Goal: Task Accomplishment & Management: Manage account settings

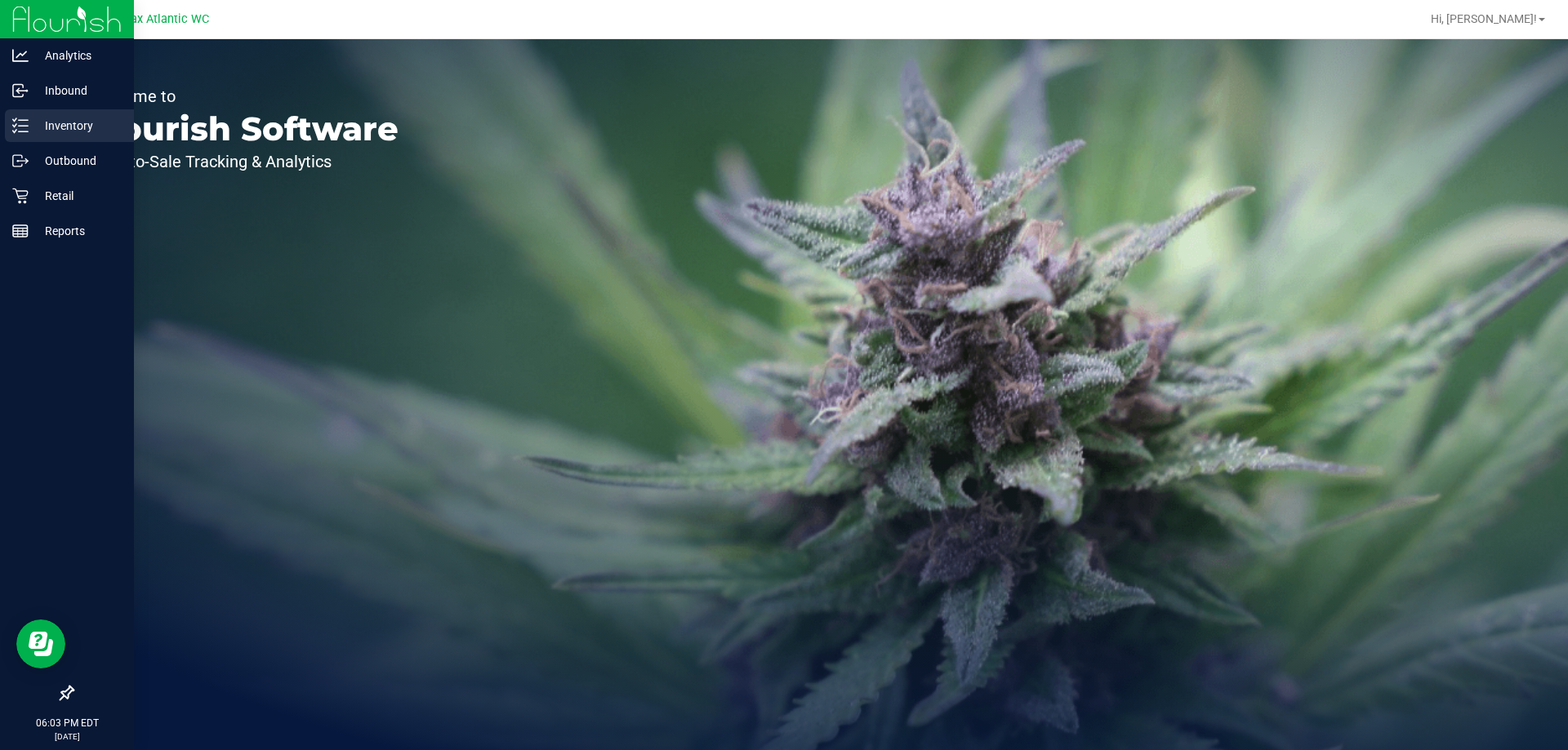
click at [62, 119] on p "Inventory" at bounding box center [77, 126] width 98 height 20
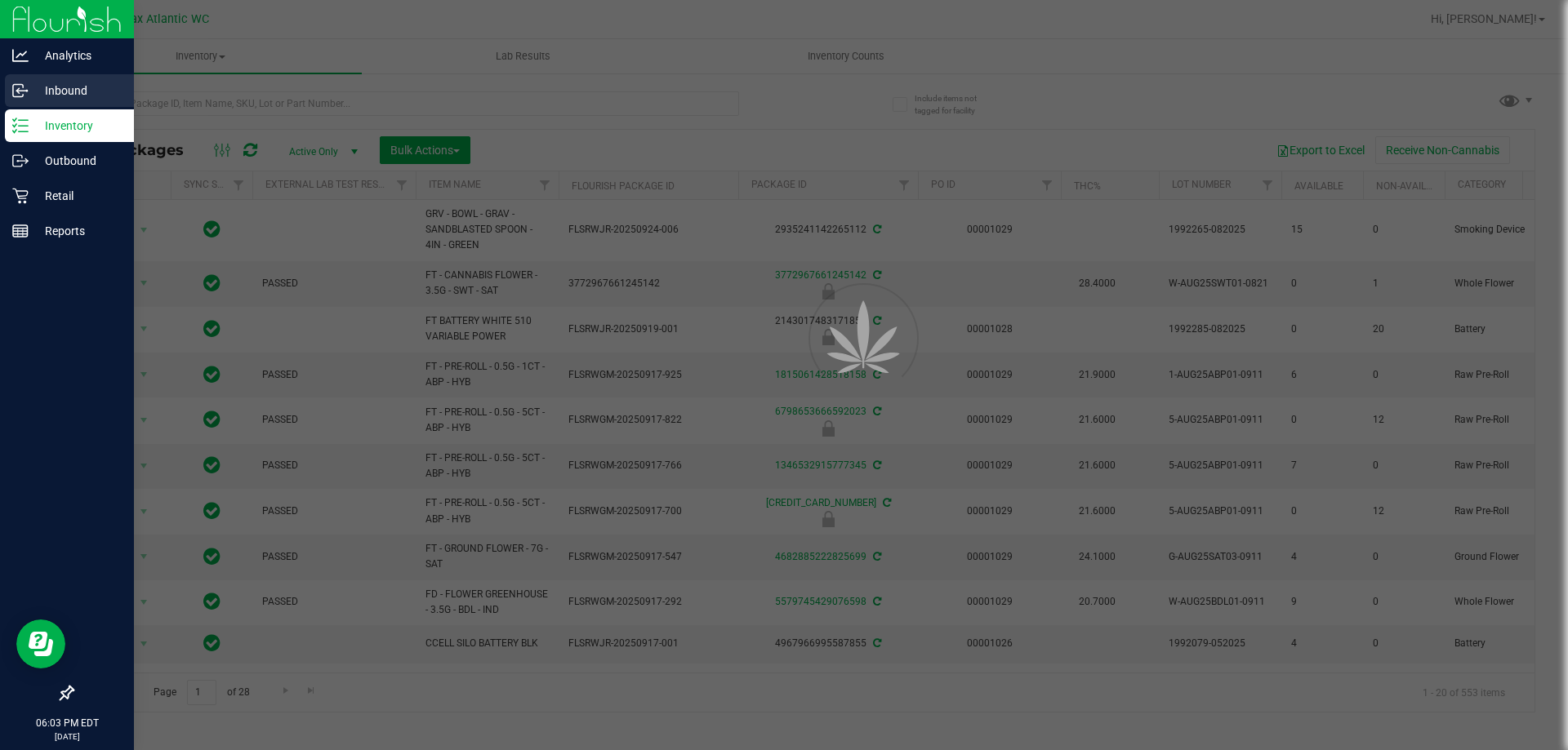
click at [22, 92] on icon at bounding box center [20, 91] width 17 height 17
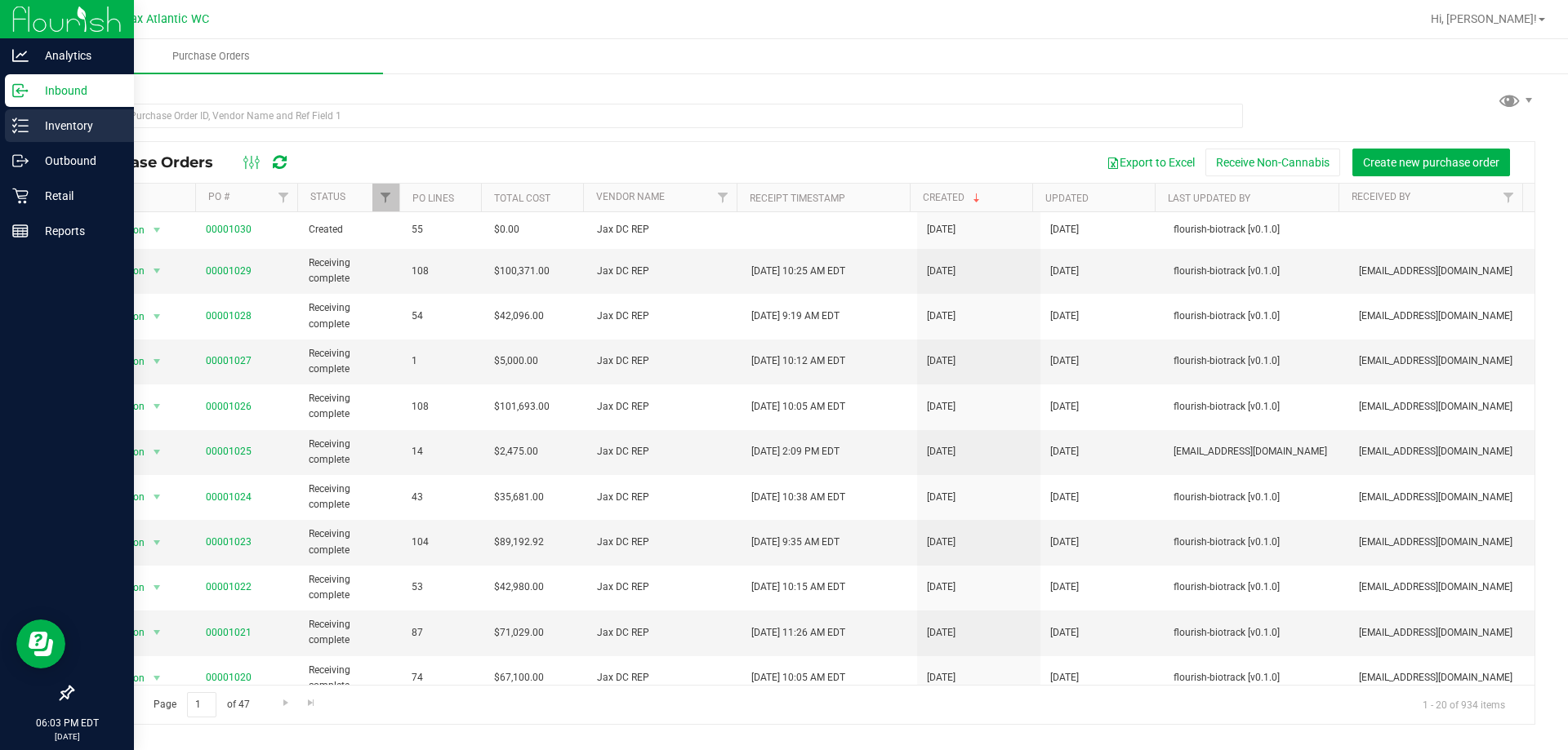
click at [31, 131] on p "Inventory" at bounding box center [77, 126] width 98 height 20
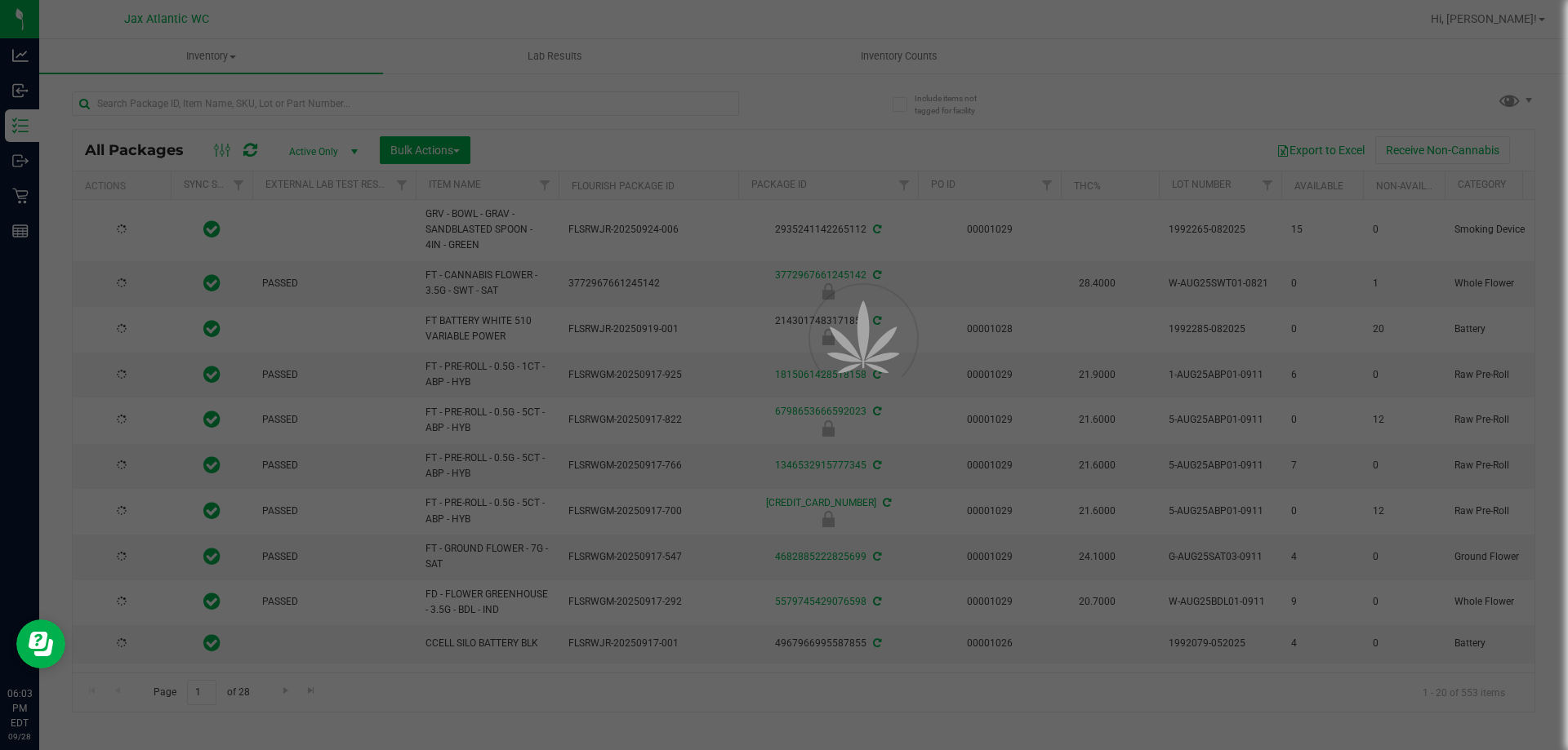
click at [890, 64] on div at bounding box center [784, 375] width 1568 height 750
click at [894, 60] on span "Inventory Counts" at bounding box center [900, 56] width 121 height 15
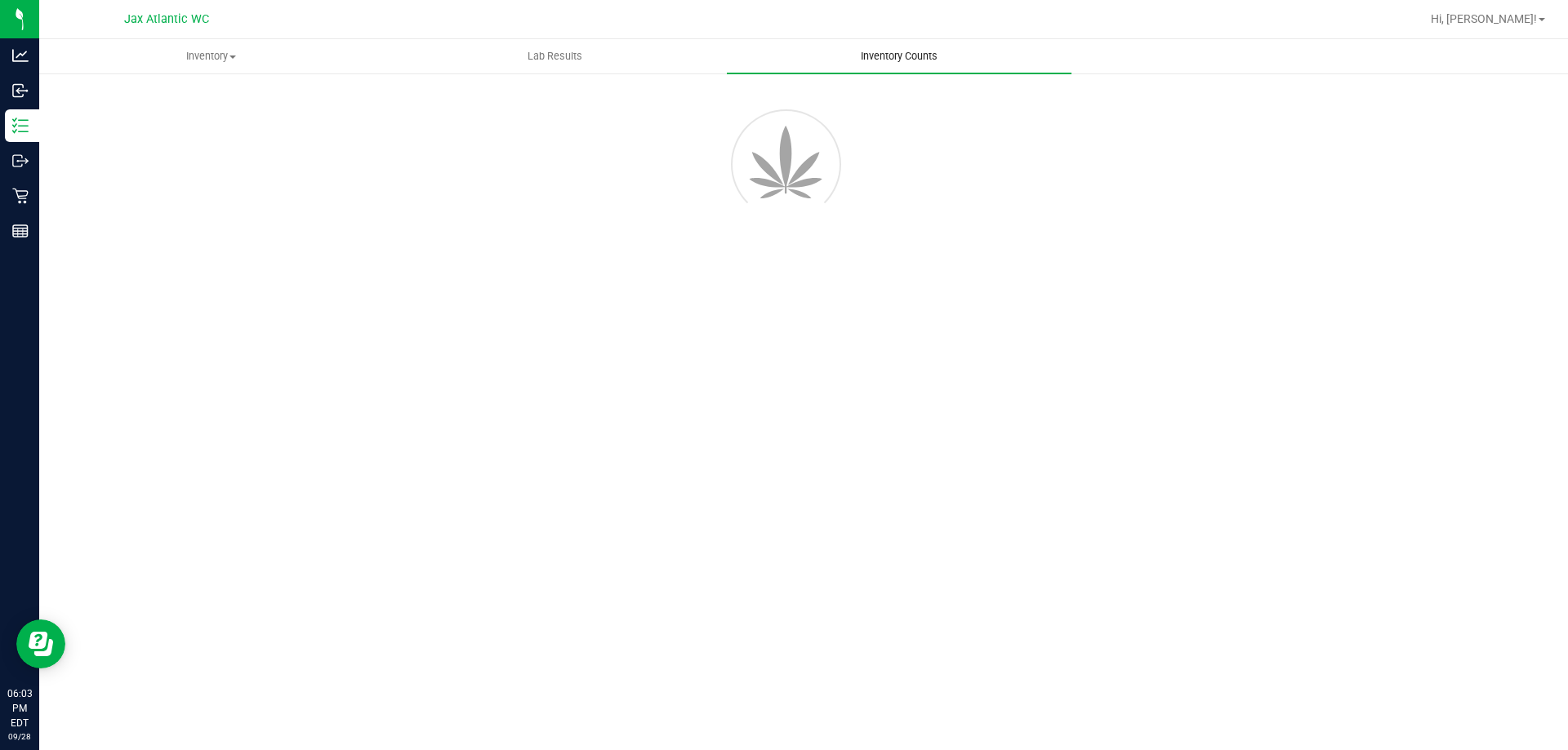
click at [894, 60] on span "Inventory Counts" at bounding box center [900, 56] width 121 height 15
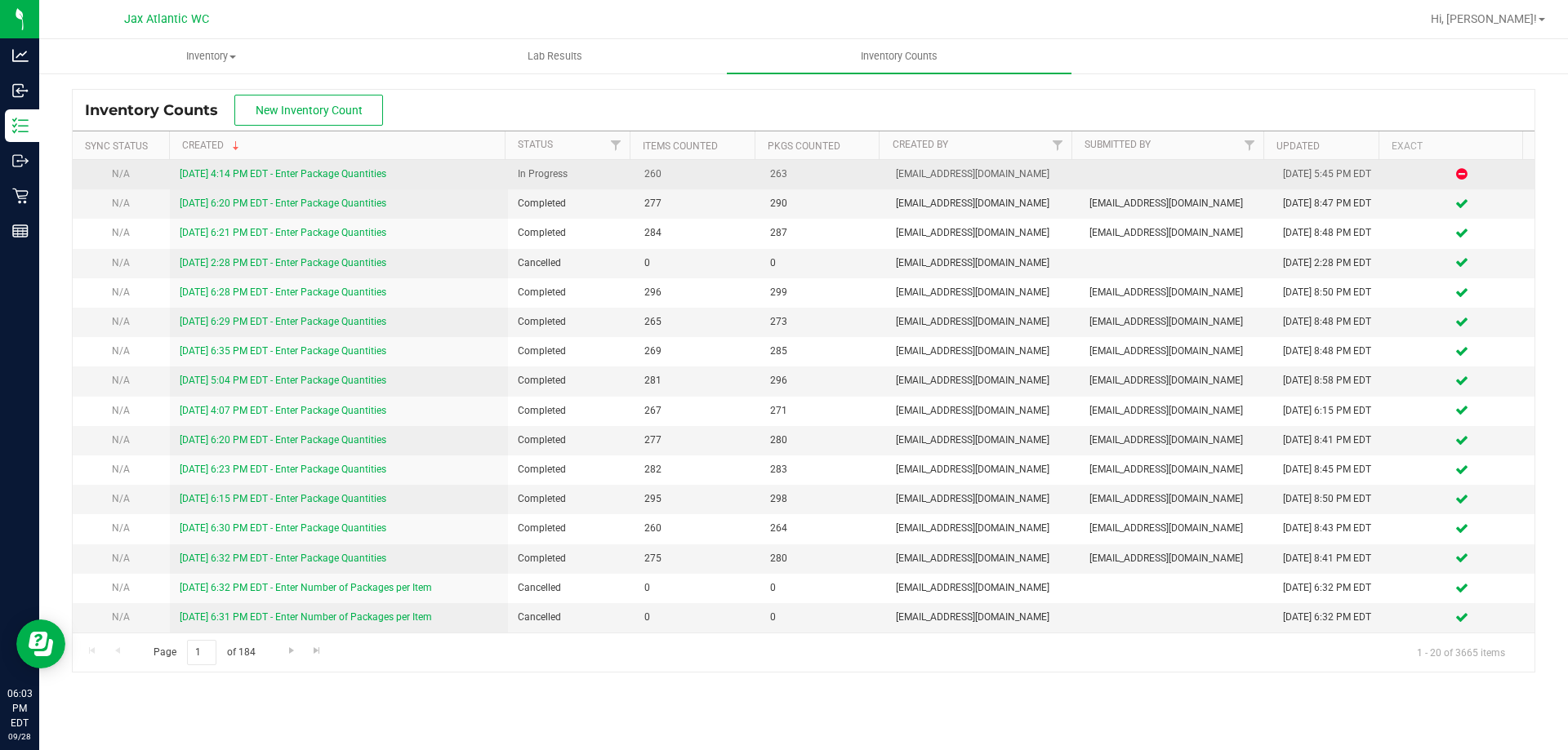
click at [345, 175] on link "[DATE] 4:14 PM EDT - Enter Package Quantities" at bounding box center [283, 174] width 207 height 12
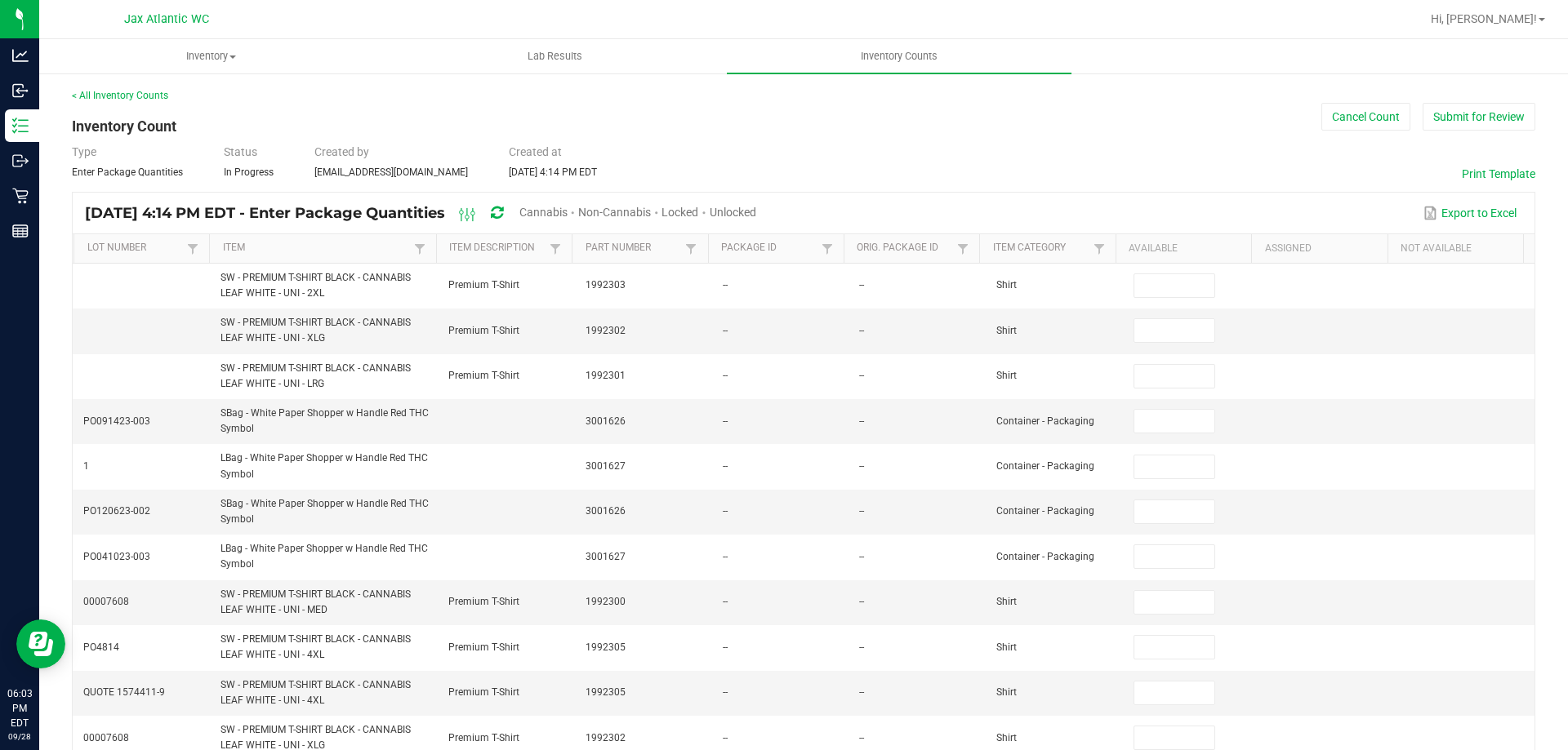
click at [562, 216] on div "[DATE] 4:14 PM EDT - Enter Package Quantities Cannabis Non-Cannabis Locked Unlo…" at bounding box center [426, 213] width 684 height 30
click at [568, 212] on span "Cannabis" at bounding box center [543, 212] width 48 height 13
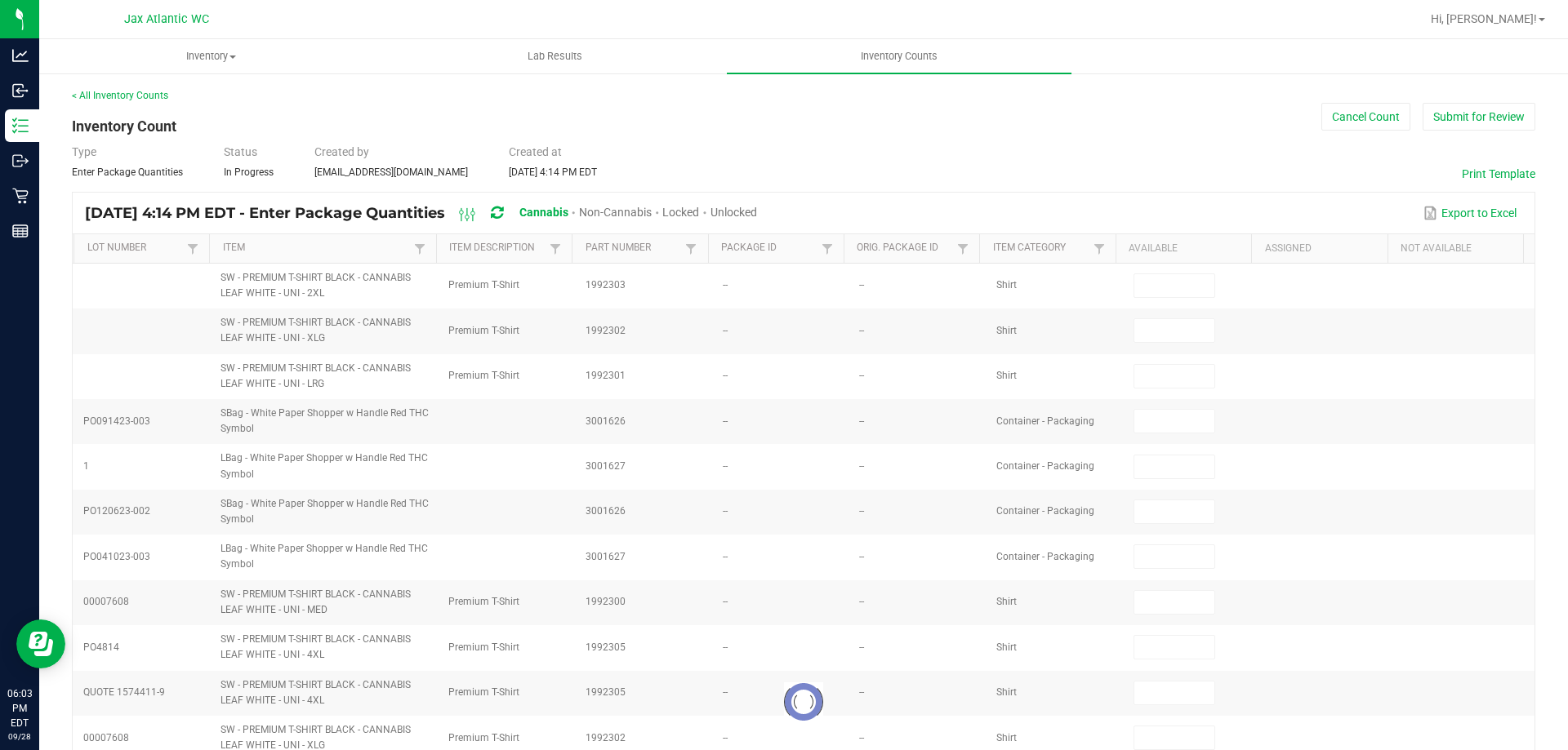
click at [757, 211] on span "Unlocked" at bounding box center [734, 212] width 47 height 13
type input "6"
type input "0"
type input "12"
type input "0"
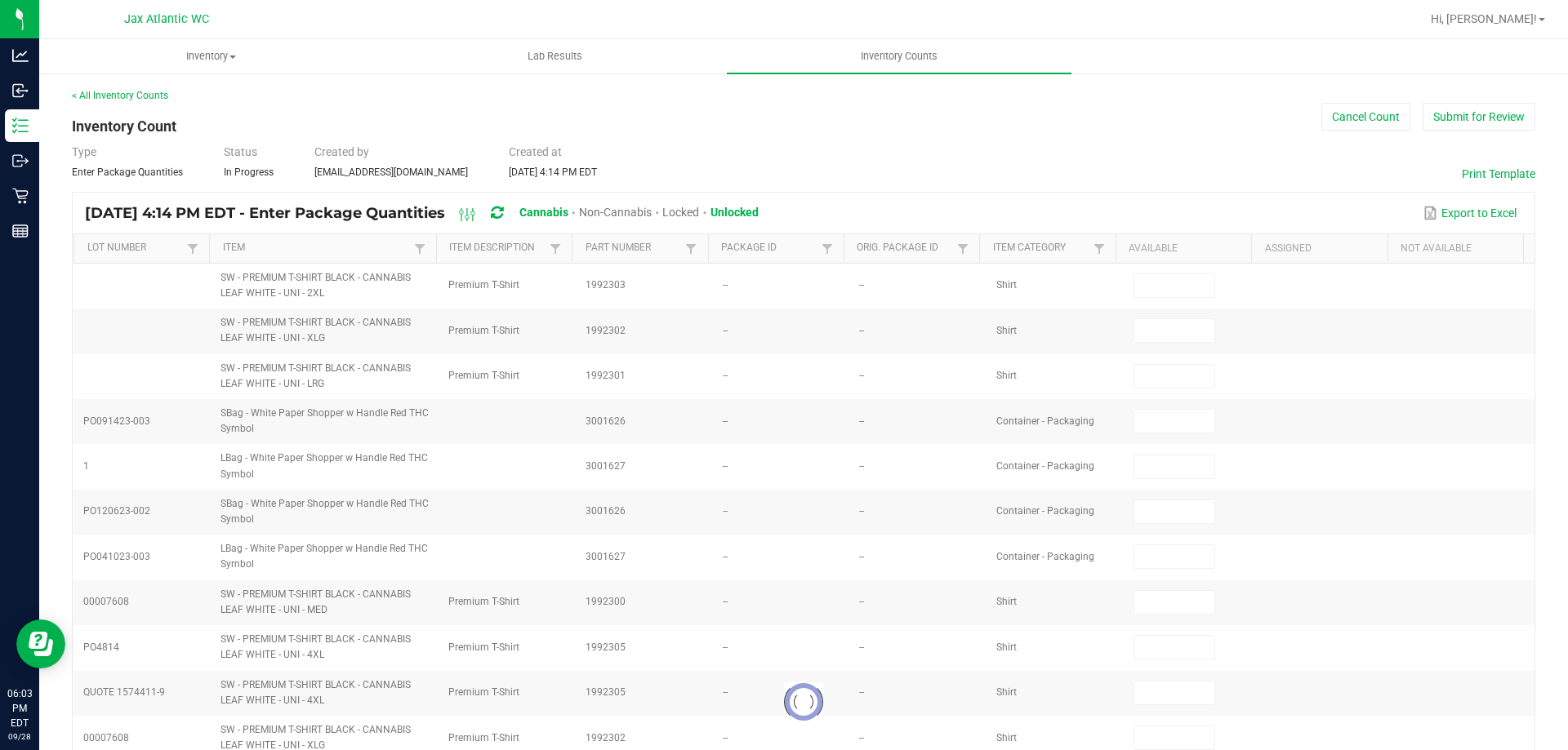
type input "10"
type input "0"
type input "6"
type input "10"
type input "2"
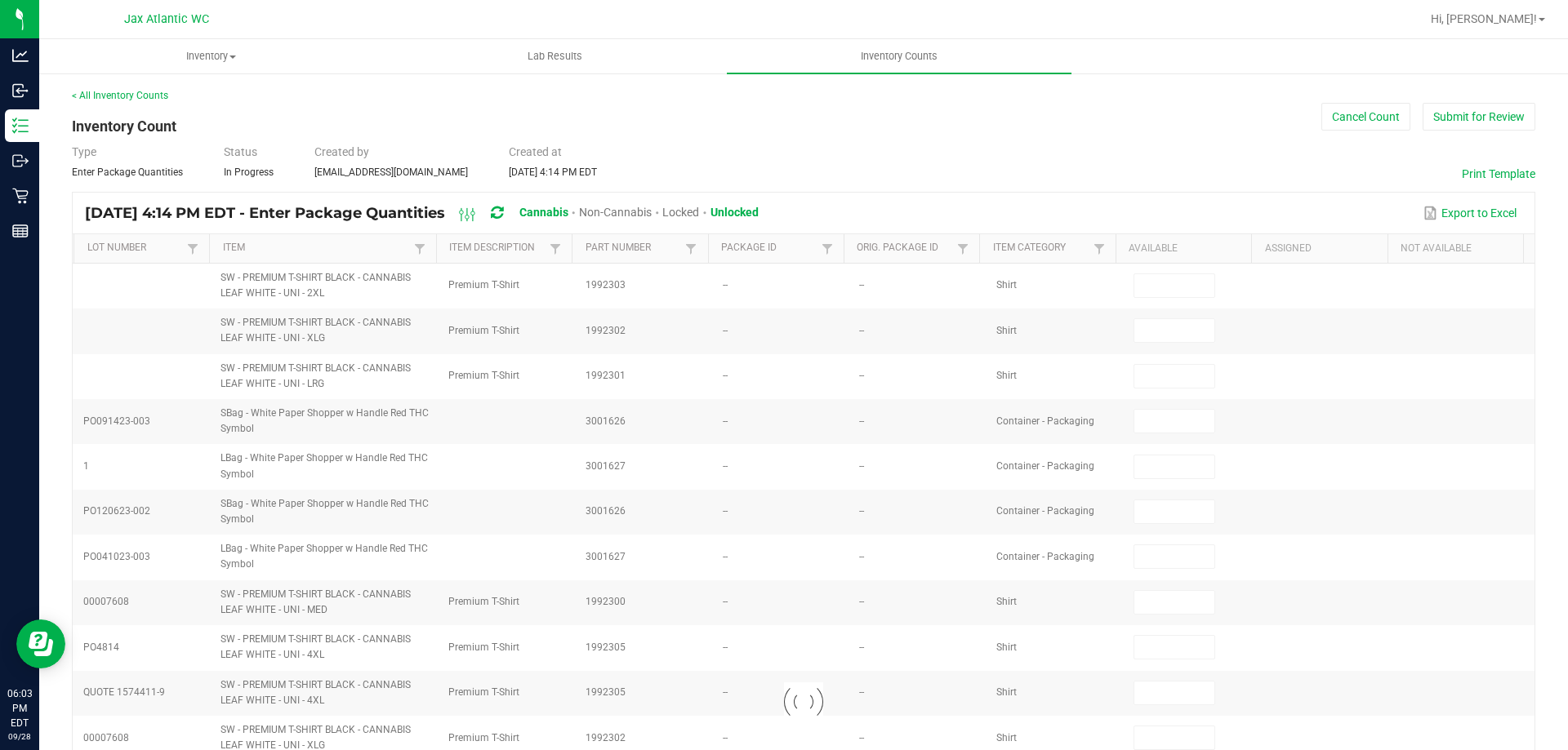
type input "0"
type input "9"
type input "0"
type input "2"
type input "0"
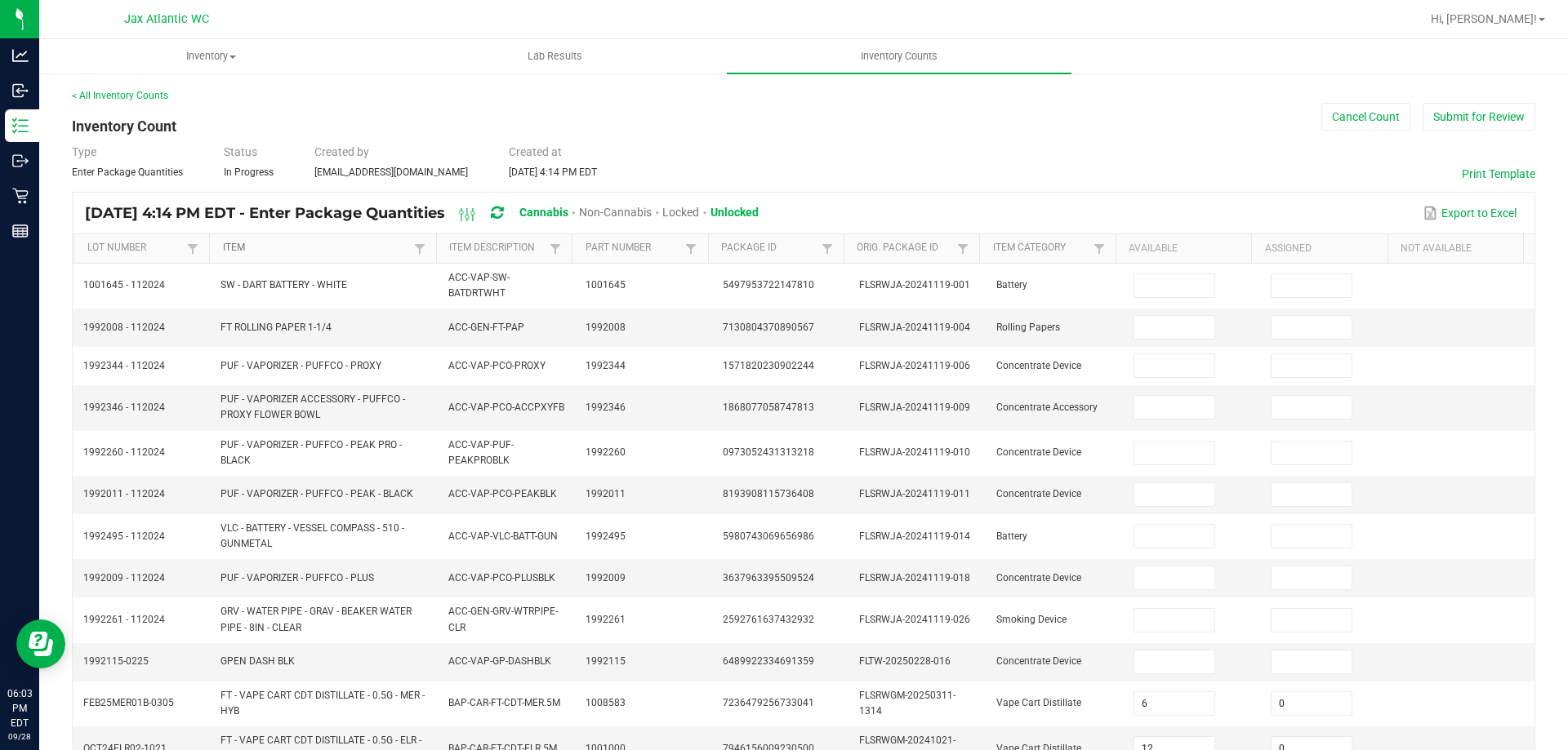
click at [317, 245] on link "Item" at bounding box center [317, 248] width 187 height 13
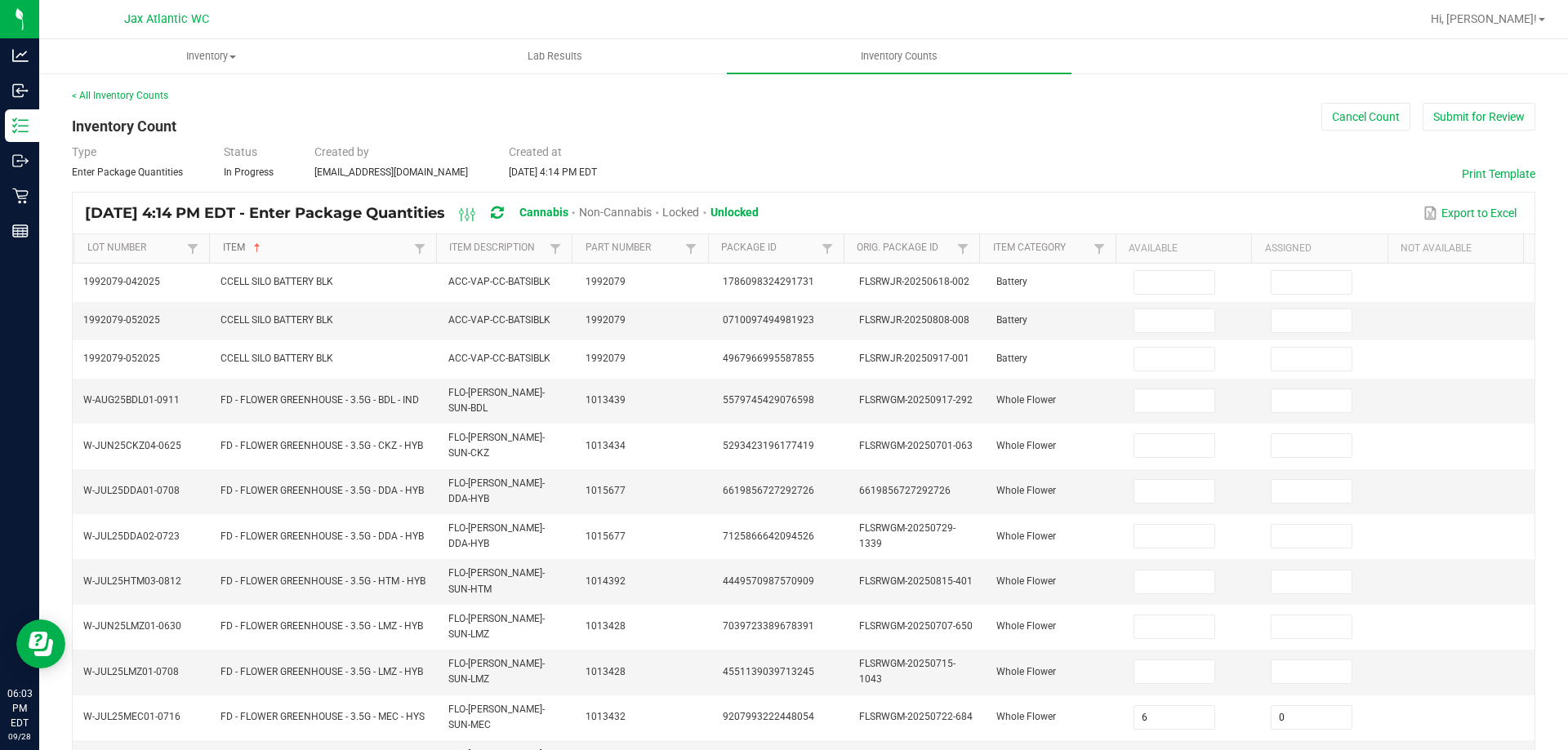
type input "8"
type input "19"
type input "0"
type input "16"
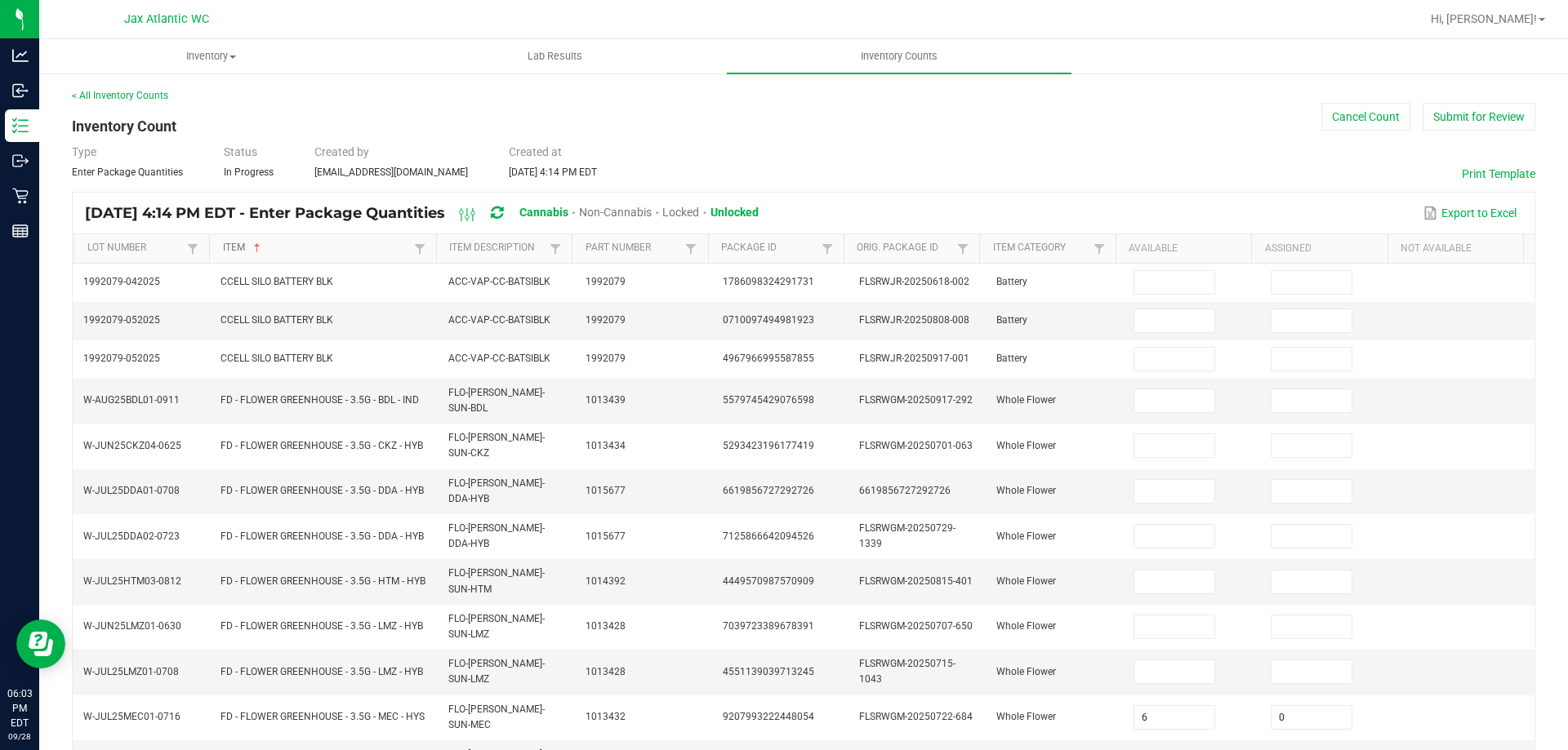
type input "19"
type input "17"
type input "13"
type input "0"
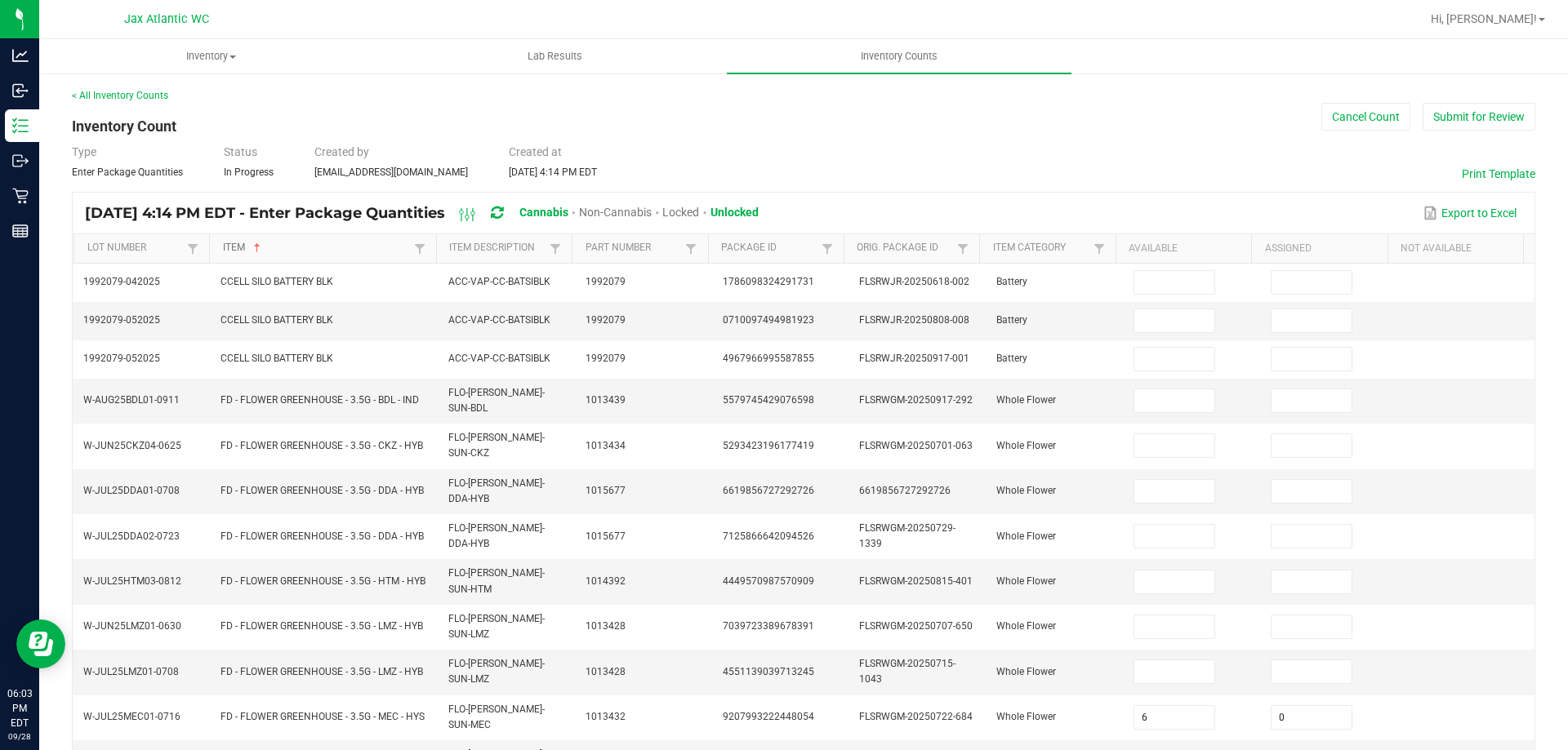
type input "3"
type input "0"
type input "4"
type input "3"
type input "5"
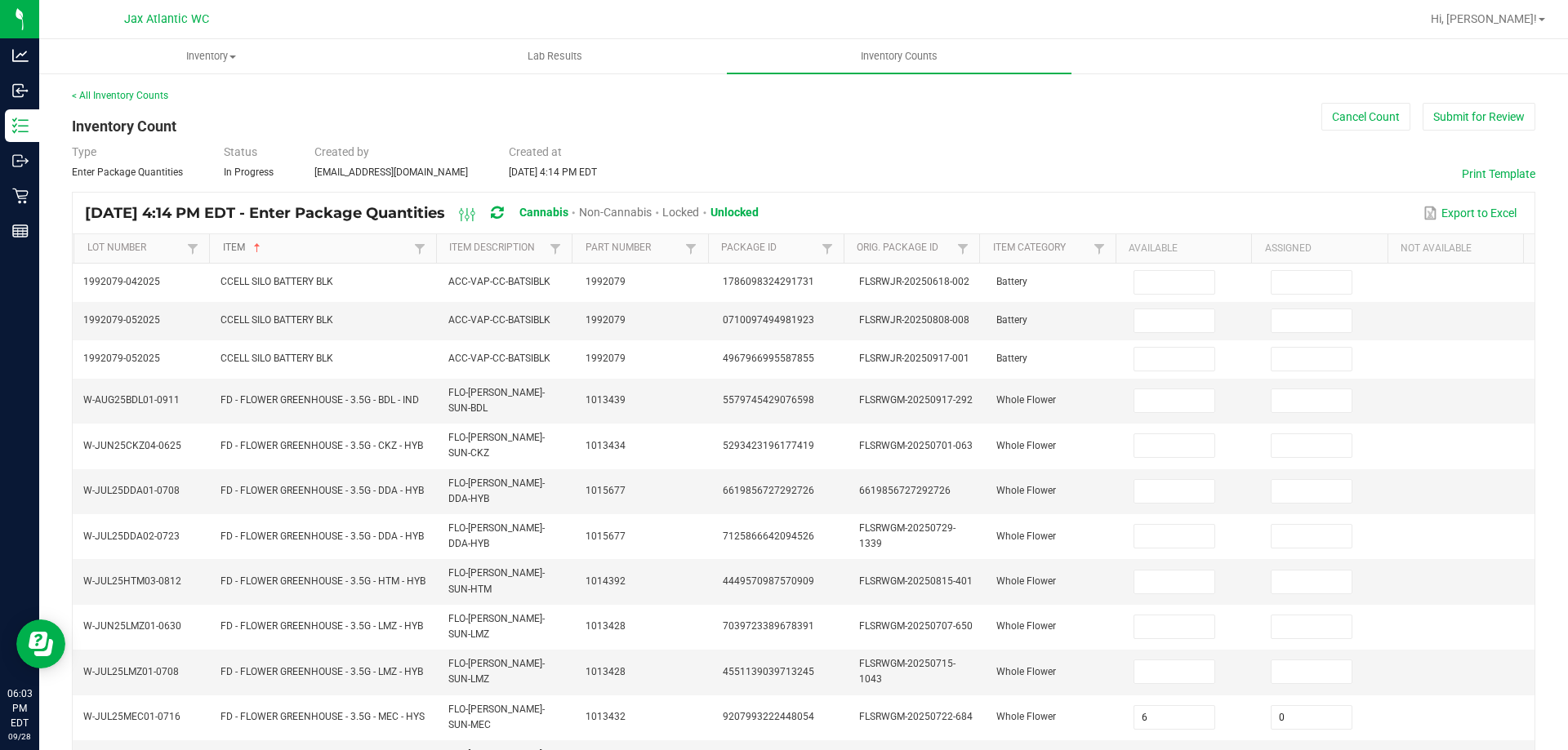
type input "0"
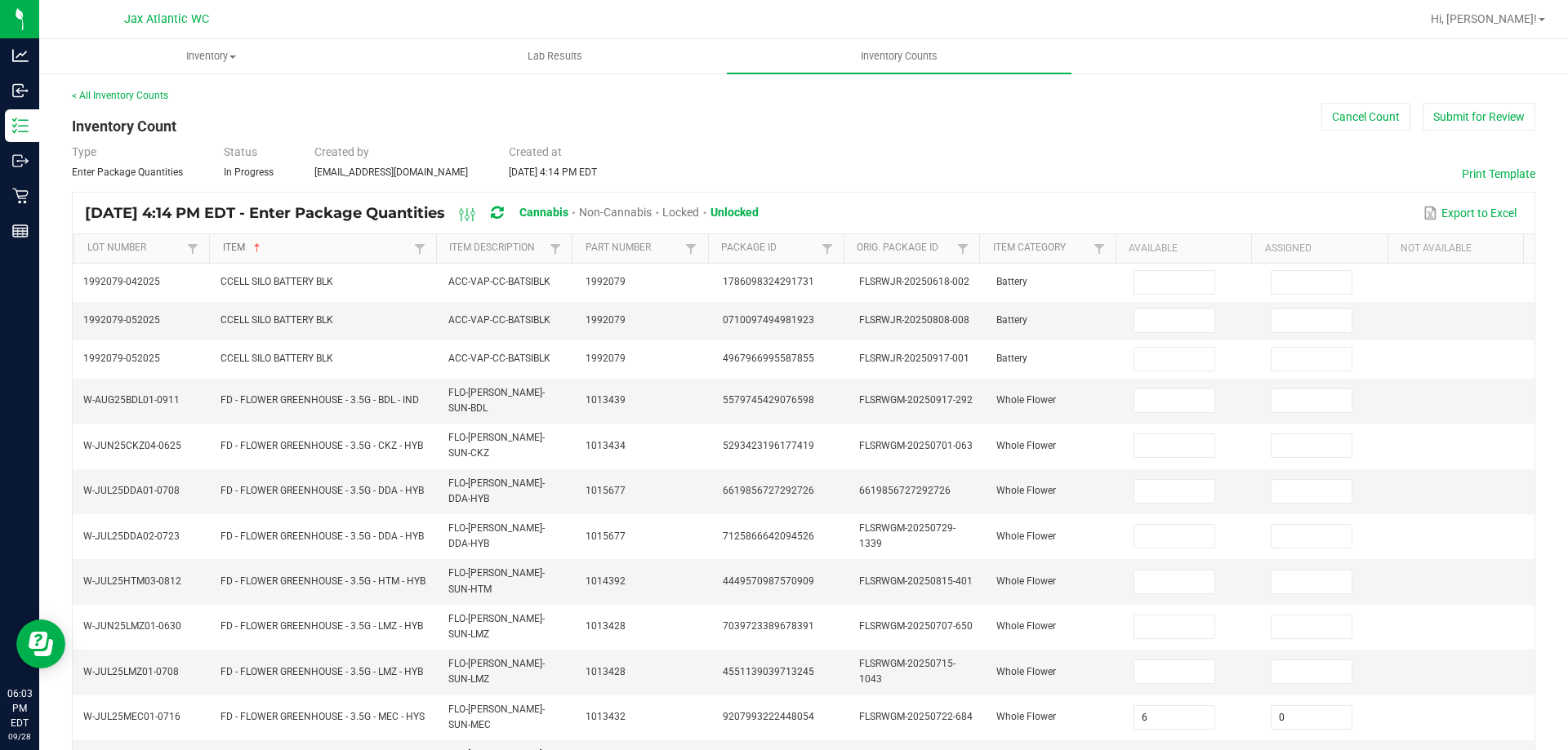
type input "2"
type input "1"
type input "0"
type input "14"
click at [1468, 119] on button "Submit for Review" at bounding box center [1479, 116] width 113 height 27
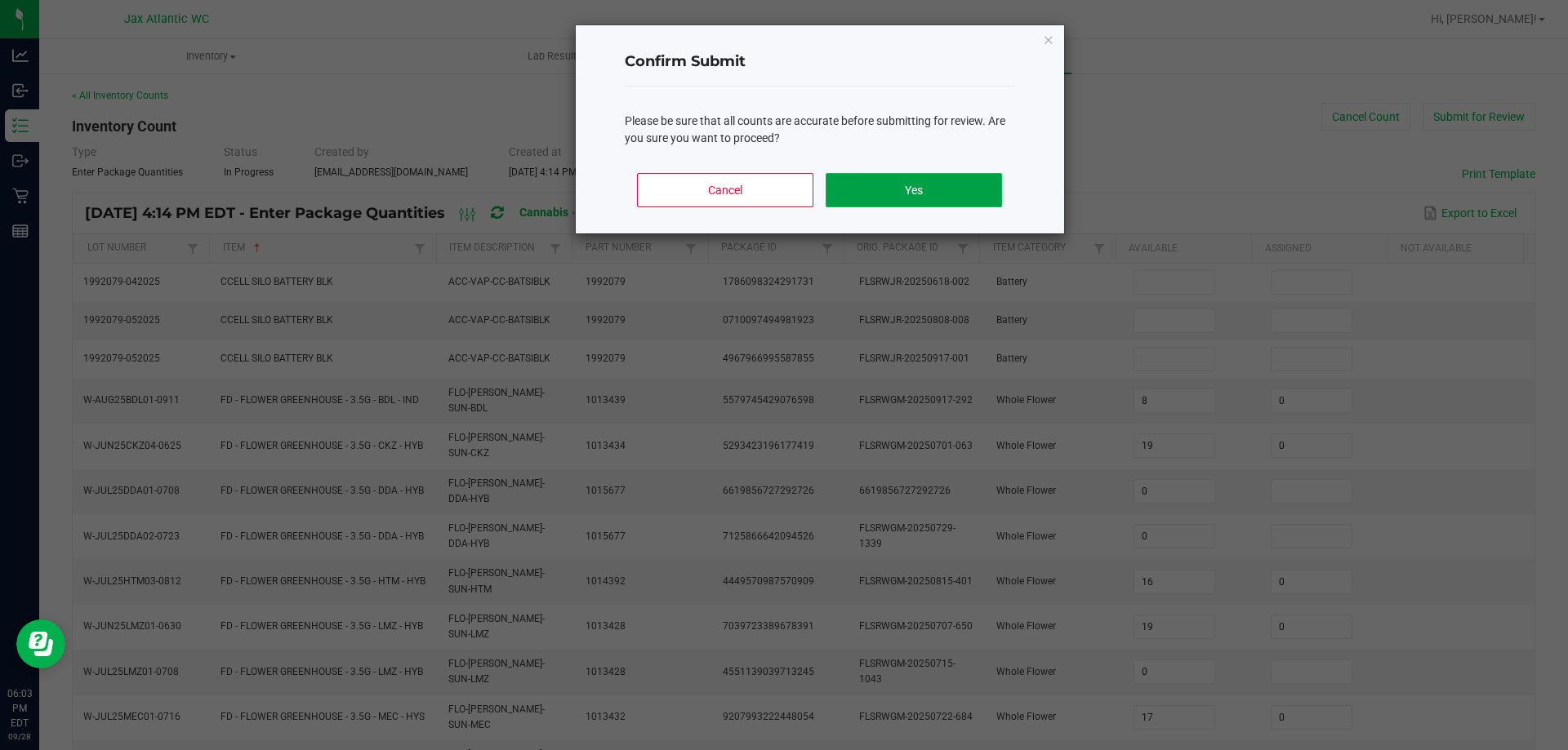
click at [893, 200] on button "Yes" at bounding box center [913, 189] width 176 height 34
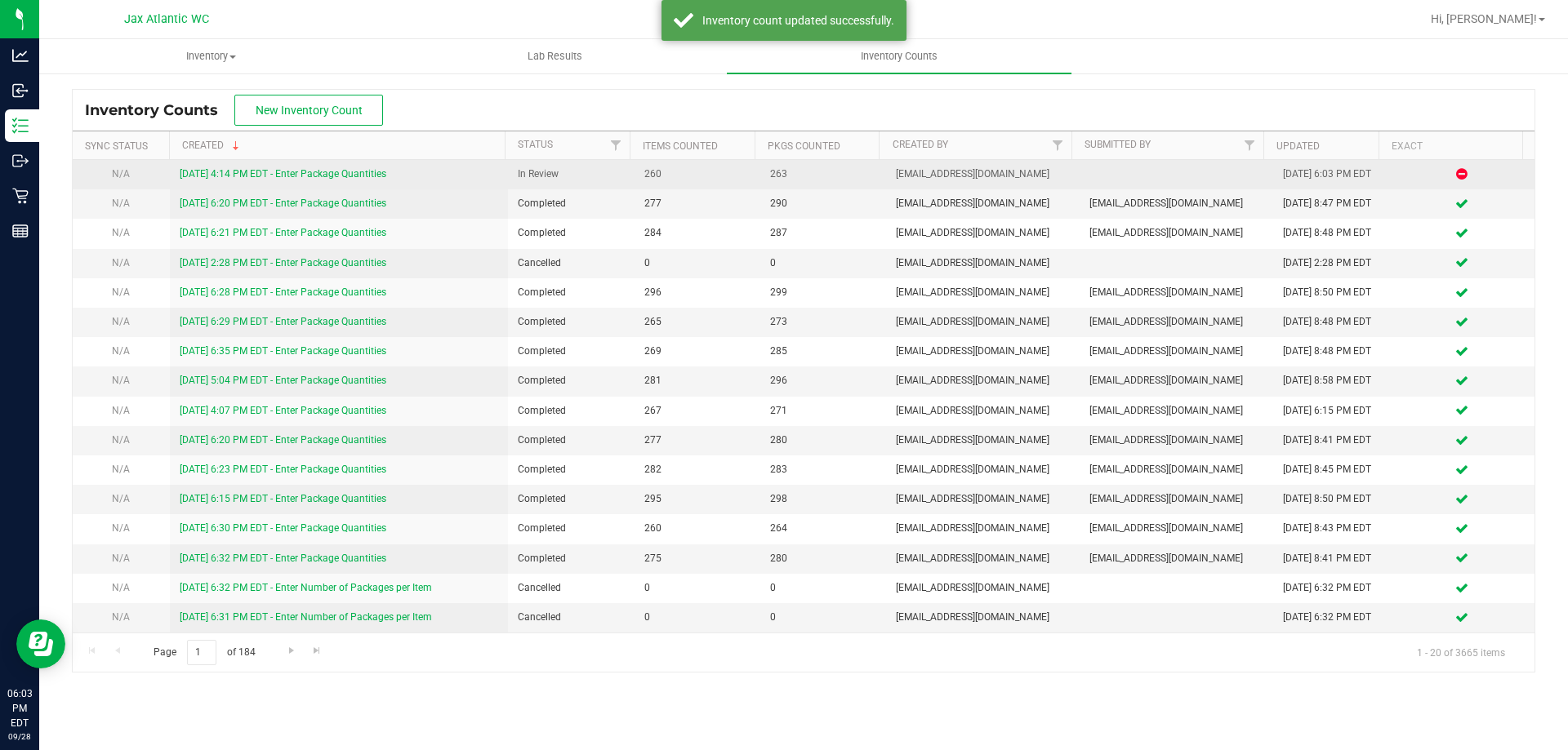
click at [340, 167] on div "[DATE] 4:14 PM EDT - Enter Package Quantities" at bounding box center [339, 175] width 319 height 16
click at [340, 168] on div "[DATE] 4:14 PM EDT - Enter Package Quantities" at bounding box center [339, 175] width 319 height 16
click at [331, 160] on td "[DATE] 4:14 PM EDT - Enter Package Quantities" at bounding box center [339, 175] width 339 height 29
click at [335, 169] on link "[DATE] 4:14 PM EDT - Enter Package Quantities" at bounding box center [283, 174] width 207 height 12
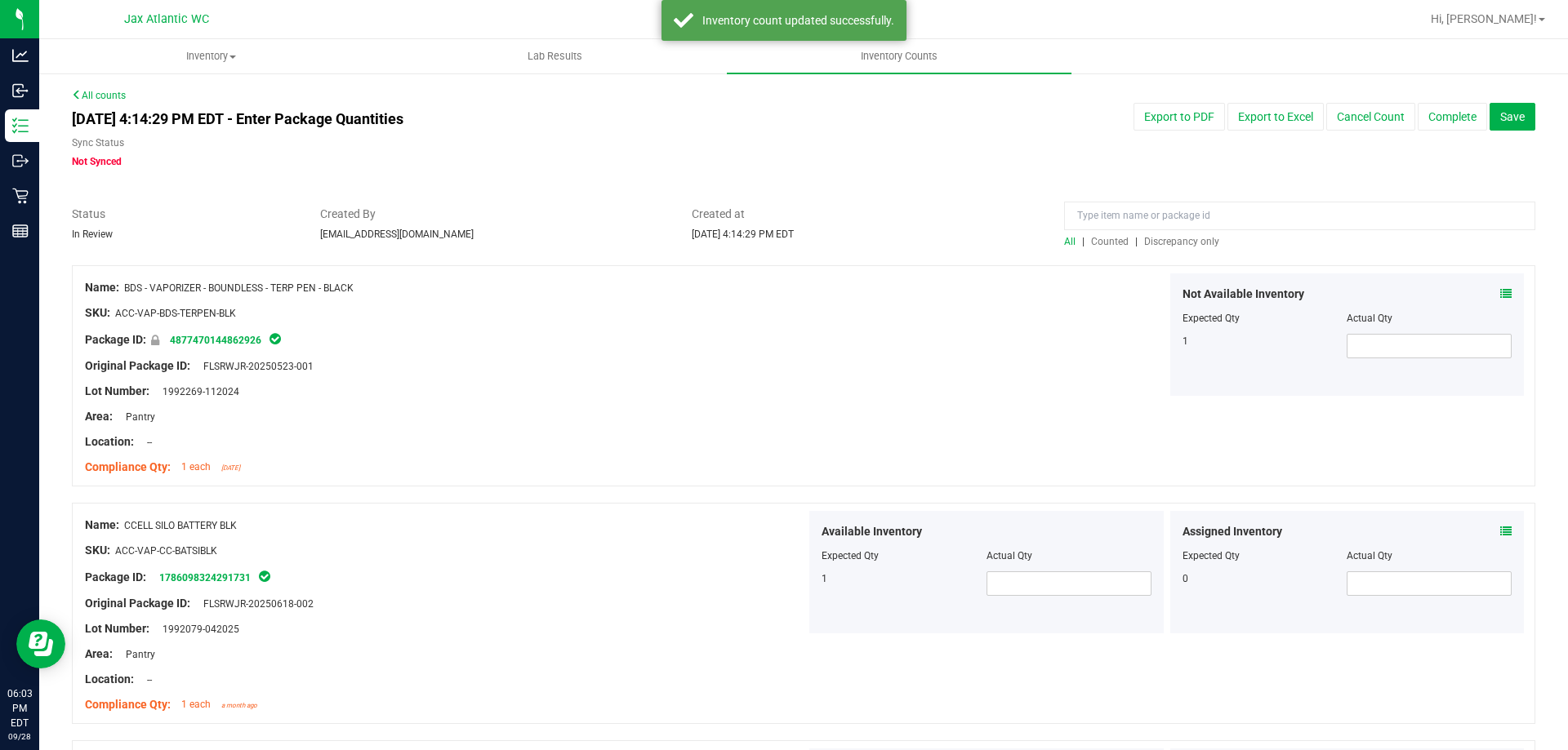
click at [1154, 236] on span "Discrepancy only" at bounding box center [1182, 242] width 75 height 12
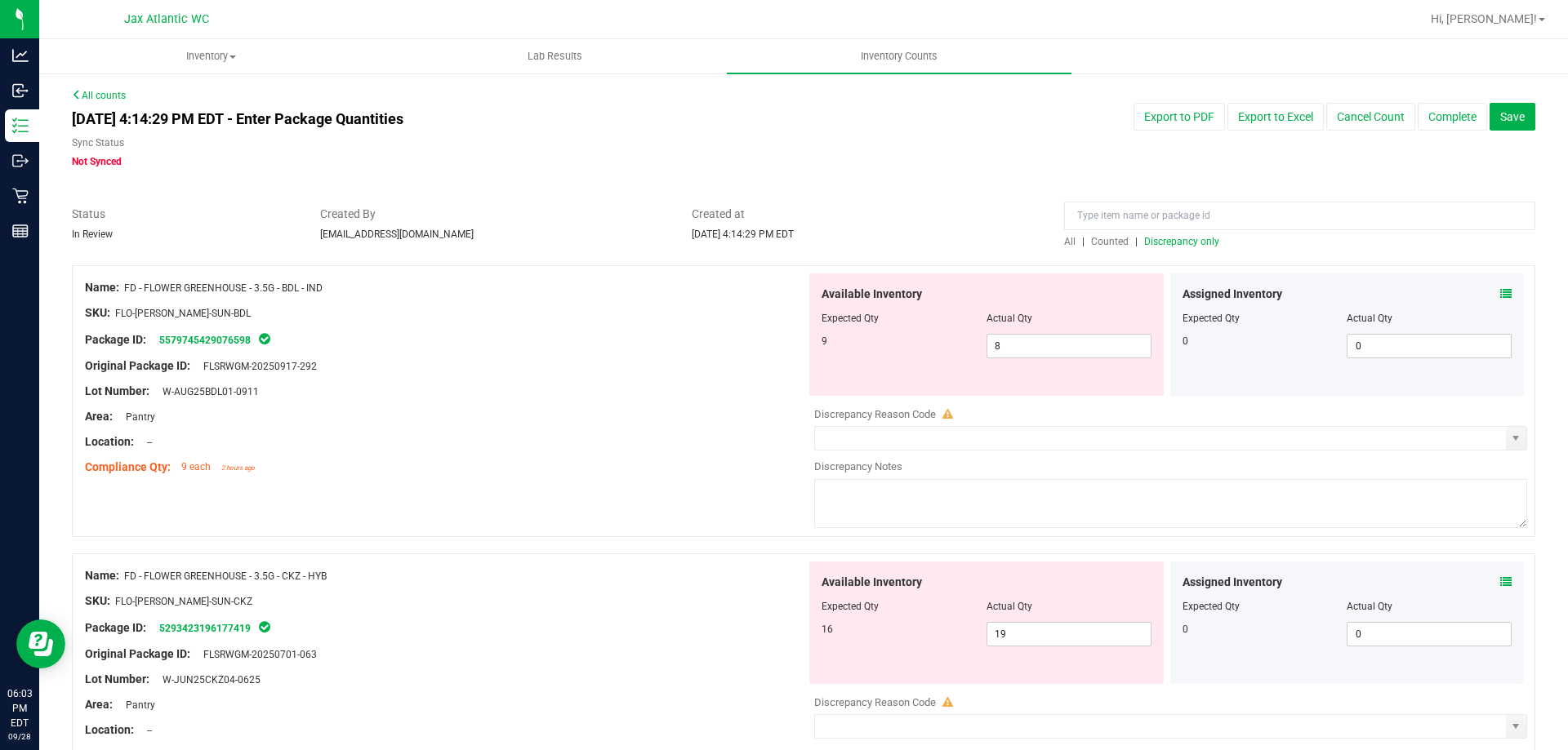
click at [1472, 294] on div "Assigned Inventory" at bounding box center [1347, 295] width 330 height 18
click at [1505, 292] on div "Assigned Inventory Expected Qty Actual Qty 0 0 0" at bounding box center [1347, 335] width 354 height 123
click at [1501, 294] on icon at bounding box center [1507, 294] width 12 height 12
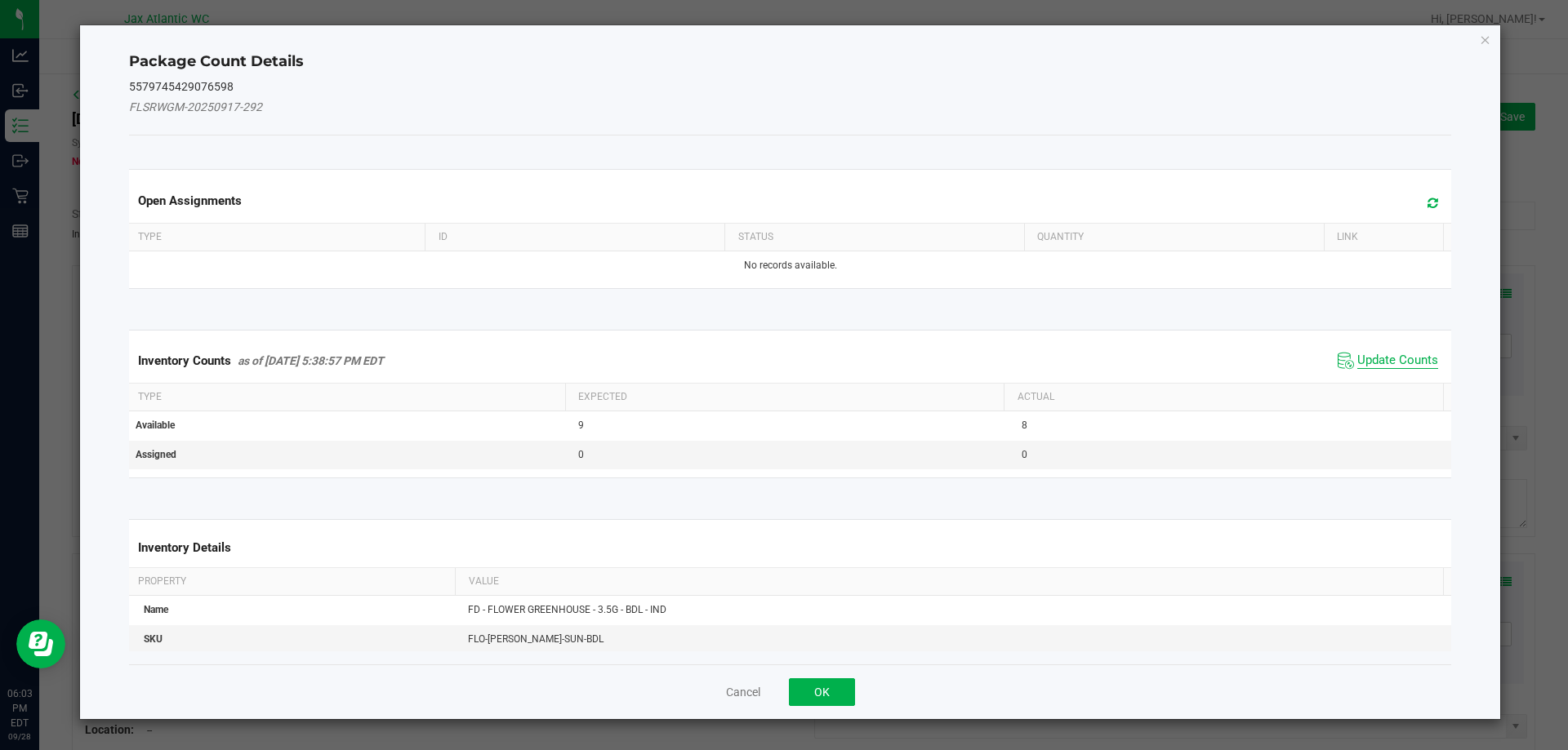
click at [1361, 353] on span "Update Counts" at bounding box center [1397, 361] width 81 height 17
click at [1361, 353] on div "Inventory Counts as of [DATE] 5:38:57 PM EDT Update Counts" at bounding box center [790, 360] width 1330 height 43
drag, startPoint x: 1361, startPoint y: 353, endPoint x: 1394, endPoint y: 333, distance: 38.6
click at [1371, 346] on div "Inventory Counts as of [DATE] 5:38:57 PM EDT Update Counts" at bounding box center [790, 360] width 1330 height 43
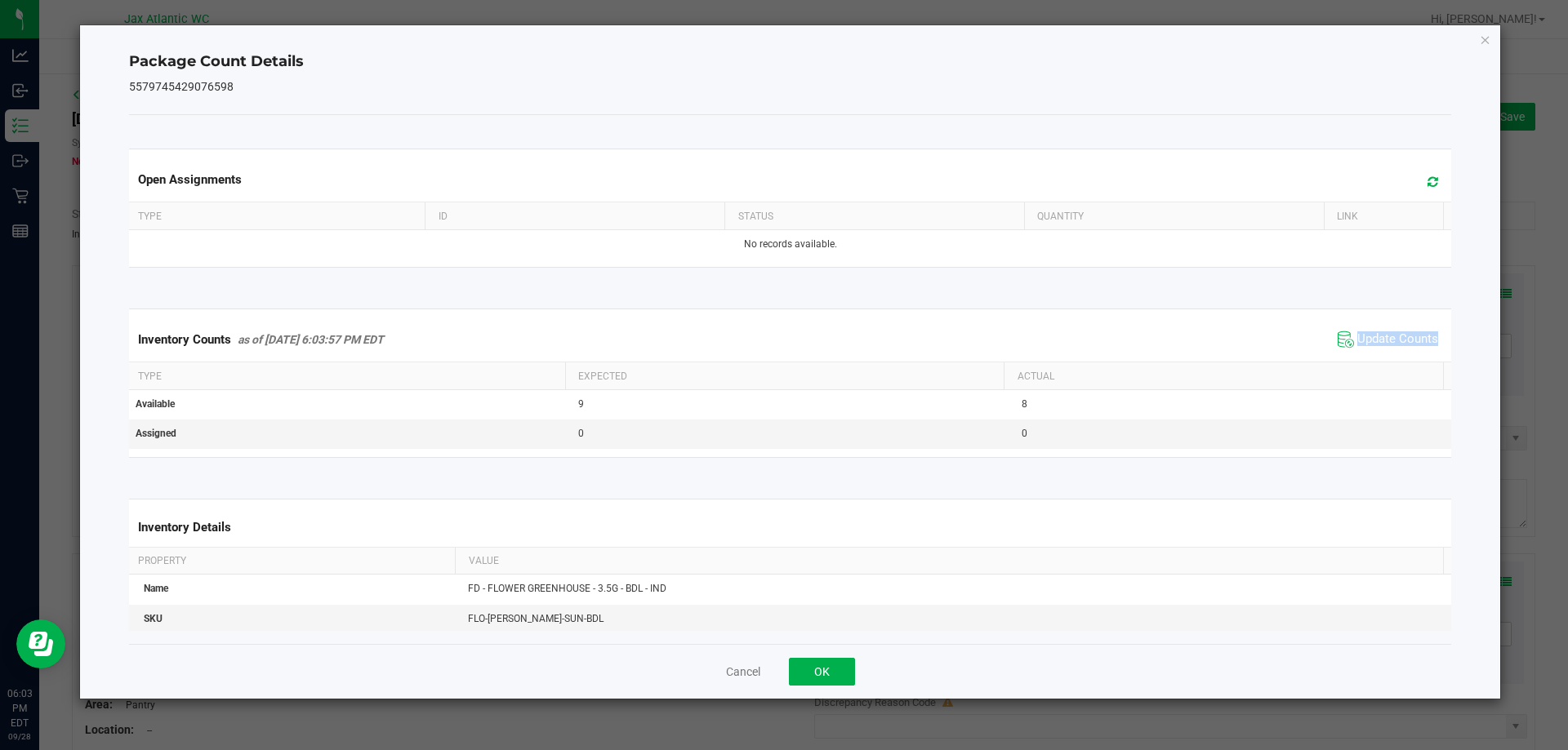
click at [1406, 327] on div "Inventory Counts as of [DATE] 6:03:57 PM EDT Update Counts" at bounding box center [790, 339] width 1330 height 44
drag, startPoint x: 1406, startPoint y: 327, endPoint x: 1396, endPoint y: 328, distance: 10.0
click at [1405, 328] on div "Inventory Counts as of [DATE] 6:03:57 PM EDT Update Counts" at bounding box center [790, 339] width 1330 height 44
click at [1396, 328] on span "Update Counts" at bounding box center [1387, 339] width 108 height 24
click at [1376, 339] on span "Update Counts" at bounding box center [1397, 339] width 81 height 17
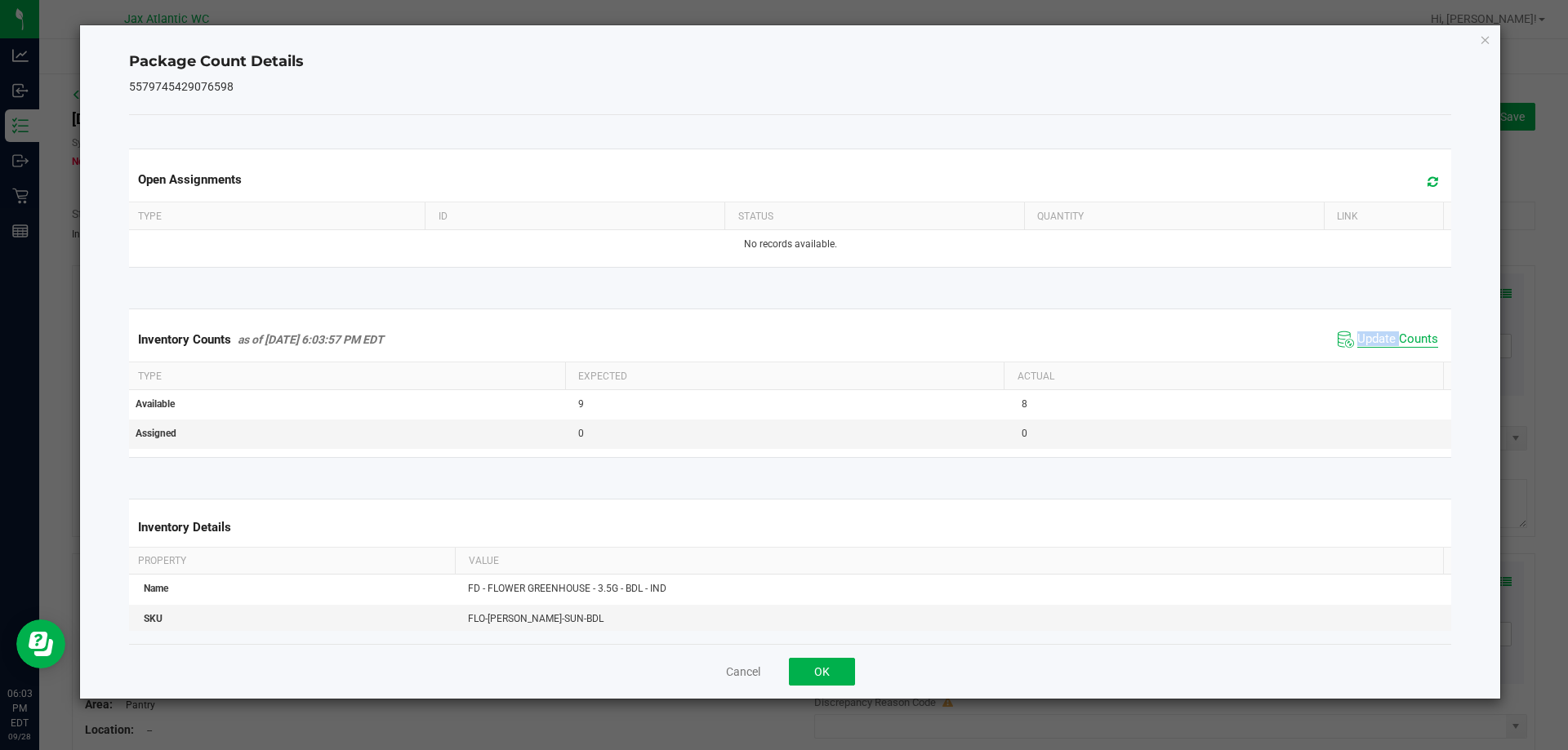
click at [1376, 339] on span "Update Counts" at bounding box center [1397, 339] width 81 height 17
click at [1375, 336] on span "Update Counts" at bounding box center [1397, 339] width 81 height 17
click at [1375, 335] on span "Update Counts" at bounding box center [1397, 338] width 81 height 15
drag, startPoint x: 820, startPoint y: 671, endPoint x: 956, endPoint y: 549, distance: 182.7
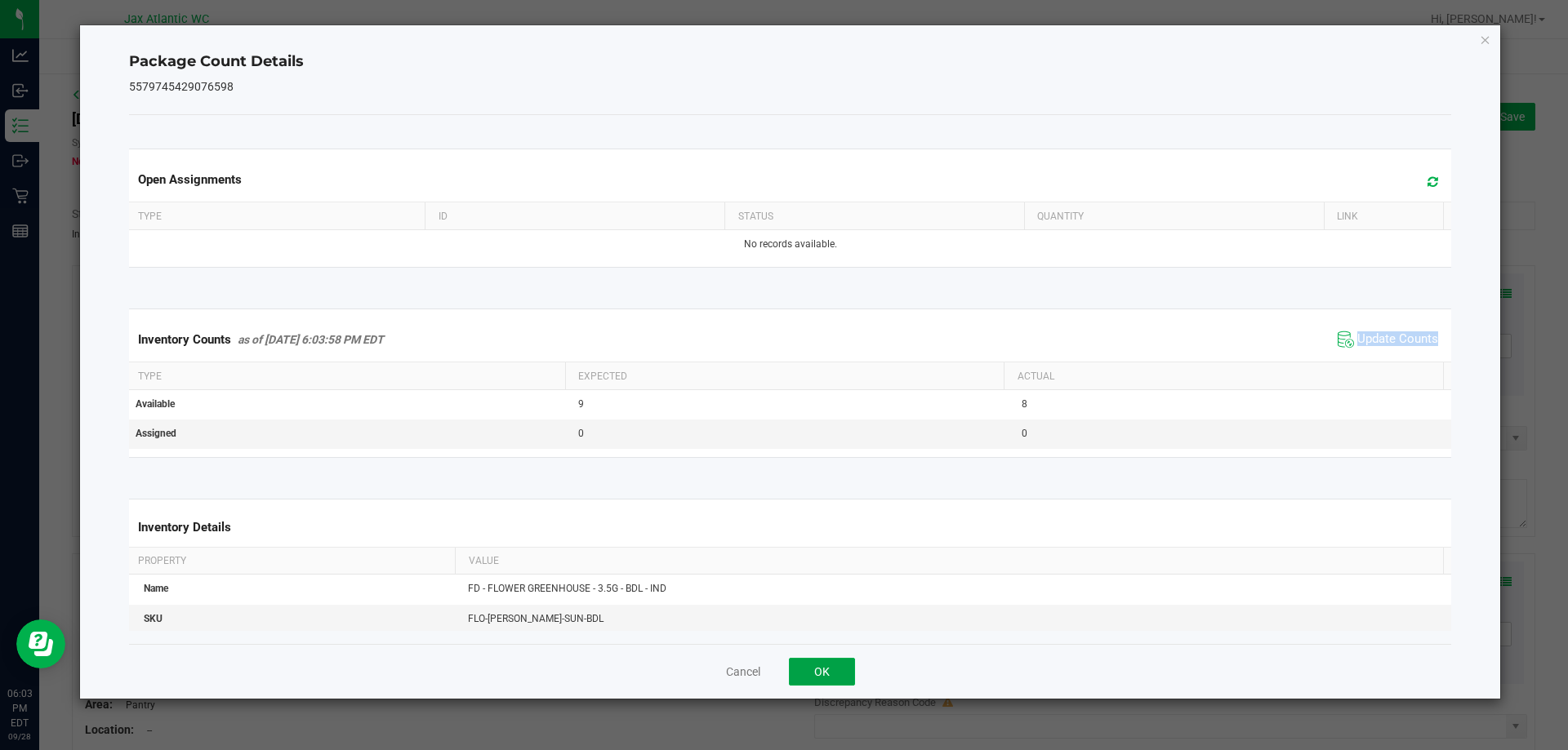
click at [821, 670] on button "OK" at bounding box center [823, 672] width 66 height 27
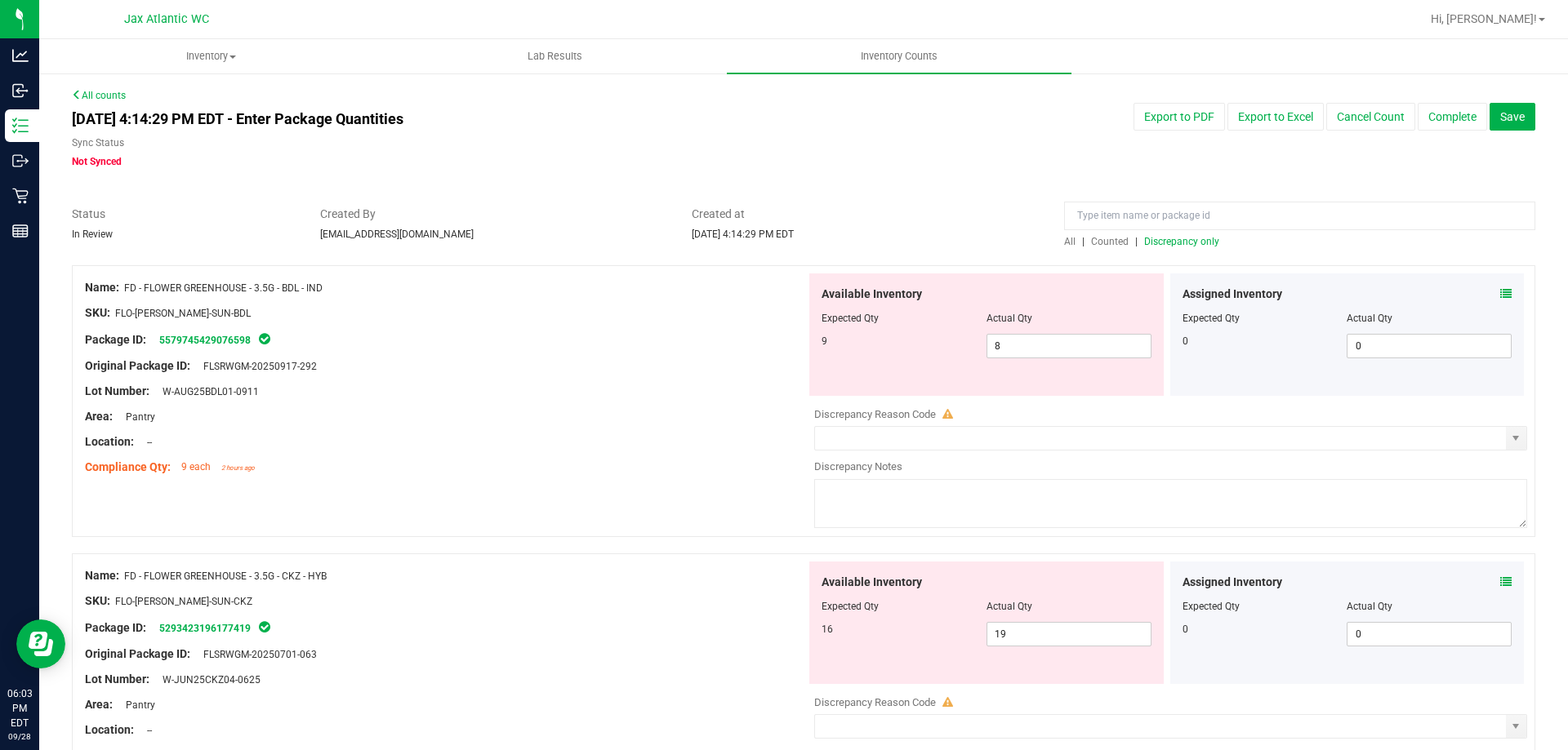
scroll to position [163, 0]
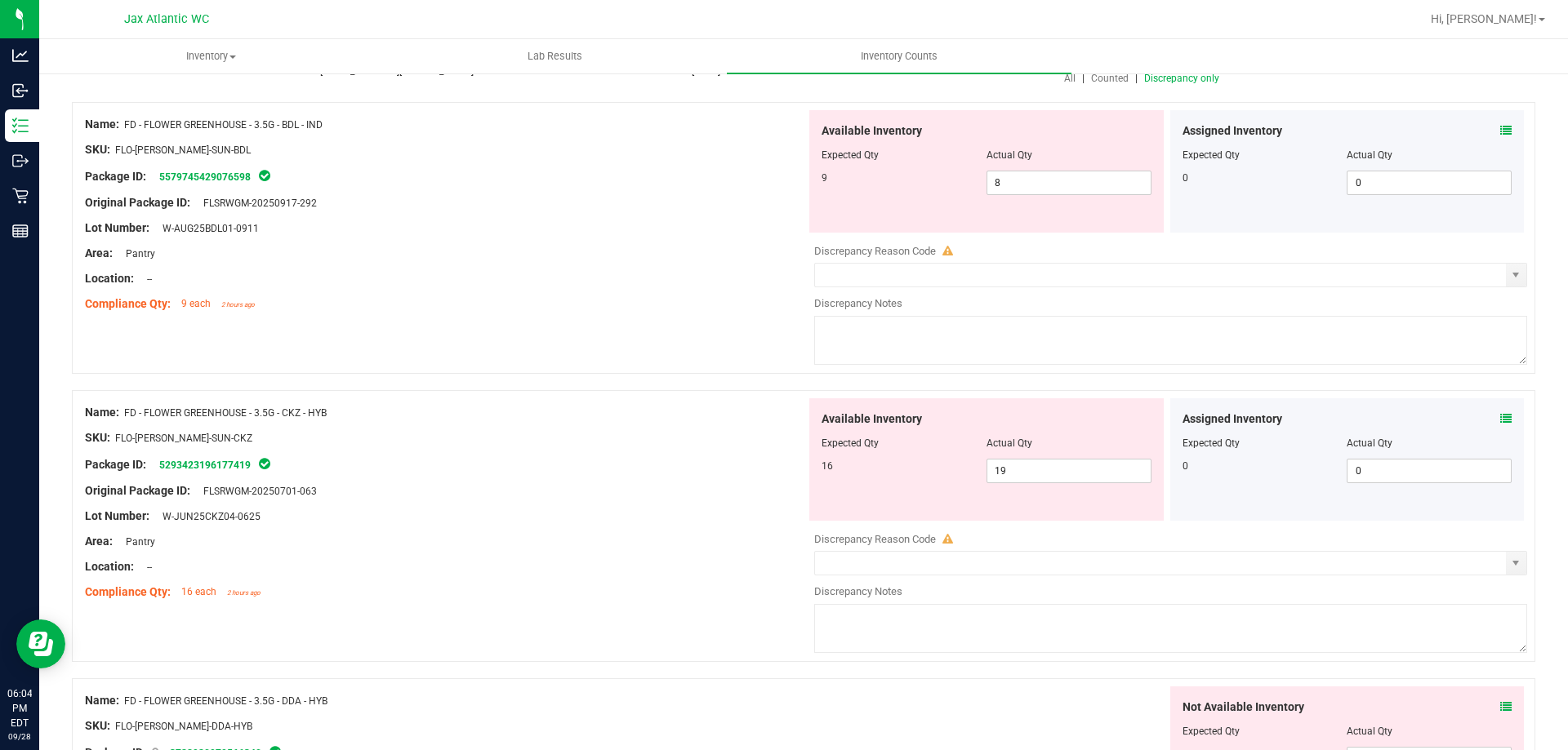
click at [1501, 424] on span at bounding box center [1507, 419] width 12 height 18
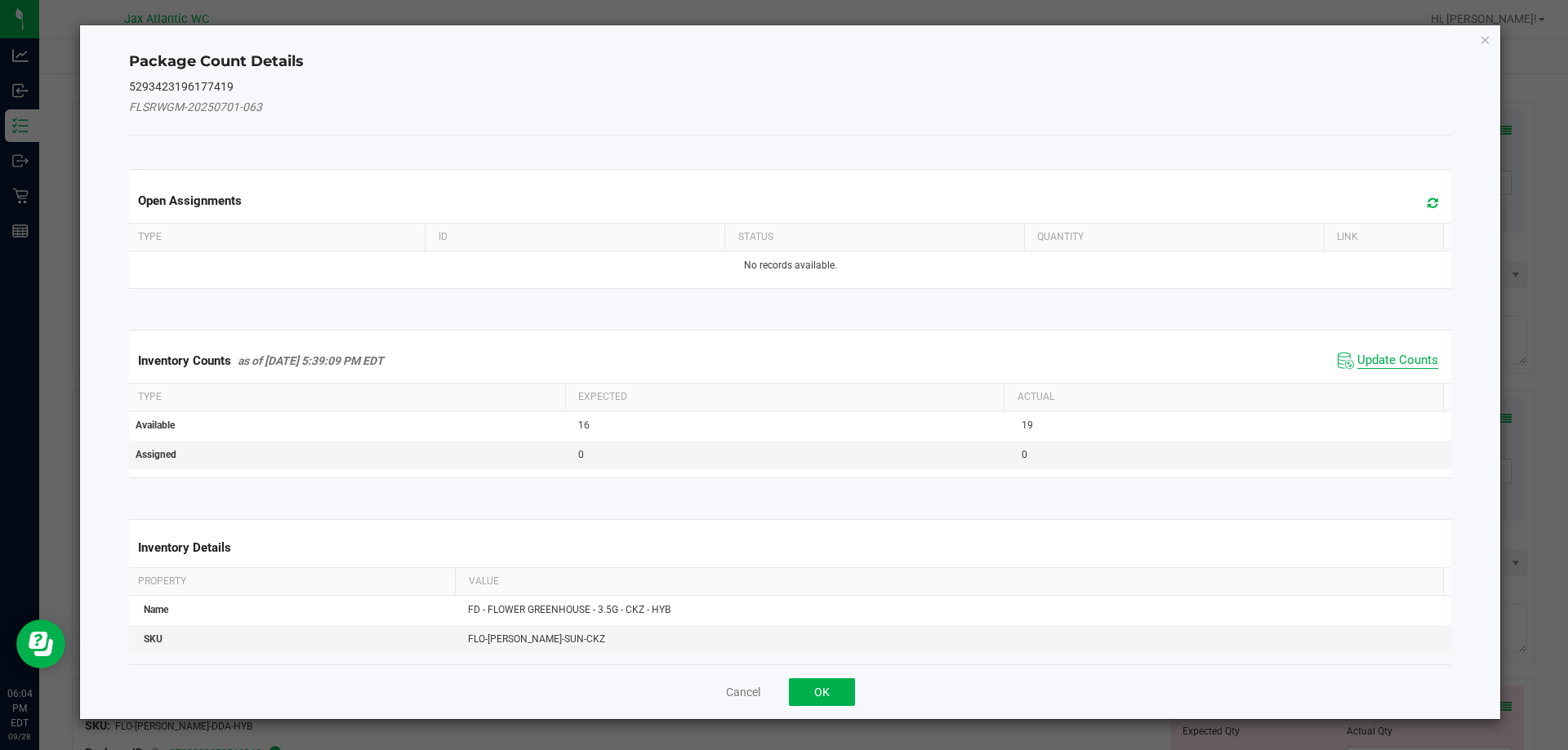
click at [1379, 367] on span "Update Counts" at bounding box center [1397, 361] width 81 height 17
click at [1378, 356] on div "Inventory Counts as of [DATE] 5:39:09 PM EDT Update Counts" at bounding box center [790, 360] width 1330 height 43
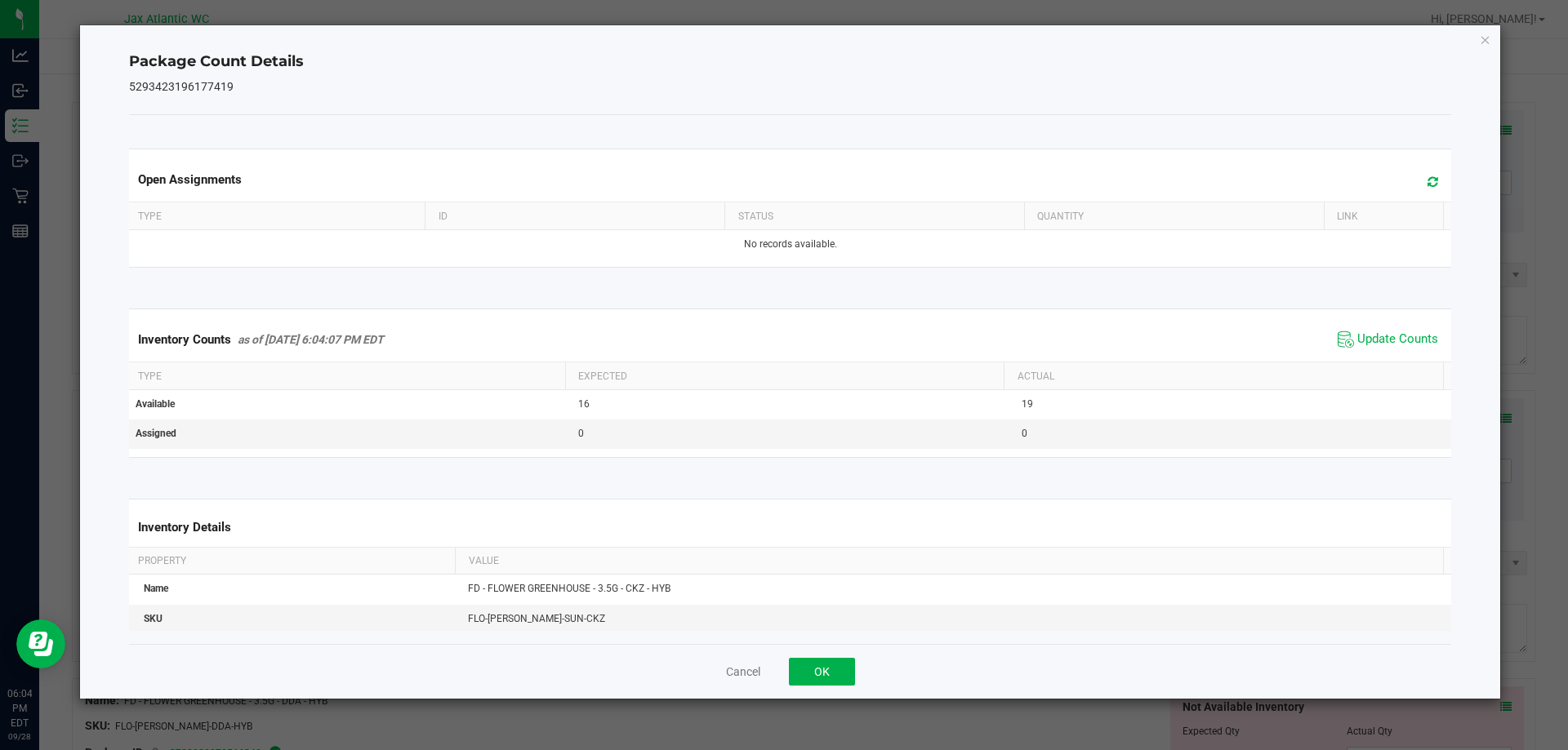
click at [1378, 348] on span "Update Counts" at bounding box center [1387, 339] width 108 height 24
click at [1380, 340] on span "Update Counts" at bounding box center [1397, 339] width 81 height 17
click at [1380, 340] on span "Update Counts" at bounding box center [1397, 338] width 81 height 15
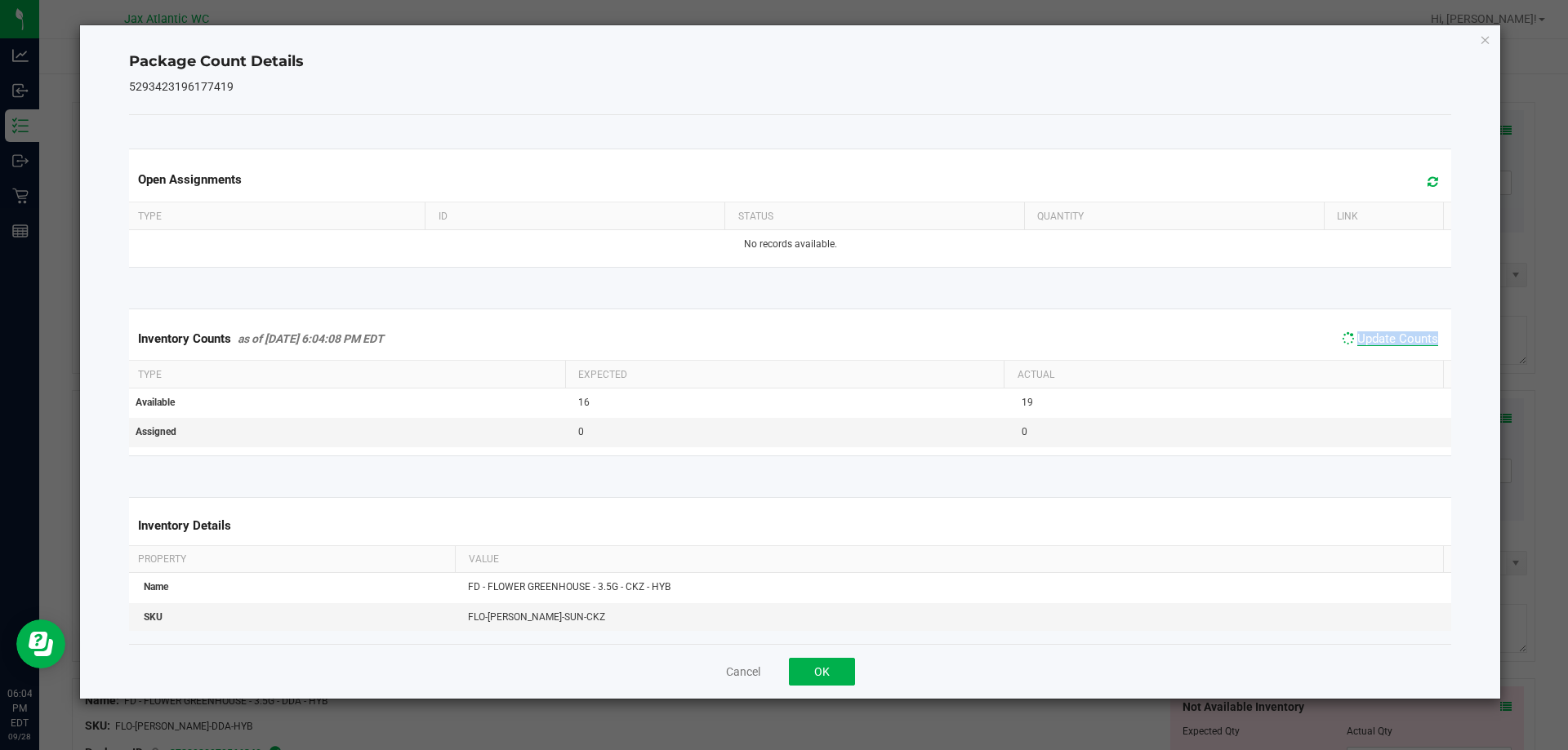
click at [1380, 340] on span "Update Counts" at bounding box center [1397, 338] width 81 height 15
click at [804, 675] on button "OK" at bounding box center [823, 672] width 66 height 27
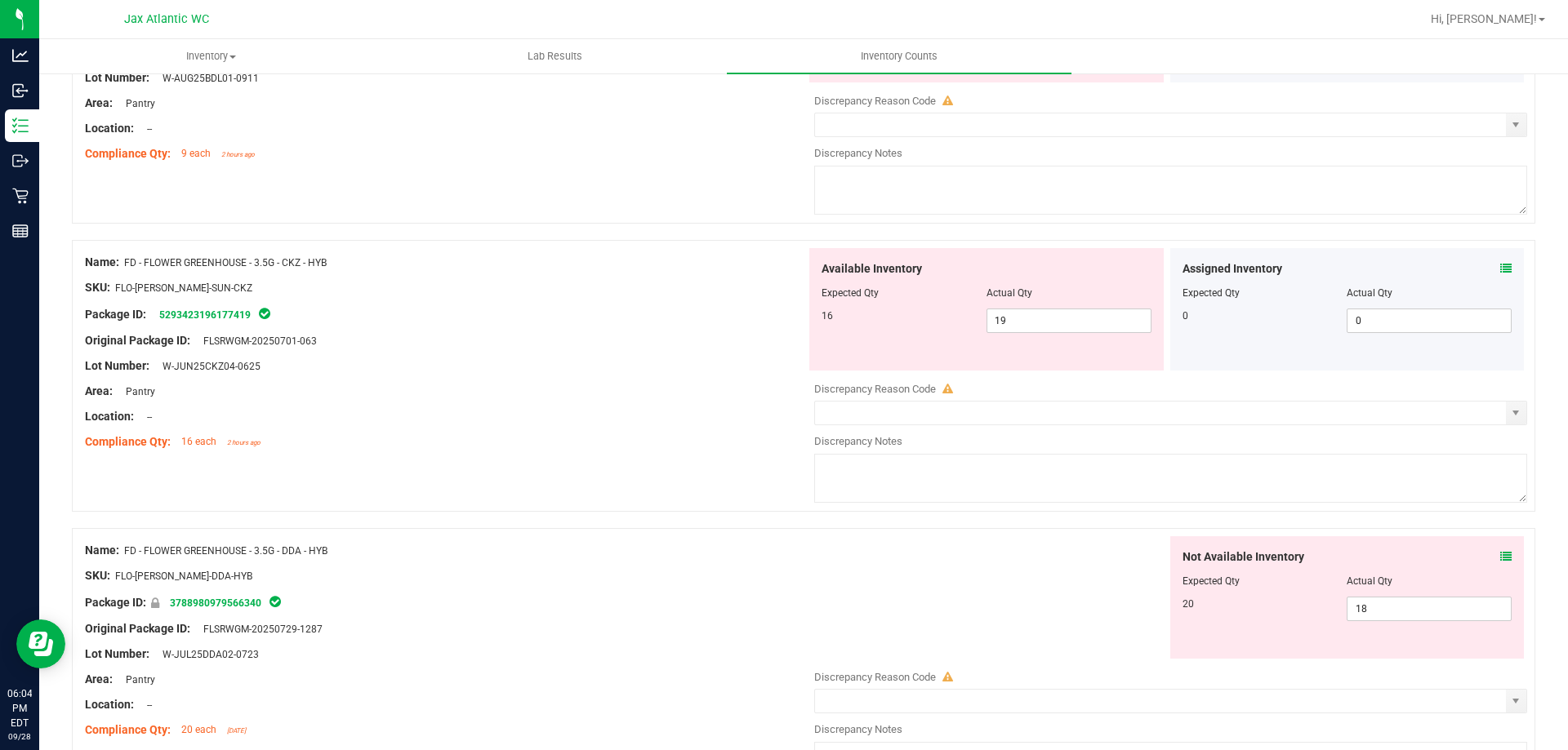
scroll to position [327, 0]
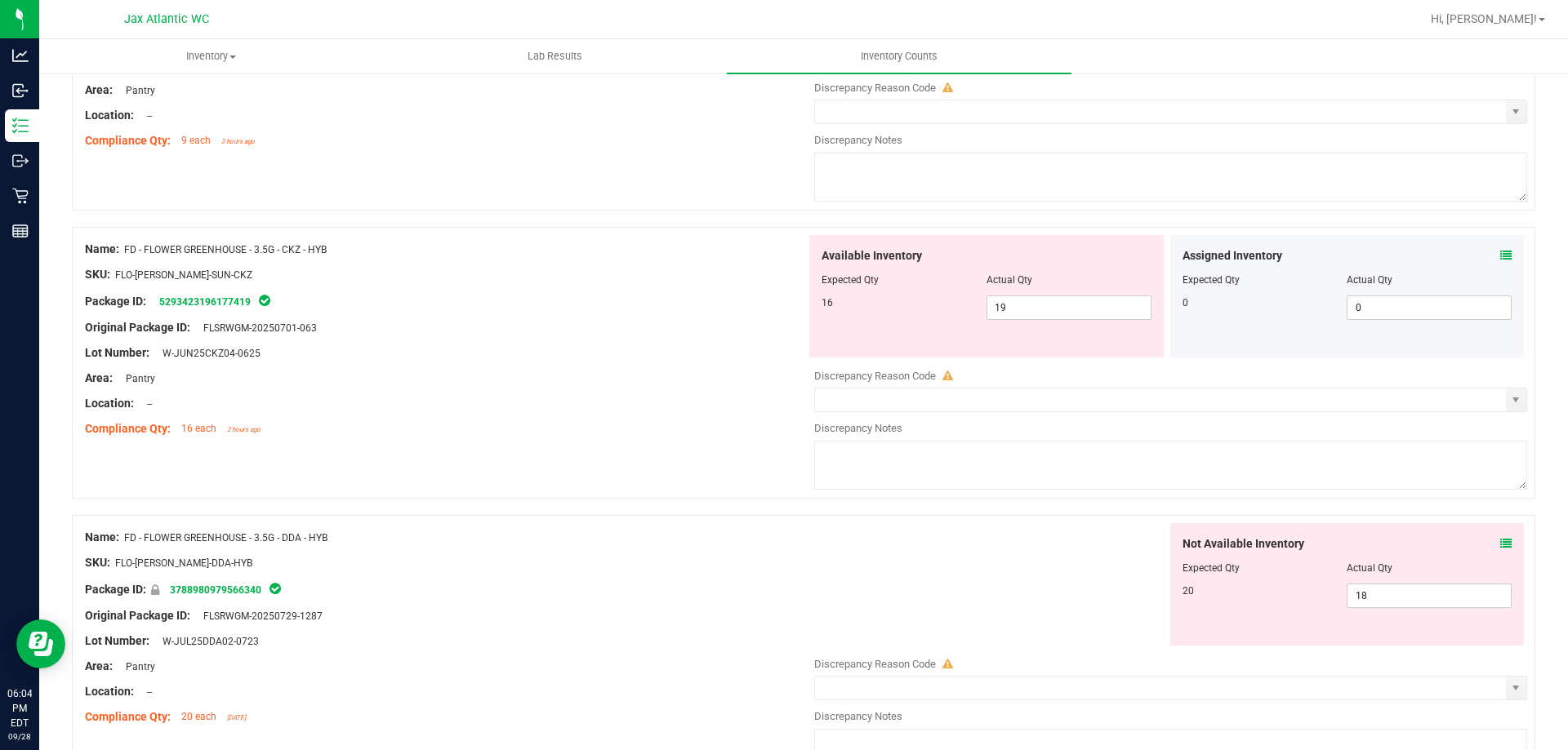
click at [1501, 539] on icon at bounding box center [1507, 544] width 12 height 12
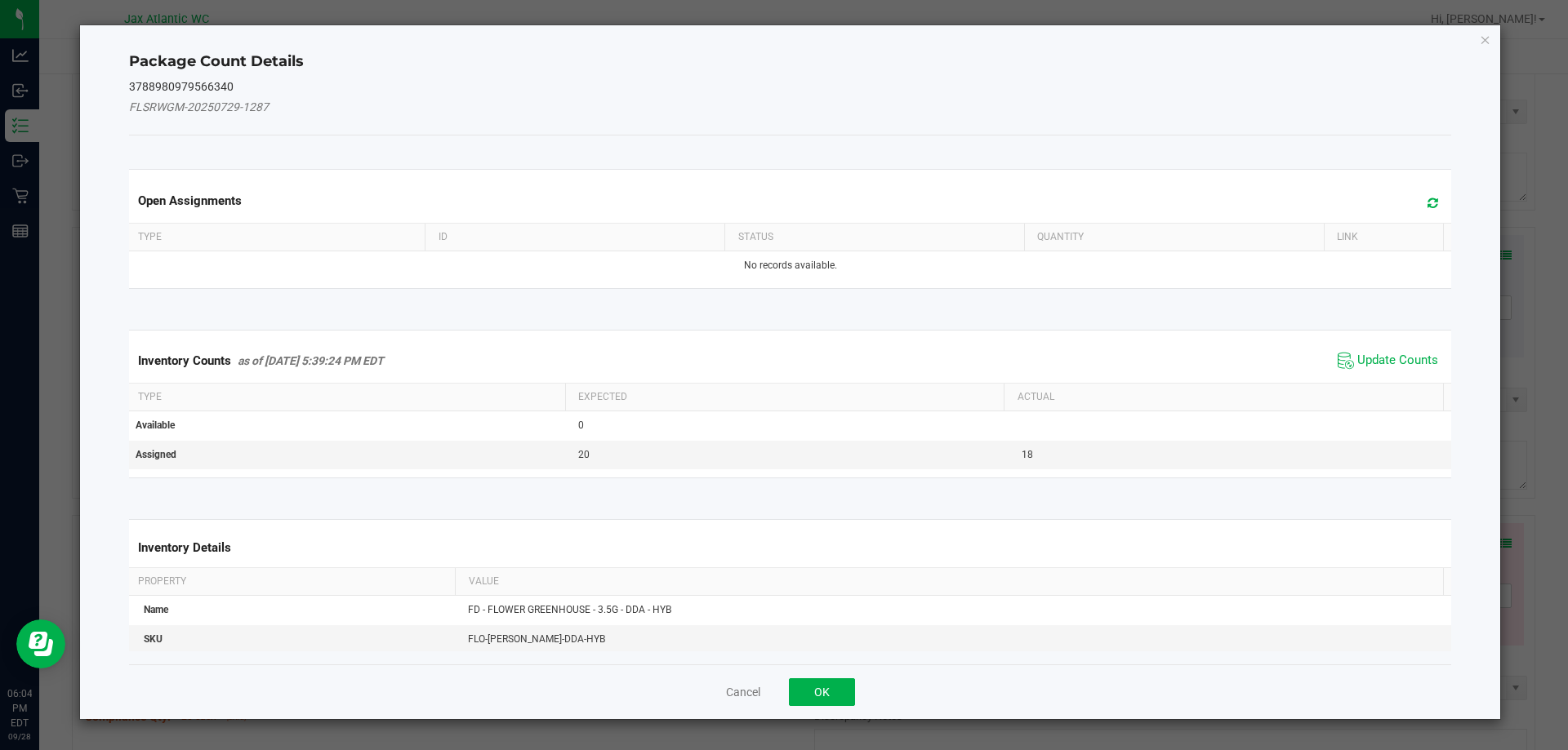
click at [1378, 351] on span "Update Counts" at bounding box center [1387, 360] width 108 height 24
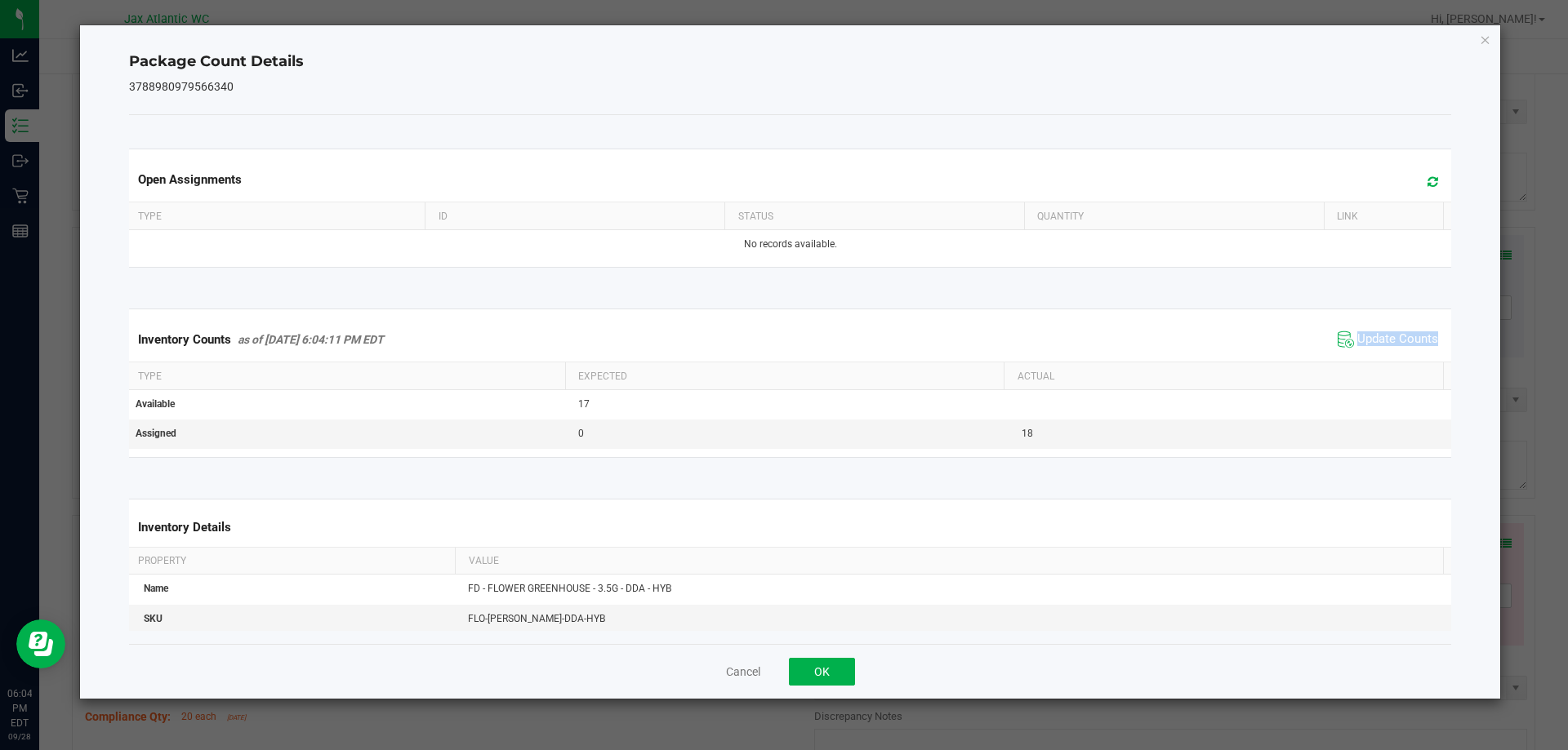
click at [1378, 349] on span "Update Counts" at bounding box center [1387, 339] width 108 height 24
click at [1381, 347] on span "Update Counts" at bounding box center [1387, 339] width 108 height 24
click at [1381, 347] on span "Update Counts" at bounding box center [1389, 338] width 104 height 22
click at [1381, 347] on span "Update Counts" at bounding box center [1397, 339] width 81 height 17
click at [833, 673] on button "OK" at bounding box center [823, 672] width 66 height 27
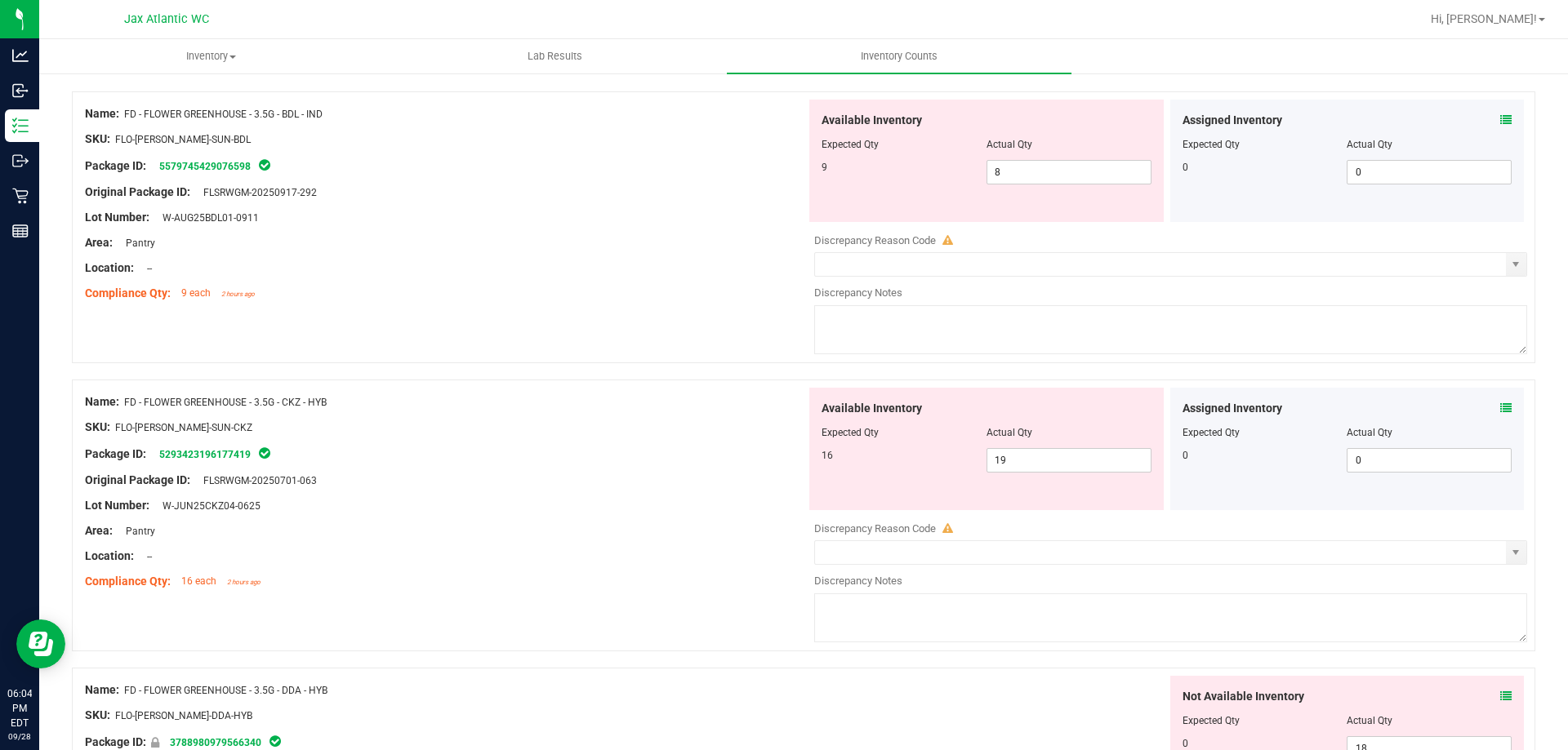
scroll to position [0, 0]
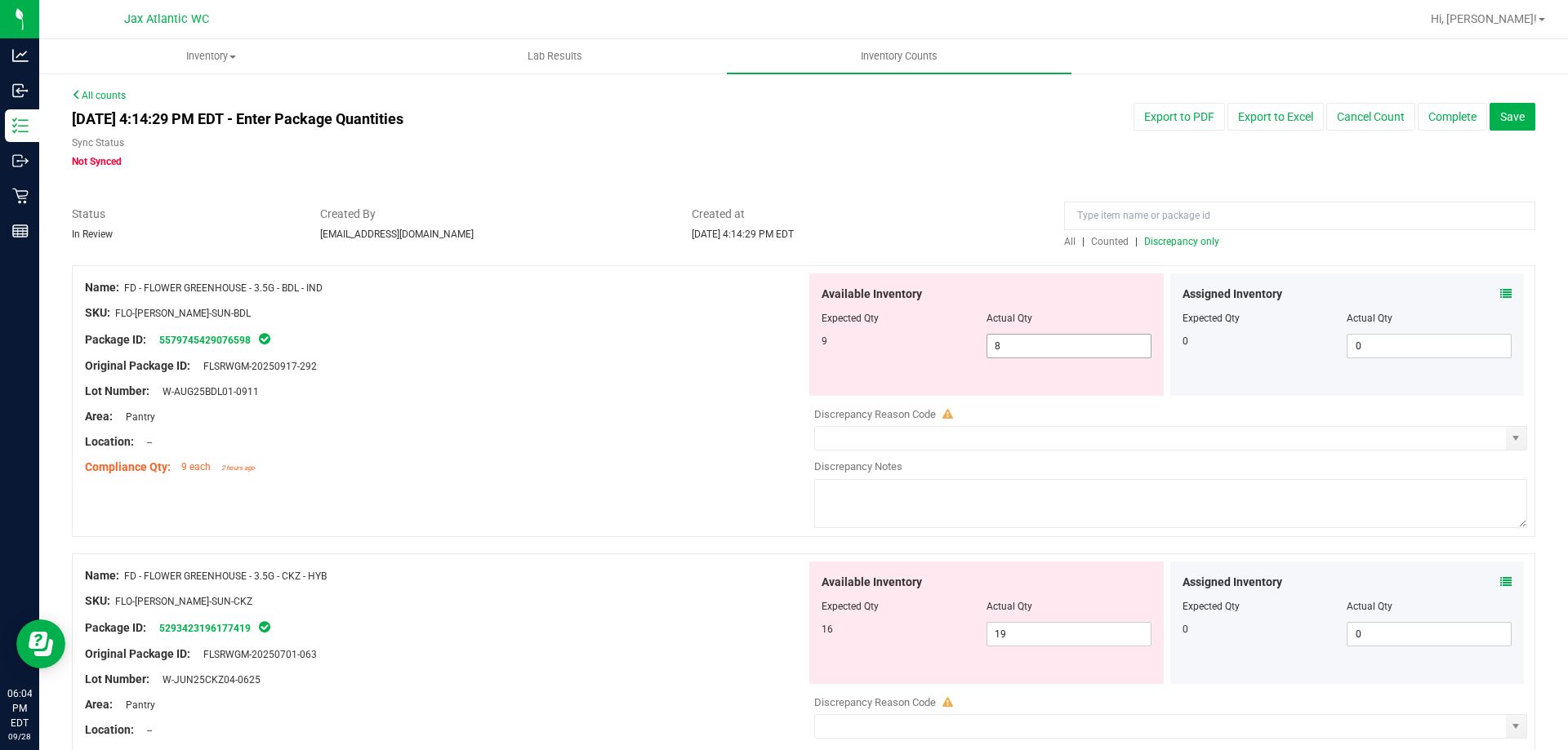
click at [1055, 340] on span "8 8" at bounding box center [1068, 345] width 165 height 24
click at [1055, 340] on input "8" at bounding box center [1068, 345] width 163 height 22
click at [604, 384] on div "Lot Number: W-AUG25BDL01-0911" at bounding box center [445, 392] width 721 height 18
click at [1501, 290] on icon at bounding box center [1507, 294] width 12 height 12
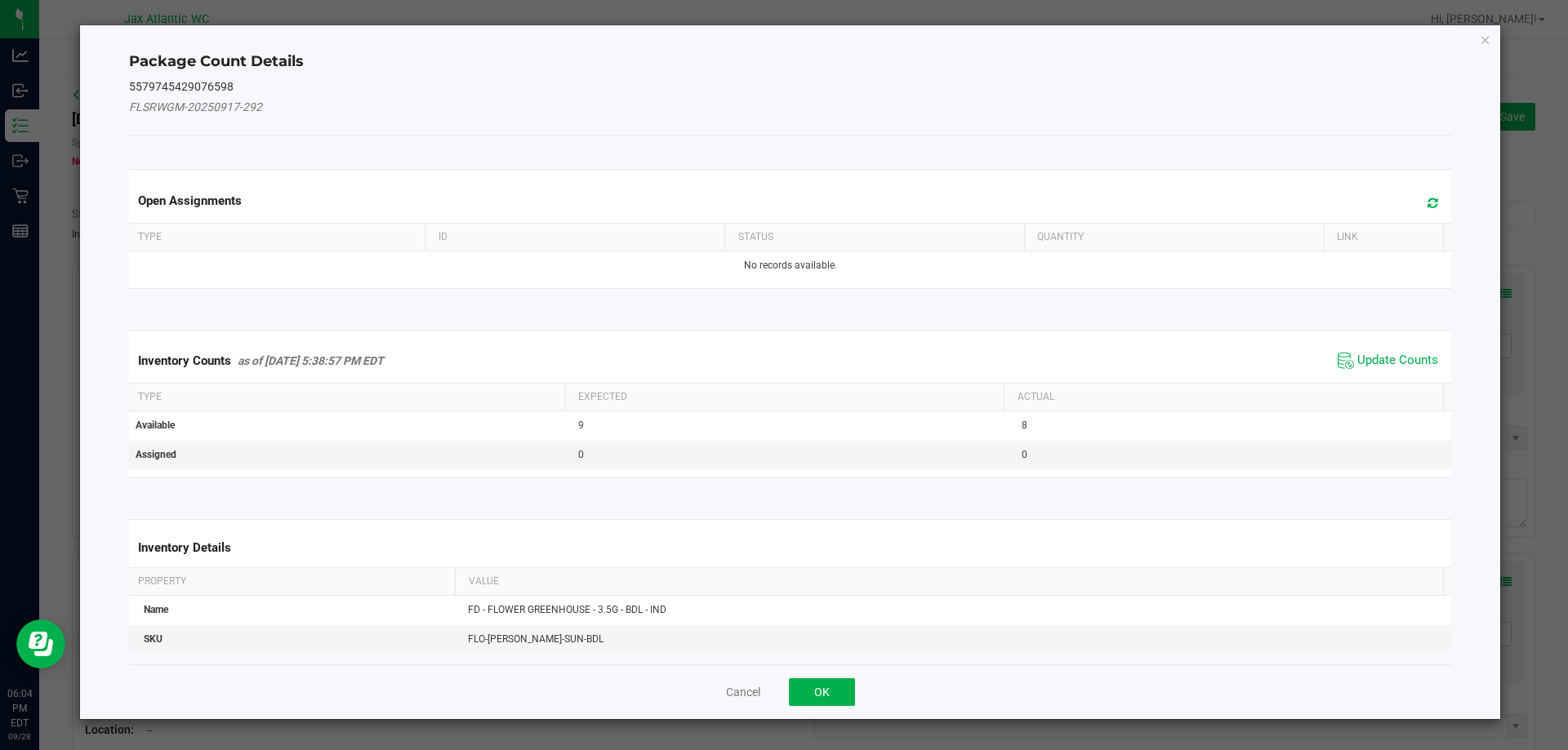
click at [1369, 351] on span "Update Counts" at bounding box center [1387, 360] width 108 height 24
click at [1369, 351] on span "Update Counts" at bounding box center [1389, 359] width 104 height 22
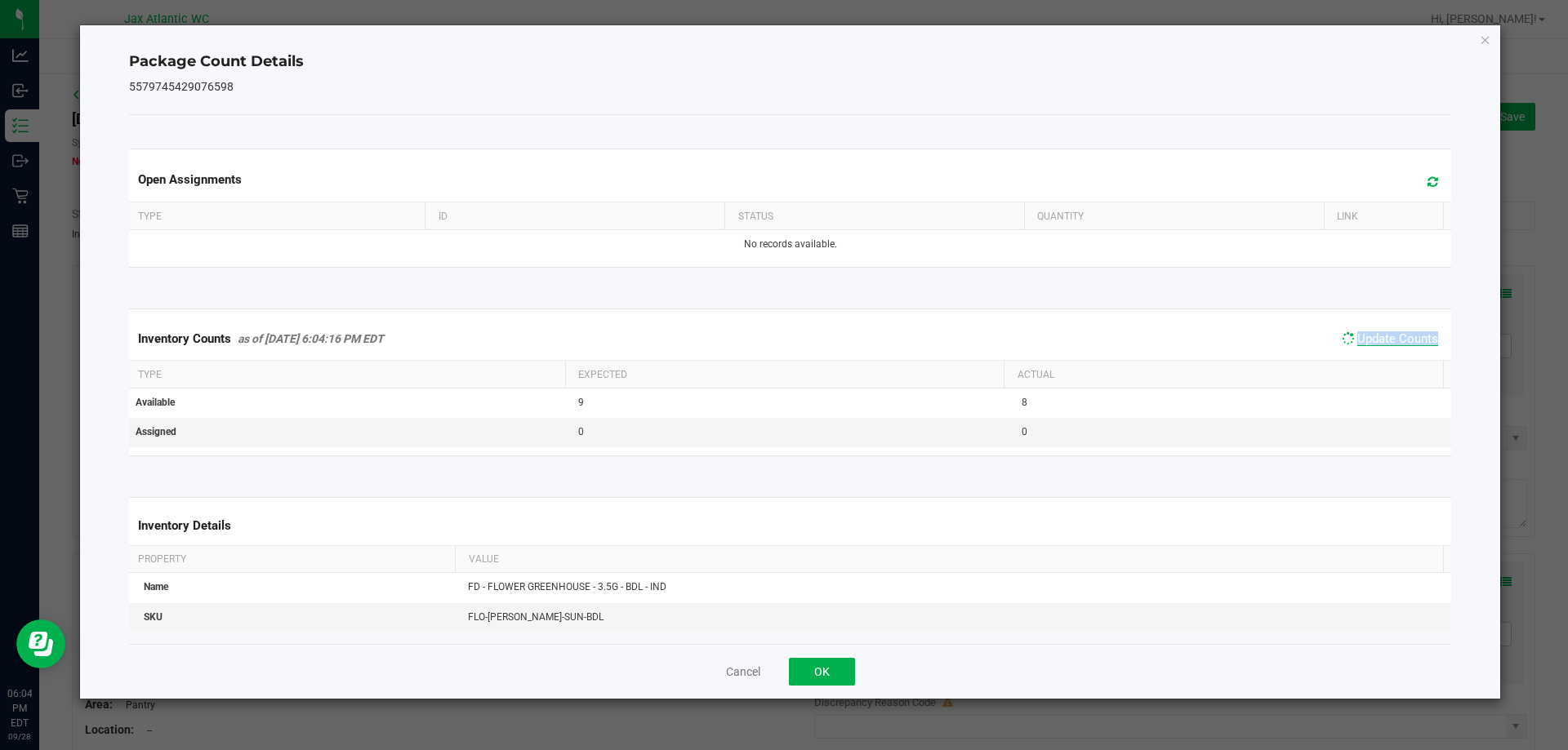
click at [1370, 349] on span "Update Counts" at bounding box center [1389, 338] width 104 height 22
click at [1381, 340] on span "Update Counts" at bounding box center [1397, 338] width 81 height 15
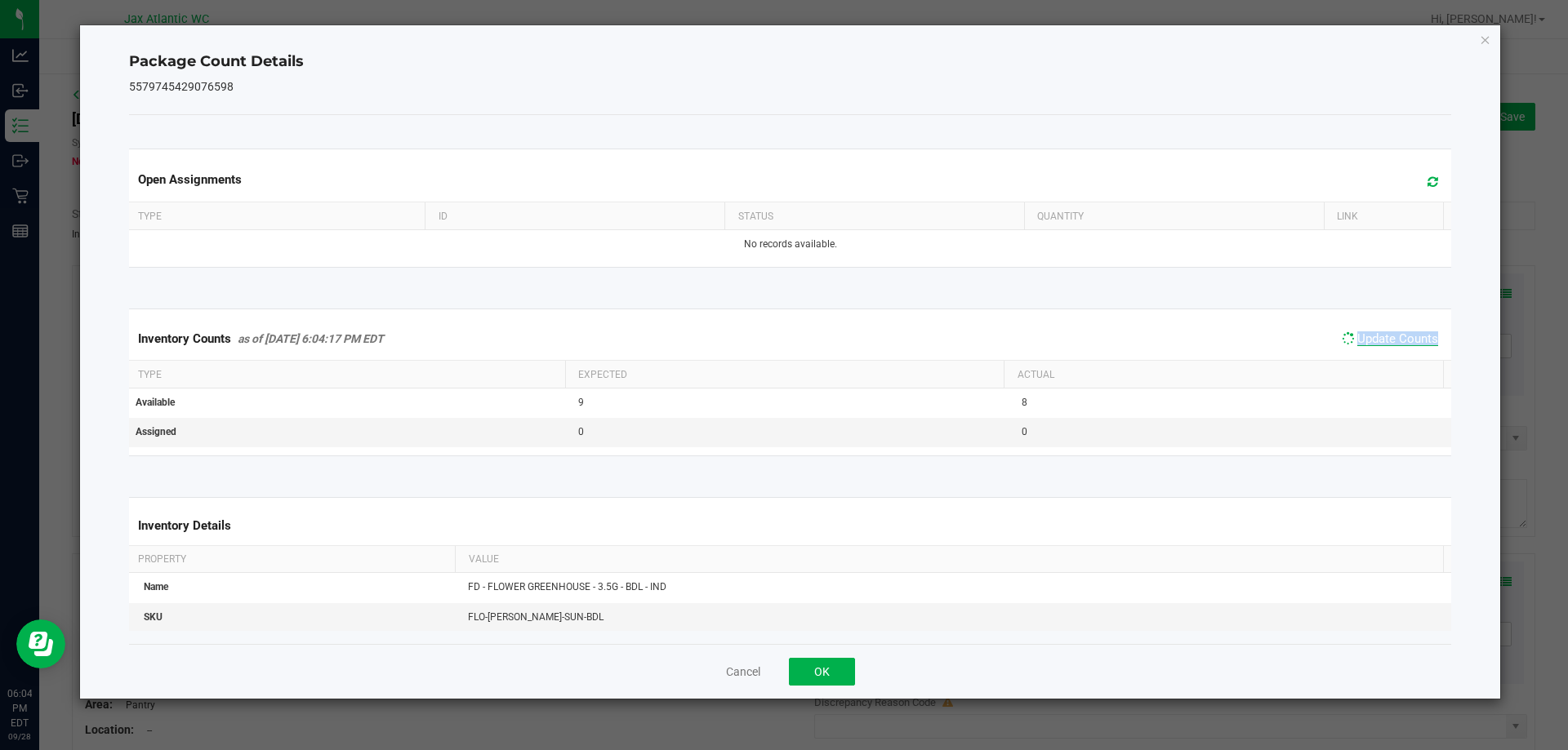
click at [1381, 339] on span "Update Counts" at bounding box center [1397, 338] width 81 height 15
click at [1381, 339] on span "Update Counts" at bounding box center [1397, 339] width 81 height 17
click at [749, 675] on button "Cancel" at bounding box center [743, 672] width 34 height 17
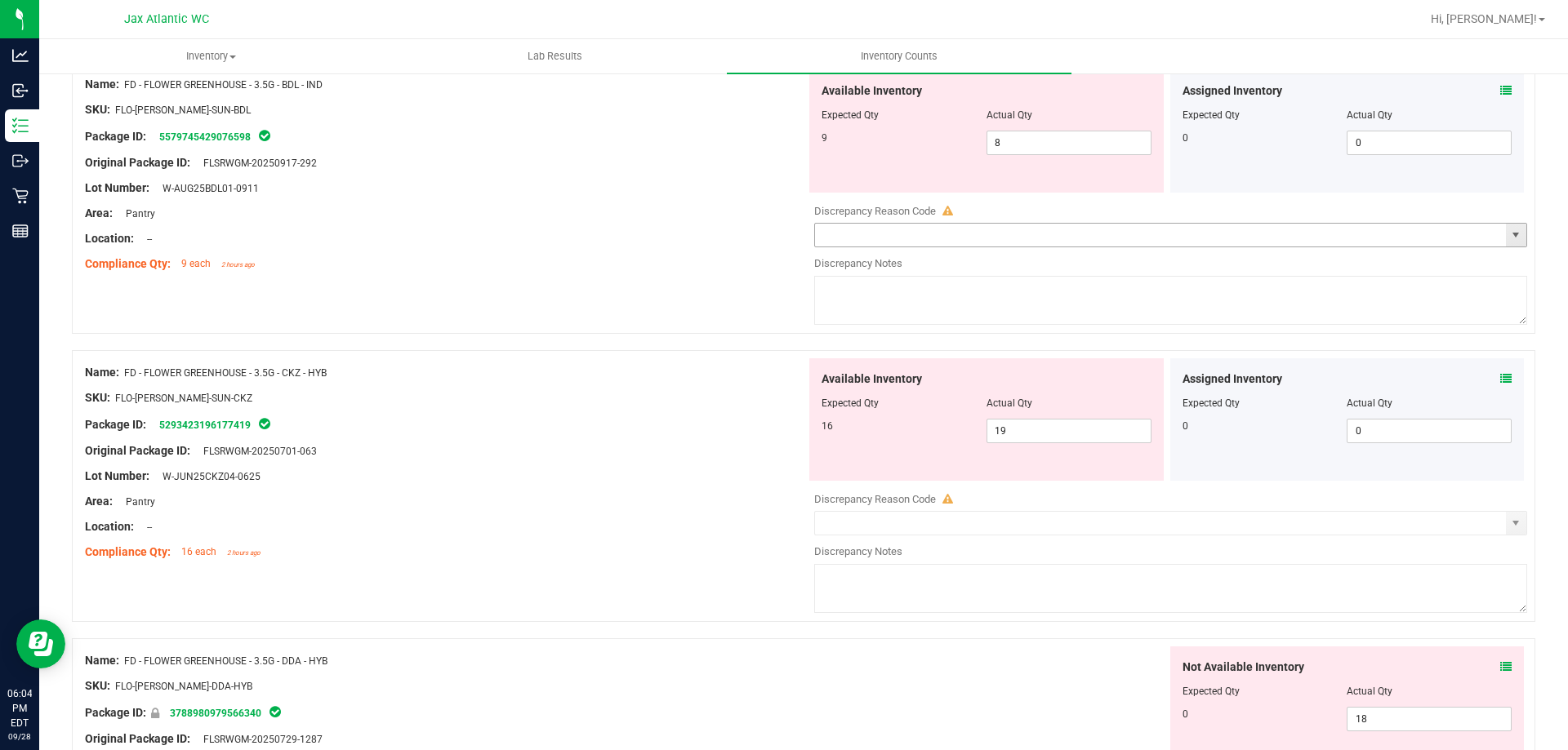
scroll to position [82, 0]
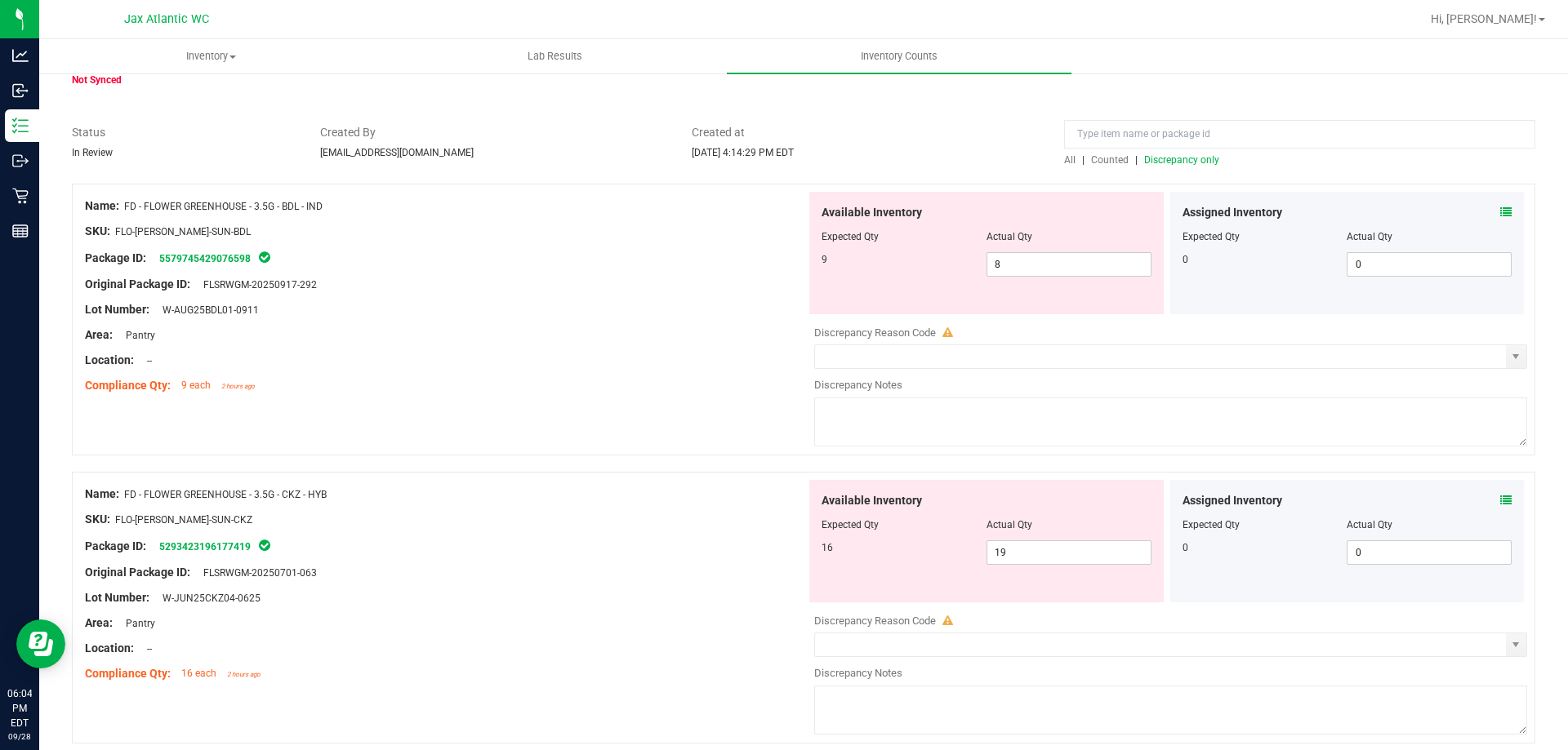
click at [1484, 493] on div "Assigned Inventory" at bounding box center [1347, 501] width 330 height 18
click at [1501, 502] on icon at bounding box center [1507, 500] width 12 height 12
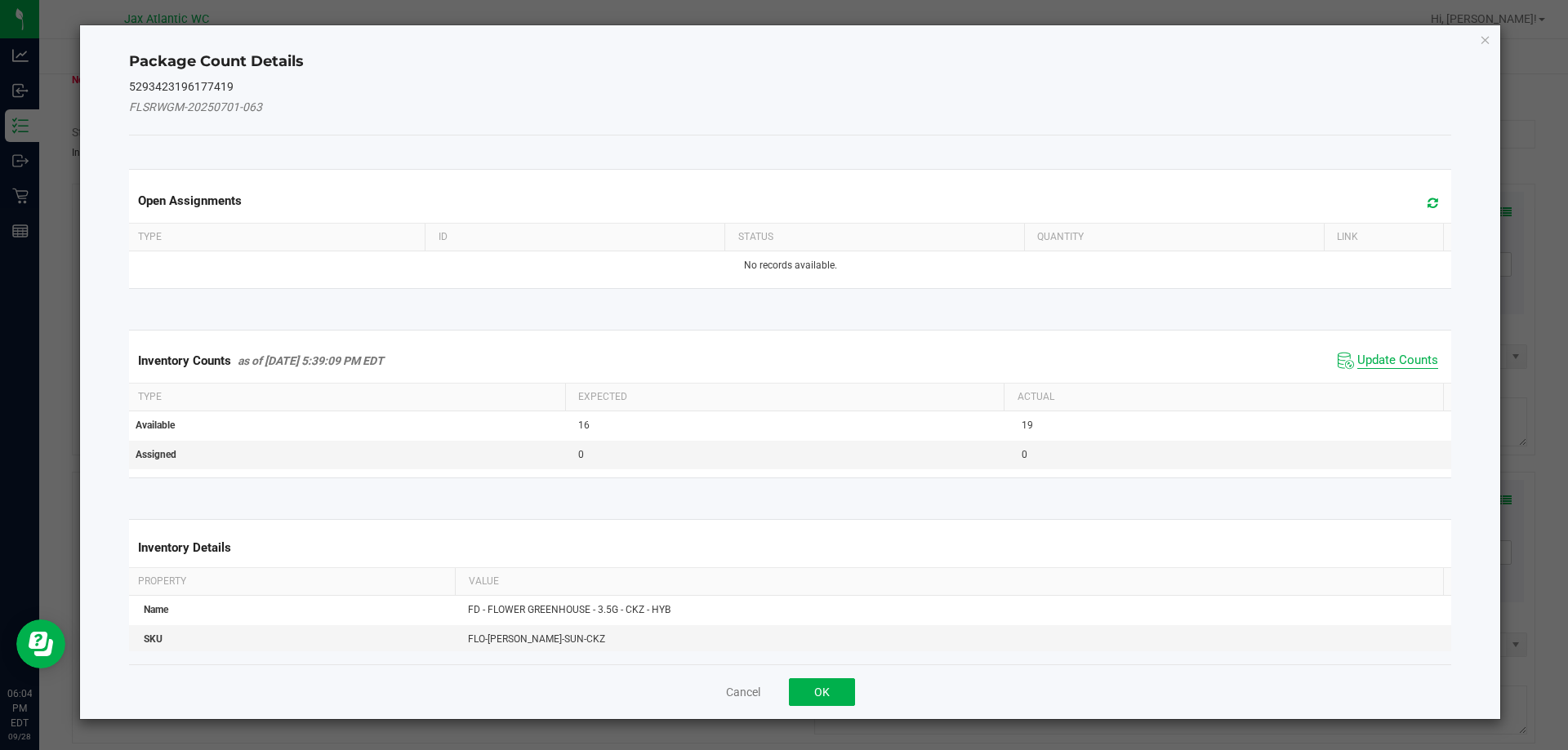
click at [1373, 356] on span "Update Counts" at bounding box center [1397, 361] width 81 height 17
click at [1373, 356] on div "Inventory Counts as of [DATE] 5:39:09 PM EDT Update Counts" at bounding box center [790, 360] width 1330 height 43
click at [1383, 351] on span "Update Counts" at bounding box center [1389, 359] width 104 height 22
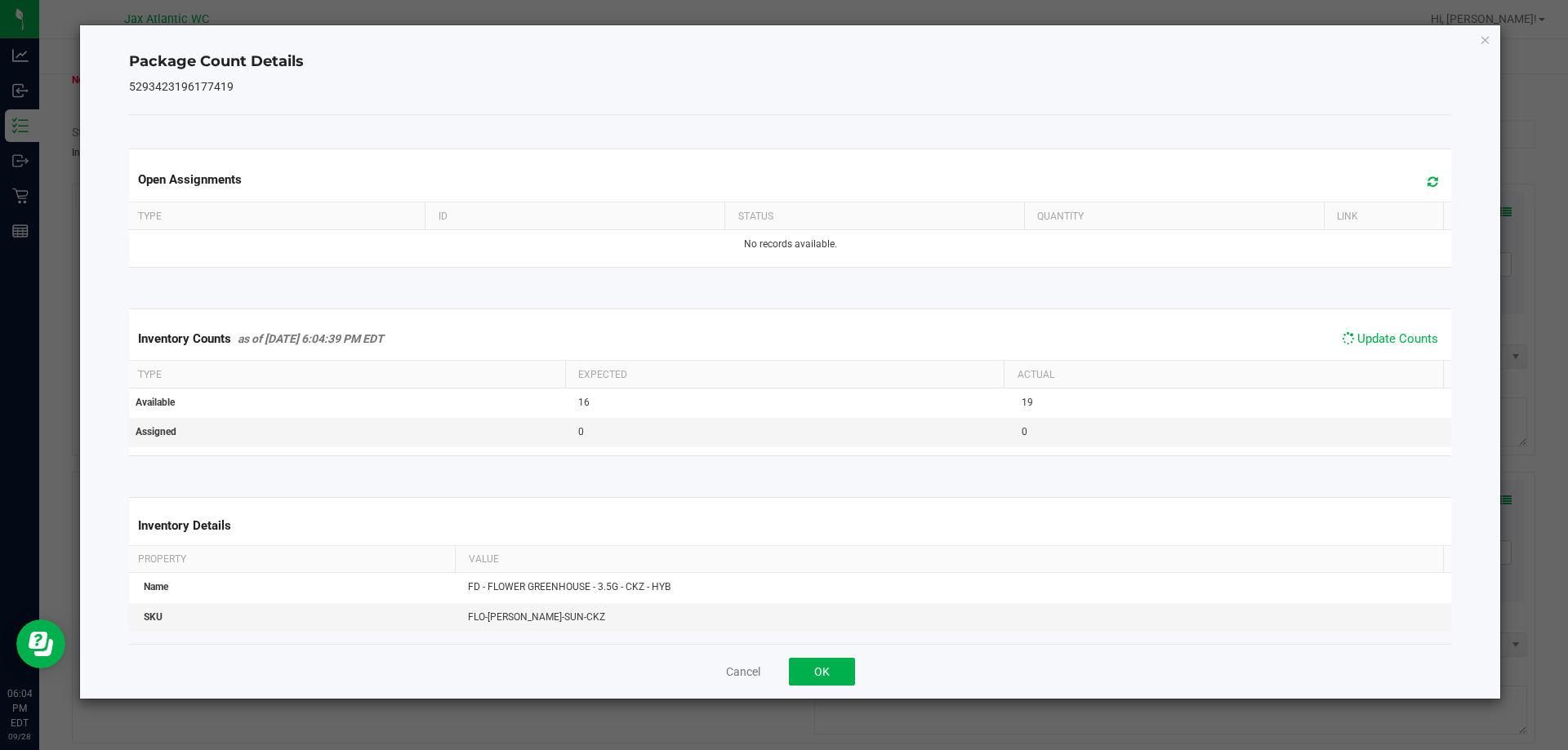
click at [1387, 348] on span "Update Counts" at bounding box center [1389, 338] width 104 height 22
click at [1387, 346] on span "Update Counts" at bounding box center [1397, 338] width 81 height 15
click at [1387, 348] on span "Update Counts" at bounding box center [1389, 338] width 104 height 22
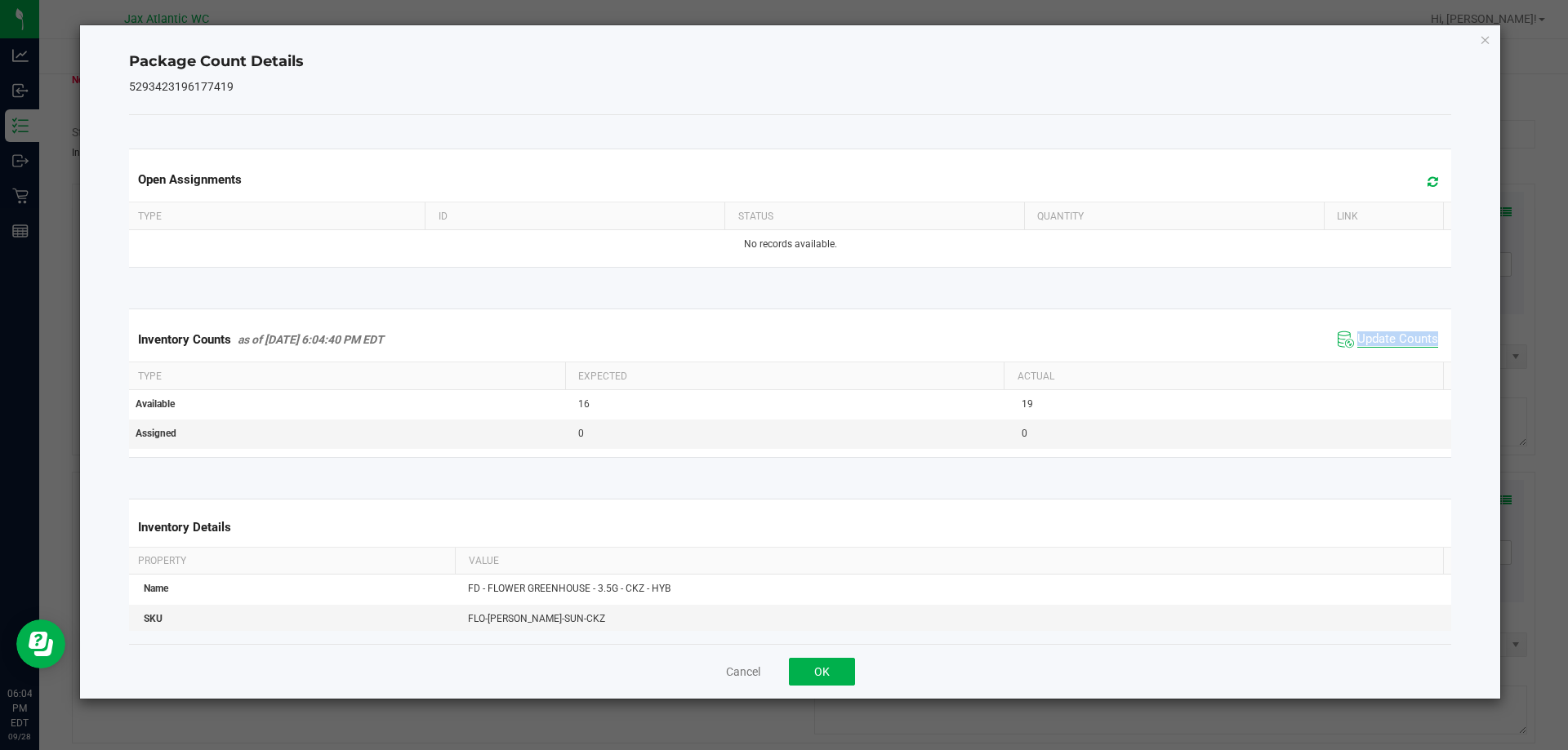
click at [1373, 334] on span "Update Counts" at bounding box center [1397, 339] width 81 height 17
click at [741, 664] on button "Cancel" at bounding box center [743, 672] width 34 height 17
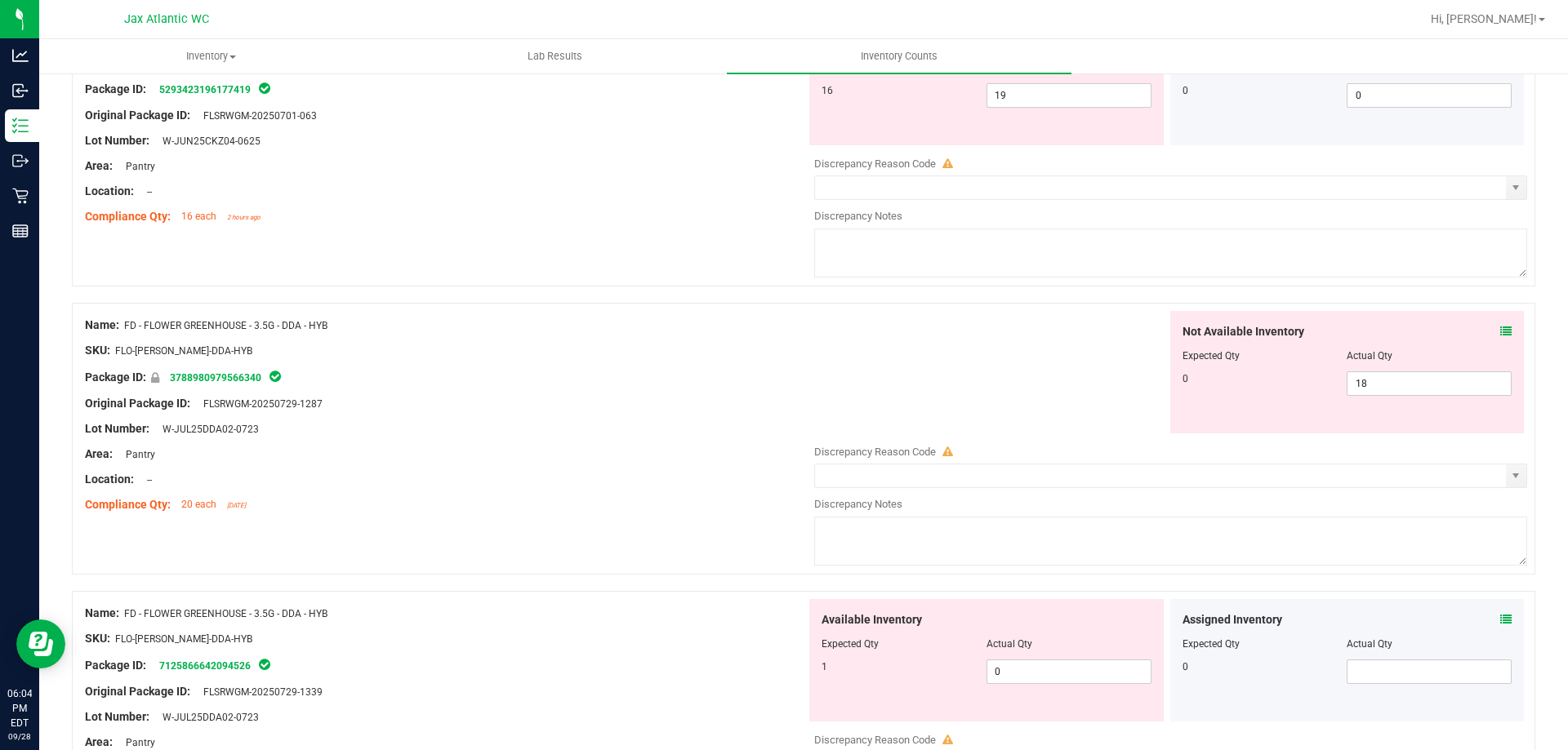
scroll to position [572, 0]
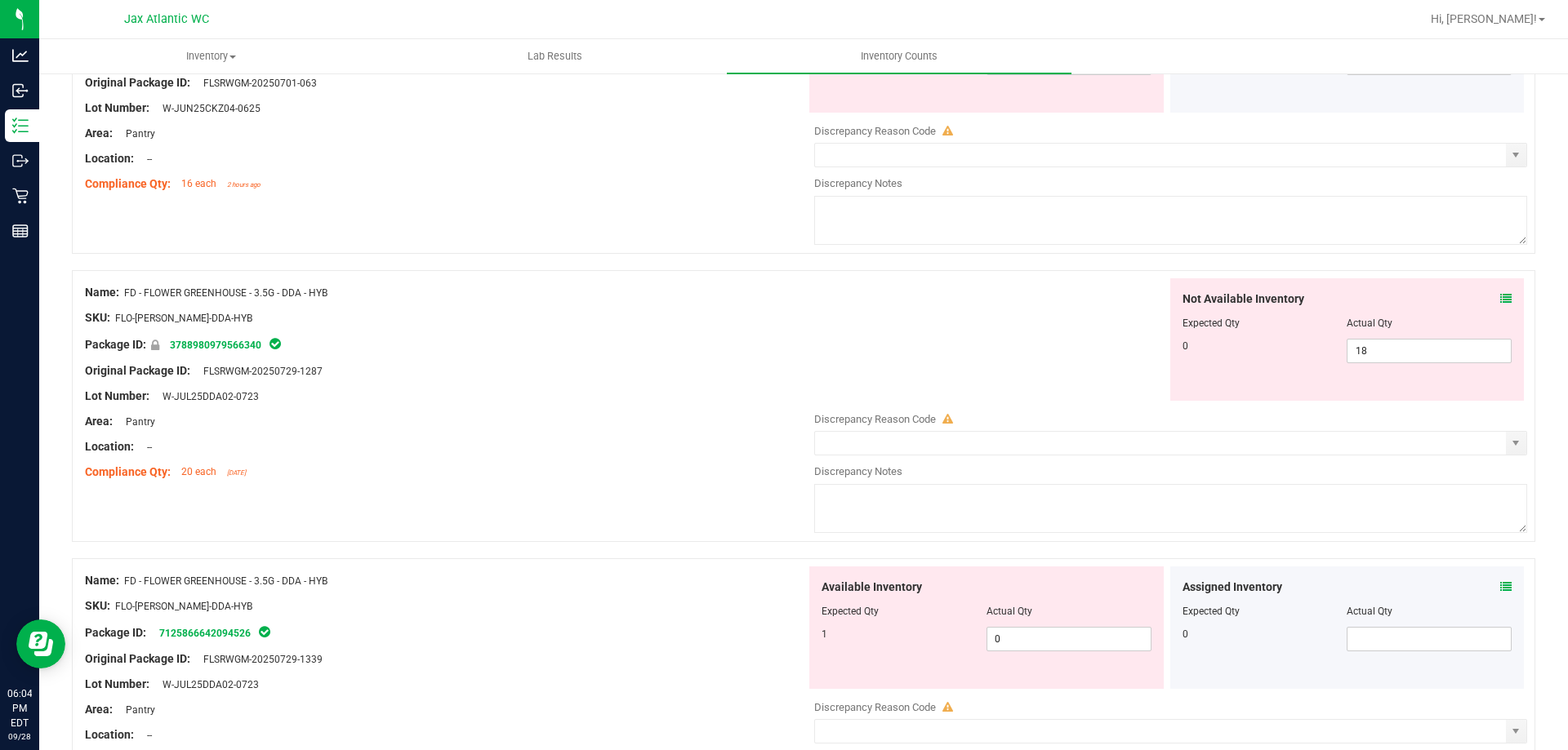
click at [1501, 303] on icon at bounding box center [1507, 299] width 12 height 12
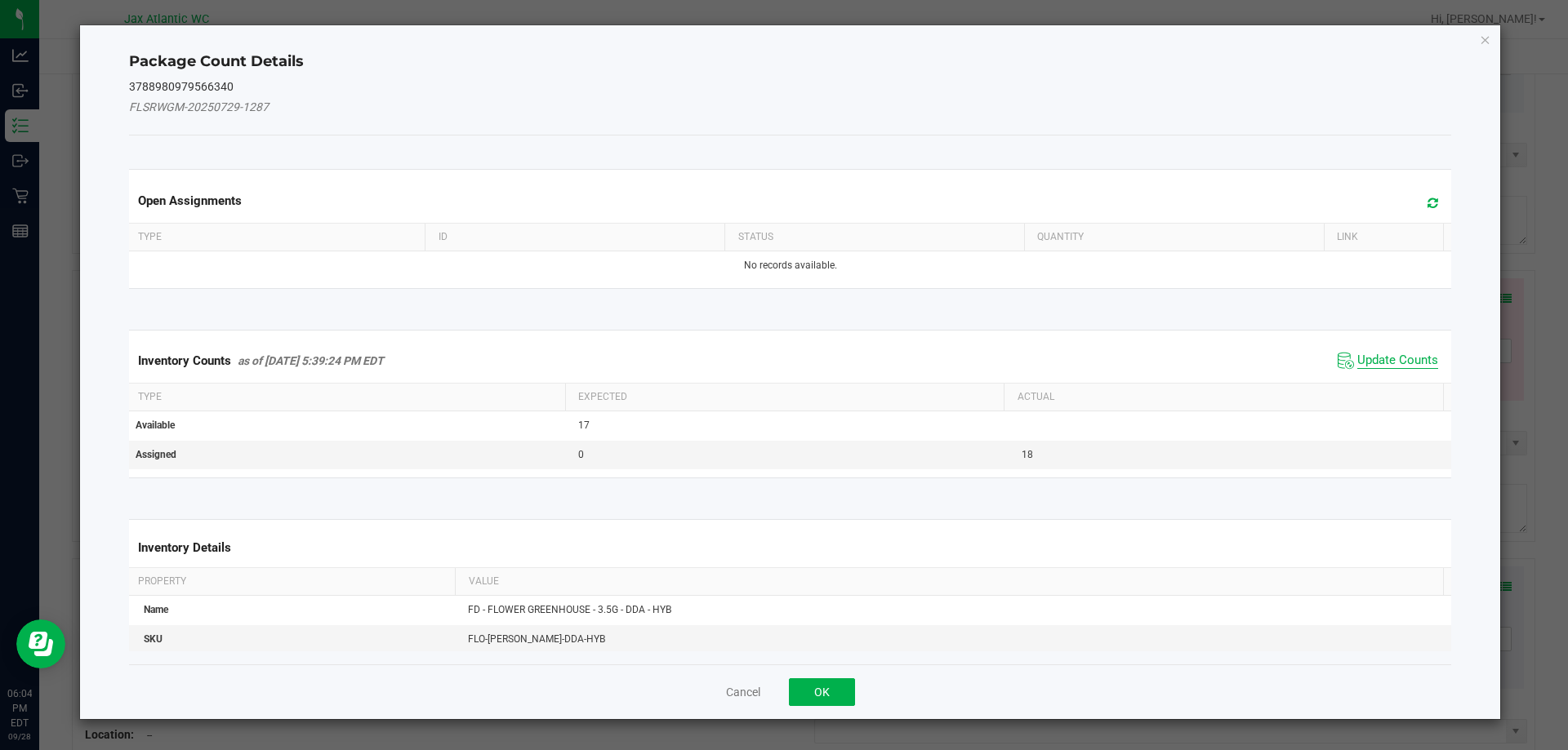
click at [1393, 363] on span "Update Counts" at bounding box center [1397, 361] width 81 height 17
click at [1391, 360] on div "Inventory Counts as of [DATE] 5:39:24 PM EDT Update Counts" at bounding box center [790, 360] width 1330 height 44
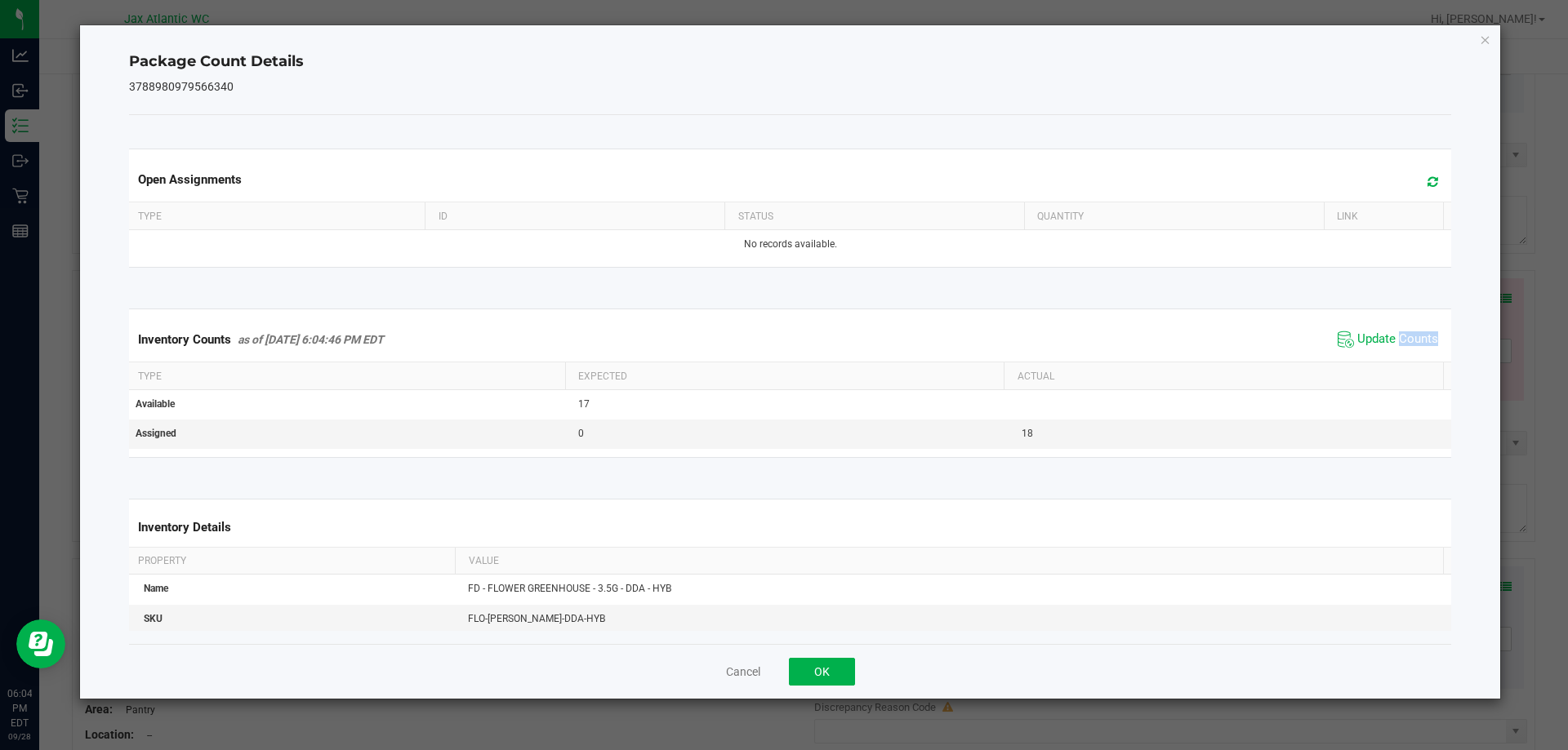
click at [1391, 359] on div "Inventory Counts as of [DATE] 6:04:46 PM EDT Update Counts" at bounding box center [790, 339] width 1330 height 44
click at [817, 671] on button "OK" at bounding box center [823, 672] width 66 height 27
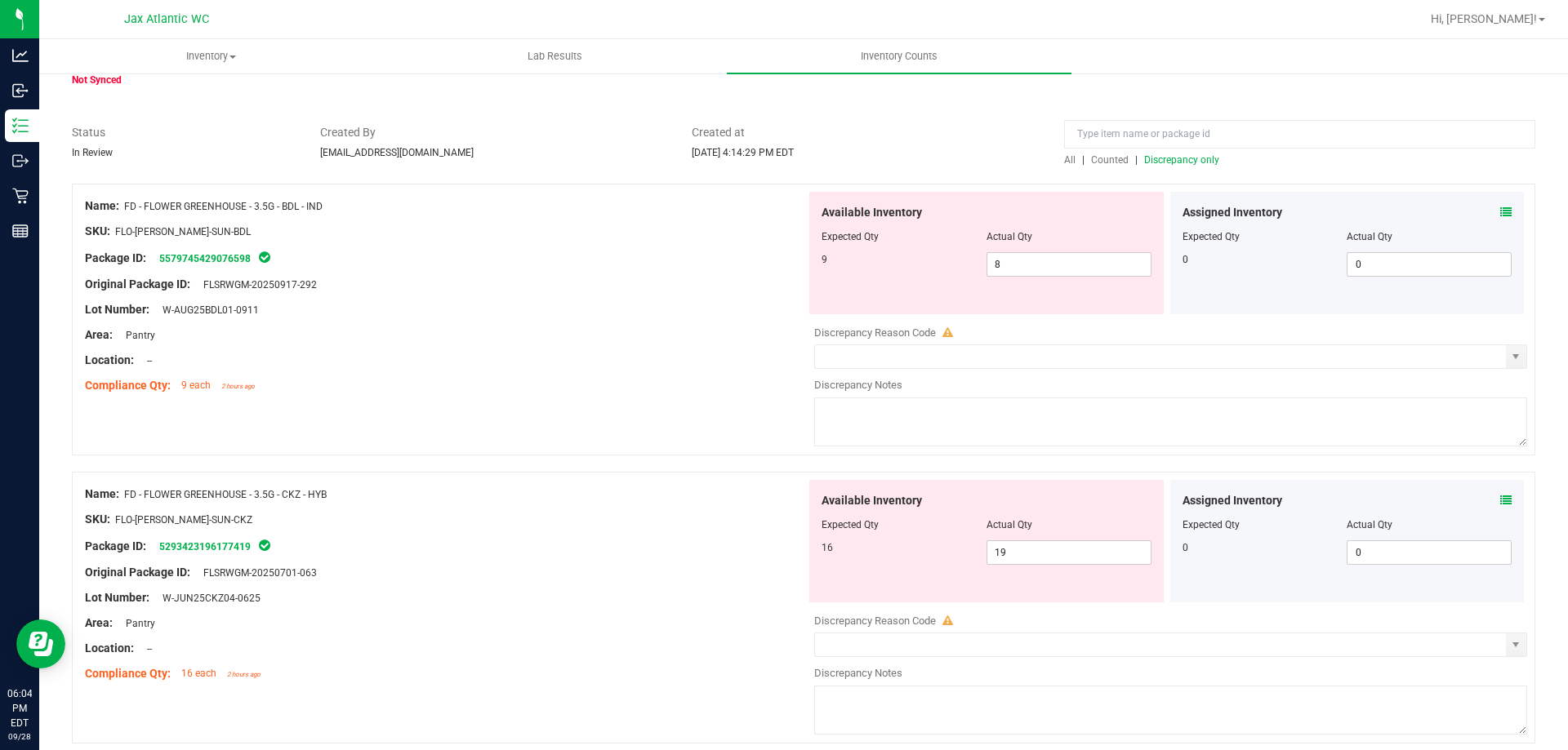
scroll to position [0, 0]
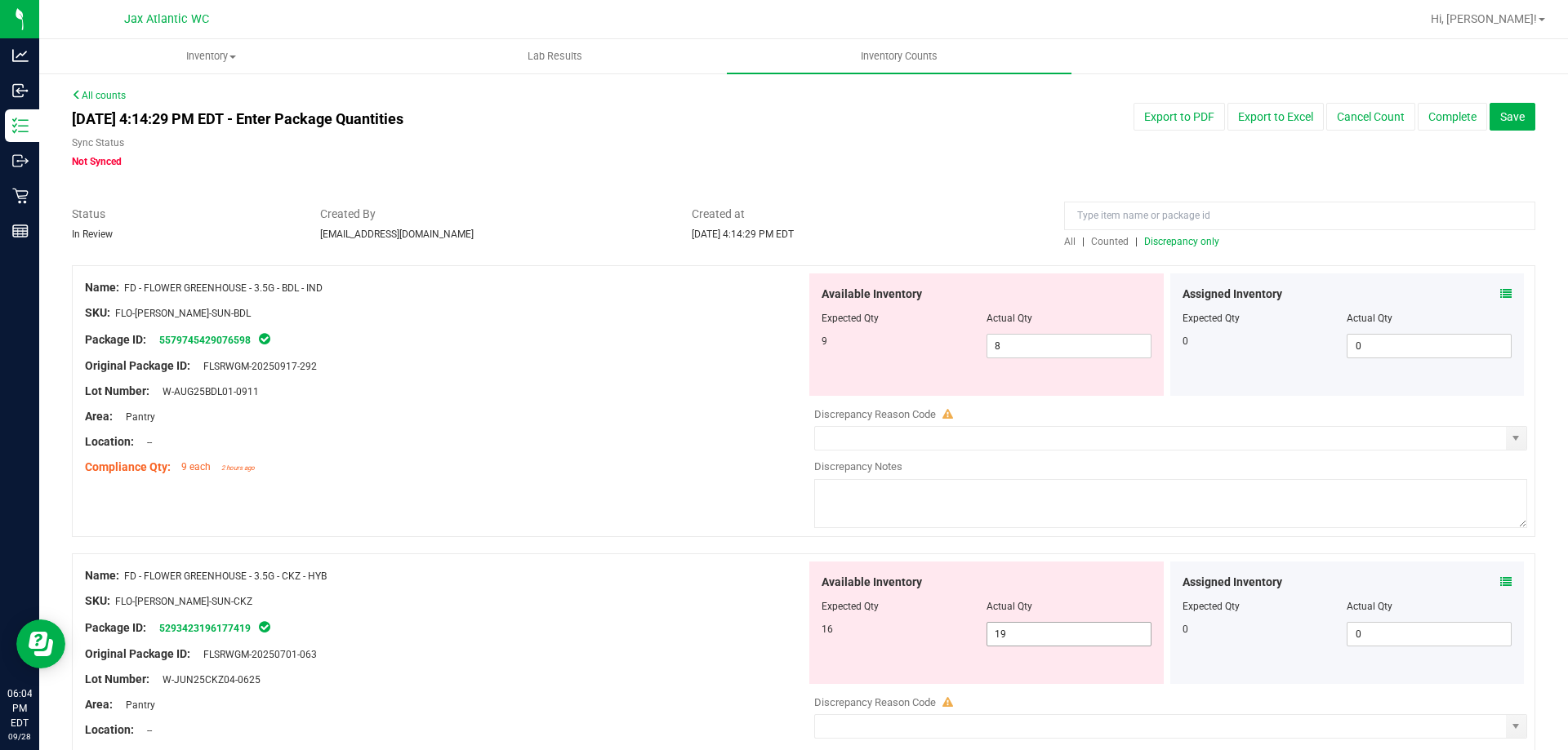
click at [1030, 640] on span "19 19" at bounding box center [1068, 634] width 165 height 24
click at [0, 0] on input "19" at bounding box center [0, 0] width 0 height 0
type input "16"
click at [170, 370] on span "Original Package ID:" at bounding box center [138, 365] width 105 height 13
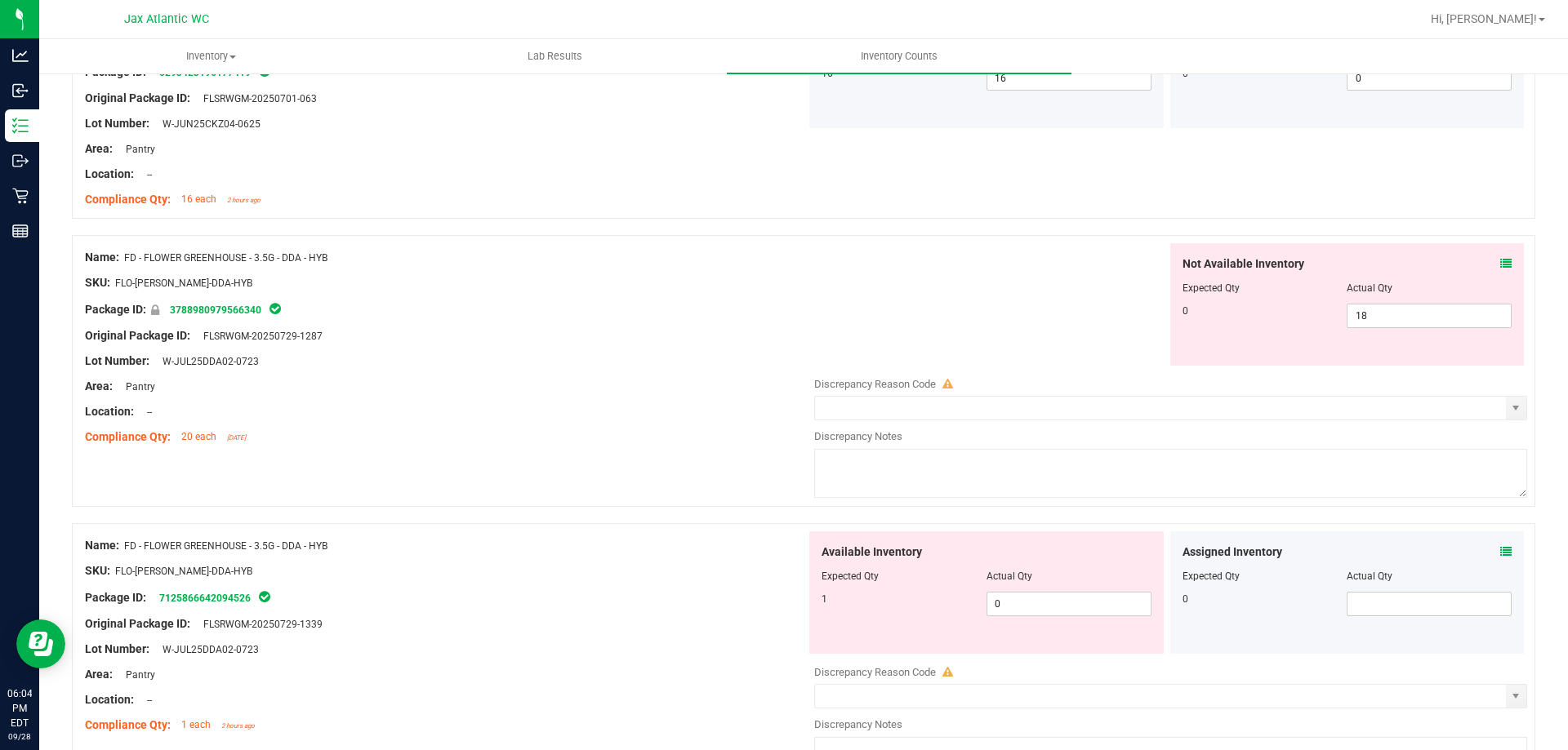
scroll to position [572, 0]
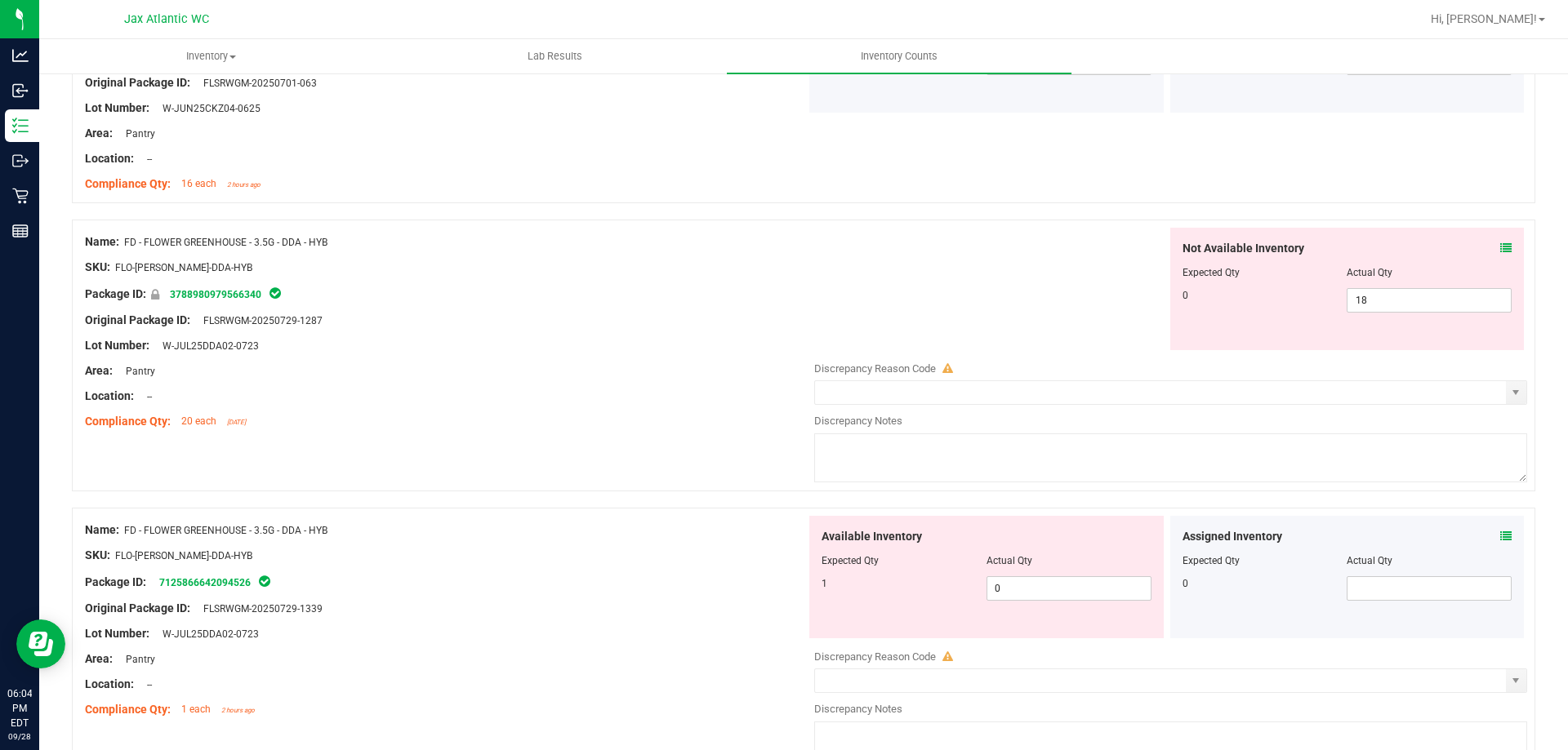
click at [1501, 535] on icon at bounding box center [1507, 536] width 12 height 12
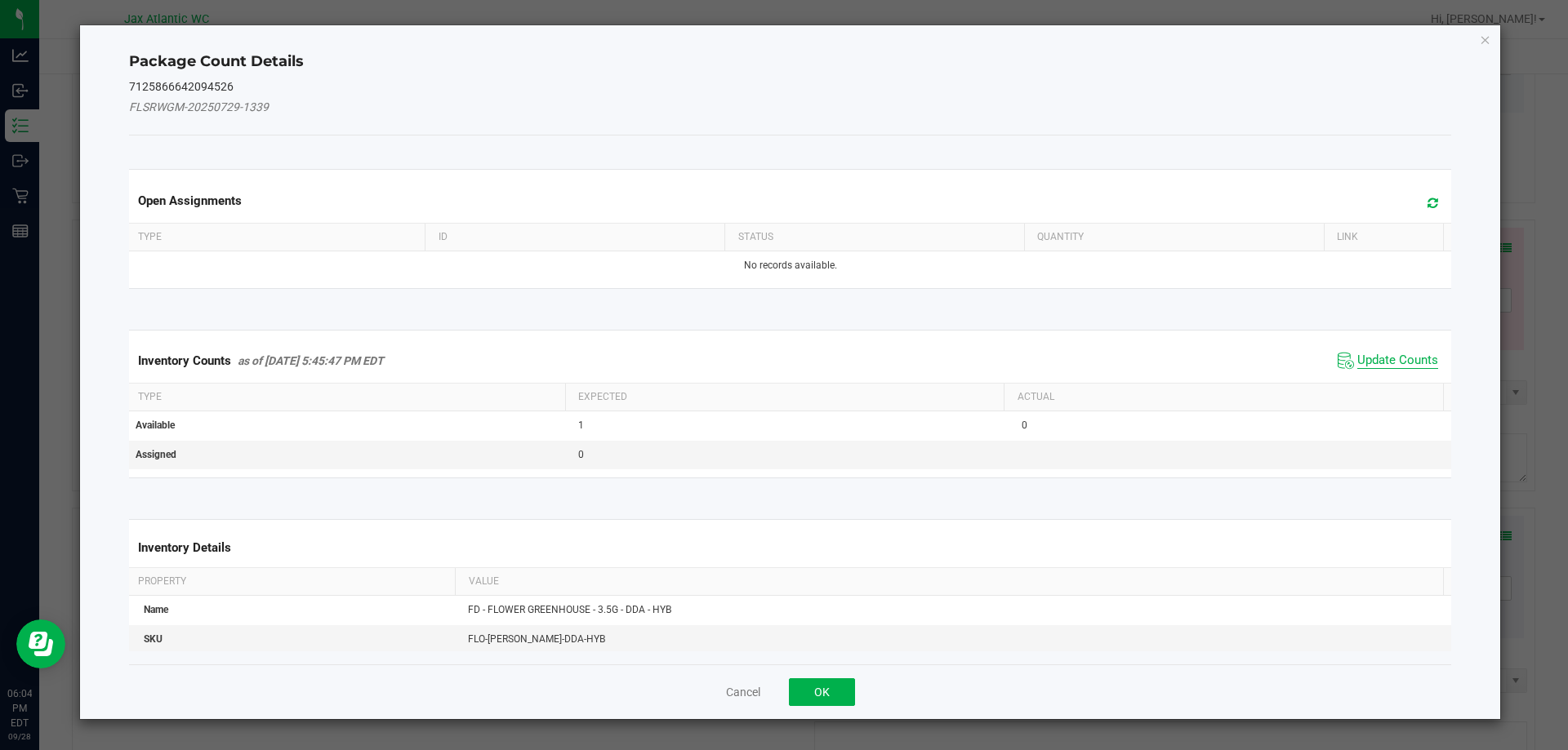
click at [1379, 365] on span "Update Counts" at bounding box center [1397, 361] width 81 height 17
click at [1379, 357] on div "Inventory Counts as of [DATE] 5:45:47 PM EDT Update Counts" at bounding box center [790, 360] width 1330 height 44
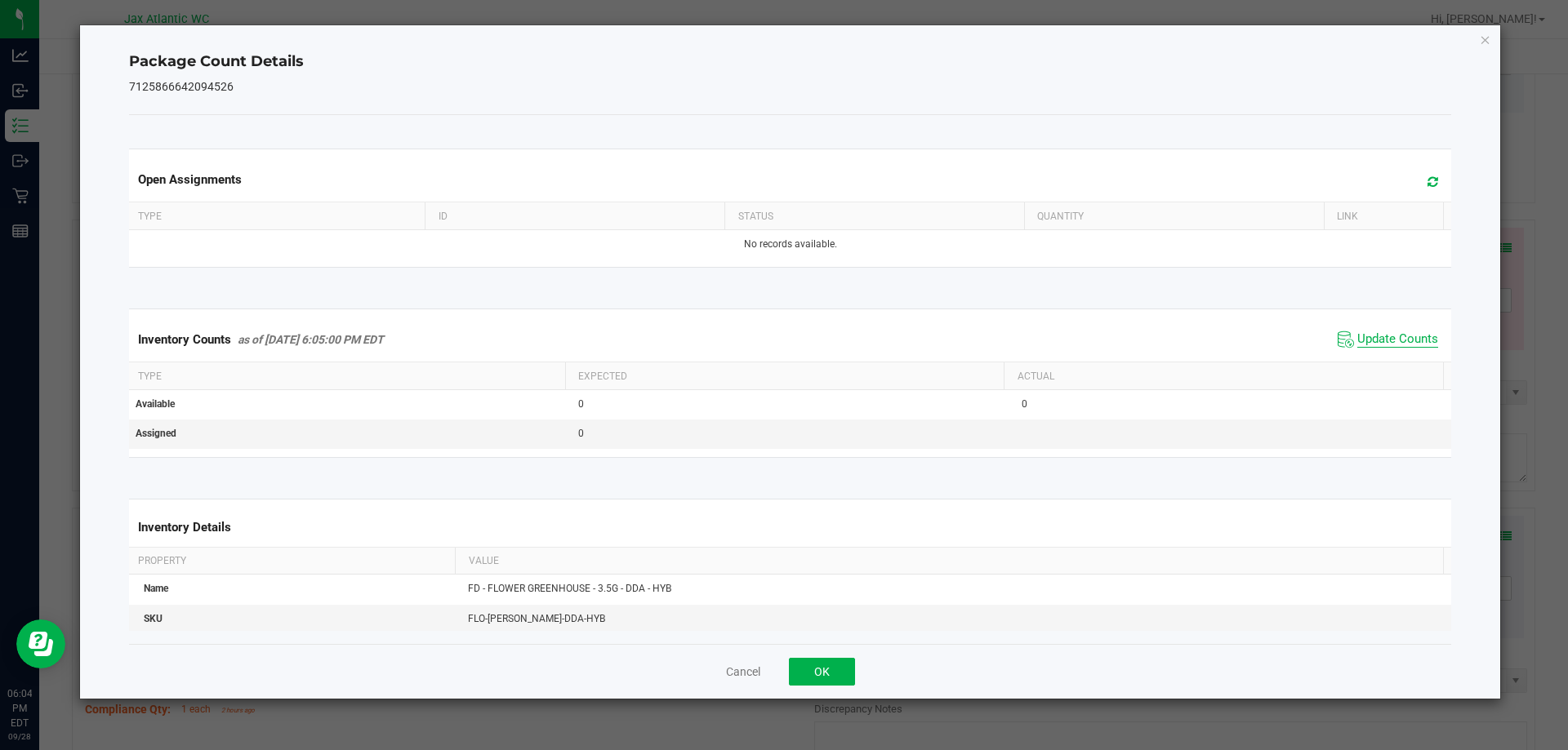
click at [1375, 343] on span "Update Counts" at bounding box center [1397, 339] width 81 height 17
click at [1374, 341] on span "Update Counts" at bounding box center [1397, 338] width 81 height 15
click at [845, 667] on button "OK" at bounding box center [823, 672] width 66 height 27
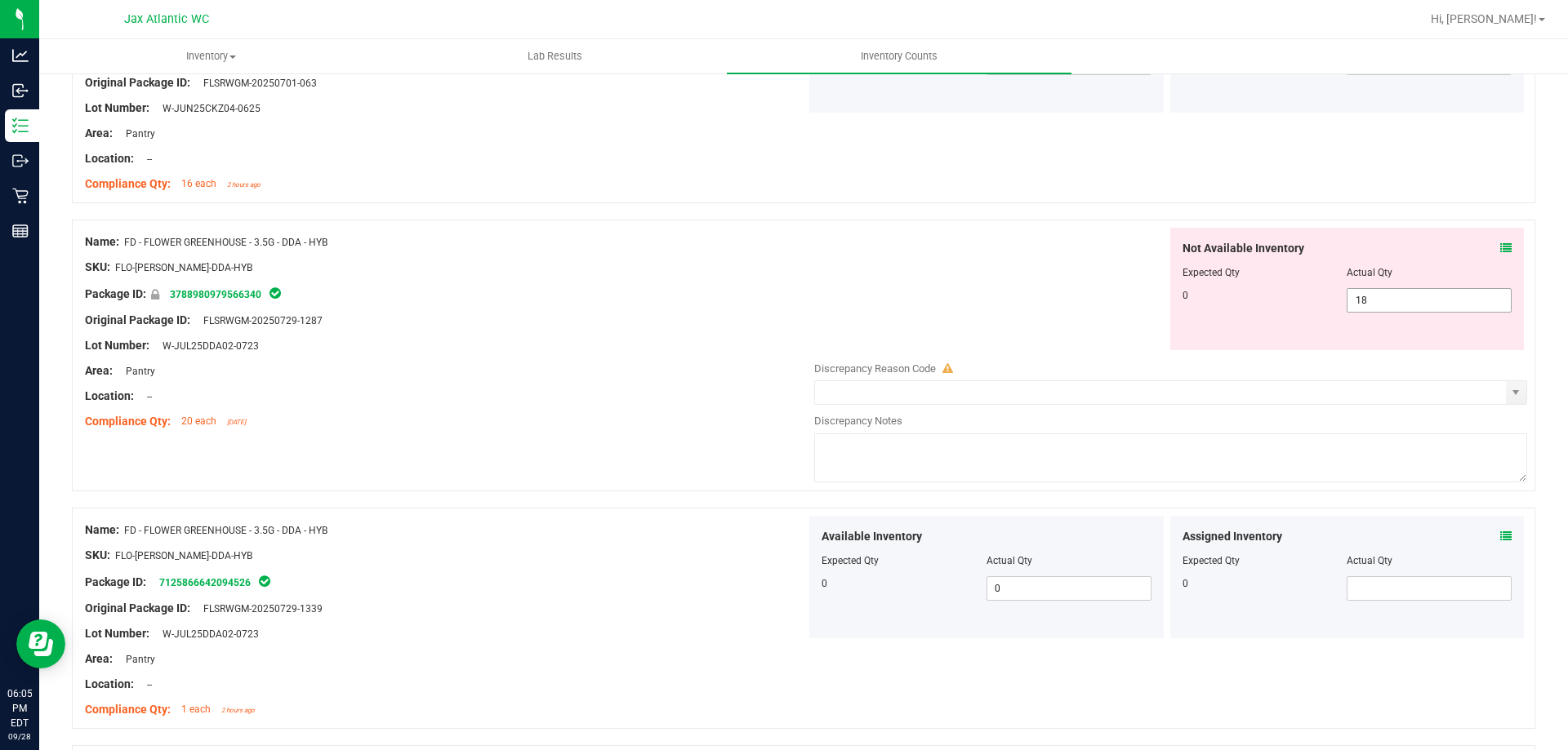
click at [1379, 303] on span "18 18" at bounding box center [1428, 299] width 165 height 24
click at [1379, 303] on input "18" at bounding box center [1428, 299] width 163 height 22
click at [1501, 243] on icon at bounding box center [1507, 249] width 12 height 12
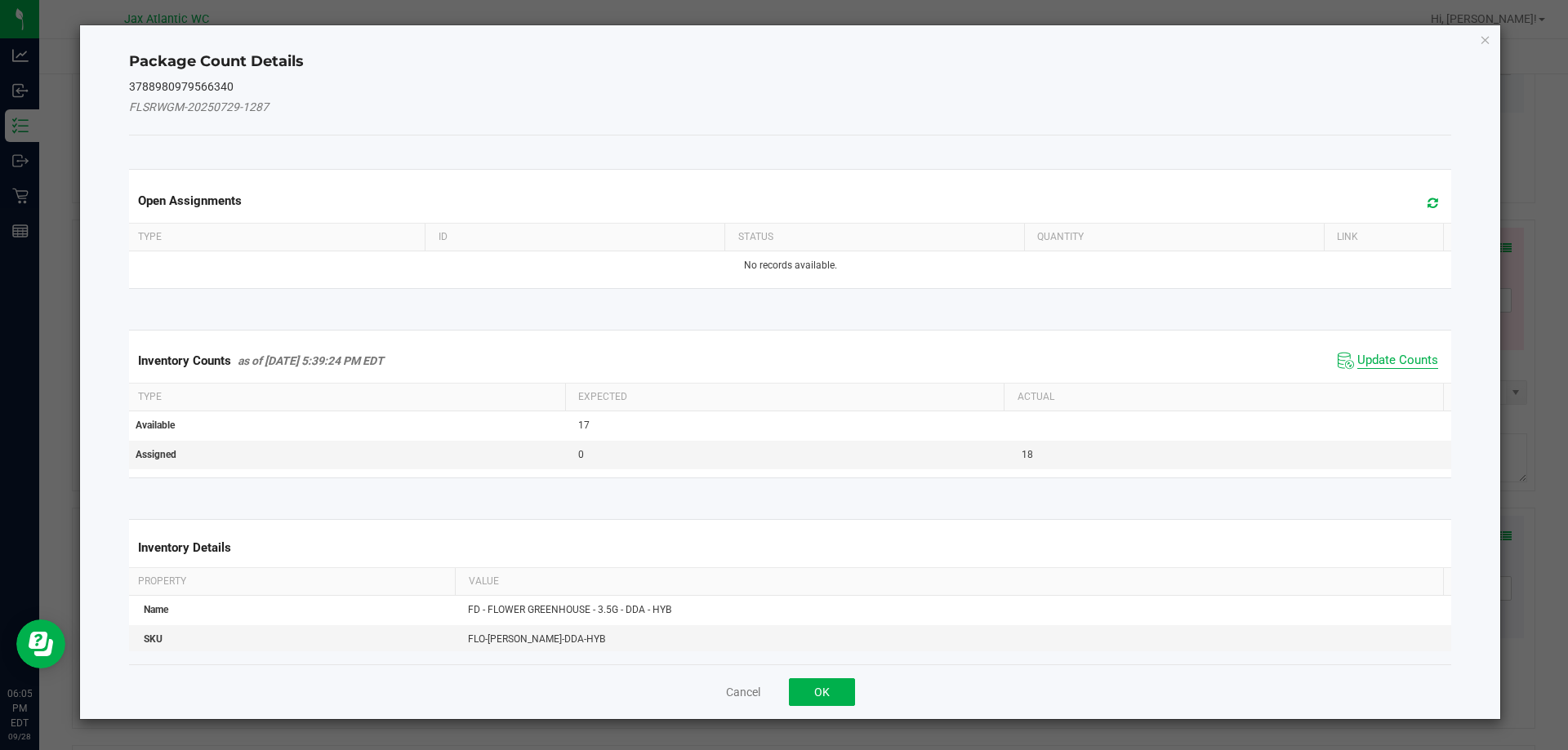
click at [1378, 356] on span "Update Counts" at bounding box center [1397, 361] width 81 height 17
click at [1379, 354] on span "Update Counts" at bounding box center [1397, 361] width 81 height 17
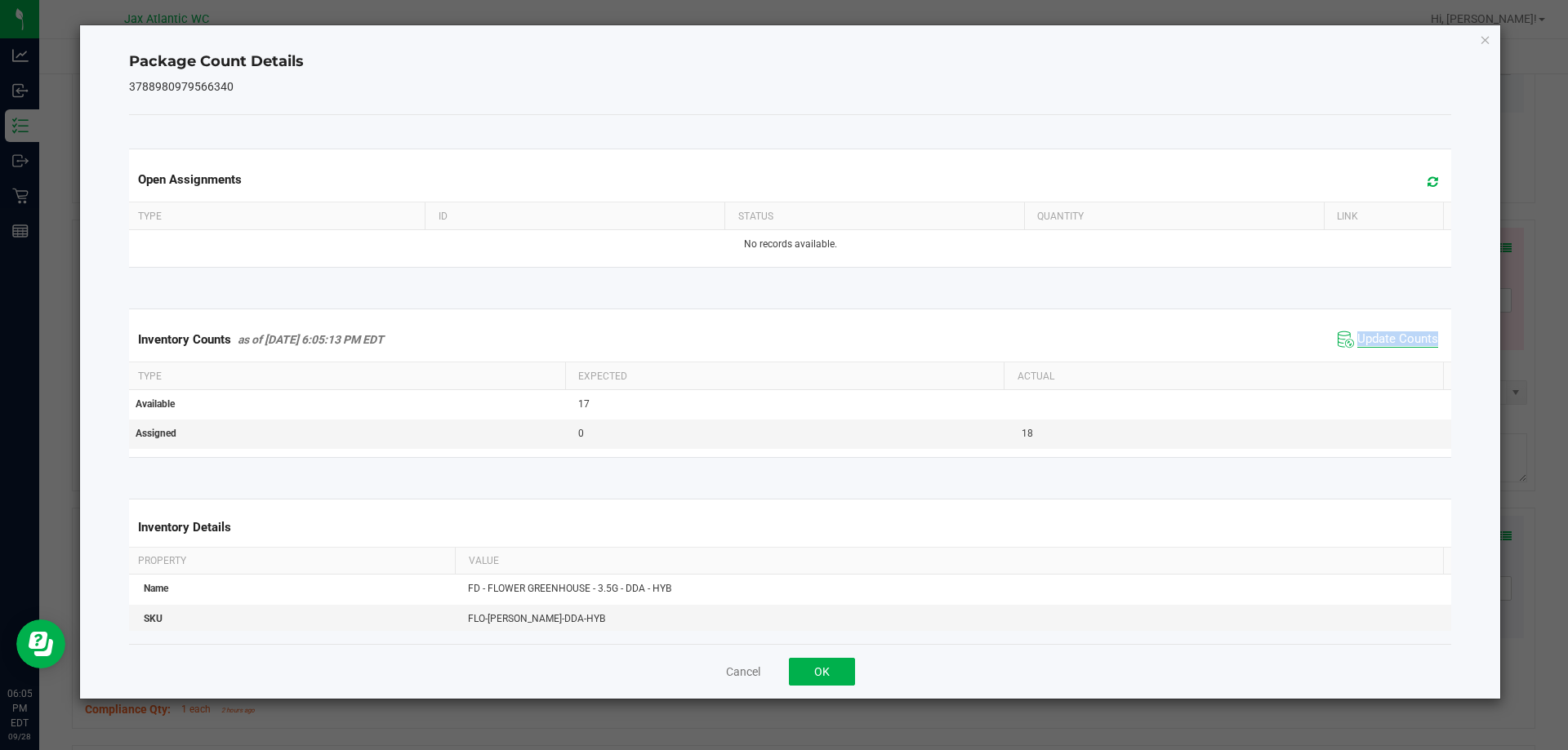
click at [1379, 354] on div "Inventory Counts as of [DATE] 6:05:13 PM EDT Update Counts" at bounding box center [790, 339] width 1330 height 44
click at [1384, 344] on span "Update Counts" at bounding box center [1397, 339] width 81 height 17
click at [1384, 344] on span "Update Counts" at bounding box center [1397, 338] width 81 height 15
click at [830, 676] on button "OK" at bounding box center [823, 672] width 66 height 27
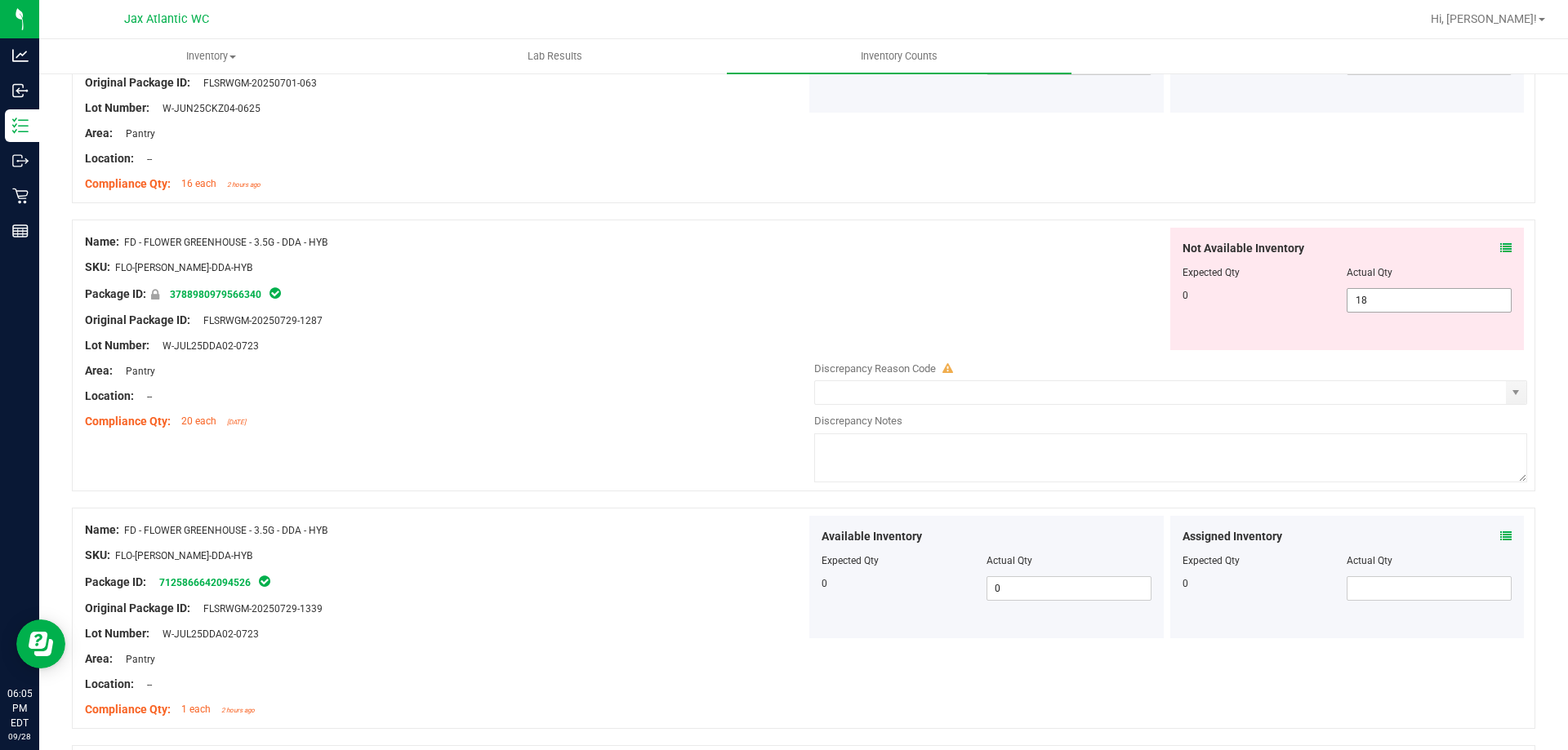
click at [1408, 294] on span "18 18" at bounding box center [1428, 299] width 165 height 24
click at [1408, 294] on input "18" at bounding box center [1428, 299] width 163 height 22
type input "0"
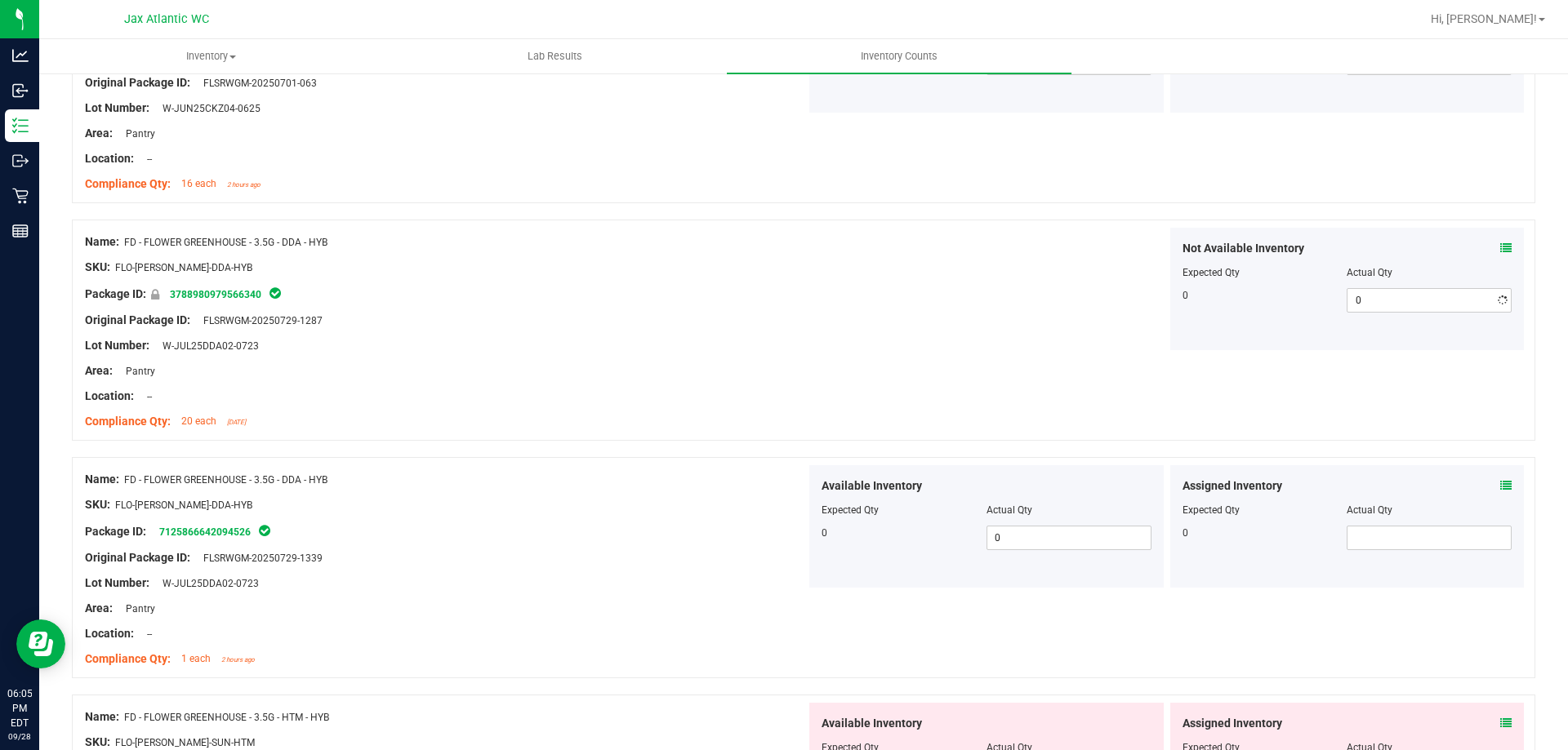
drag, startPoint x: 905, startPoint y: 342, endPoint x: 924, endPoint y: 336, distance: 19.9
click at [905, 341] on div "Not Available Inventory Expected Qty Actual Qty 0 0 0" at bounding box center [1166, 290] width 721 height 123
click at [1501, 251] on icon at bounding box center [1507, 249] width 12 height 12
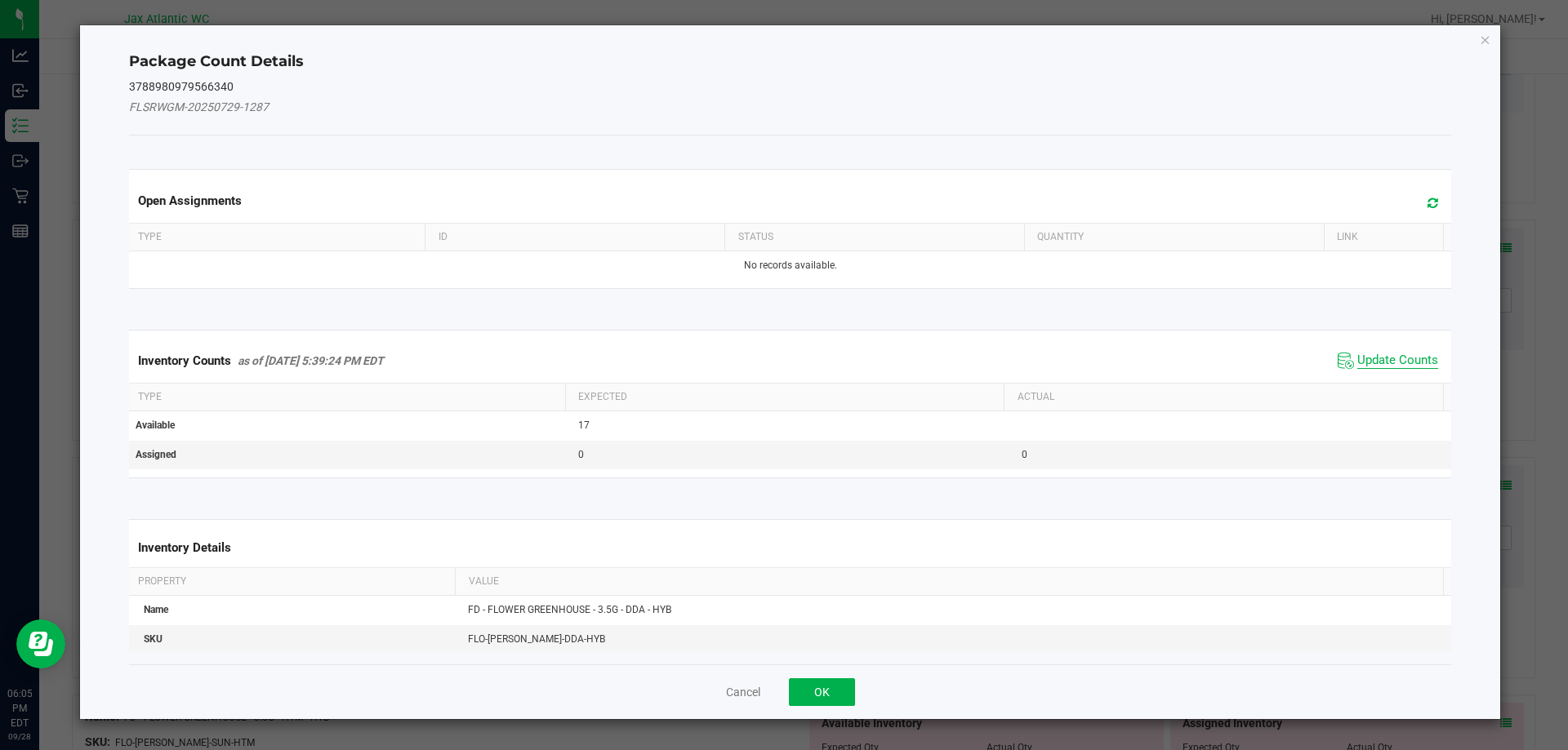
click at [1381, 366] on span "Update Counts" at bounding box center [1397, 361] width 81 height 17
drag, startPoint x: 1381, startPoint y: 365, endPoint x: 1387, endPoint y: 353, distance: 13.4
click at [1381, 364] on span "Update Counts" at bounding box center [1397, 360] width 81 height 15
click at [1388, 351] on span "Update Counts" at bounding box center [1389, 359] width 104 height 22
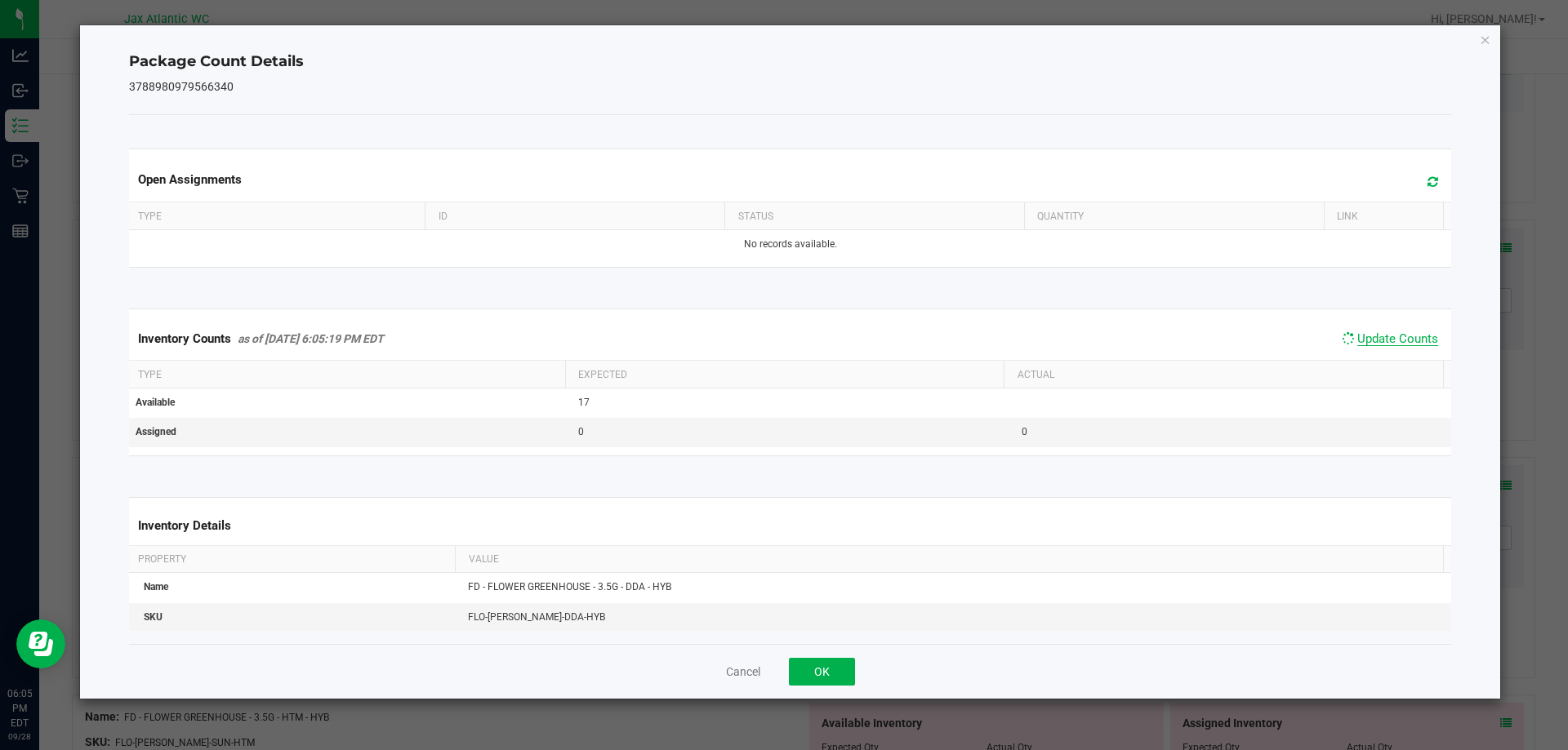
click at [1393, 347] on span "Update Counts" at bounding box center [1389, 338] width 104 height 22
click at [1394, 345] on span "Update Counts" at bounding box center [1397, 338] width 81 height 15
click at [821, 663] on button "OK" at bounding box center [823, 672] width 66 height 27
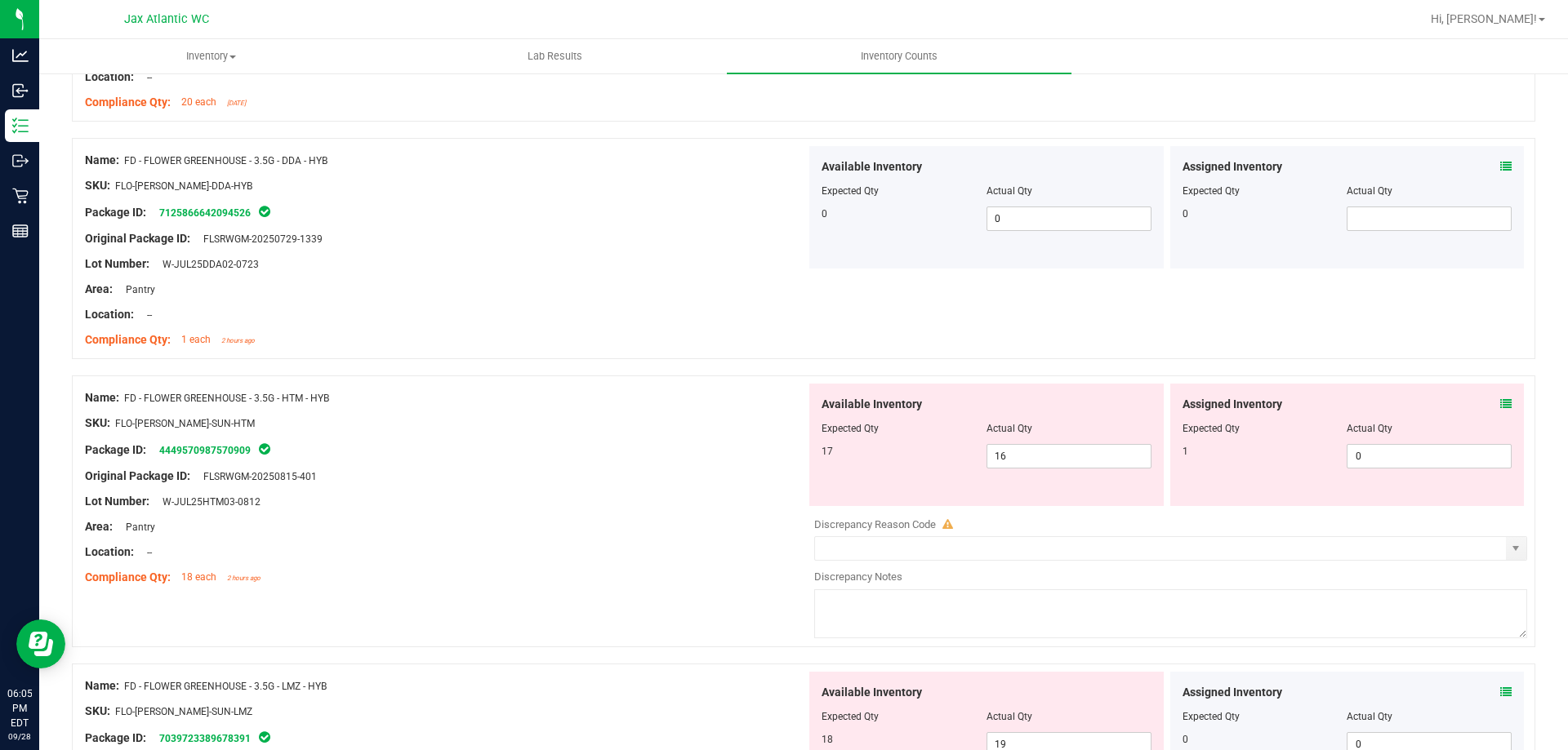
scroll to position [898, 0]
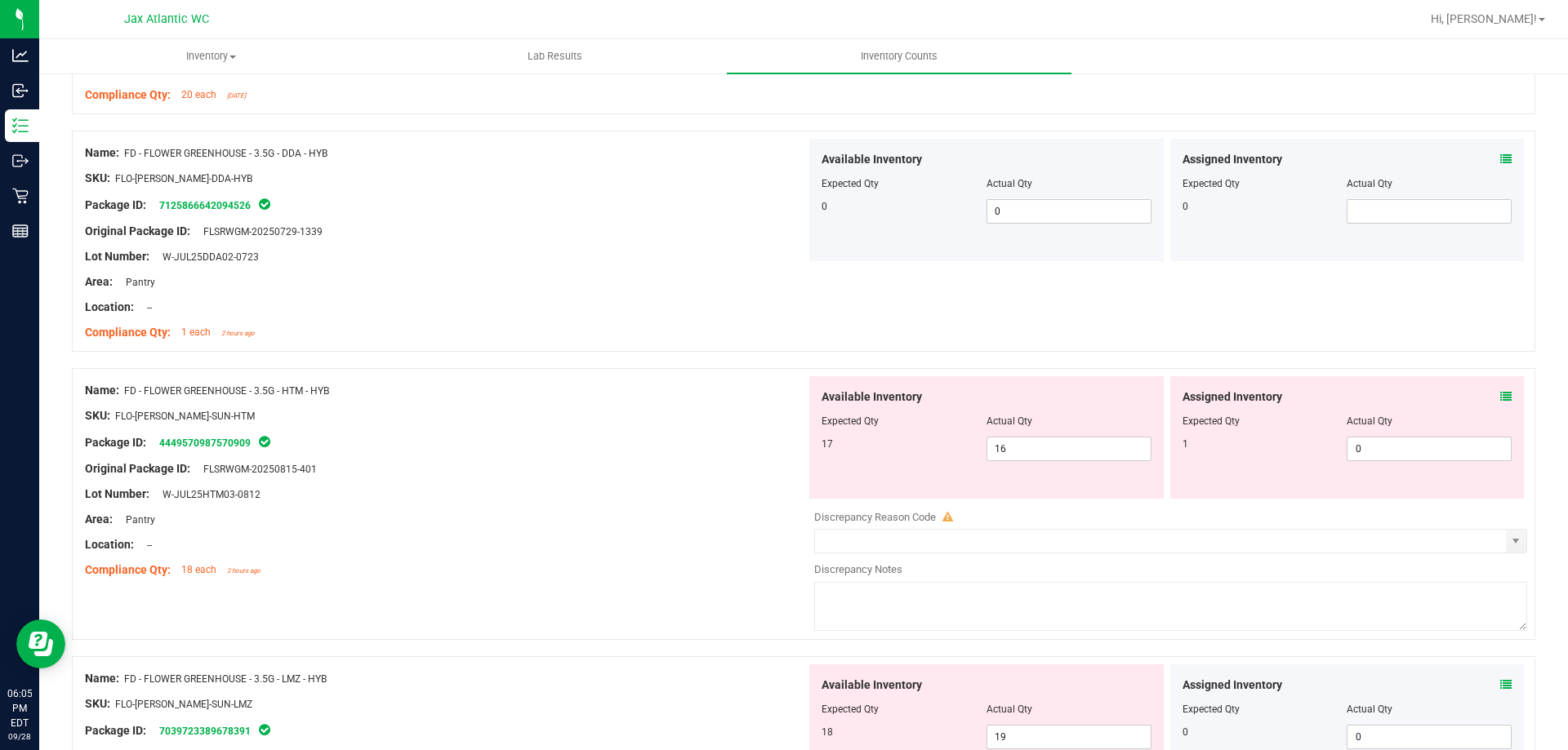
click at [1501, 399] on icon at bounding box center [1507, 397] width 12 height 12
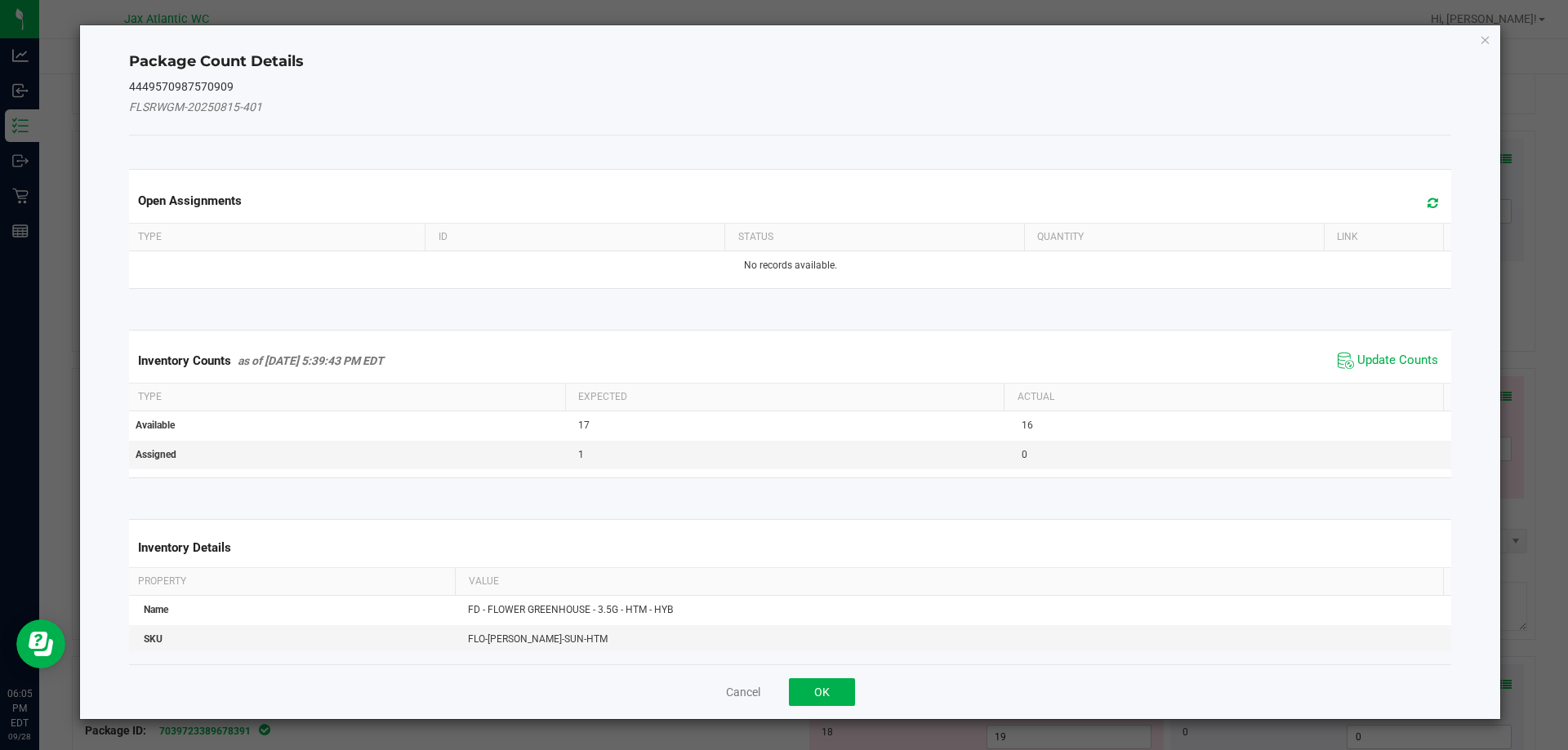
click at [1390, 372] on span "Update Counts" at bounding box center [1387, 360] width 108 height 24
drag, startPoint x: 1387, startPoint y: 363, endPoint x: 1386, endPoint y: 344, distance: 19.0
click at [1387, 382] on th "Actual" at bounding box center [1224, 396] width 439 height 27
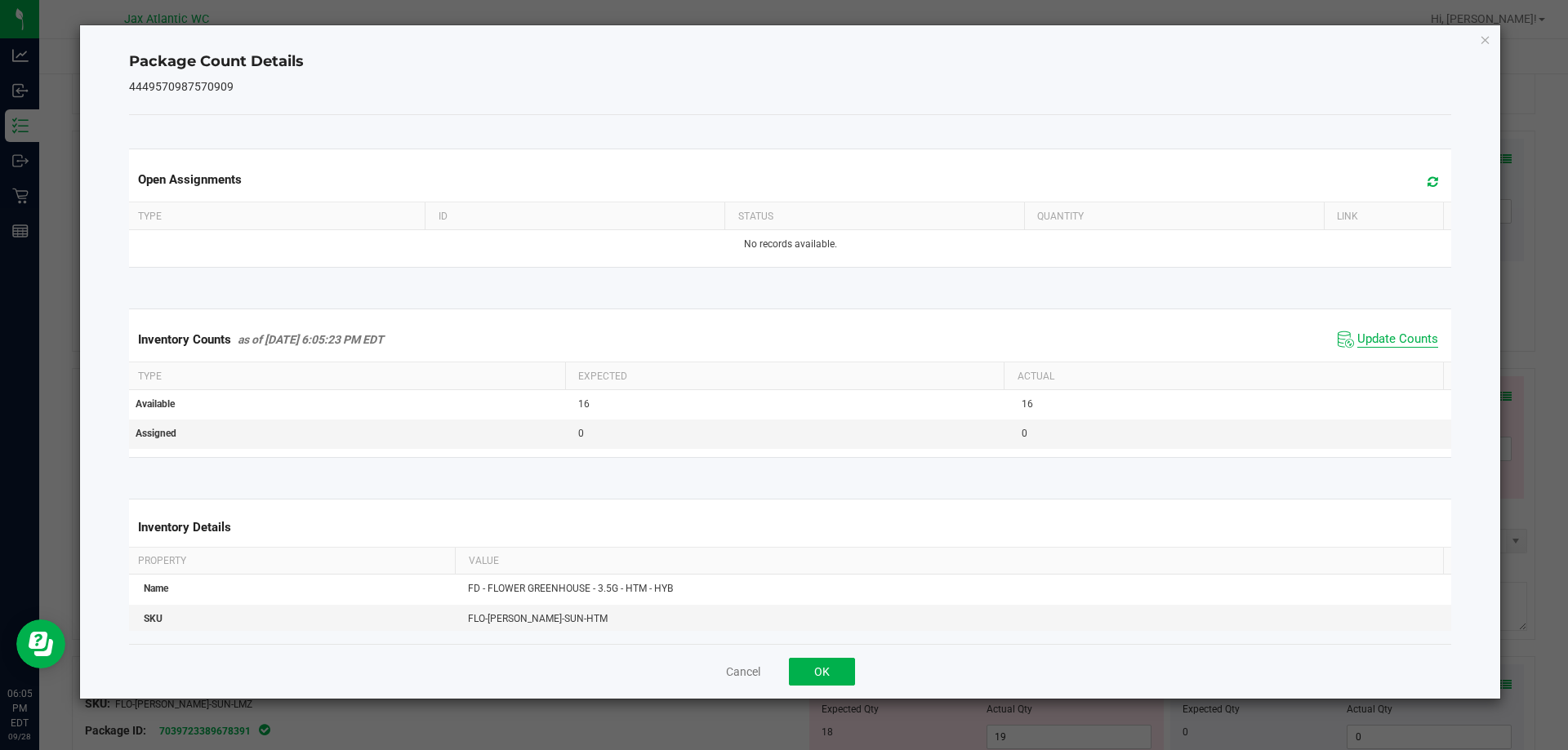
click at [1386, 342] on span "Update Counts" at bounding box center [1397, 339] width 81 height 17
click at [1386, 336] on span "Update Counts" at bounding box center [1397, 338] width 81 height 15
click at [832, 660] on button "OK" at bounding box center [823, 672] width 66 height 27
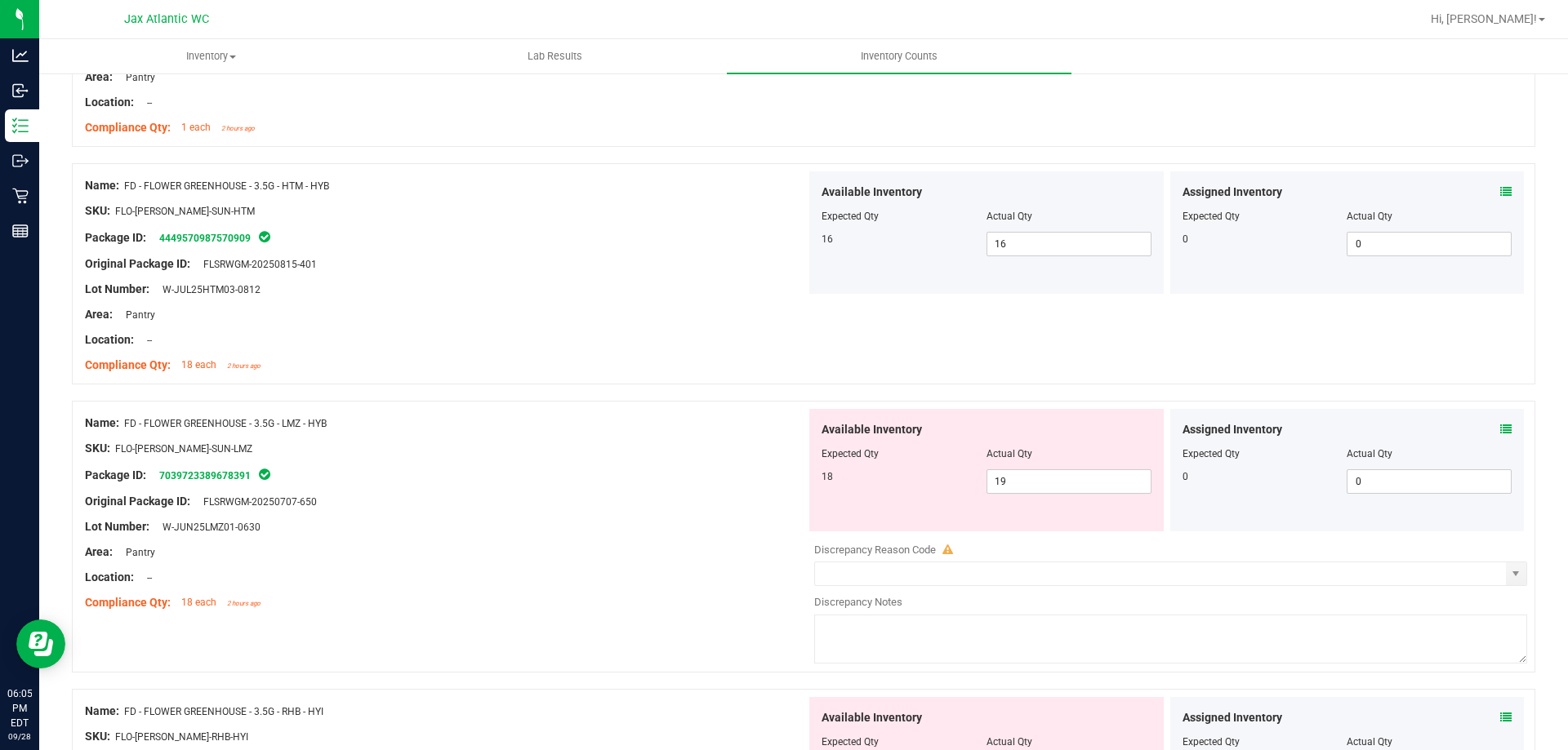
scroll to position [1225, 0]
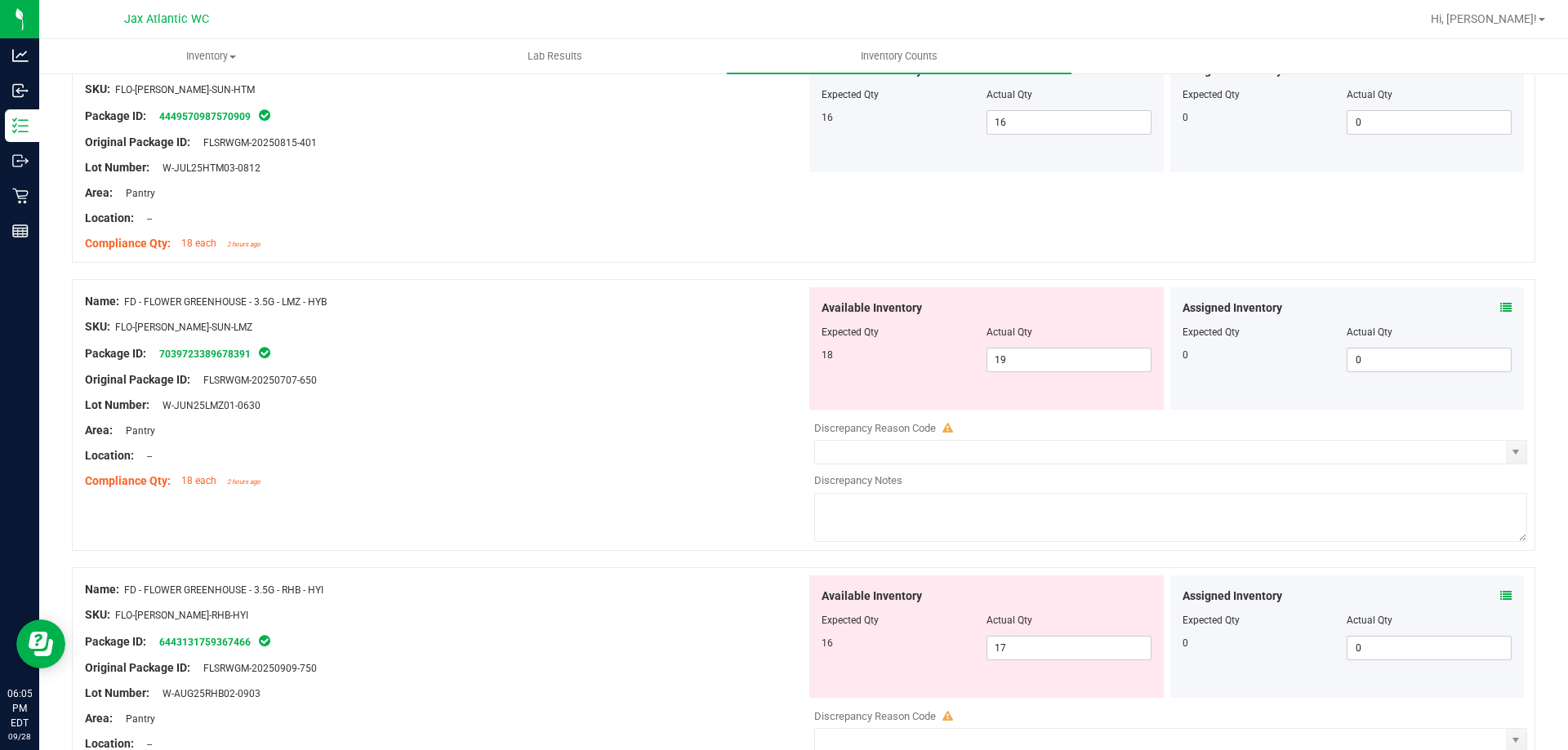
click at [1501, 303] on icon at bounding box center [1507, 308] width 12 height 12
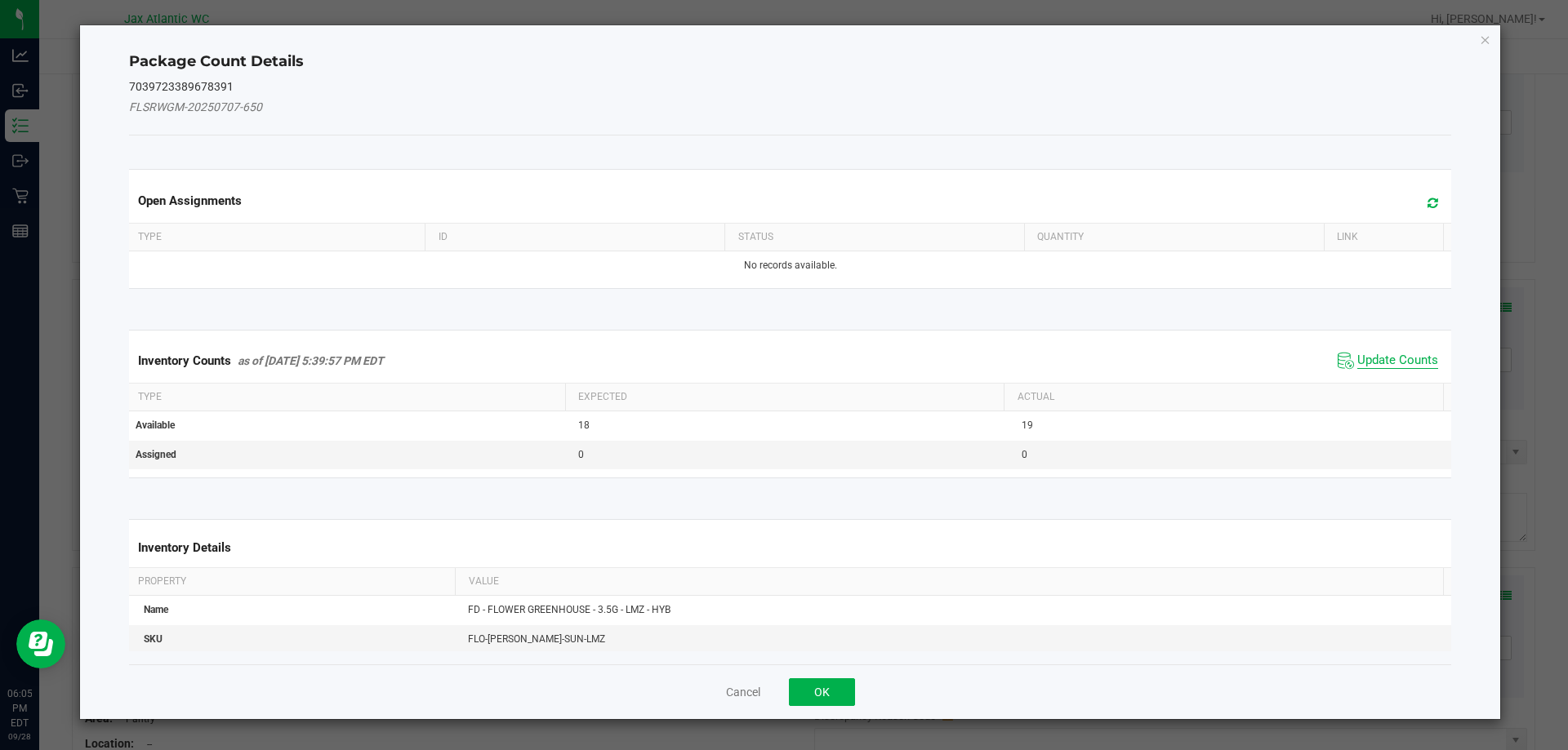
click at [1374, 357] on span "Update Counts" at bounding box center [1397, 361] width 81 height 17
drag, startPoint x: 1374, startPoint y: 357, endPoint x: 1387, endPoint y: 340, distance: 21.4
click at [1375, 354] on span "Update Counts" at bounding box center [1397, 360] width 81 height 15
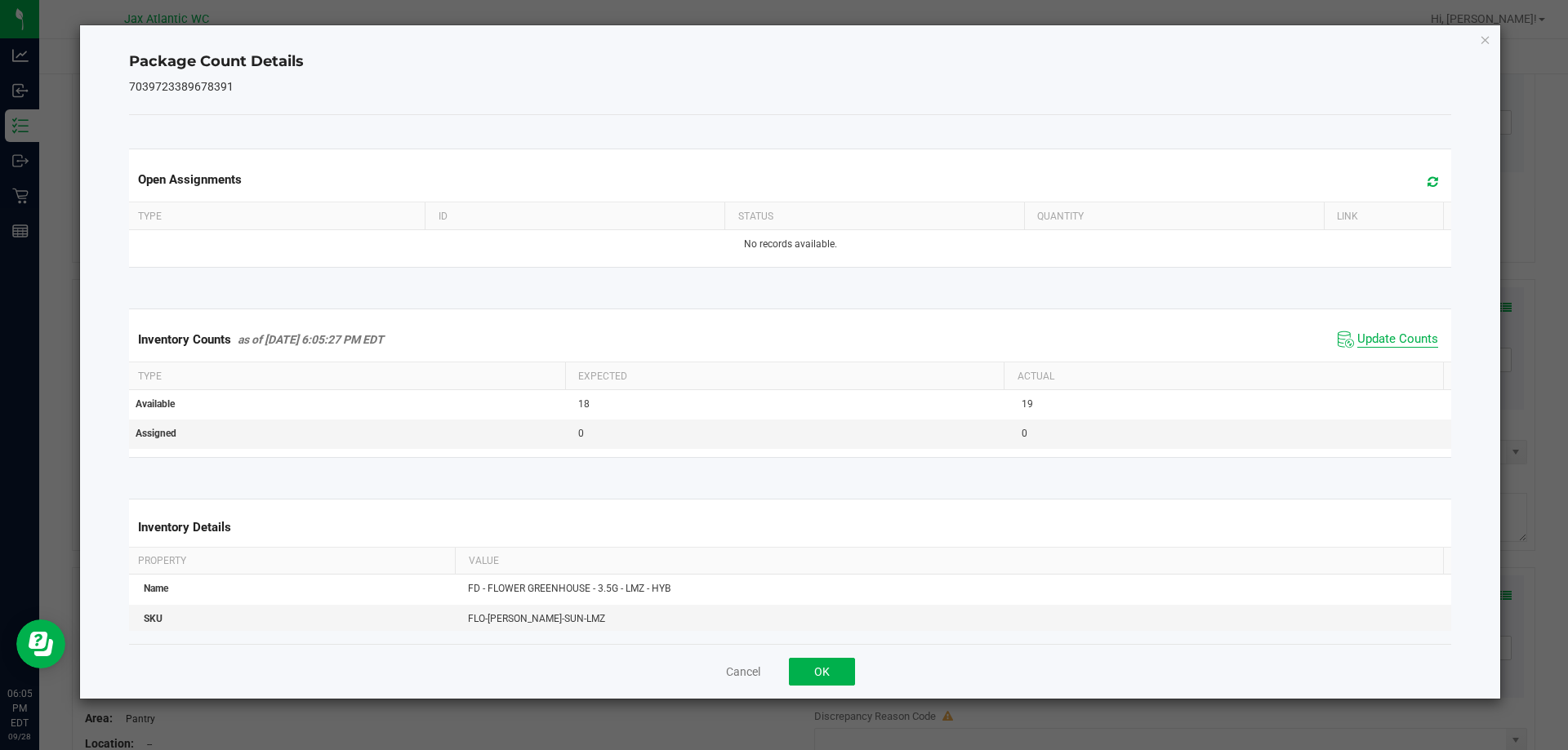
click at [1387, 340] on span "Update Counts" at bounding box center [1397, 339] width 81 height 17
click at [1390, 337] on span "Update Counts" at bounding box center [1397, 339] width 81 height 17
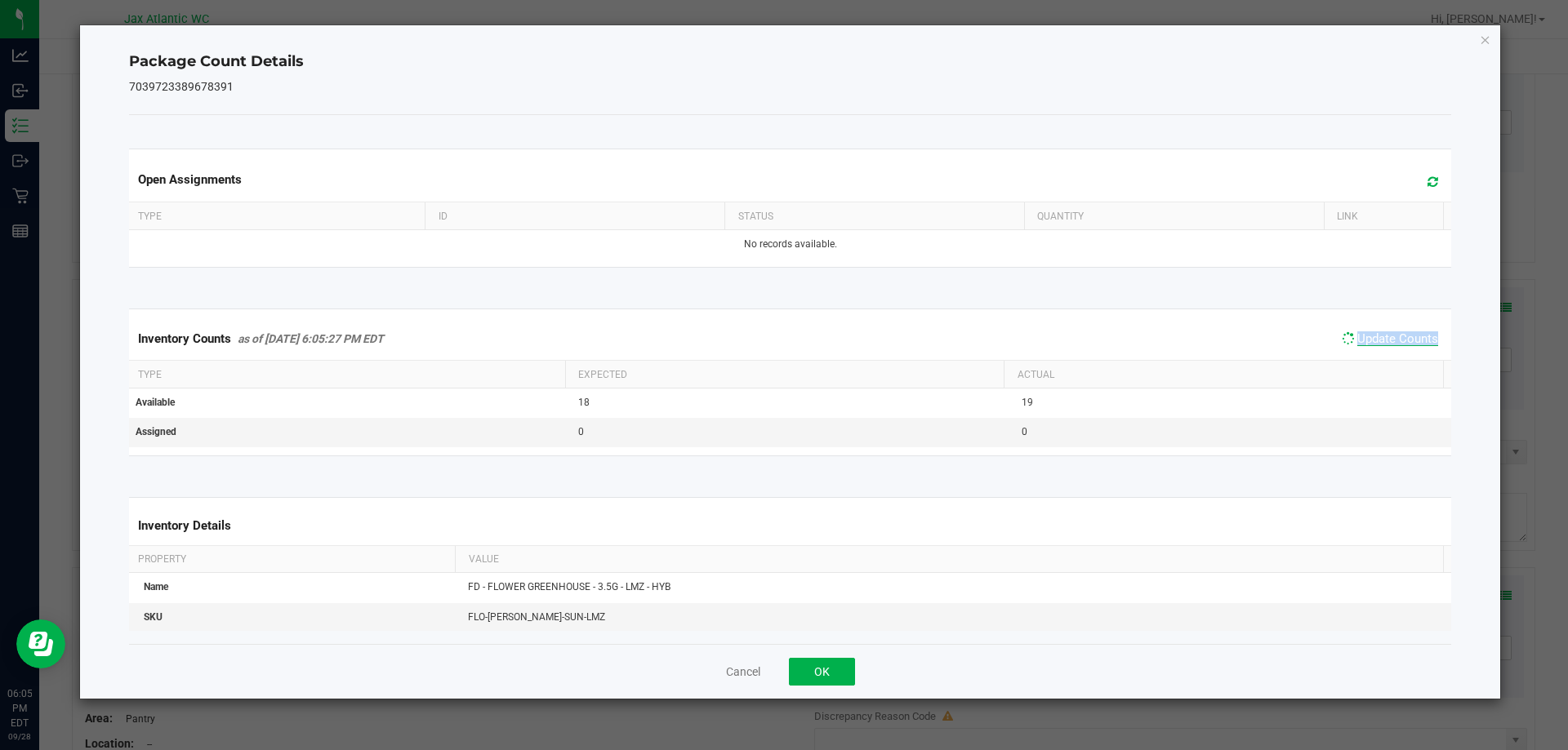
click at [1398, 332] on span "Update Counts" at bounding box center [1397, 338] width 81 height 15
click at [1391, 338] on span "Update Counts" at bounding box center [1397, 339] width 81 height 17
click at [1391, 337] on span "Update Counts" at bounding box center [1397, 339] width 81 height 17
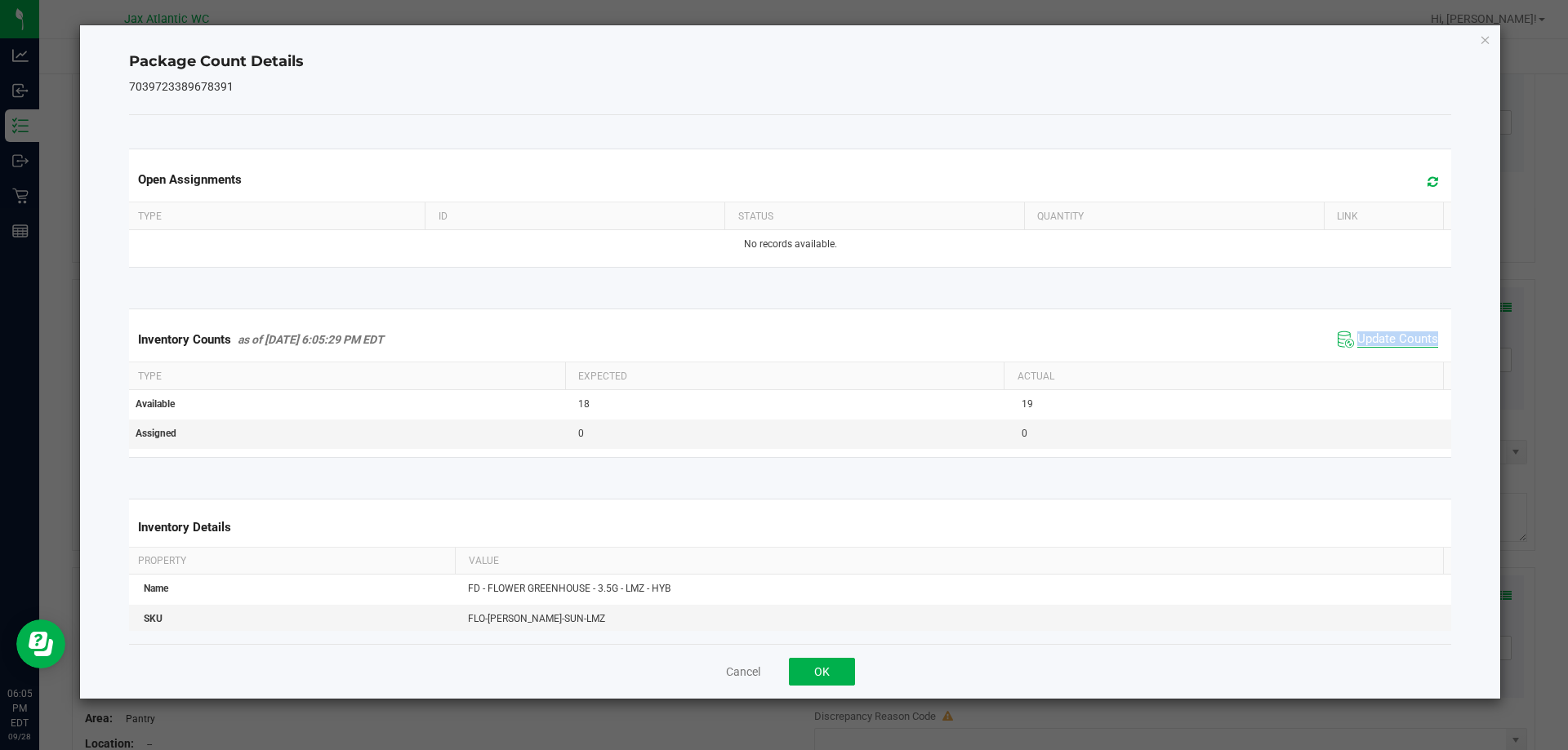
click at [1391, 337] on span "Update Counts" at bounding box center [1397, 339] width 81 height 17
click at [821, 679] on button "OK" at bounding box center [823, 672] width 66 height 27
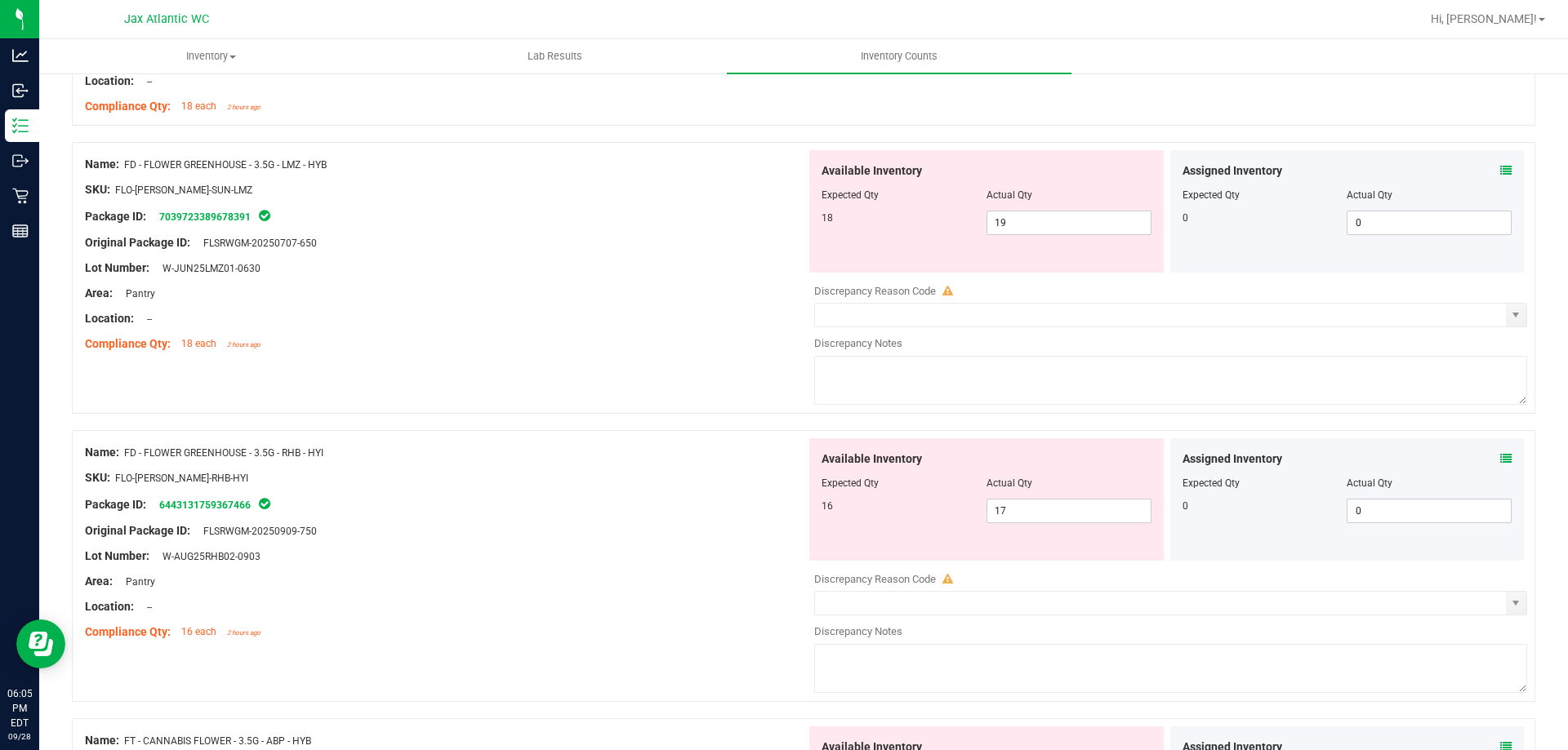
scroll to position [1388, 0]
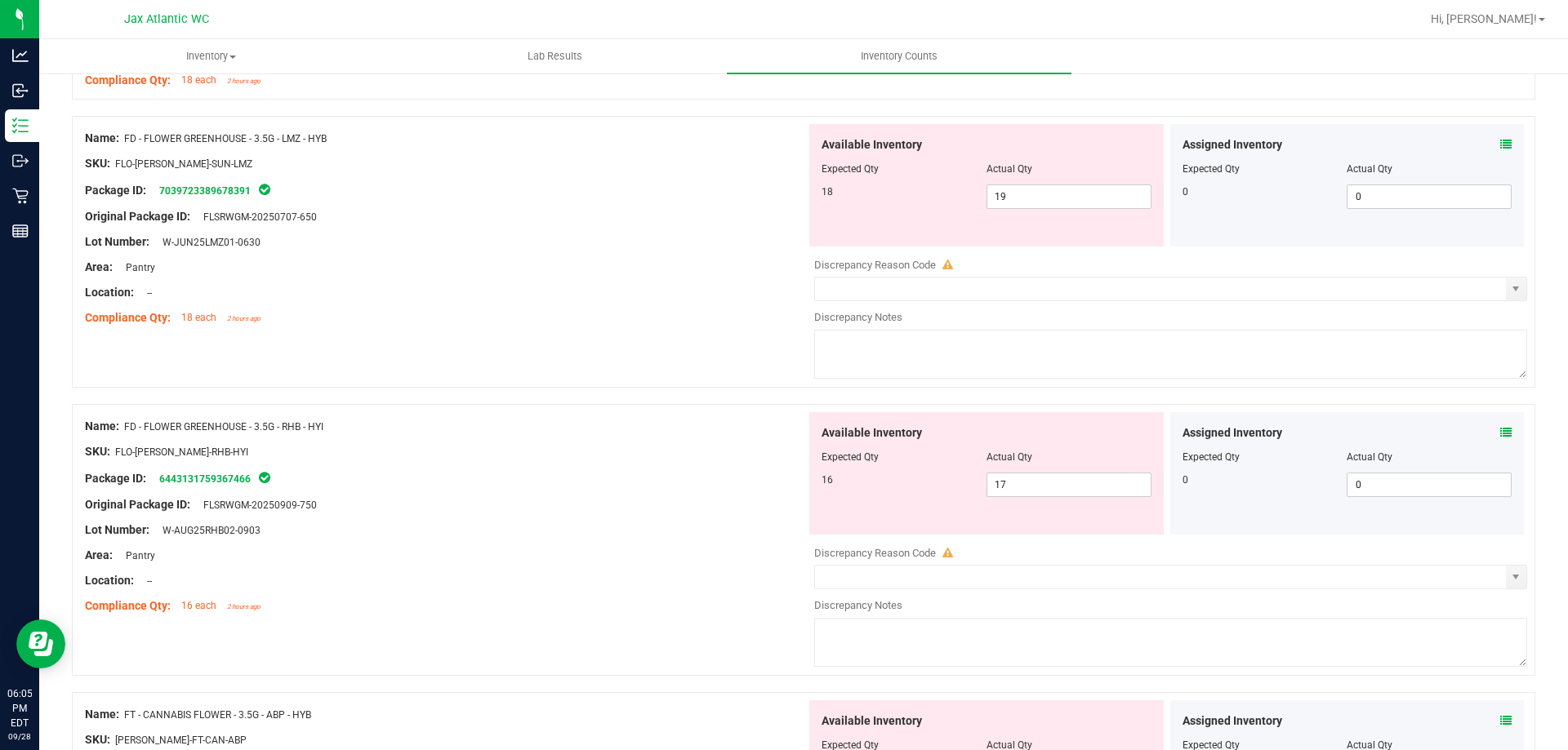
click at [1501, 428] on icon at bounding box center [1507, 433] width 12 height 12
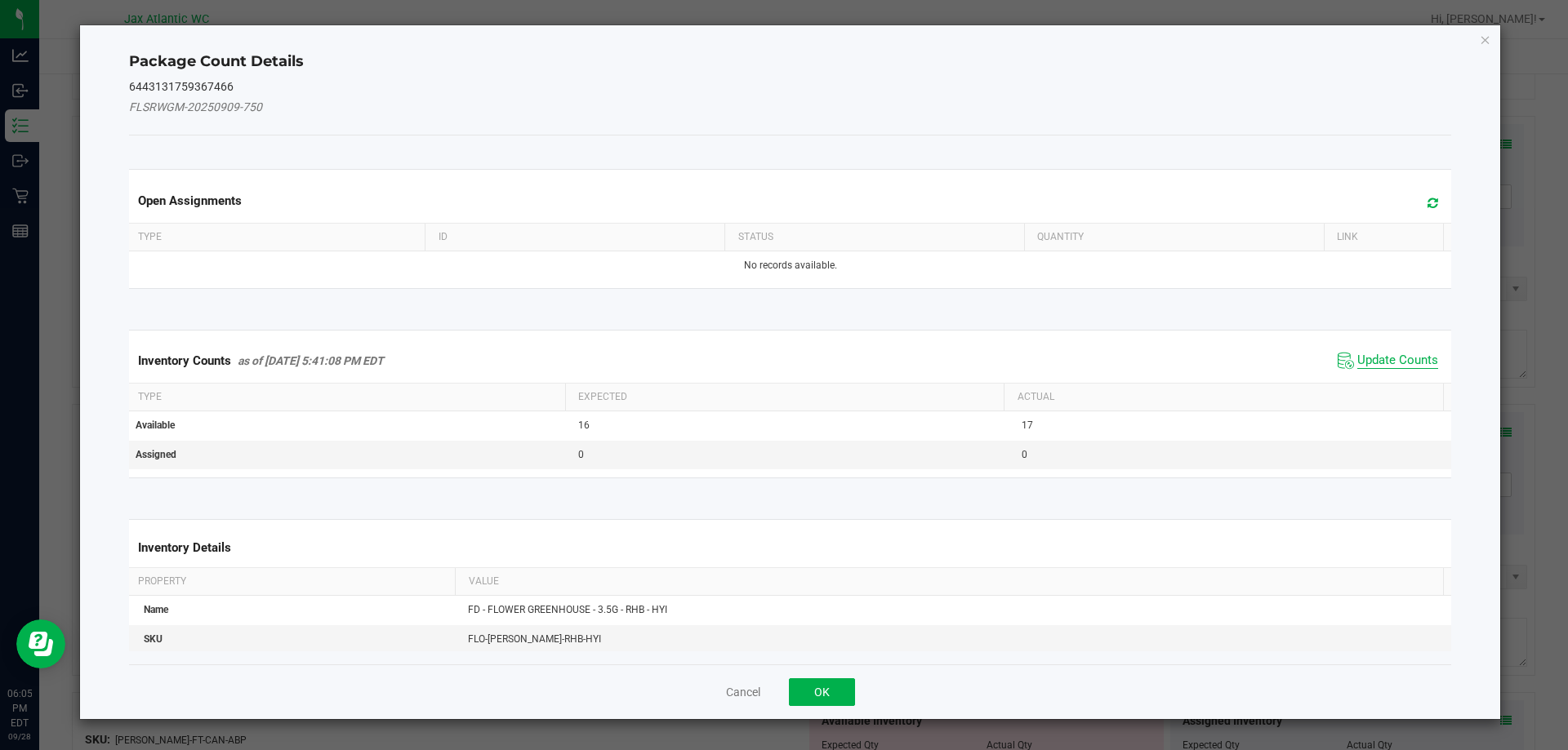
click at [1367, 368] on span "Update Counts" at bounding box center [1397, 361] width 81 height 17
drag, startPoint x: 1371, startPoint y: 353, endPoint x: 1371, endPoint y: 341, distance: 12.0
click at [1371, 352] on div "Inventory Counts as of [DATE] 5:41:08 PM EDT Update Counts" at bounding box center [790, 360] width 1330 height 43
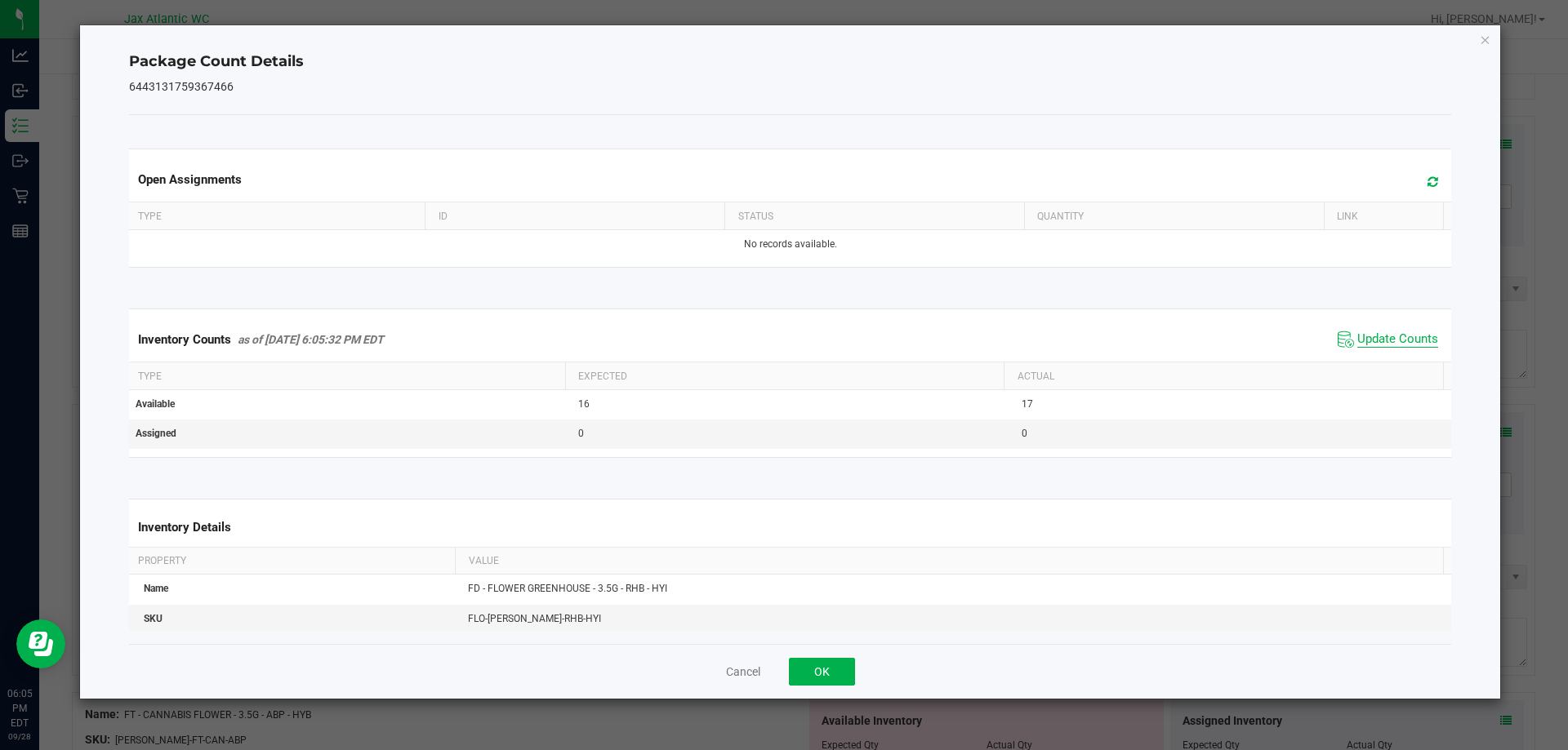
click at [1373, 333] on span "Update Counts" at bounding box center [1397, 339] width 81 height 17
click at [1373, 333] on span "Update Counts" at bounding box center [1397, 338] width 81 height 15
click at [1373, 333] on span "Update Counts" at bounding box center [1397, 339] width 81 height 17
click at [1373, 334] on span "Update Counts" at bounding box center [1397, 339] width 81 height 17
click at [1372, 334] on span "Update Counts" at bounding box center [1397, 338] width 81 height 15
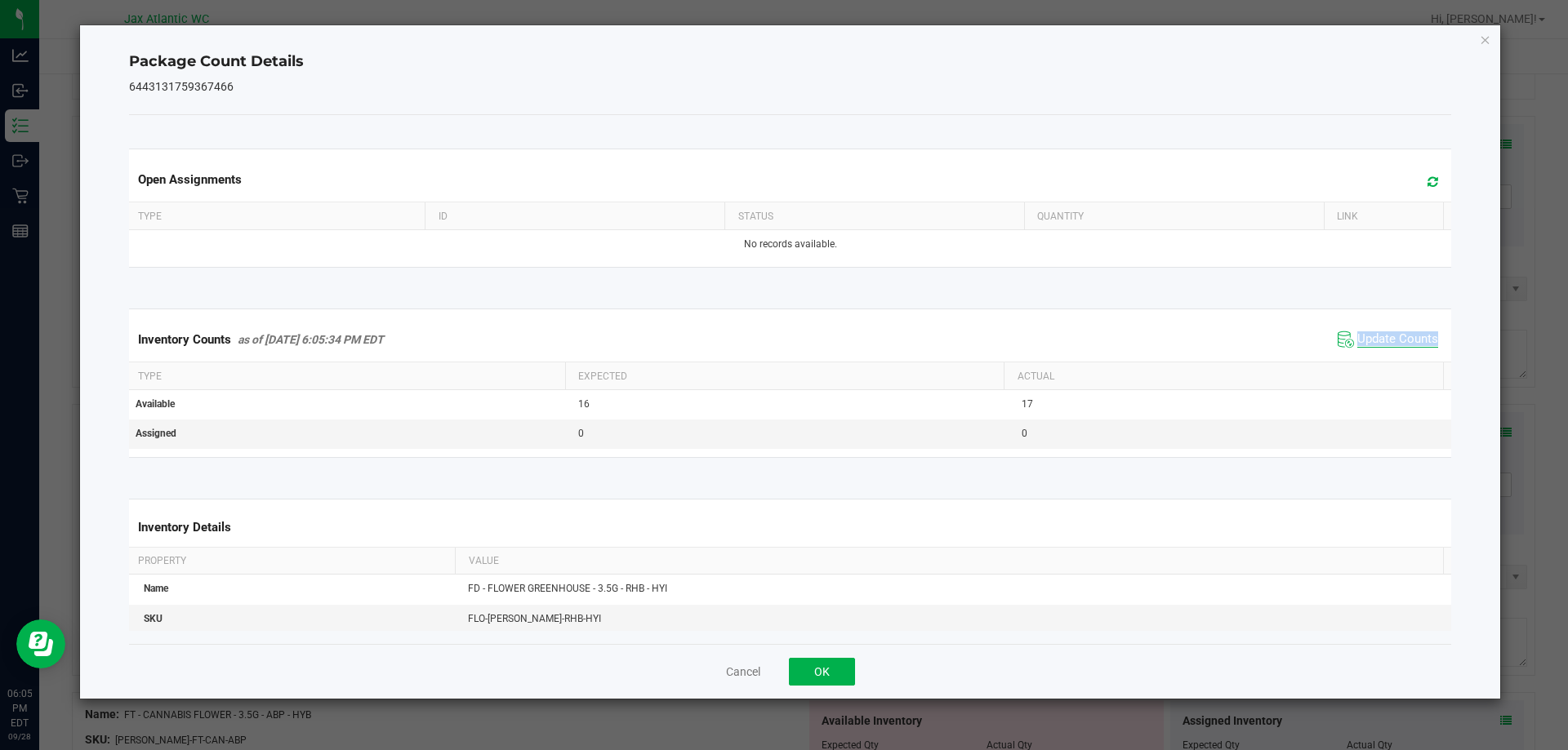
click at [1372, 334] on span "Update Counts" at bounding box center [1397, 339] width 81 height 17
click at [1371, 334] on span "Update Counts" at bounding box center [1397, 339] width 81 height 17
click at [1371, 338] on span "Update Counts" at bounding box center [1397, 339] width 81 height 17
click at [1371, 338] on span "Update Counts" at bounding box center [1397, 338] width 81 height 15
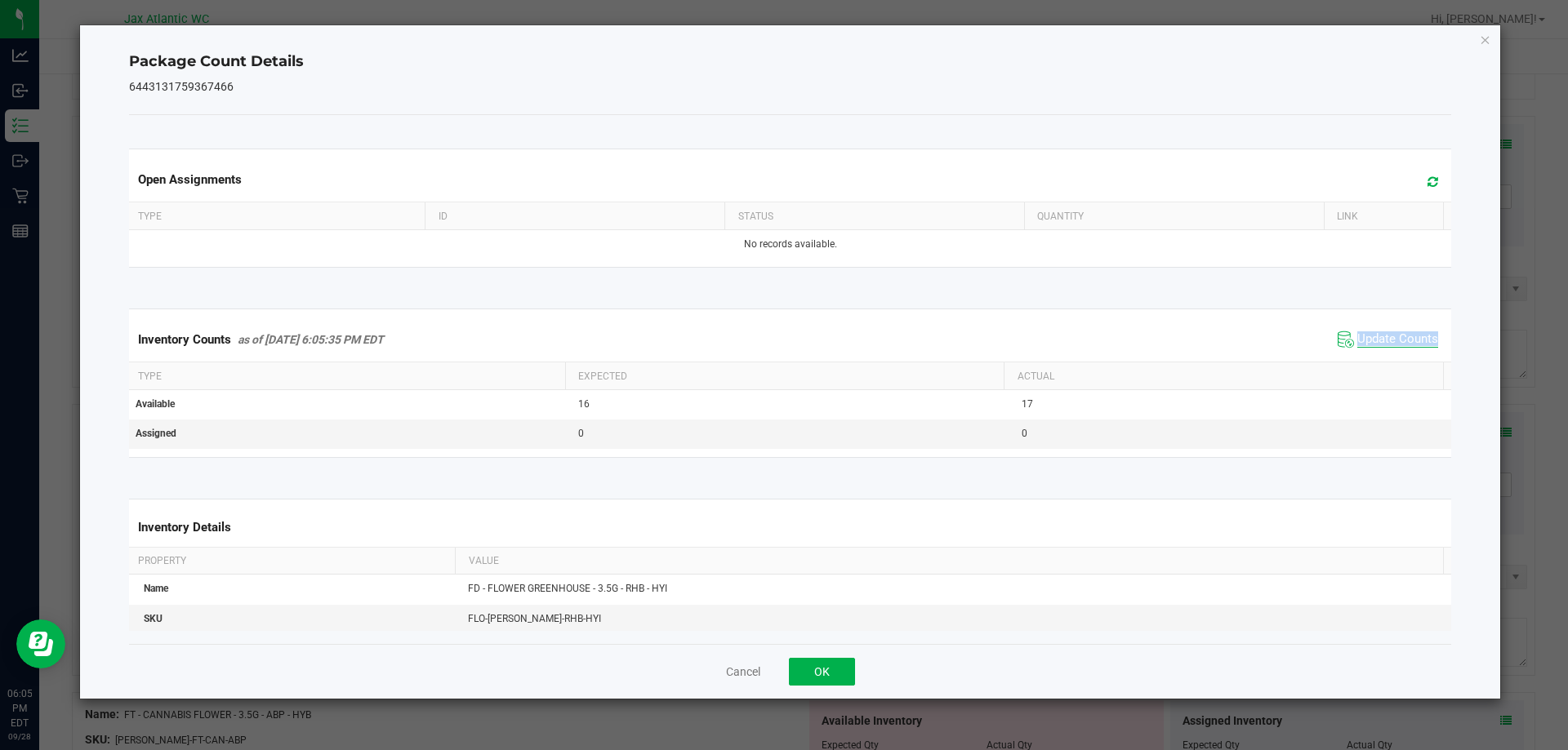
click at [1371, 338] on span "Update Counts" at bounding box center [1397, 339] width 81 height 17
click at [1370, 338] on span "Update Counts" at bounding box center [1397, 338] width 81 height 15
click at [1367, 343] on span "Update Counts" at bounding box center [1397, 338] width 81 height 15
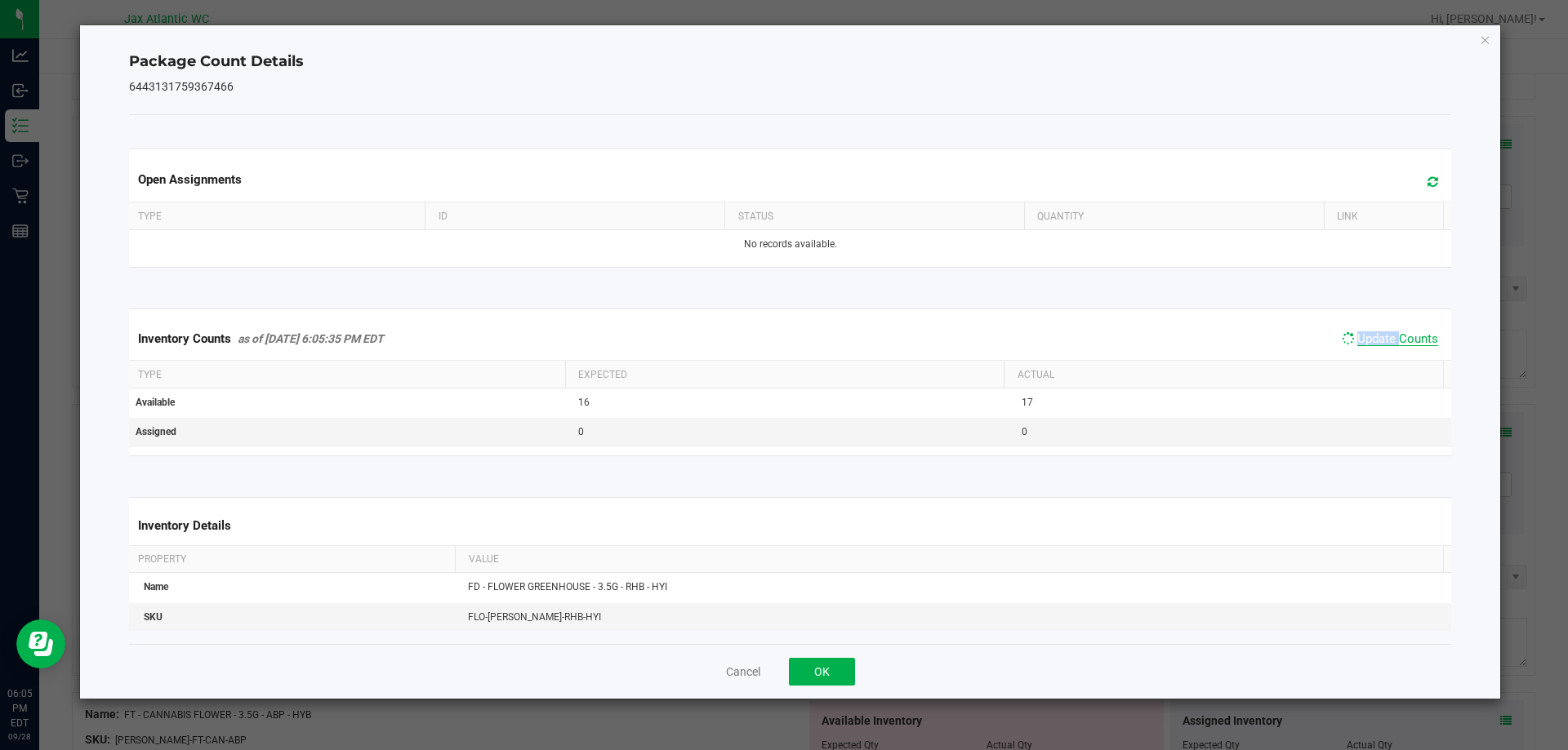
click at [1367, 343] on span "Update Counts" at bounding box center [1397, 338] width 81 height 15
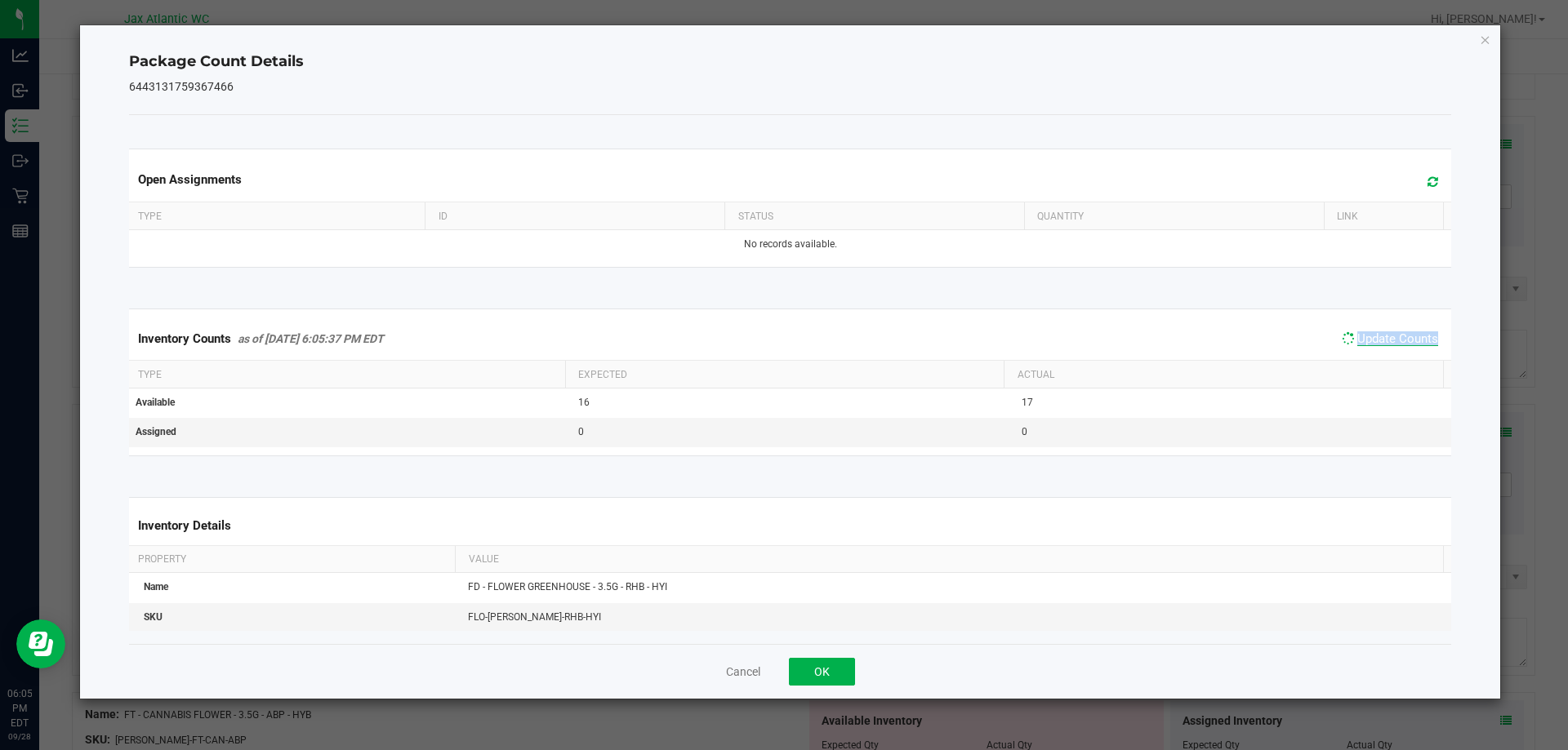
click at [1367, 343] on span "Update Counts" at bounding box center [1397, 338] width 81 height 15
click at [1367, 343] on span "Update Counts" at bounding box center [1397, 339] width 81 height 17
click at [829, 644] on div "Cancel OK" at bounding box center [790, 671] width 1323 height 55
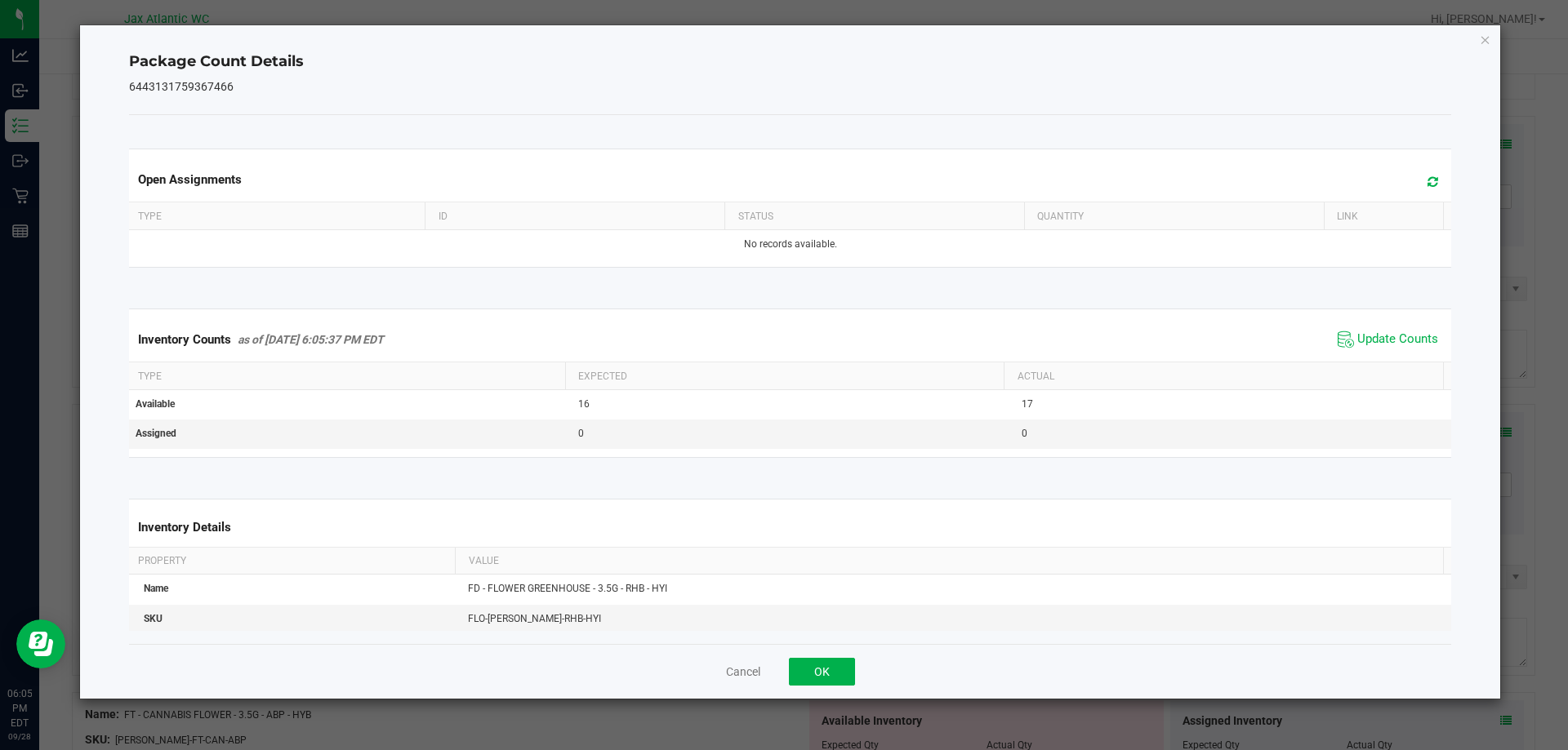
click at [827, 655] on div "Cancel OK" at bounding box center [790, 671] width 1323 height 55
drag, startPoint x: 825, startPoint y: 666, endPoint x: 926, endPoint y: 593, distance: 124.6
click at [826, 666] on button "OK" at bounding box center [823, 672] width 66 height 27
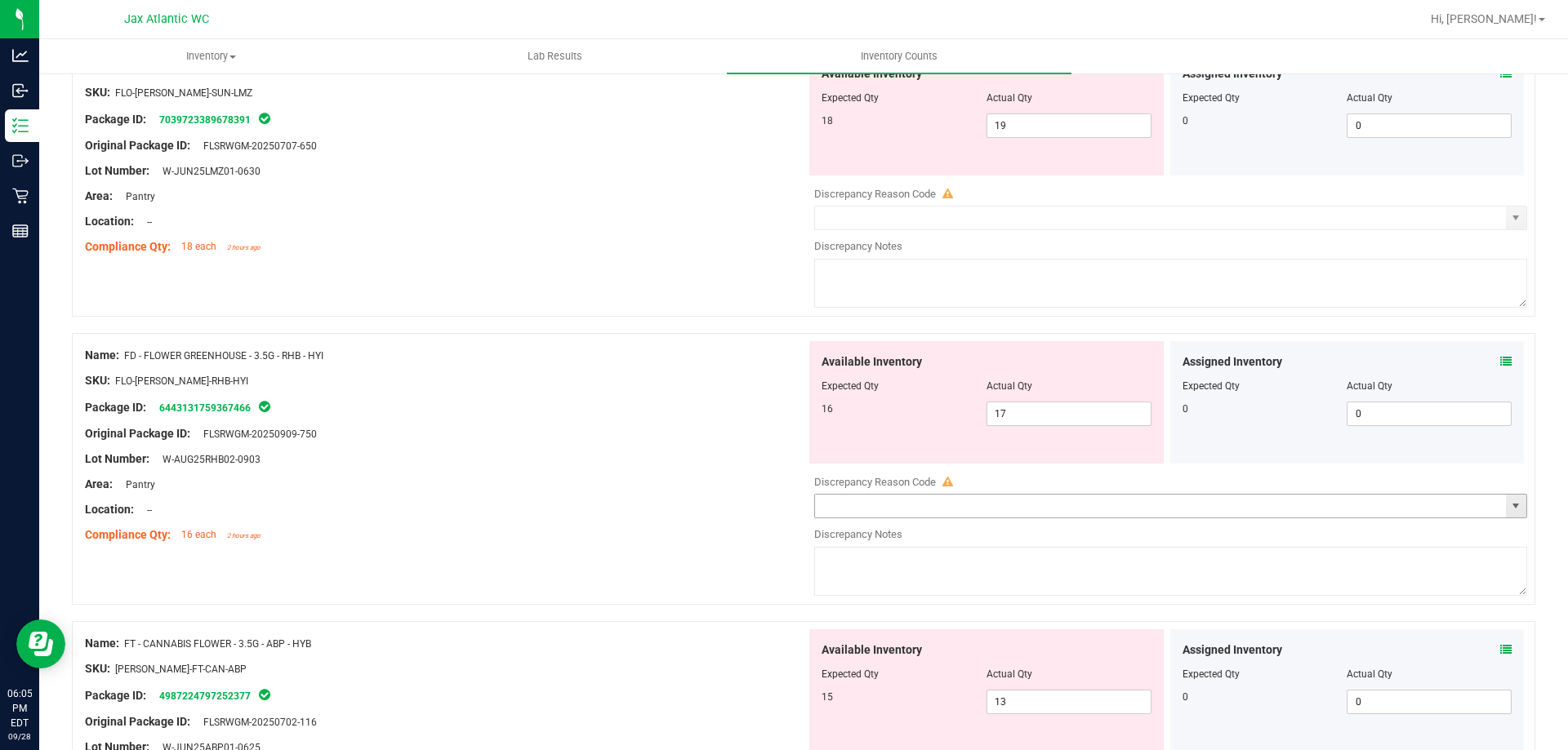
scroll to position [1551, 0]
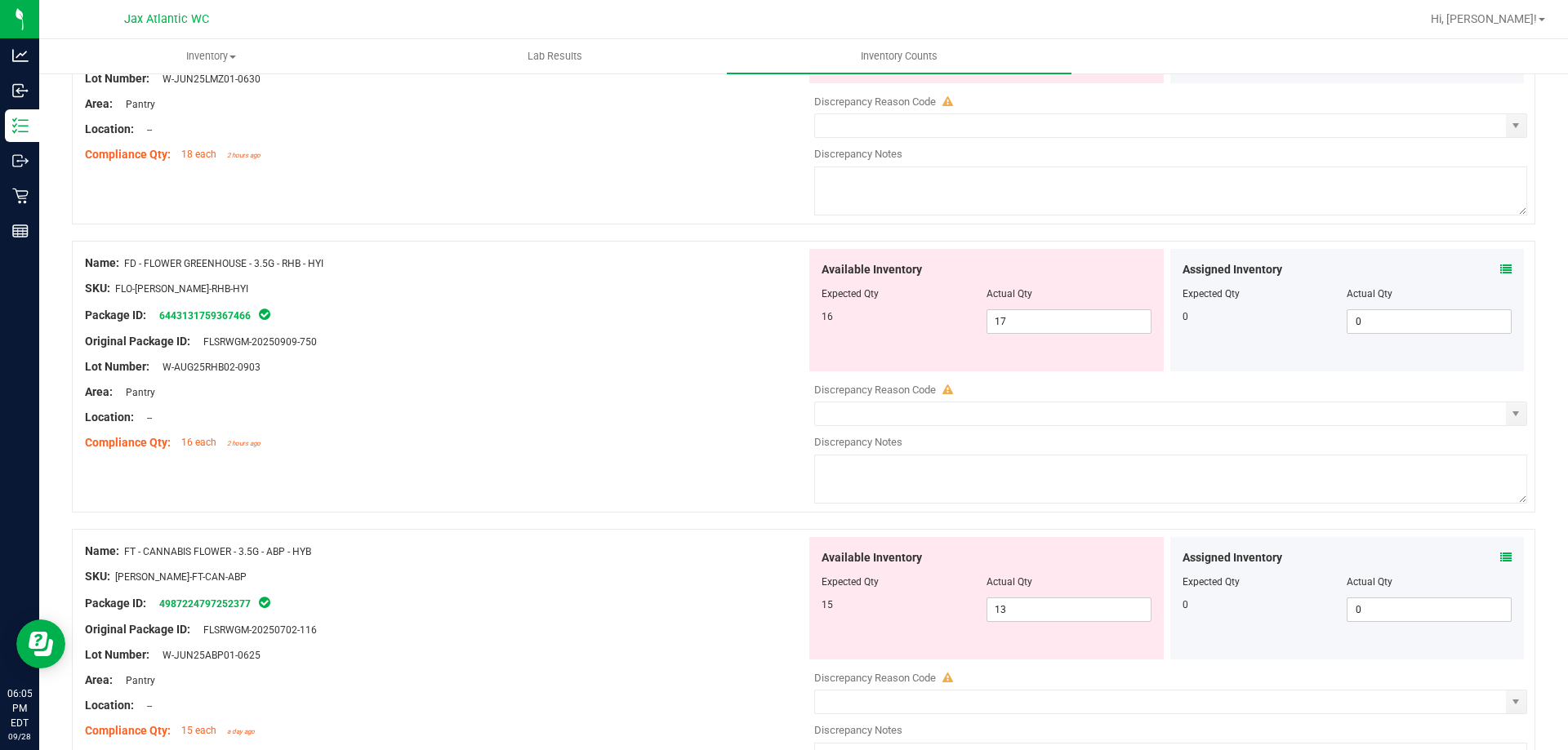
click at [1501, 554] on icon at bounding box center [1507, 558] width 12 height 12
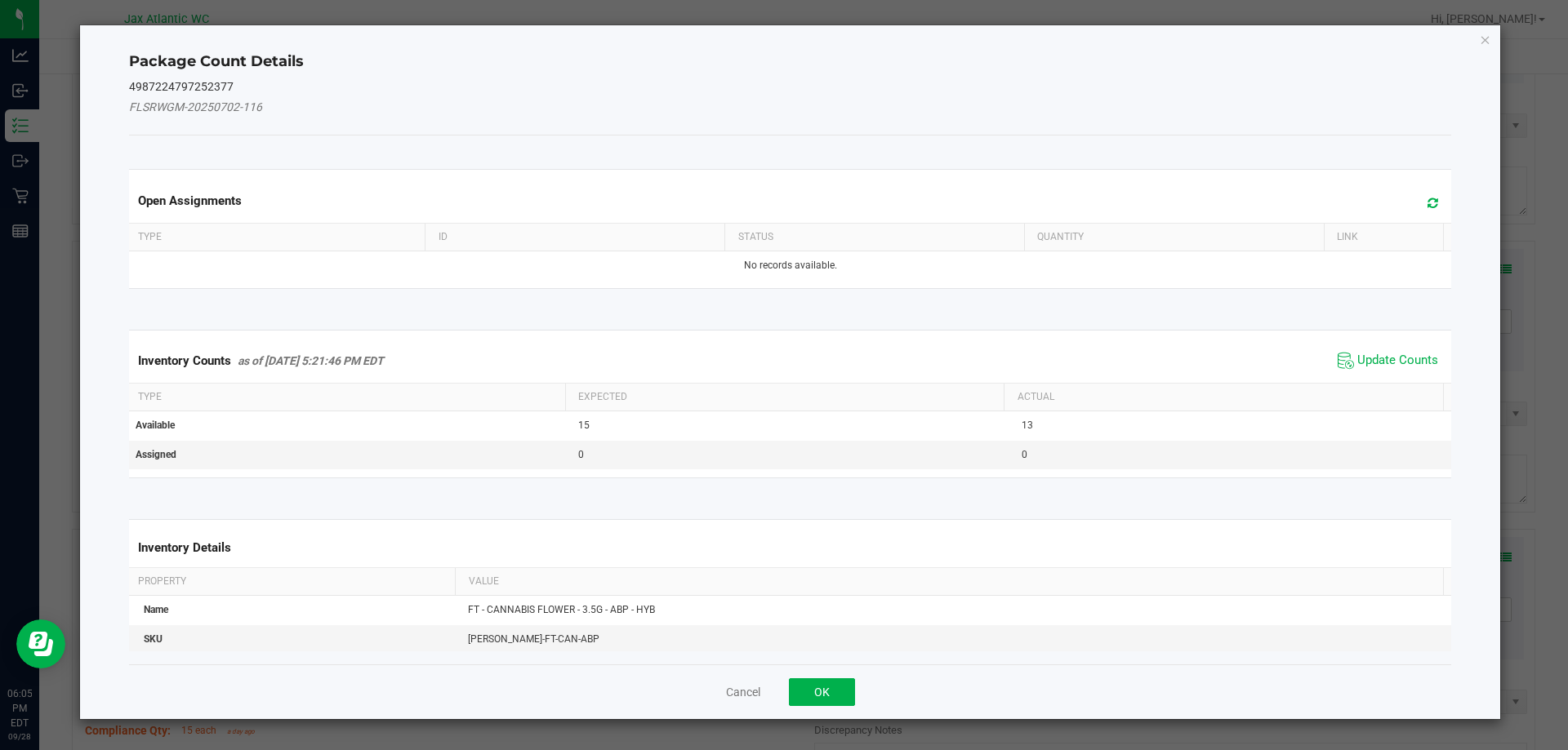
click at [1378, 340] on div "Inventory Counts as of [DATE] 5:21:46 PM EDT Update Counts" at bounding box center [790, 360] width 1330 height 44
click at [1380, 354] on span "Update Counts" at bounding box center [1397, 361] width 81 height 17
drag, startPoint x: 1380, startPoint y: 353, endPoint x: 1385, endPoint y: 341, distance: 13.0
click at [1381, 349] on span "Update Counts" at bounding box center [1389, 359] width 104 height 22
click at [1387, 336] on kendo-grid "Inventory Counts as of [DATE] 5:21:46 PM EDT Update Counts Type Expected Actual…" at bounding box center [790, 403] width 1347 height 147
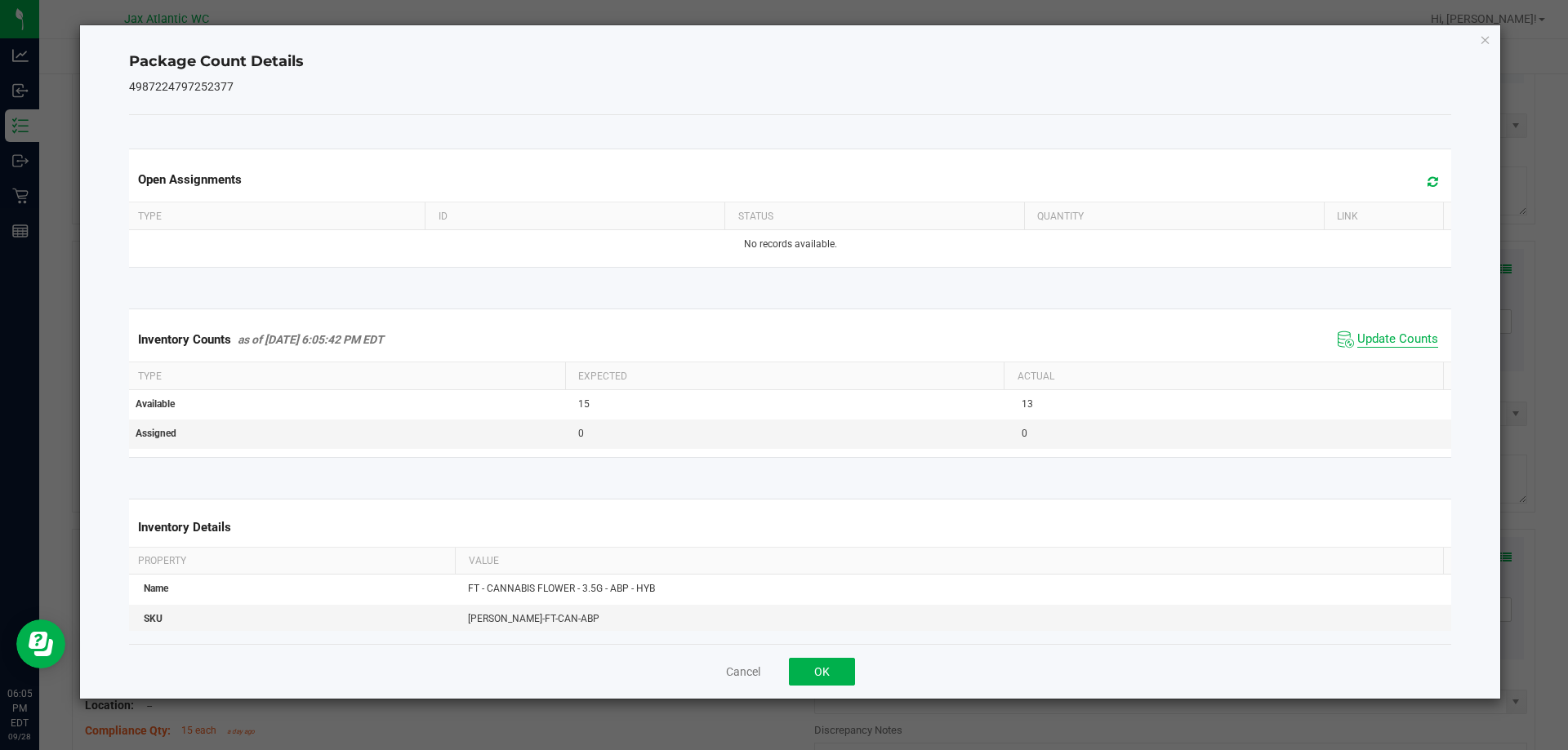
click at [1384, 338] on span "Update Counts" at bounding box center [1397, 339] width 81 height 17
click at [1383, 333] on span "Update Counts" at bounding box center [1397, 339] width 81 height 17
click at [1383, 333] on span "Update Counts" at bounding box center [1397, 338] width 81 height 15
click at [735, 674] on button "Cancel" at bounding box center [743, 672] width 34 height 17
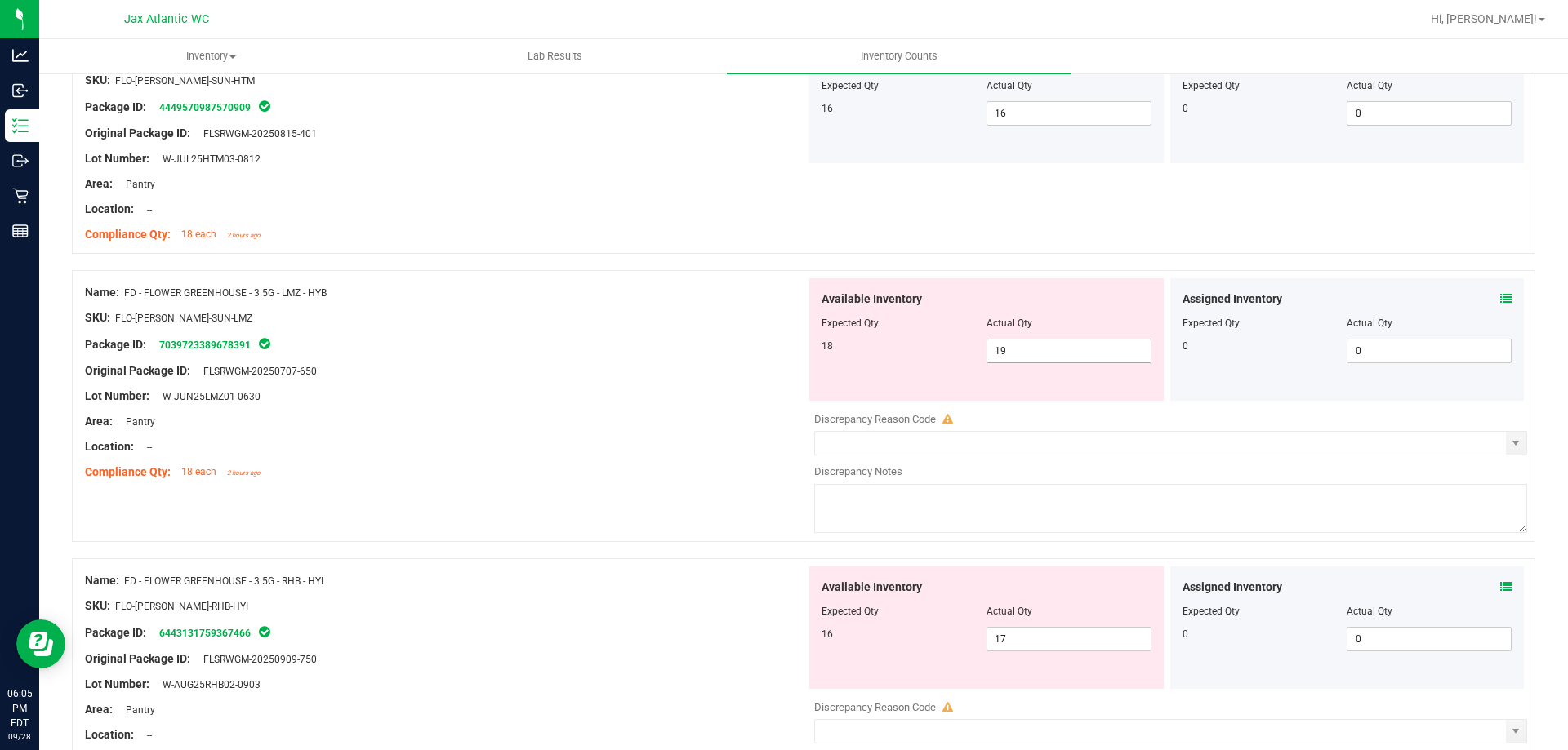
scroll to position [1225, 0]
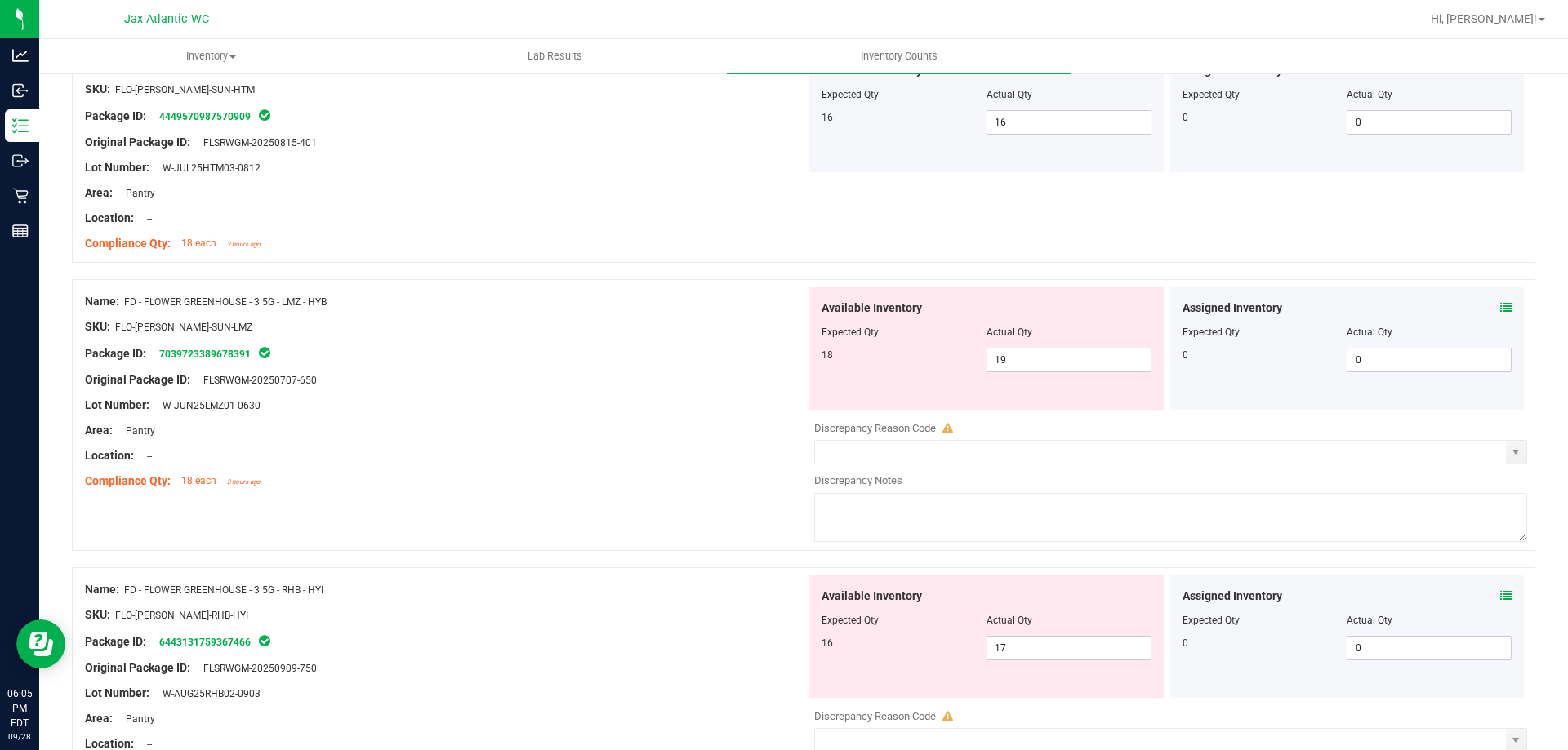
click at [1501, 305] on icon at bounding box center [1507, 308] width 12 height 12
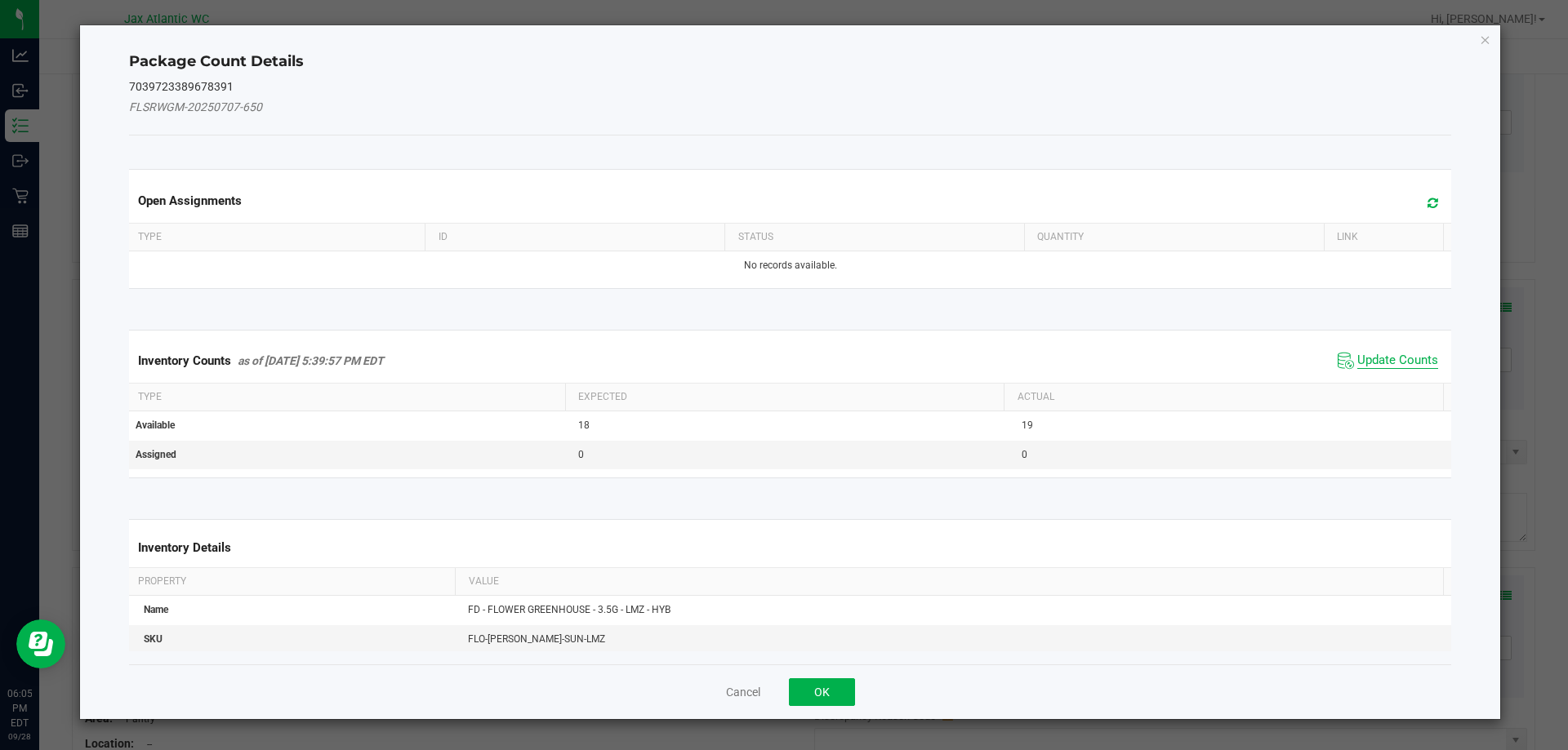
click at [1366, 365] on span "Update Counts" at bounding box center [1397, 361] width 81 height 17
click at [1366, 360] on div "Inventory Counts as of [DATE] 5:39:57 PM EDT Update Counts" at bounding box center [790, 360] width 1330 height 43
click at [1371, 353] on span "Update Counts" at bounding box center [1397, 360] width 81 height 15
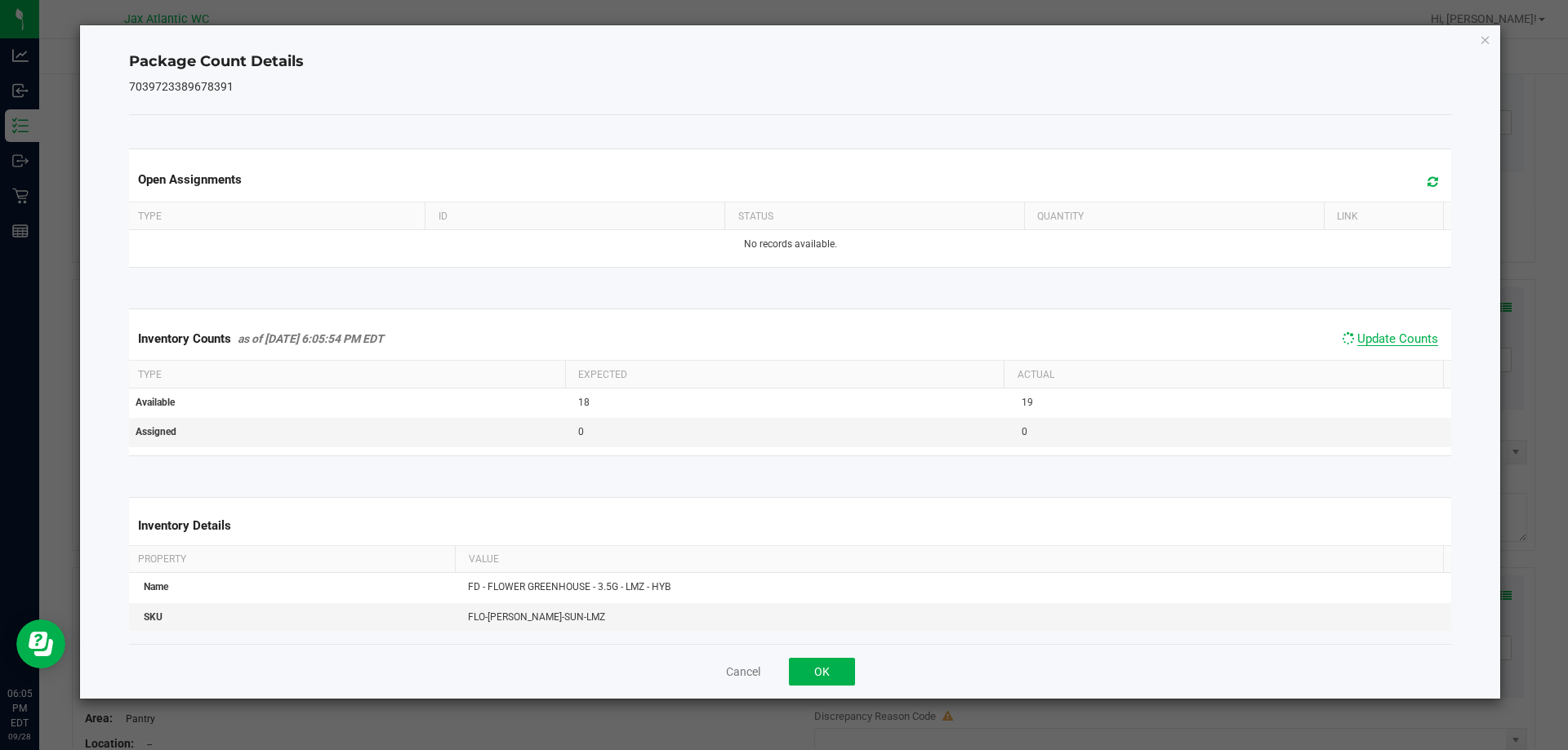
click at [1380, 339] on span "Update Counts" at bounding box center [1397, 338] width 81 height 15
click at [1380, 338] on span "Update Counts" at bounding box center [1397, 338] width 81 height 15
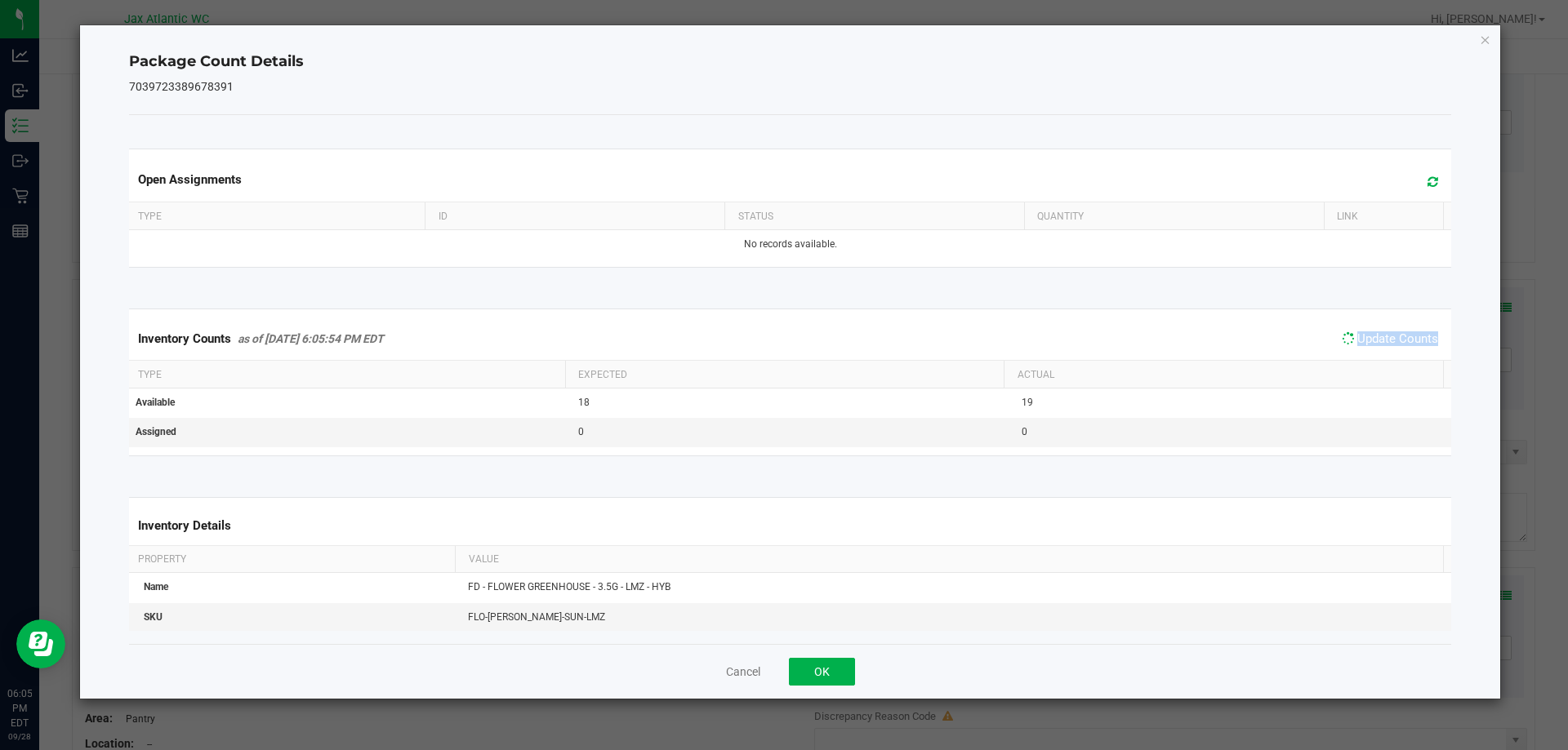
drag, startPoint x: 1380, startPoint y: 338, endPoint x: 1325, endPoint y: 369, distance: 63.1
click at [1370, 341] on span "Update Counts" at bounding box center [1397, 338] width 81 height 15
click at [817, 659] on button "OK" at bounding box center [823, 672] width 66 height 27
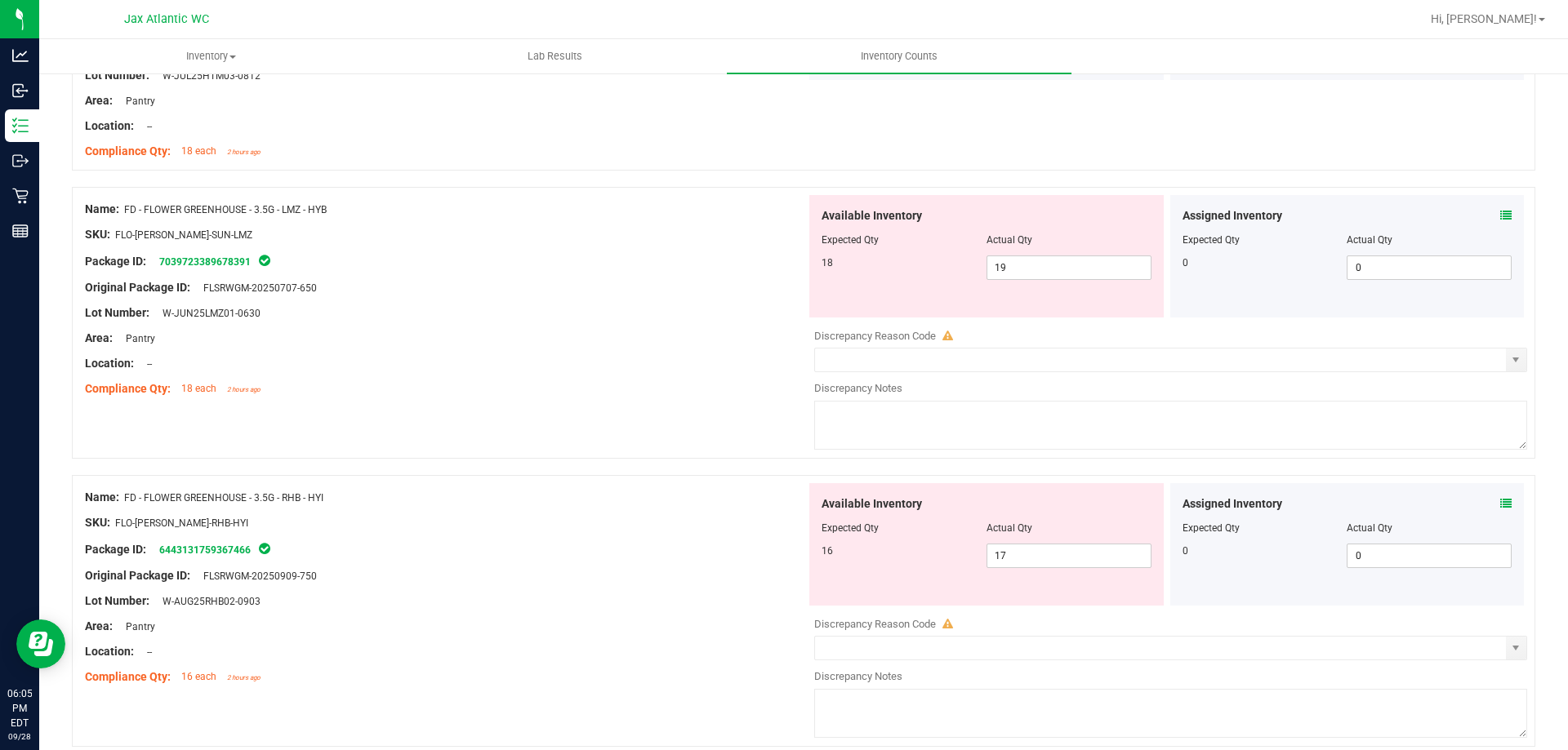
scroll to position [1388, 0]
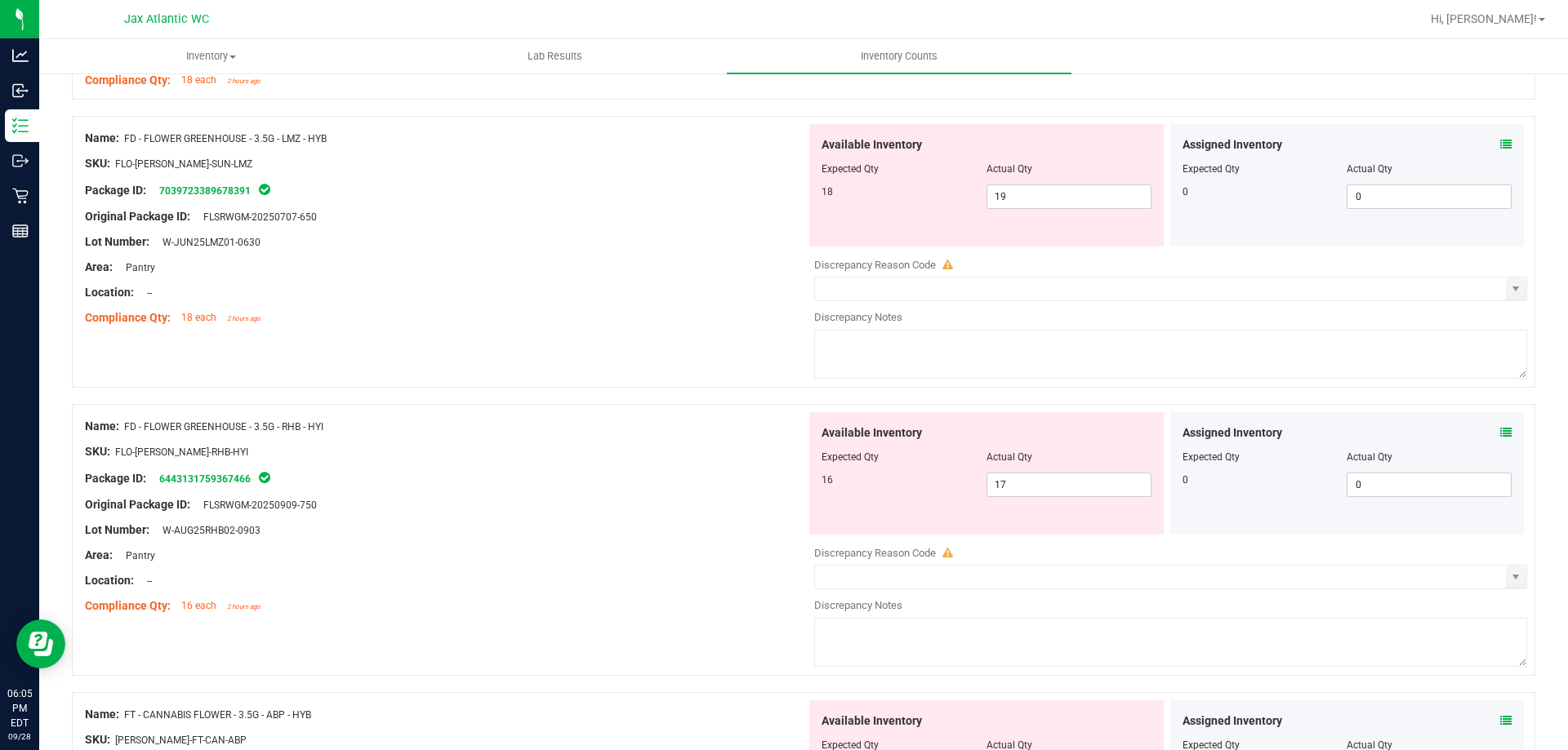
click at [1502, 427] on div "Assigned Inventory Expected Qty Actual Qty 0 0 0" at bounding box center [1347, 474] width 354 height 123
click at [1501, 431] on icon at bounding box center [1507, 433] width 12 height 12
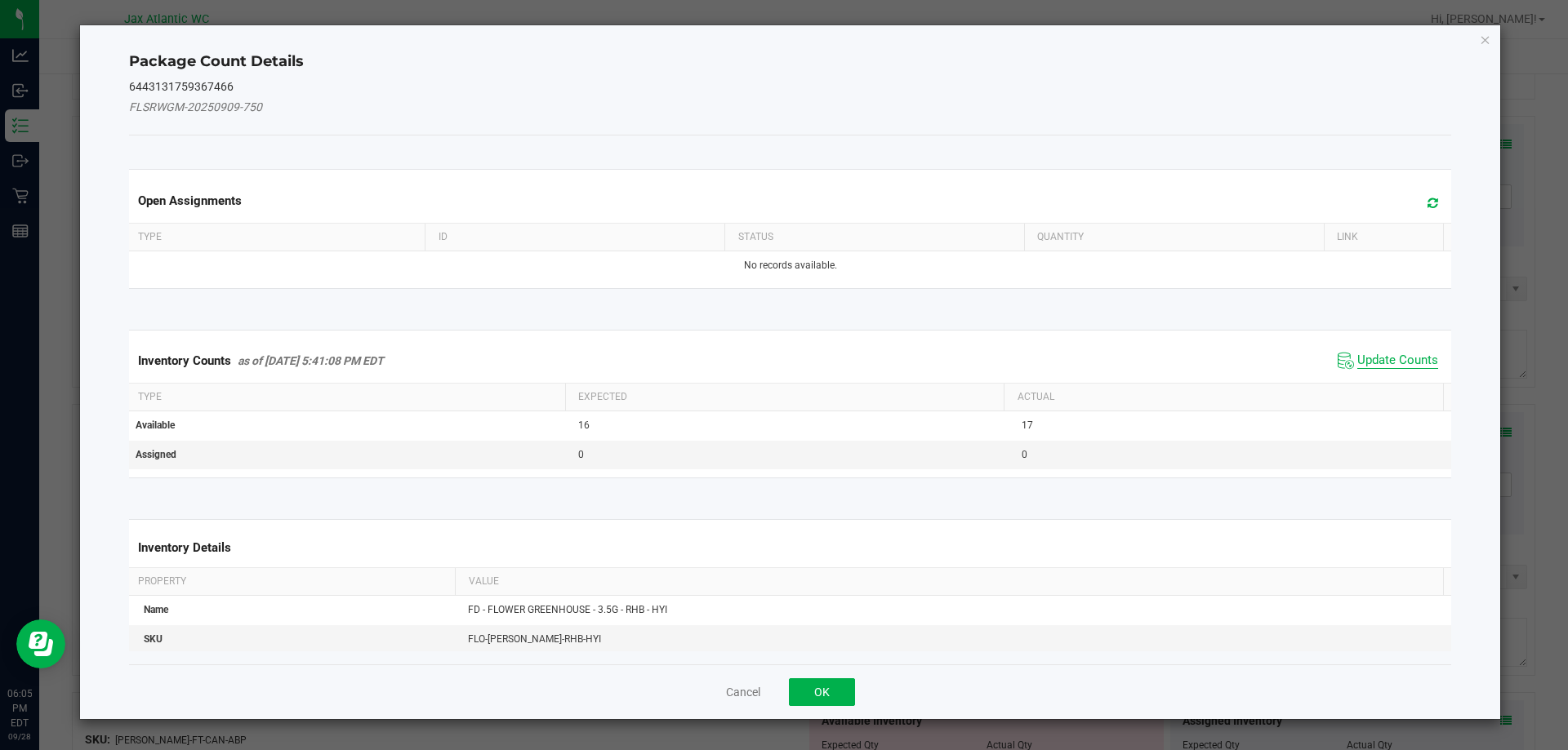
click at [1380, 357] on span "Update Counts" at bounding box center [1397, 361] width 81 height 17
drag, startPoint x: 1380, startPoint y: 356, endPoint x: 1379, endPoint y: 345, distance: 11.0
click at [1380, 355] on div "Inventory Counts as of [DATE] 5:41:08 PM EDT Update Counts" at bounding box center [790, 360] width 1330 height 43
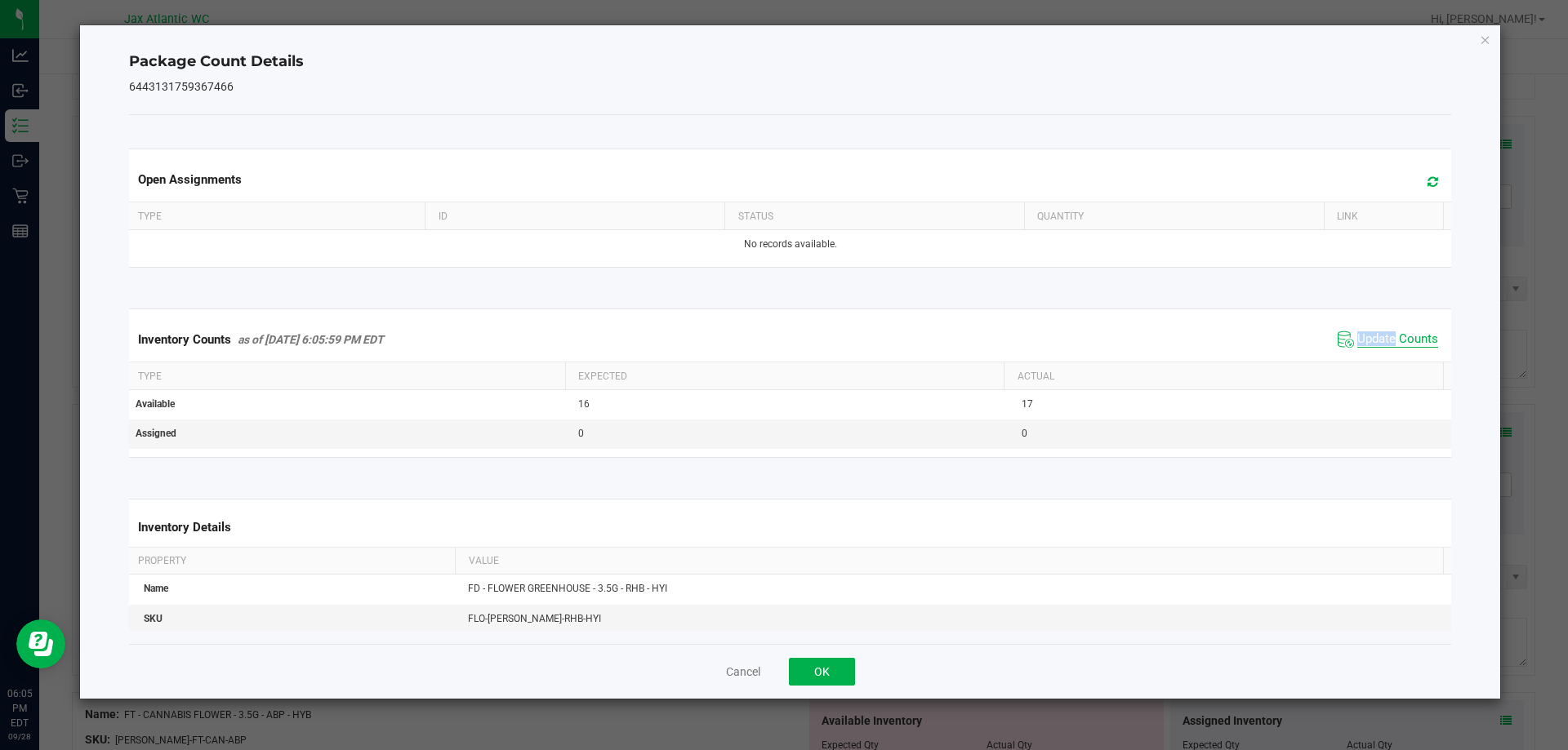
drag, startPoint x: 1379, startPoint y: 345, endPoint x: 1385, endPoint y: 338, distance: 9.2
click at [1379, 344] on span "Update Counts" at bounding box center [1397, 339] width 81 height 17
click at [1385, 338] on span "Update Counts" at bounding box center [1397, 339] width 81 height 17
click at [1385, 338] on span "Update Counts" at bounding box center [1397, 338] width 81 height 15
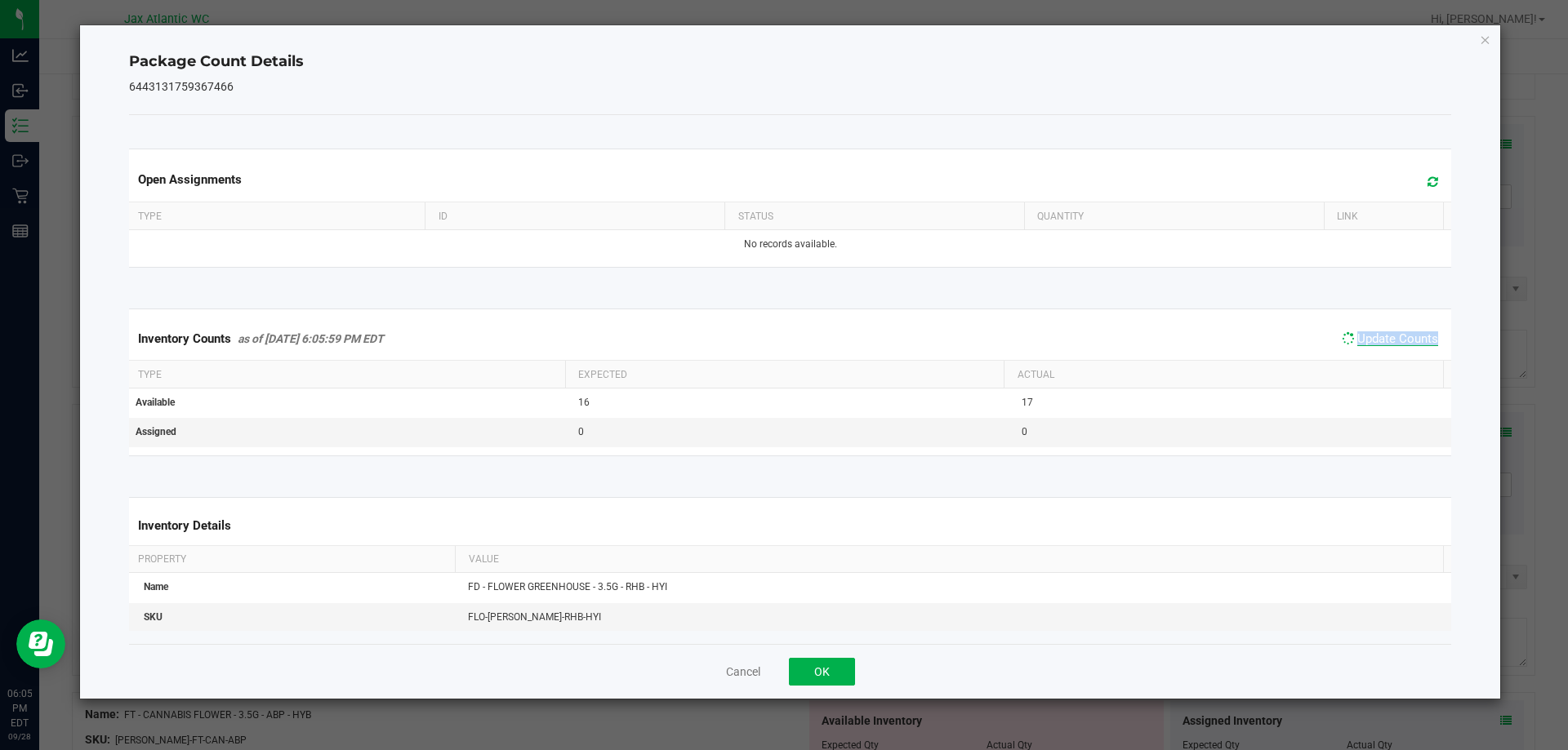
click at [1385, 338] on span "Update Counts" at bounding box center [1397, 338] width 81 height 15
click at [1385, 338] on span "Update Counts" at bounding box center [1397, 339] width 81 height 17
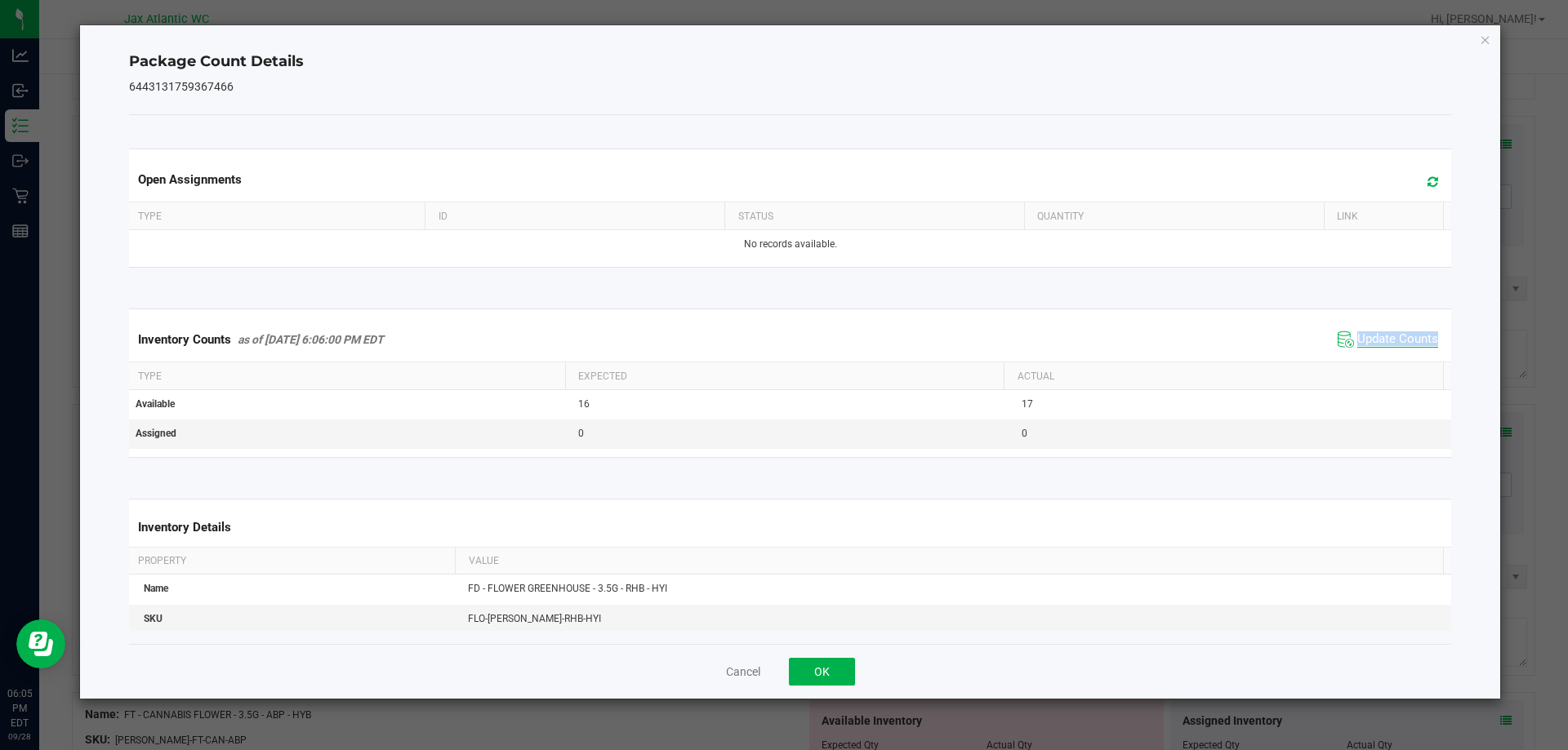
click at [1385, 338] on span "Update Counts" at bounding box center [1397, 339] width 81 height 17
click at [843, 680] on button "OK" at bounding box center [823, 672] width 66 height 27
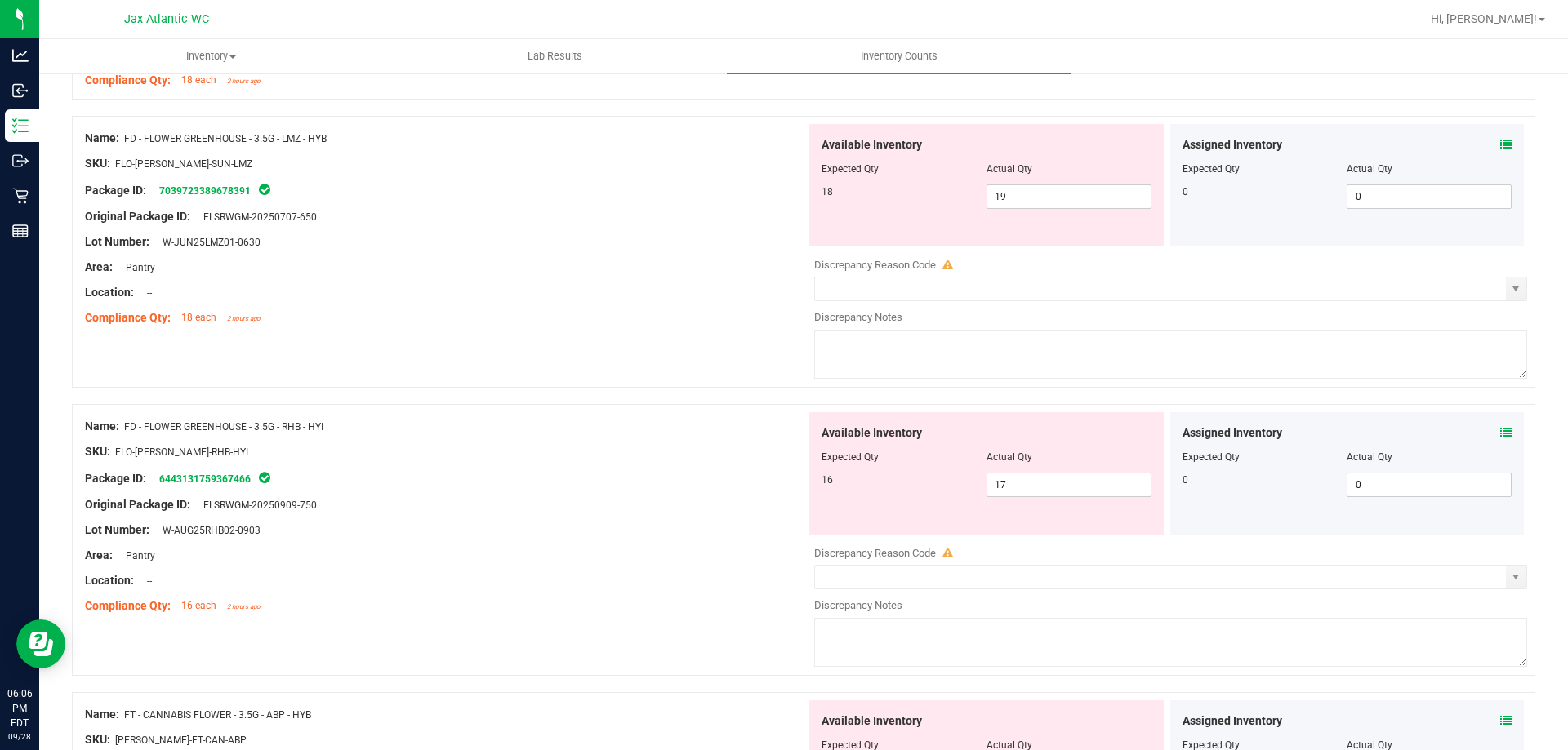
scroll to position [1306, 0]
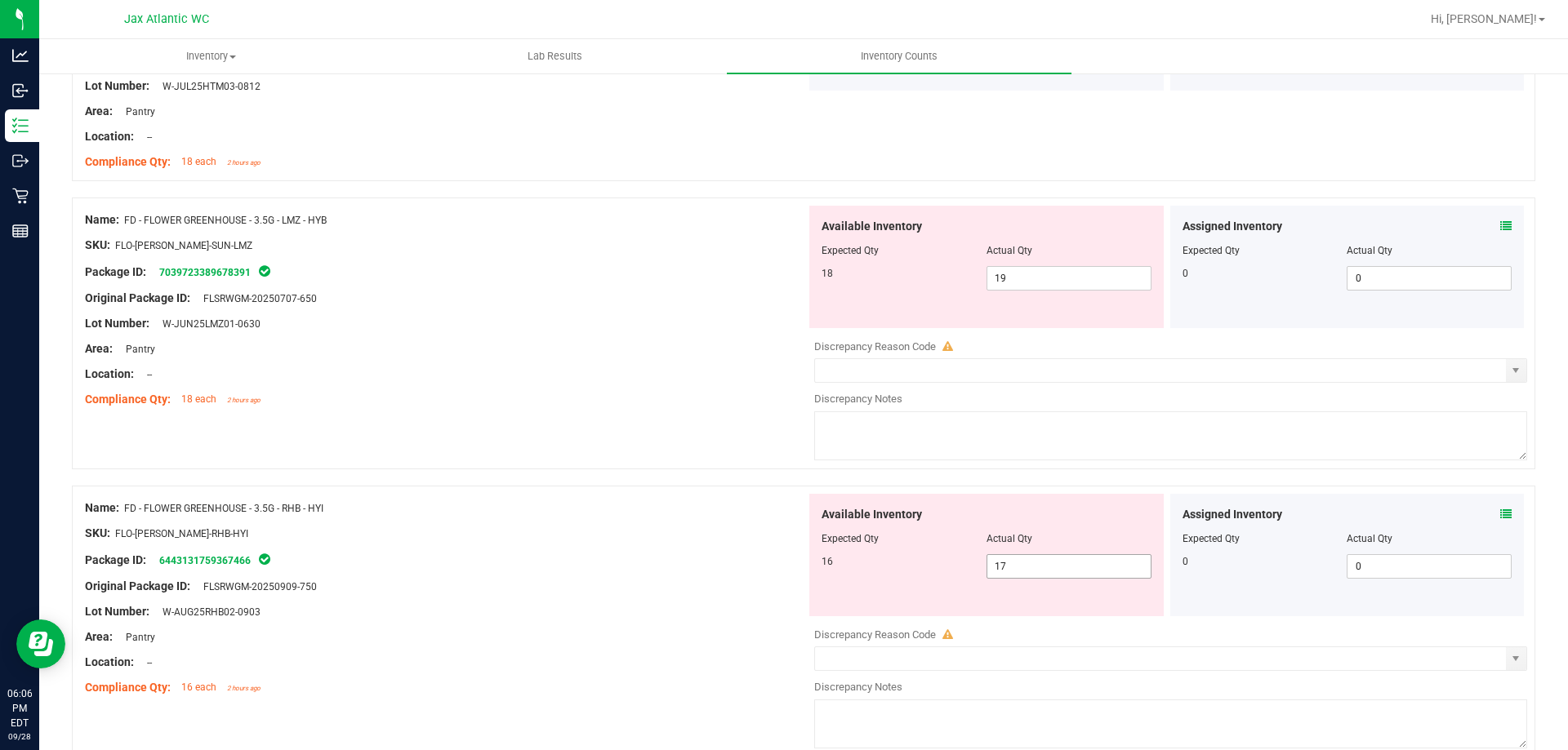
click at [1083, 558] on span "17 17" at bounding box center [1068, 566] width 165 height 24
click at [0, 0] on input "17" at bounding box center [0, 0] width 0 height 0
type input "16"
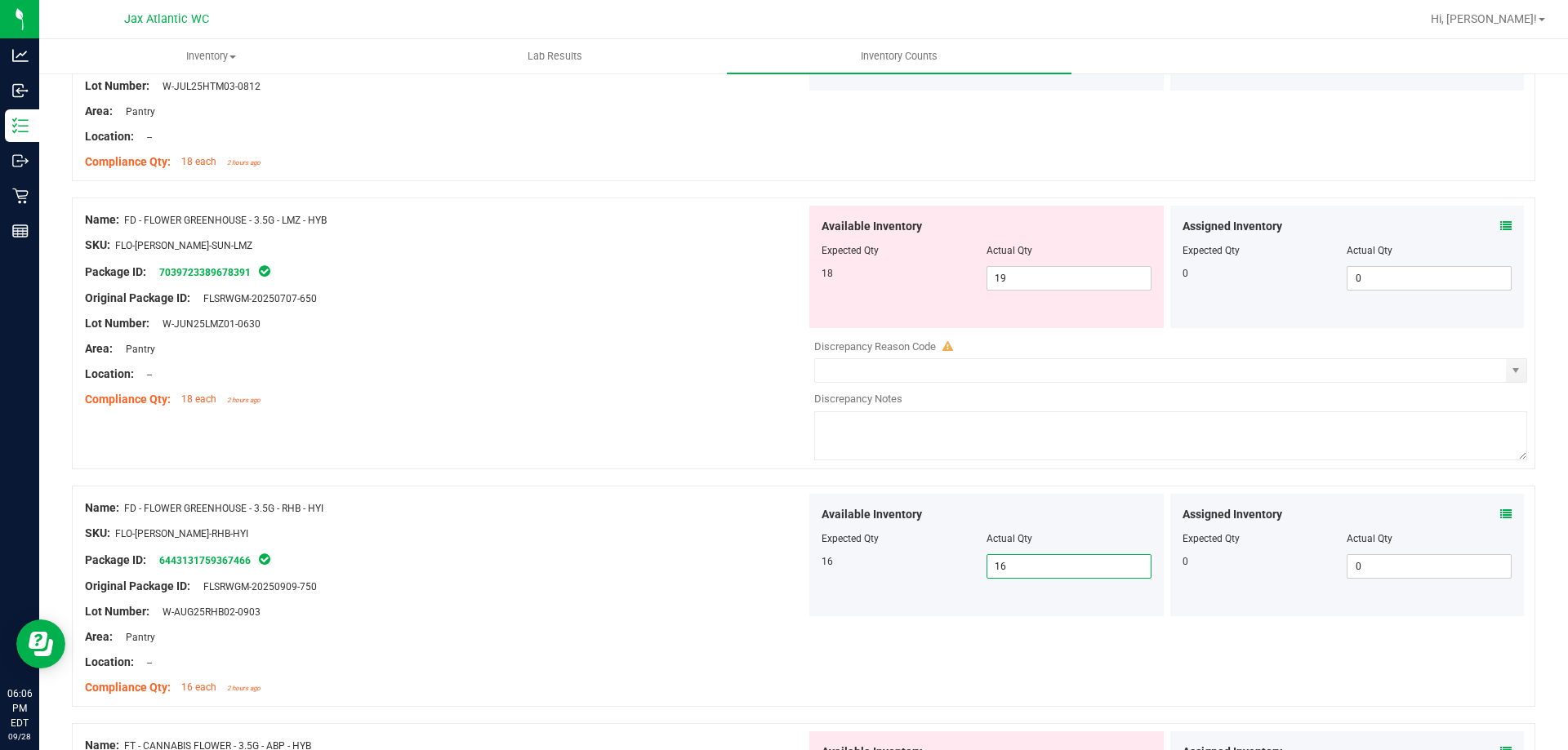
drag, startPoint x: 632, startPoint y: 523, endPoint x: 709, endPoint y: 510, distance: 78.1
click at [631, 524] on div "Name: FD - FLOWER GREENHOUSE - 3.5G - RHB - HYI SKU: FLO-[PERSON_NAME]-RHB-HYI …" at bounding box center [445, 597] width 721 height 208
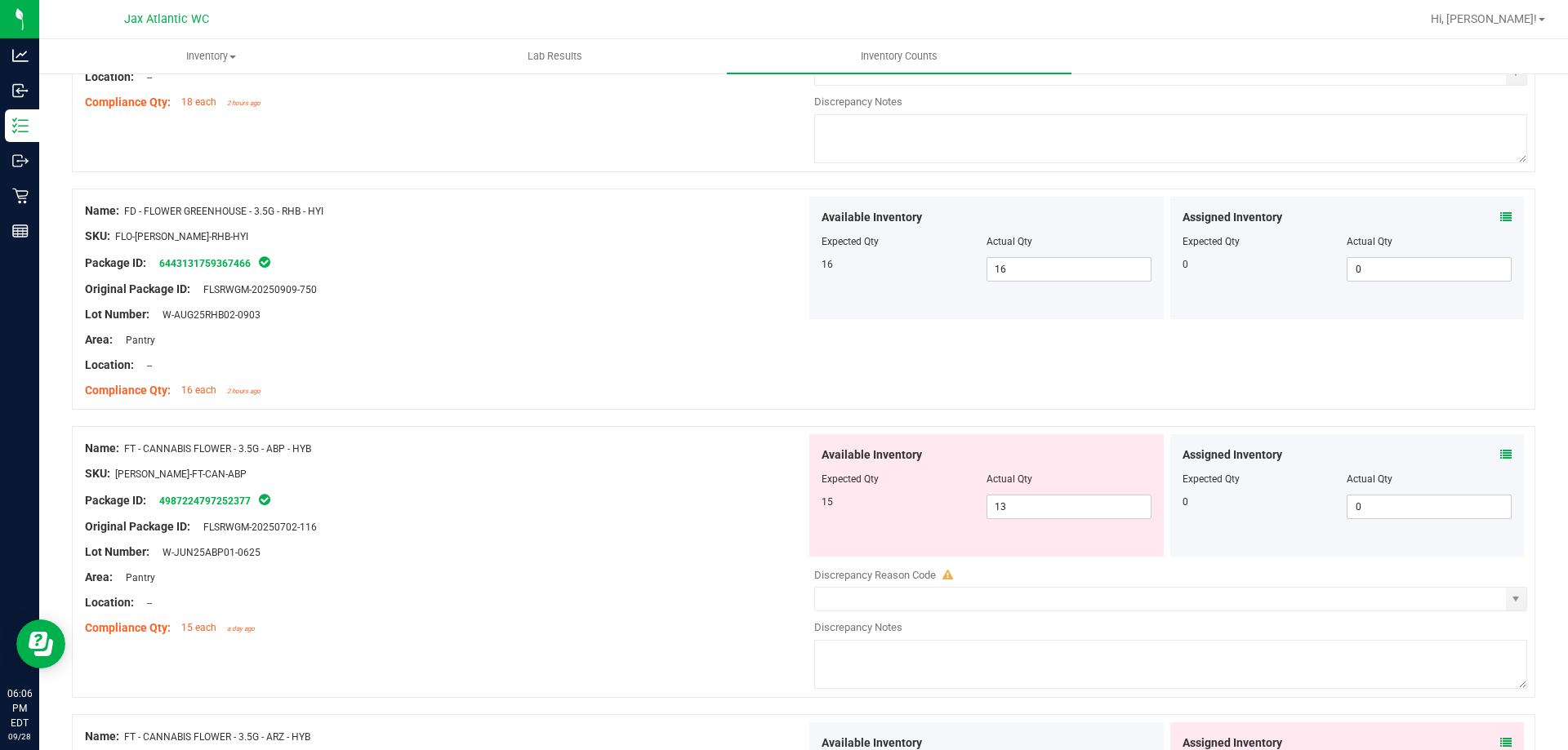
scroll to position [1633, 0]
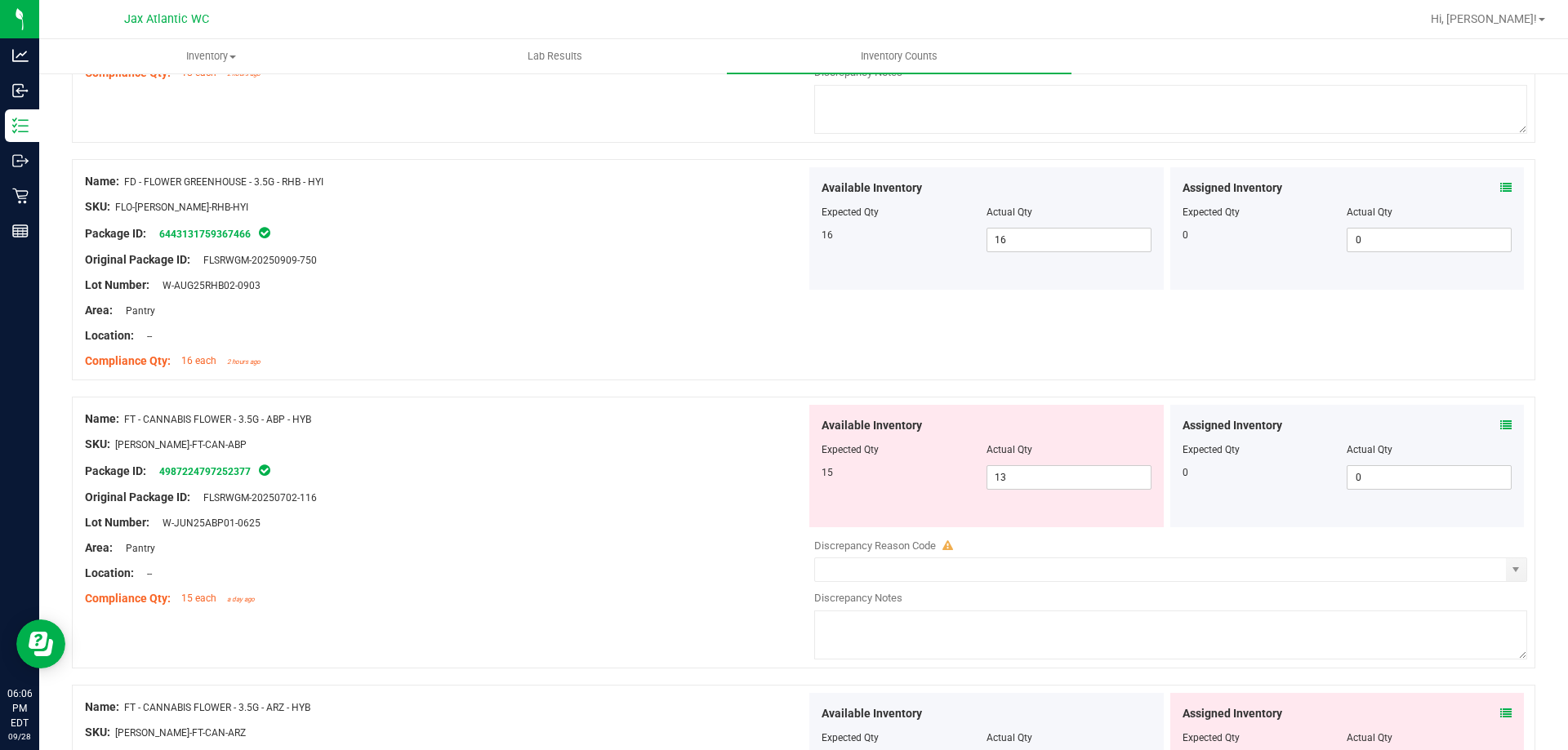
click at [1502, 428] on div "Assigned Inventory Expected Qty Actual Qty 0 0 0" at bounding box center [1347, 466] width 354 height 123
click at [1501, 425] on icon at bounding box center [1507, 425] width 12 height 12
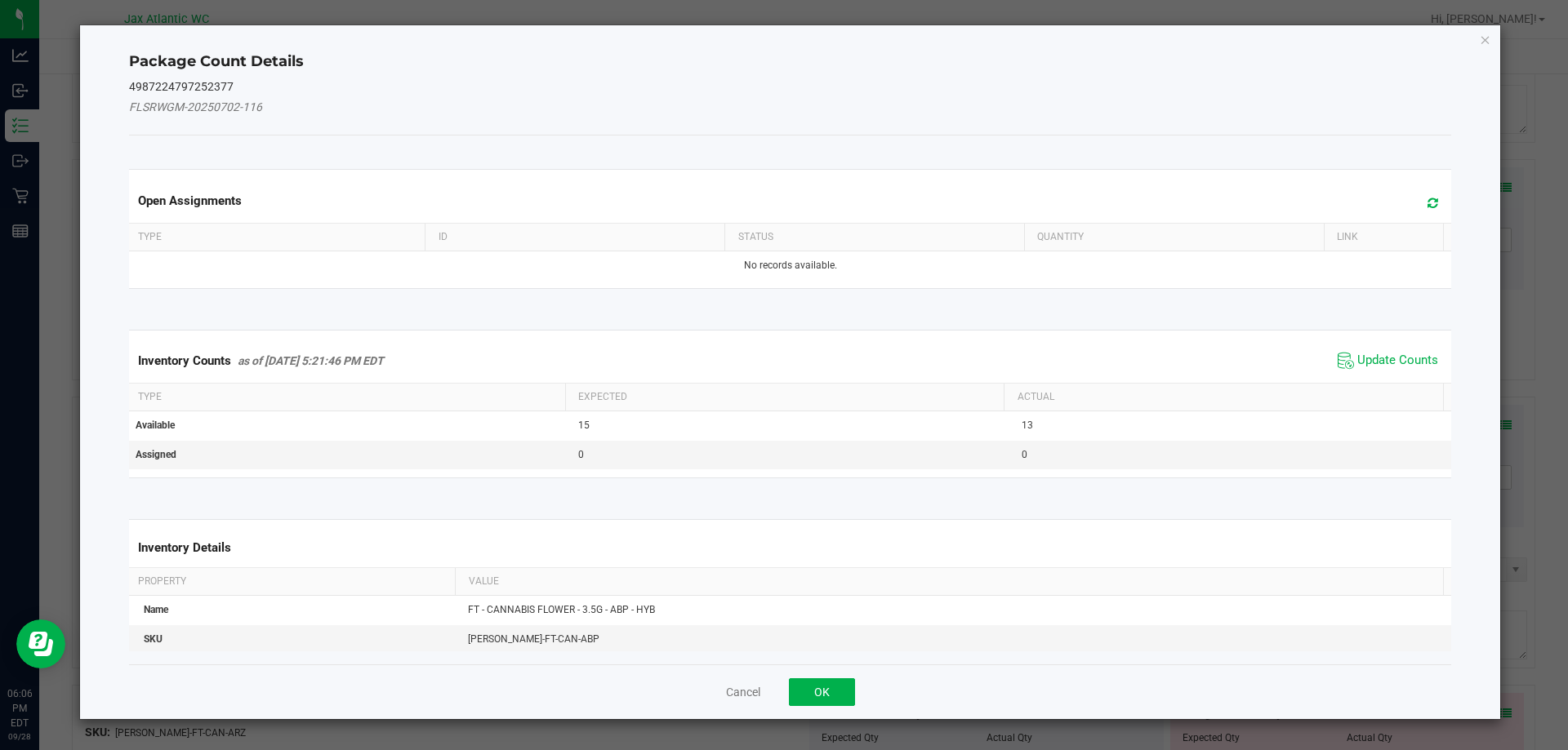
click at [1387, 349] on span "Update Counts" at bounding box center [1387, 360] width 108 height 24
click at [1383, 356] on div "Inventory Counts as of [DATE] 5:21:46 PM EDT Update Counts" at bounding box center [790, 360] width 1330 height 43
click at [1384, 350] on div "Inventory Counts as of [DATE] 5:21:46 PM EDT Update Counts" at bounding box center [790, 360] width 1330 height 43
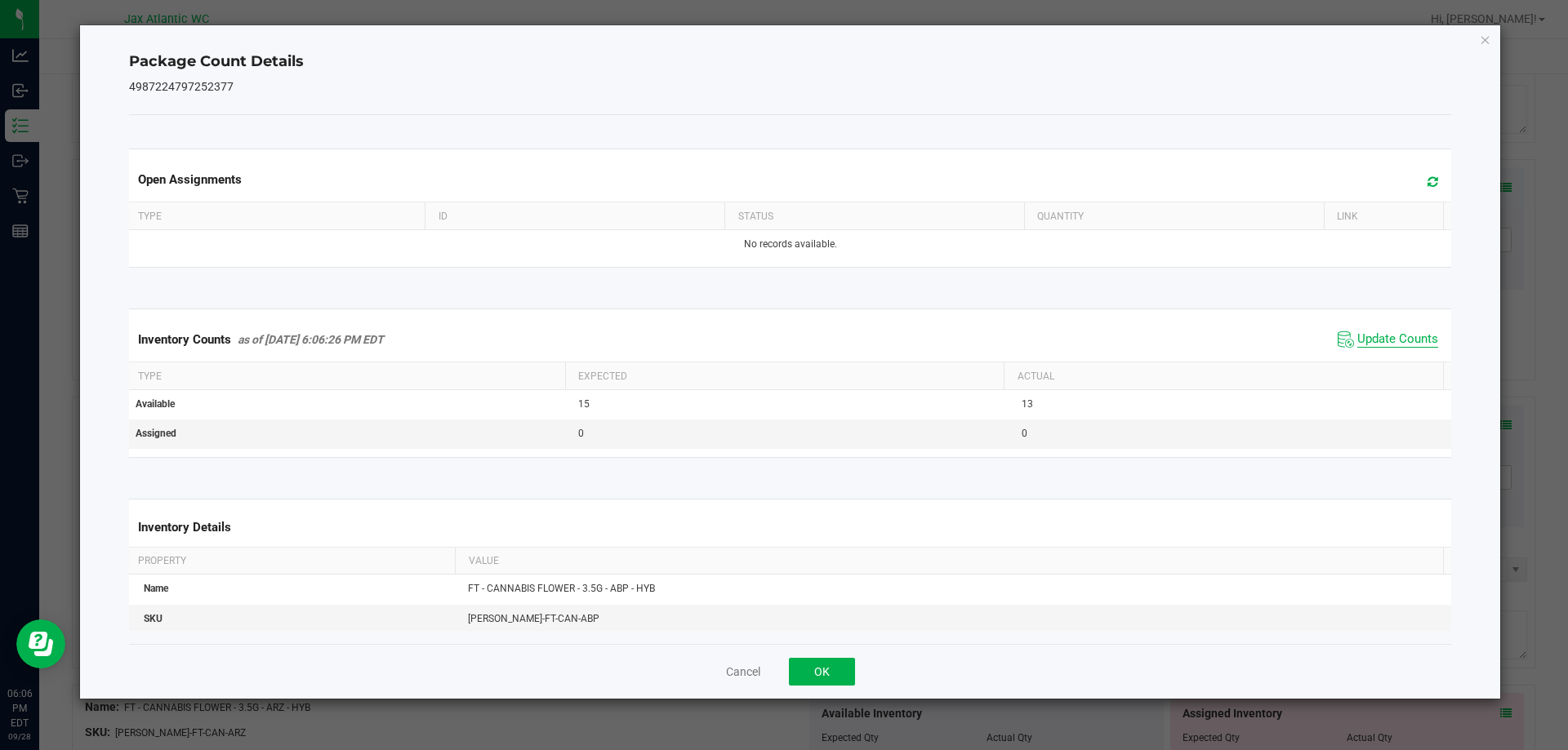
click at [1387, 332] on span "Update Counts" at bounding box center [1397, 339] width 81 height 17
click at [1387, 332] on span "Update Counts" at bounding box center [1397, 338] width 81 height 15
click at [1387, 333] on span "Update Counts" at bounding box center [1397, 338] width 81 height 15
click at [1384, 334] on span "Update Counts" at bounding box center [1397, 339] width 81 height 17
click at [1384, 334] on span "Update Counts" at bounding box center [1397, 338] width 81 height 15
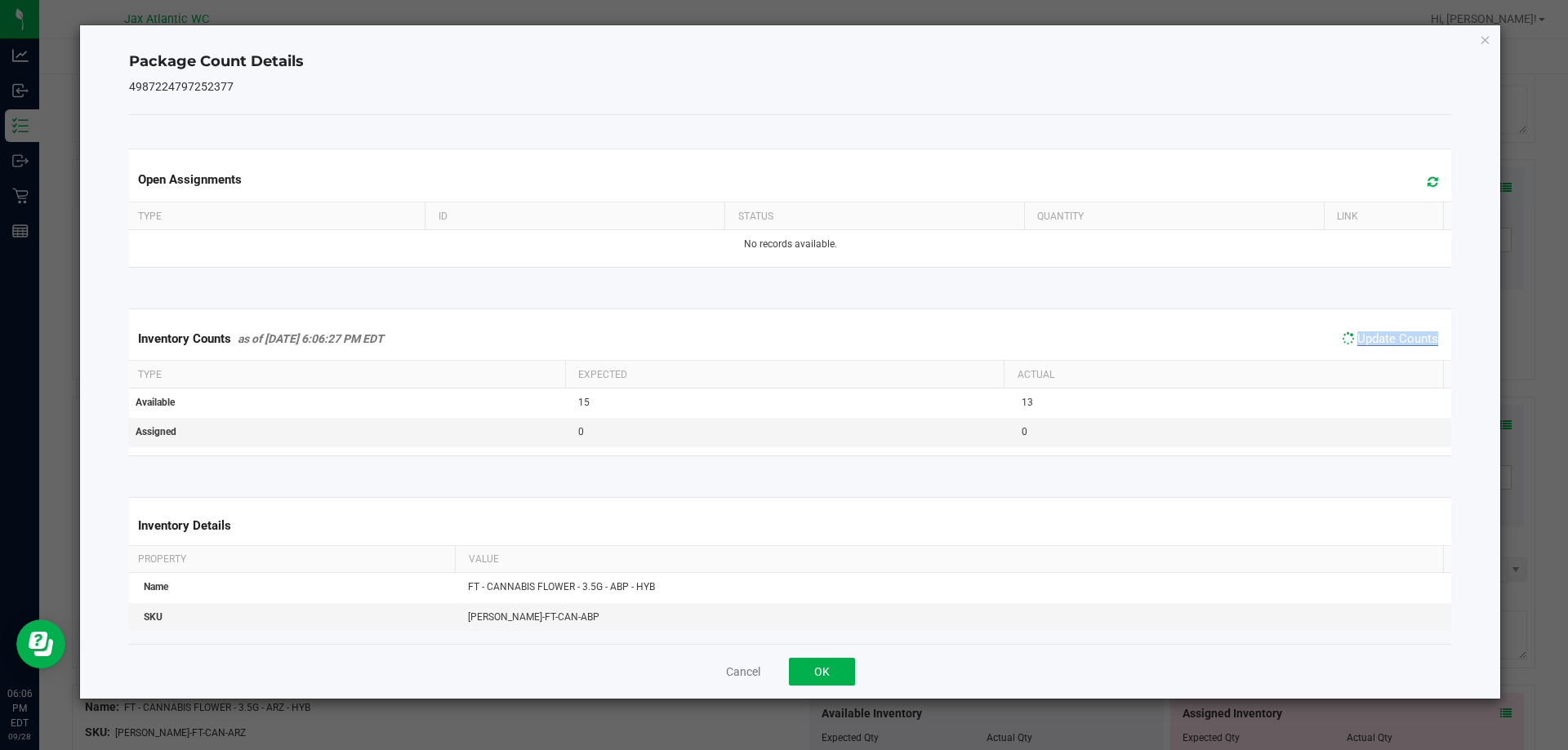
click at [1384, 334] on span "Update Counts" at bounding box center [1397, 338] width 81 height 15
click at [819, 667] on button "OK" at bounding box center [823, 672] width 66 height 27
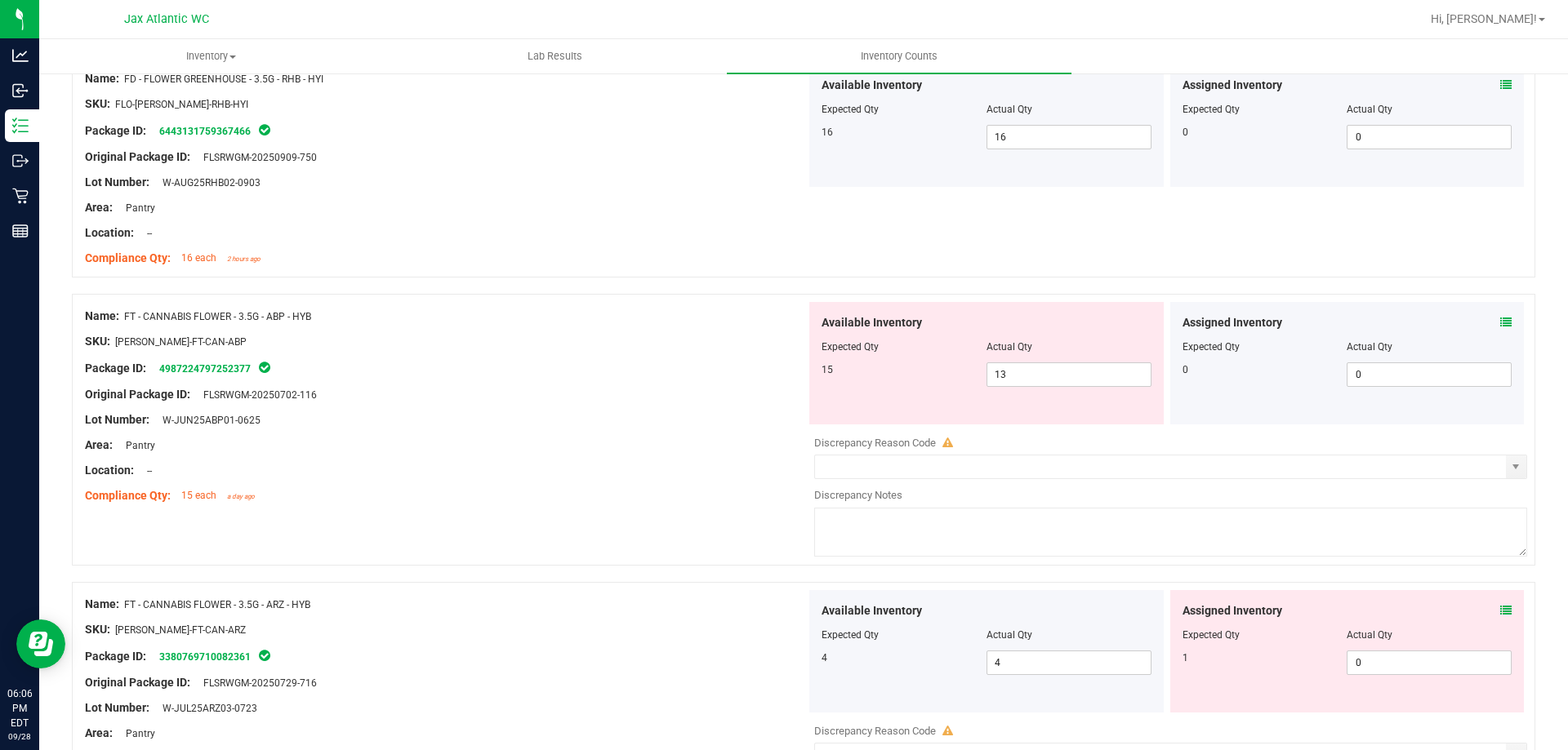
scroll to position [1877, 0]
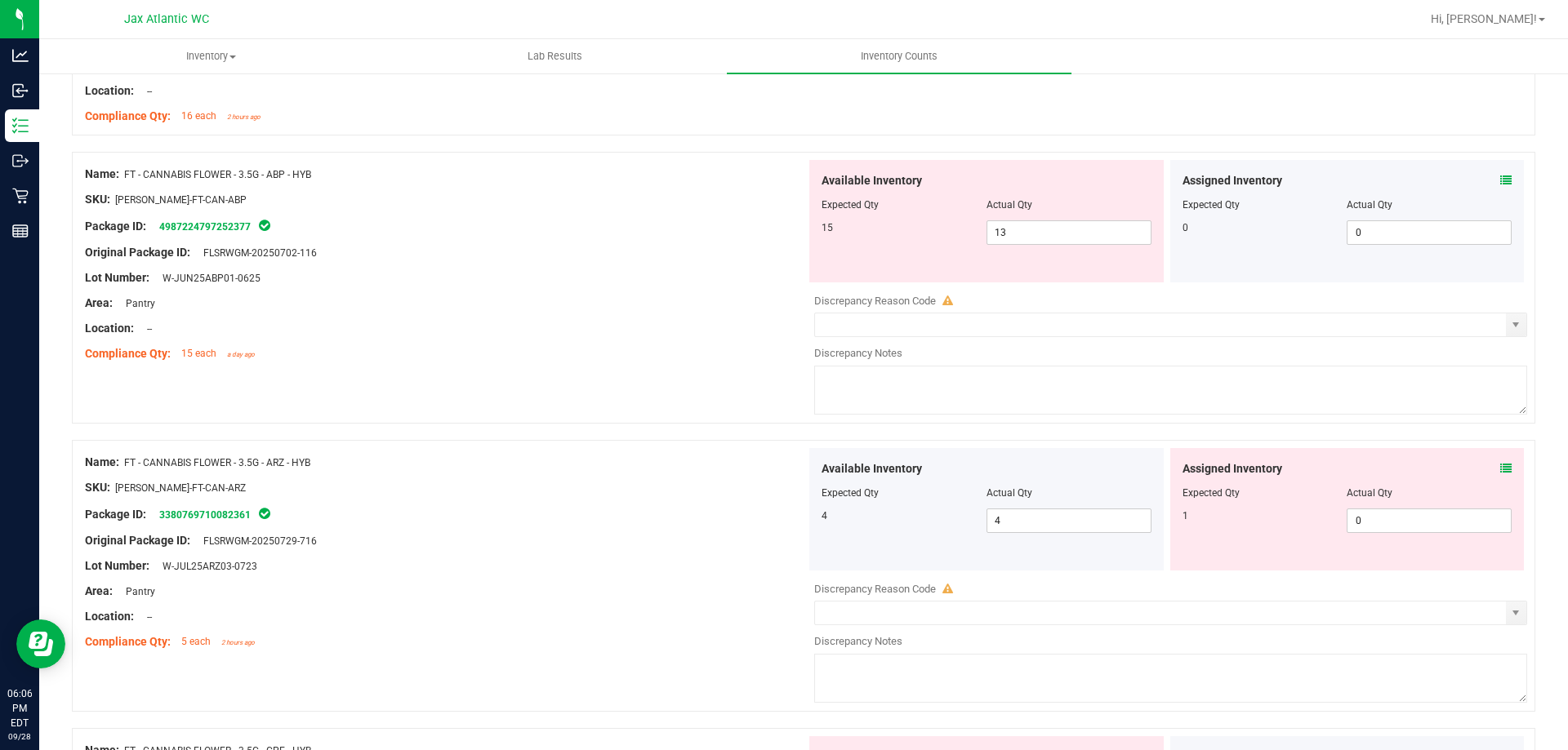
click at [1487, 464] on div "Assigned Inventory" at bounding box center [1347, 469] width 330 height 18
click at [1501, 465] on icon at bounding box center [1507, 469] width 12 height 12
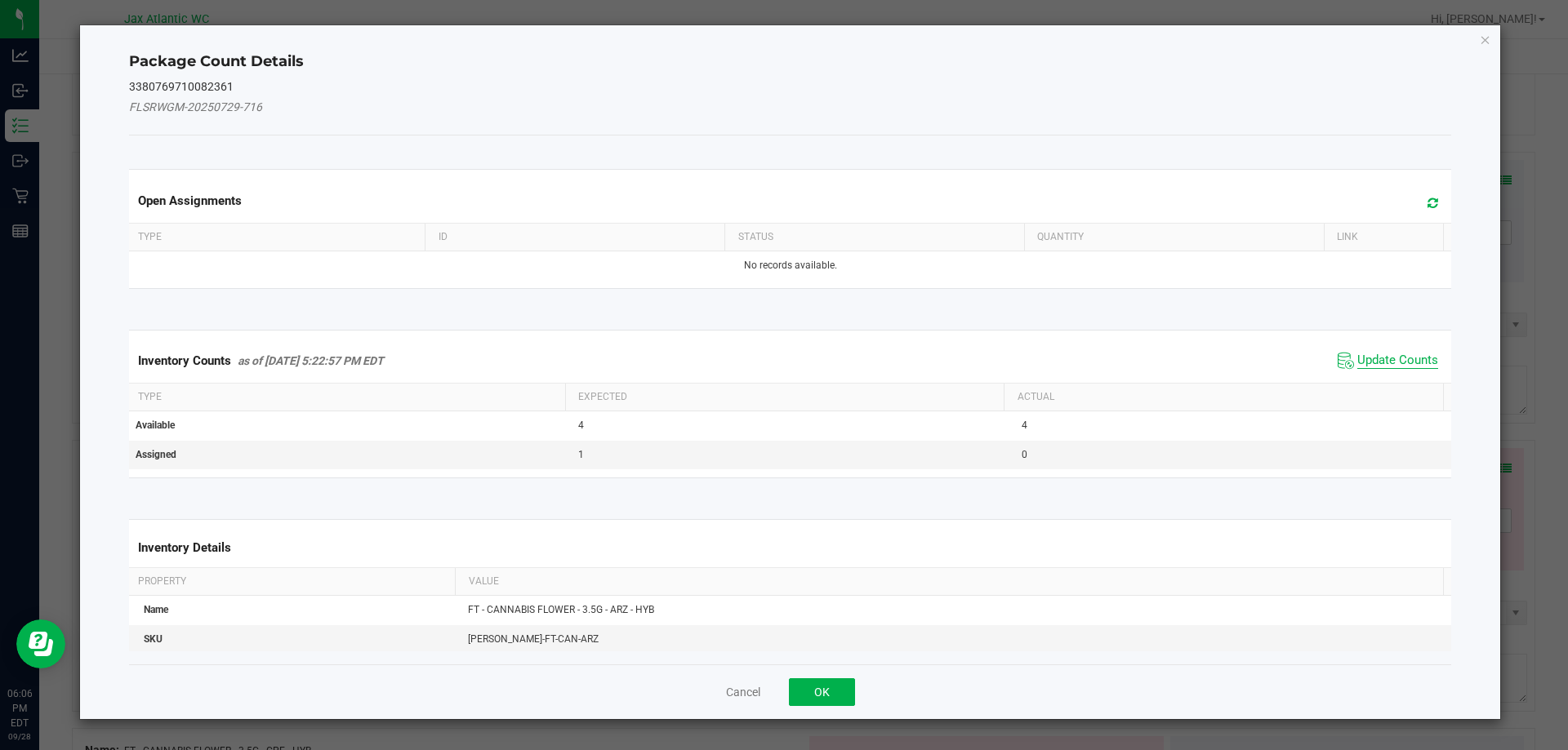
click at [1387, 353] on span "Update Counts" at bounding box center [1397, 361] width 81 height 17
click at [1387, 351] on span "Update Counts" at bounding box center [1389, 359] width 104 height 22
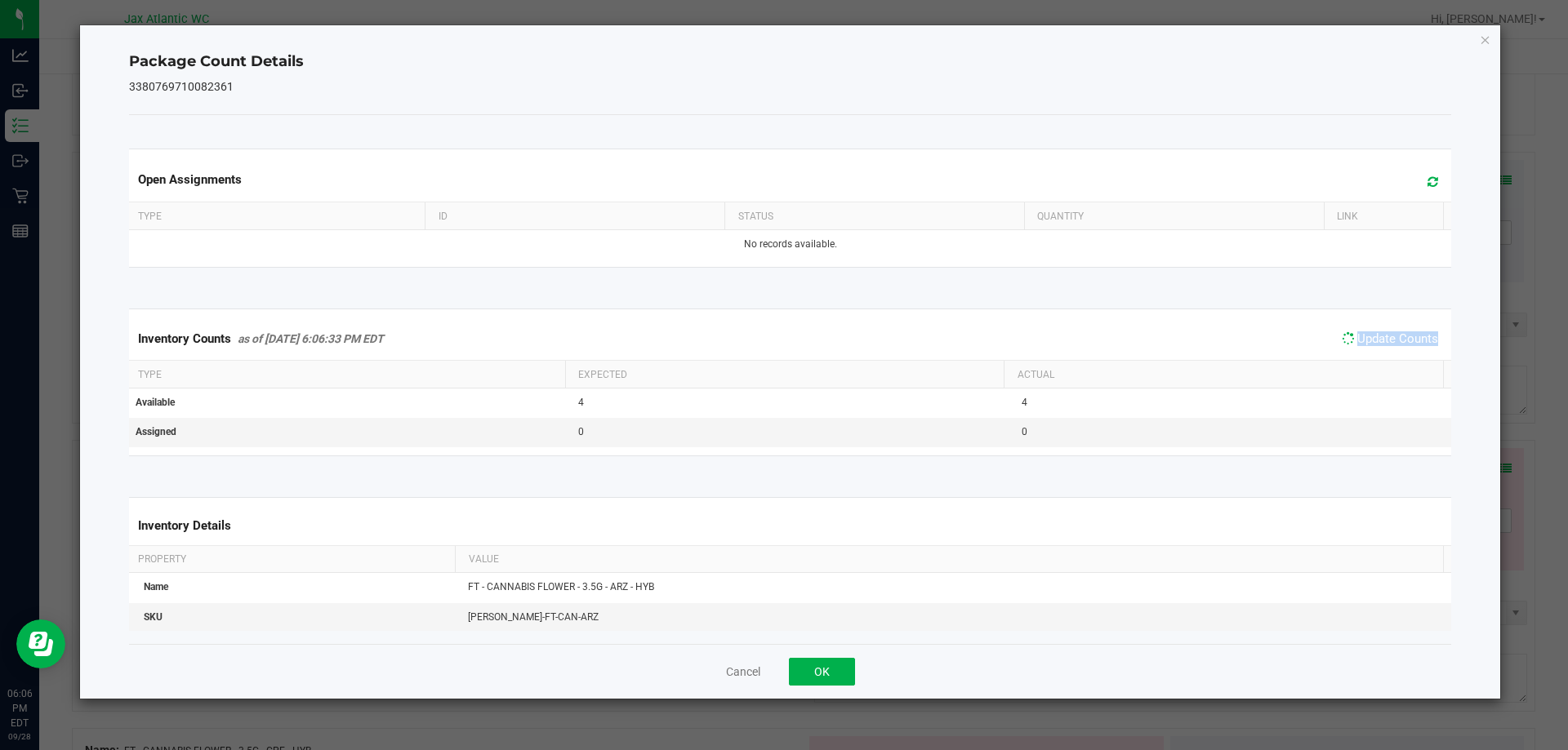
click at [1389, 348] on span "Update Counts" at bounding box center [1389, 338] width 104 height 22
click at [1390, 348] on span "Update Counts" at bounding box center [1389, 338] width 104 height 22
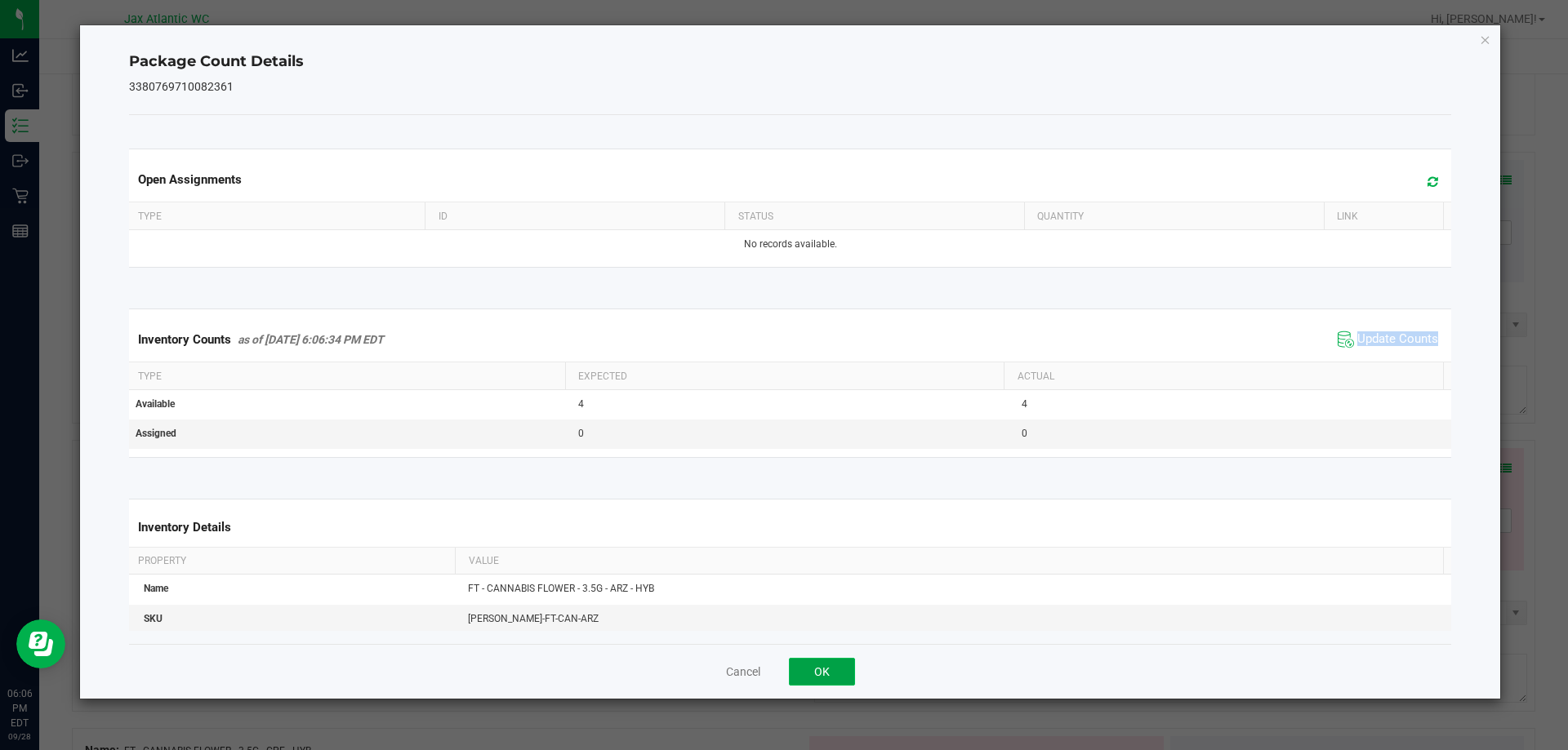
click at [820, 676] on button "OK" at bounding box center [823, 672] width 66 height 27
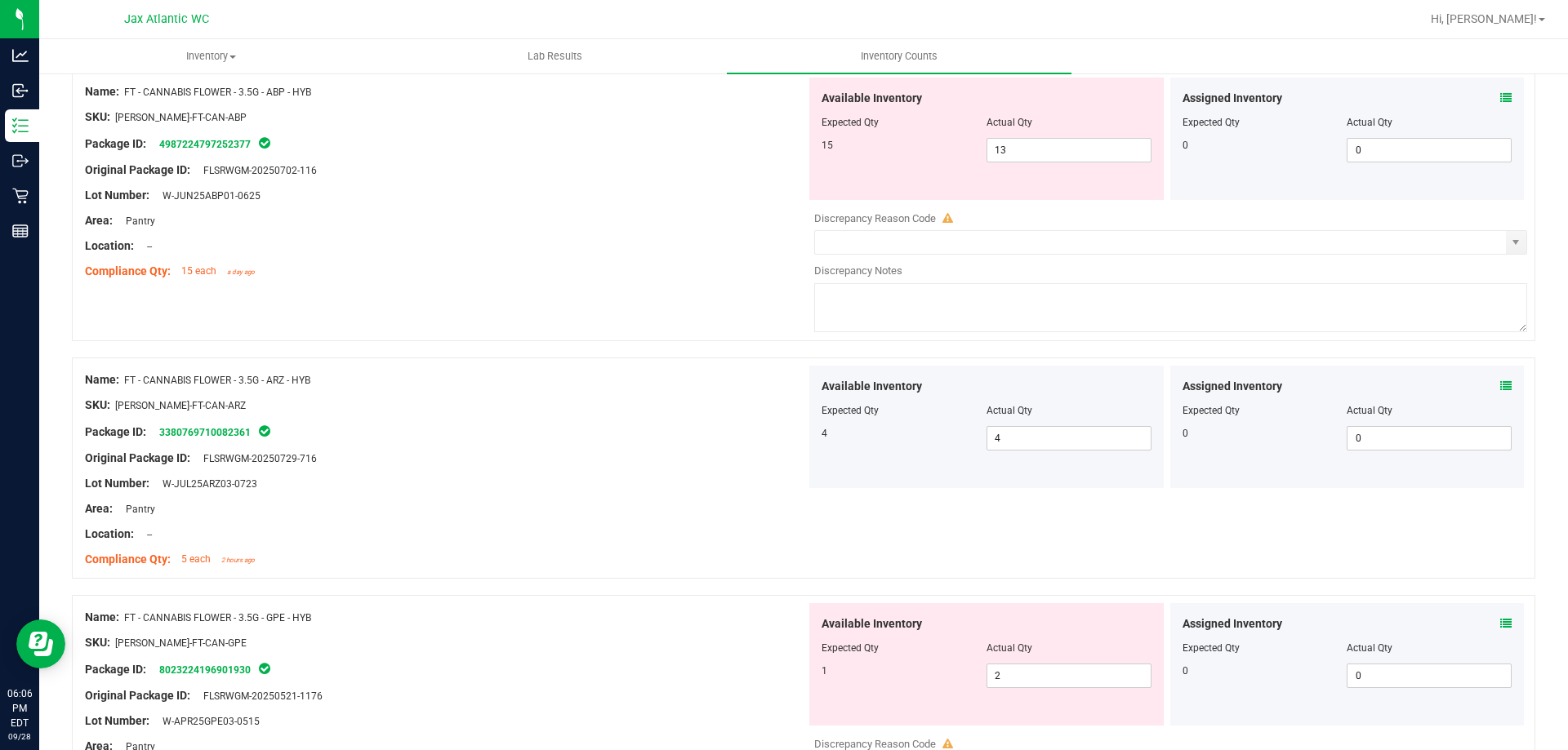
scroll to position [2122, 0]
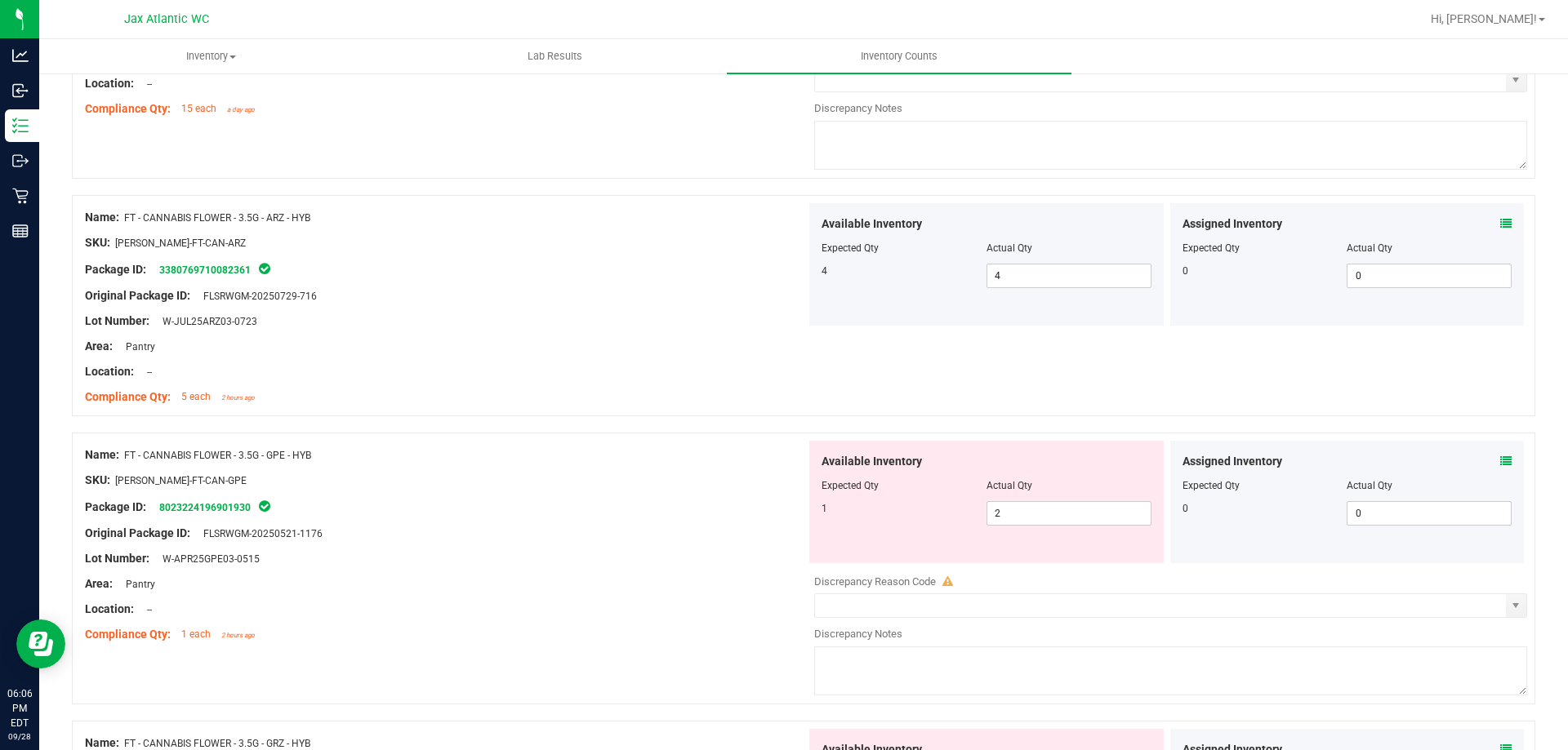
click at [1501, 458] on icon at bounding box center [1507, 461] width 12 height 12
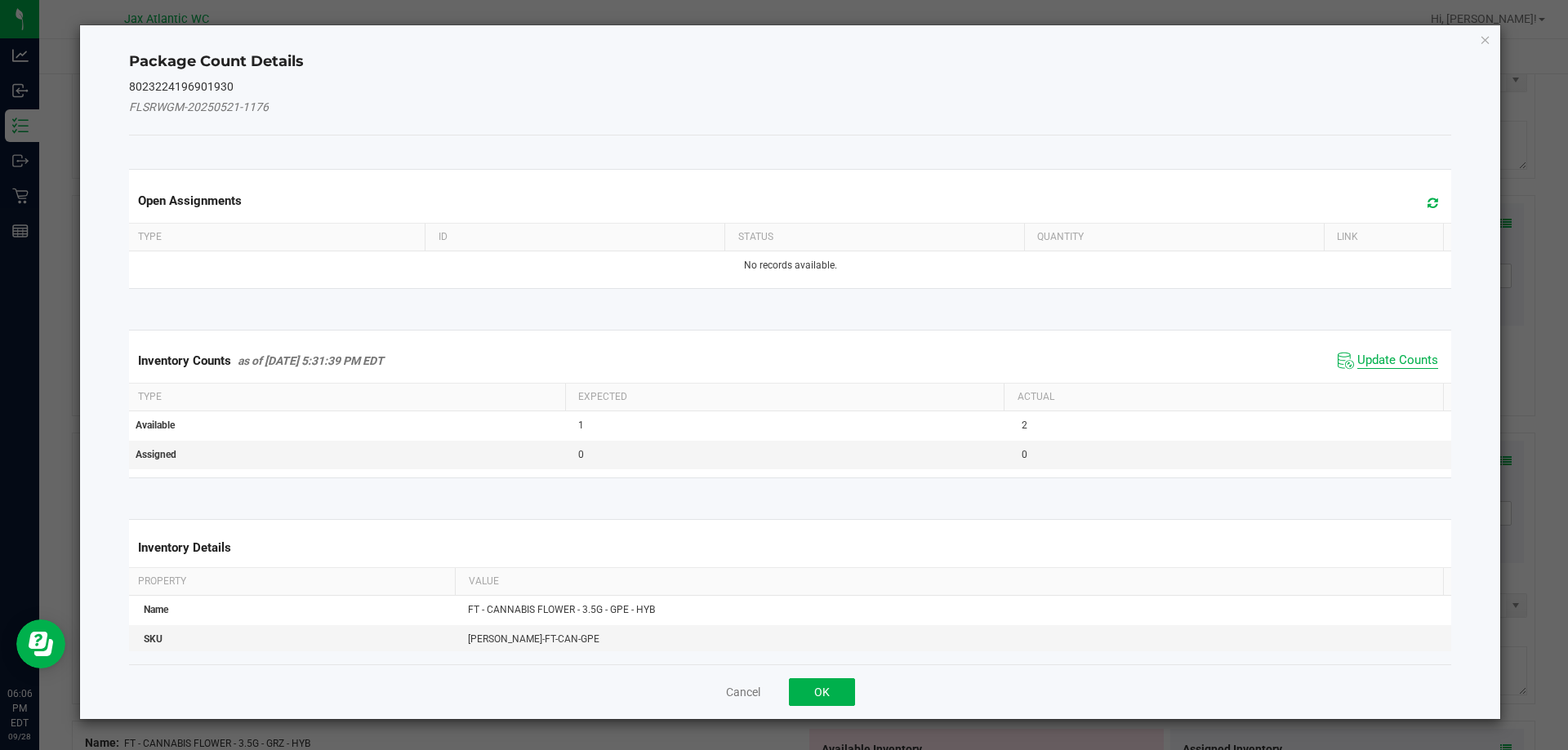
click at [1400, 368] on span "Update Counts" at bounding box center [1397, 361] width 81 height 17
click at [1387, 353] on div "Inventory Counts as of [DATE] 5:31:39 PM EDT Update Counts" at bounding box center [790, 360] width 1330 height 43
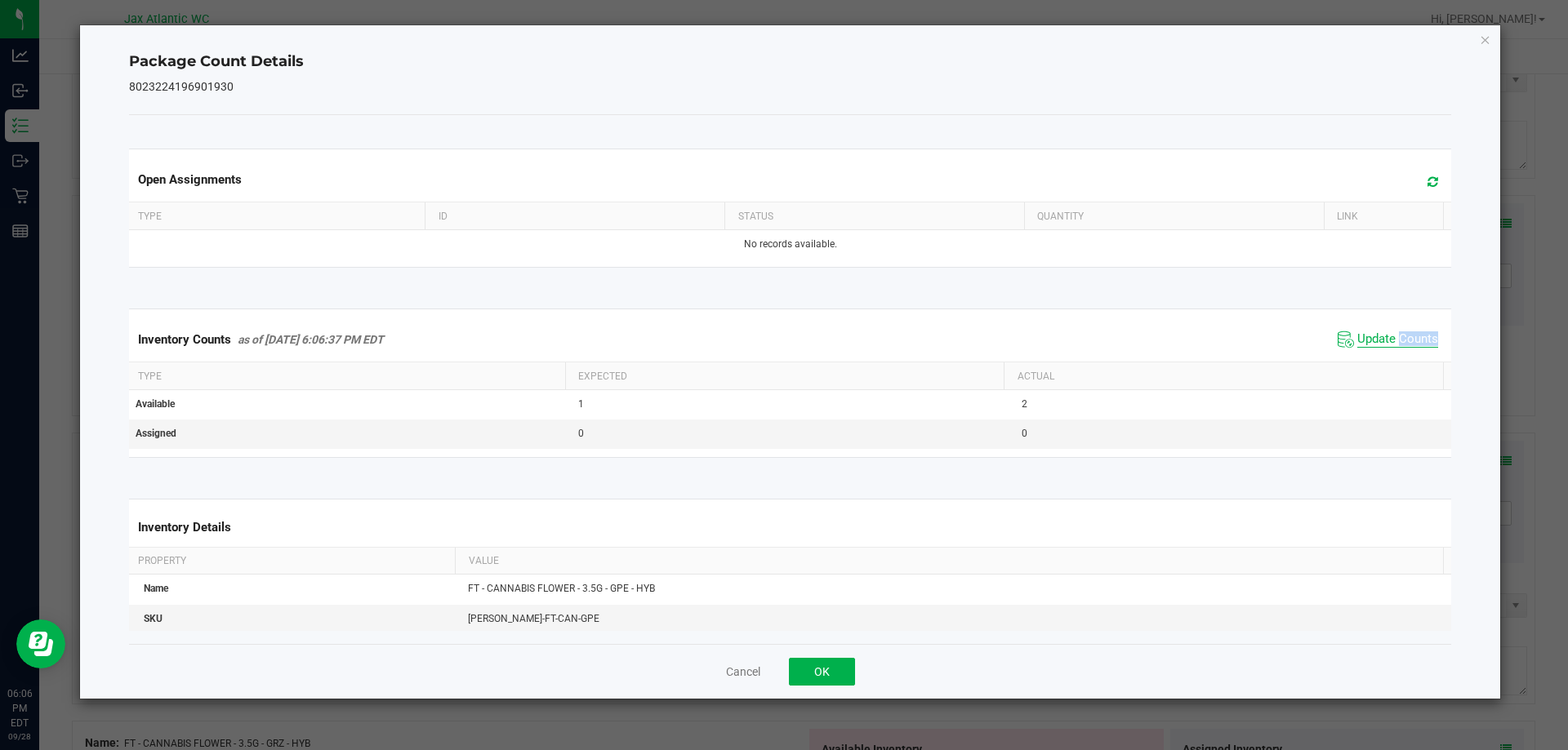
click at [1387, 349] on div "Inventory Counts as of [DATE] 6:06:37 PM EDT Update Counts" at bounding box center [790, 339] width 1330 height 44
click at [1386, 338] on span "Update Counts" at bounding box center [1397, 339] width 81 height 17
click at [1386, 338] on span "Update Counts" at bounding box center [1397, 338] width 81 height 15
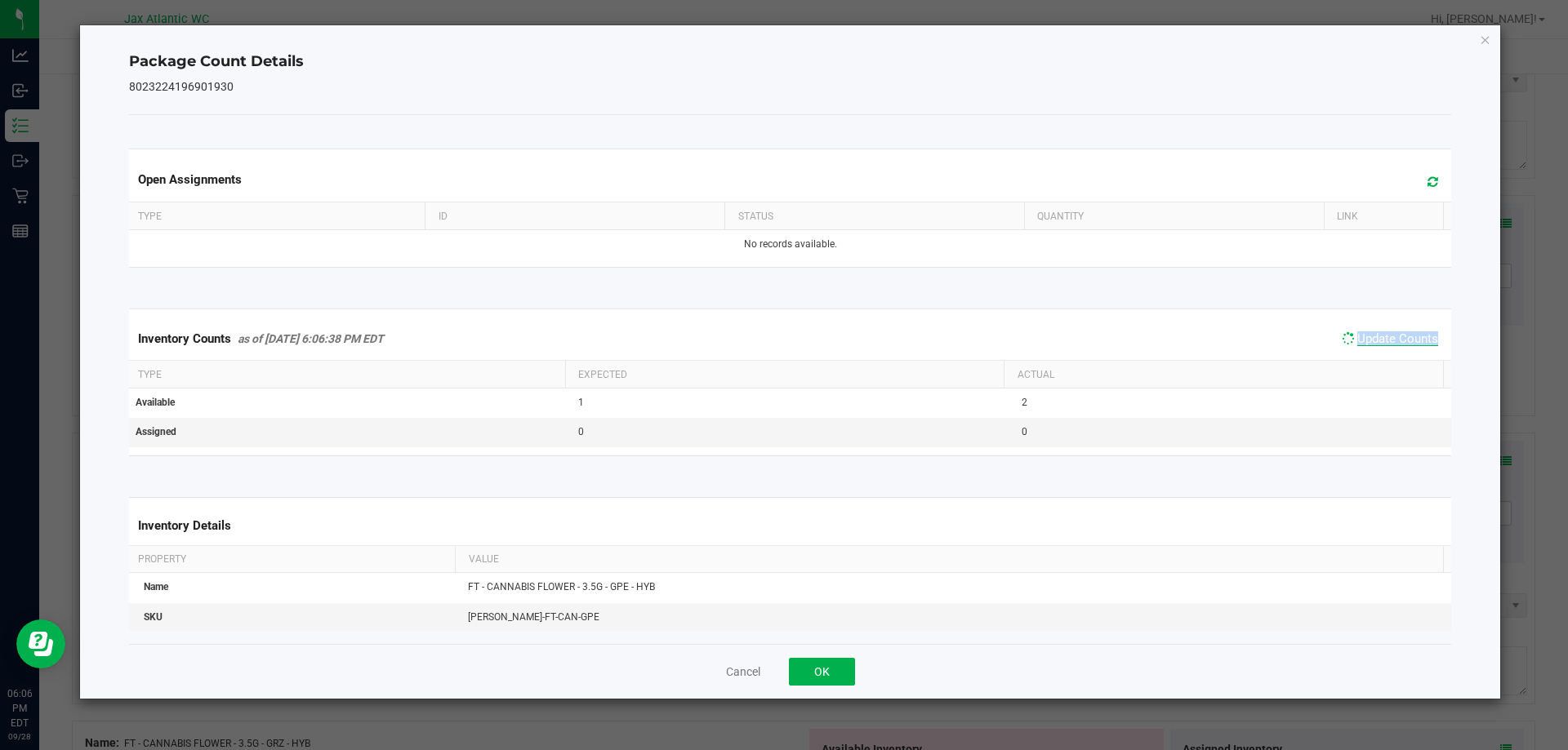
click at [1386, 338] on span "Update Counts" at bounding box center [1397, 338] width 81 height 15
click at [1386, 338] on span "Update Counts" at bounding box center [1397, 339] width 81 height 17
click at [831, 659] on button "OK" at bounding box center [823, 672] width 66 height 27
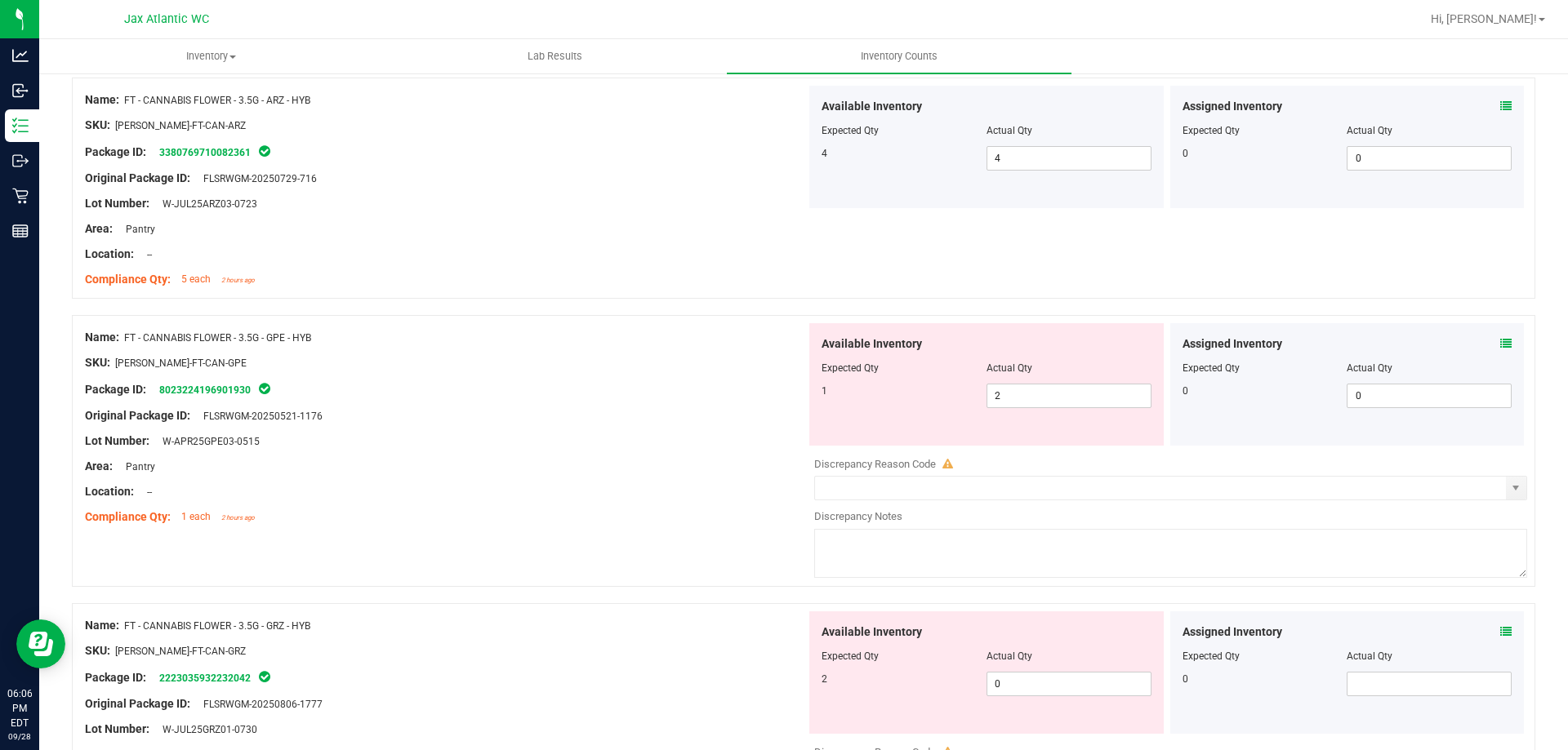
scroll to position [2367, 0]
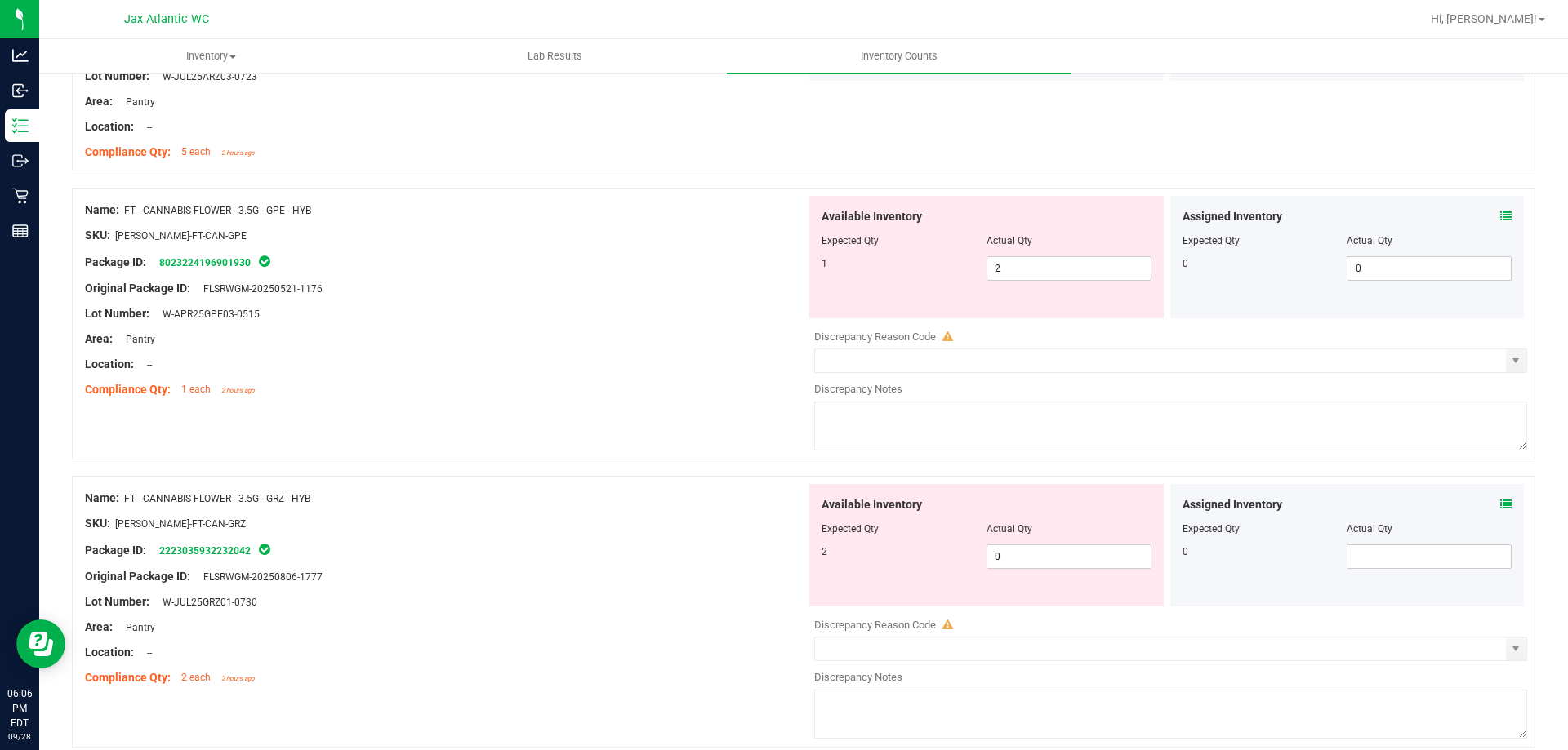
click at [1501, 509] on icon at bounding box center [1507, 504] width 12 height 12
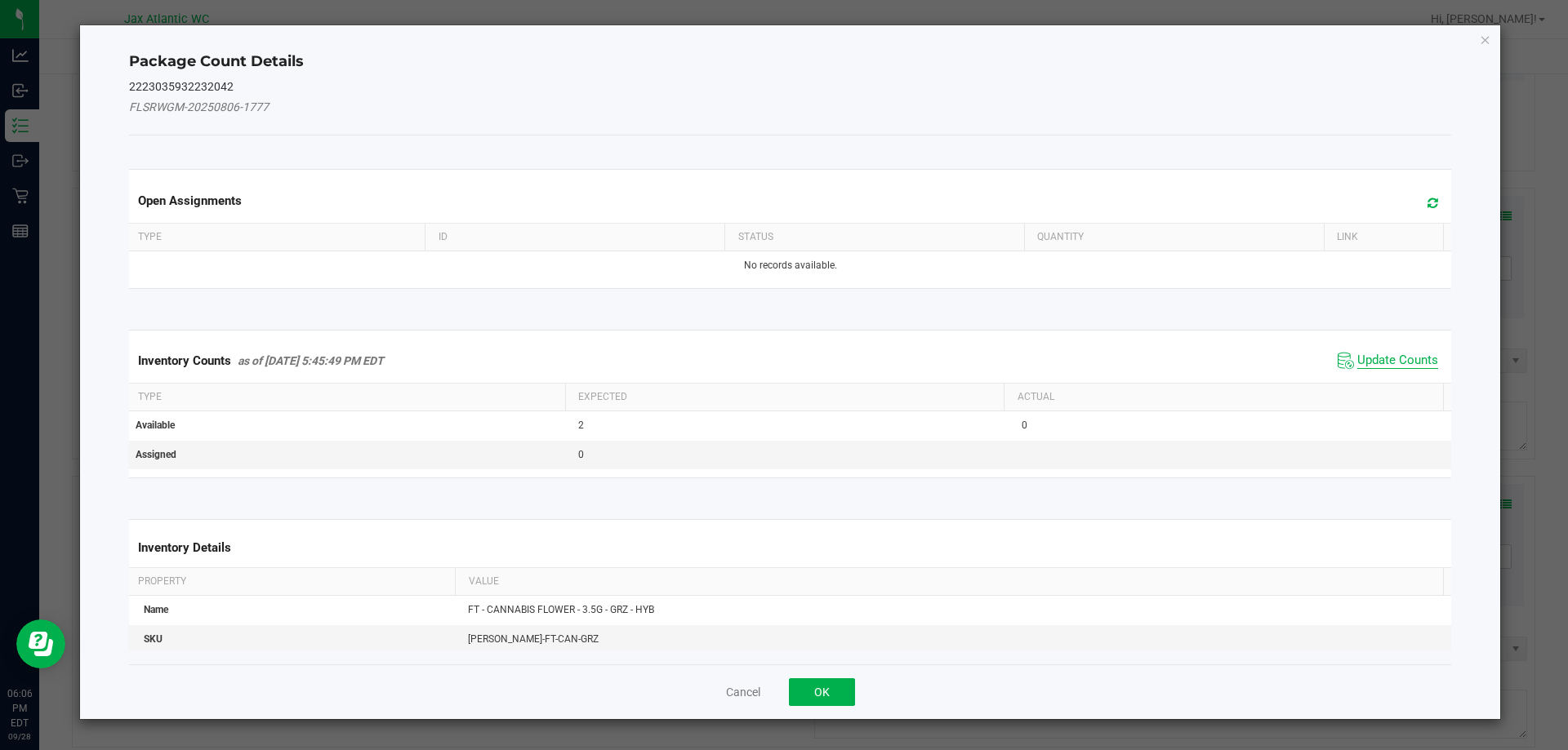
click at [1403, 361] on span "Update Counts" at bounding box center [1397, 361] width 81 height 17
click at [1402, 351] on span "Update Counts" at bounding box center [1387, 360] width 108 height 24
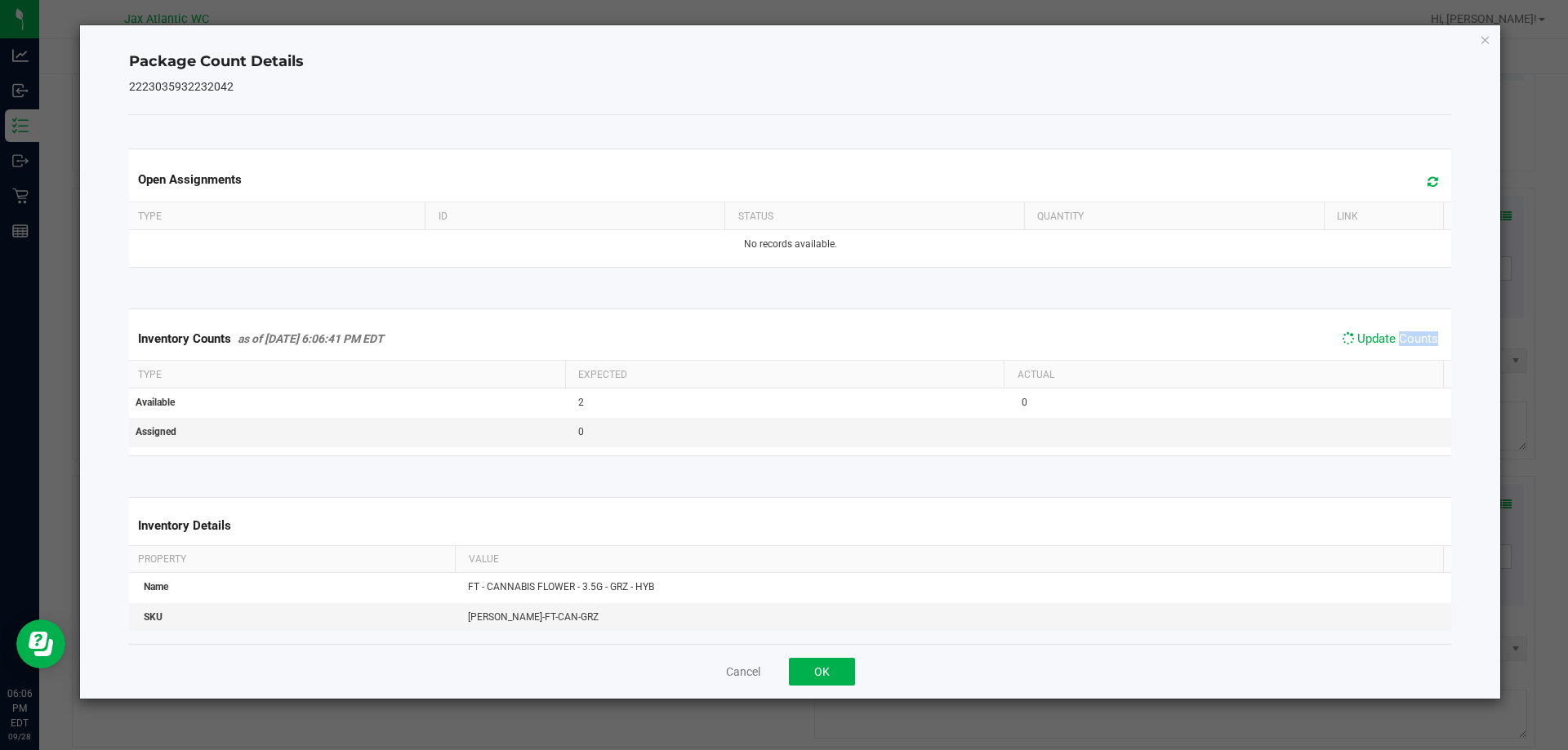
click at [1402, 349] on span "Update Counts" at bounding box center [1389, 338] width 104 height 22
click at [1402, 345] on span "Update Counts" at bounding box center [1397, 339] width 81 height 17
click at [1400, 341] on span "Update Counts" at bounding box center [1397, 339] width 81 height 17
click at [1400, 341] on span "Update Counts" at bounding box center [1397, 338] width 81 height 15
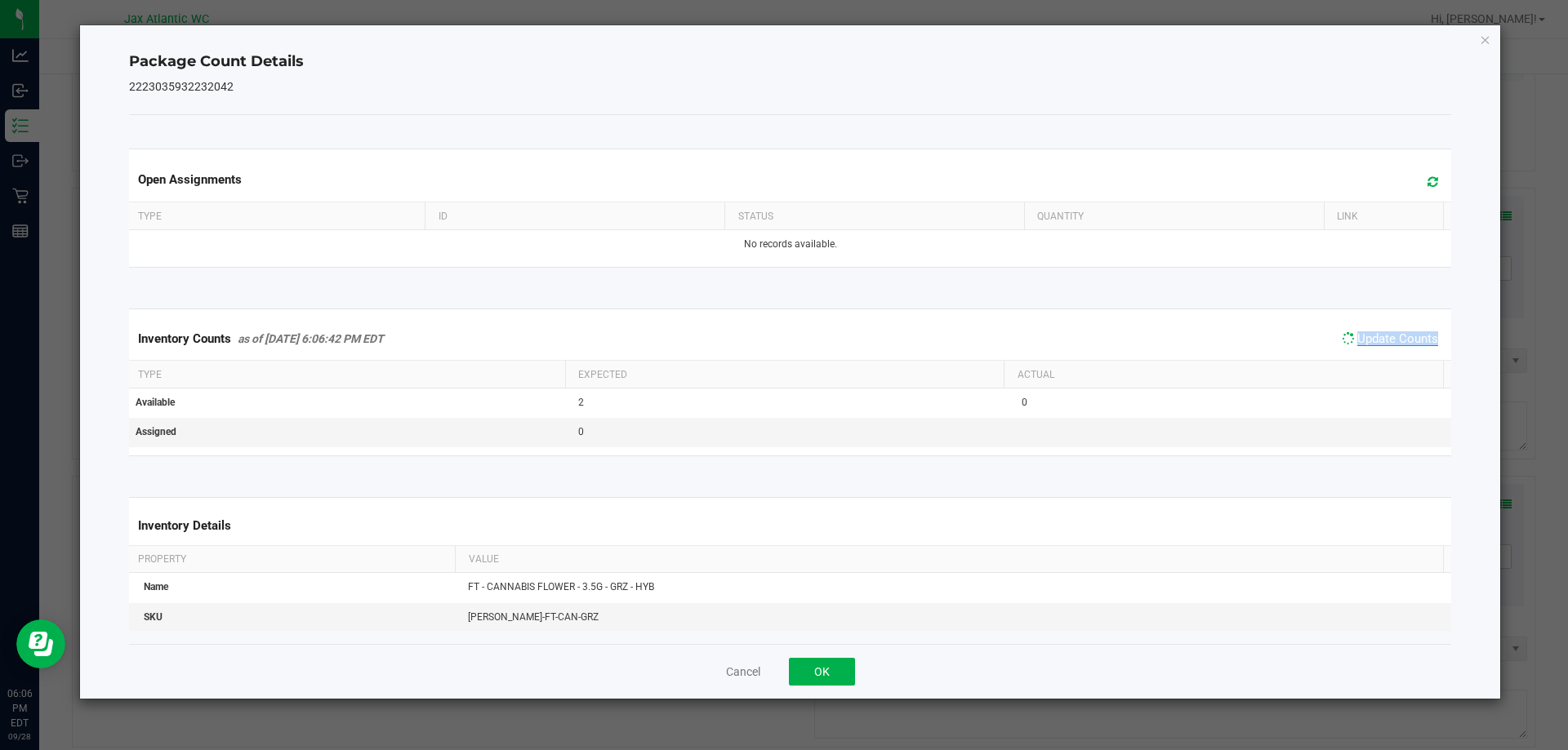
click at [1400, 341] on span "Update Counts" at bounding box center [1397, 338] width 81 height 15
click at [840, 670] on button "OK" at bounding box center [823, 672] width 66 height 27
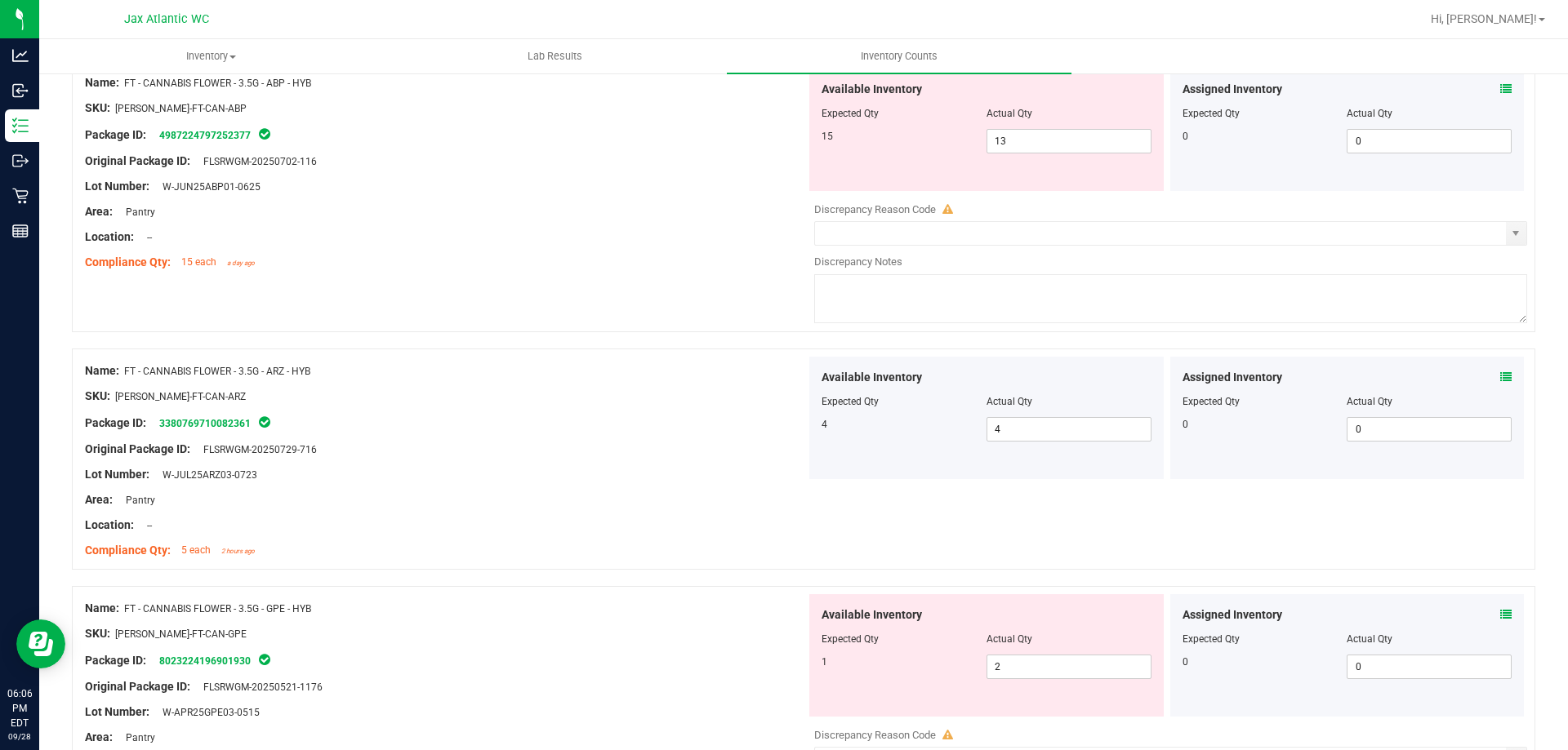
scroll to position [1959, 0]
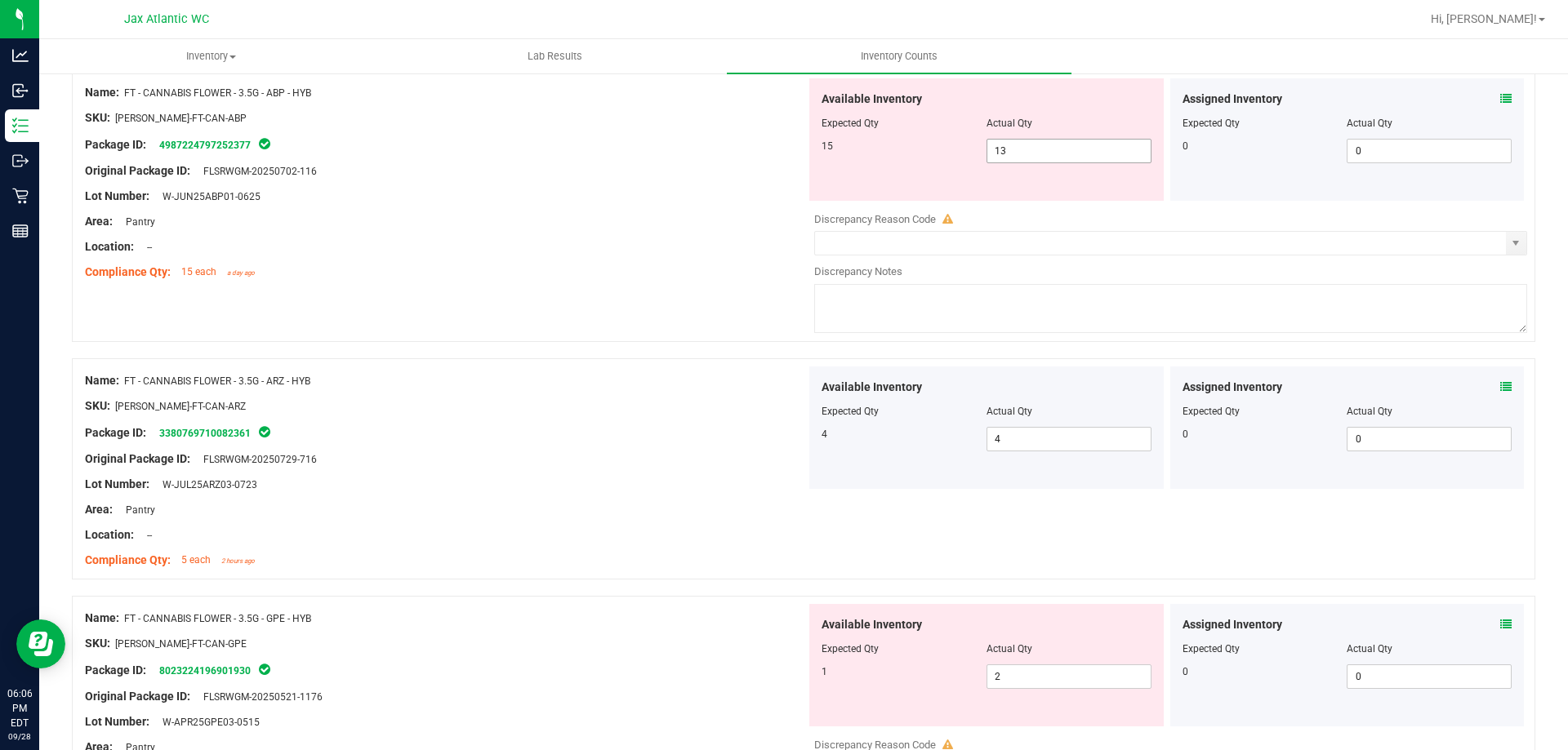
click at [1041, 148] on span "13 13" at bounding box center [1068, 150] width 165 height 24
click at [1041, 148] on input "13" at bounding box center [1068, 150] width 163 height 22
type input "15"
click at [804, 218] on div "Name: FT - CANNABIS FLOWER - 3.5G - ABP - HYB SKU: [PERSON_NAME]-FT-CAN-ABP Pac…" at bounding box center [804, 206] width 1464 height 272
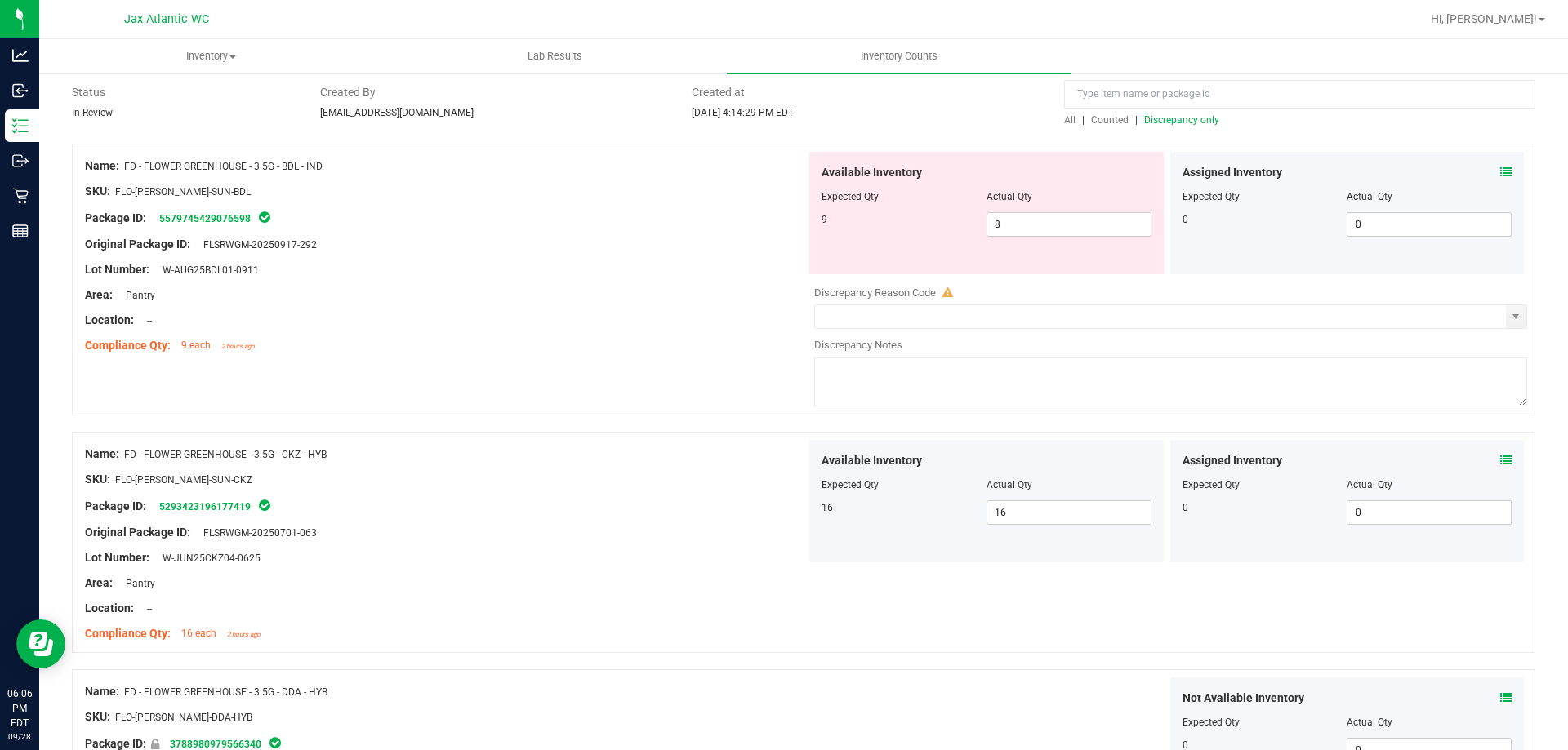
scroll to position [0, 0]
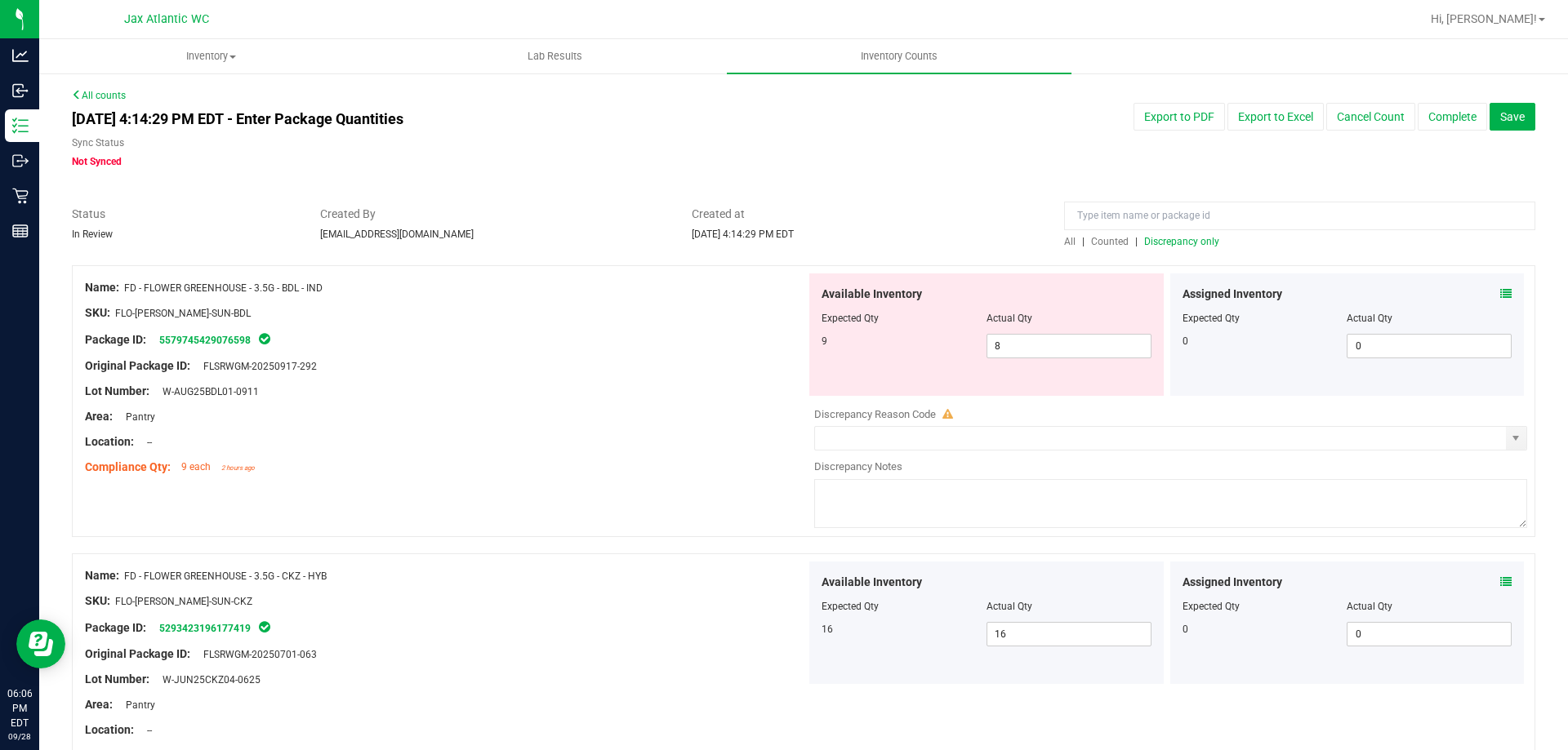
click at [1175, 246] on span "Discrepancy only" at bounding box center [1182, 242] width 75 height 12
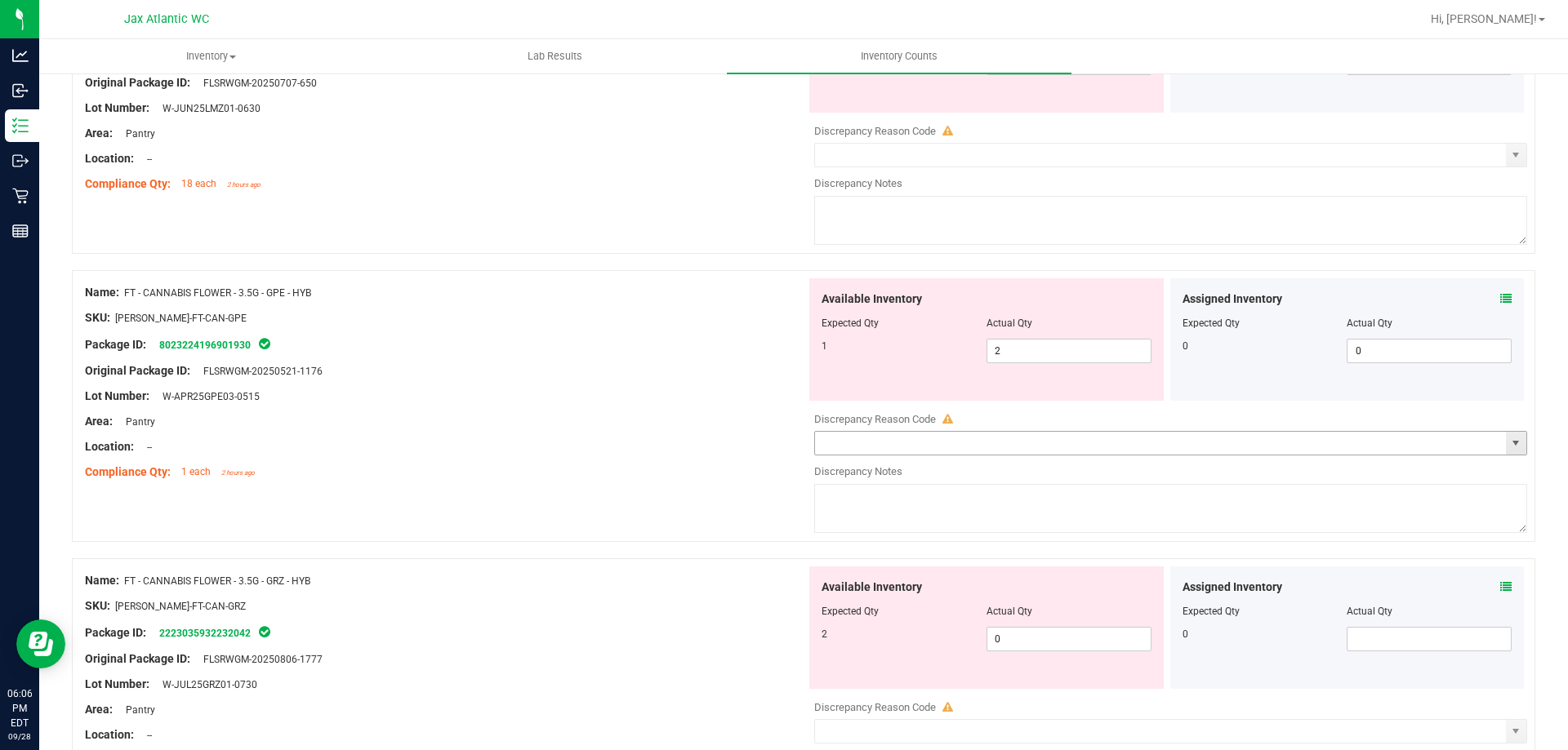
scroll to position [653, 0]
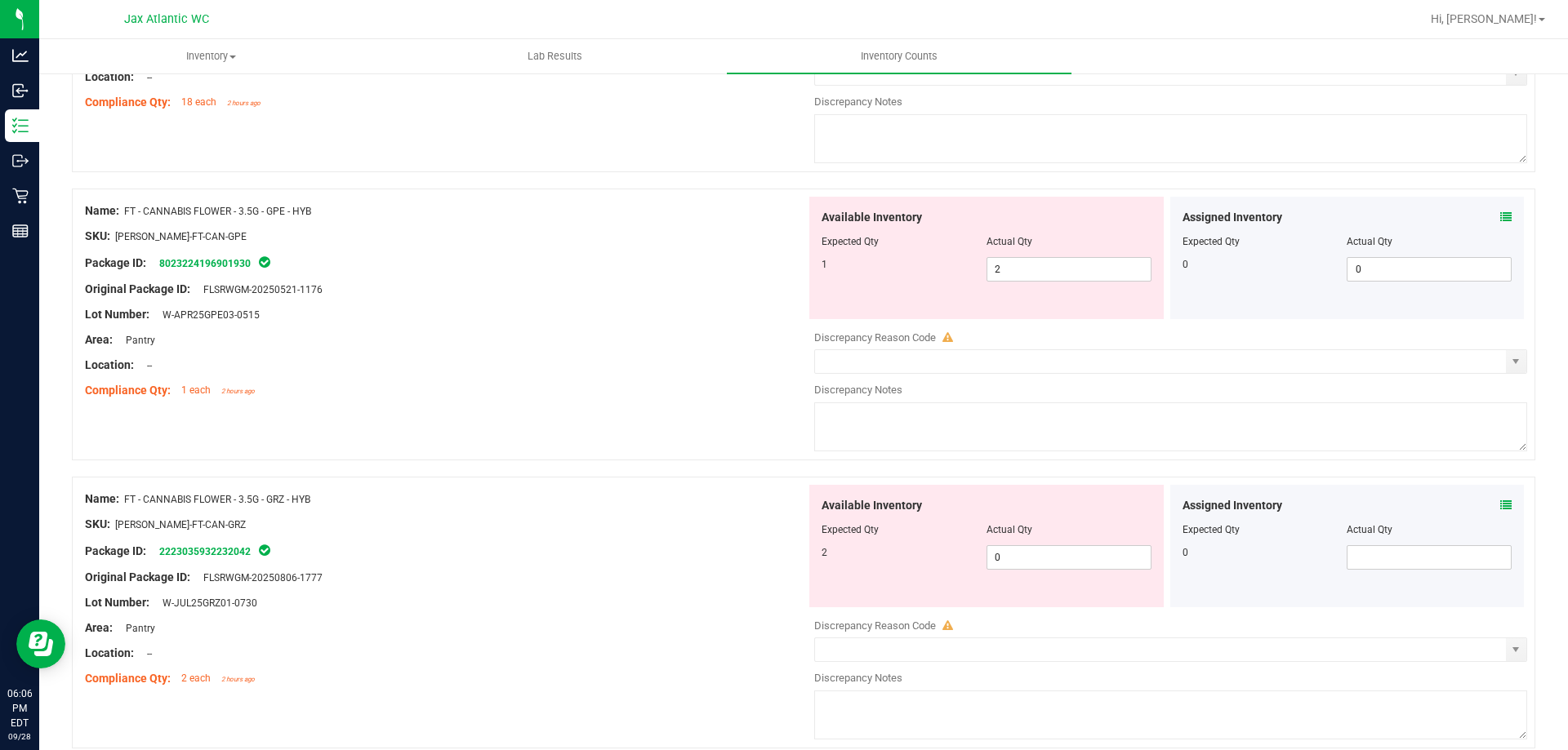
click at [1052, 286] on div "Available Inventory Expected Qty Actual Qty 1 2 2" at bounding box center [986, 258] width 354 height 123
click at [1060, 271] on span "2 2" at bounding box center [1068, 269] width 165 height 24
click at [0, 0] on input "2" at bounding box center [0, 0] width 0 height 0
type input "1"
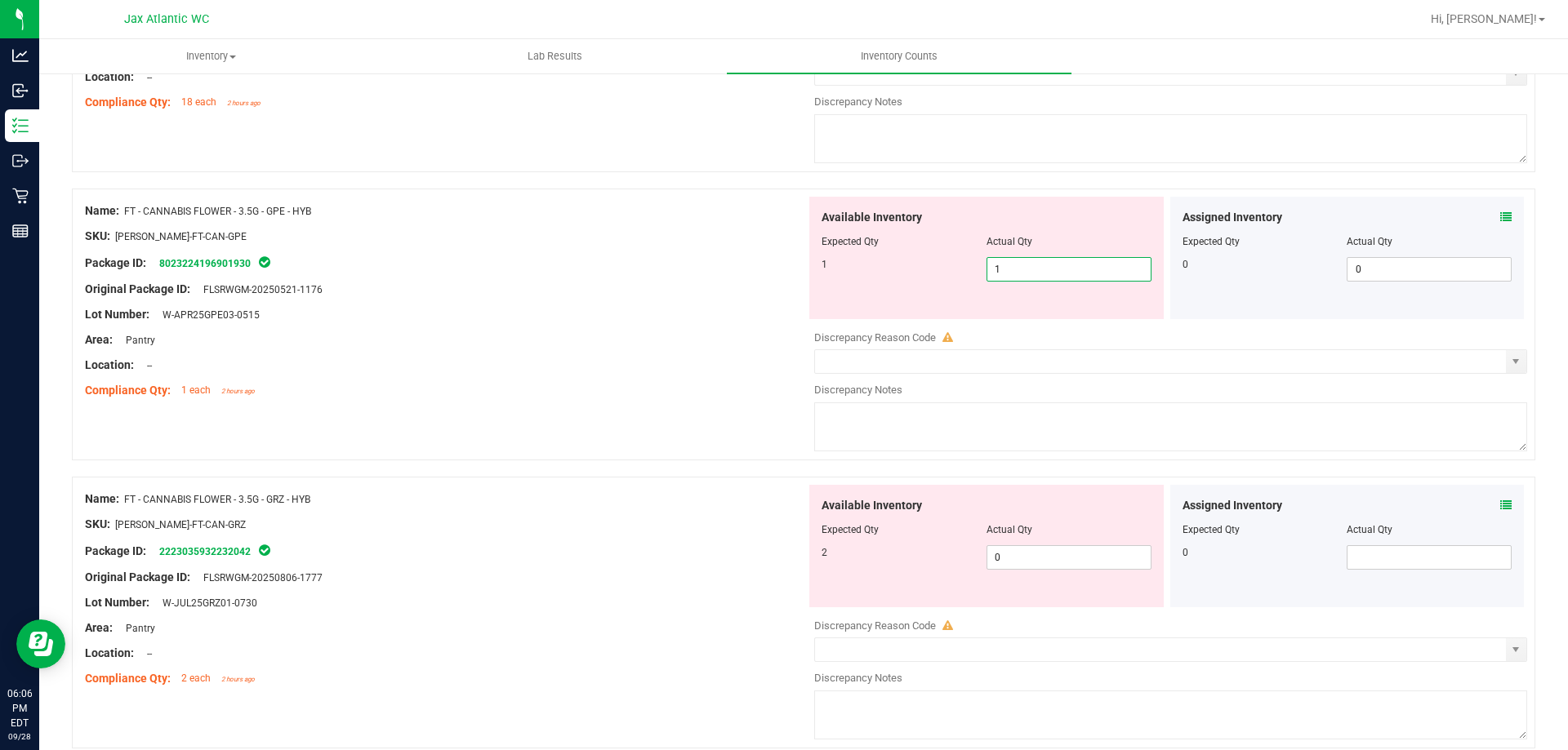
click at [589, 387] on div "Compliance Qty: 1 each 2 hours ago" at bounding box center [445, 391] width 721 height 18
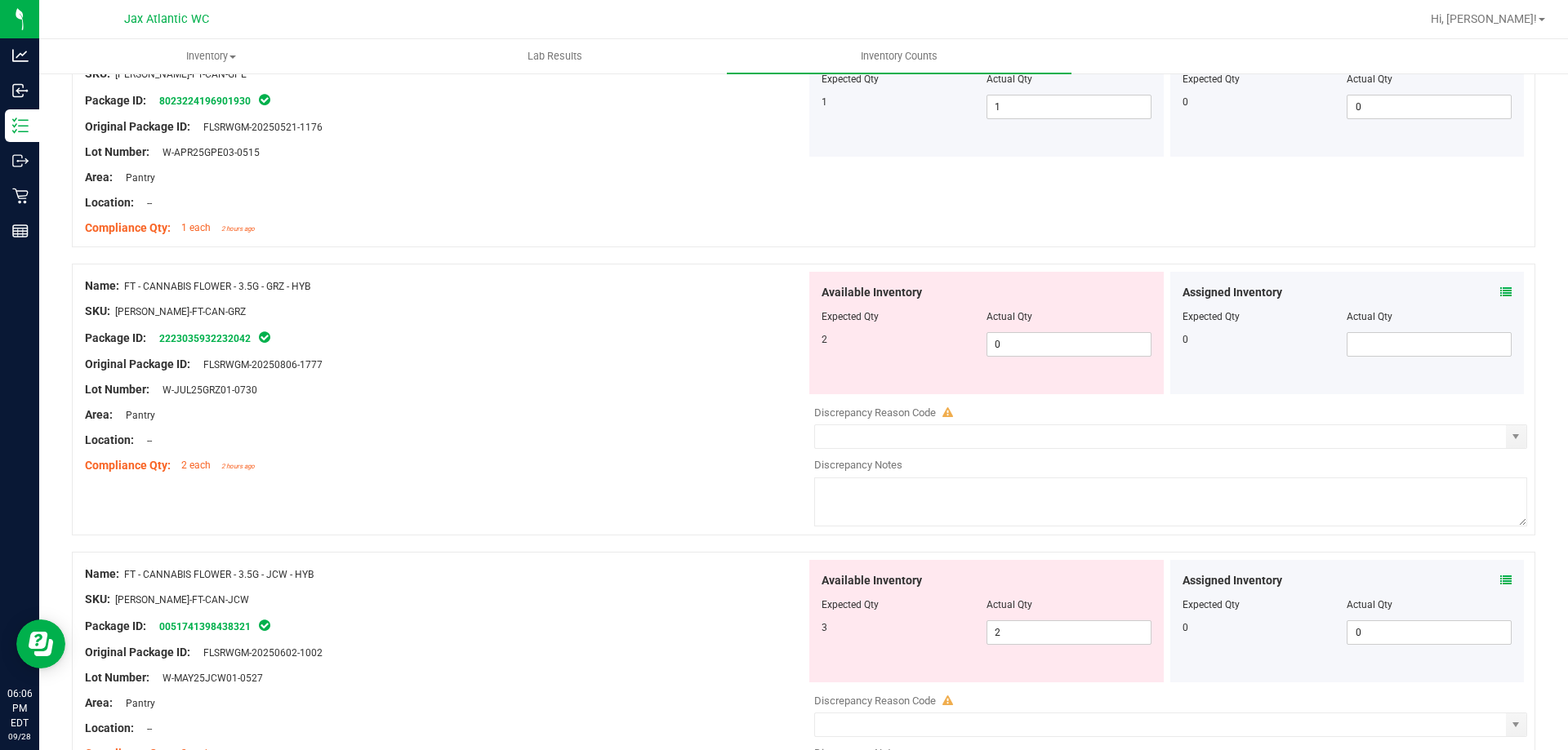
scroll to position [816, 0]
click at [1048, 337] on span "0 0" at bounding box center [1068, 343] width 165 height 24
type input "02"
type input "2"
click at [210, 284] on span "FT - CANNABIS FLOWER - 3.5G - GRZ - HYB" at bounding box center [217, 286] width 186 height 12
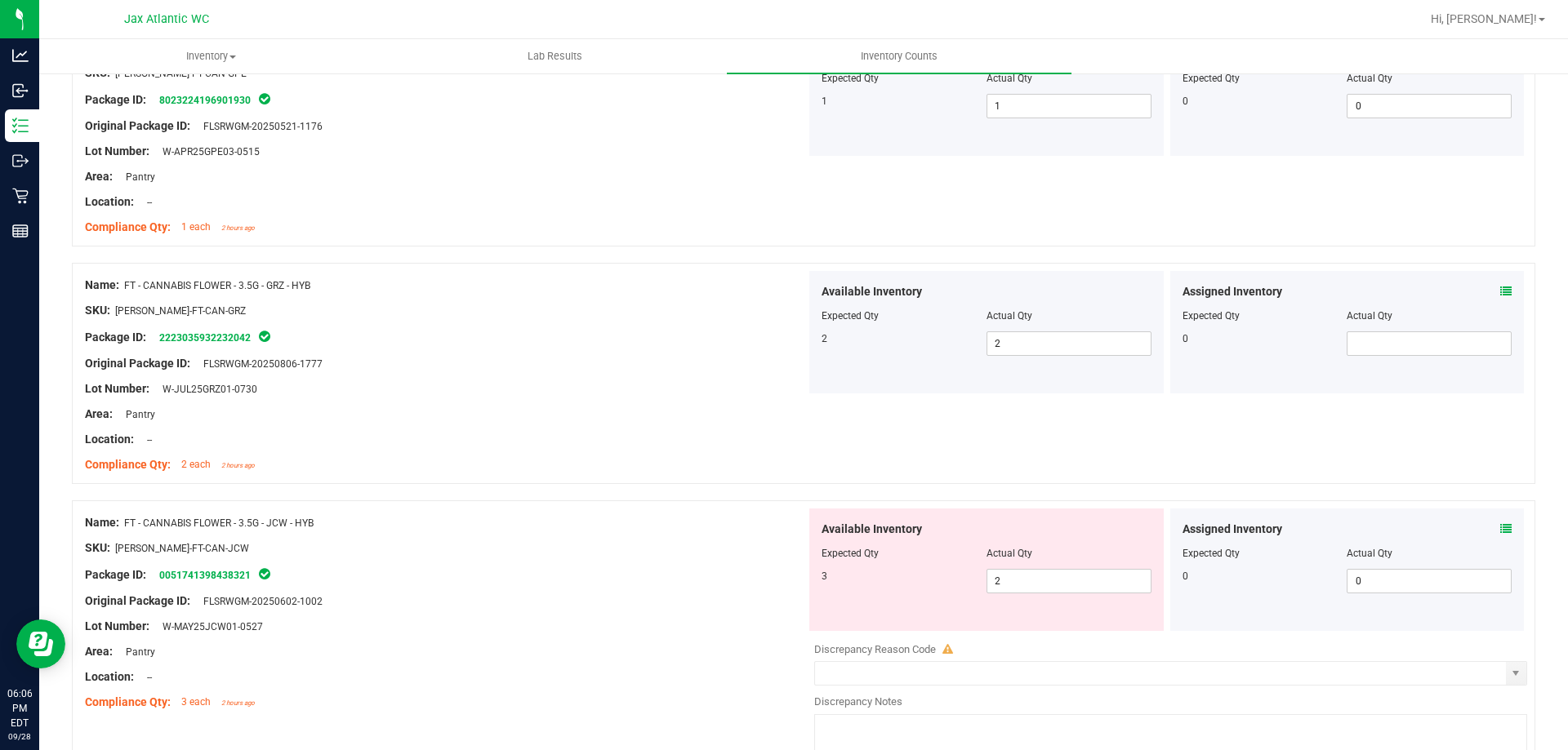
click at [1501, 529] on icon at bounding box center [1507, 530] width 12 height 12
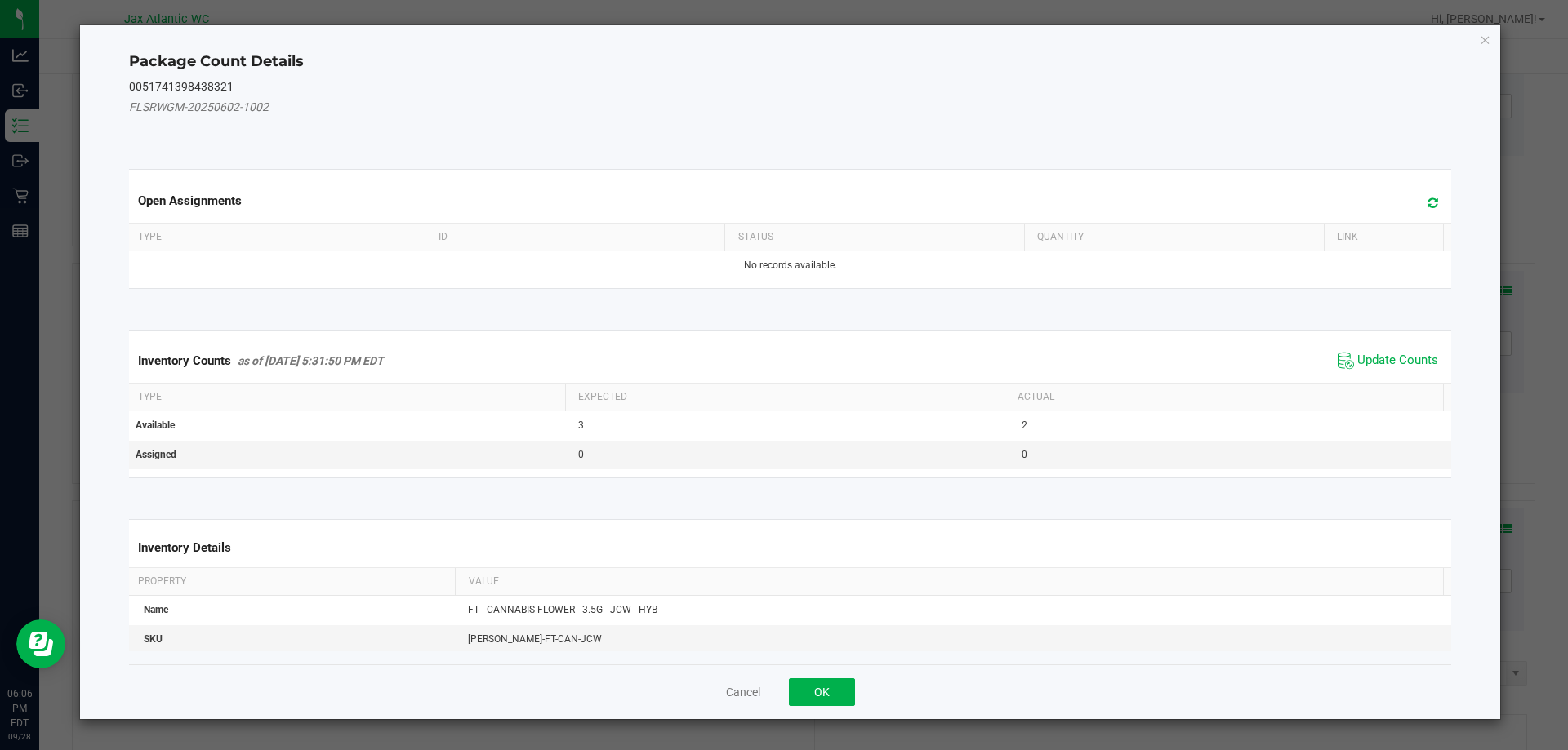
click at [1335, 348] on span "Update Counts" at bounding box center [1387, 360] width 108 height 24
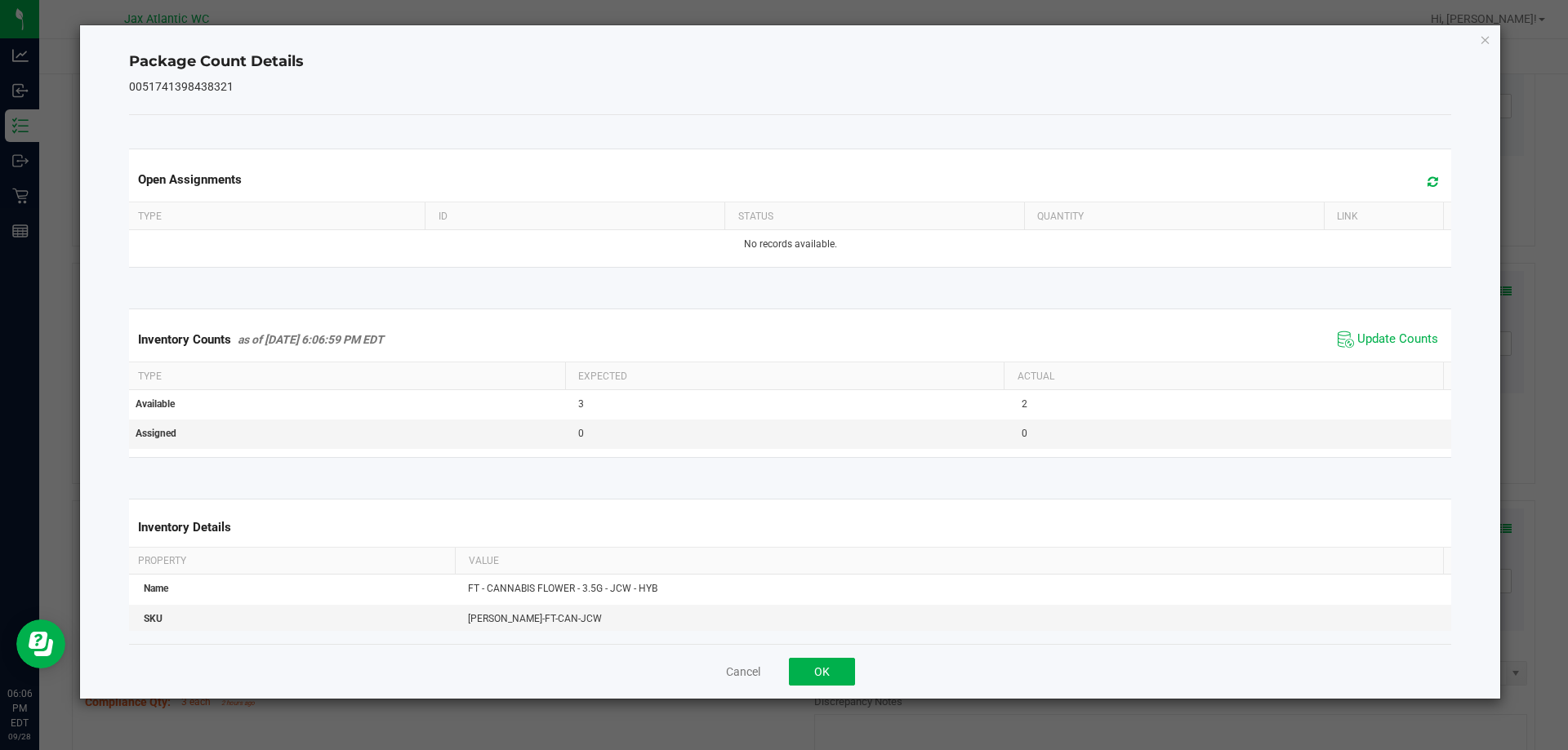
drag, startPoint x: 1348, startPoint y: 351, endPoint x: 1370, endPoint y: 346, distance: 22.6
click at [1349, 351] on span "Update Counts" at bounding box center [1387, 339] width 108 height 24
drag, startPoint x: 1370, startPoint y: 346, endPoint x: 1386, endPoint y: 337, distance: 18.4
click at [1373, 344] on span "Update Counts" at bounding box center [1397, 339] width 81 height 17
click at [1386, 337] on span "Update Counts" at bounding box center [1397, 339] width 81 height 17
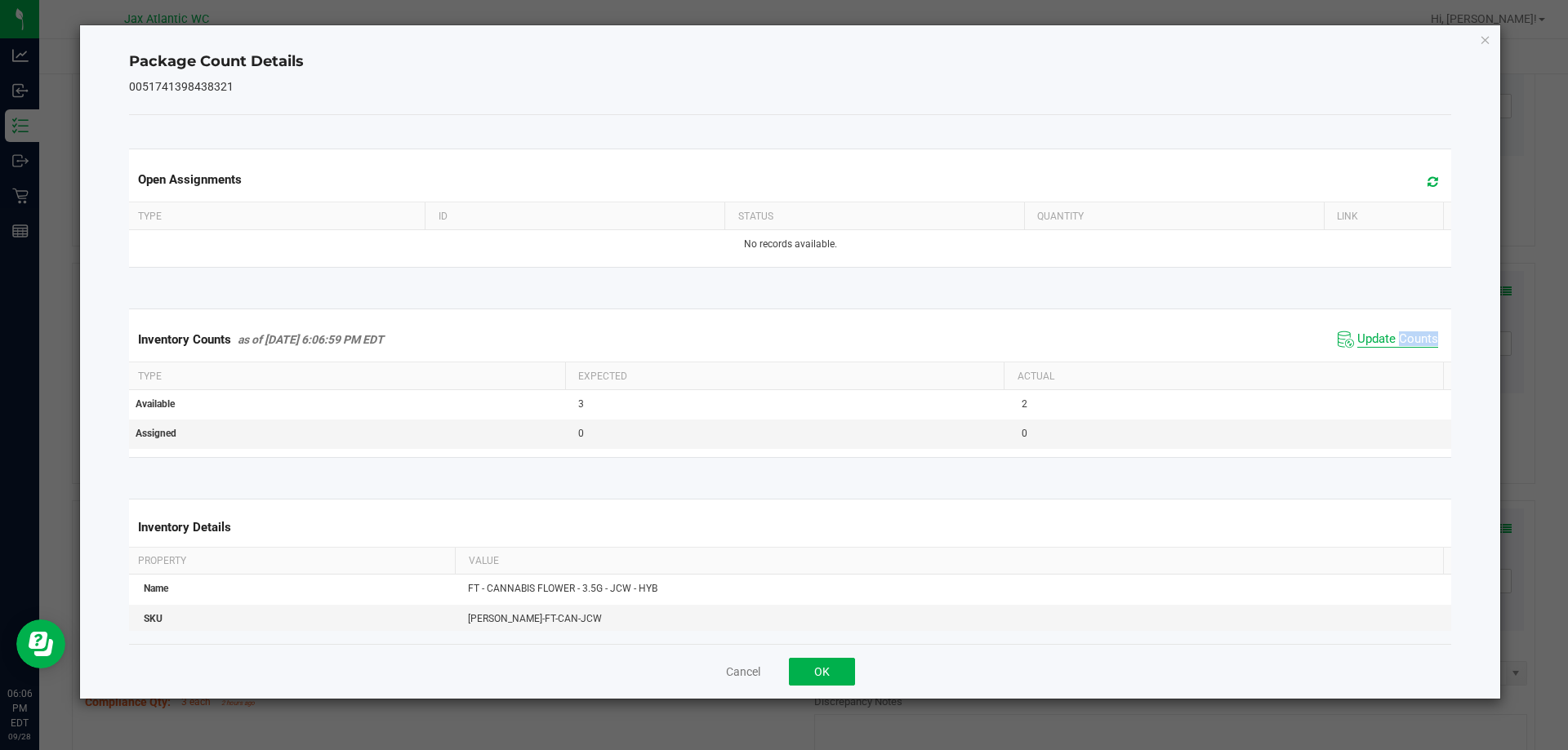
click at [1386, 337] on span "Update Counts" at bounding box center [1397, 339] width 81 height 17
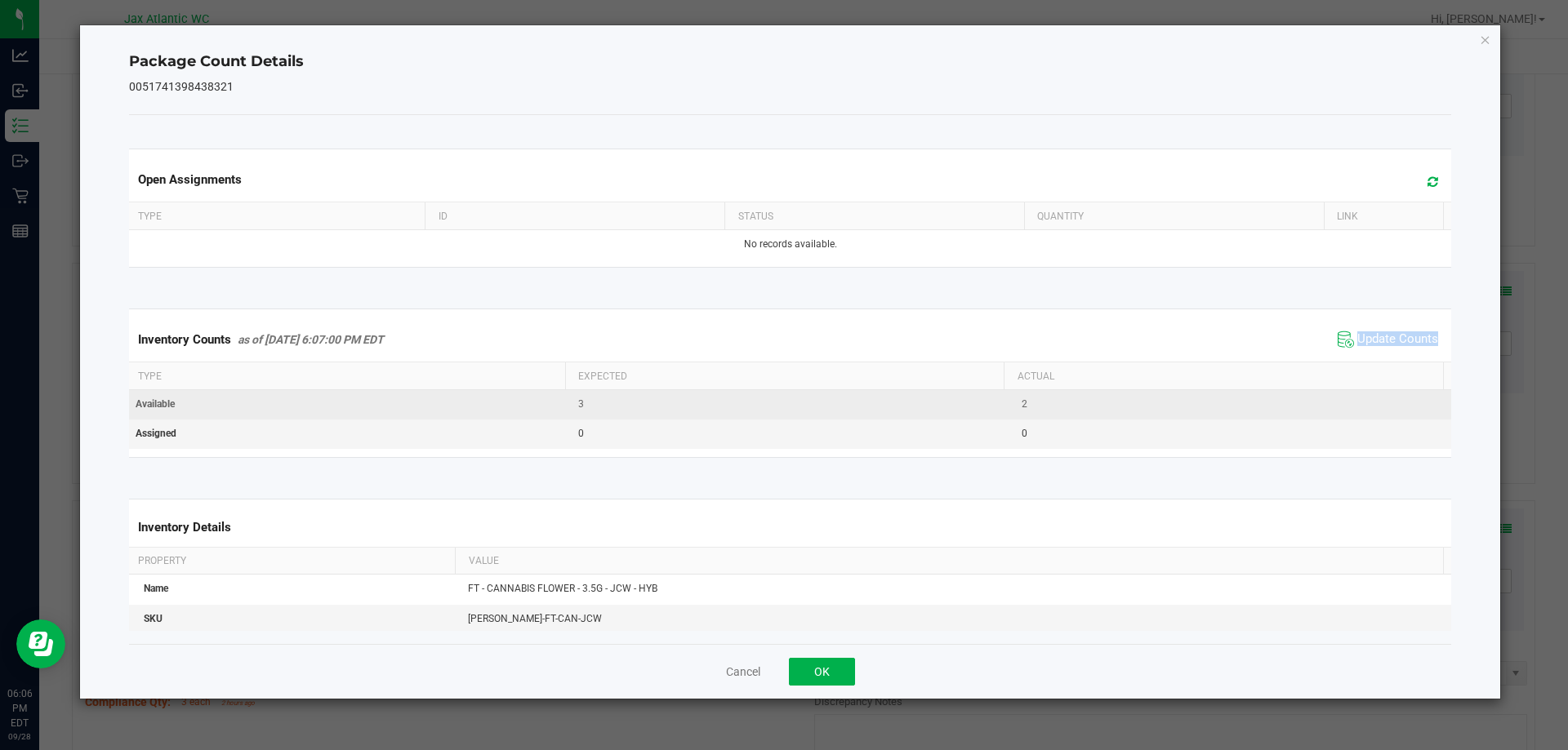
drag, startPoint x: 1386, startPoint y: 337, endPoint x: 1277, endPoint y: 417, distance: 135.2
click at [1386, 338] on span "Update Counts" at bounding box center [1397, 339] width 81 height 17
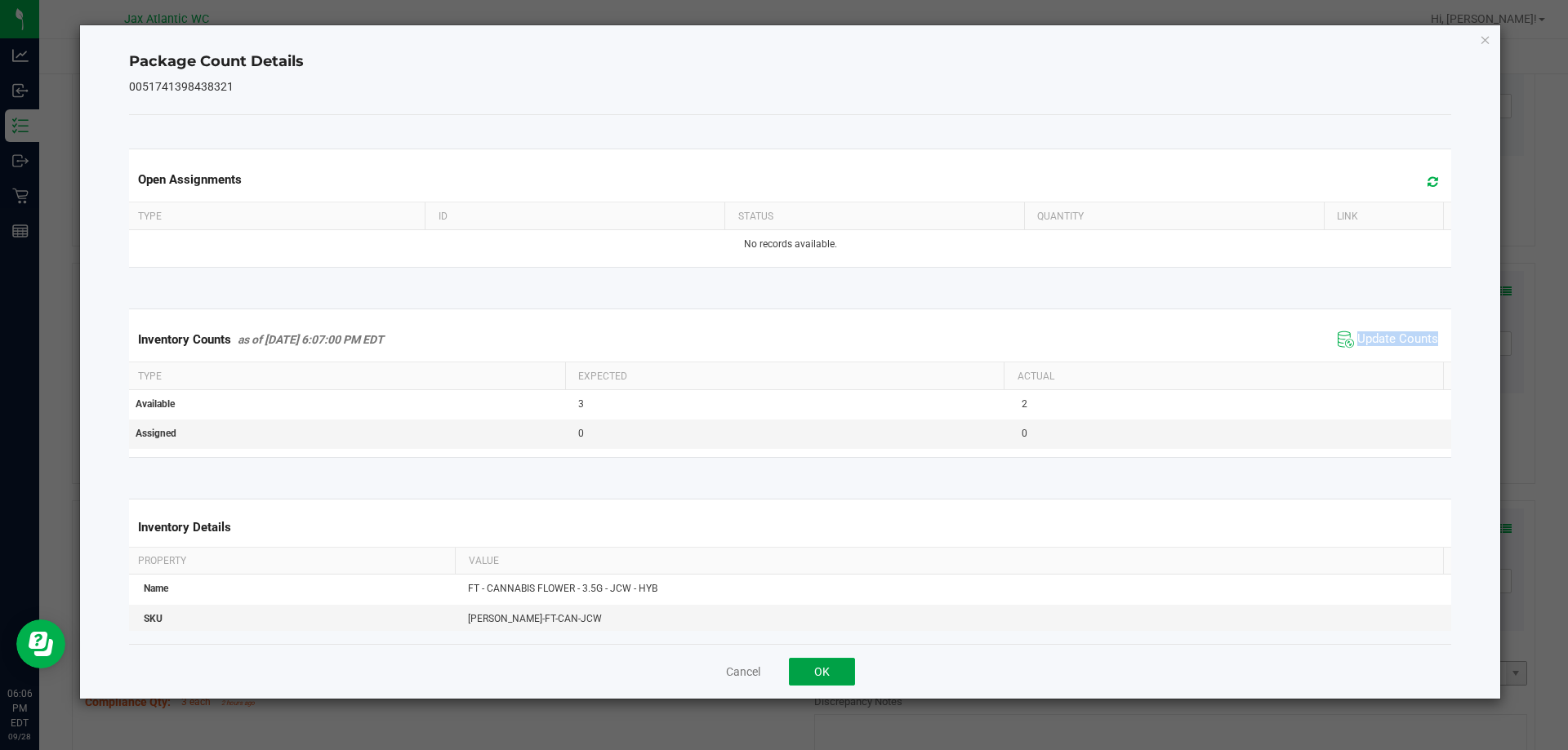
click at [850, 678] on button "OK" at bounding box center [823, 672] width 66 height 27
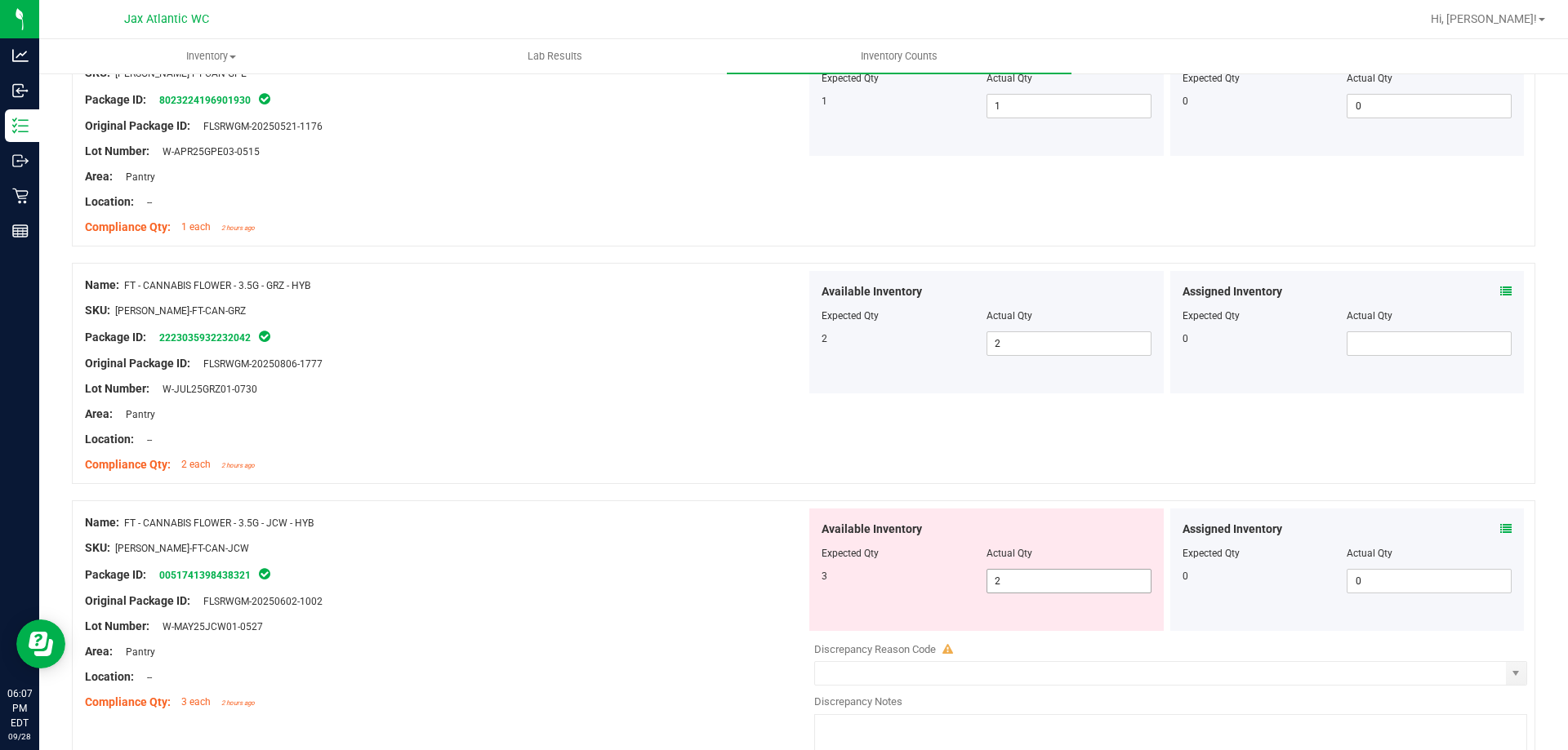
click at [1069, 572] on span "2 2" at bounding box center [1068, 580] width 165 height 24
click at [0, 0] on input "2" at bounding box center [0, 0] width 0 height 0
drag, startPoint x: 1069, startPoint y: 572, endPoint x: 1080, endPoint y: 573, distance: 11.0
click at [1077, 574] on input "2" at bounding box center [1068, 580] width 163 height 22
type input "3"
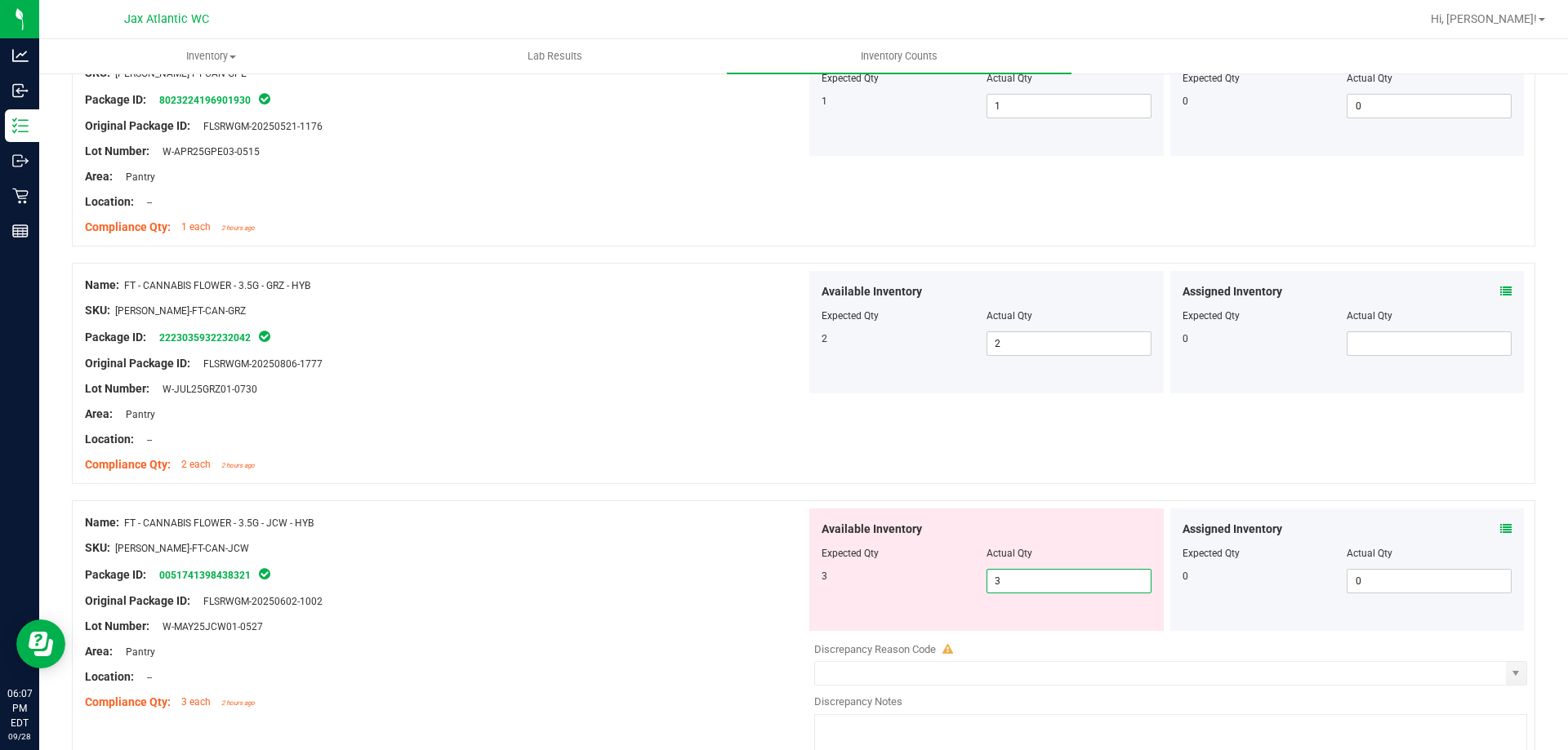
type input "3"
click at [628, 599] on div "Original Package ID: FLSRWGM-20250602-1002" at bounding box center [445, 602] width 721 height 18
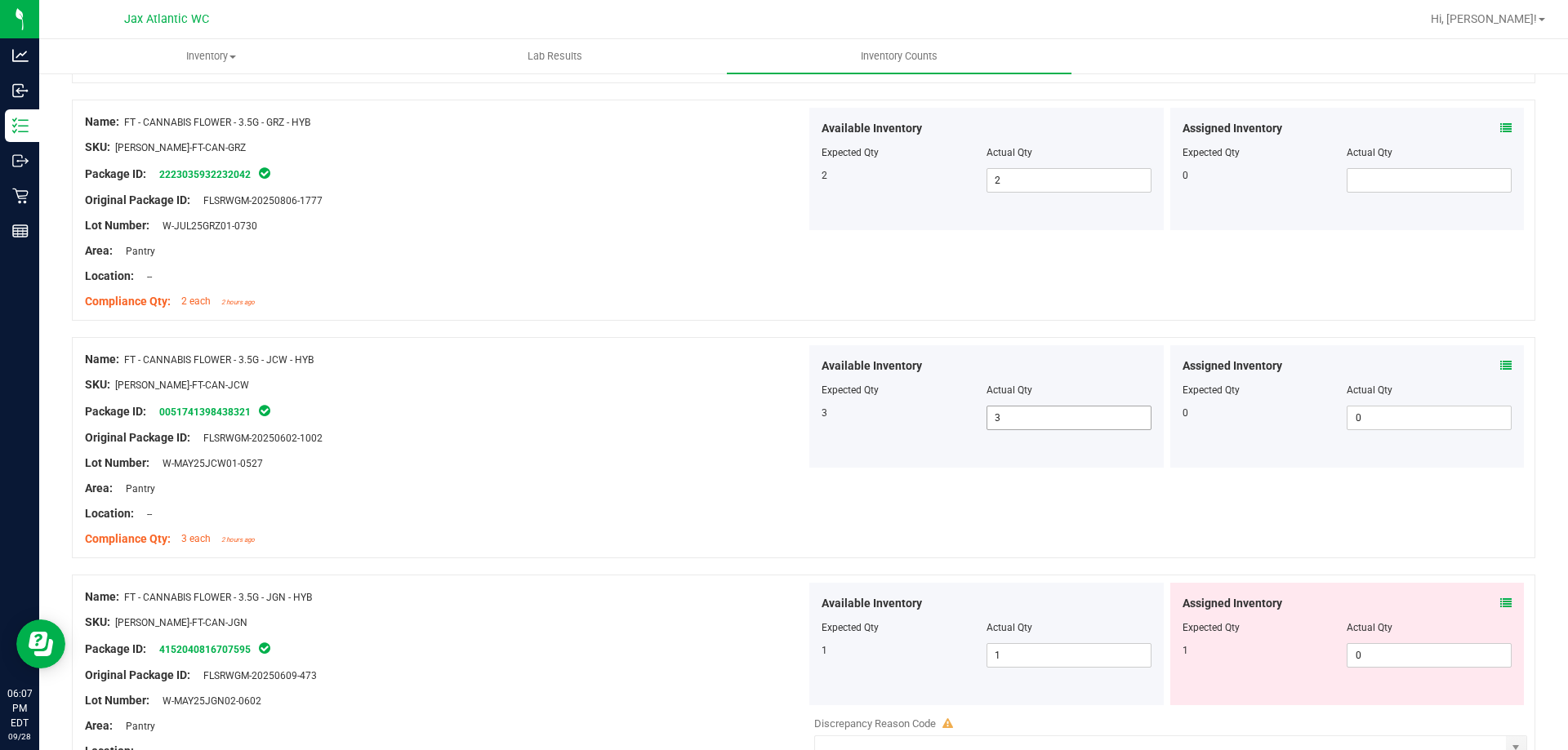
scroll to position [1225, 0]
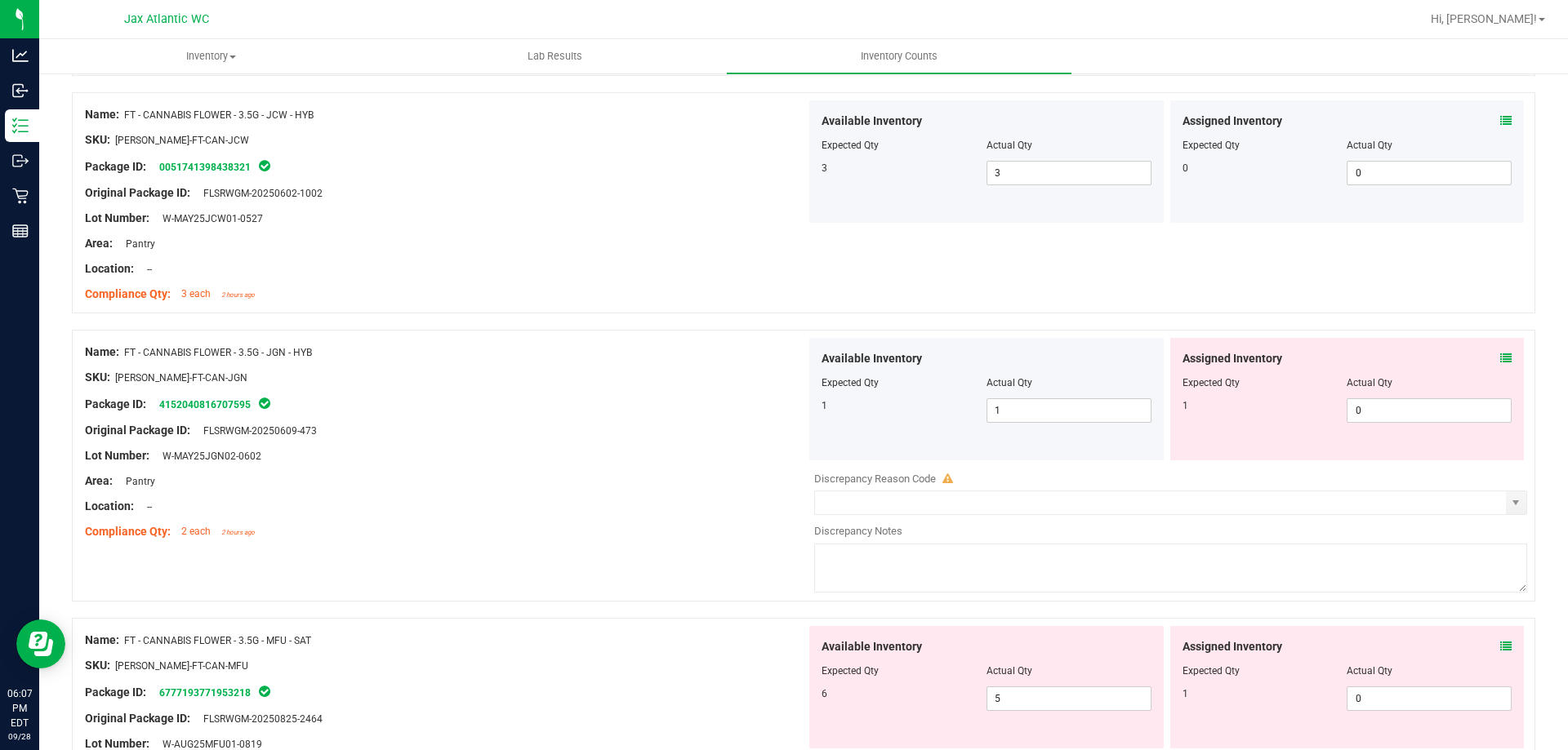
click at [1501, 357] on icon at bounding box center [1507, 359] width 12 height 12
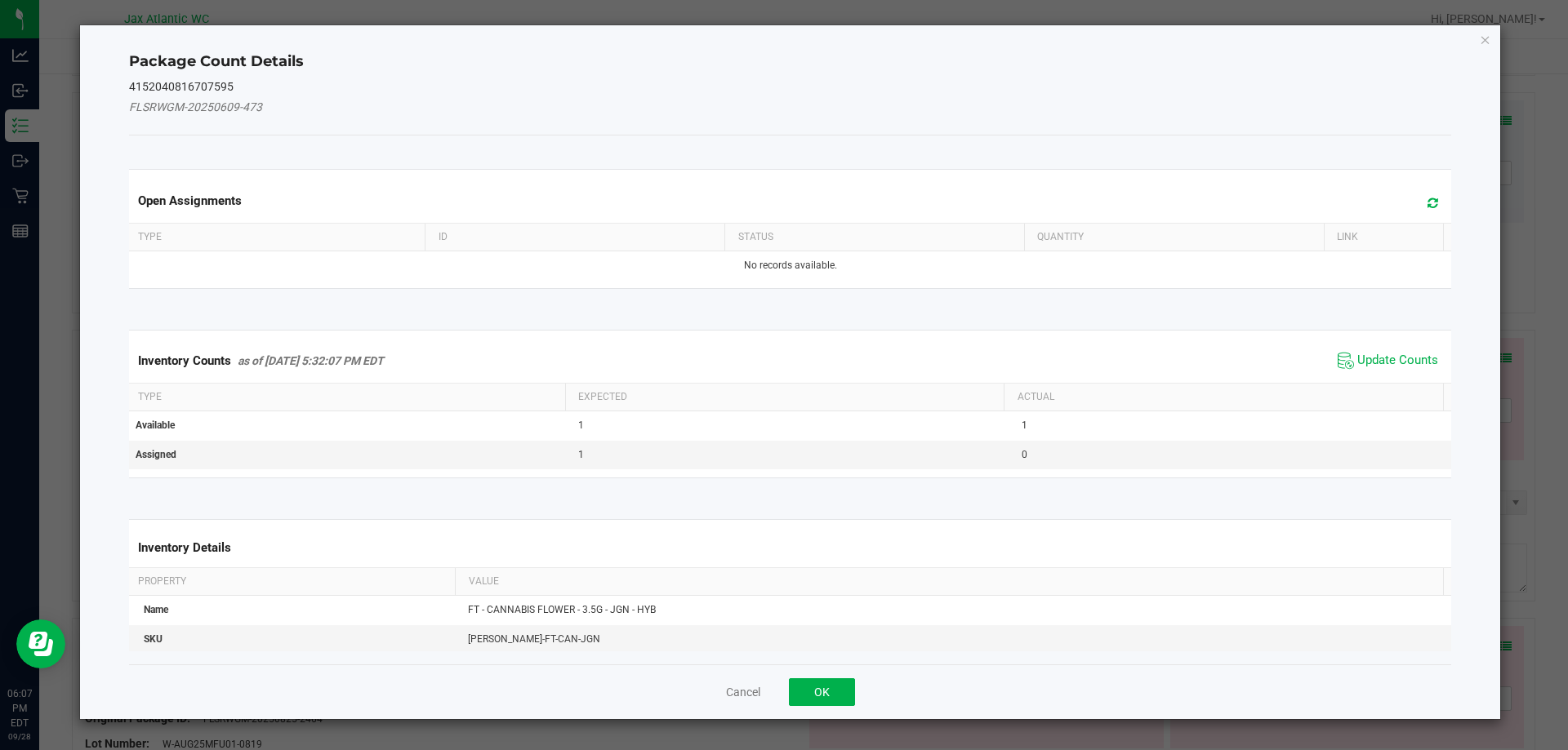
click at [1414, 341] on div "Inventory Counts as of [DATE] 5:32:07 PM EDT Update Counts" at bounding box center [790, 360] width 1330 height 44
click at [1381, 355] on span "Update Counts" at bounding box center [1397, 361] width 81 height 17
click at [1381, 355] on div "Inventory Counts as of [DATE] 5:32:07 PM EDT Update Counts" at bounding box center [790, 360] width 1330 height 44
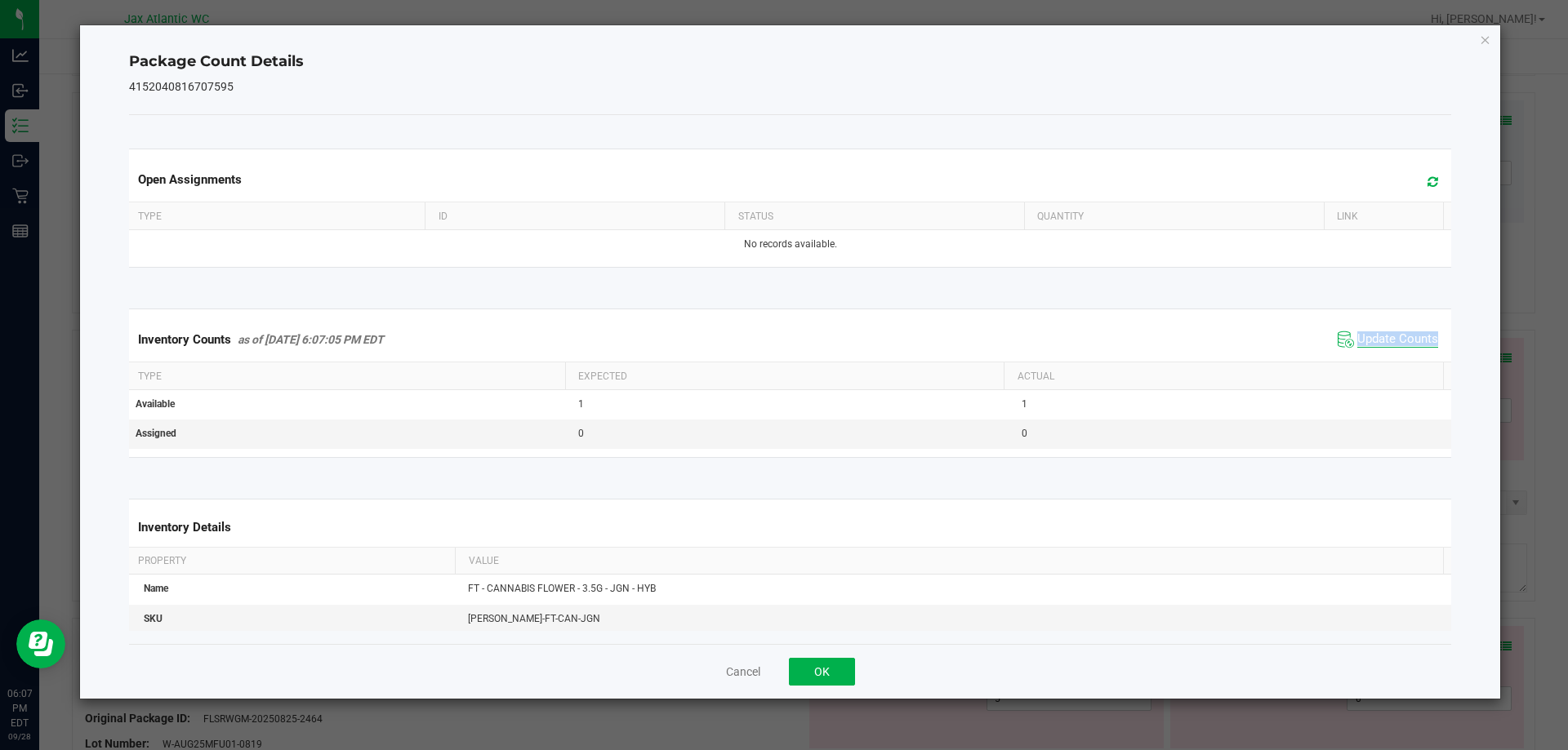
click at [1381, 355] on div "Inventory Counts as of [DATE] 6:07:05 PM EDT Update Counts" at bounding box center [790, 339] width 1330 height 44
click at [1391, 334] on span "Update Counts" at bounding box center [1397, 339] width 81 height 17
click at [1391, 334] on span "Update Counts" at bounding box center [1397, 338] width 81 height 15
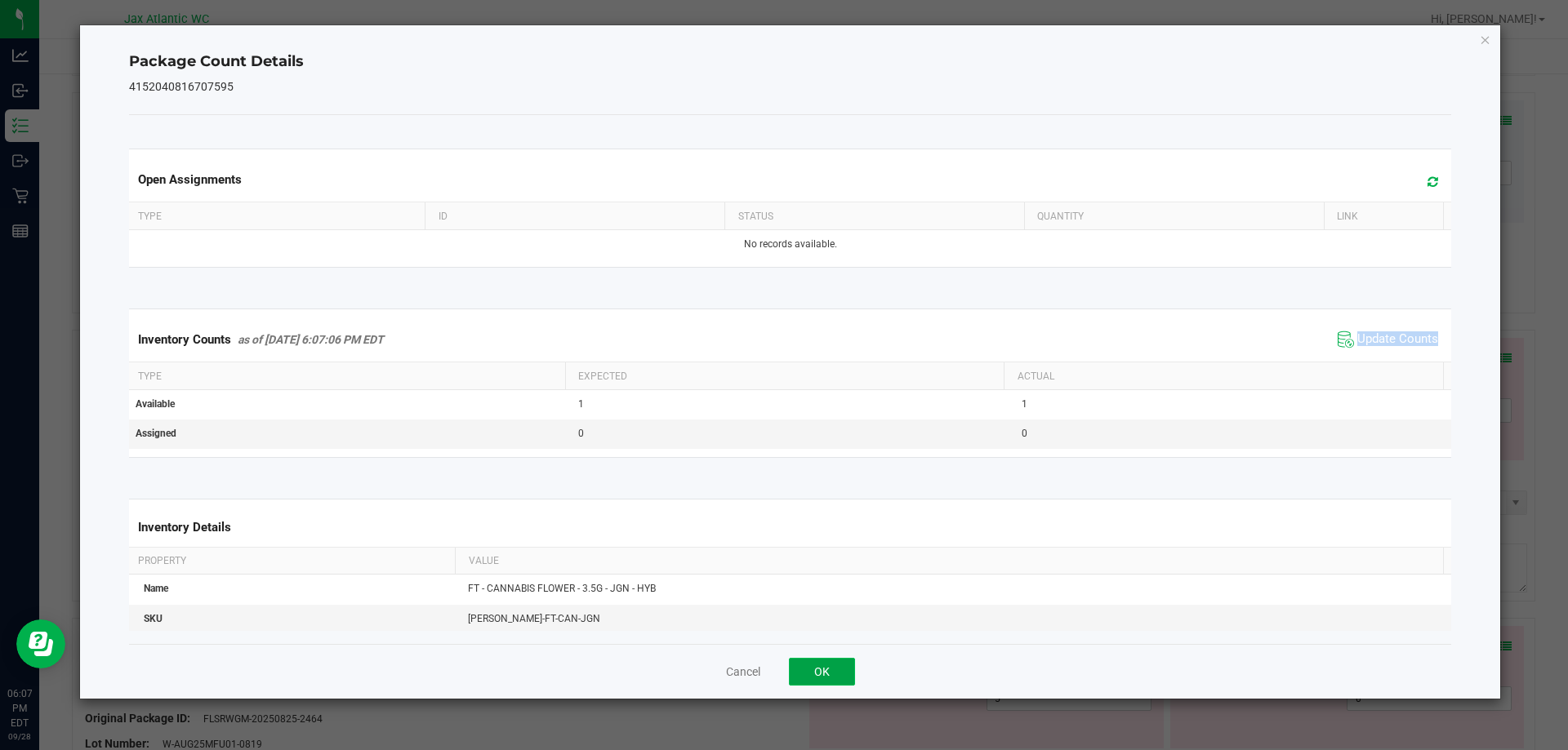
click at [830, 676] on button "OK" at bounding box center [823, 672] width 66 height 27
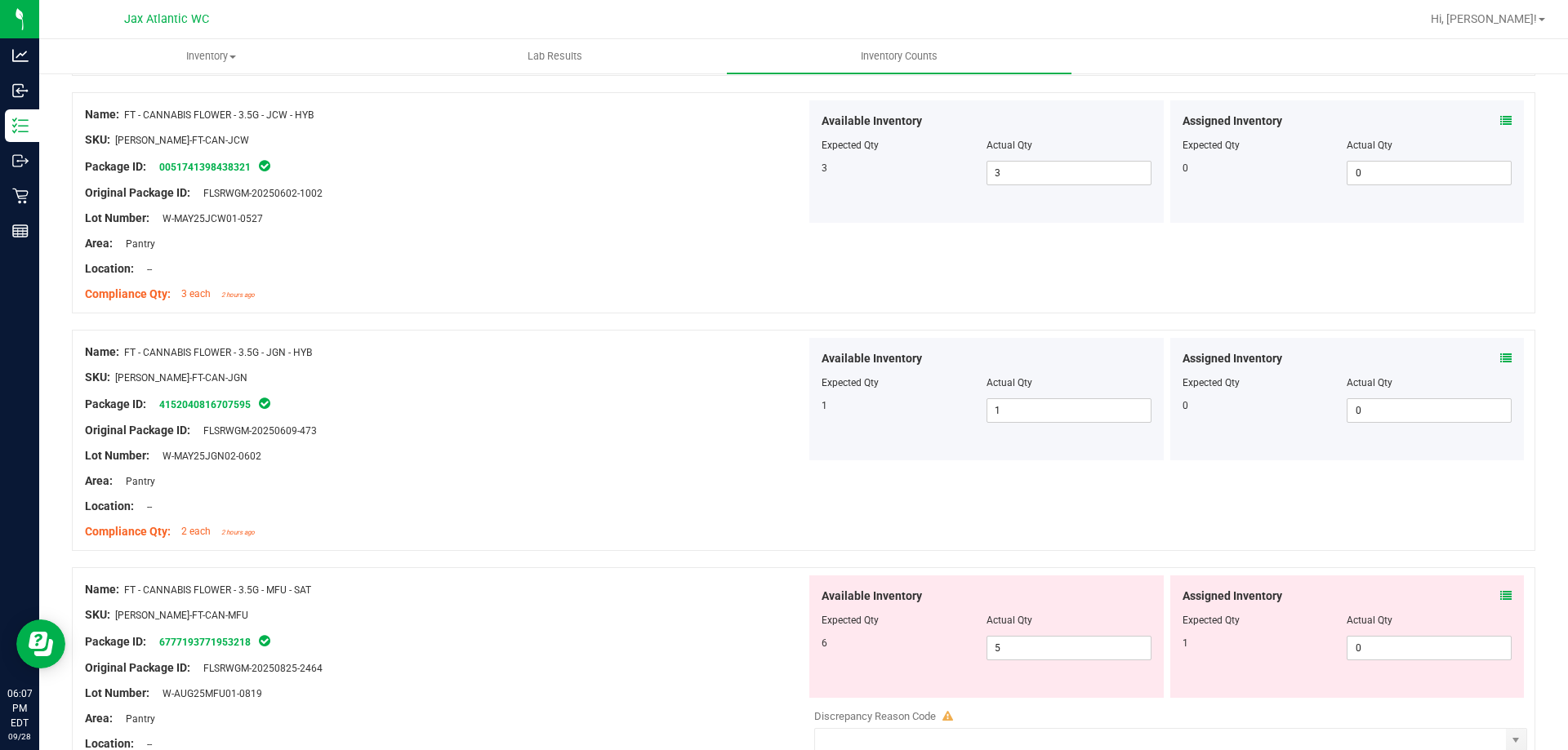
drag, startPoint x: 1479, startPoint y: 597, endPoint x: 1489, endPoint y: 594, distance: 10.4
click at [1481, 597] on div "Assigned Inventory" at bounding box center [1347, 597] width 330 height 18
click at [1501, 594] on icon at bounding box center [1507, 596] width 12 height 12
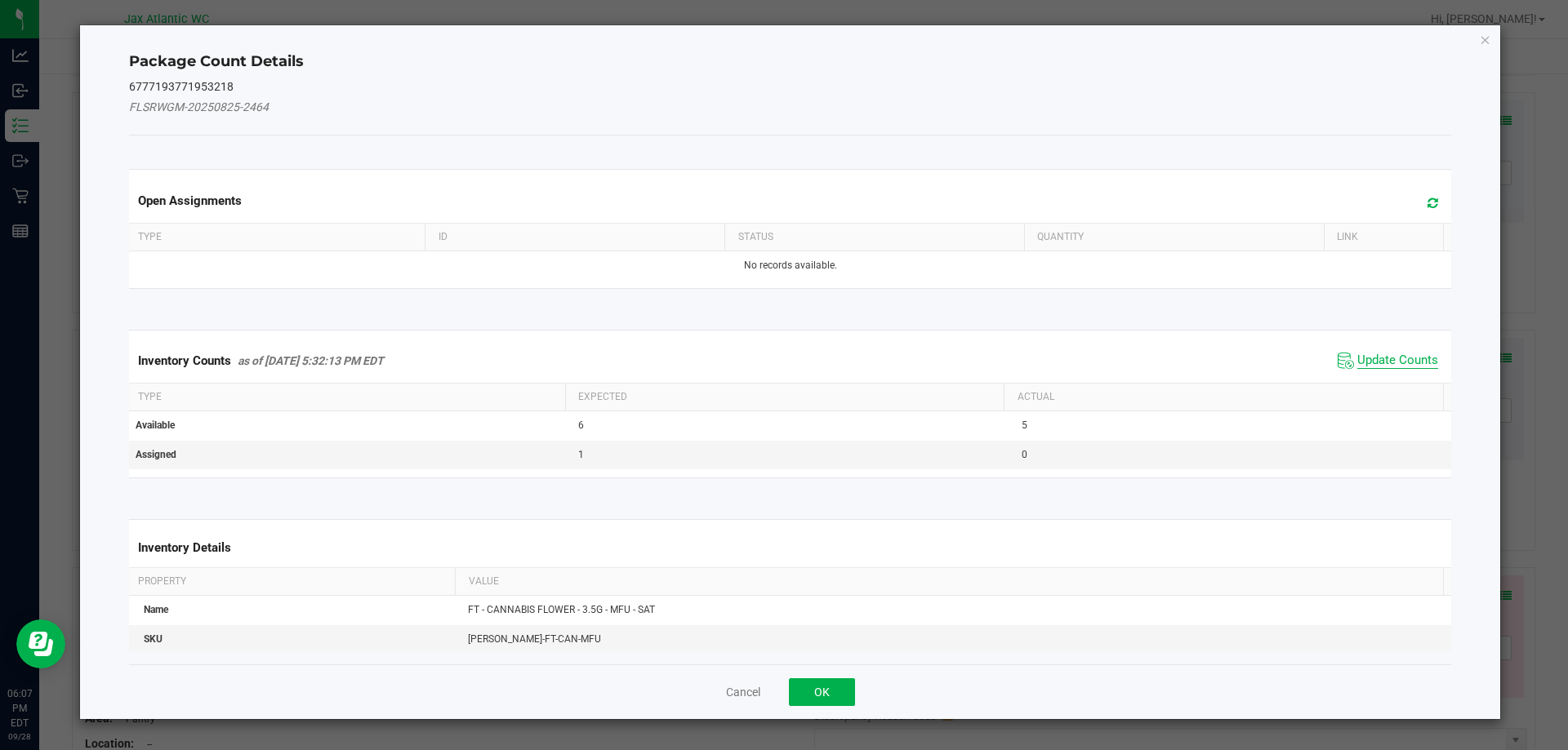
click at [1361, 361] on span "Update Counts" at bounding box center [1397, 361] width 81 height 17
click at [1374, 350] on span "Update Counts" at bounding box center [1389, 359] width 104 height 22
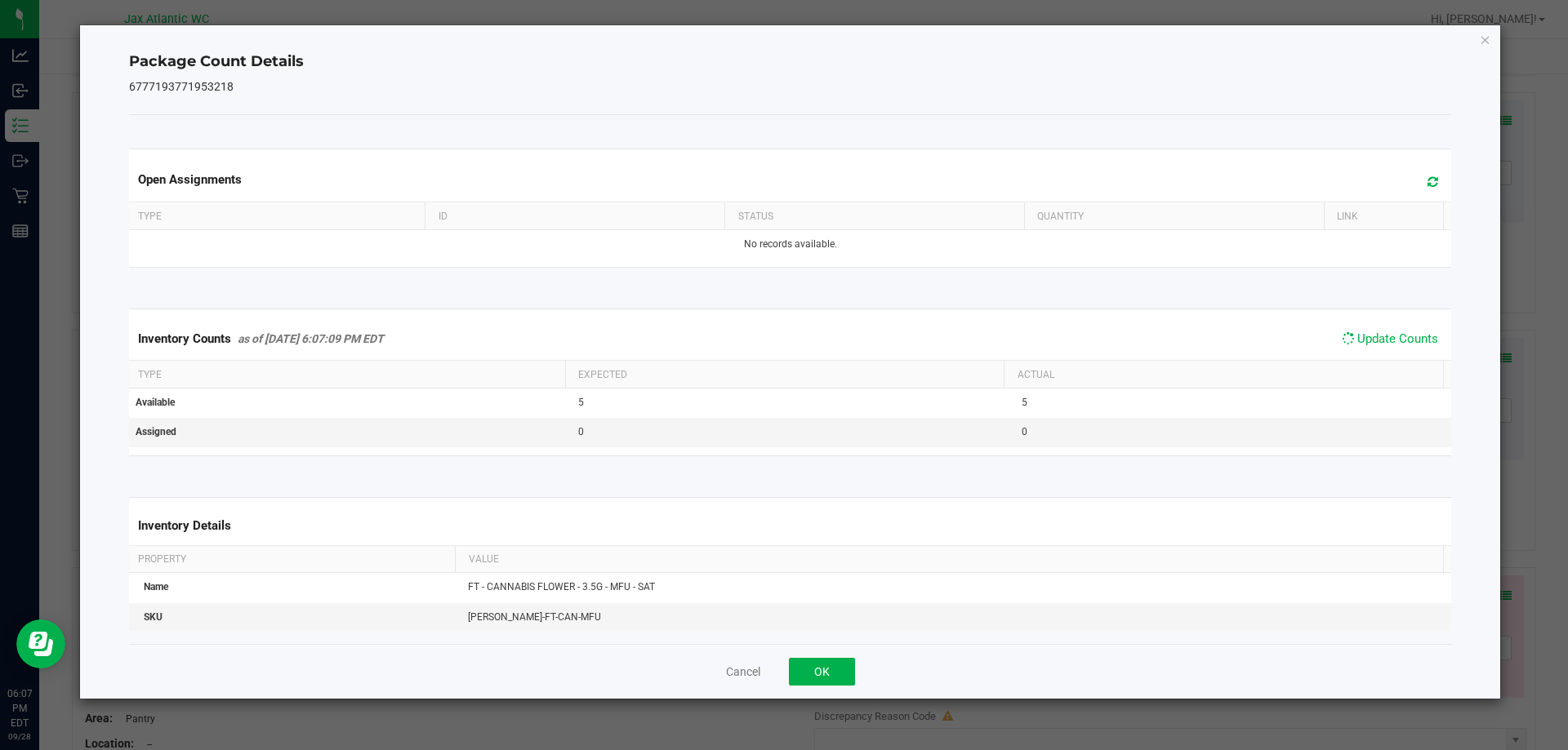
click at [1378, 347] on span "Update Counts" at bounding box center [1389, 338] width 104 height 22
click at [1381, 344] on span "Update Counts" at bounding box center [1397, 338] width 81 height 15
click at [1381, 343] on span "Update Counts" at bounding box center [1397, 338] width 81 height 15
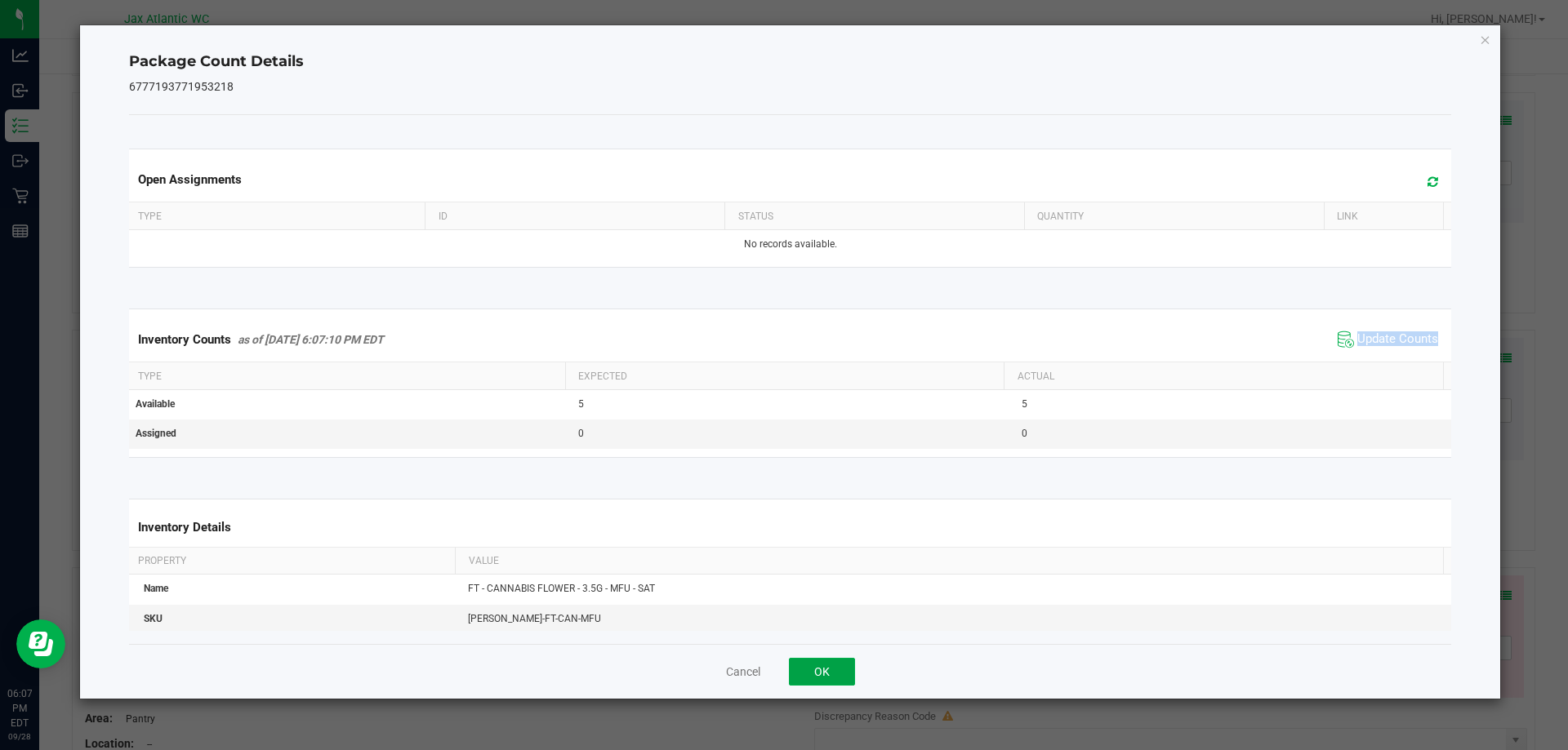
click at [824, 671] on button "OK" at bounding box center [823, 672] width 66 height 27
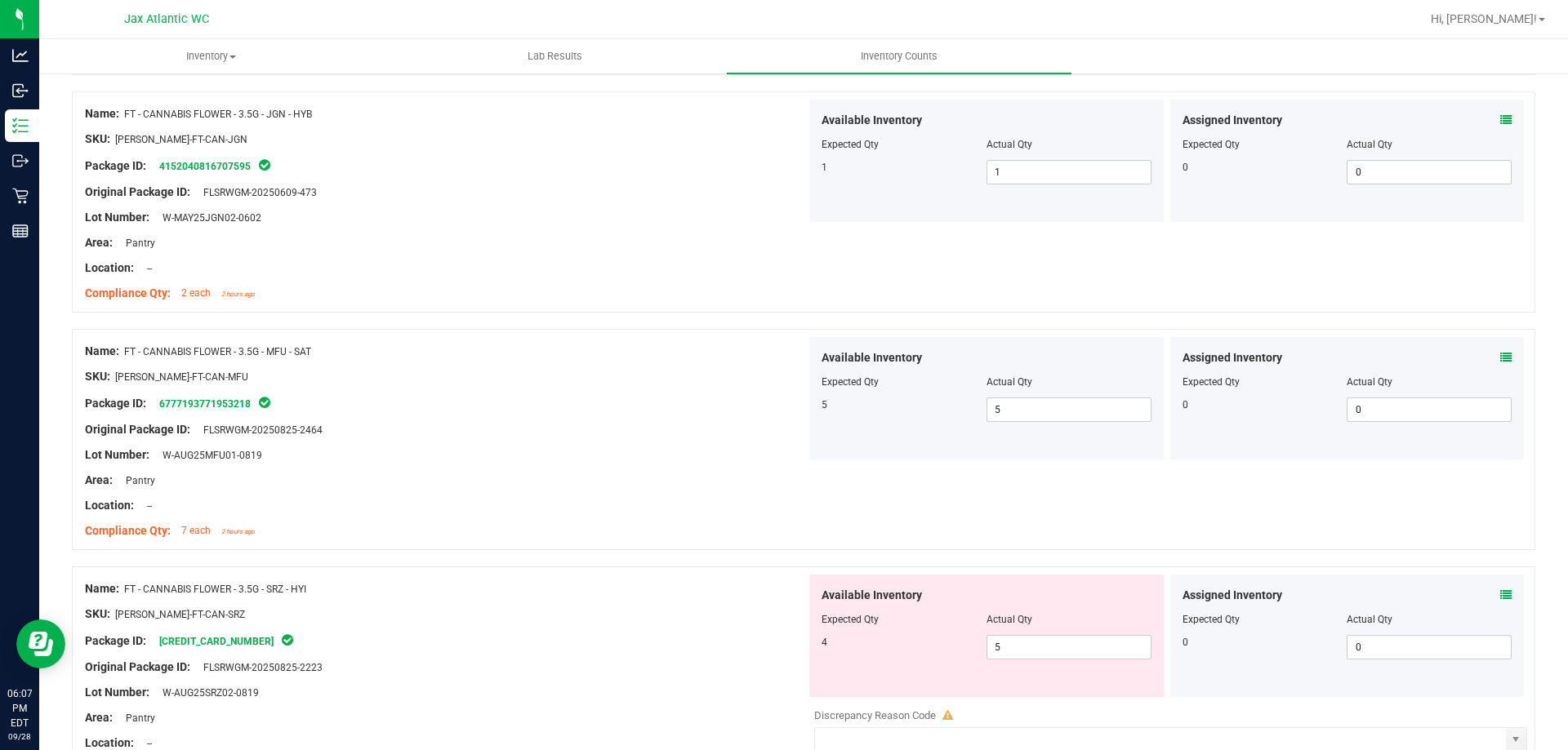
scroll to position [1470, 0]
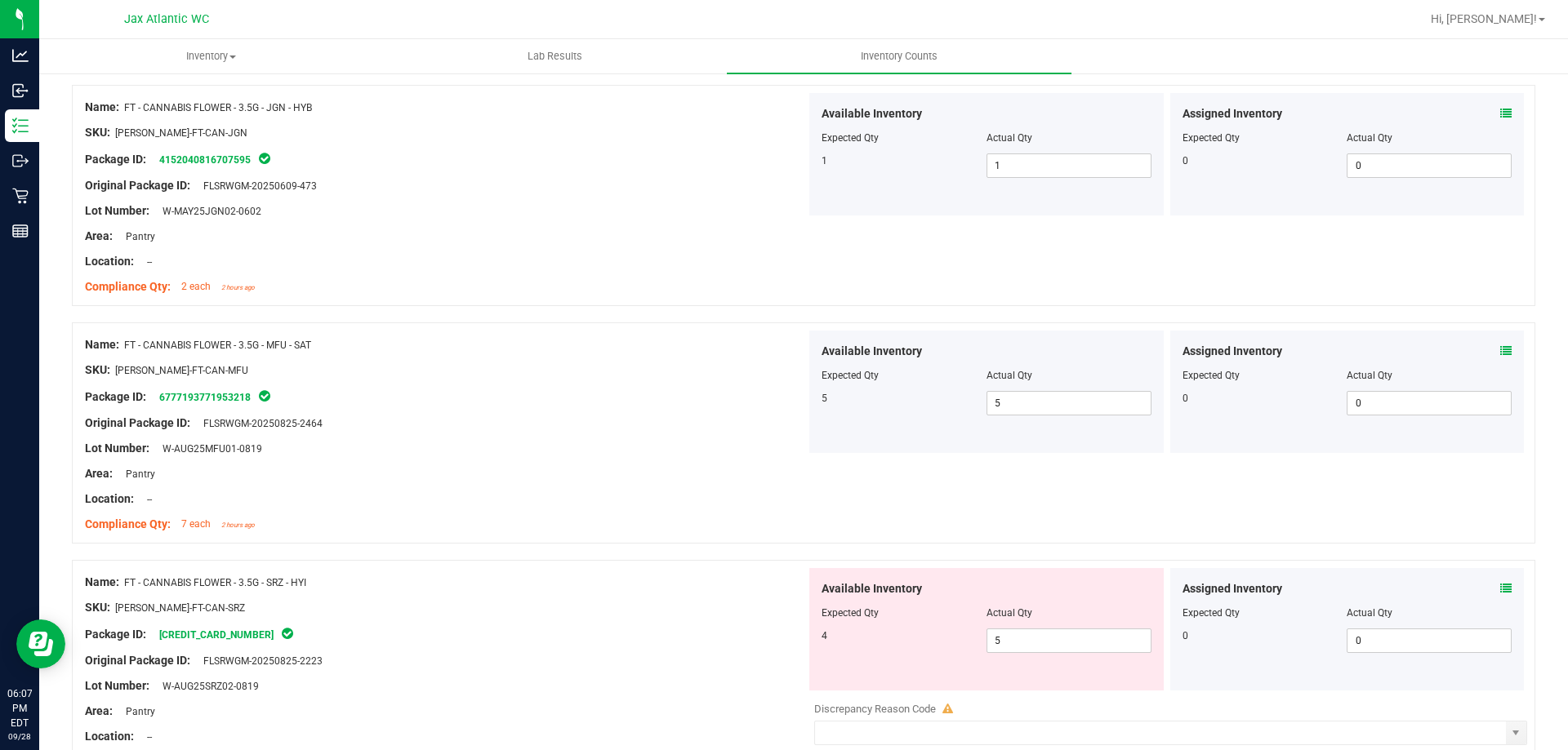
click at [1501, 585] on icon at bounding box center [1507, 589] width 12 height 12
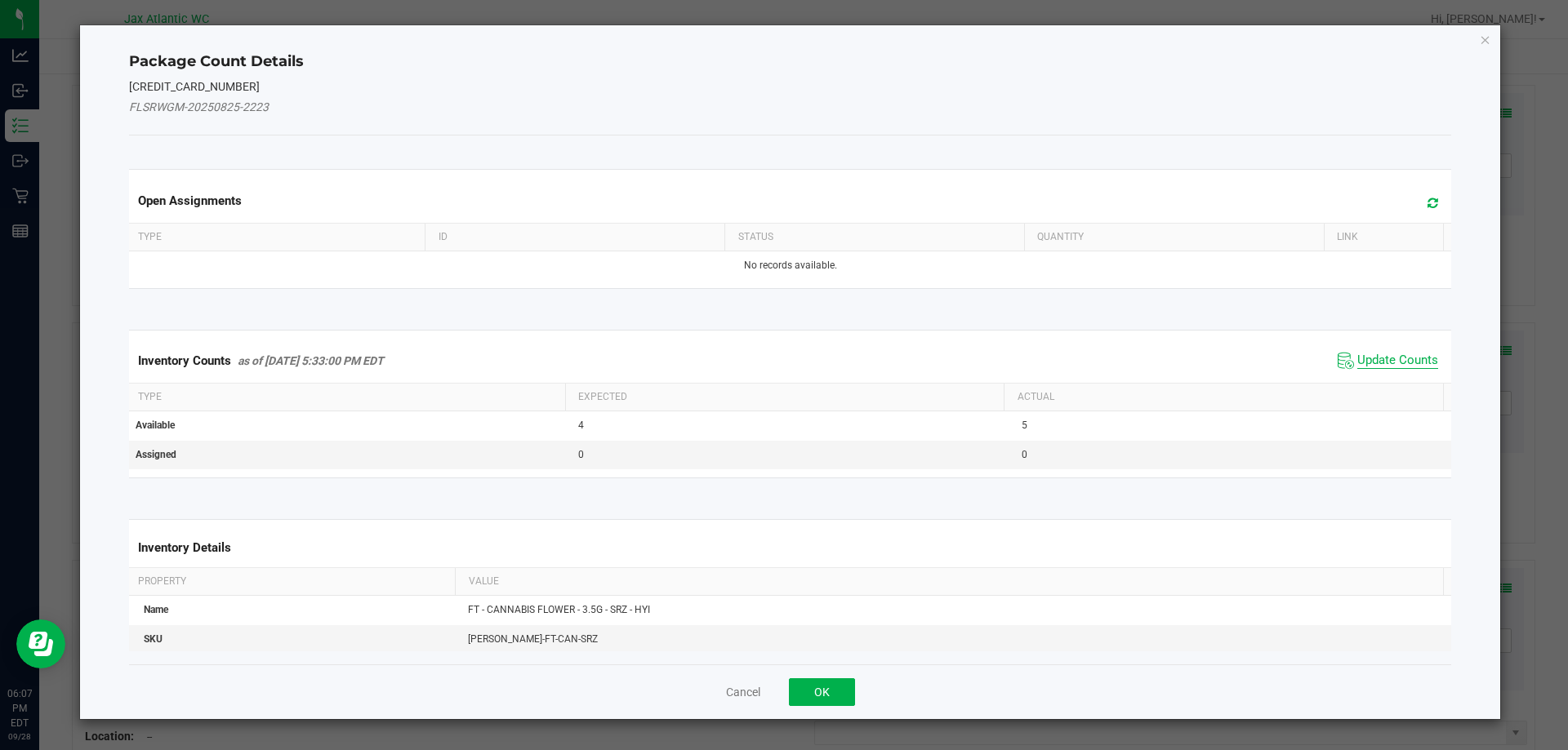
click at [1406, 355] on span "Update Counts" at bounding box center [1397, 361] width 81 height 17
click at [1406, 355] on div "Inventory Counts as of [DATE] 5:33:00 PM EDT Update Counts" at bounding box center [790, 360] width 1330 height 43
click at [1403, 349] on span "Update Counts" at bounding box center [1389, 359] width 104 height 22
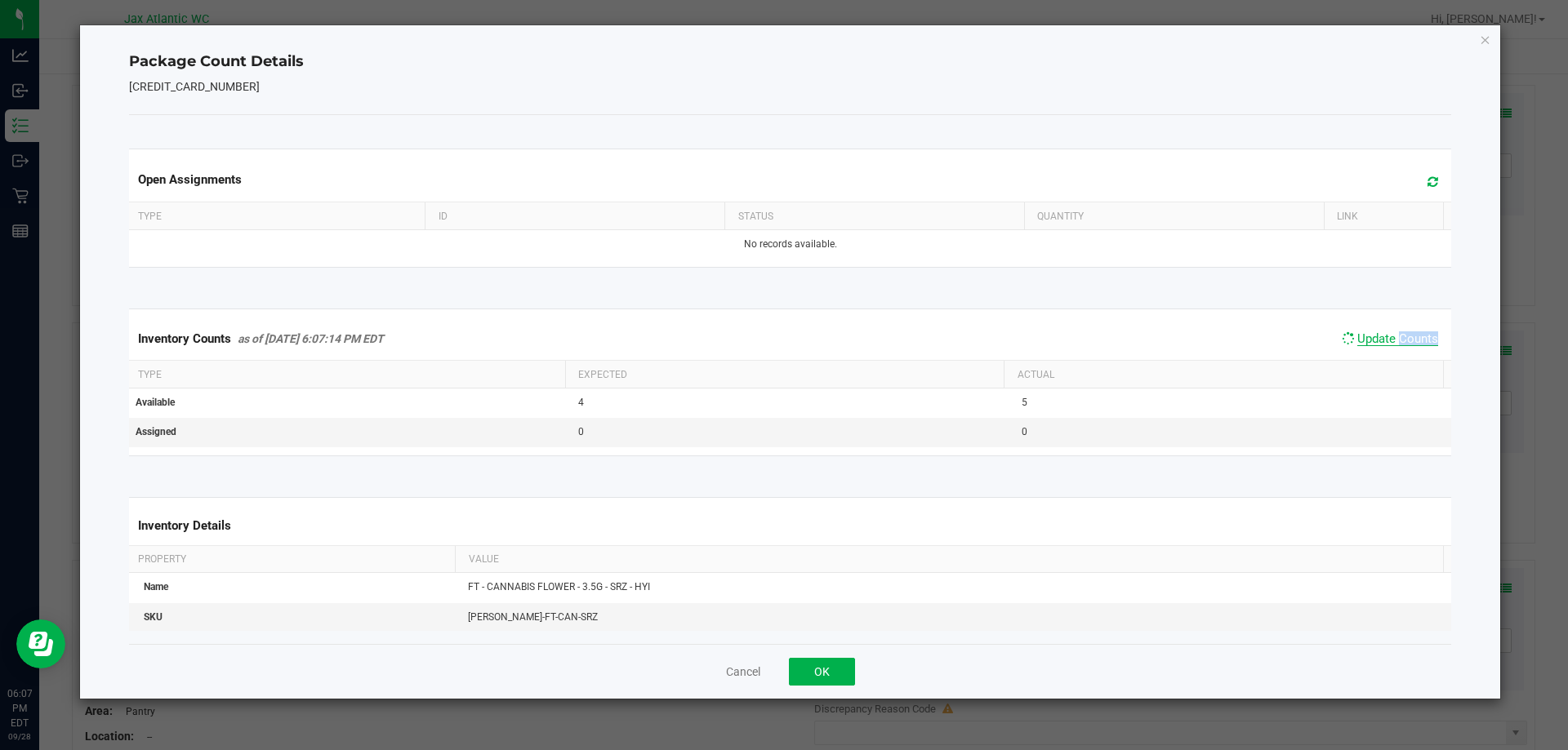
click at [1403, 345] on span "Update Counts" at bounding box center [1397, 338] width 81 height 15
click at [868, 669] on div "Cancel OK" at bounding box center [790, 671] width 1323 height 55
click at [850, 669] on button "OK" at bounding box center [823, 672] width 66 height 27
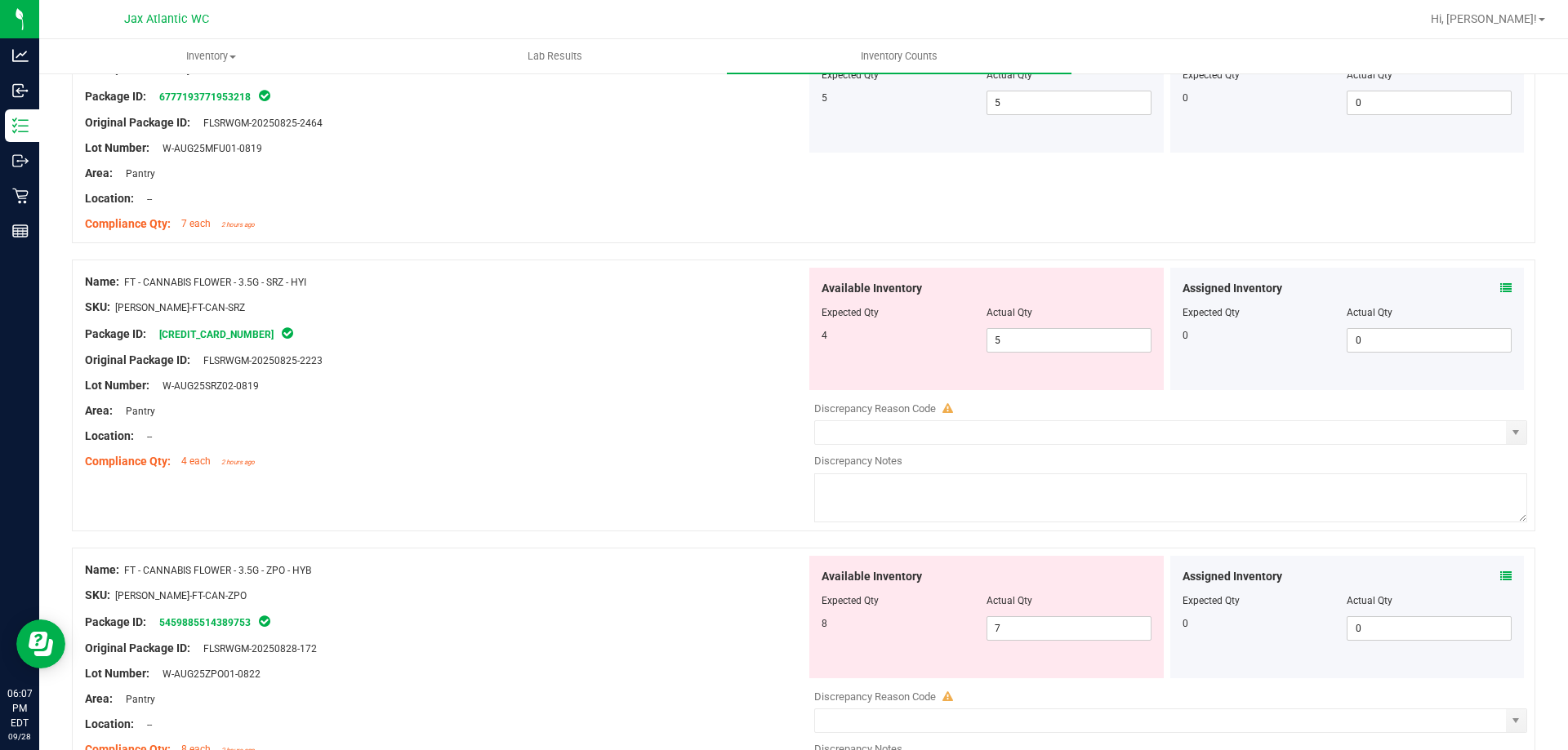
scroll to position [1796, 0]
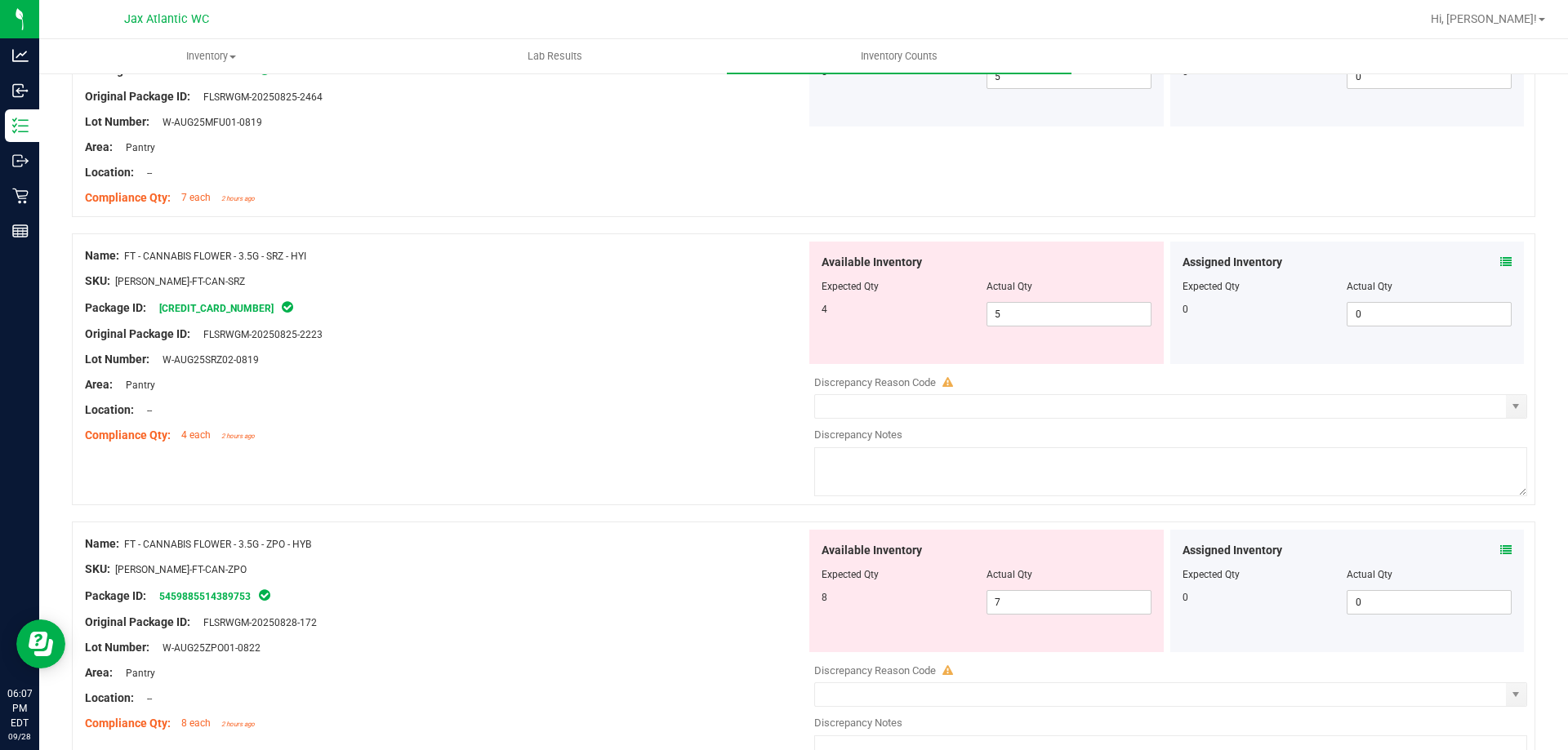
click at [1501, 544] on icon at bounding box center [1507, 550] width 12 height 12
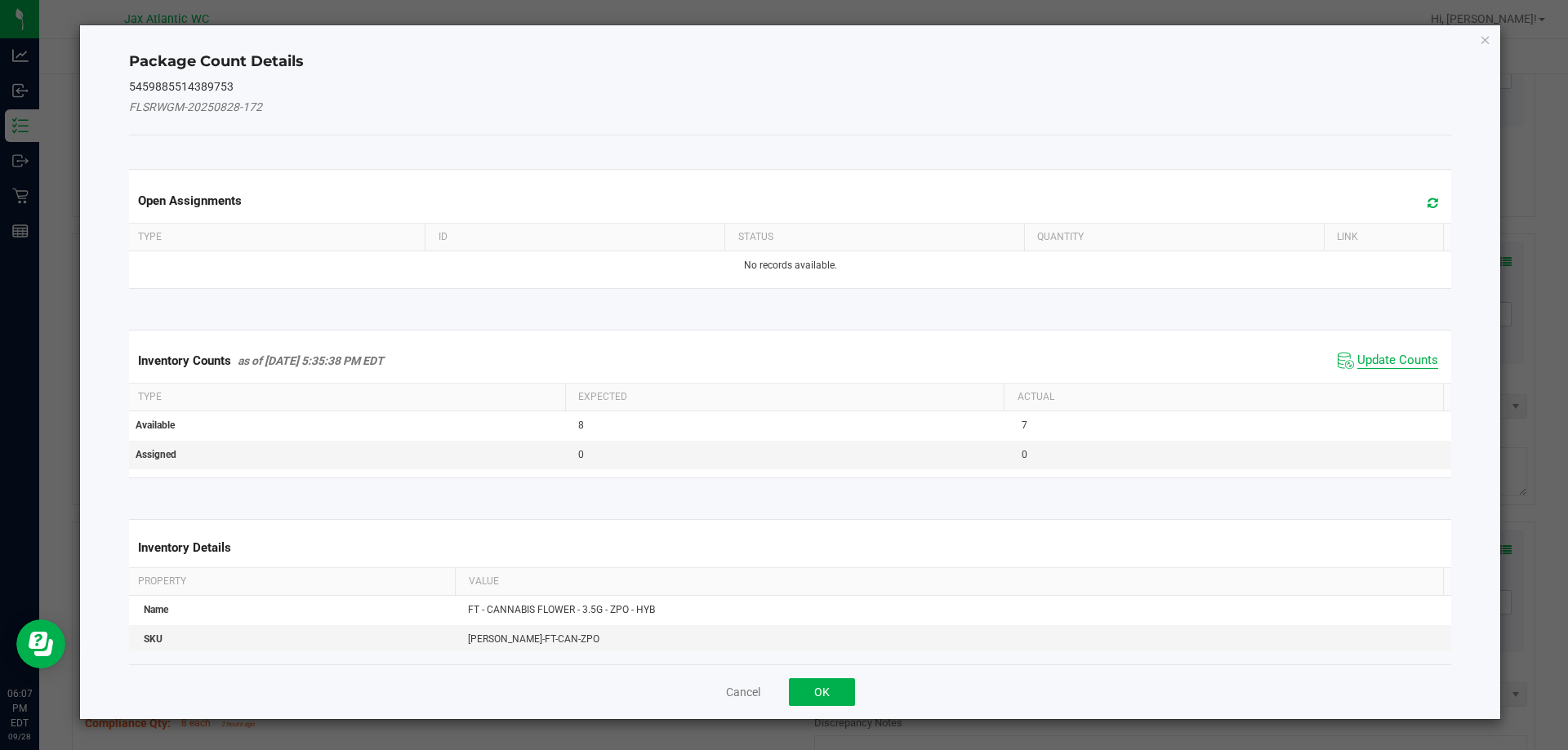
click at [1405, 358] on span "Update Counts" at bounding box center [1397, 361] width 81 height 17
click at [1405, 358] on div "Inventory Counts as of [DATE] 5:35:38 PM EDT Update Counts" at bounding box center [790, 360] width 1330 height 44
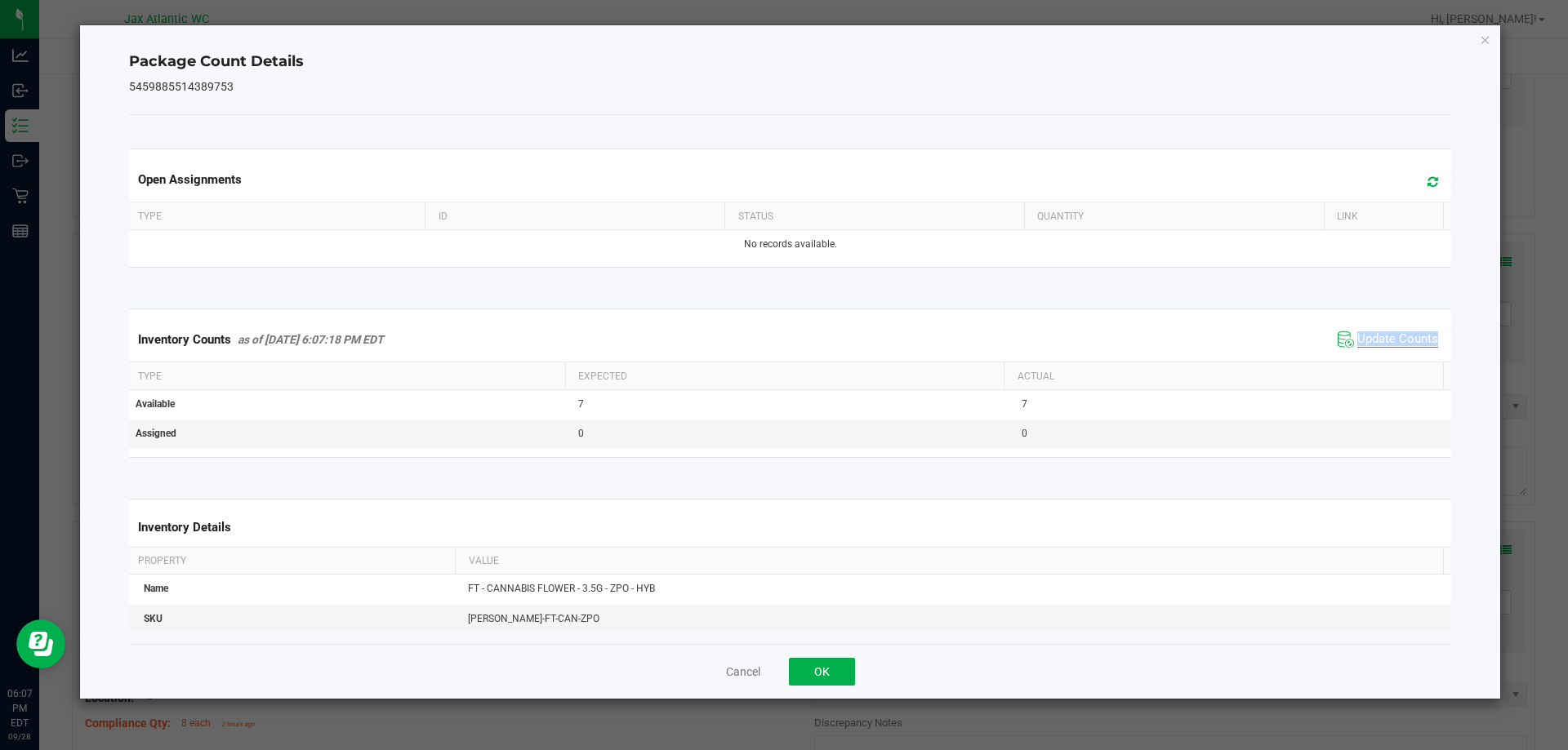
click at [1405, 358] on div "Inventory Counts as of [DATE] 6:07:18 PM EDT Update Counts" at bounding box center [790, 339] width 1330 height 44
click at [1405, 356] on div "Inventory Counts as of [DATE] 6:07:18 PM EDT Update Counts" at bounding box center [790, 339] width 1330 height 44
click at [1405, 354] on div "Inventory Counts as of [DATE] 6:07:18 PM EDT Update Counts" at bounding box center [790, 339] width 1330 height 44
click at [843, 677] on button "OK" at bounding box center [823, 672] width 66 height 27
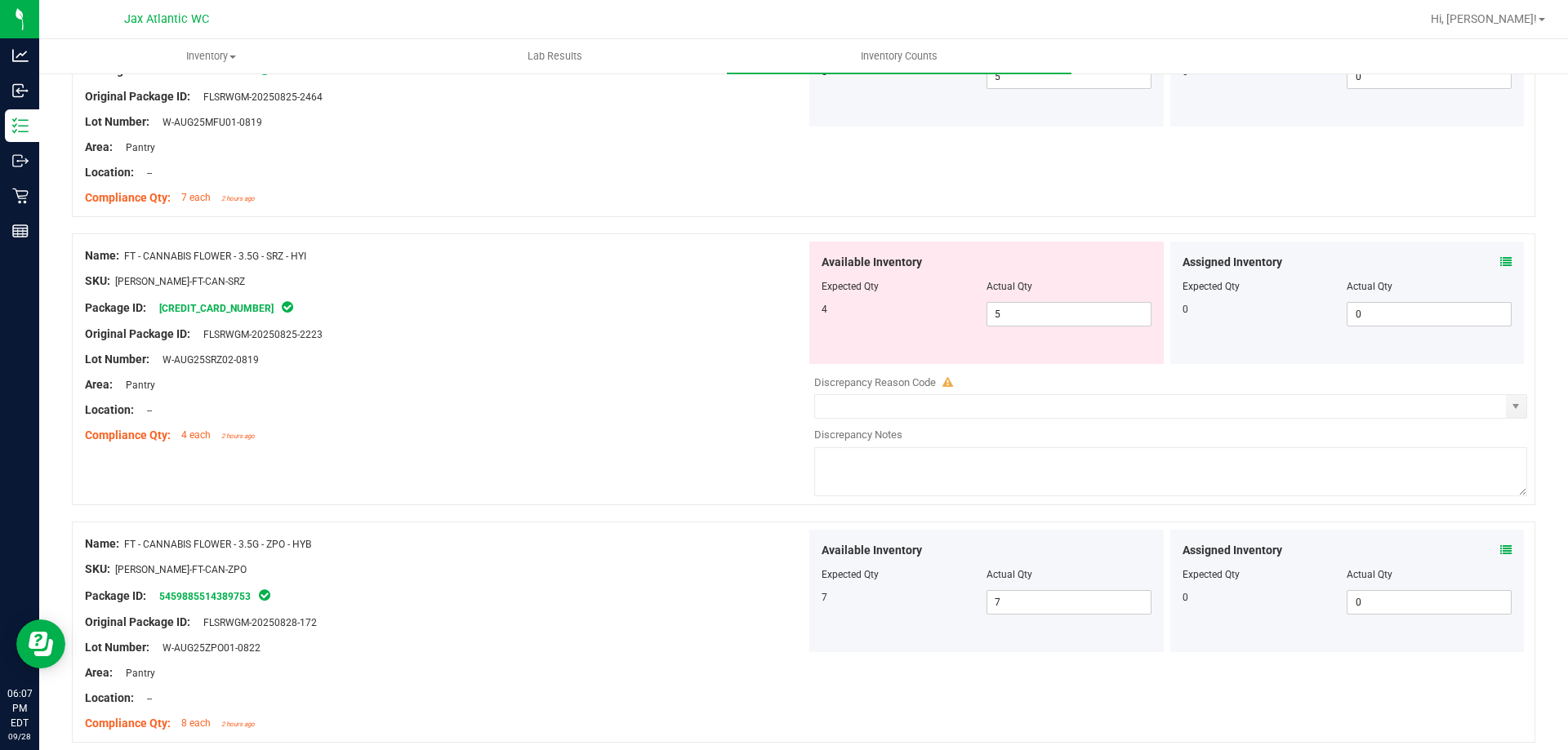
click at [1501, 258] on icon at bounding box center [1507, 262] width 12 height 12
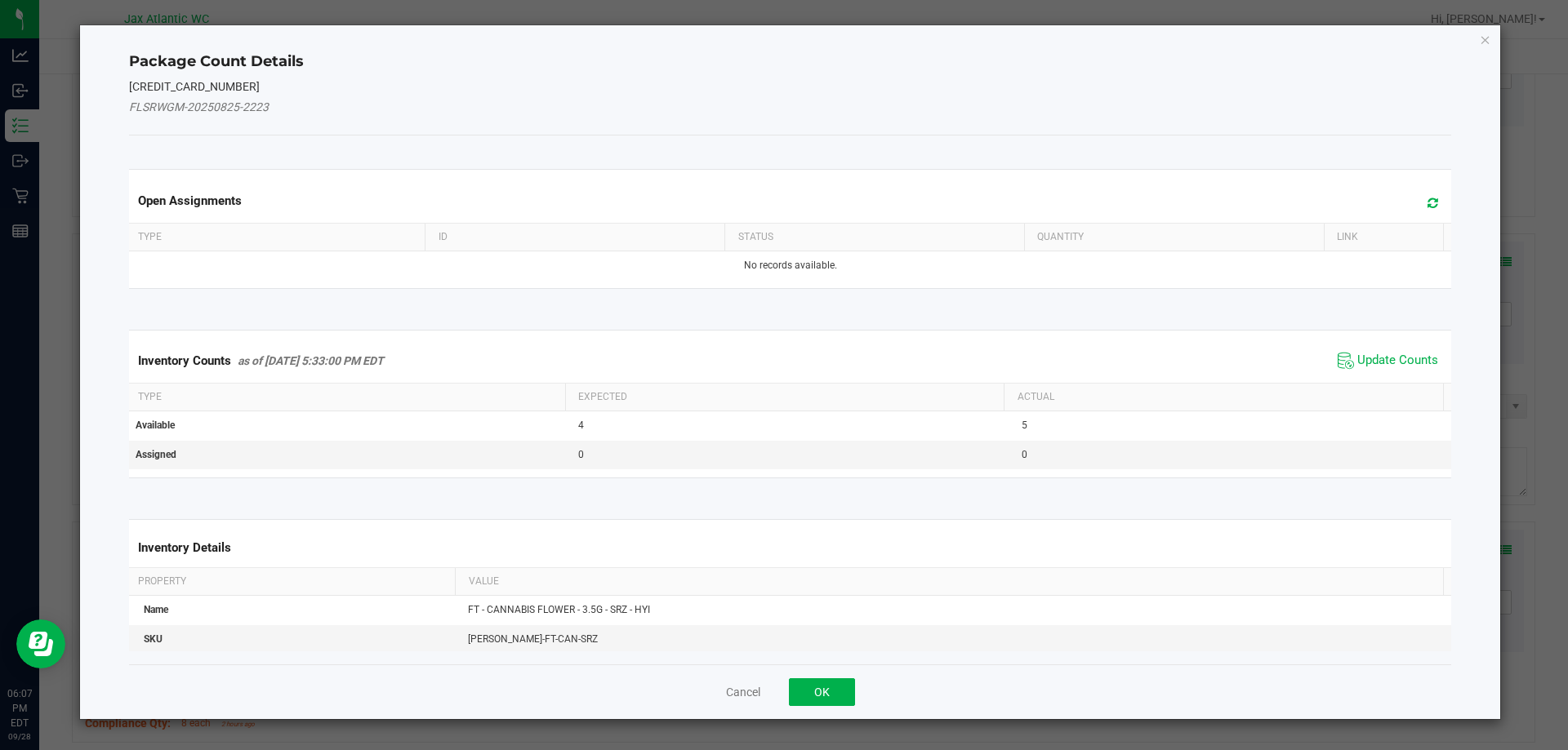
click at [1381, 340] on div "Inventory Counts as of [DATE] 5:33:00 PM EDT Update Counts" at bounding box center [790, 360] width 1330 height 44
click at [1374, 347] on div "Inventory Counts as of [DATE] 5:33:00 PM EDT Update Counts" at bounding box center [790, 360] width 1330 height 44
click at [1373, 347] on div "Inventory Counts as of [DATE] 5:33:00 PM EDT Update Counts" at bounding box center [790, 360] width 1330 height 44
click at [1372, 343] on div "Inventory Counts as of [DATE] 5:33:00 PM EDT Update Counts" at bounding box center [790, 360] width 1330 height 44
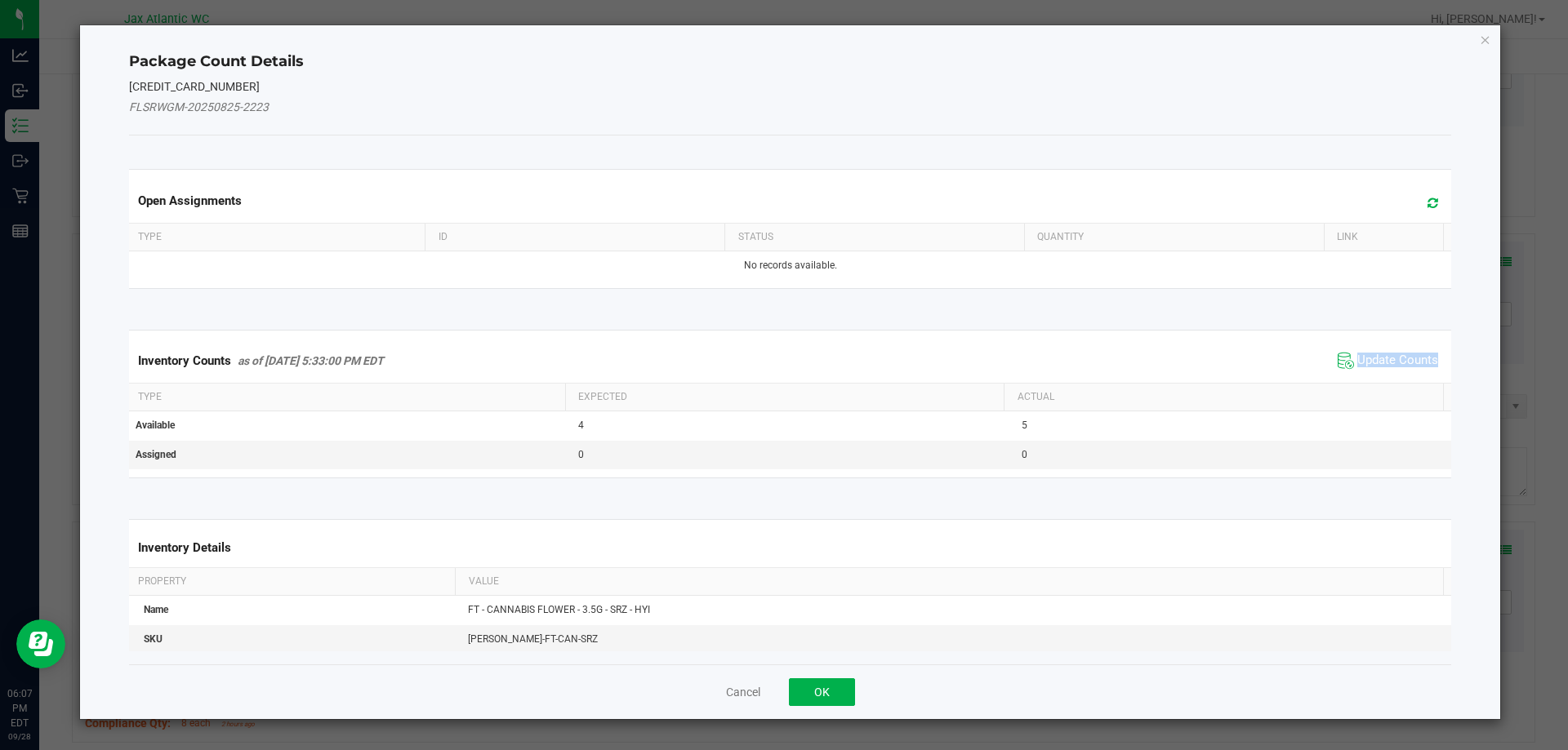
click at [1367, 347] on div "Inventory Counts as of [DATE] 5:33:00 PM EDT Update Counts" at bounding box center [790, 360] width 1330 height 44
click at [1361, 353] on span "Update Counts" at bounding box center [1397, 361] width 81 height 17
click at [1360, 355] on div "Inventory Counts as of [DATE] 5:33:00 PM EDT Update Counts" at bounding box center [790, 360] width 1330 height 43
click at [1360, 354] on div "Inventory Counts as of [DATE] 5:33:00 PM EDT Update Counts" at bounding box center [790, 360] width 1330 height 43
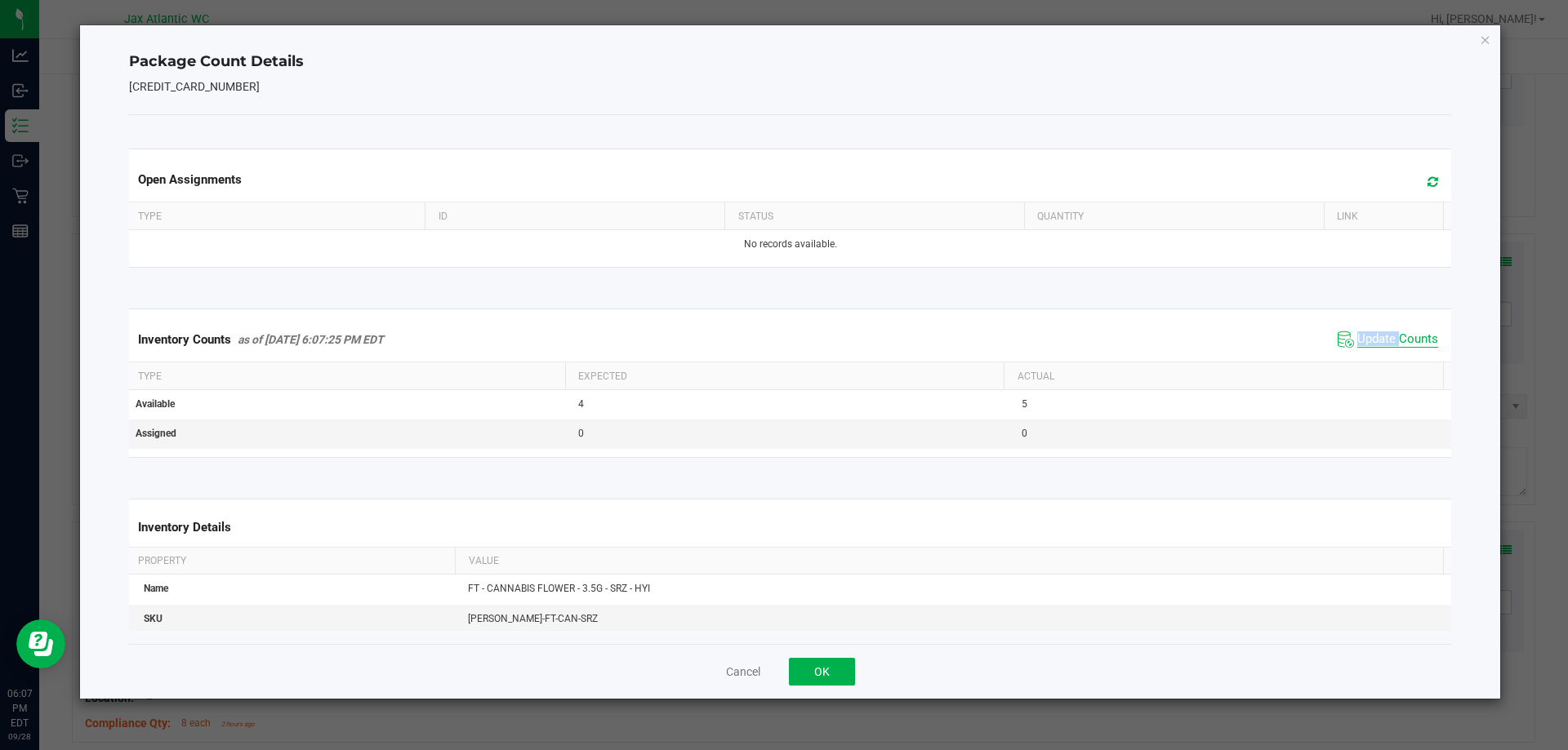
click at [1371, 334] on span "Update Counts" at bounding box center [1397, 339] width 81 height 17
click at [1371, 334] on span "Update Counts" at bounding box center [1397, 338] width 81 height 15
click at [819, 670] on button "OK" at bounding box center [823, 672] width 66 height 27
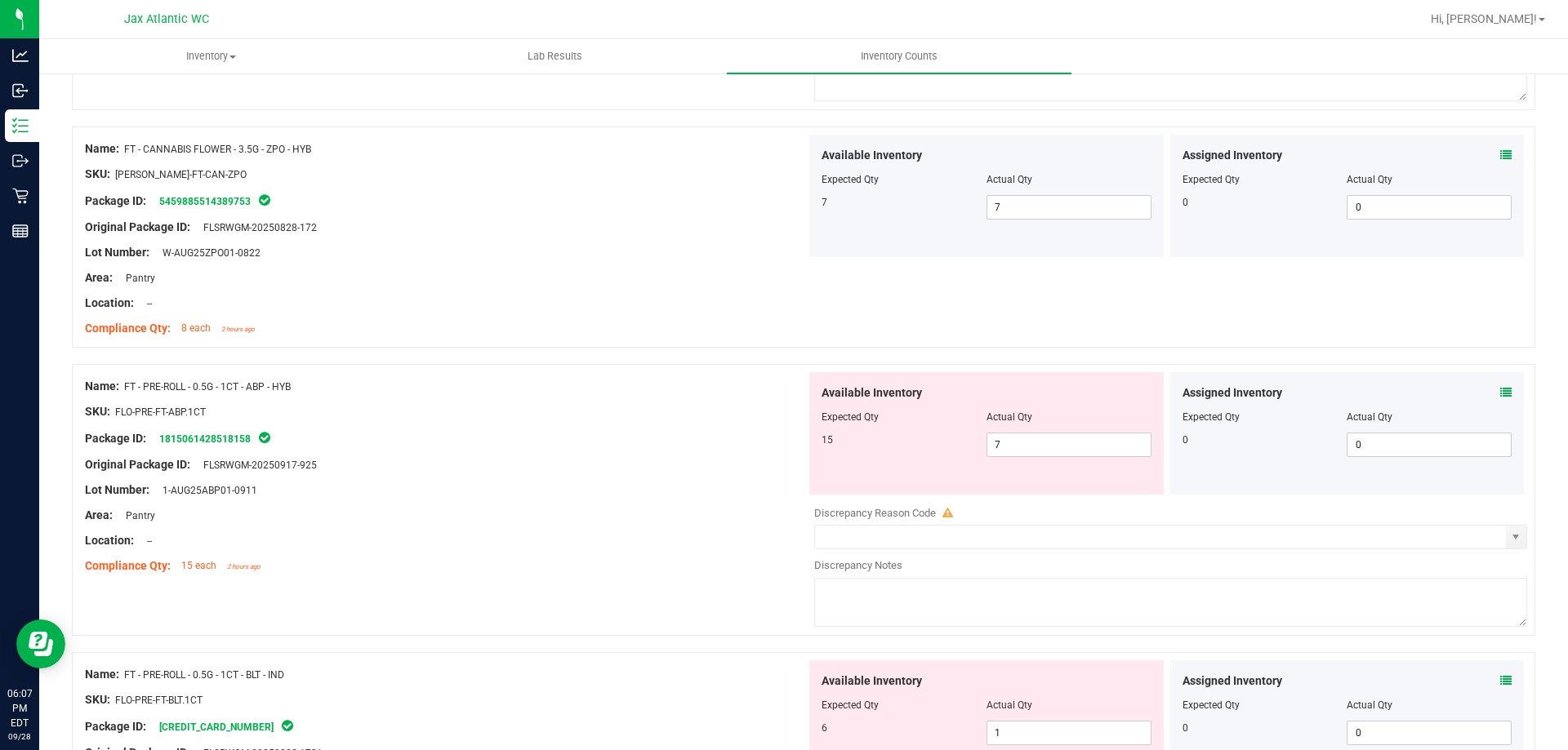
scroll to position [2204, 0]
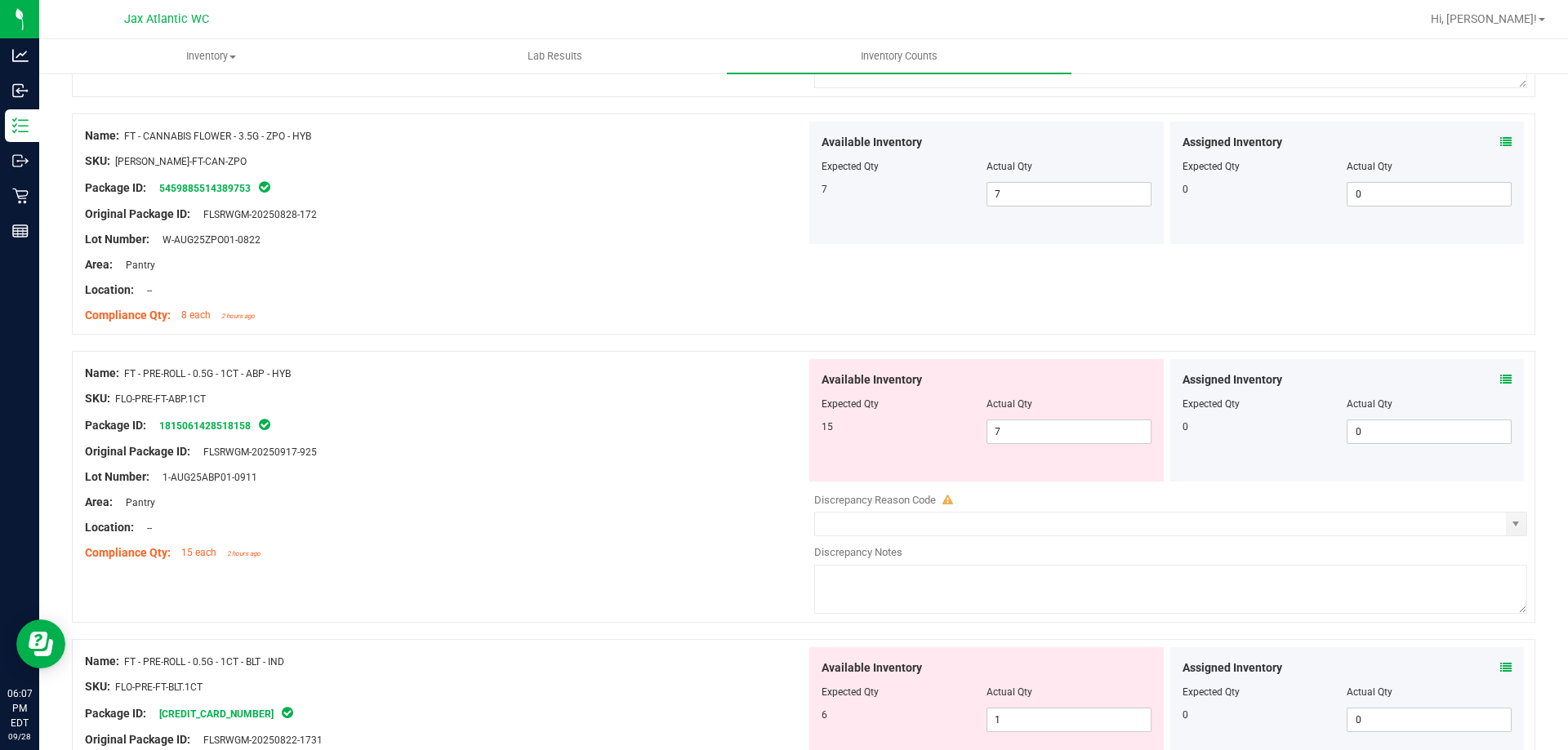
click at [1501, 380] on icon at bounding box center [1507, 379] width 12 height 12
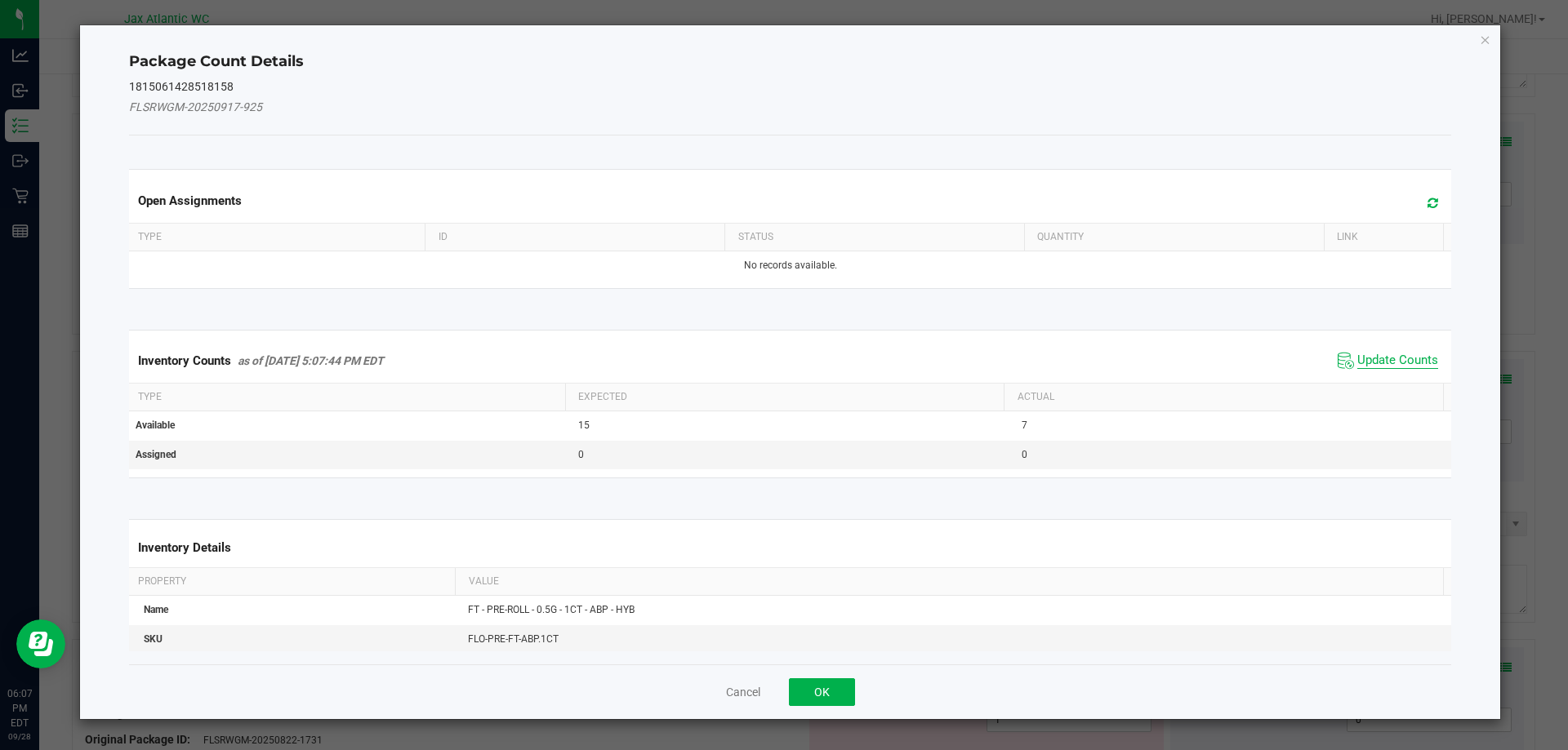
click at [1360, 360] on span "Update Counts" at bounding box center [1397, 361] width 81 height 17
click at [1367, 348] on span "Update Counts" at bounding box center [1387, 360] width 108 height 24
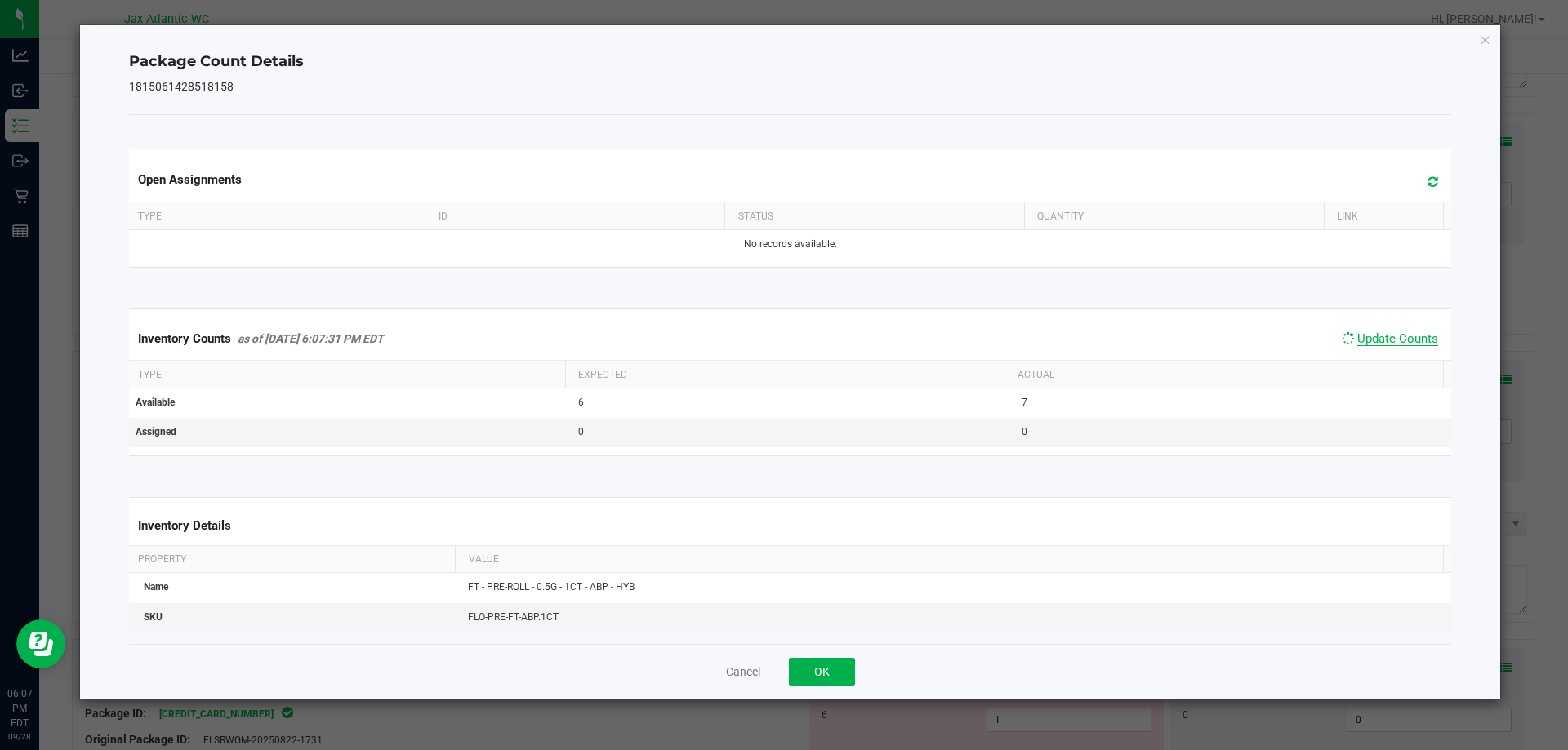
click at [1373, 342] on span "Update Counts" at bounding box center [1397, 338] width 81 height 15
click at [811, 664] on button "OK" at bounding box center [823, 672] width 66 height 27
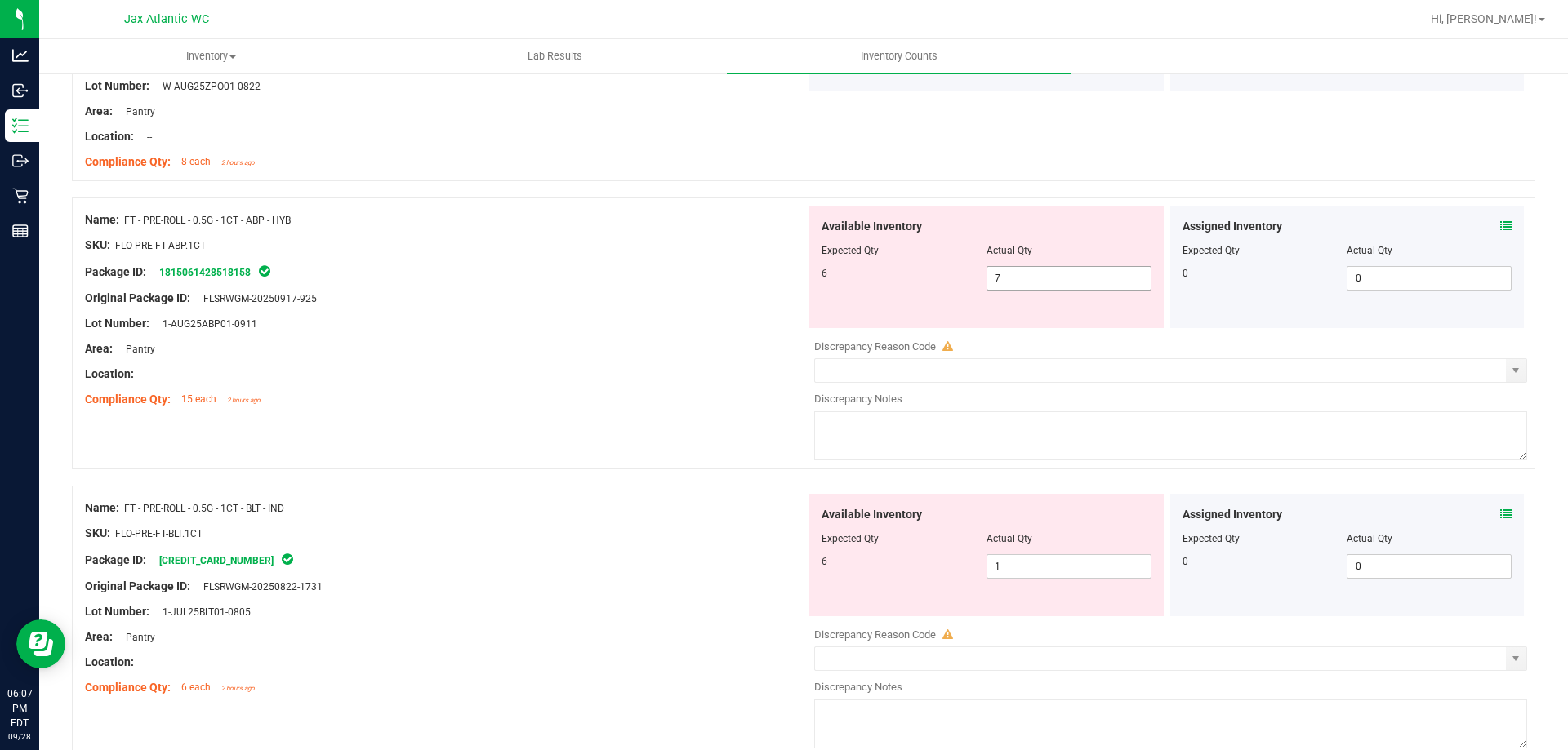
scroll to position [2367, 0]
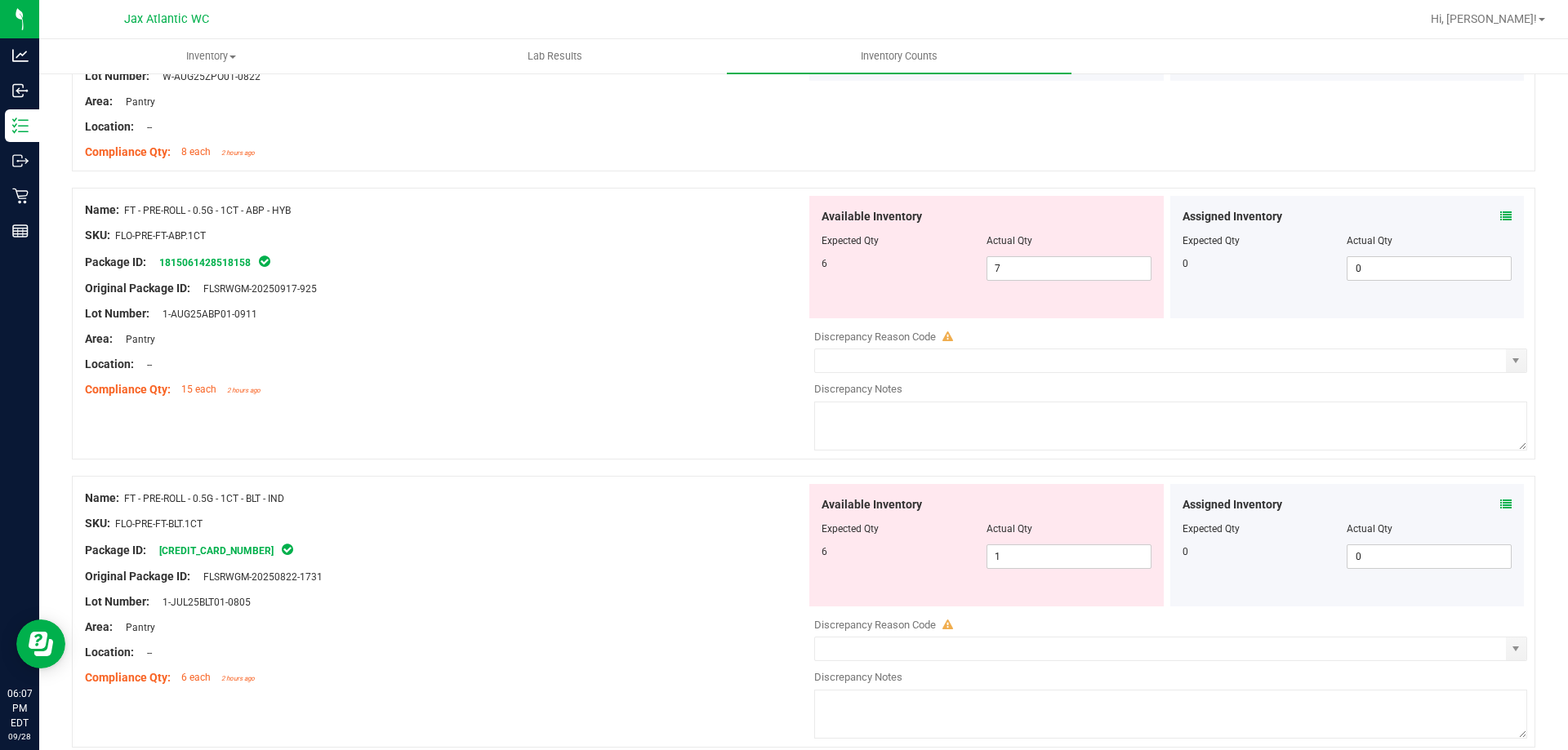
click at [1501, 501] on icon at bounding box center [1507, 504] width 12 height 12
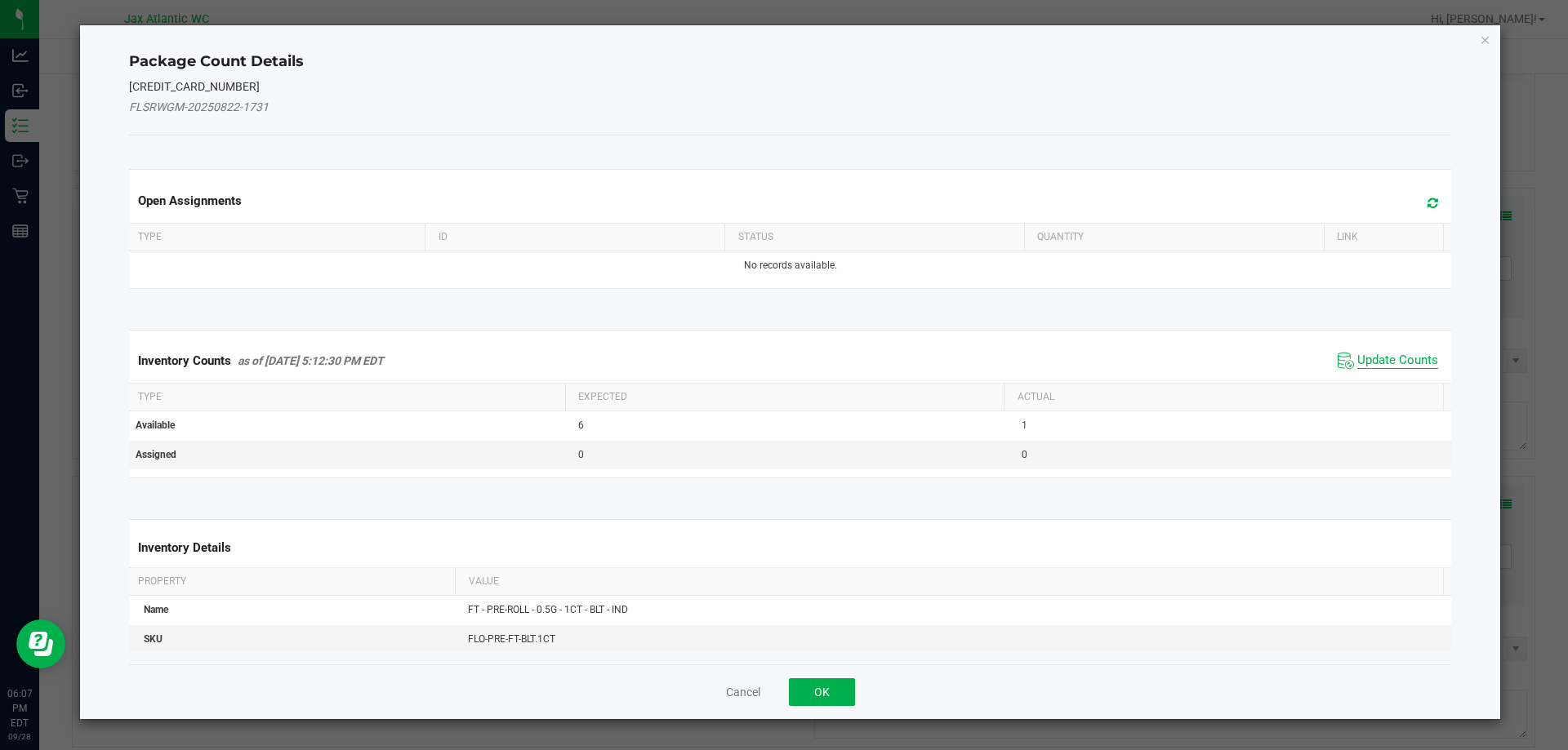
click at [1390, 361] on span "Update Counts" at bounding box center [1397, 361] width 81 height 17
click at [1390, 360] on div "Inventory Counts as of [DATE] 5:12:30 PM EDT Update Counts" at bounding box center [790, 360] width 1330 height 44
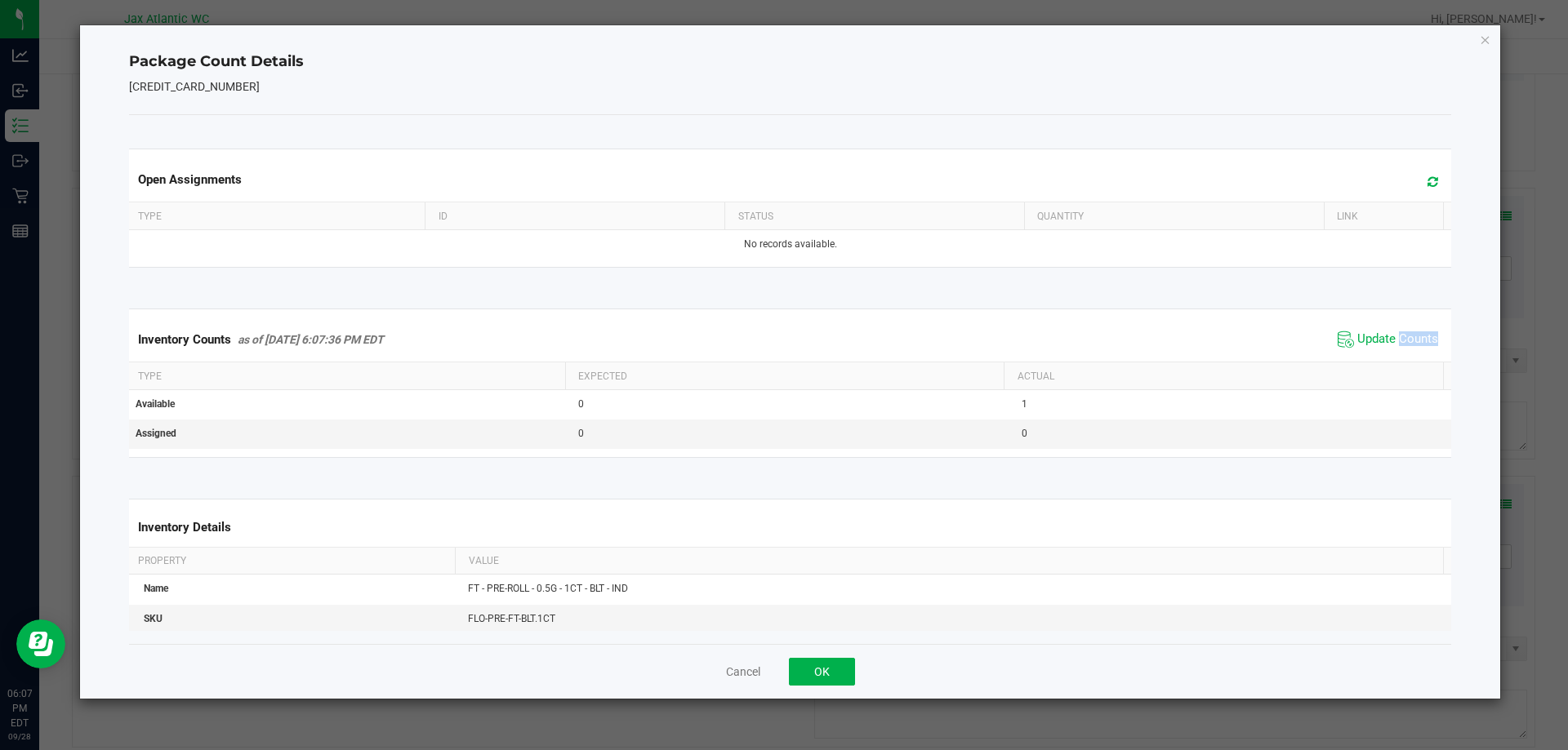
click at [1388, 353] on div "Inventory Counts as of [DATE] 6:07:36 PM EDT Update Counts" at bounding box center [790, 339] width 1330 height 44
click at [1386, 348] on span "Update Counts" at bounding box center [1387, 339] width 108 height 24
click at [1385, 346] on span "Update Counts" at bounding box center [1397, 338] width 81 height 15
click at [835, 667] on button "OK" at bounding box center [823, 672] width 66 height 27
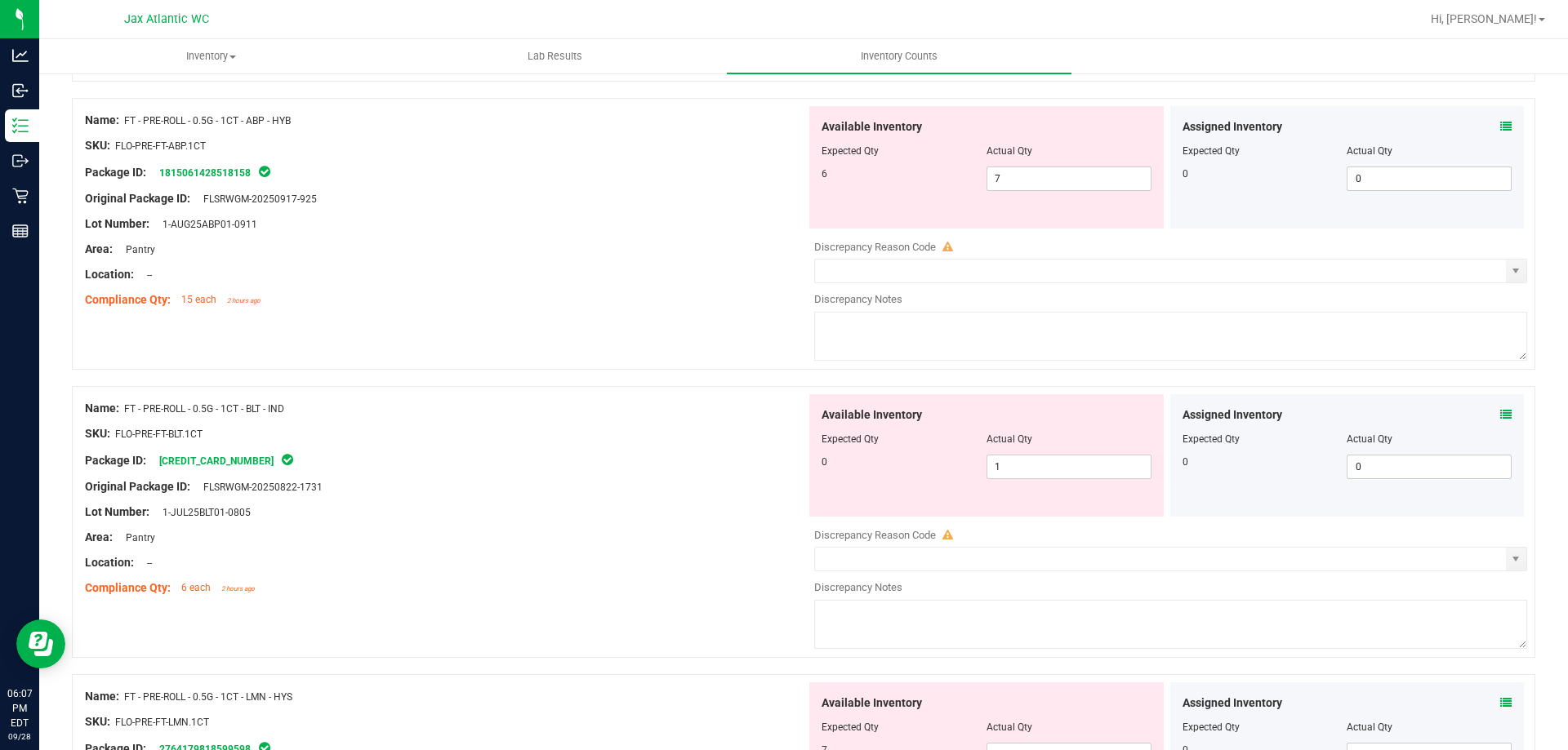
scroll to position [2613, 0]
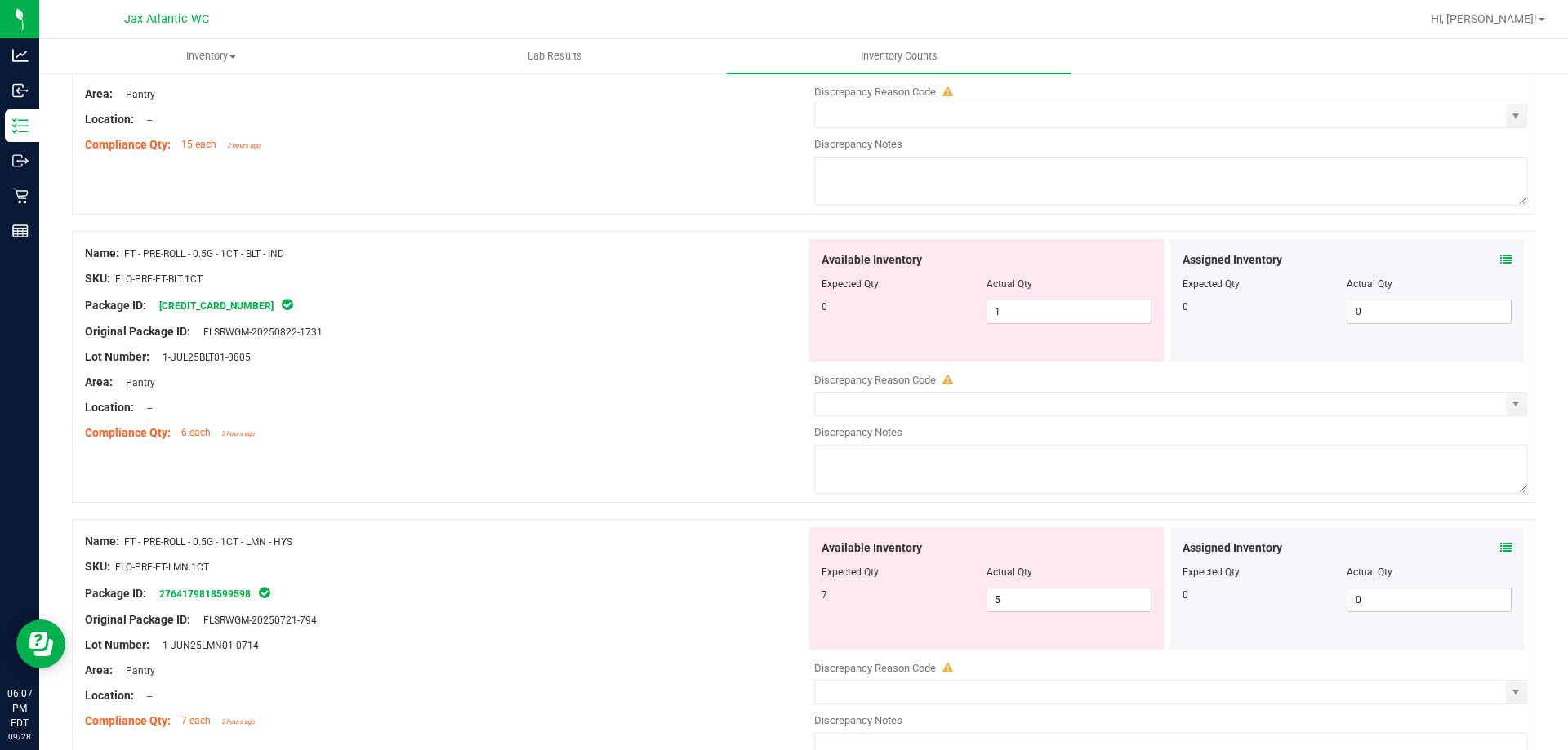
click at [1501, 552] on icon at bounding box center [1507, 548] width 12 height 12
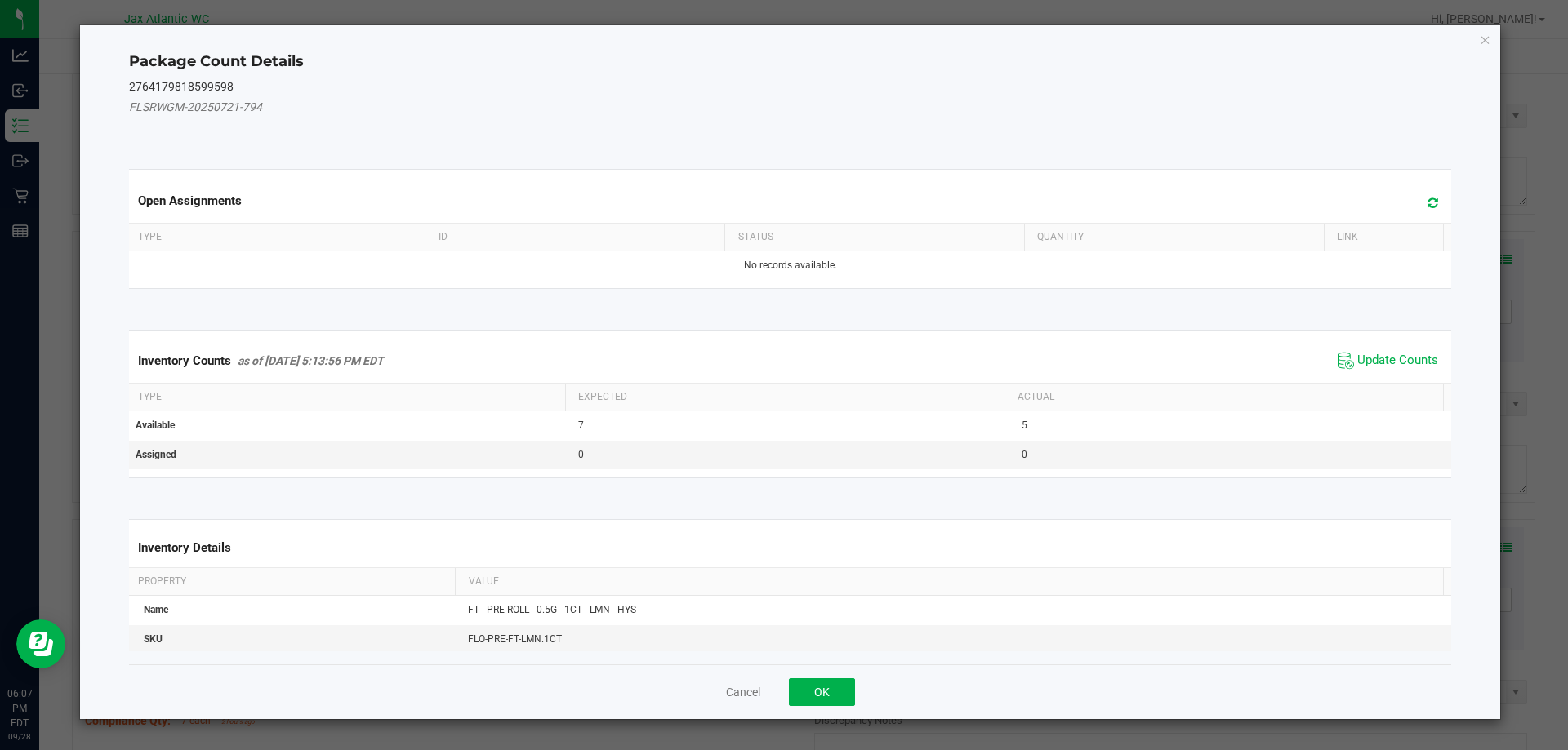
click at [1373, 369] on span "Update Counts" at bounding box center [1387, 360] width 108 height 24
click at [1382, 348] on span "Update Counts" at bounding box center [1389, 359] width 104 height 22
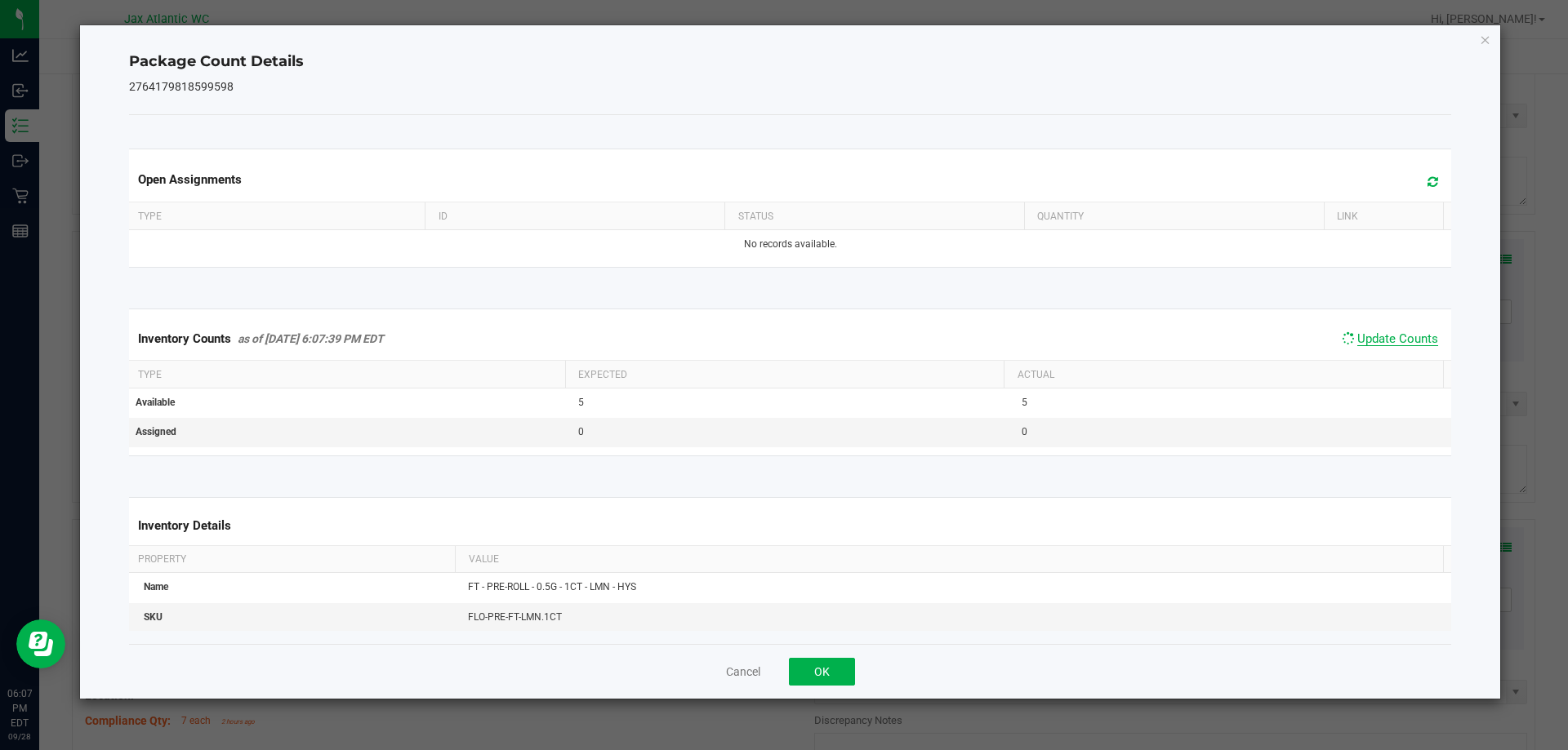
click at [1382, 343] on span "Update Counts" at bounding box center [1397, 338] width 81 height 15
click at [1386, 336] on span "Update Counts" at bounding box center [1397, 338] width 81 height 15
drag, startPoint x: 1386, startPoint y: 336, endPoint x: 890, endPoint y: 628, distance: 575.6
click at [1386, 336] on span "Update Counts" at bounding box center [1397, 338] width 81 height 15
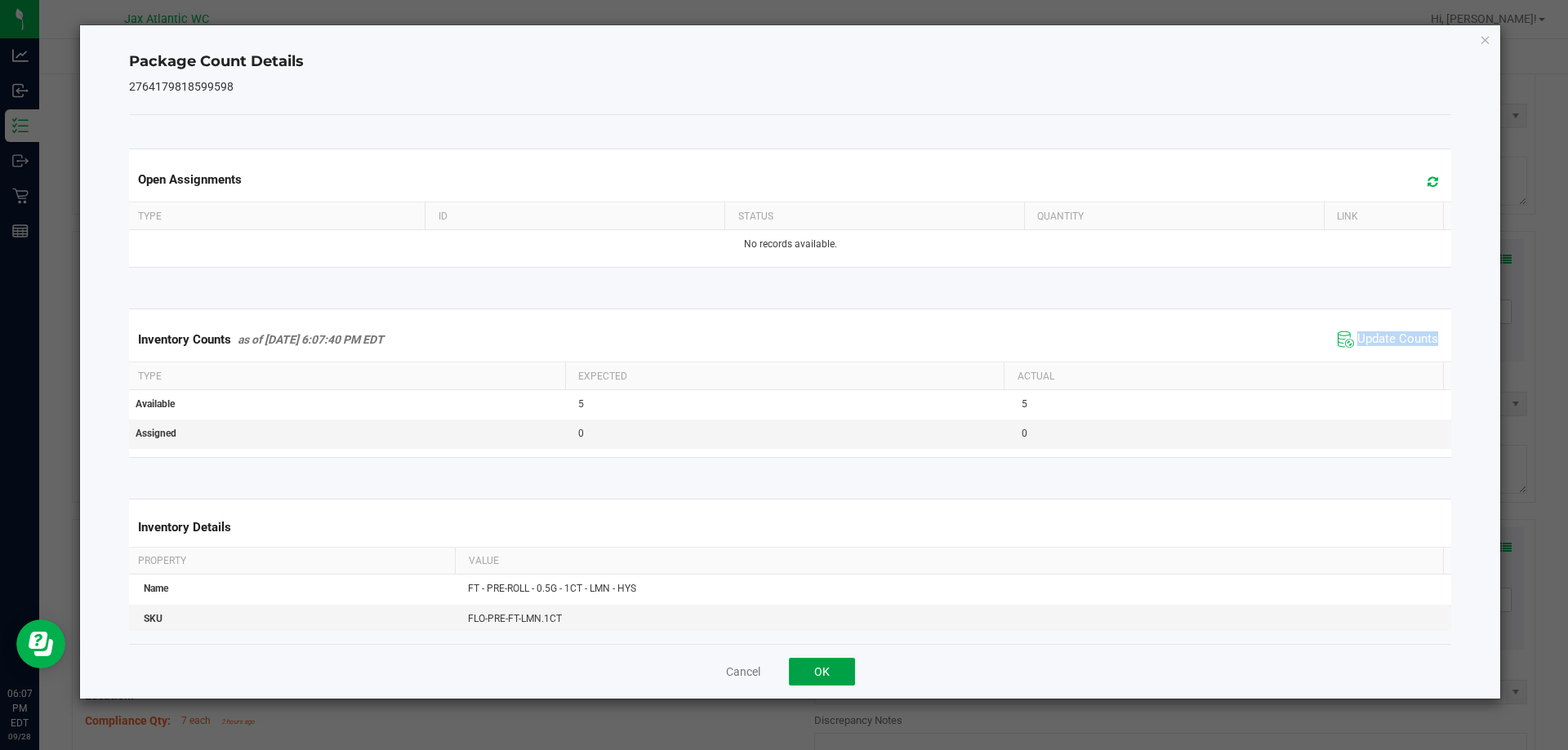
drag, startPoint x: 840, startPoint y: 667, endPoint x: 950, endPoint y: 458, distance: 236.2
click at [845, 662] on button "OK" at bounding box center [823, 672] width 66 height 27
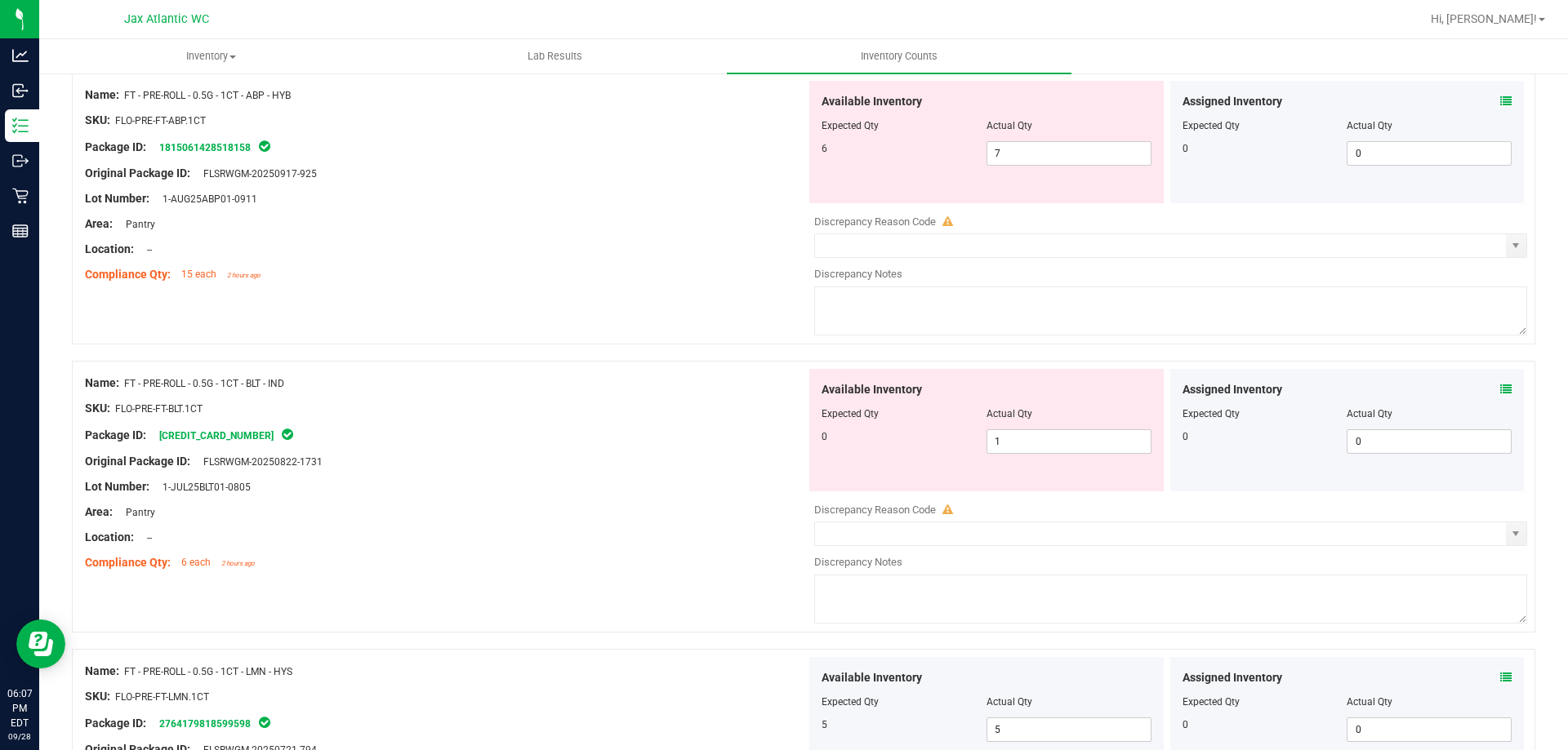
scroll to position [2367, 0]
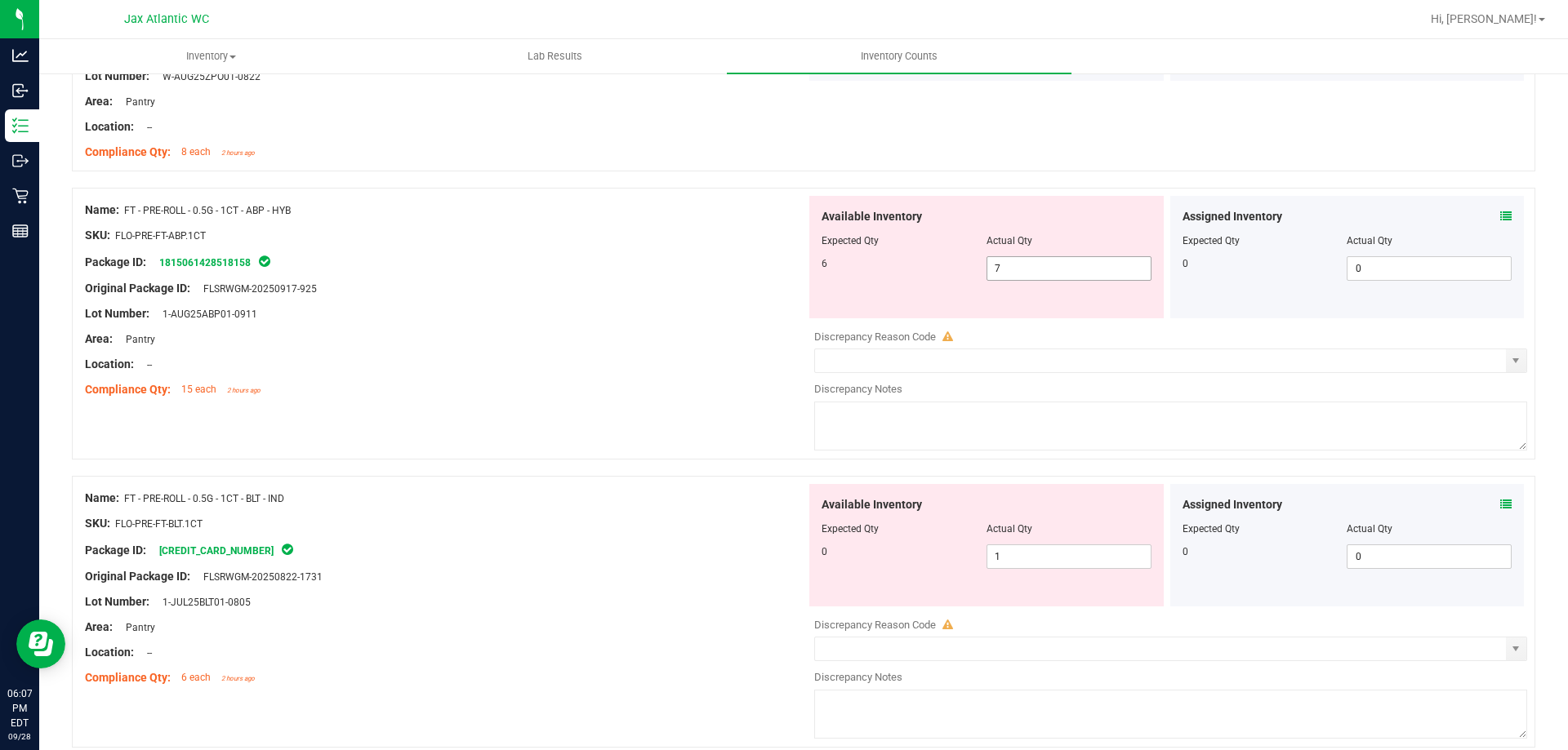
click at [991, 262] on span "7 7" at bounding box center [1068, 268] width 165 height 24
click at [991, 262] on input "7" at bounding box center [1068, 268] width 163 height 22
type input "6"
click at [795, 387] on div "Compliance Qty: 15 each 2 hours ago" at bounding box center [445, 390] width 721 height 18
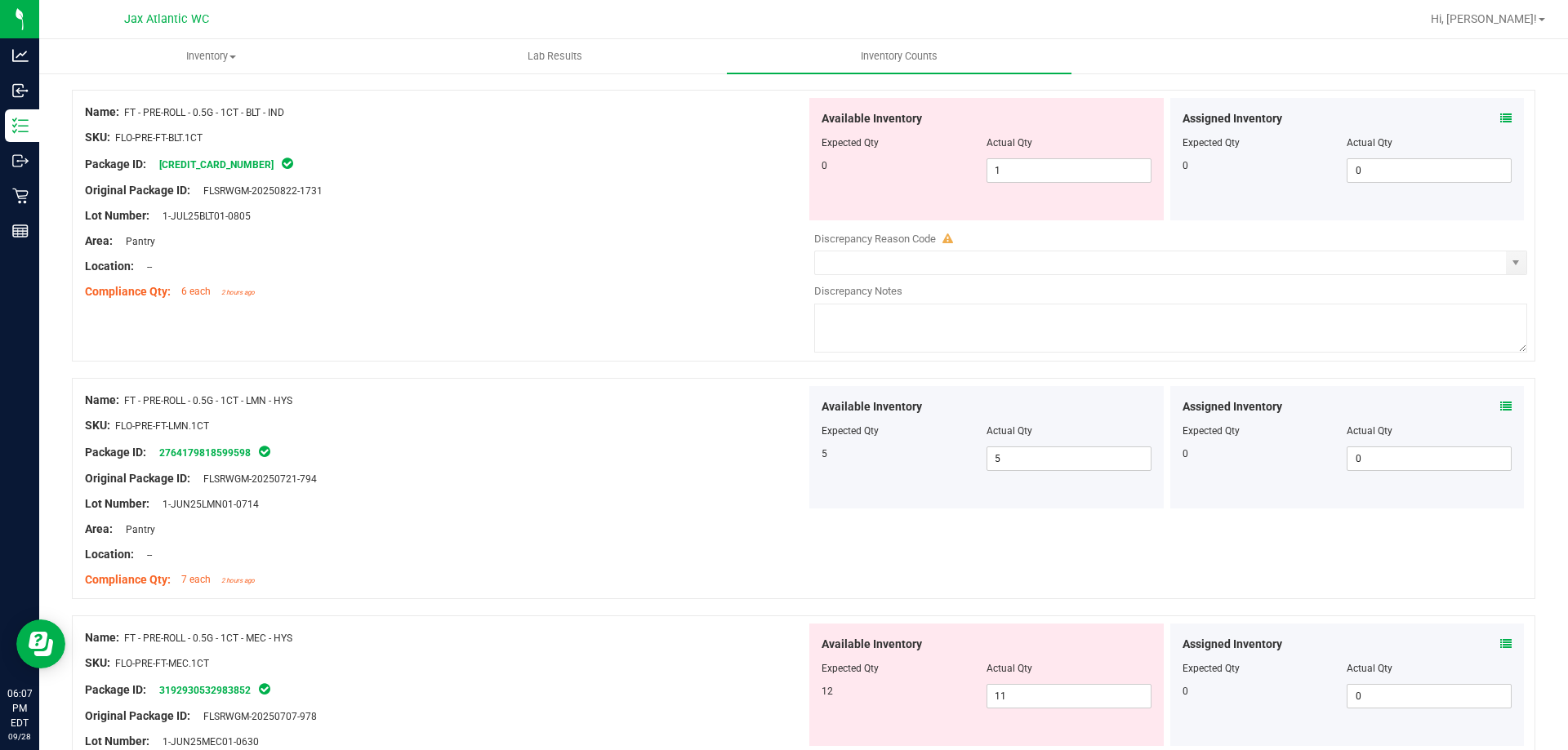
scroll to position [2858, 0]
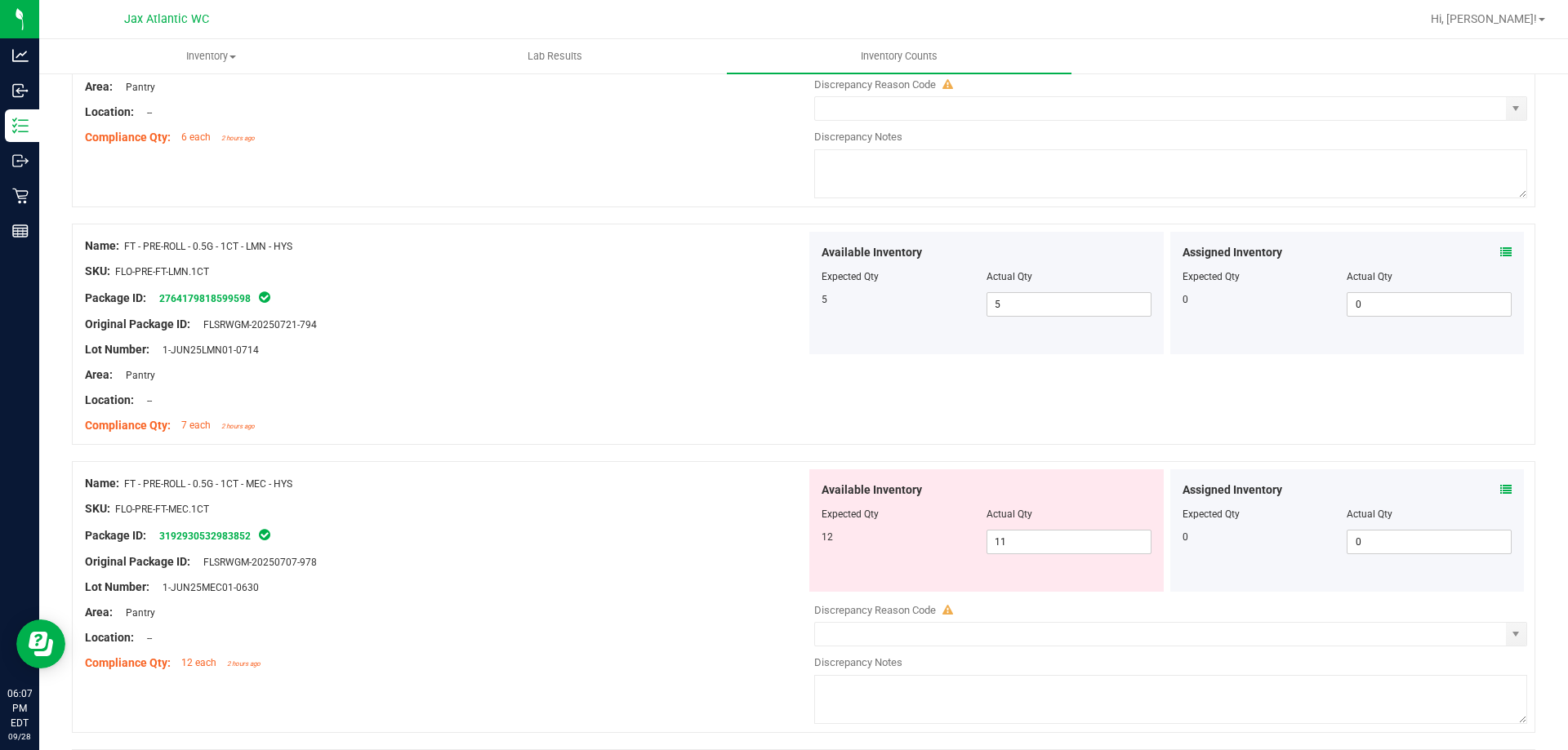
click at [1491, 487] on div "Assigned Inventory" at bounding box center [1347, 491] width 330 height 18
click at [1501, 490] on icon at bounding box center [1507, 490] width 12 height 12
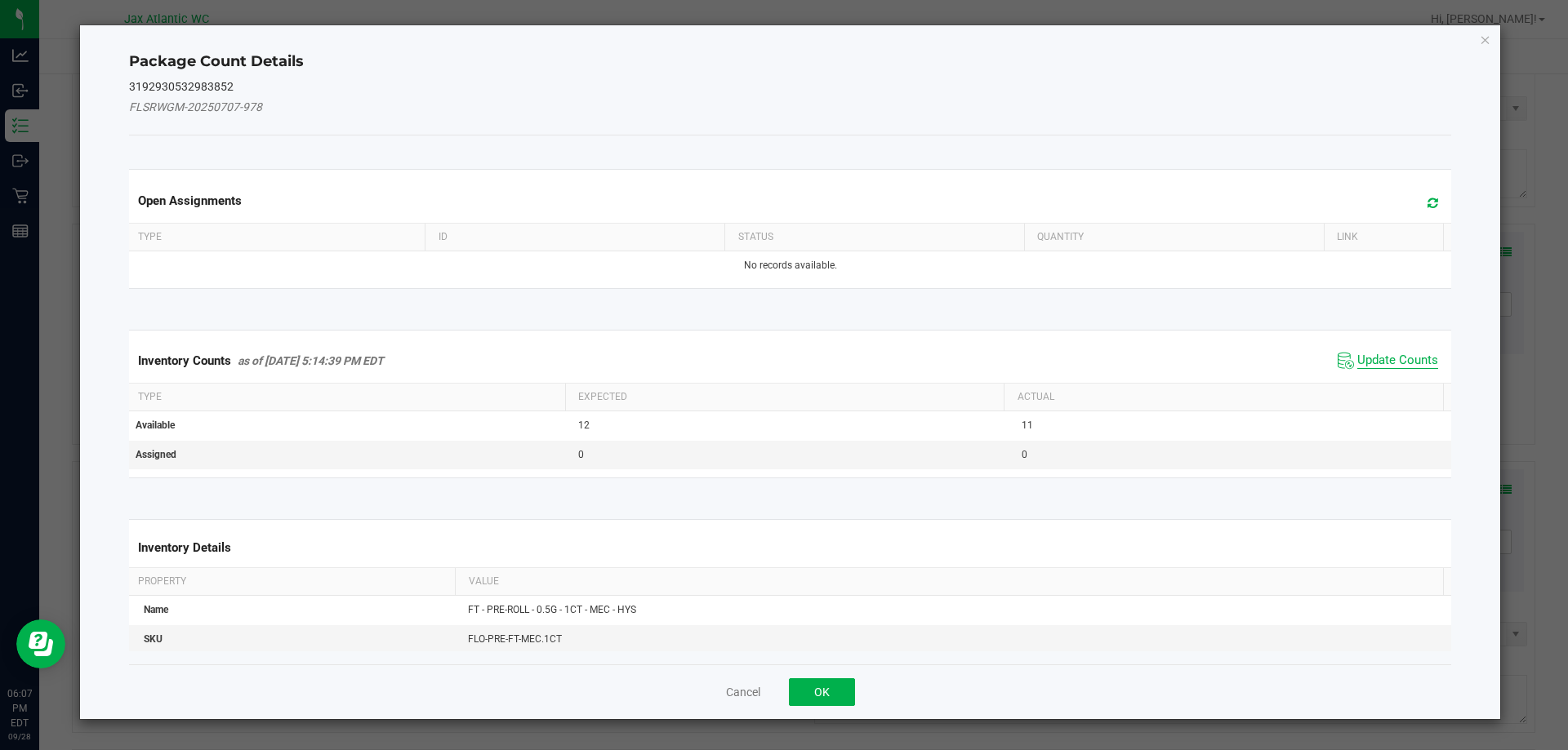
click at [1366, 353] on span "Update Counts" at bounding box center [1397, 361] width 81 height 17
click at [1366, 352] on span "Update Counts" at bounding box center [1389, 359] width 104 height 22
click at [1371, 348] on span "Update Counts" at bounding box center [1389, 359] width 104 height 22
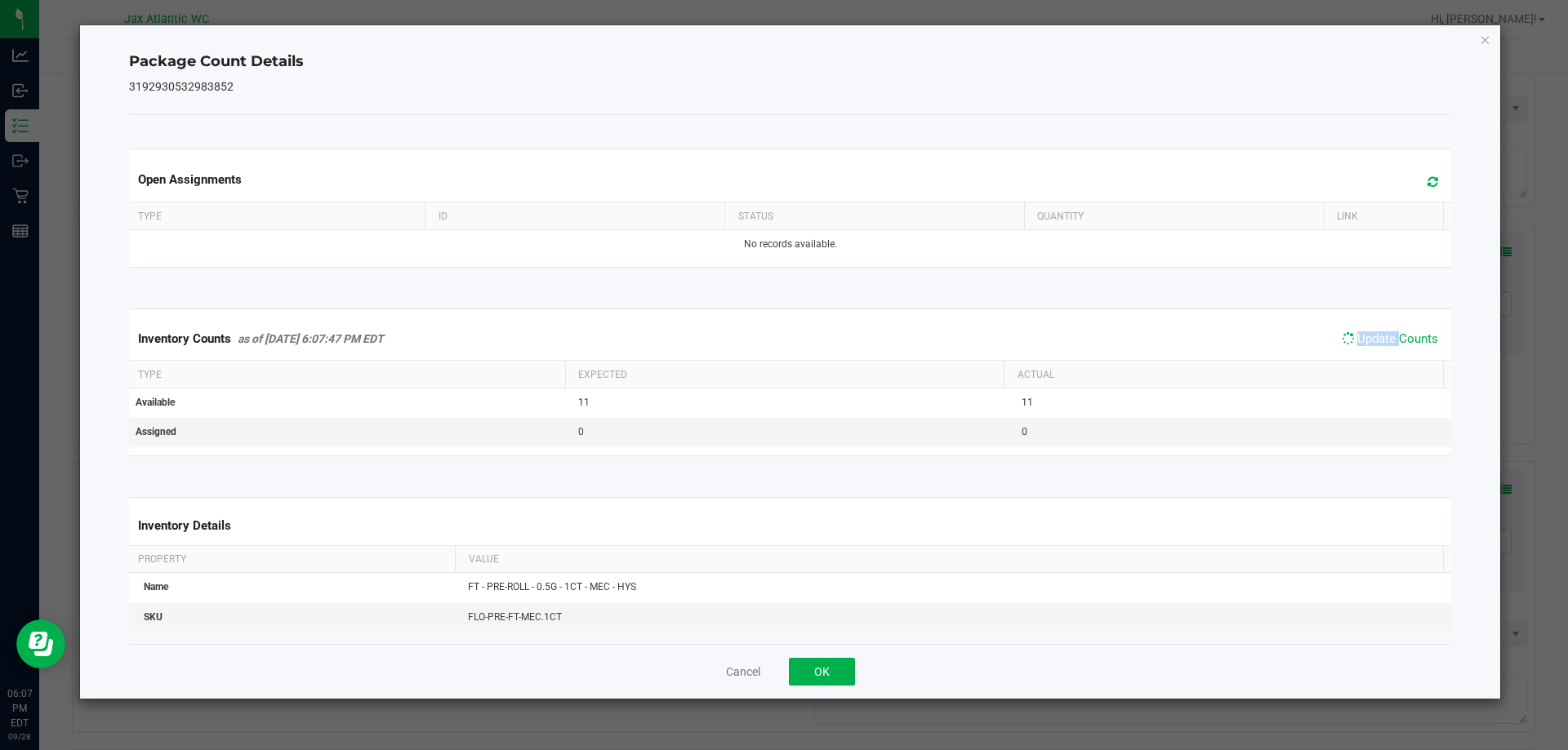
click at [1371, 348] on span "Update Counts" at bounding box center [1389, 338] width 104 height 22
click at [1372, 346] on span "Update Counts" at bounding box center [1397, 338] width 81 height 15
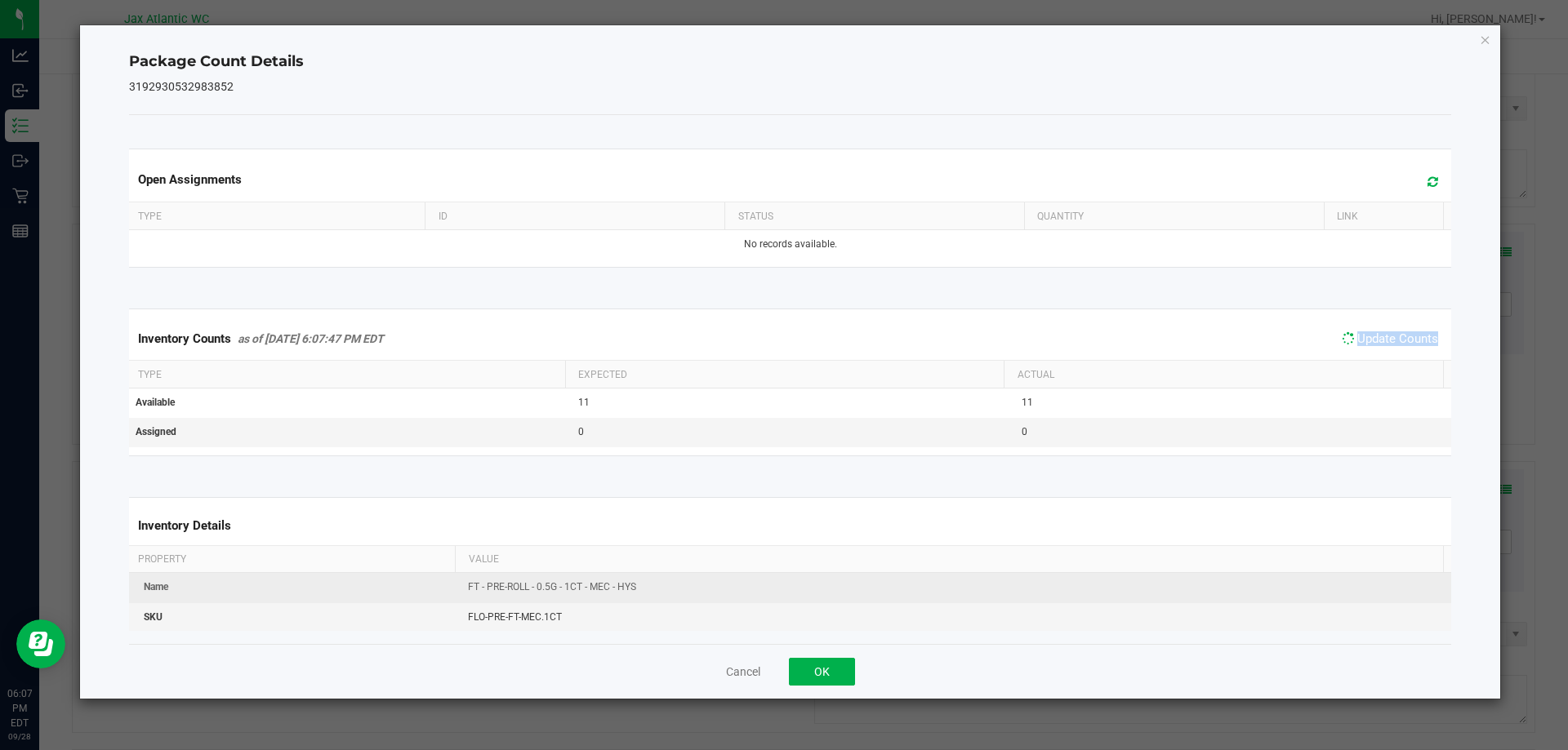
drag, startPoint x: 1372, startPoint y: 348, endPoint x: 990, endPoint y: 589, distance: 451.7
click at [1366, 353] on div "Inventory Counts as of [DATE] 6:07:47 PM EDT Update Counts" at bounding box center [790, 339] width 1330 height 43
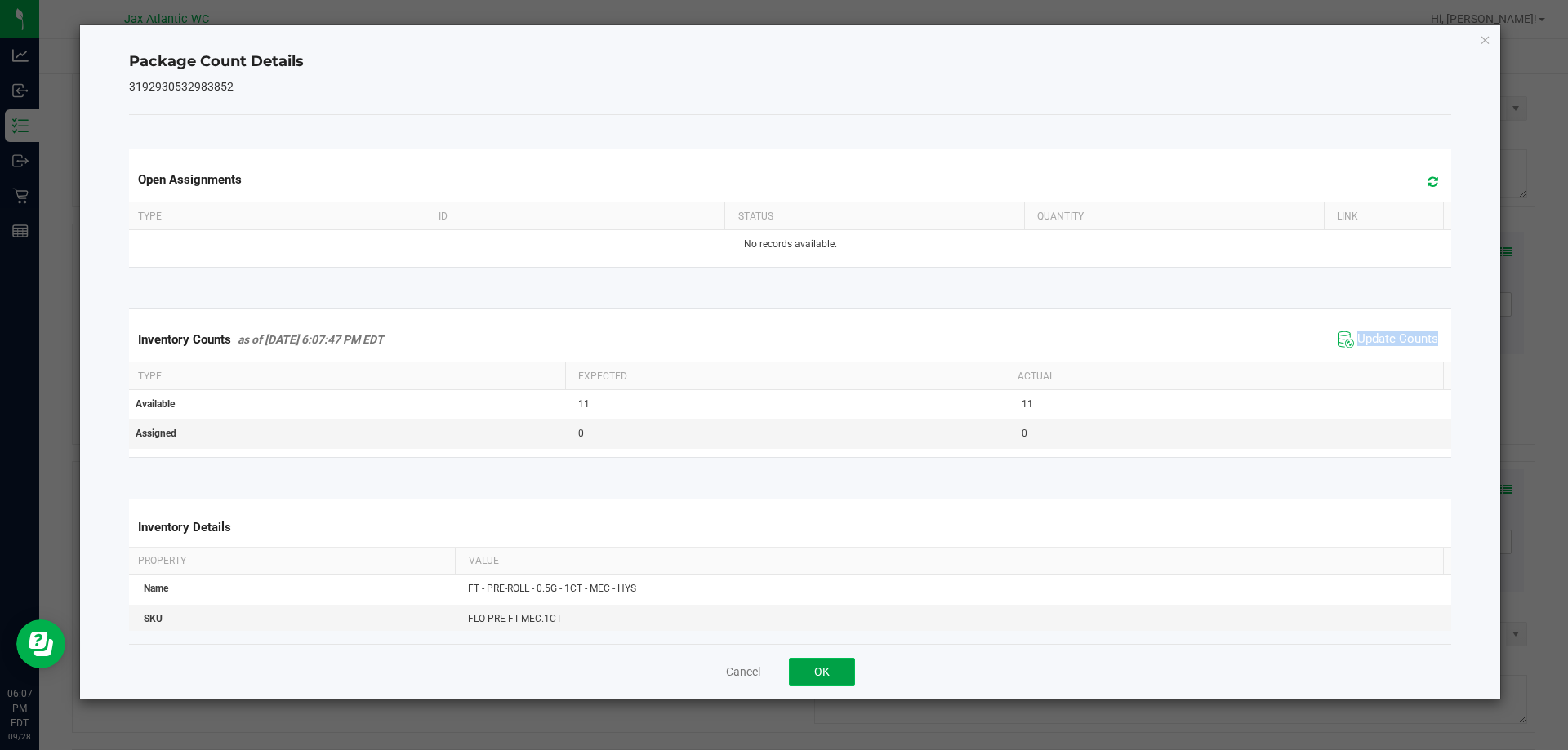
drag, startPoint x: 830, startPoint y: 668, endPoint x: 858, endPoint y: 443, distance: 226.7
click at [831, 666] on button "OK" at bounding box center [823, 672] width 66 height 27
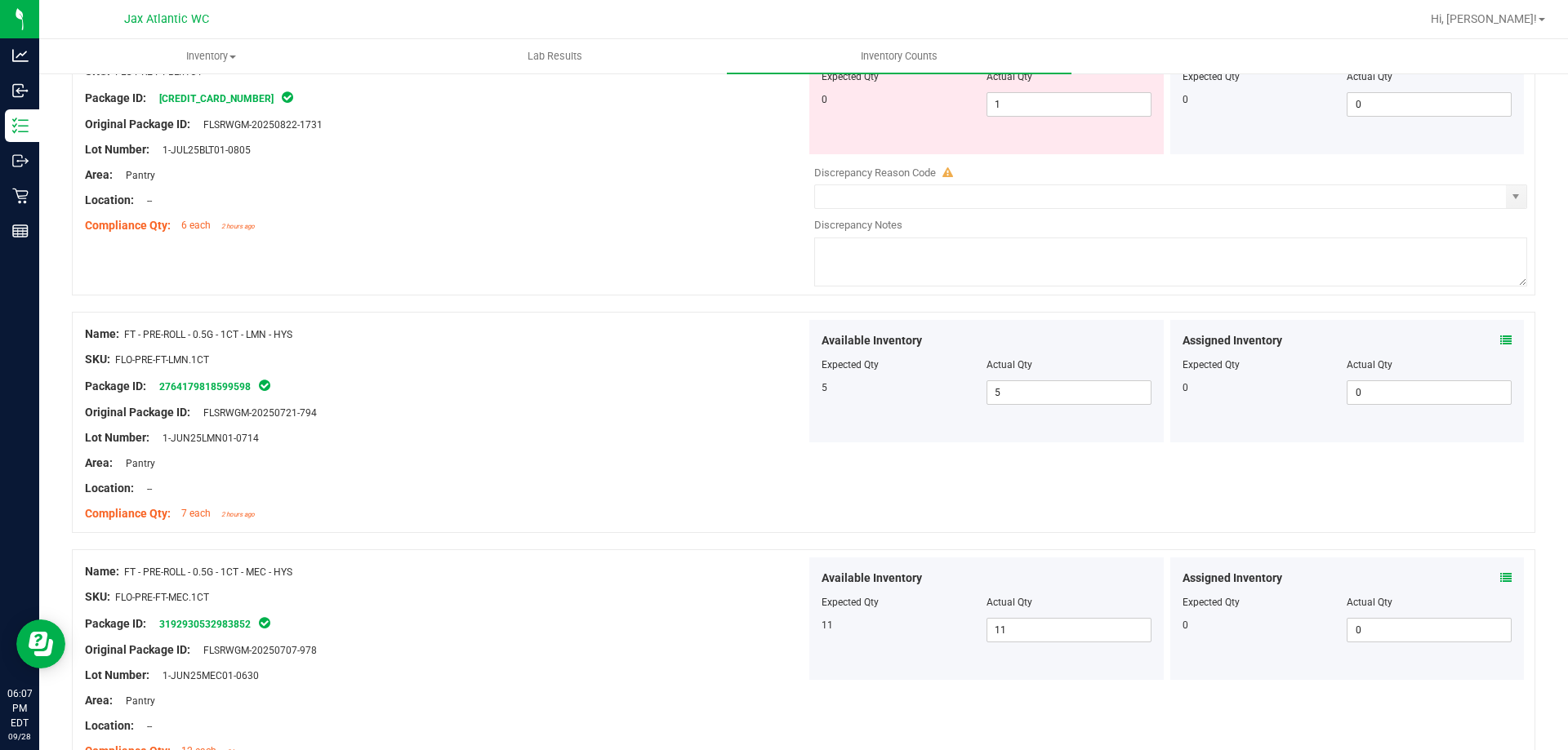
scroll to position [2694, 0]
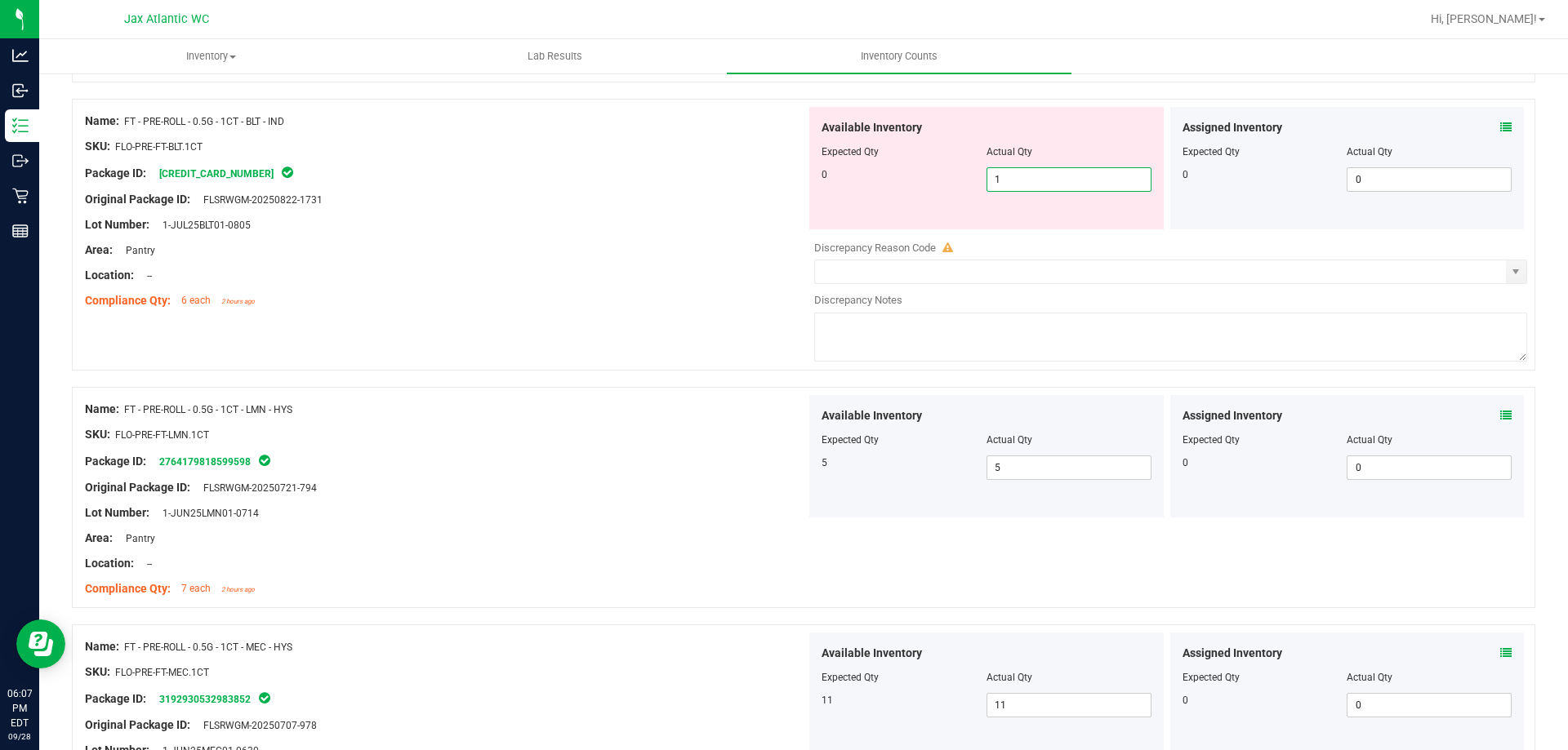
click at [1026, 178] on span "1 1" at bounding box center [1068, 179] width 165 height 24
click at [1026, 178] on input "1" at bounding box center [1068, 178] width 163 height 22
type input "0"
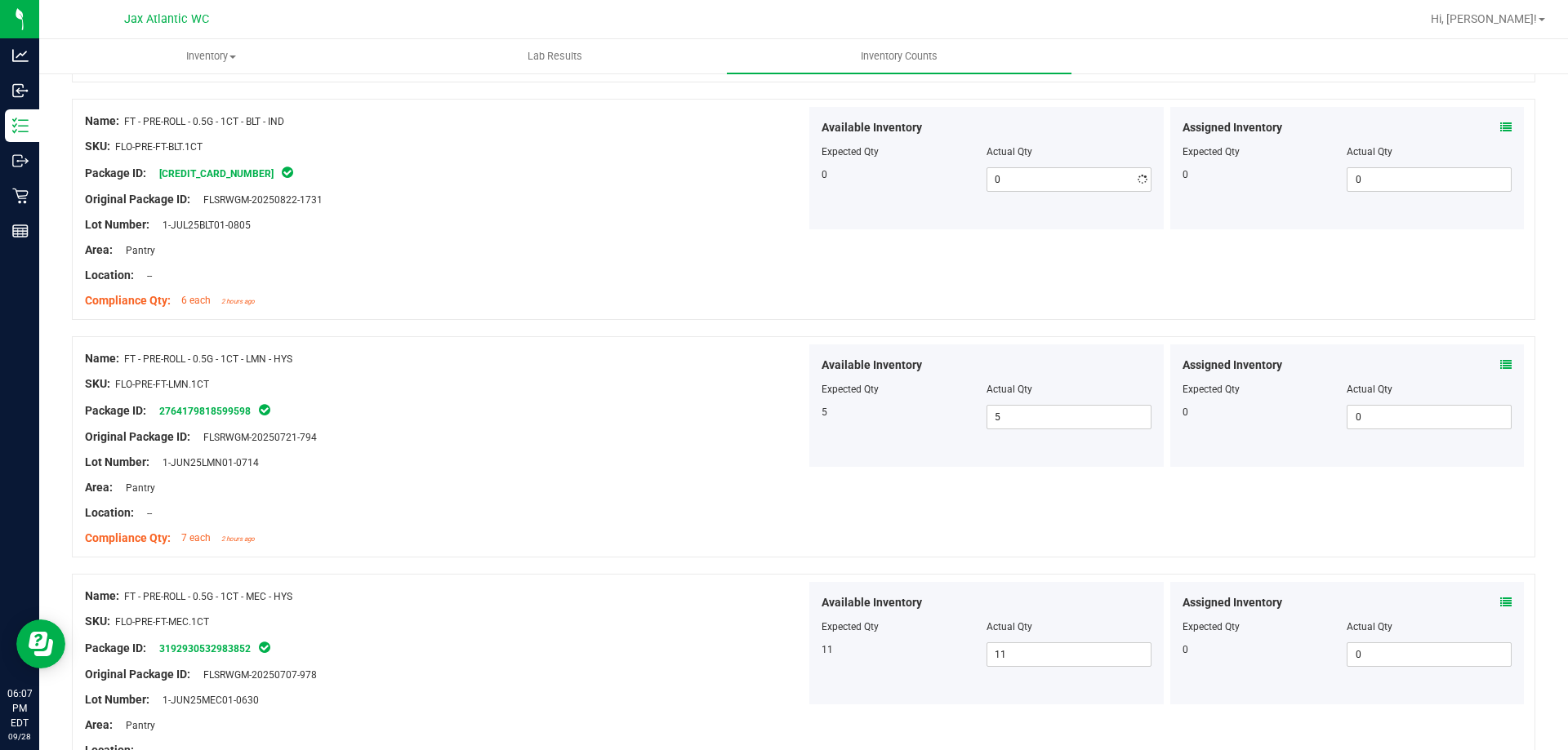
click at [583, 258] on div at bounding box center [445, 262] width 721 height 8
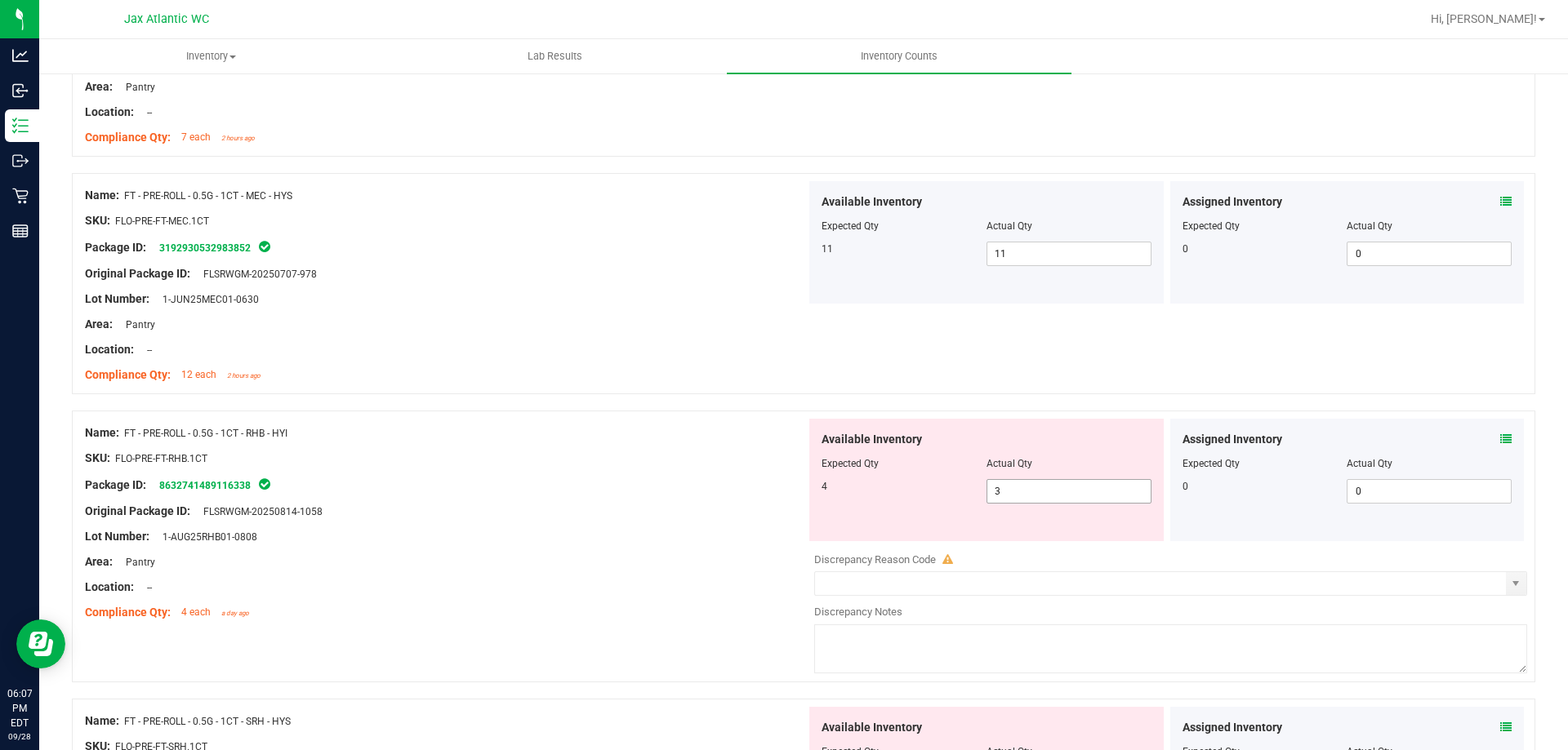
scroll to position [3265, 0]
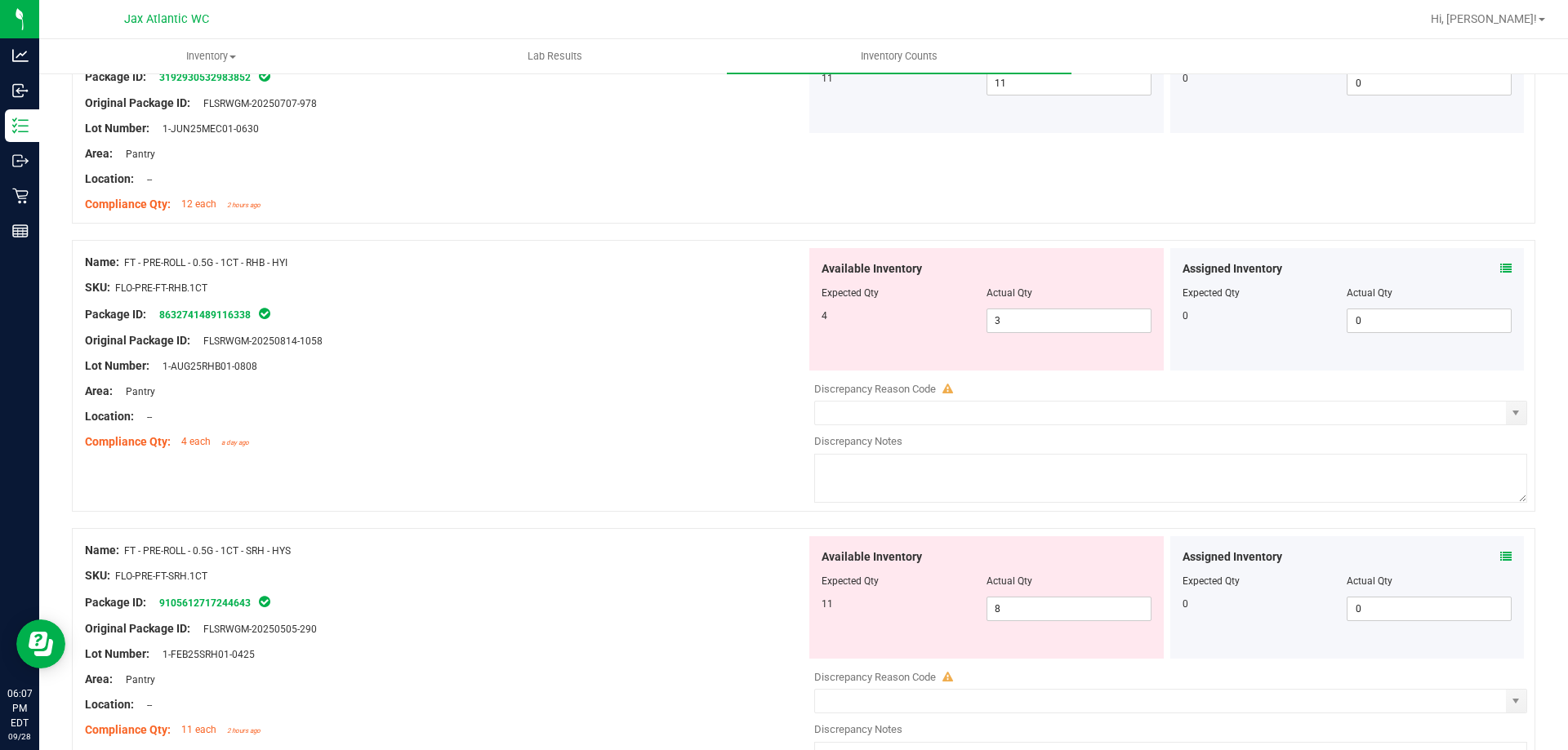
click at [1506, 262] on div "Assigned Inventory Expected Qty Actual Qty 0 0 0" at bounding box center [1347, 309] width 354 height 123
click at [1501, 264] on icon at bounding box center [1507, 269] width 12 height 12
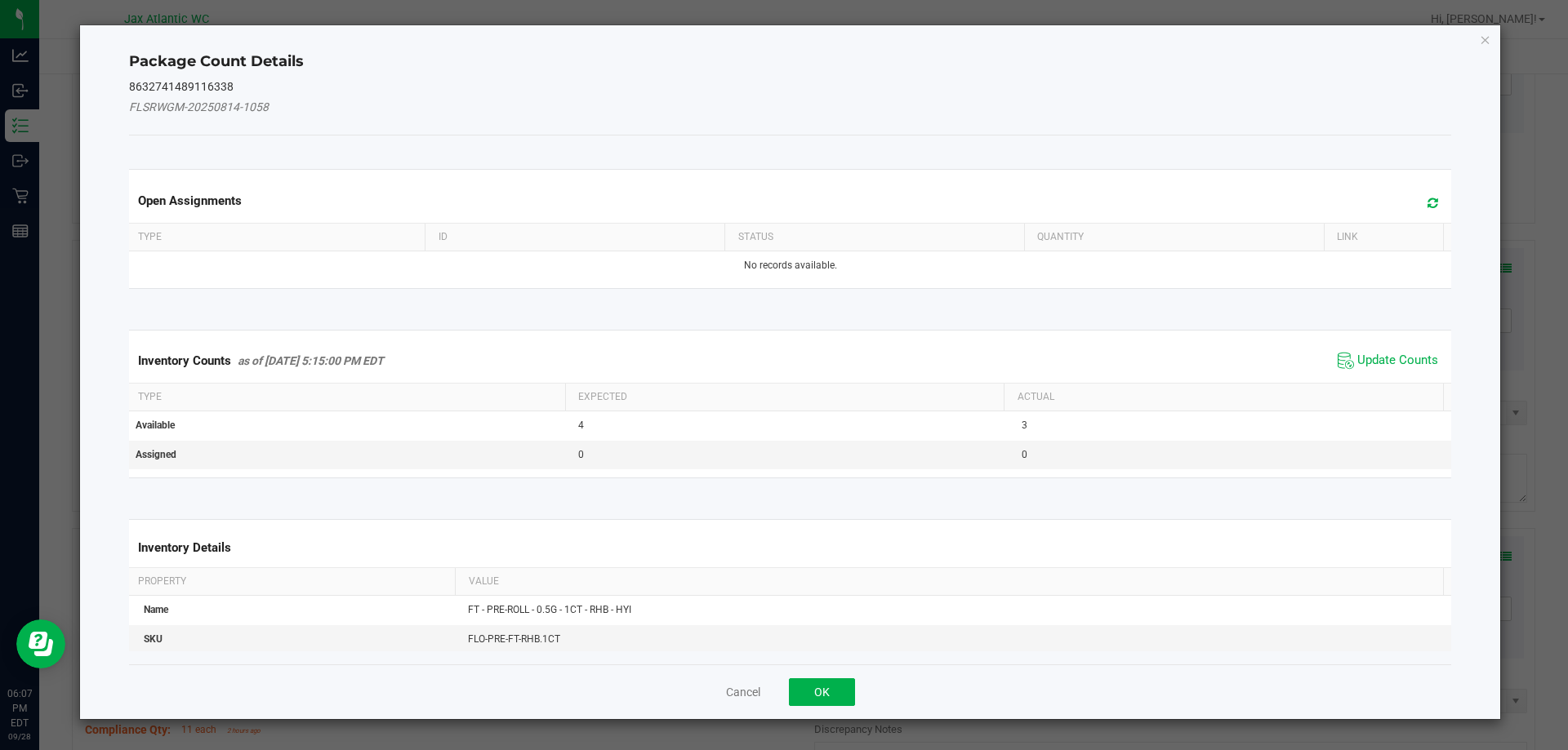
click at [1357, 349] on span "Update Counts" at bounding box center [1387, 360] width 108 height 24
click at [1376, 345] on div "Inventory Counts as of [DATE] 5:15:00 PM EDT Update Counts" at bounding box center [790, 360] width 1330 height 43
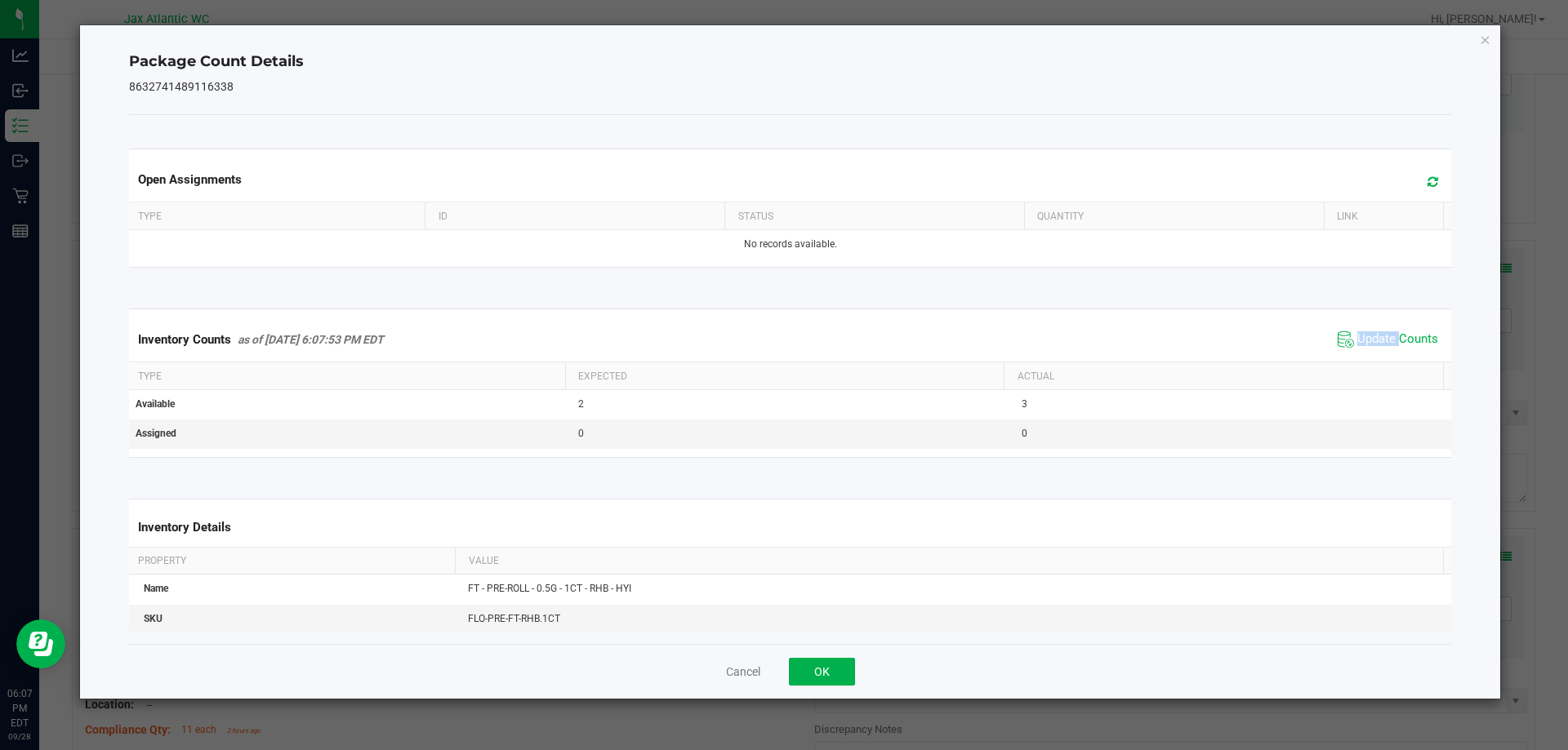
click at [1376, 345] on span "Update Counts" at bounding box center [1397, 339] width 81 height 17
click at [1380, 344] on span "Update Counts" at bounding box center [1397, 339] width 81 height 17
click at [805, 669] on button "OK" at bounding box center [823, 672] width 66 height 27
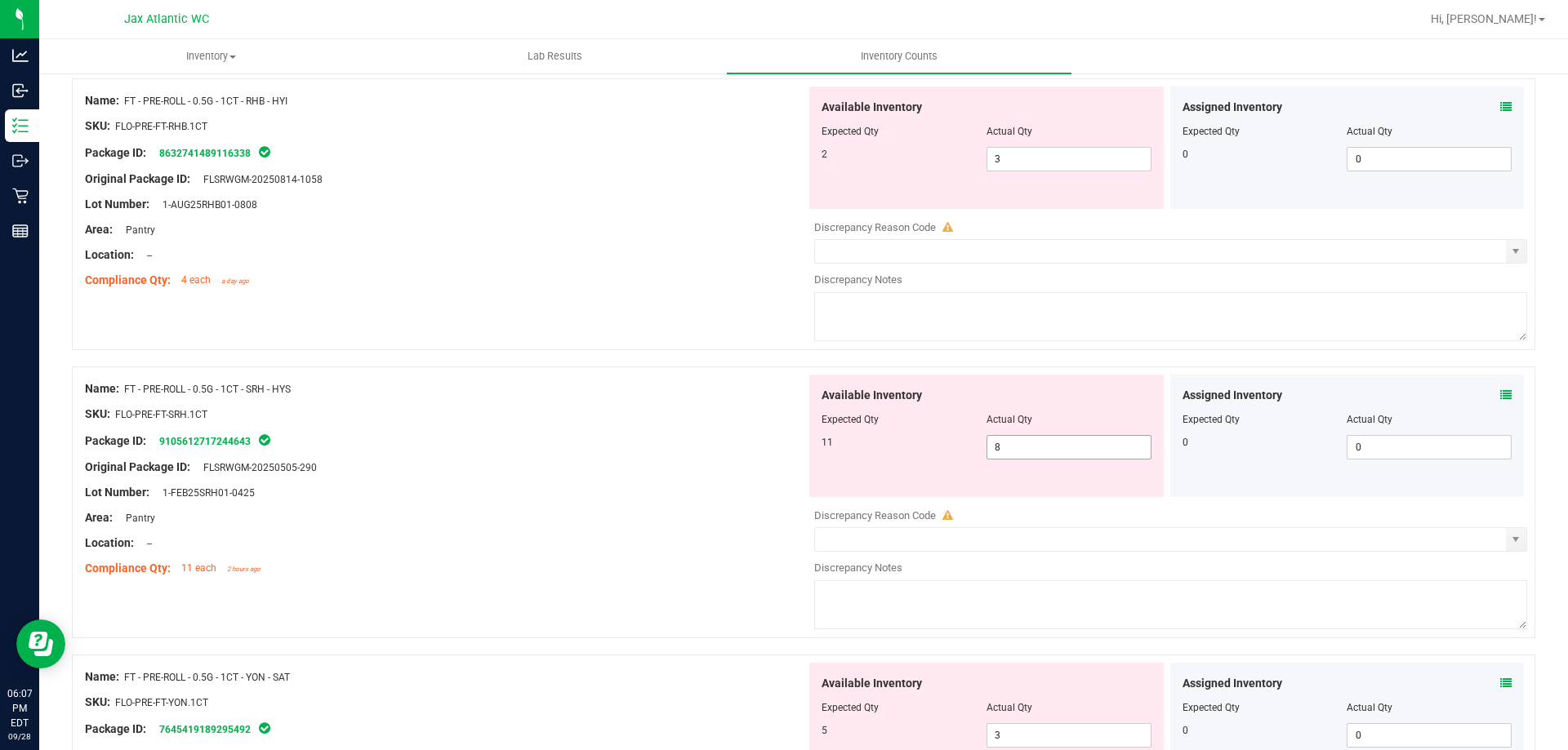
scroll to position [3429, 0]
click at [1501, 393] on icon at bounding box center [1507, 394] width 12 height 12
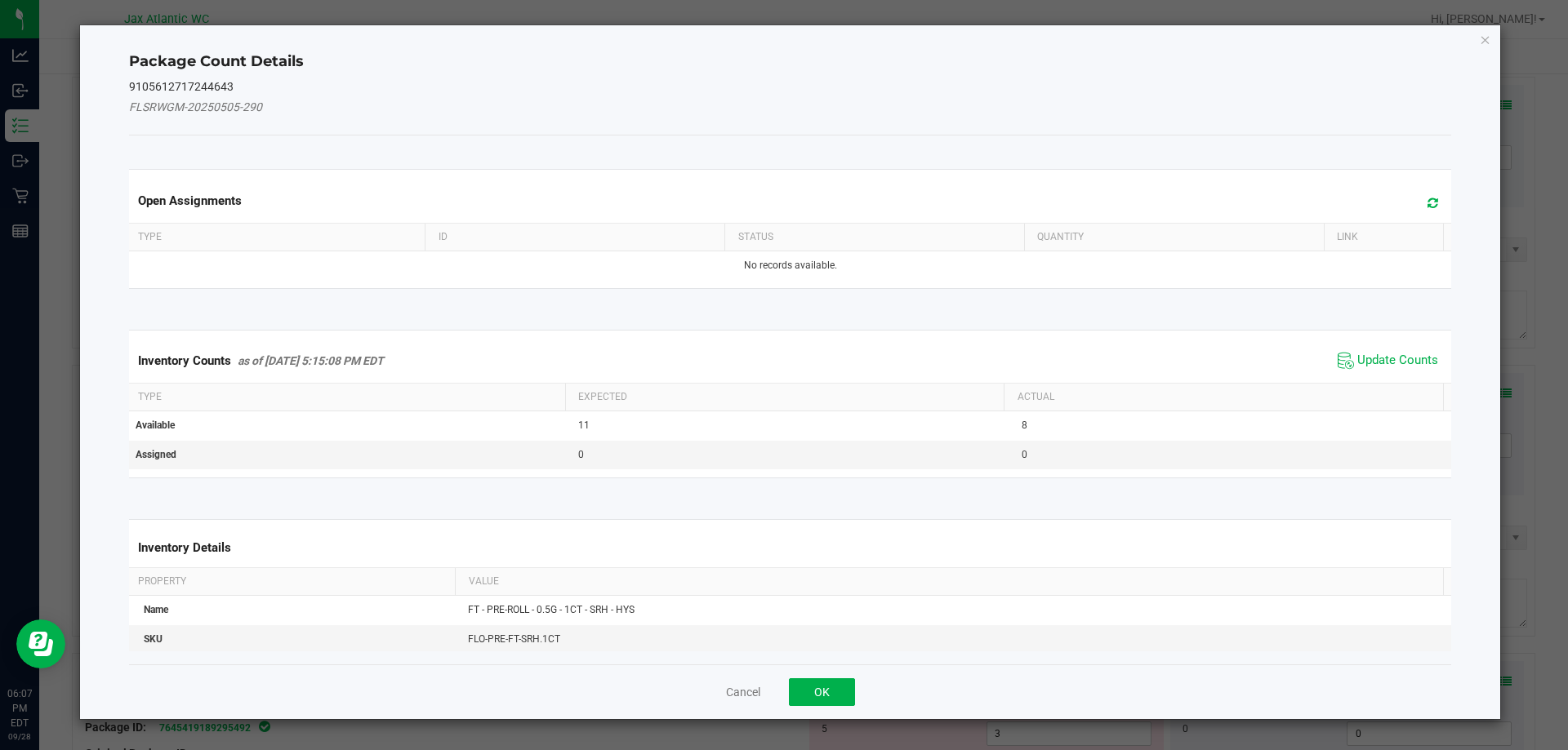
drag, startPoint x: 1430, startPoint y: 337, endPoint x: 1413, endPoint y: 345, distance: 18.8
click at [1426, 339] on kendo-grid "Inventory Counts as of [DATE] 5:15:08 PM EDT Update Counts Type Expected Actual…" at bounding box center [790, 404] width 1347 height 148
click at [1386, 360] on span "Update Counts" at bounding box center [1397, 361] width 81 height 17
drag, startPoint x: 1386, startPoint y: 360, endPoint x: 1380, endPoint y: 353, distance: 9.2
click at [1385, 359] on span "Update Counts" at bounding box center [1397, 360] width 81 height 15
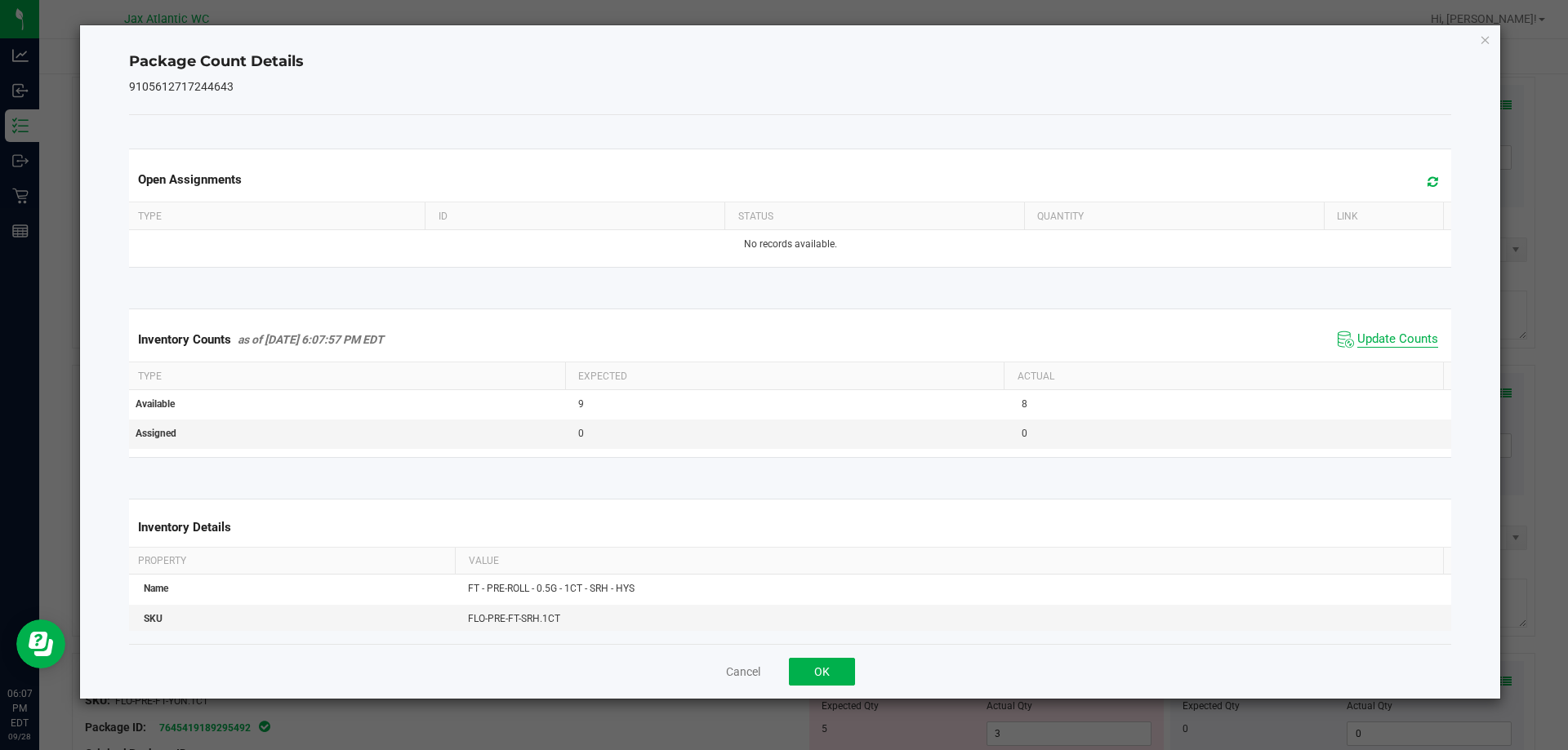
click at [1380, 353] on div "Inventory Counts as of [DATE] 6:07:57 PM EDT Update Counts" at bounding box center [790, 339] width 1330 height 44
click at [1376, 345] on span "Update Counts" at bounding box center [1397, 339] width 81 height 17
click at [1376, 345] on span "Update Counts" at bounding box center [1397, 338] width 81 height 15
drag, startPoint x: 814, startPoint y: 663, endPoint x: 964, endPoint y: 572, distance: 175.4
click at [815, 663] on button "OK" at bounding box center [823, 672] width 66 height 27
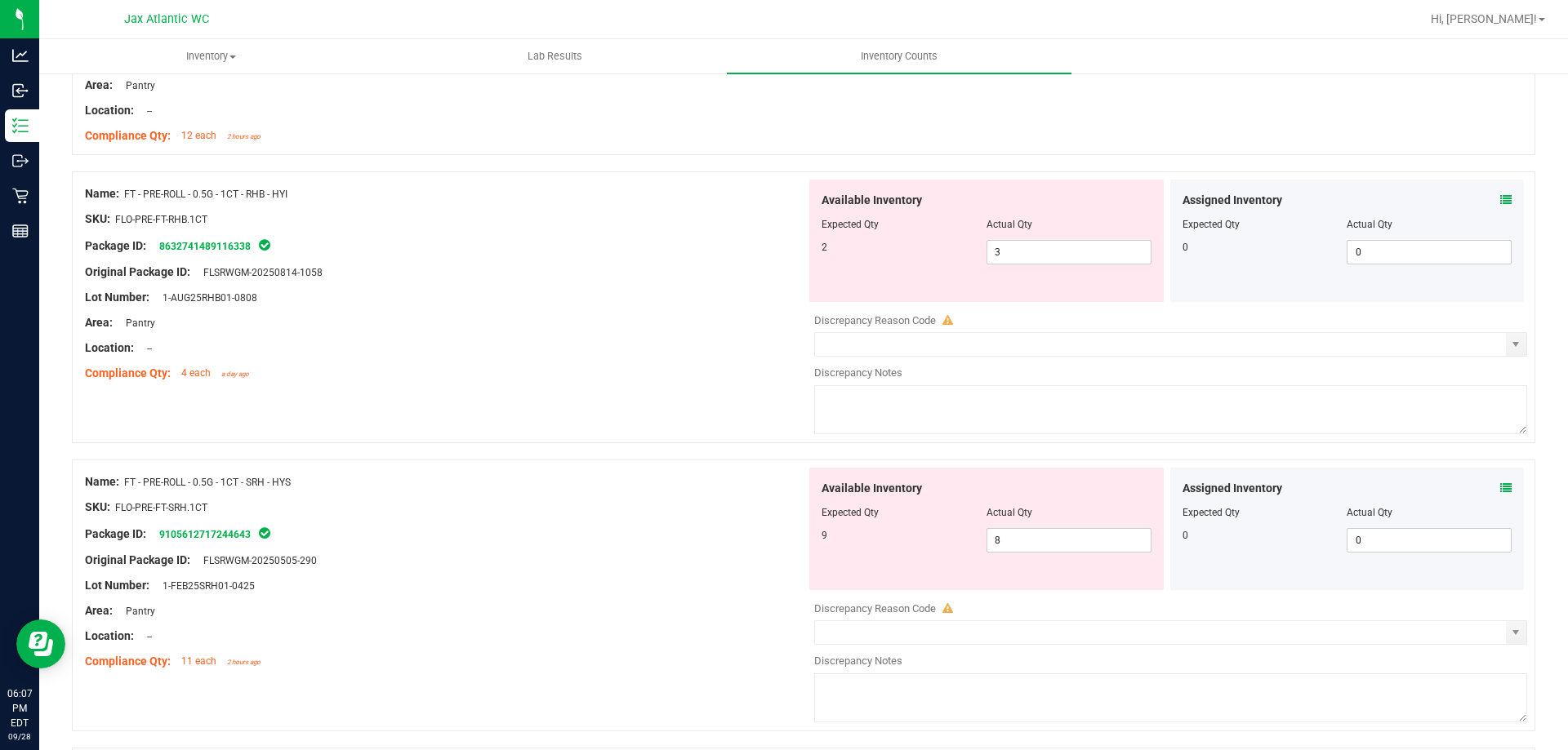
scroll to position [3184, 0]
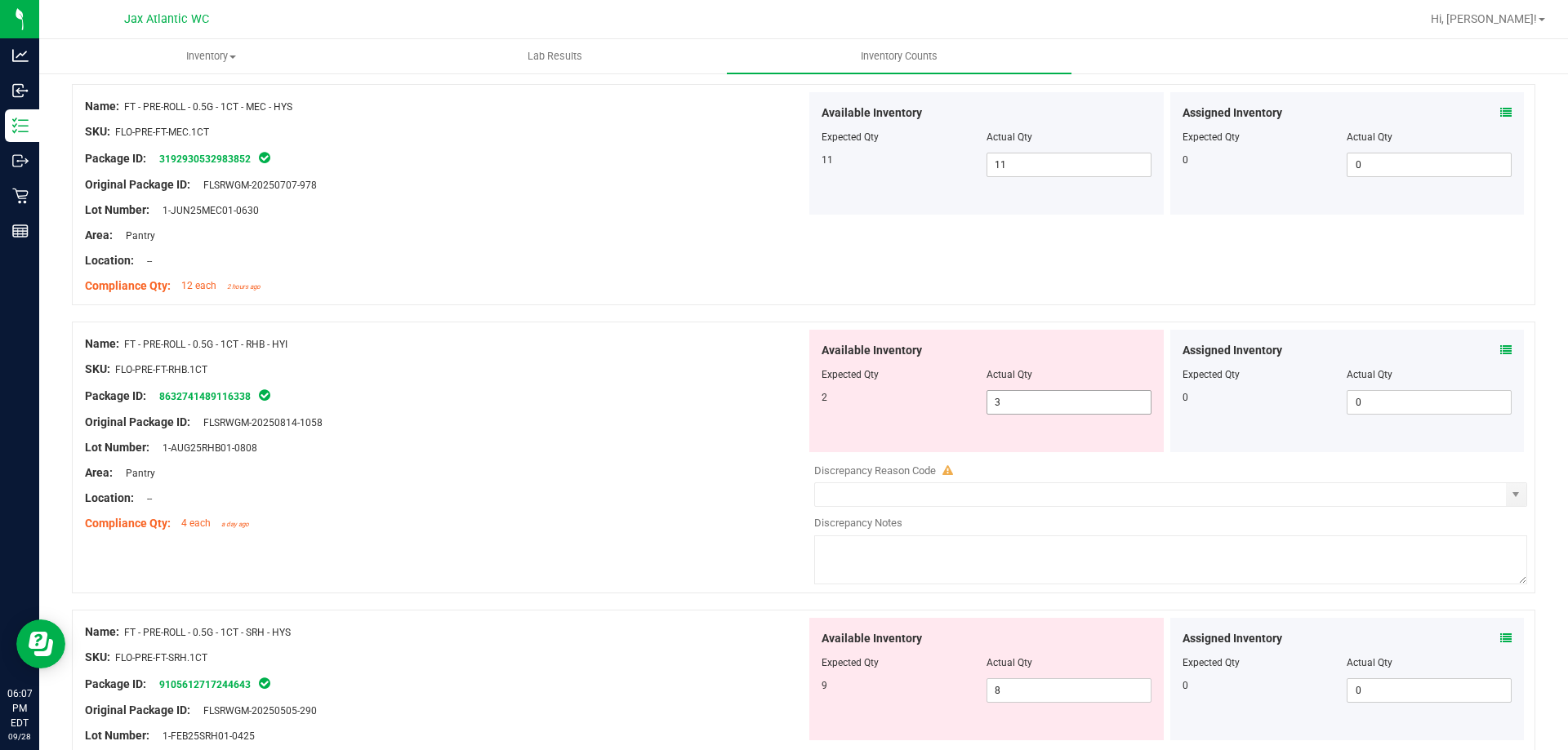
click at [1040, 400] on span "3 3" at bounding box center [1068, 402] width 165 height 24
click at [1040, 400] on input "3" at bounding box center [1068, 402] width 163 height 22
type input "2"
click at [744, 404] on div "Package ID: 8632741489116338" at bounding box center [445, 396] width 721 height 20
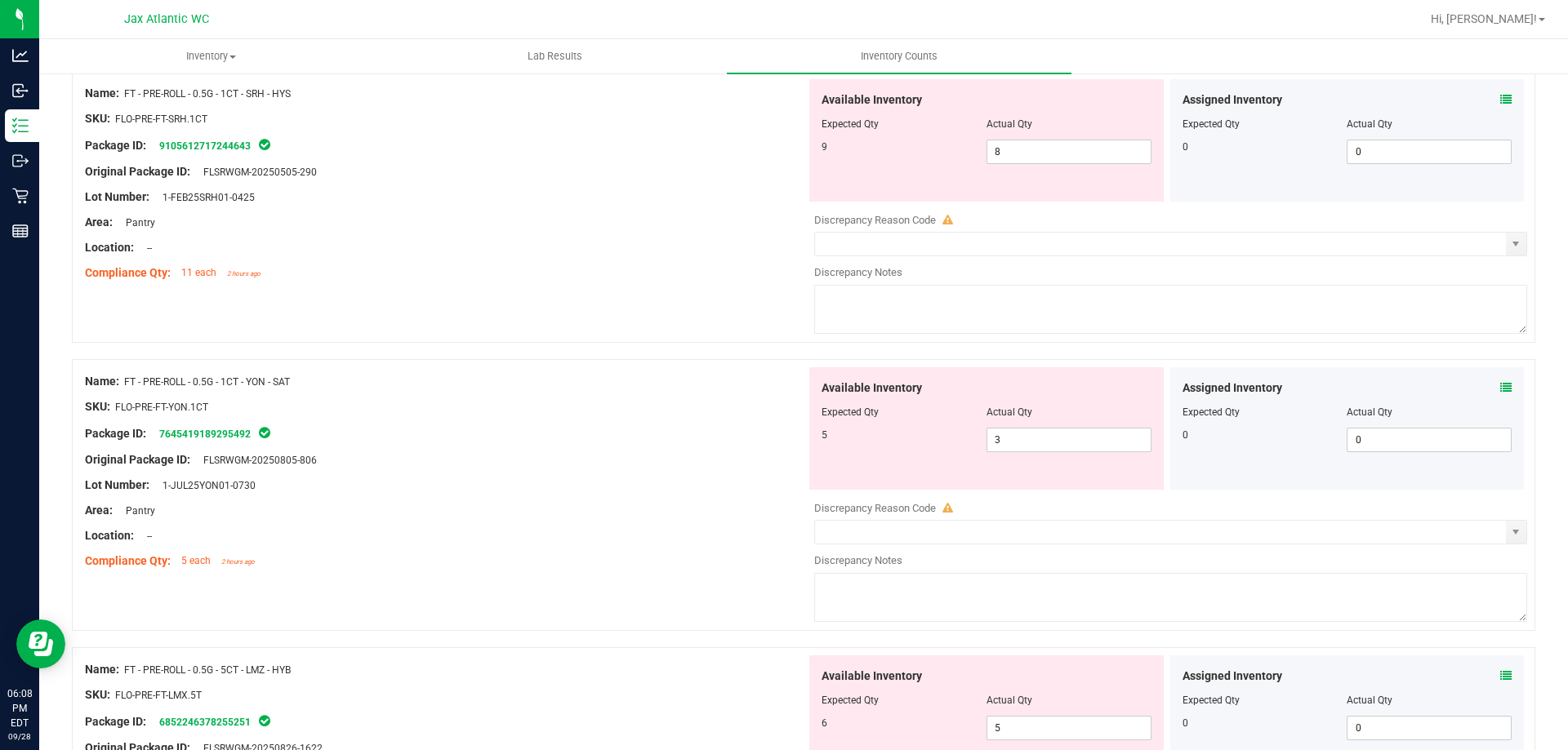
scroll to position [3674, 0]
click at [1501, 383] on icon at bounding box center [1507, 386] width 12 height 12
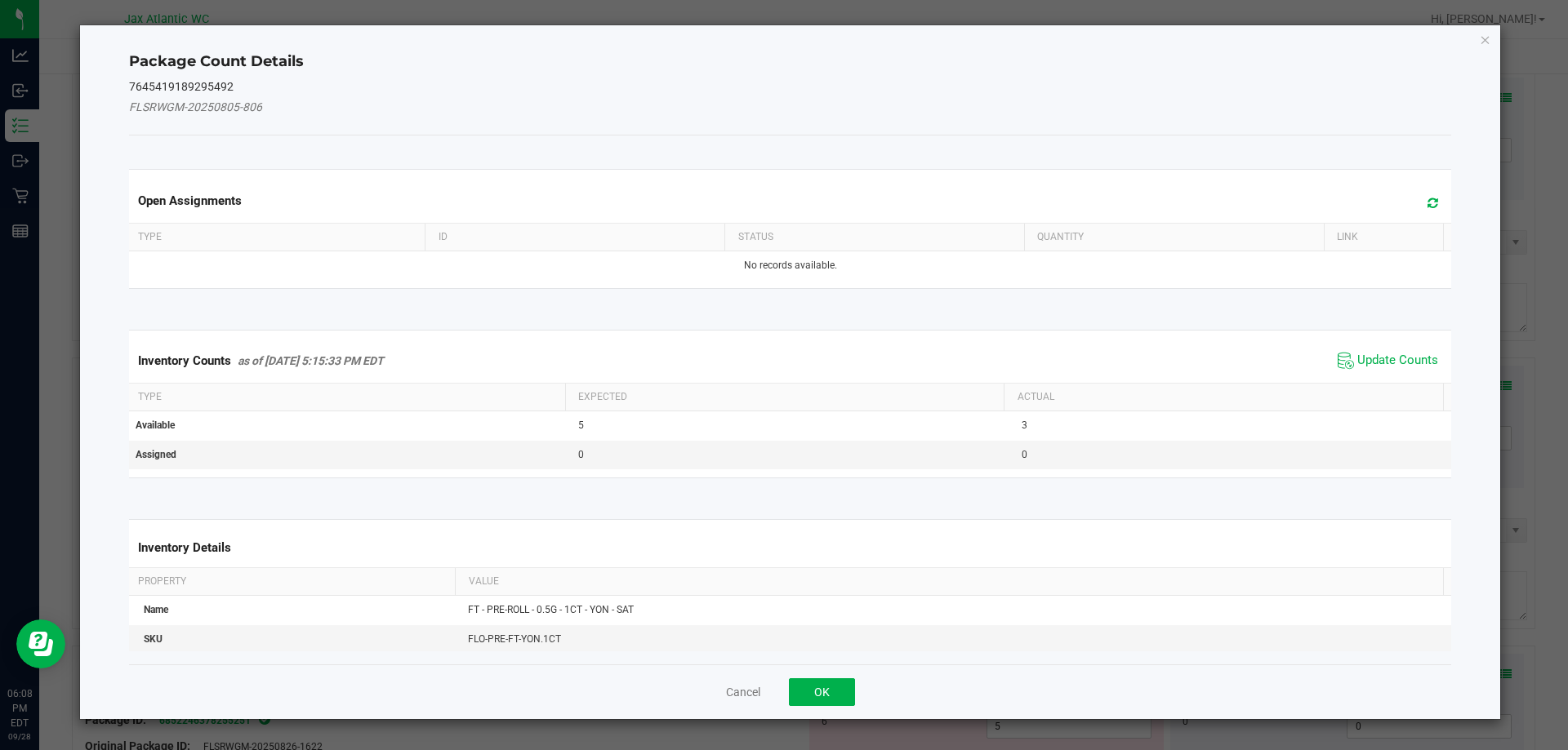
click at [1396, 369] on span "Update Counts" at bounding box center [1387, 360] width 108 height 24
click at [1394, 369] on kendo-grid "Inventory Counts as of [DATE] 5:15:33 PM EDT Update Counts Type Expected Actual…" at bounding box center [790, 403] width 1347 height 147
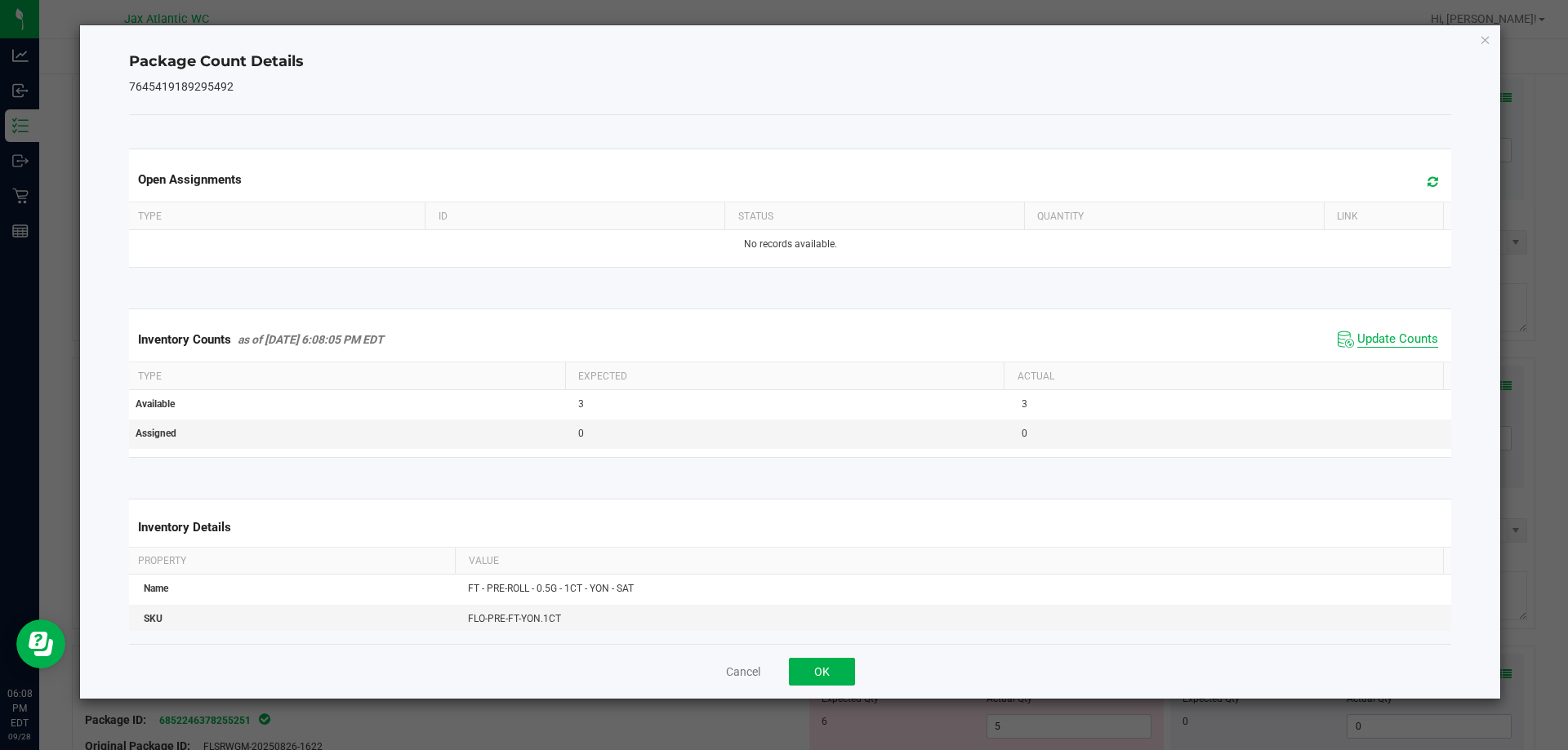
drag, startPoint x: 1383, startPoint y: 348, endPoint x: 1386, endPoint y: 334, distance: 14.3
click at [1383, 347] on span "Update Counts" at bounding box center [1397, 339] width 81 height 17
click at [1386, 334] on span "Update Counts" at bounding box center [1397, 339] width 81 height 17
click at [1386, 334] on span "Update Counts" at bounding box center [1397, 338] width 81 height 15
drag, startPoint x: 1386, startPoint y: 334, endPoint x: 1351, endPoint y: 346, distance: 37.0
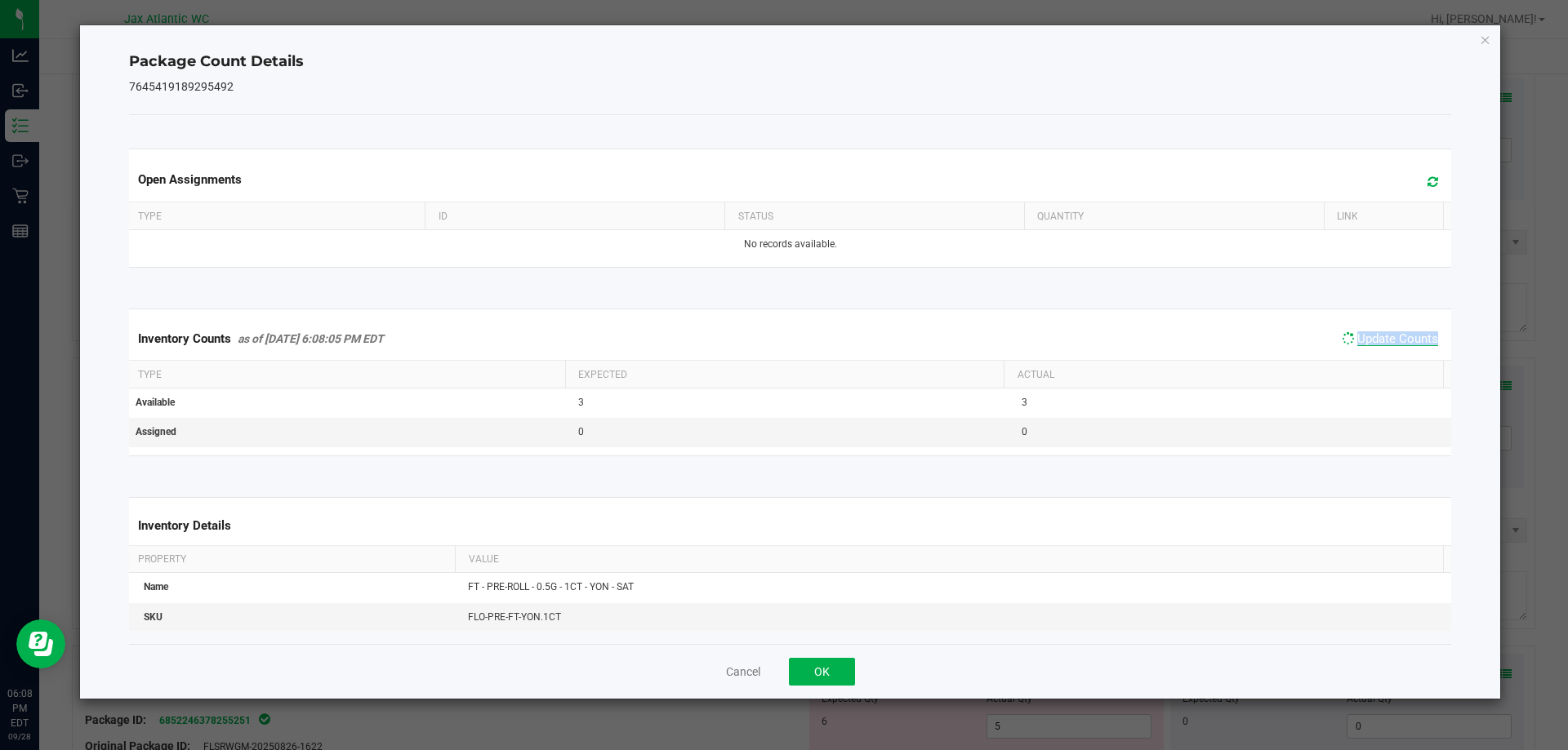
click at [1384, 335] on span "Update Counts" at bounding box center [1397, 338] width 81 height 15
click at [830, 669] on button "OK" at bounding box center [823, 672] width 66 height 27
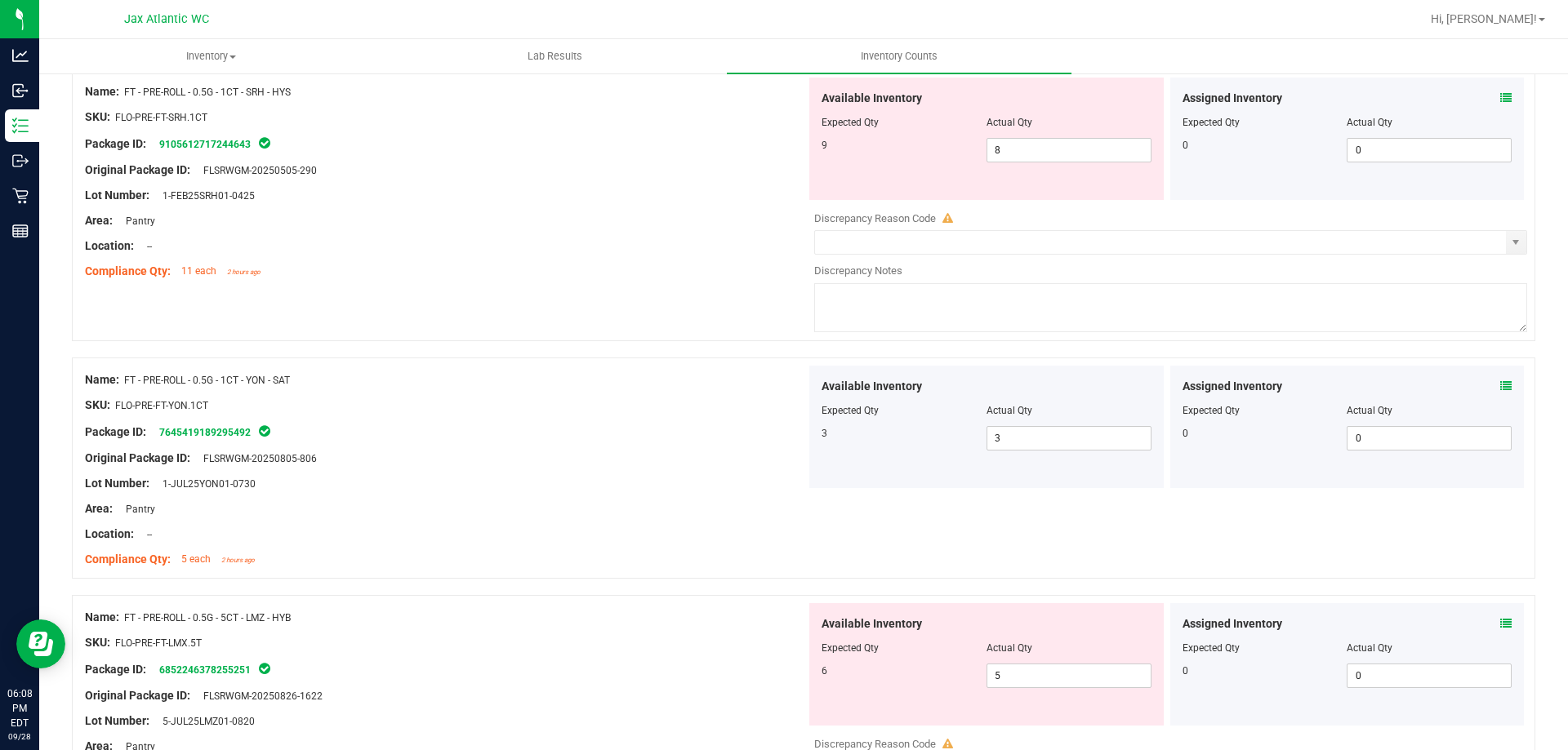
click at [1501, 618] on icon at bounding box center [1507, 624] width 12 height 12
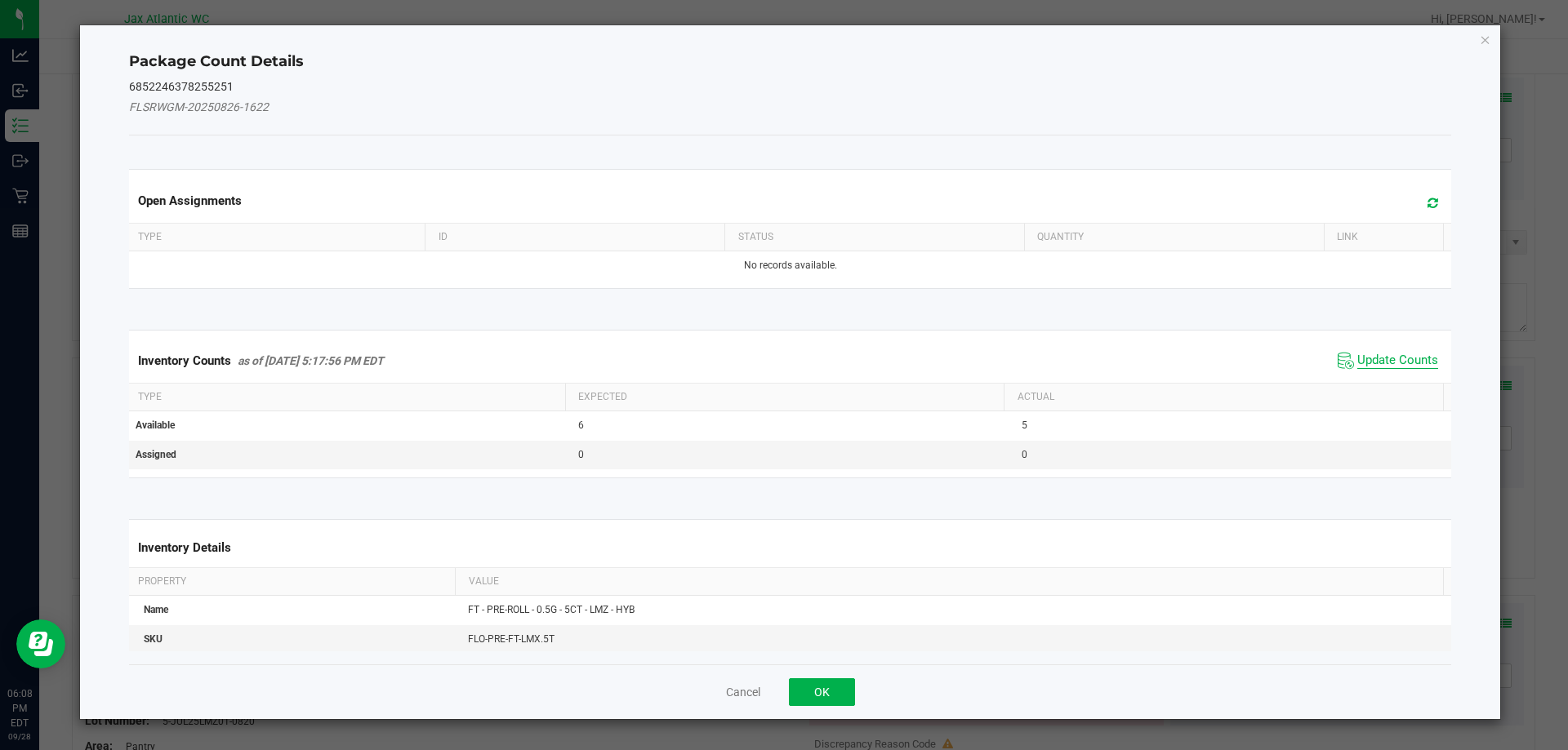
click at [1375, 357] on span "Update Counts" at bounding box center [1397, 361] width 81 height 17
click at [1372, 355] on div "Inventory Counts as of [DATE] 5:17:56 PM EDT Update Counts" at bounding box center [790, 360] width 1330 height 44
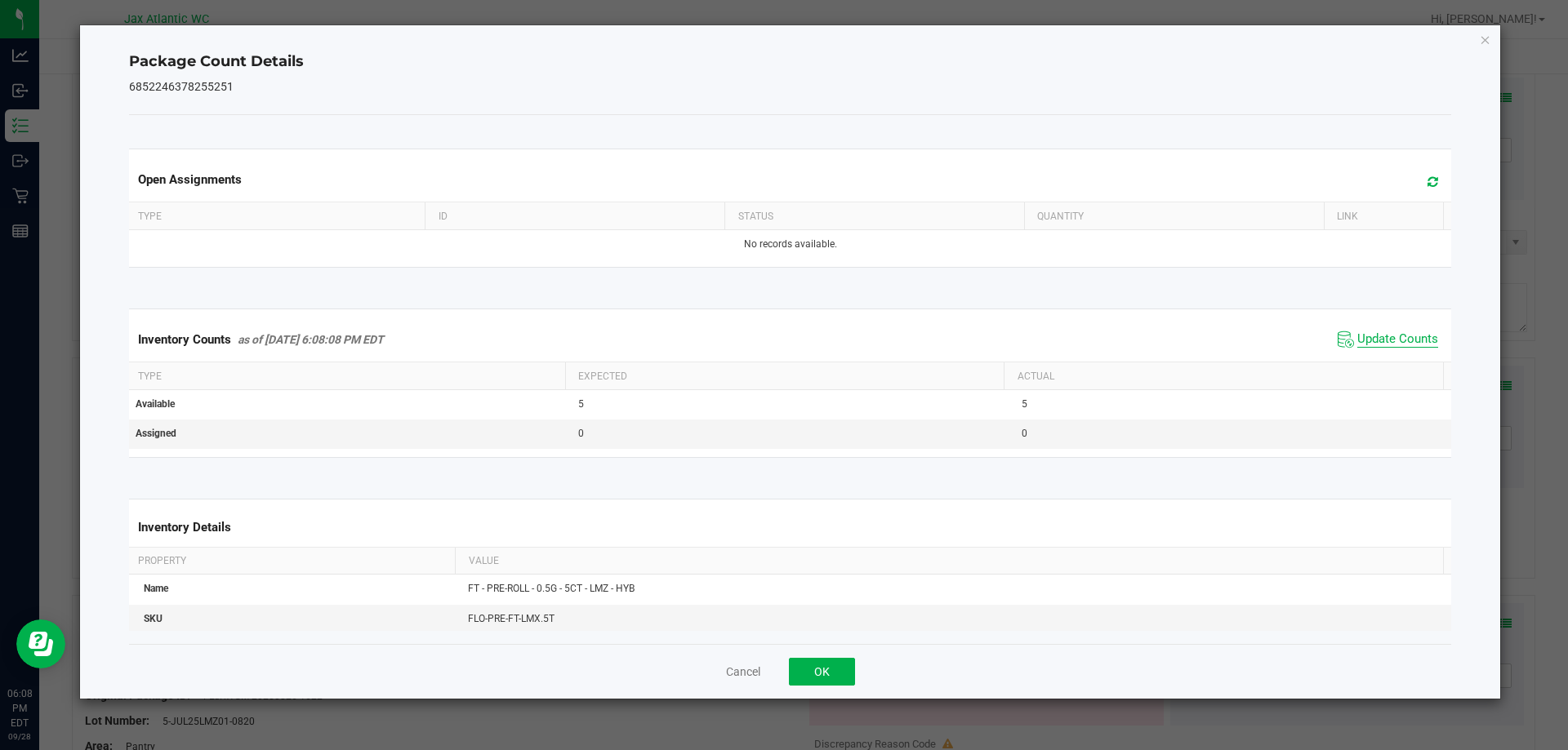
click at [1370, 343] on span "Update Counts" at bounding box center [1397, 339] width 81 height 17
click at [1370, 340] on span "Update Counts" at bounding box center [1397, 338] width 81 height 15
drag, startPoint x: 1370, startPoint y: 340, endPoint x: 1050, endPoint y: 500, distance: 357.8
click at [1362, 343] on span "Update Counts" at bounding box center [1397, 338] width 81 height 15
click at [787, 671] on div "Cancel OK" at bounding box center [790, 671] width 1323 height 55
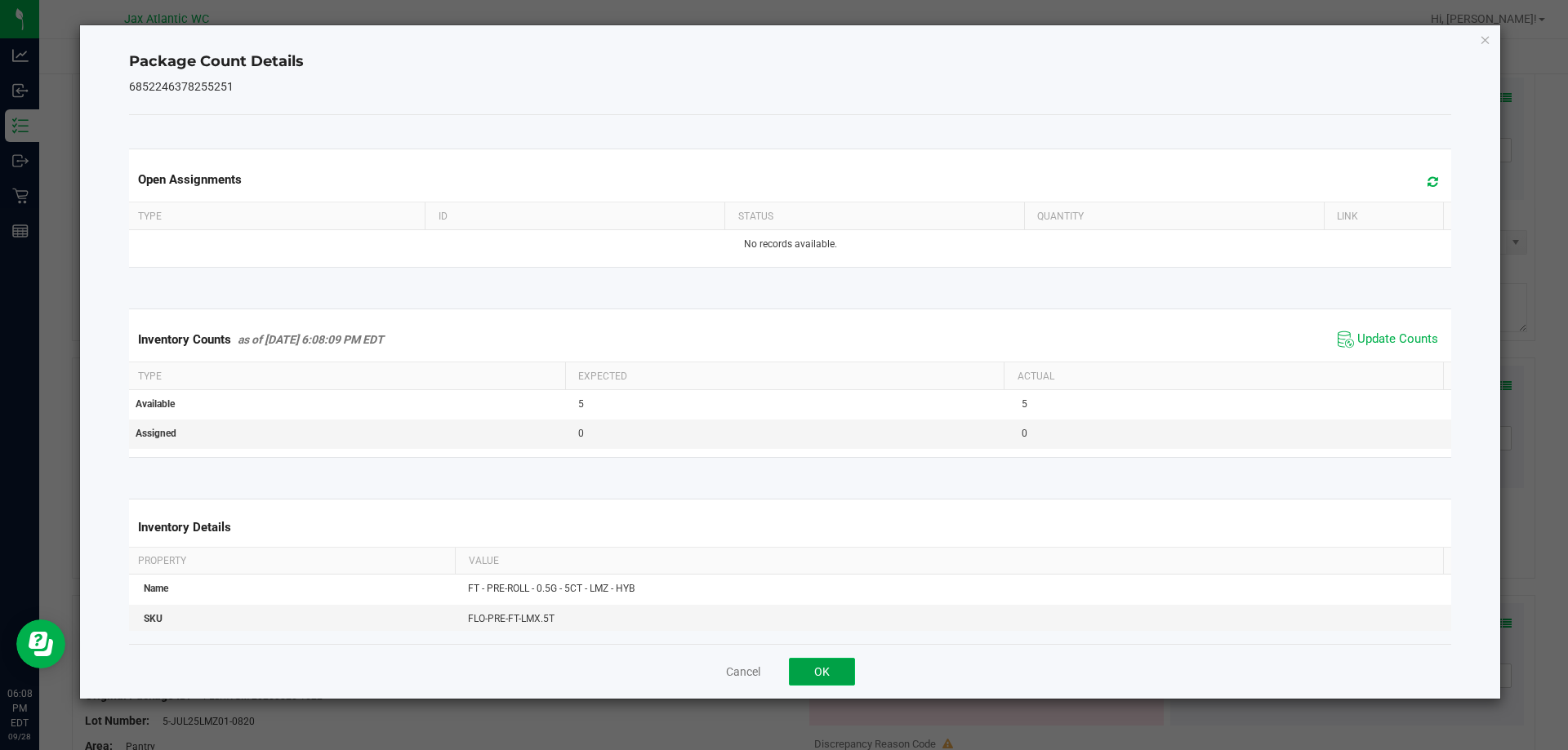
click at [834, 660] on button "OK" at bounding box center [823, 672] width 66 height 27
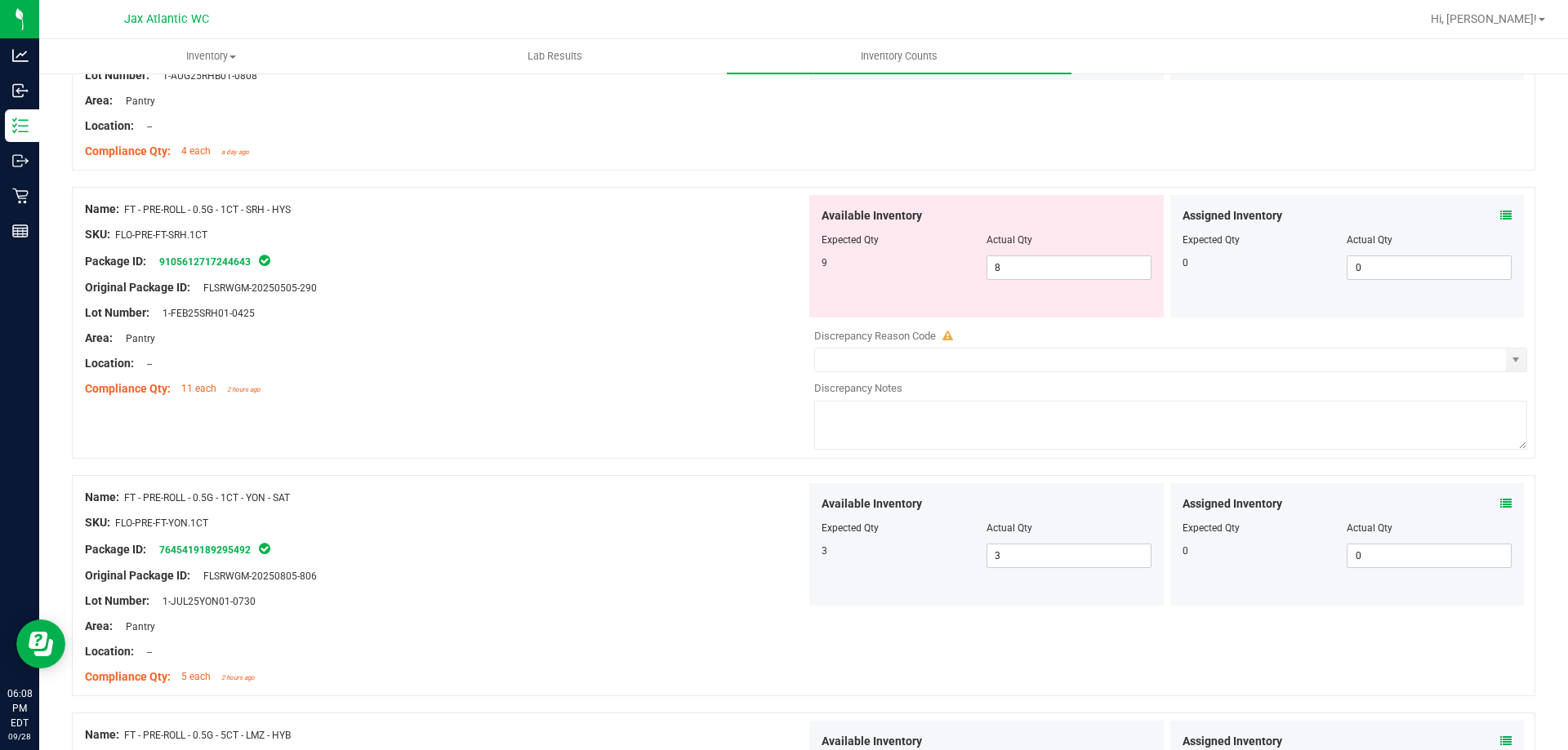
scroll to position [3347, 0]
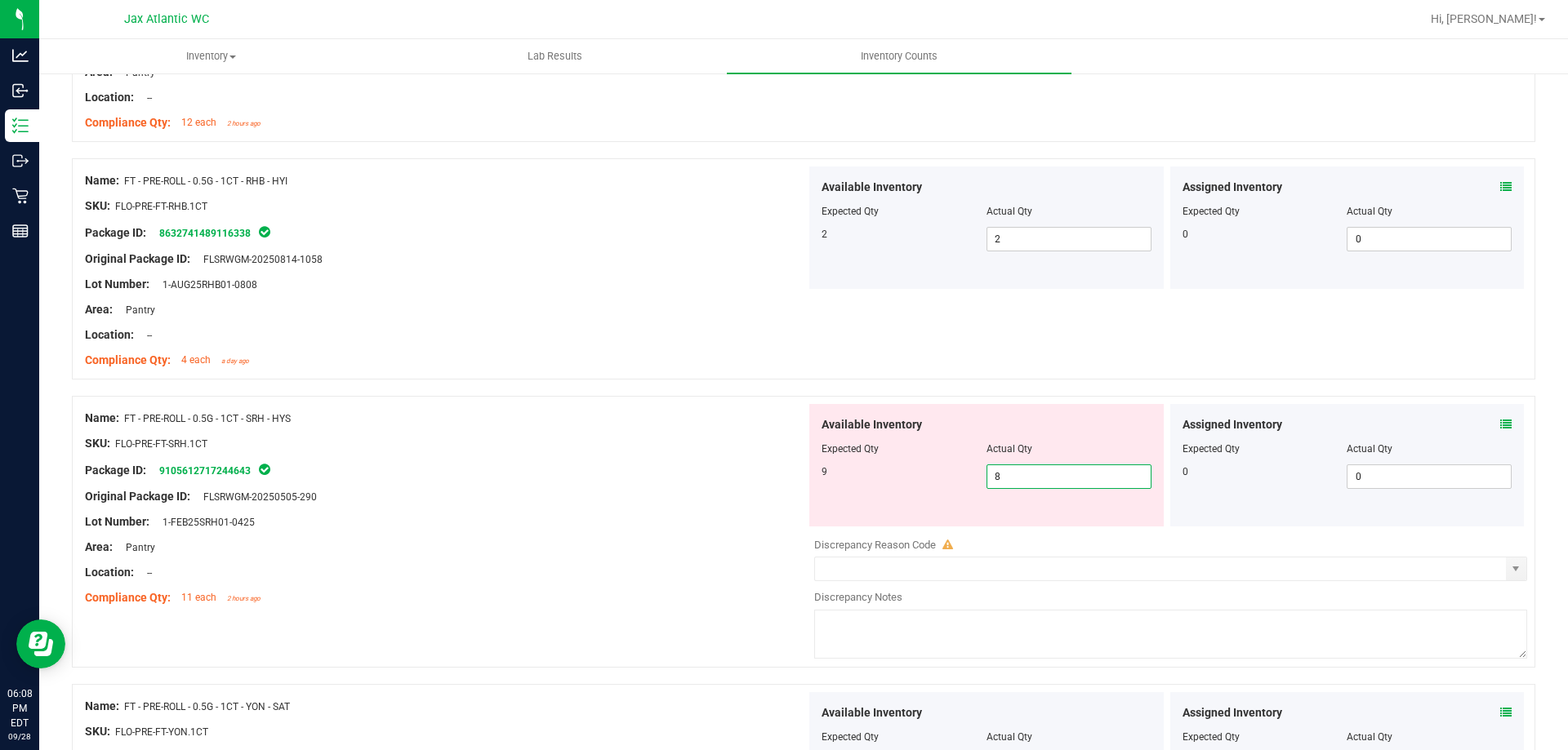
click at [1032, 484] on span "8 8" at bounding box center [1068, 476] width 165 height 24
drag, startPoint x: 1032, startPoint y: 484, endPoint x: 1043, endPoint y: 489, distance: 12.1
click at [1036, 484] on input "8" at bounding box center [1068, 476] width 163 height 22
type input "6"
type input "9"
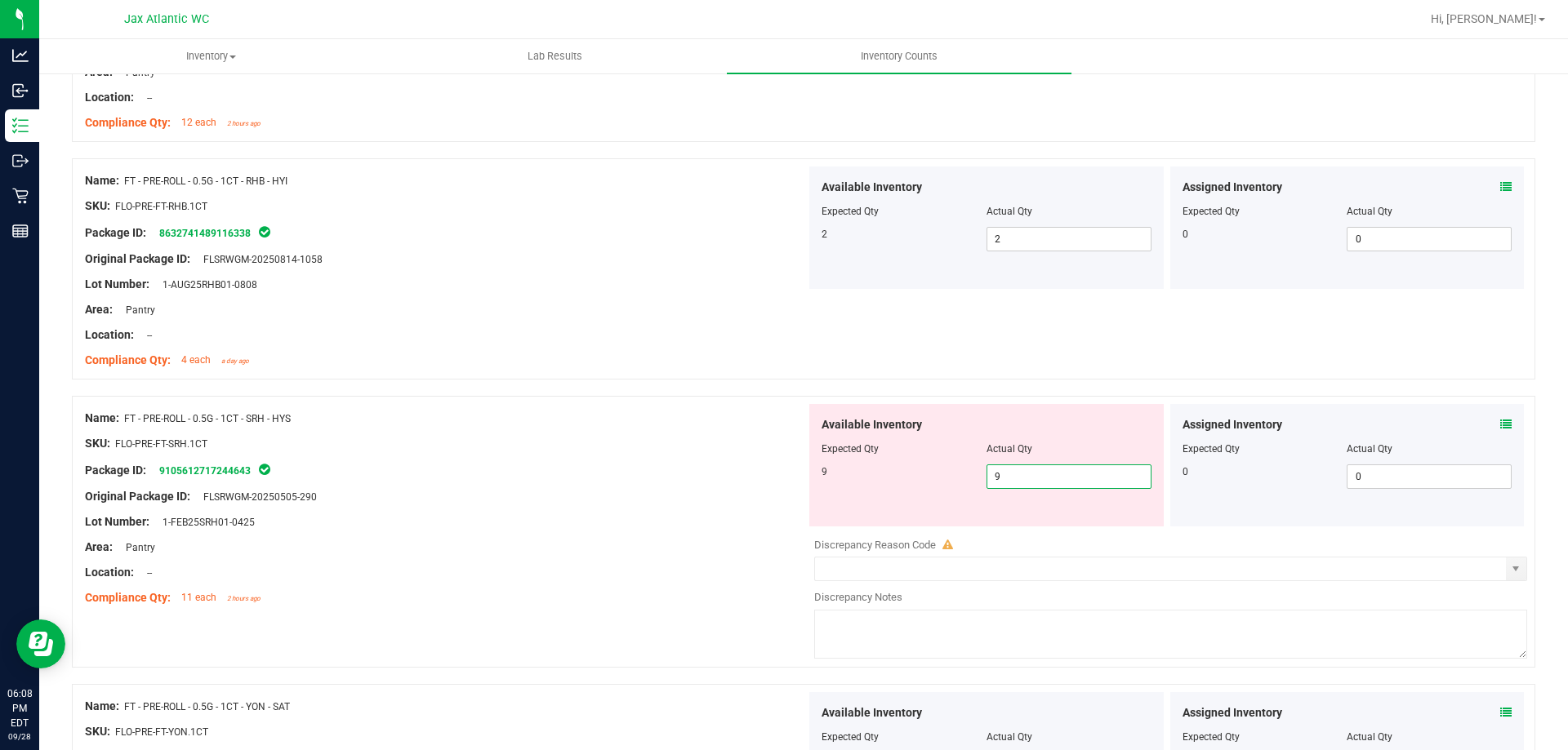
type input "9"
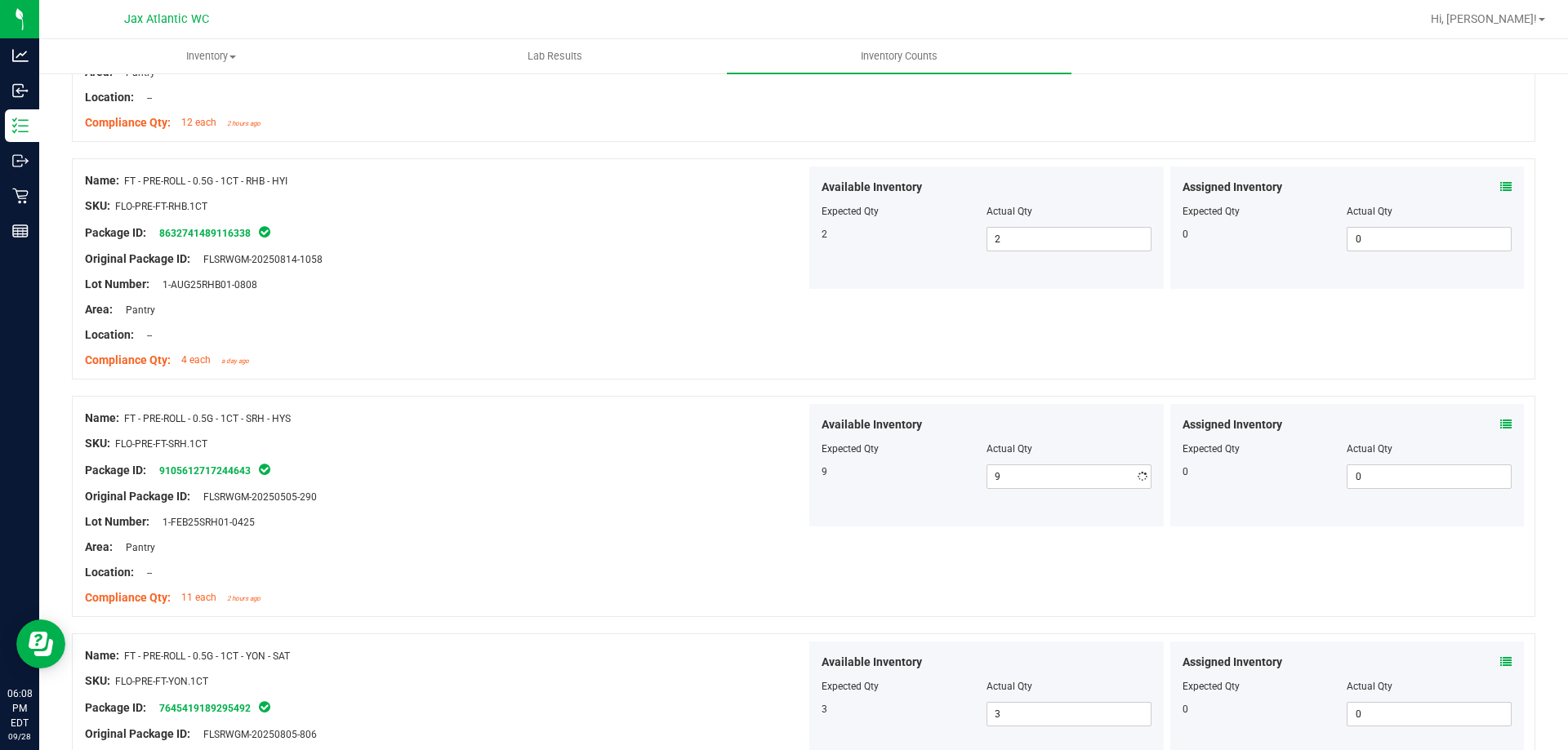
drag, startPoint x: 468, startPoint y: 524, endPoint x: 510, endPoint y: 520, distance: 42.2
click at [487, 520] on div "Lot Number: 1-FEB25SRH01-0425" at bounding box center [445, 523] width 721 height 18
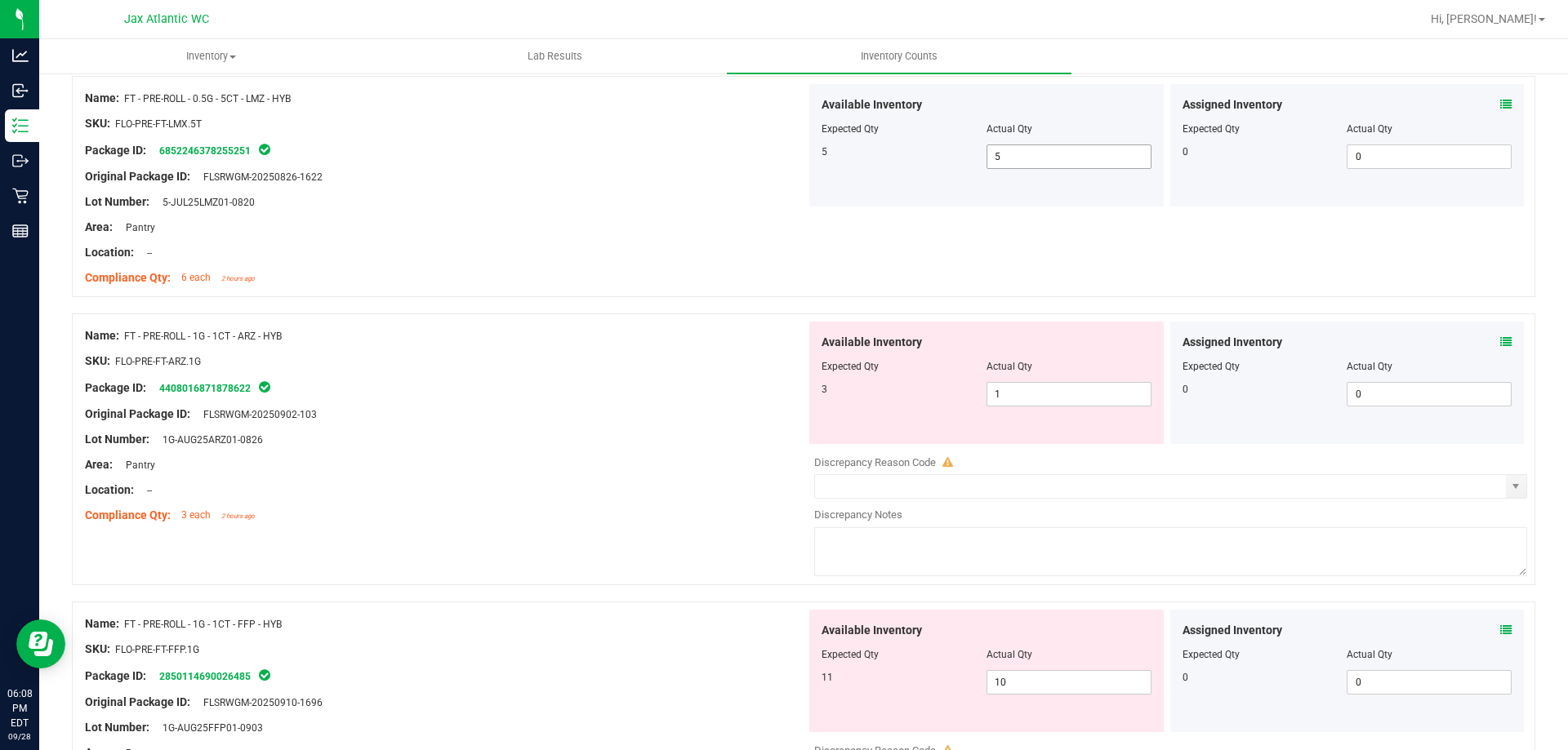
scroll to position [4245, 0]
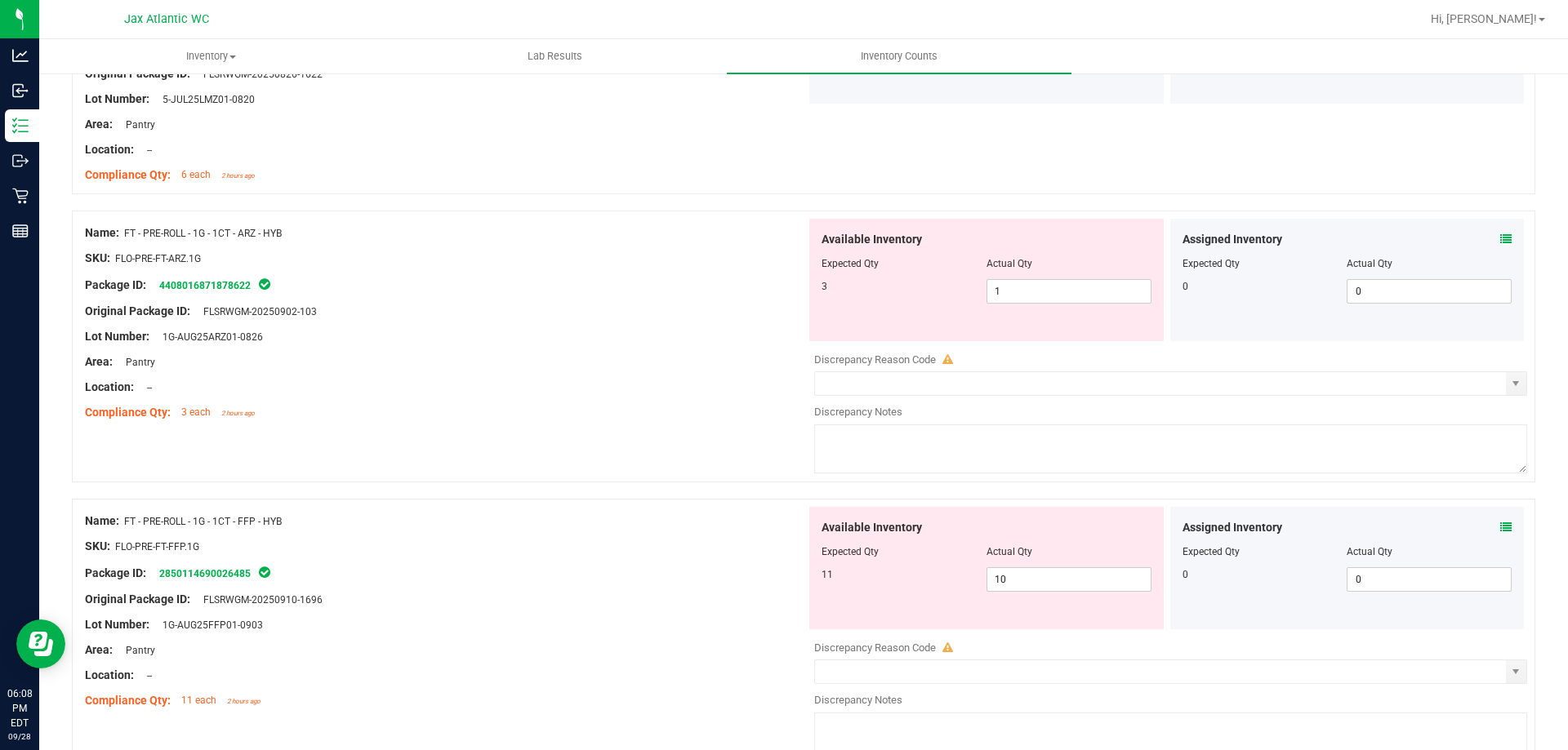
click at [1504, 238] on div "Assigned Inventory Expected Qty Actual Qty 0 0 0" at bounding box center [1347, 280] width 354 height 123
click at [1501, 237] on icon at bounding box center [1507, 239] width 12 height 12
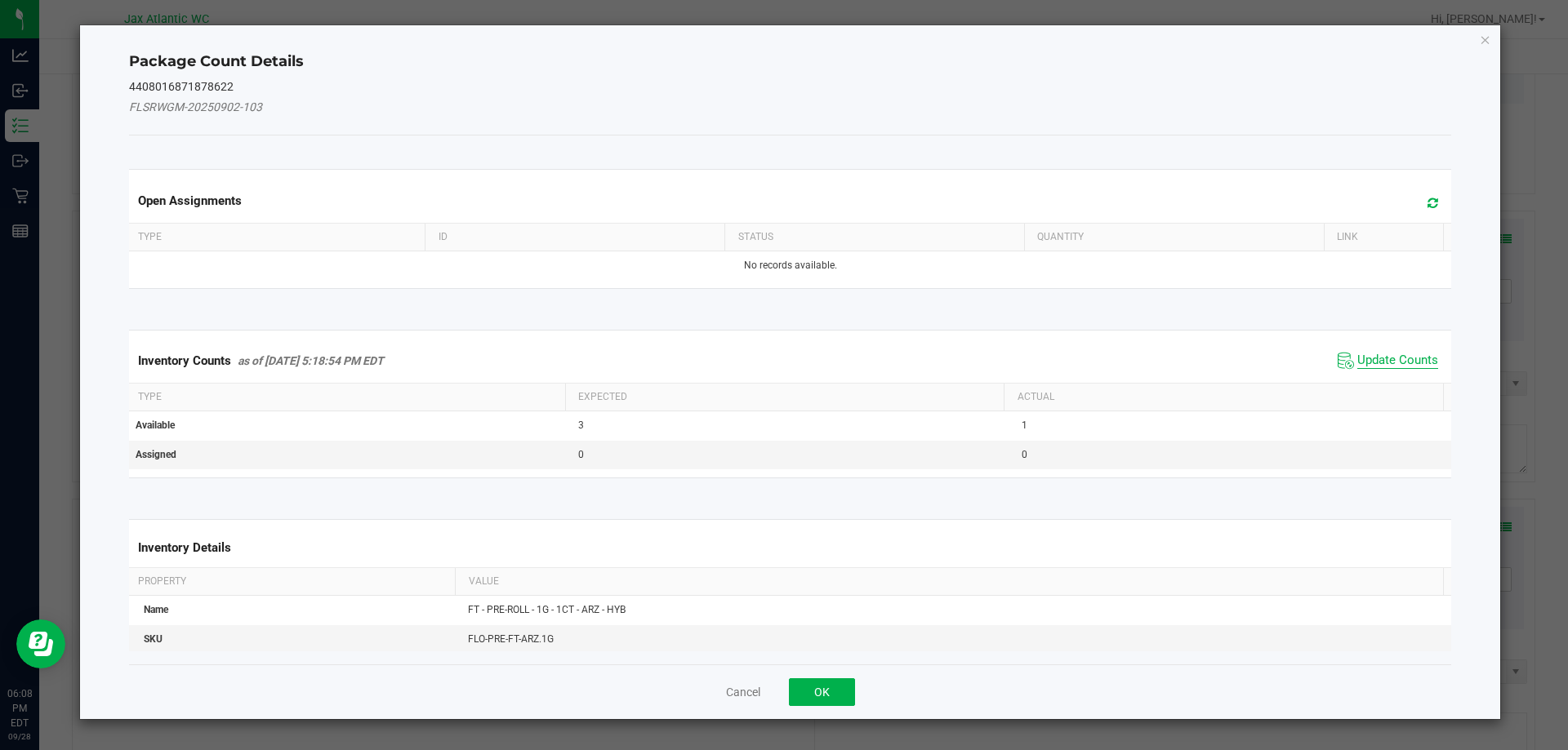
click at [1372, 367] on span "Update Counts" at bounding box center [1397, 361] width 81 height 17
click at [1375, 360] on div "Inventory Counts as of [DATE] 5:18:54 PM EDT Update Counts" at bounding box center [790, 360] width 1330 height 44
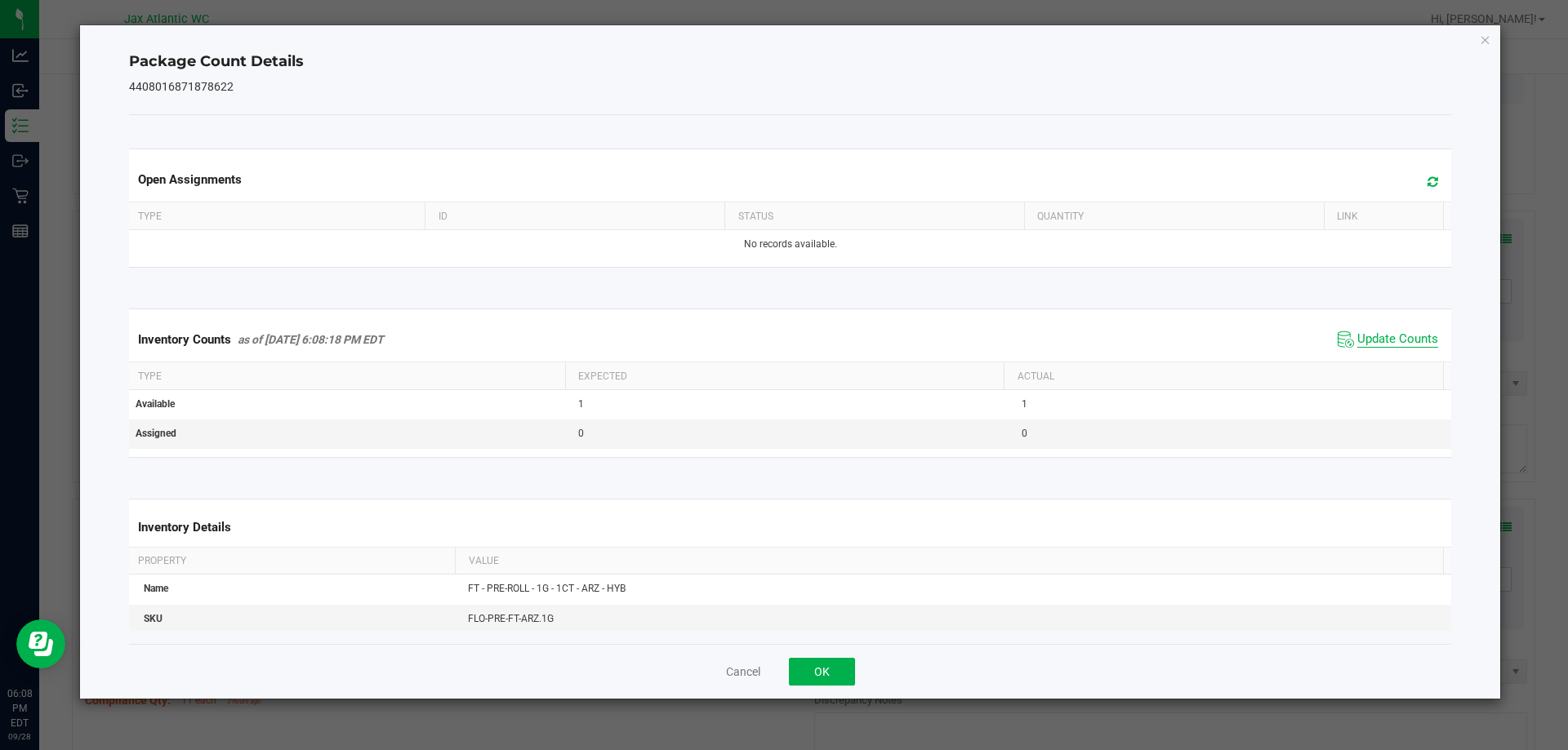
click at [1384, 343] on span "Update Counts" at bounding box center [1397, 339] width 81 height 17
click at [1391, 331] on span "Update Counts" at bounding box center [1389, 338] width 104 height 22
click at [829, 659] on button "OK" at bounding box center [823, 672] width 66 height 27
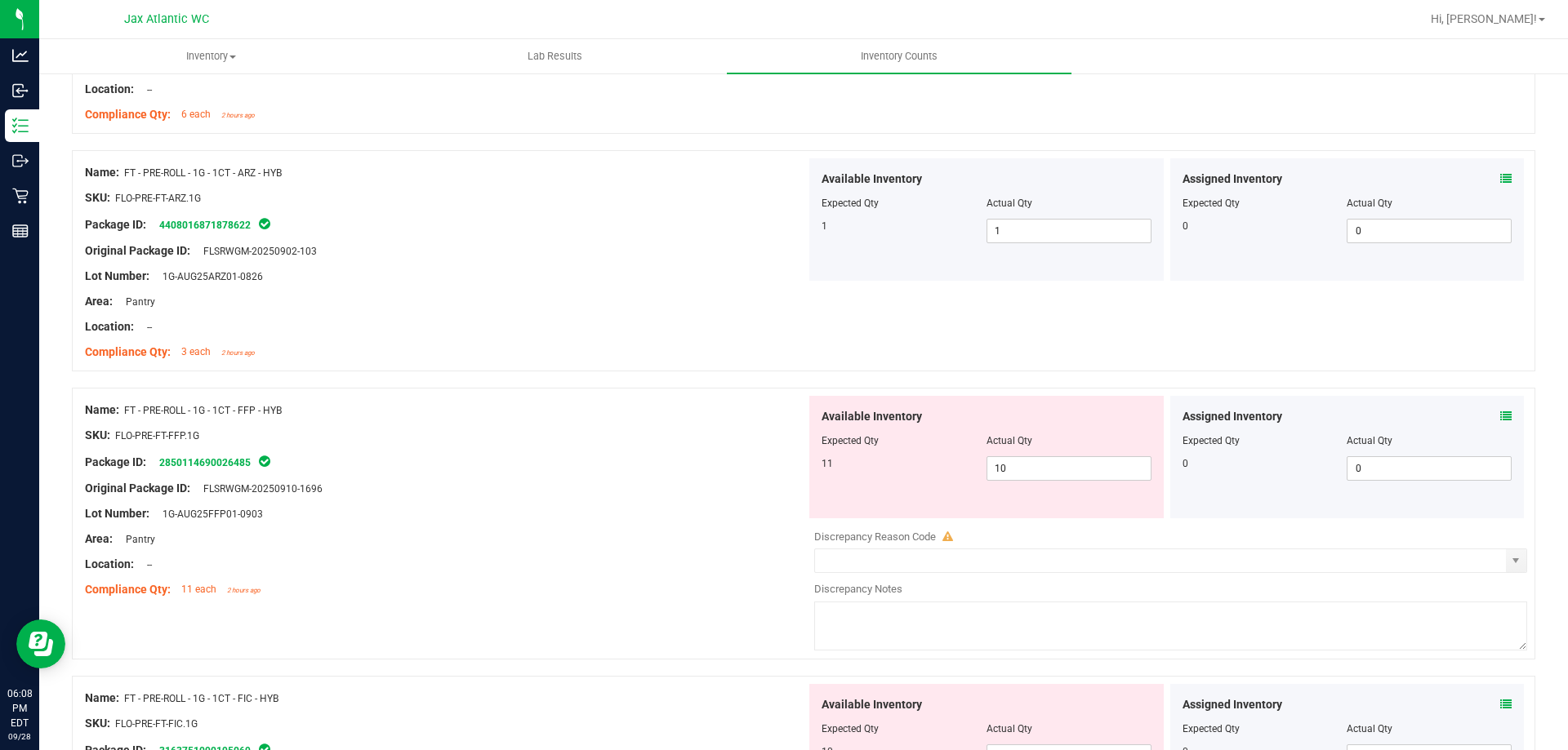
scroll to position [4408, 0]
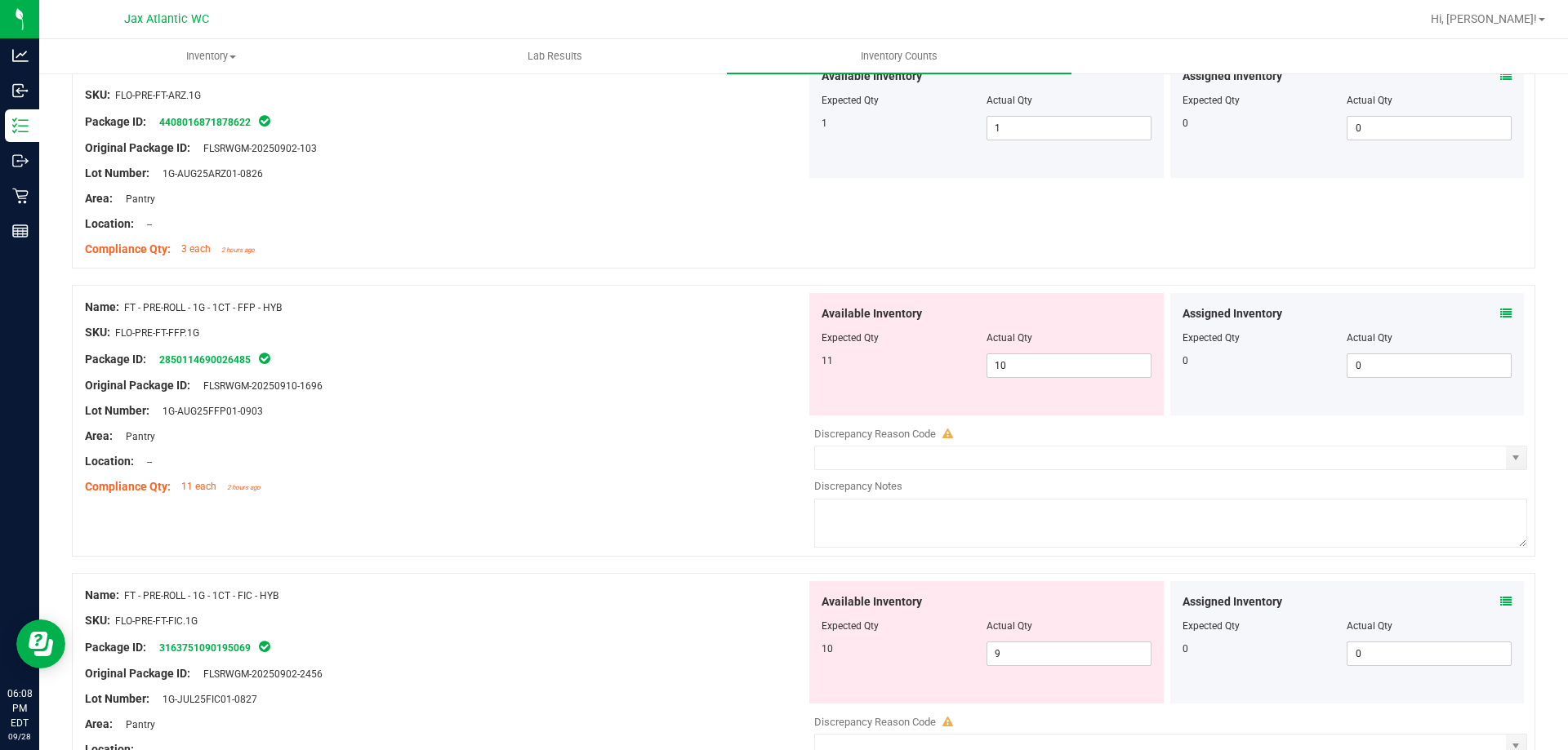
click at [1501, 310] on icon at bounding box center [1507, 314] width 12 height 12
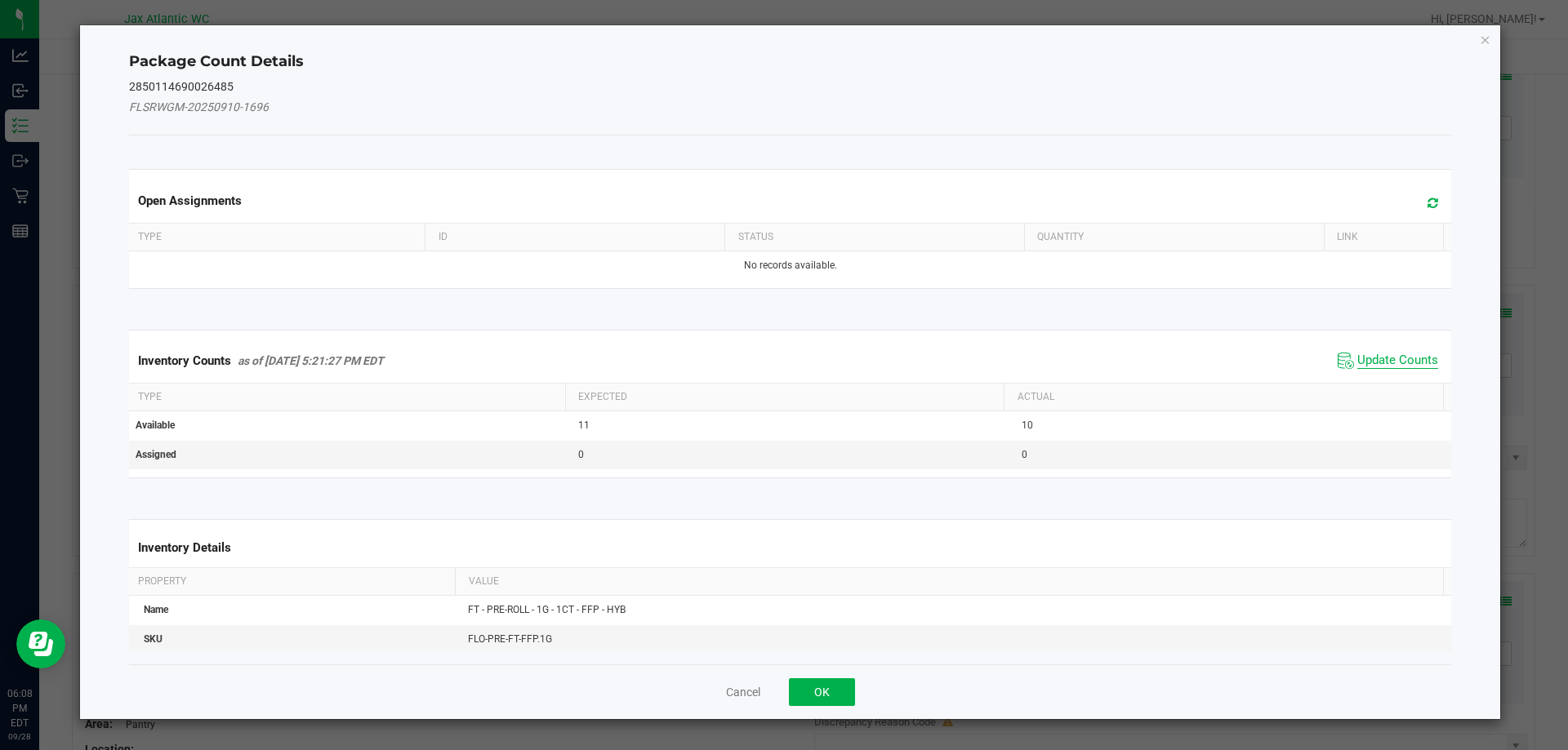
click at [1357, 359] on span "Update Counts" at bounding box center [1397, 361] width 81 height 17
click at [1362, 348] on span "Update Counts" at bounding box center [1387, 360] width 108 height 24
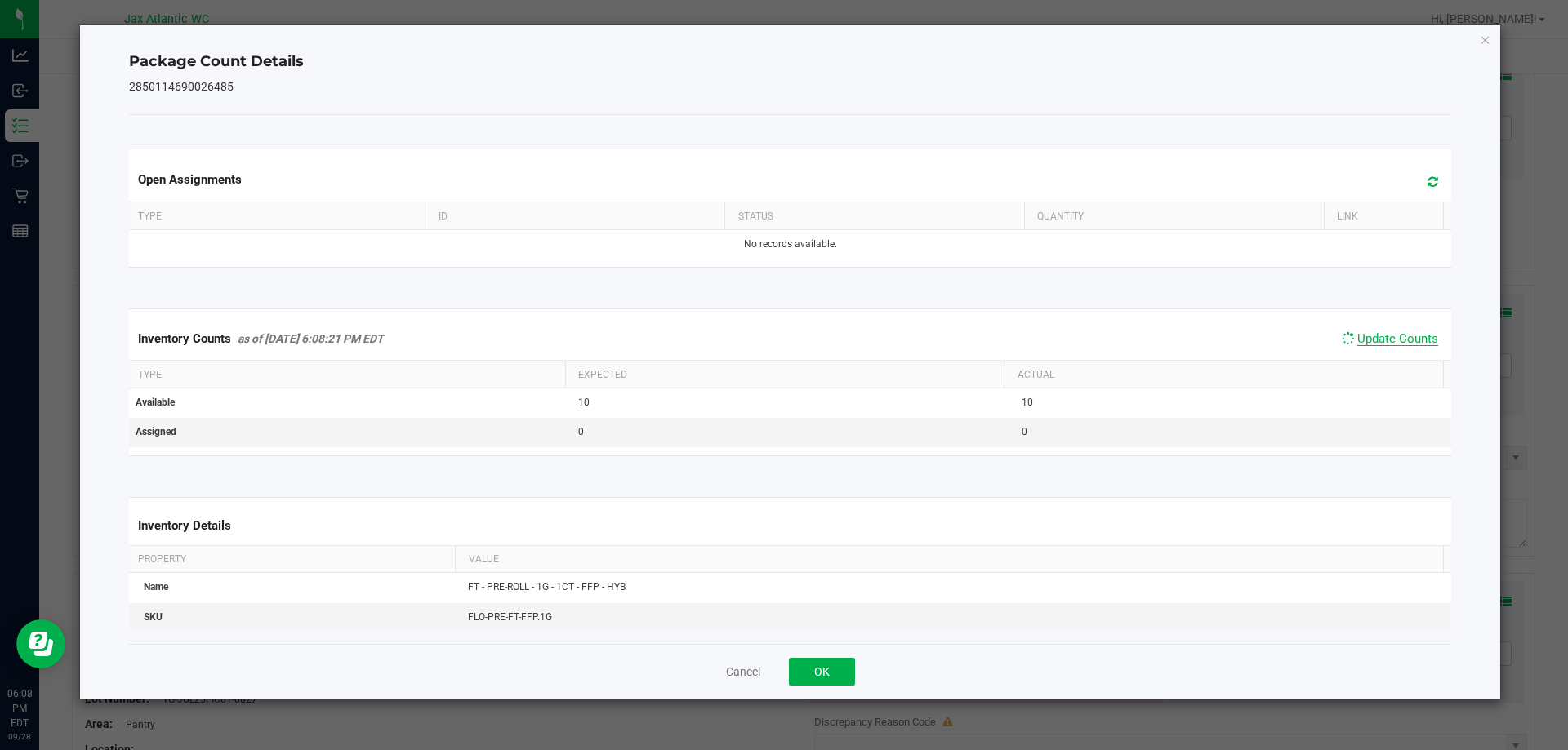
click at [1367, 344] on span "Update Counts" at bounding box center [1397, 338] width 81 height 15
click at [1369, 343] on span "Update Counts" at bounding box center [1397, 338] width 81 height 15
click at [1374, 340] on span "Update Counts" at bounding box center [1397, 338] width 81 height 15
click at [805, 673] on button "OK" at bounding box center [823, 672] width 66 height 27
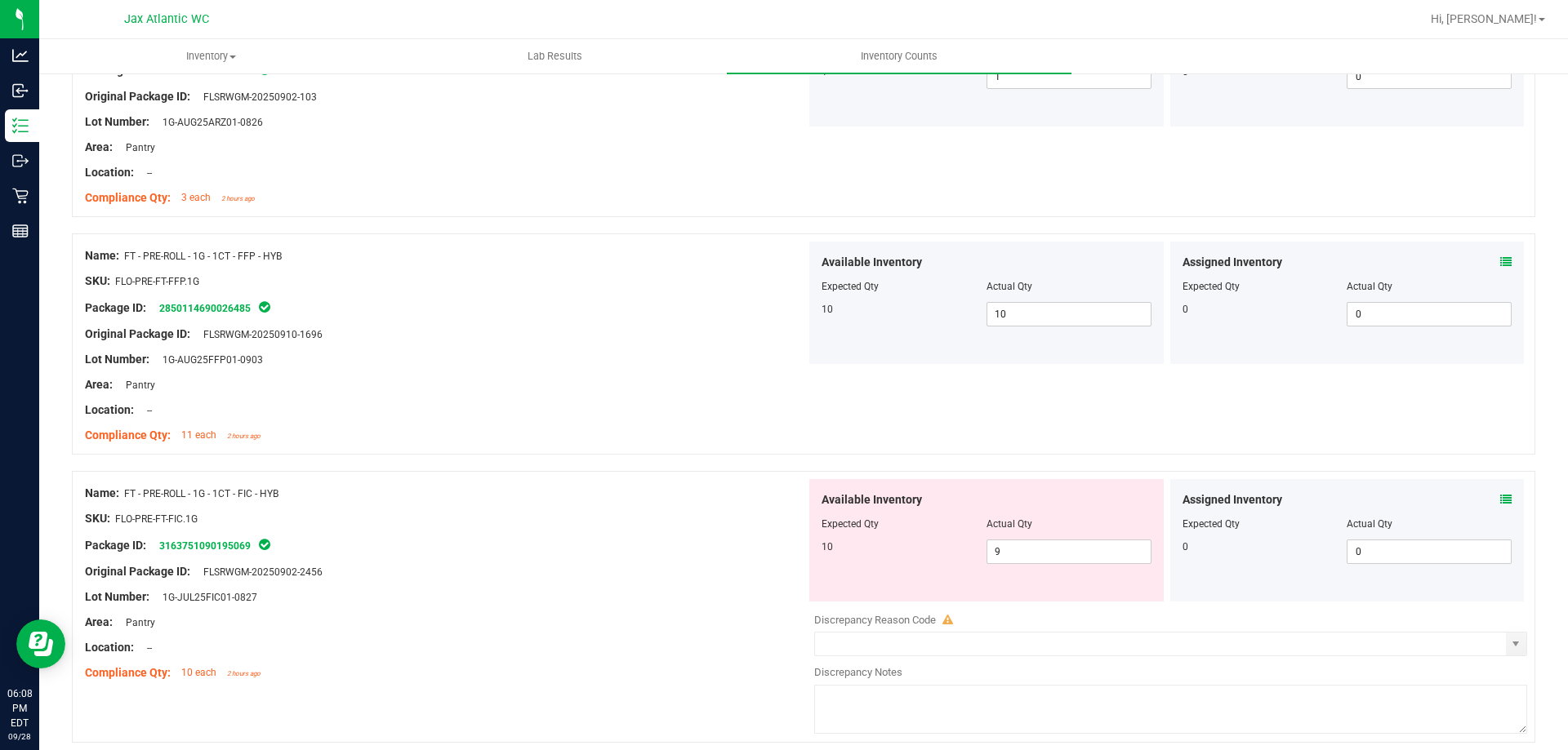
scroll to position [4524, 0]
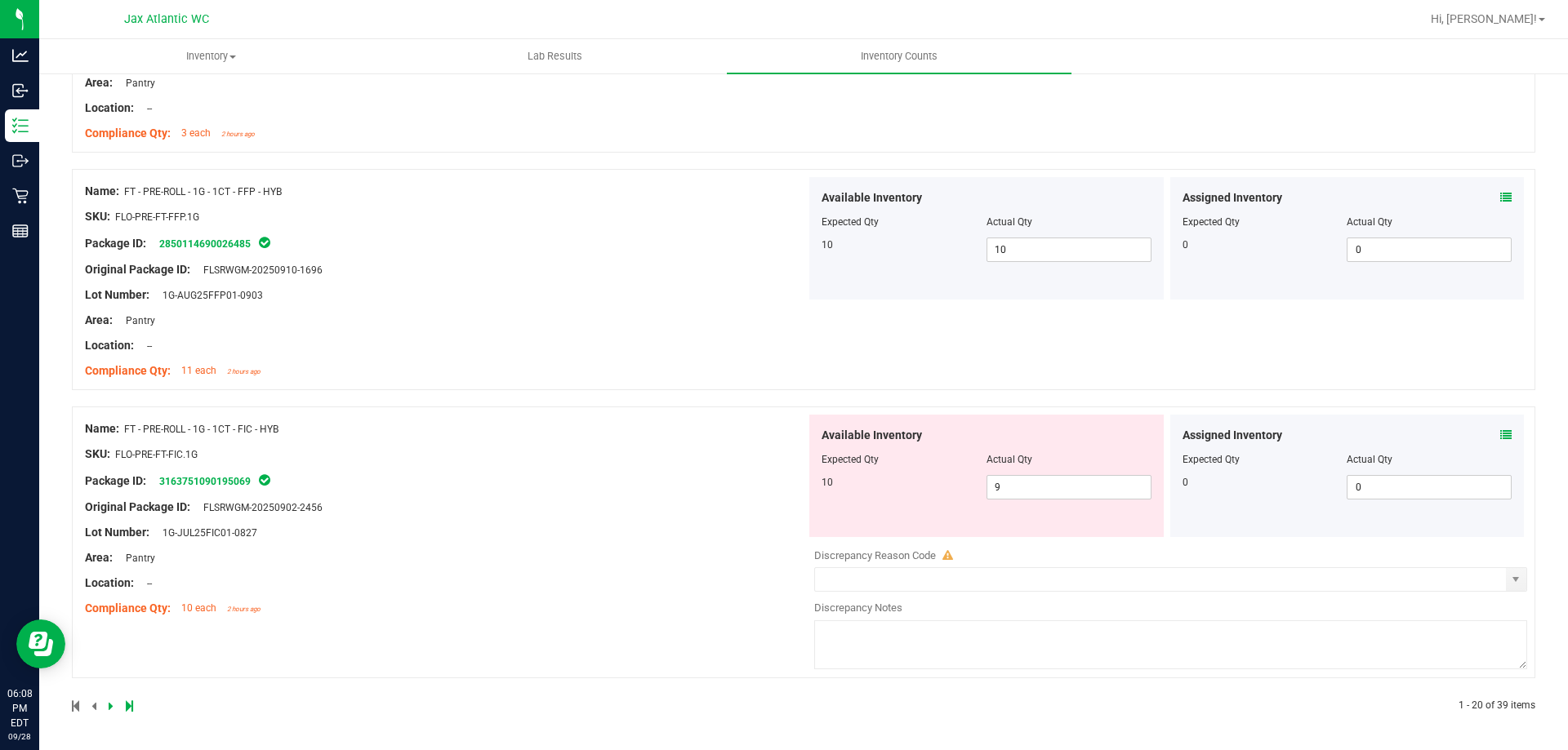
click at [1501, 435] on icon at bounding box center [1507, 435] width 12 height 12
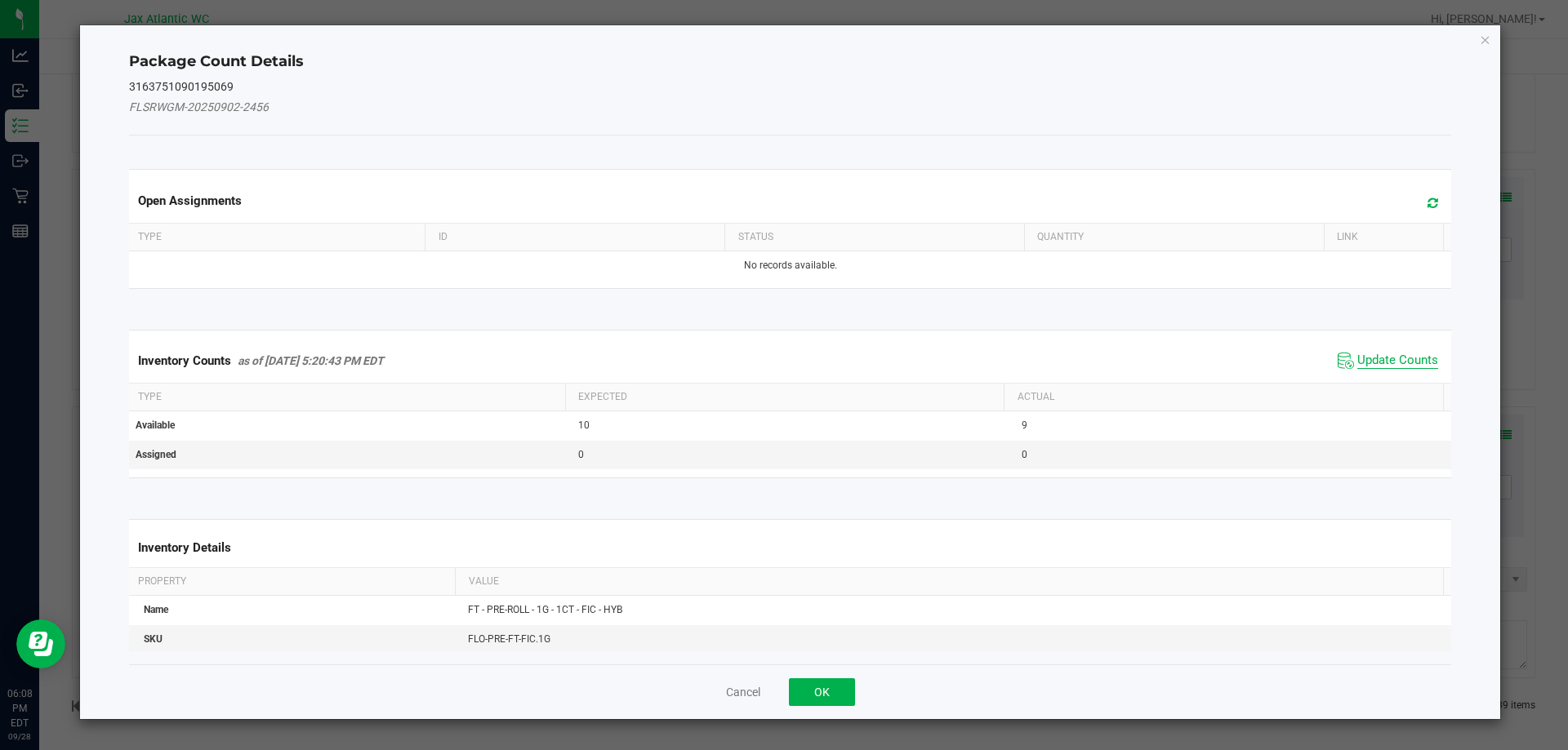
click at [1371, 354] on span "Update Counts" at bounding box center [1397, 361] width 81 height 17
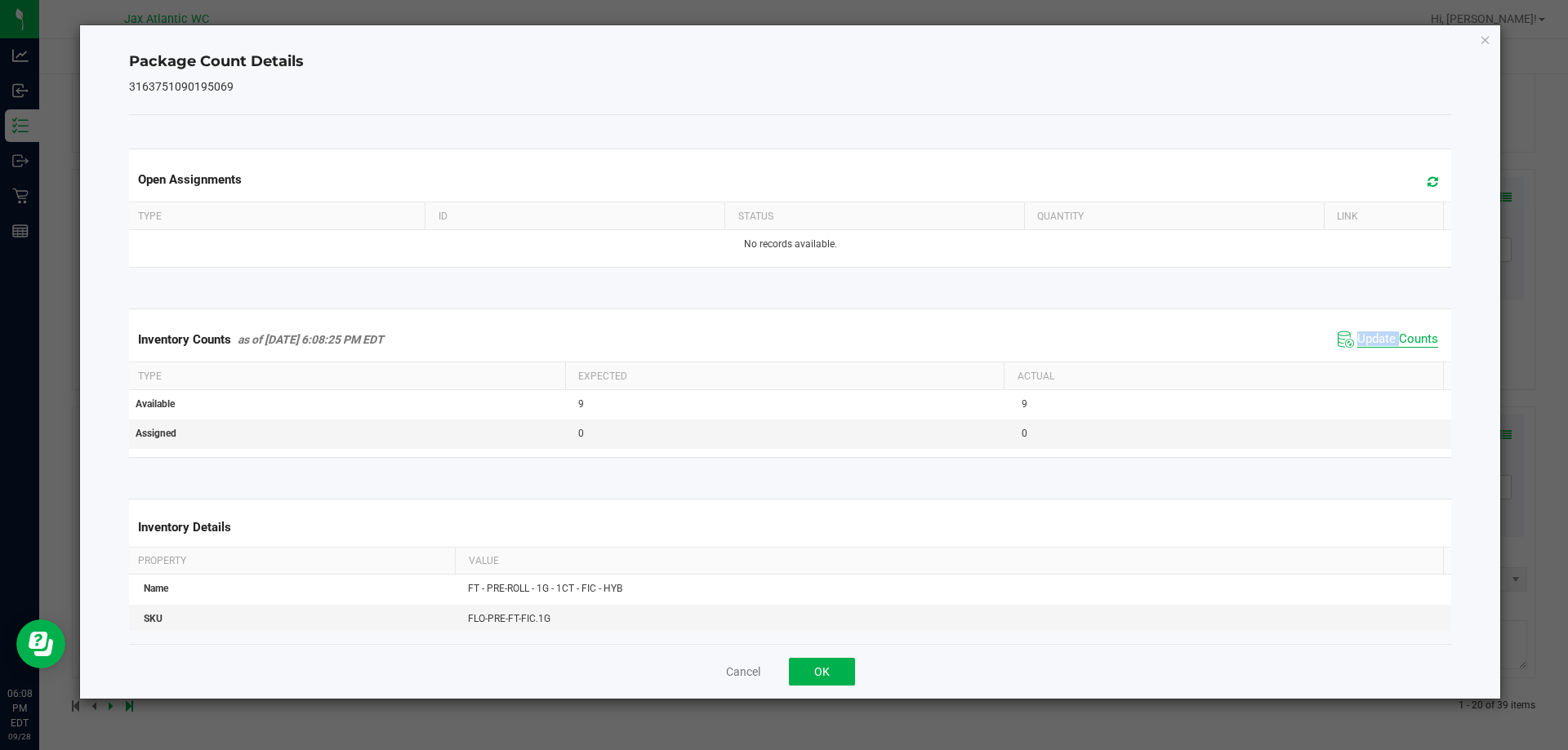
drag, startPoint x: 1371, startPoint y: 354, endPoint x: 1373, endPoint y: 343, distance: 11.2
click at [1371, 353] on div "Inventory Counts as of [DATE] 6:08:25 PM EDT Update Counts" at bounding box center [790, 339] width 1330 height 44
click at [1373, 343] on span "Update Counts" at bounding box center [1397, 339] width 81 height 17
click at [1373, 341] on span "Update Counts" at bounding box center [1397, 338] width 81 height 15
click at [1374, 338] on span "Update Counts" at bounding box center [1397, 339] width 81 height 17
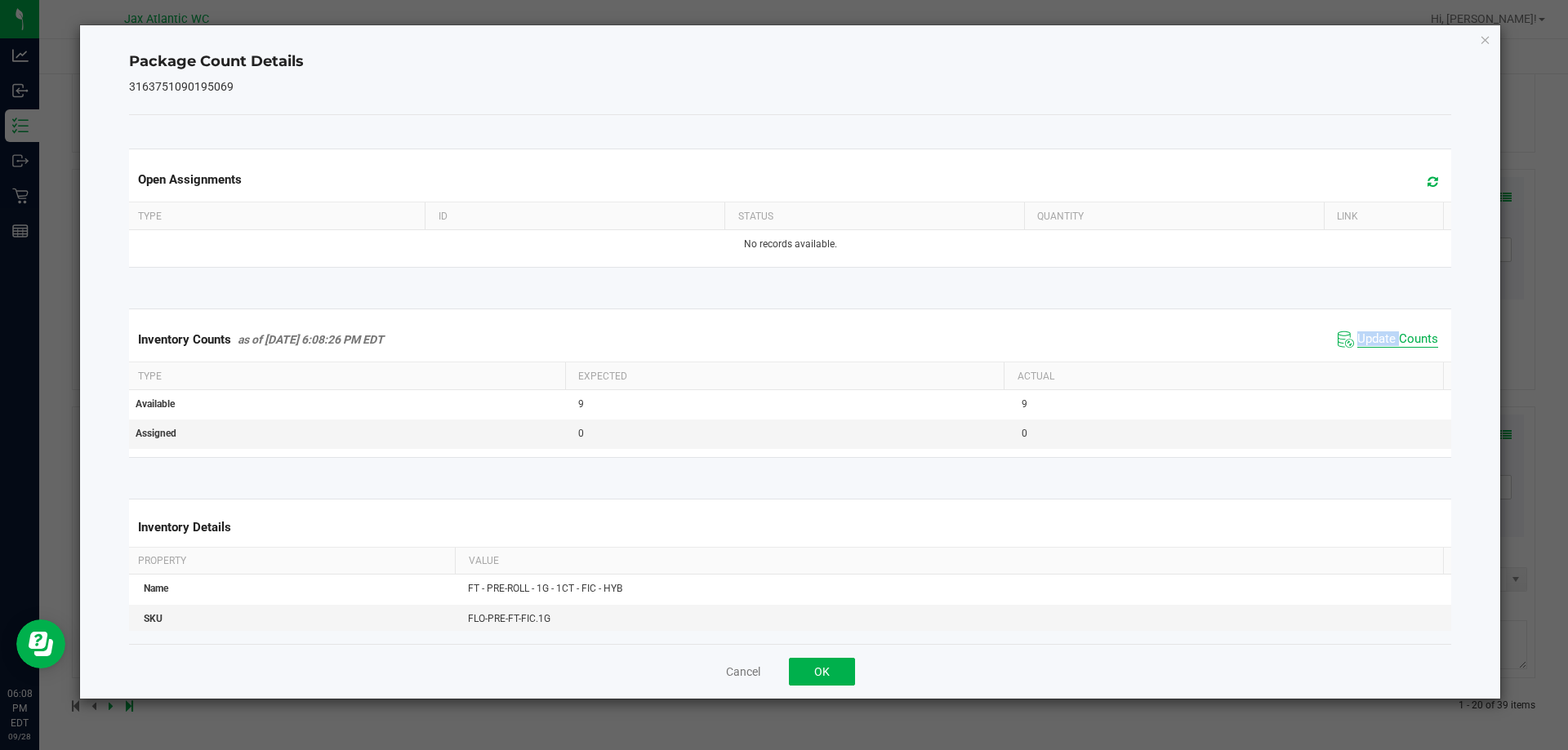
click at [1374, 338] on span "Update Counts" at bounding box center [1397, 339] width 81 height 17
click at [1371, 337] on span "Update Counts" at bounding box center [1397, 338] width 81 height 15
click at [1370, 337] on span "Update Counts" at bounding box center [1397, 338] width 81 height 15
click at [1381, 338] on span "Update Counts" at bounding box center [1397, 339] width 81 height 17
click at [1381, 338] on span "Update Counts" at bounding box center [1397, 338] width 81 height 15
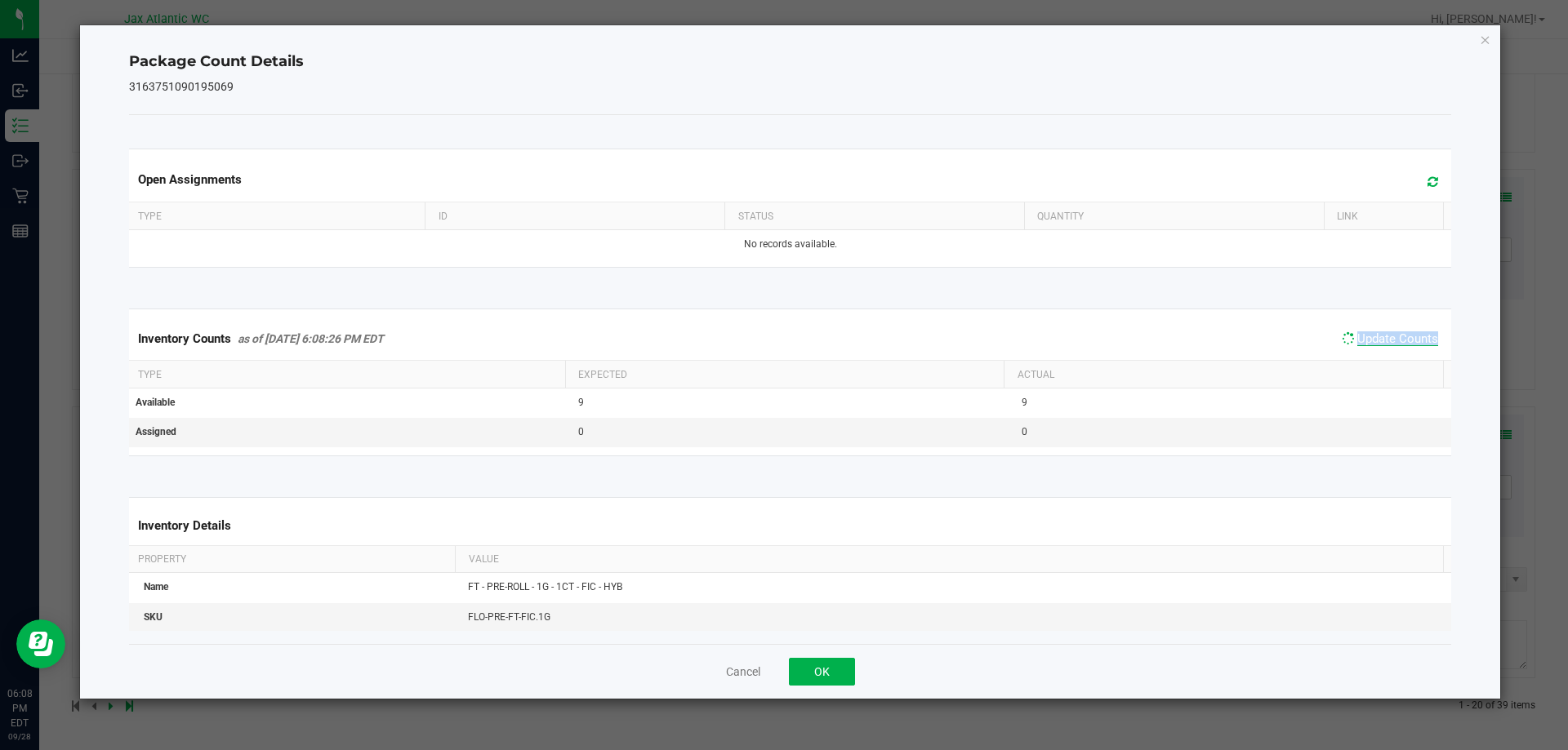
click at [1381, 338] on span "Update Counts" at bounding box center [1397, 338] width 81 height 15
click at [1381, 338] on span "Update Counts" at bounding box center [1397, 339] width 81 height 17
click at [838, 684] on button "OK" at bounding box center [823, 672] width 66 height 27
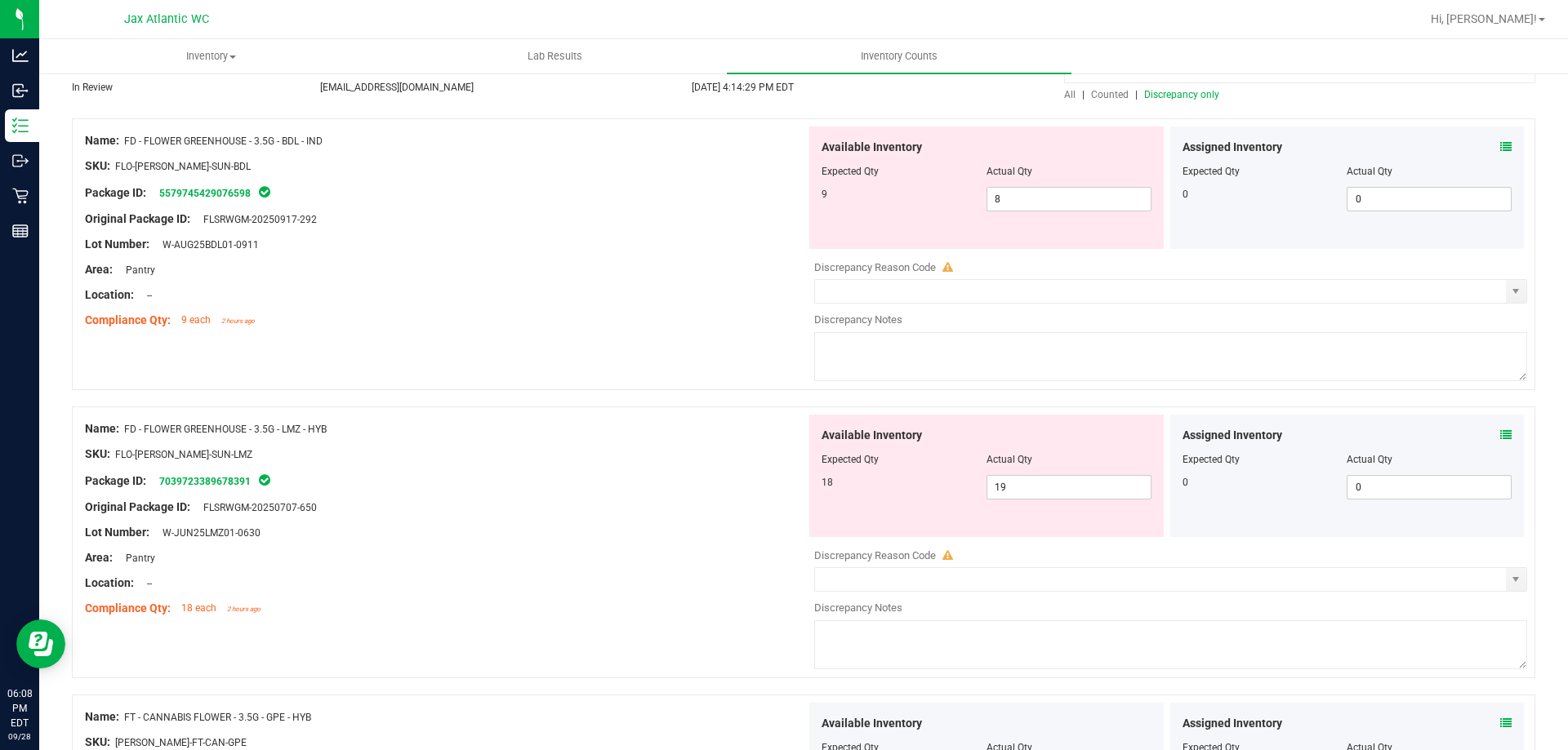
scroll to position [0, 0]
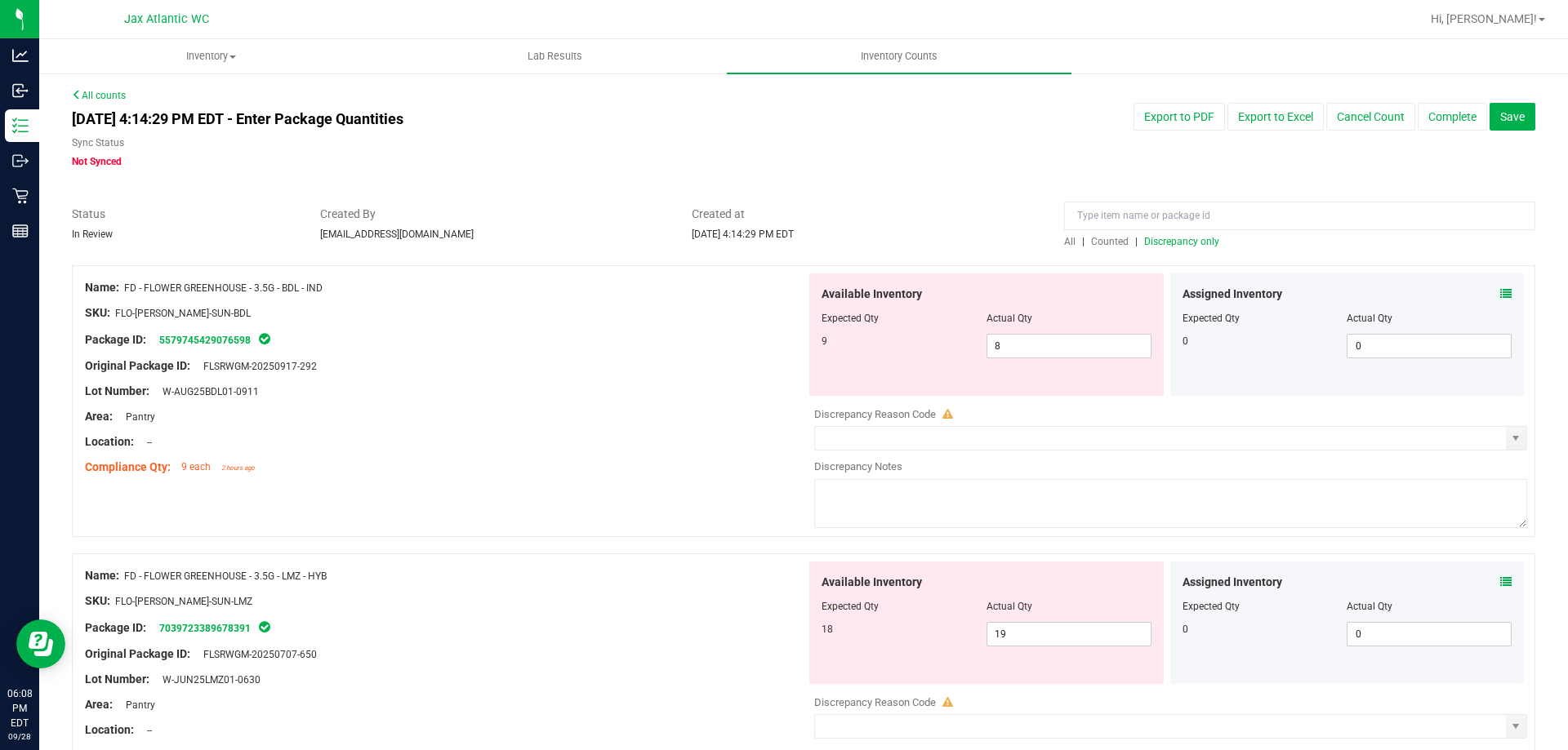
click at [1160, 239] on span "Discrepancy only" at bounding box center [1182, 242] width 75 height 12
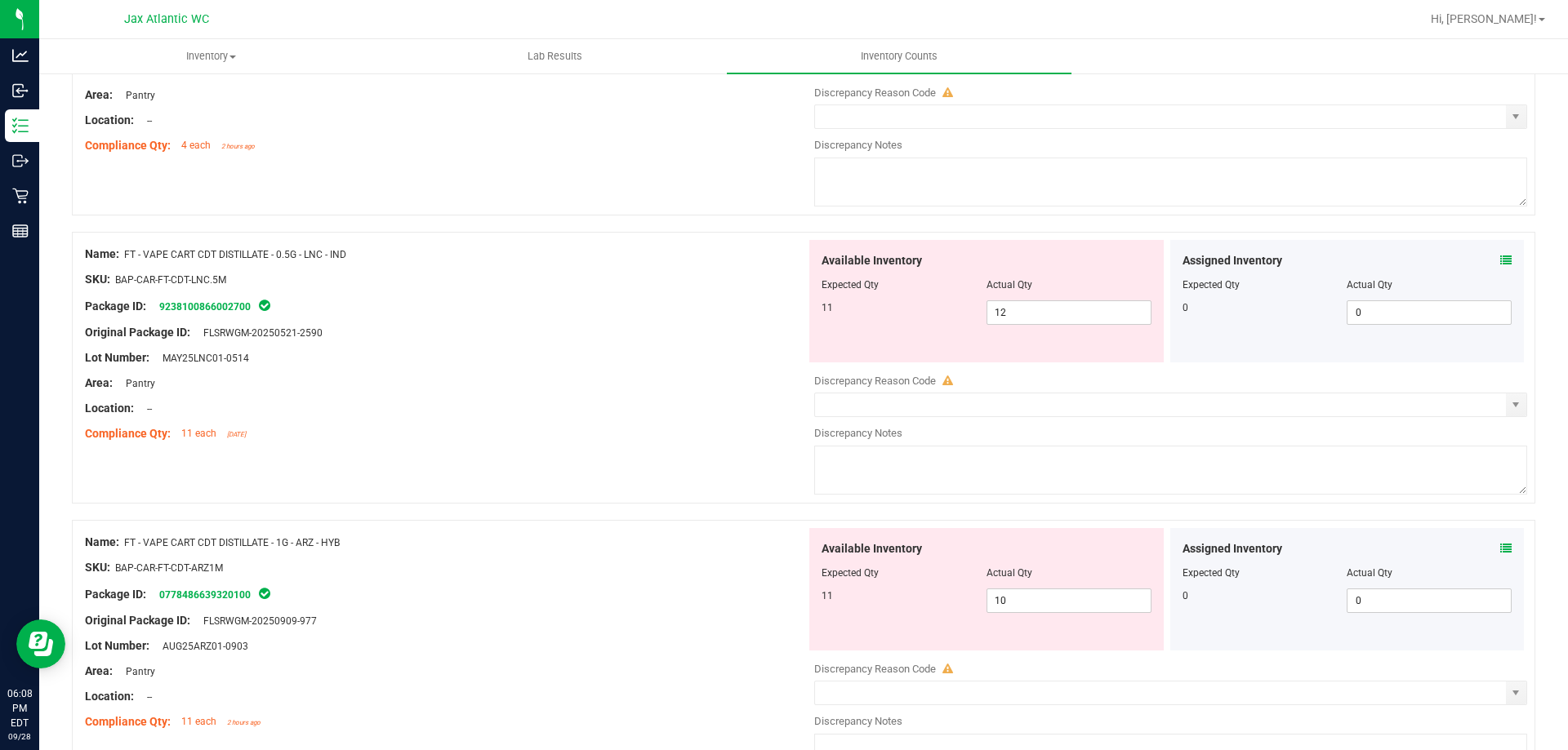
scroll to position [979, 0]
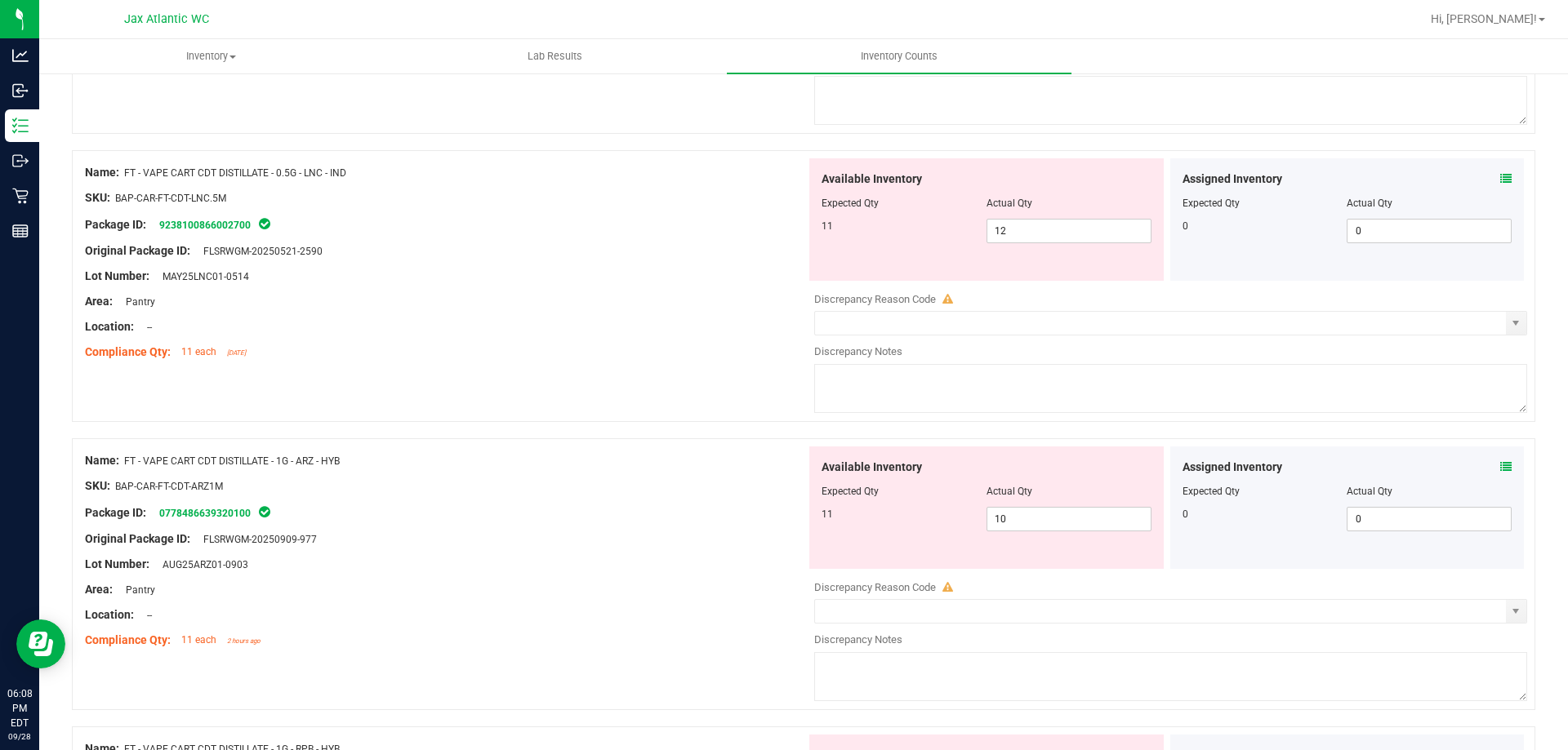
click at [1501, 466] on icon at bounding box center [1507, 467] width 12 height 12
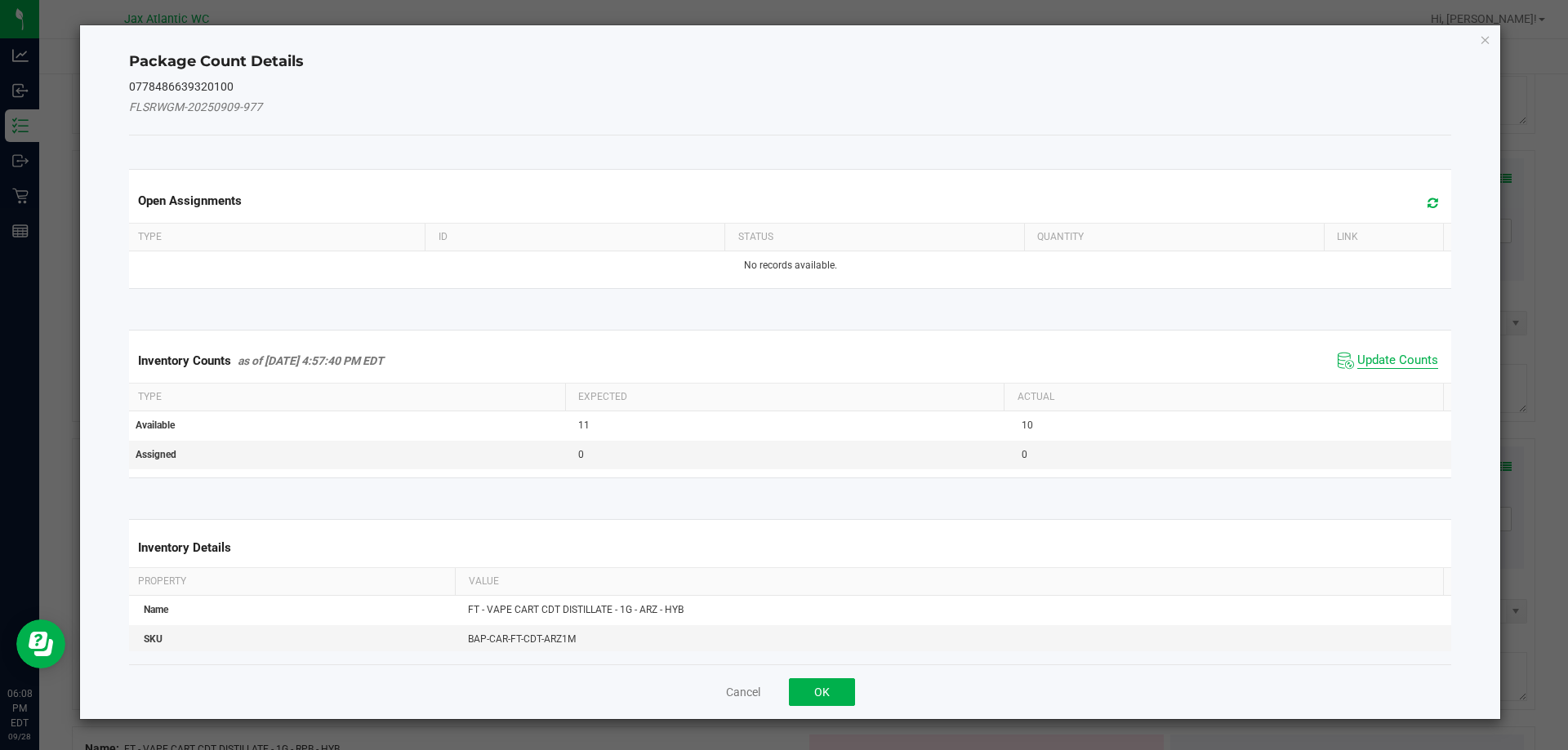
click at [1357, 358] on span "Update Counts" at bounding box center [1397, 361] width 81 height 17
drag, startPoint x: 1347, startPoint y: 358, endPoint x: 1356, endPoint y: 349, distance: 12.7
click at [1350, 356] on div "Inventory Counts as of [DATE] 4:57:40 PM EDT Update Counts" at bounding box center [790, 360] width 1330 height 43
click at [1356, 349] on span "Update Counts" at bounding box center [1389, 359] width 104 height 22
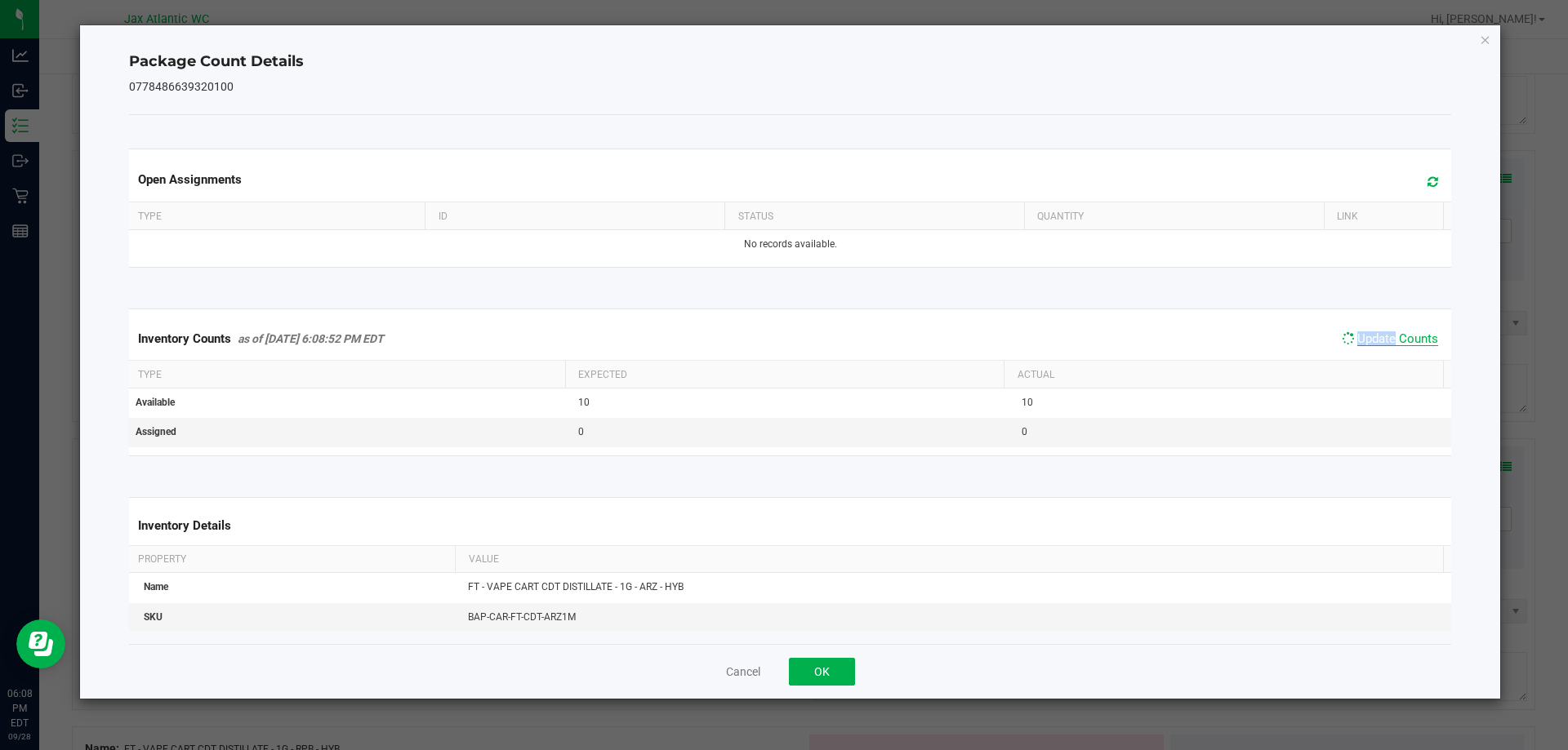
click at [1377, 332] on span "Update Counts" at bounding box center [1397, 338] width 81 height 15
click at [851, 661] on button "OK" at bounding box center [823, 672] width 66 height 27
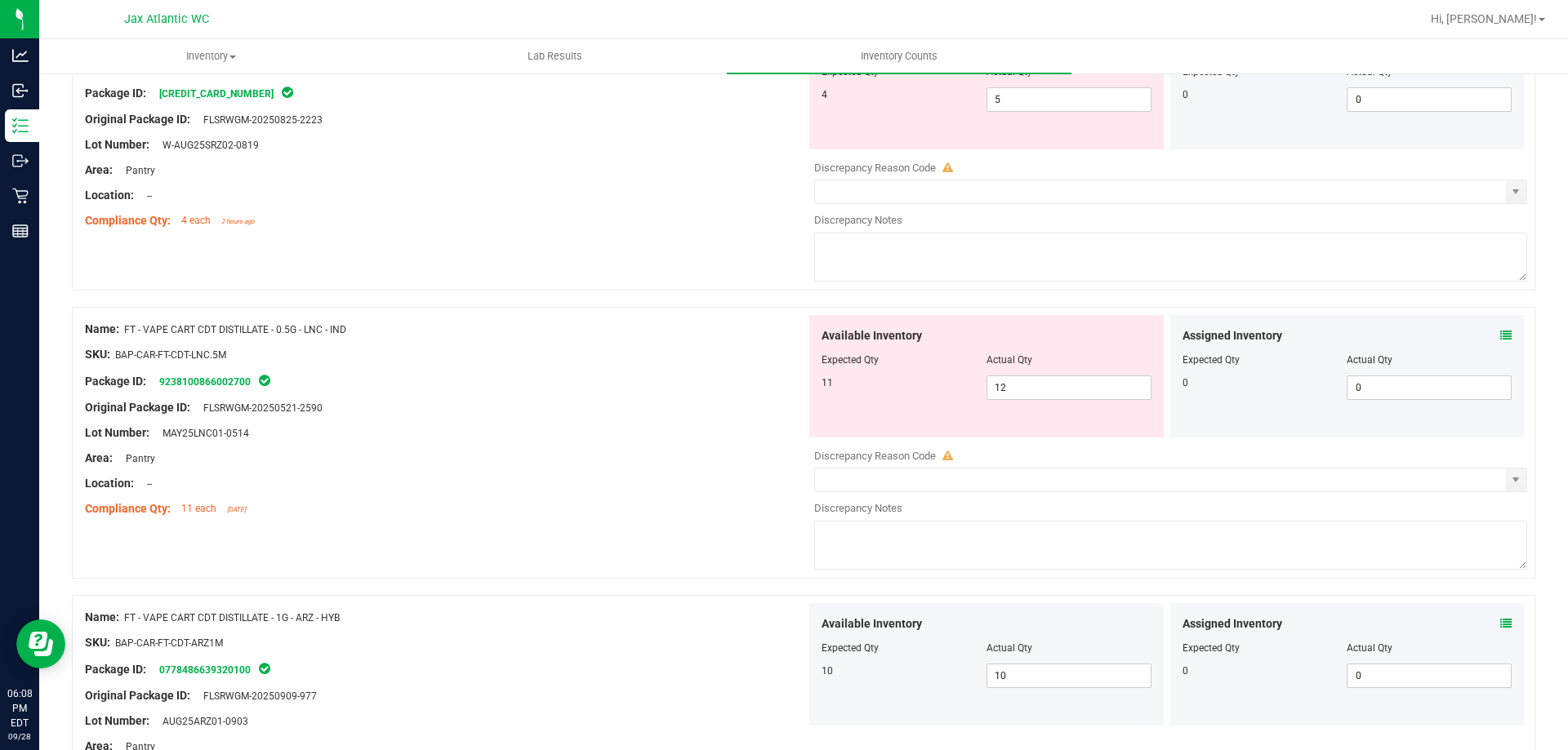
scroll to position [816, 0]
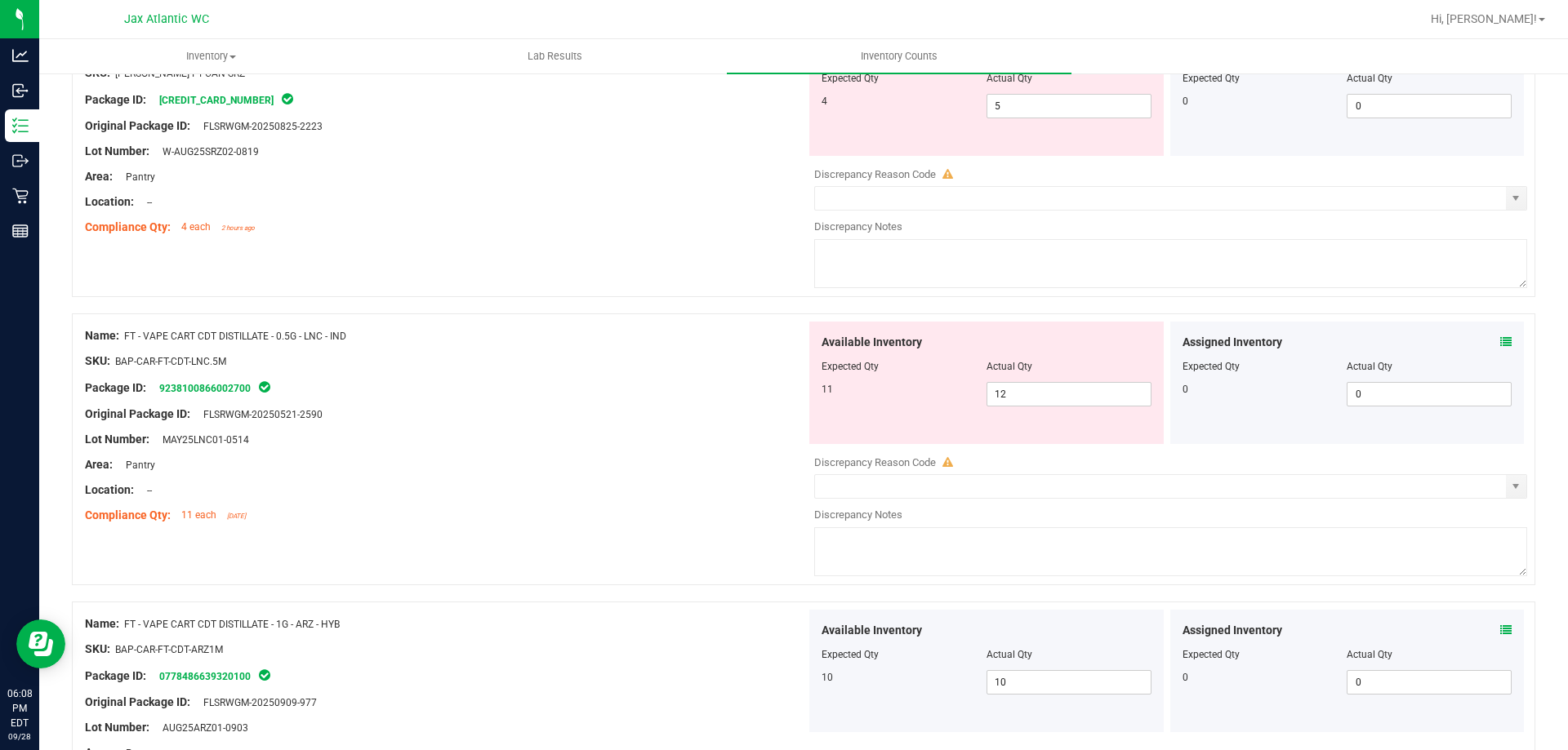
click at [1501, 340] on icon at bounding box center [1507, 342] width 12 height 12
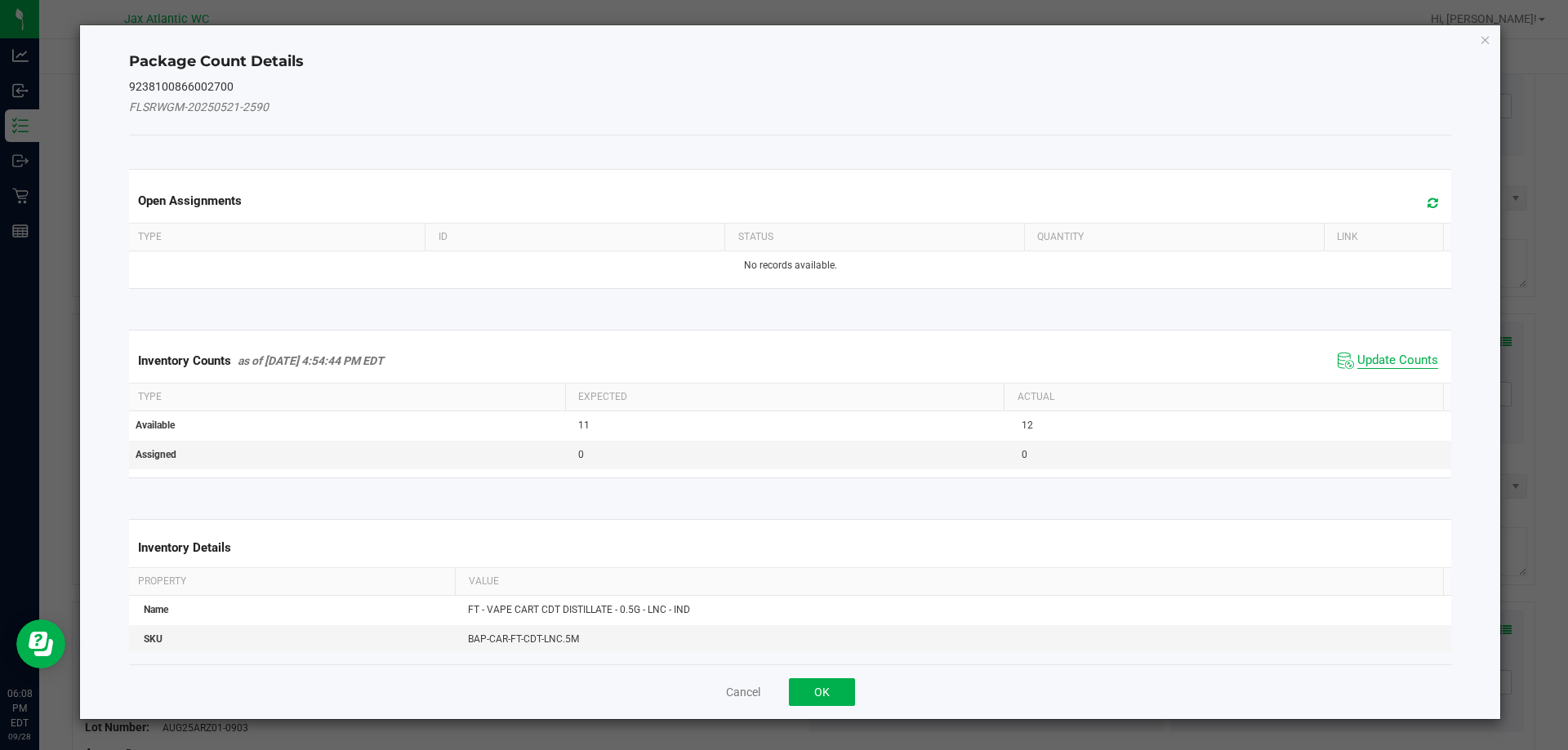
click at [1366, 361] on span "Update Counts" at bounding box center [1397, 361] width 81 height 17
click at [1373, 350] on span "Update Counts" at bounding box center [1387, 360] width 108 height 24
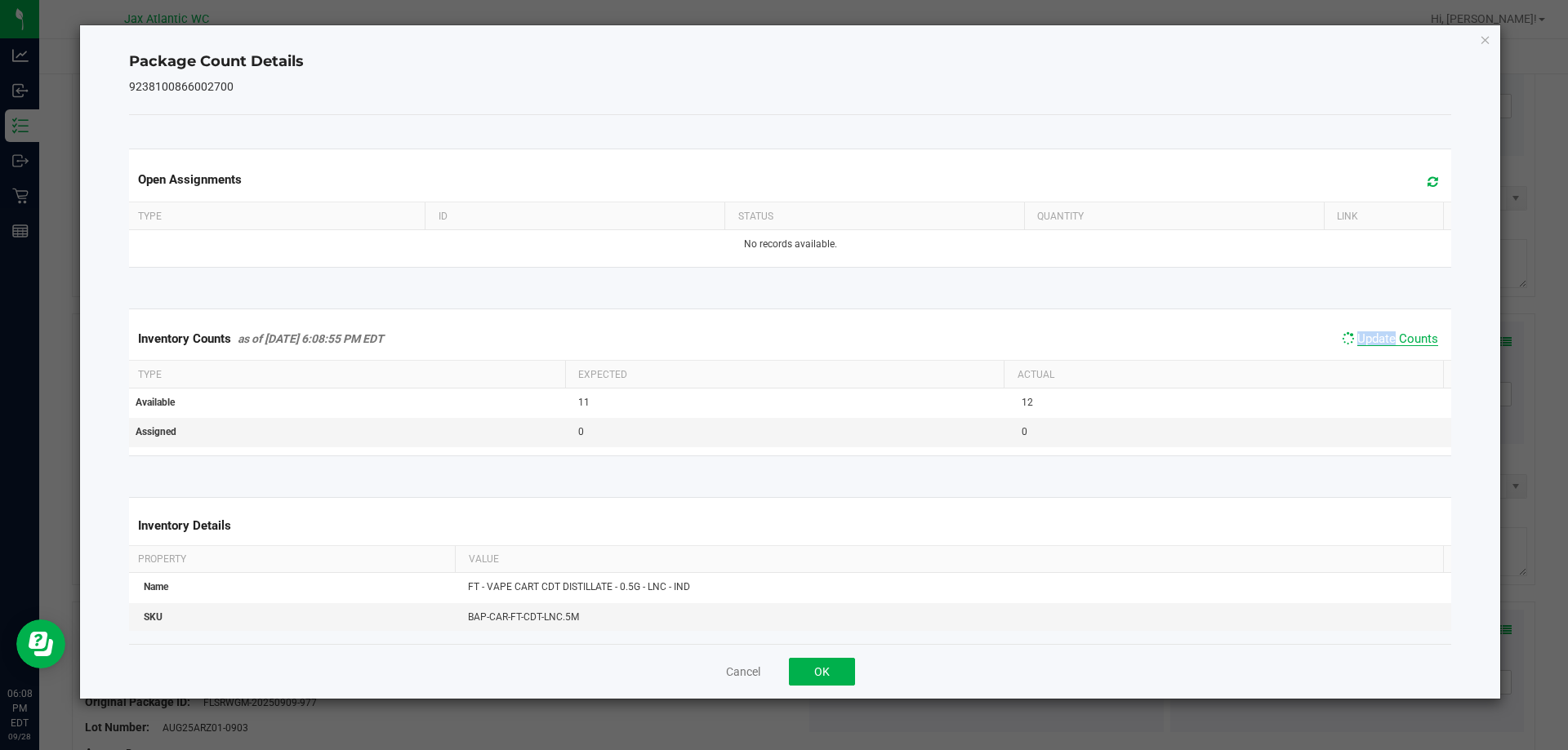
click at [1381, 339] on span "Update Counts" at bounding box center [1397, 338] width 81 height 15
click at [1381, 338] on span "Update Counts" at bounding box center [1397, 339] width 81 height 17
click at [830, 681] on button "OK" at bounding box center [823, 672] width 66 height 27
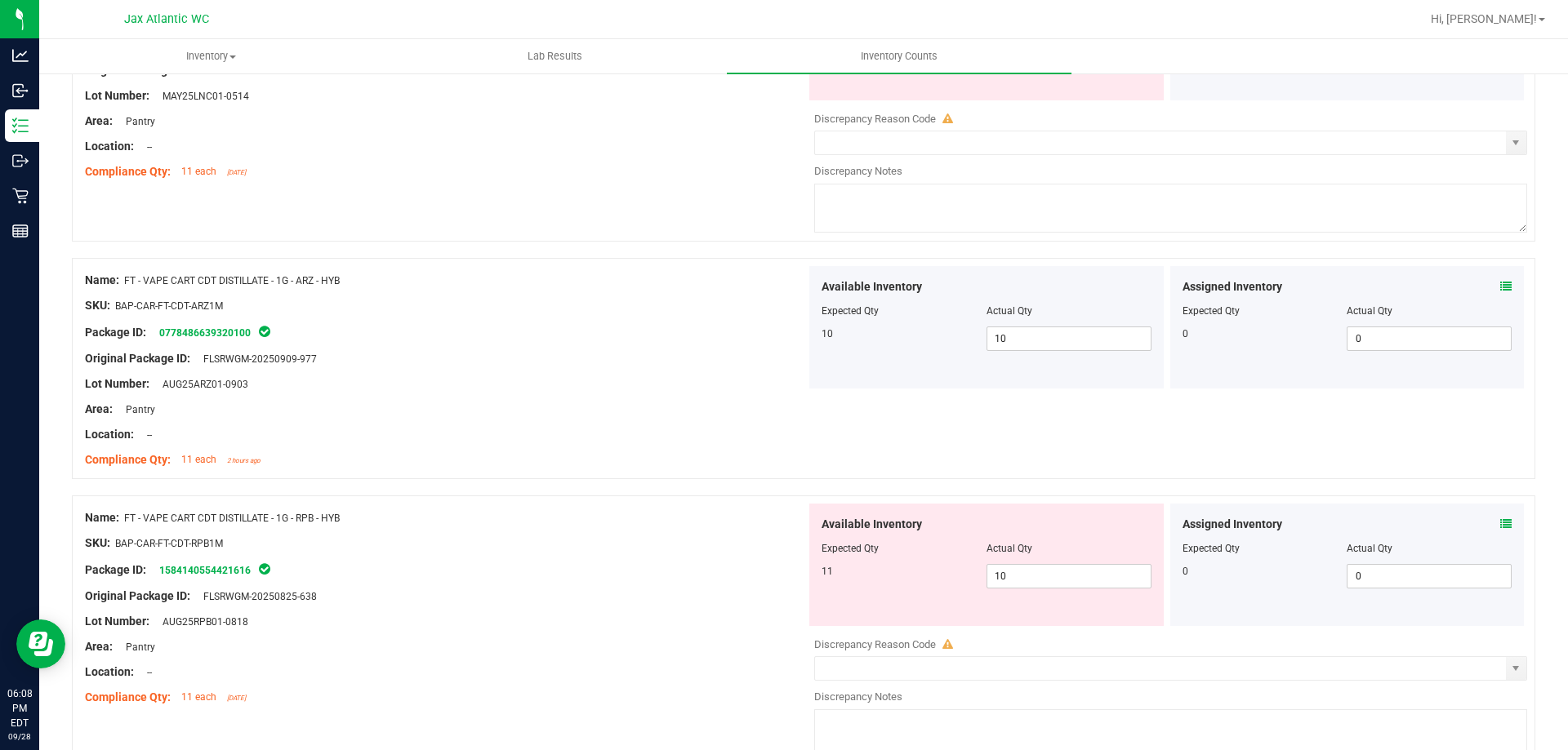
scroll to position [1306, 0]
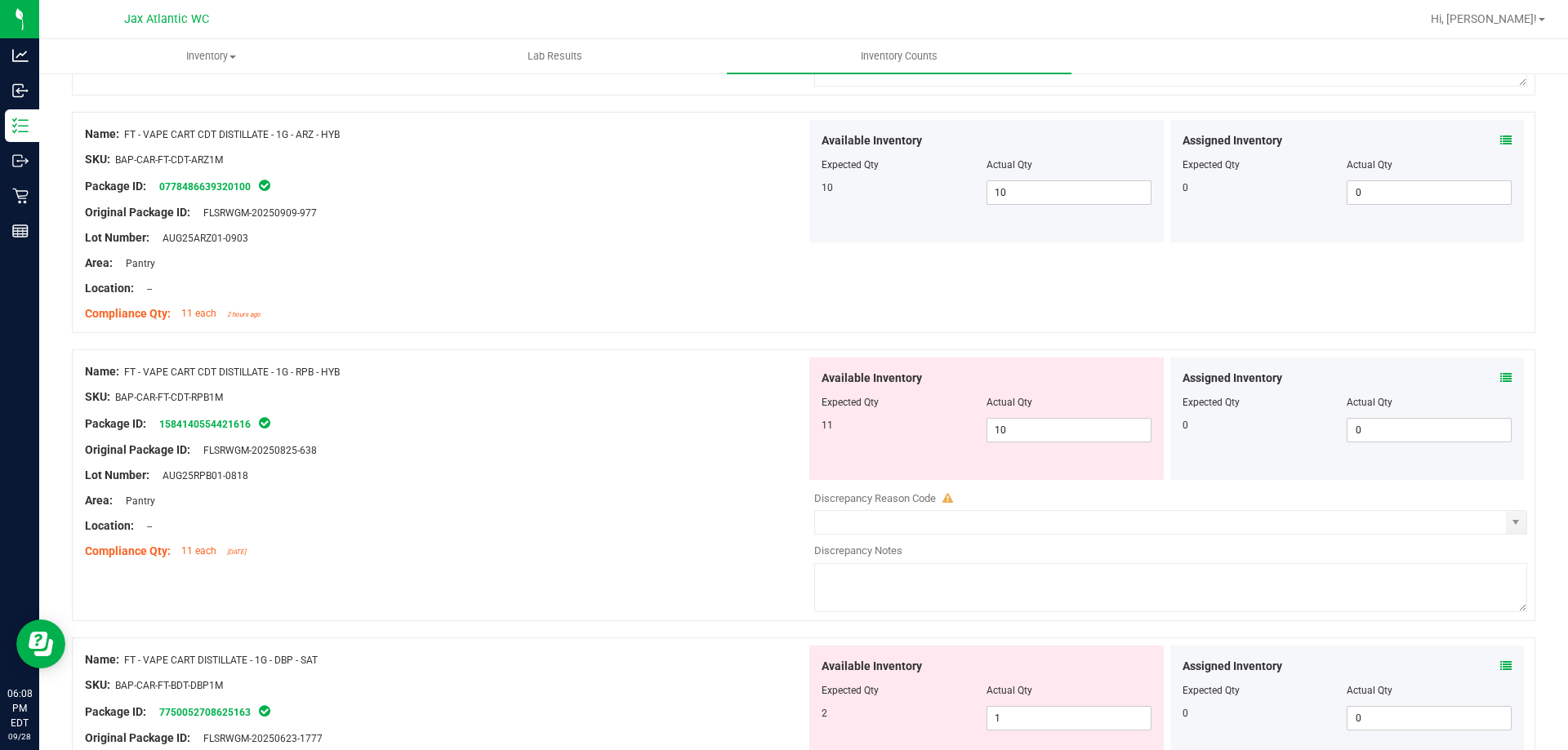
click at [1501, 378] on icon at bounding box center [1507, 378] width 12 height 12
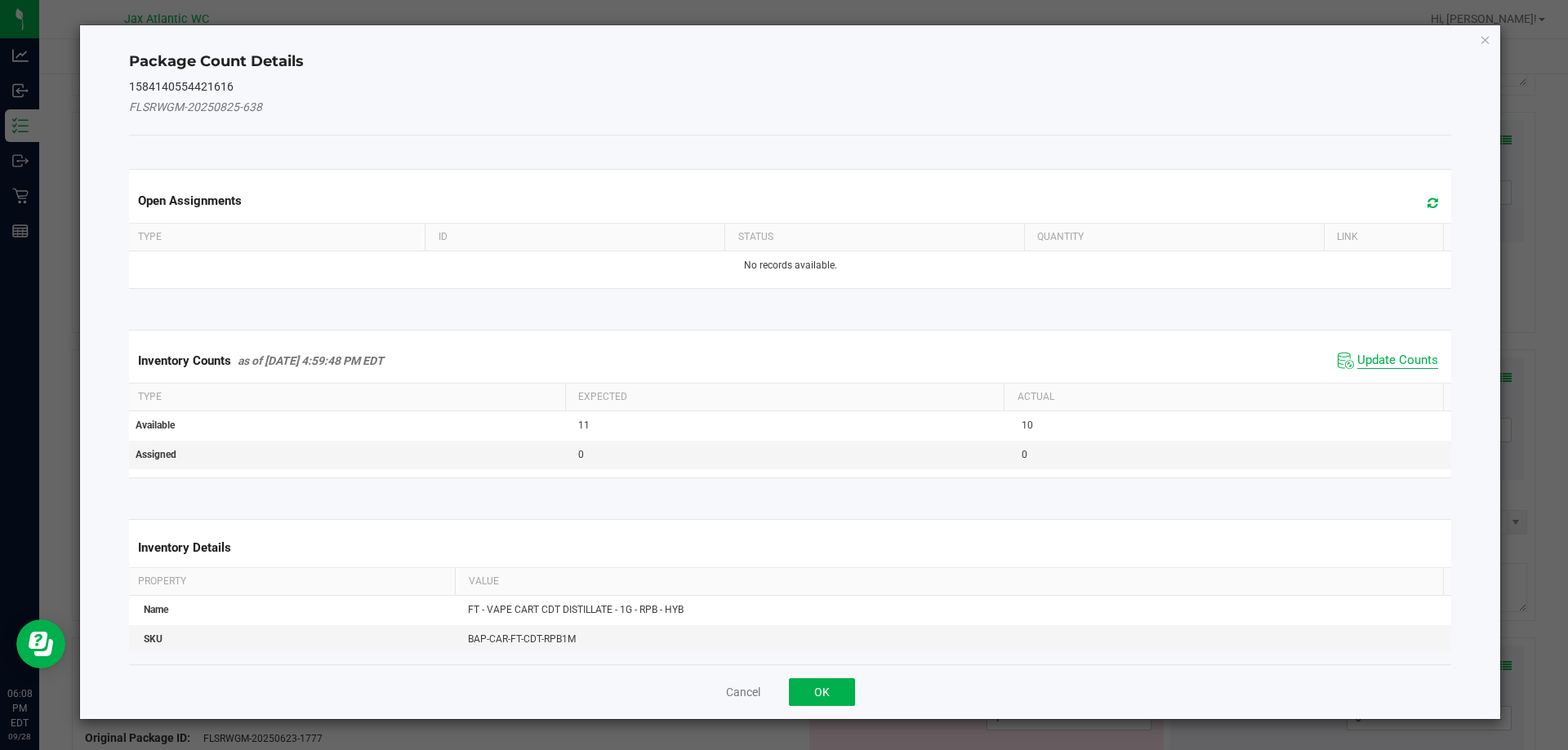
click at [1370, 361] on span "Update Counts" at bounding box center [1397, 361] width 81 height 17
click at [1371, 359] on div "Inventory Counts as of [DATE] 4:59:48 PM EDT Update Counts" at bounding box center [790, 360] width 1330 height 44
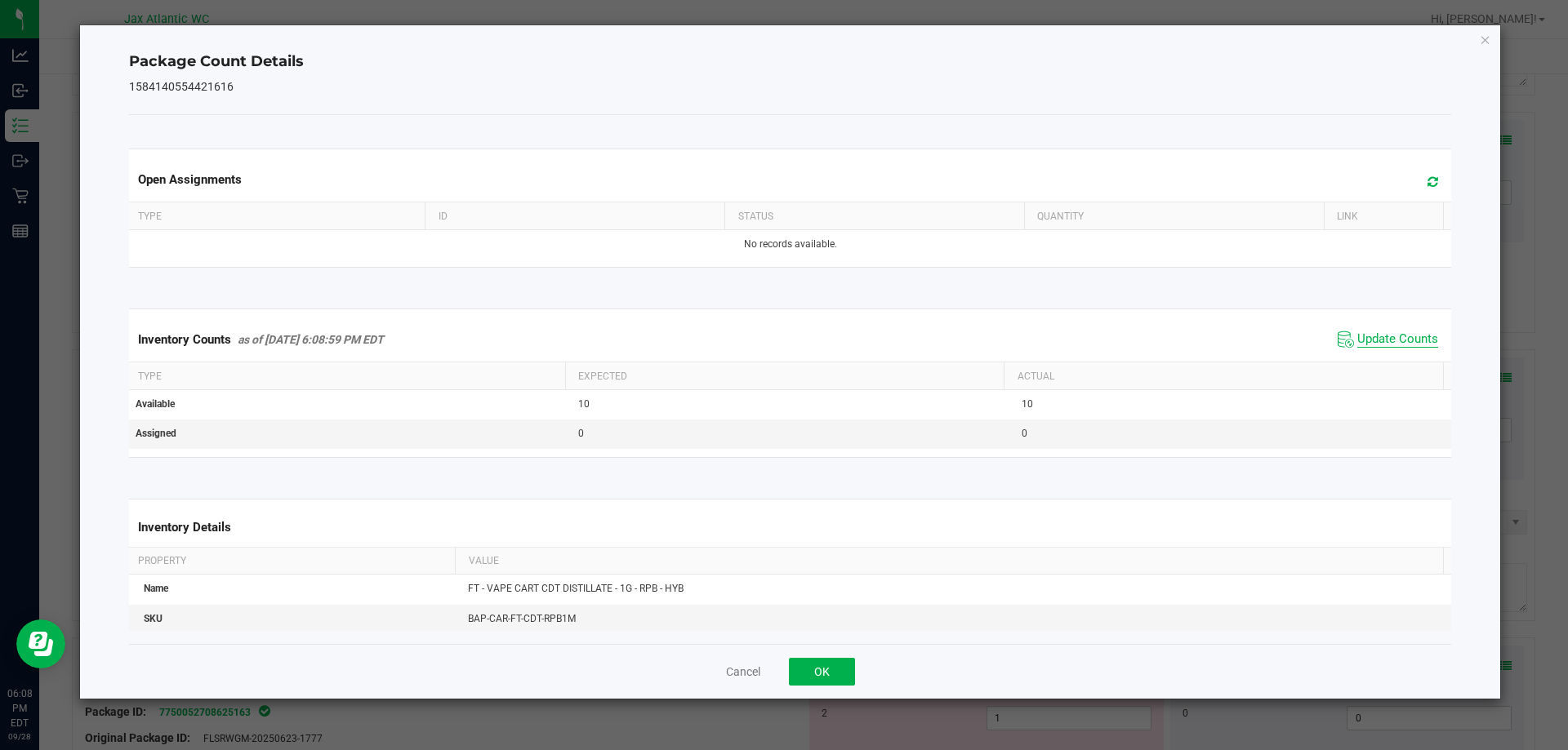
click at [1385, 347] on span "Update Counts" at bounding box center [1397, 339] width 81 height 17
click at [1385, 347] on span "Update Counts" at bounding box center [1387, 339] width 108 height 24
click at [1385, 346] on span "Update Counts" at bounding box center [1397, 338] width 81 height 15
click at [822, 661] on button "OK" at bounding box center [823, 672] width 66 height 27
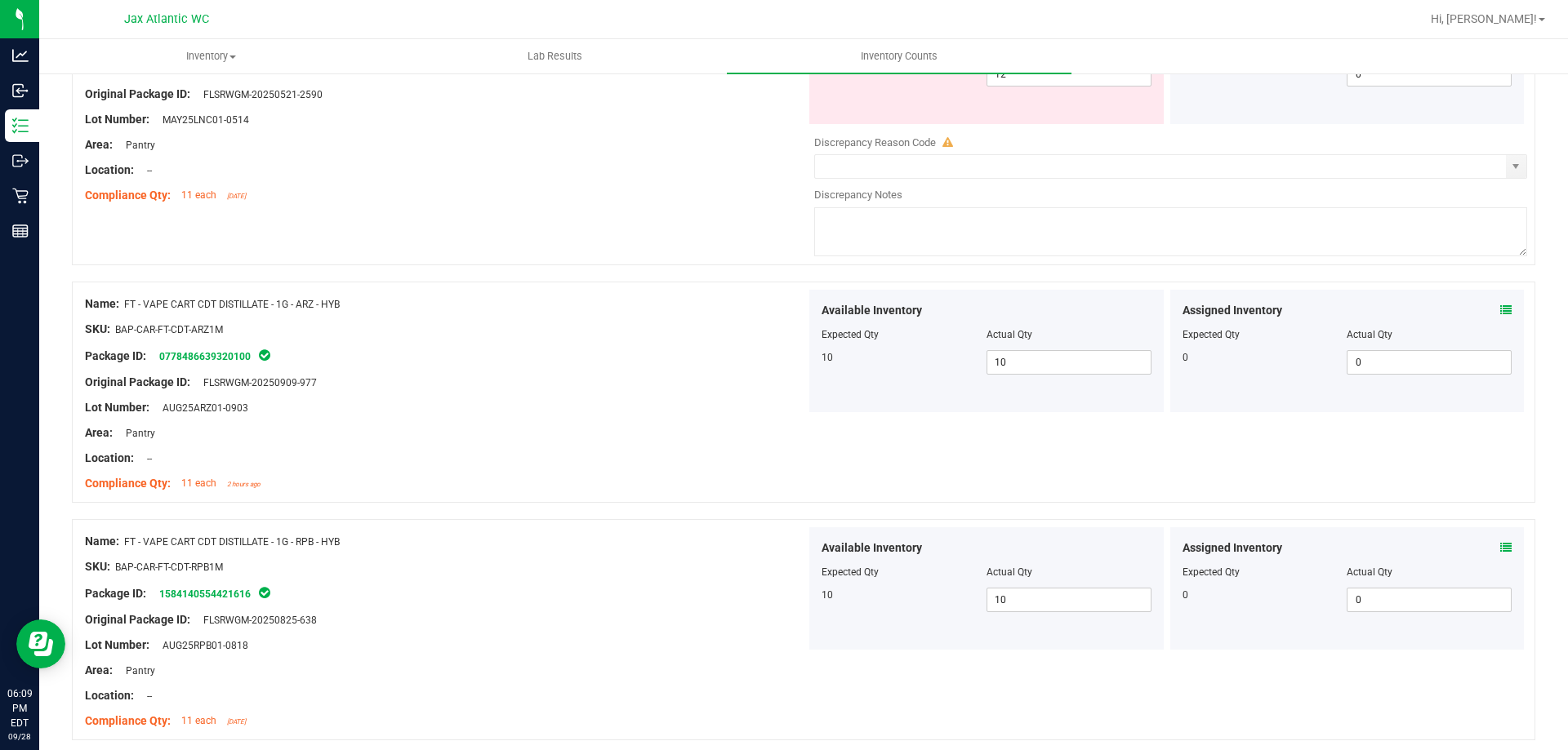
scroll to position [979, 0]
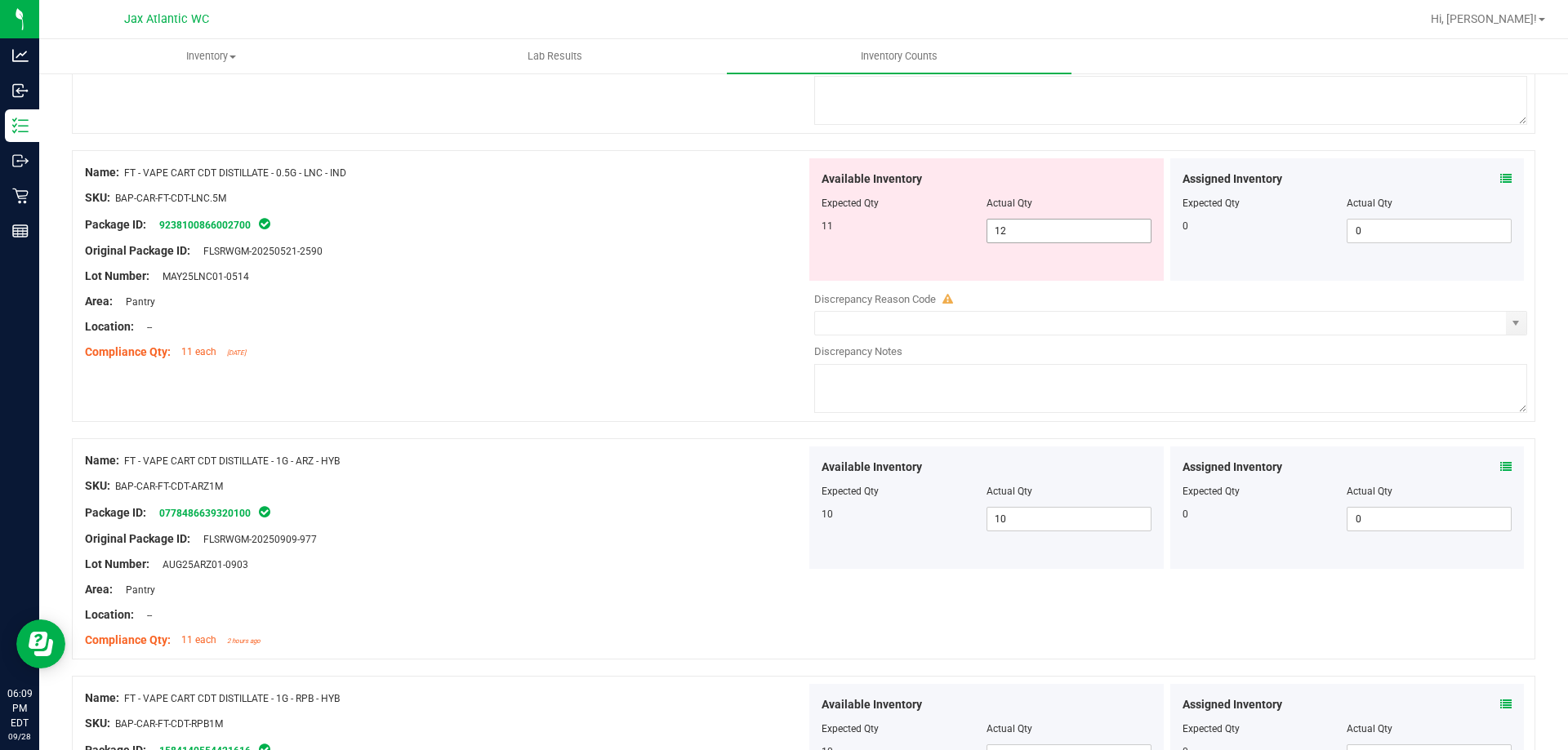
click at [1024, 225] on span "12 12" at bounding box center [1068, 230] width 165 height 24
drag, startPoint x: 1024, startPoint y: 225, endPoint x: 1015, endPoint y: 281, distance: 56.7
click at [1025, 225] on input "12" at bounding box center [1068, 230] width 163 height 22
type input "11"
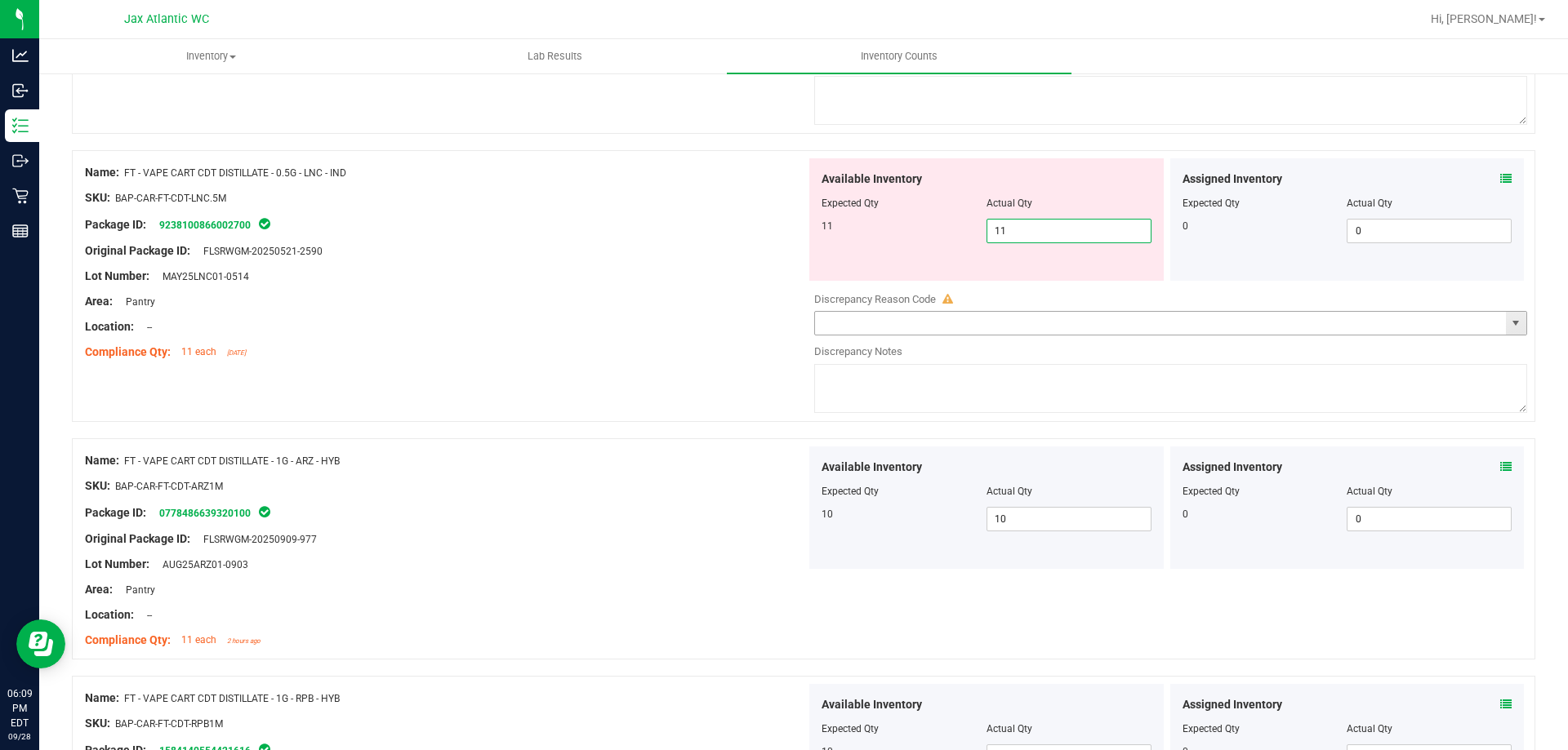
type input "11"
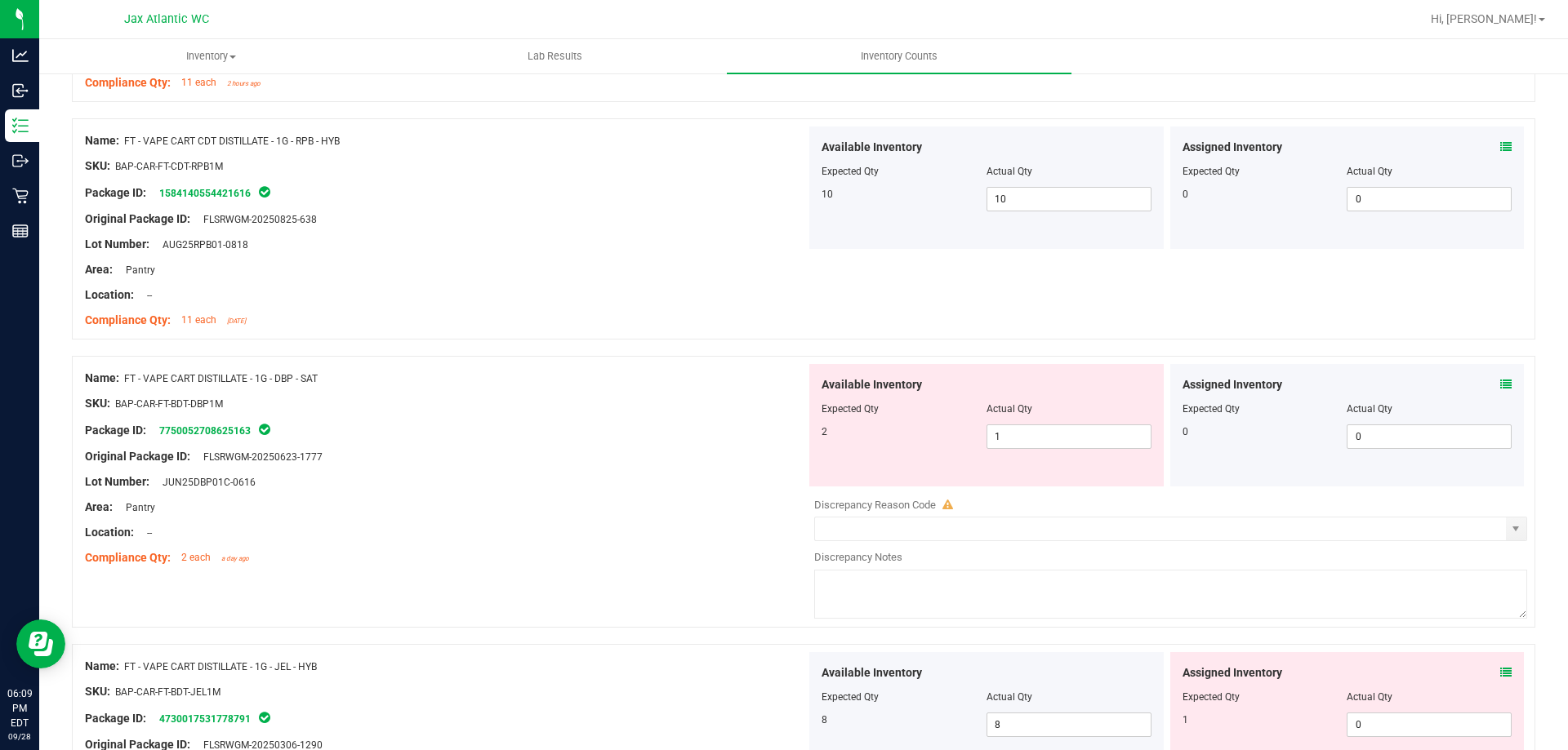
scroll to position [1633, 0]
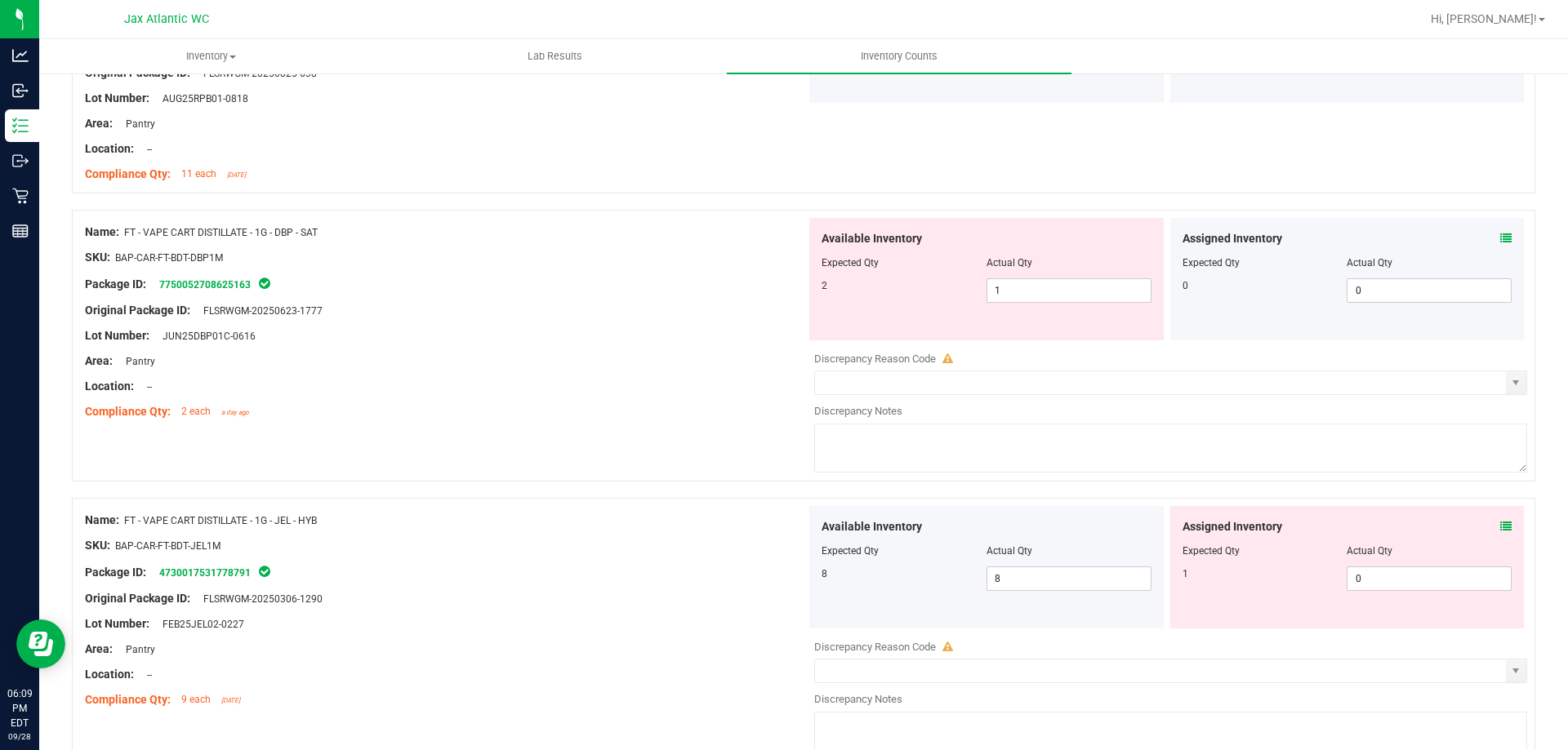
click at [1502, 235] on div "Assigned Inventory Expected Qty Actual Qty 0 0 0" at bounding box center [1347, 279] width 354 height 123
click at [1501, 238] on icon at bounding box center [1507, 239] width 12 height 12
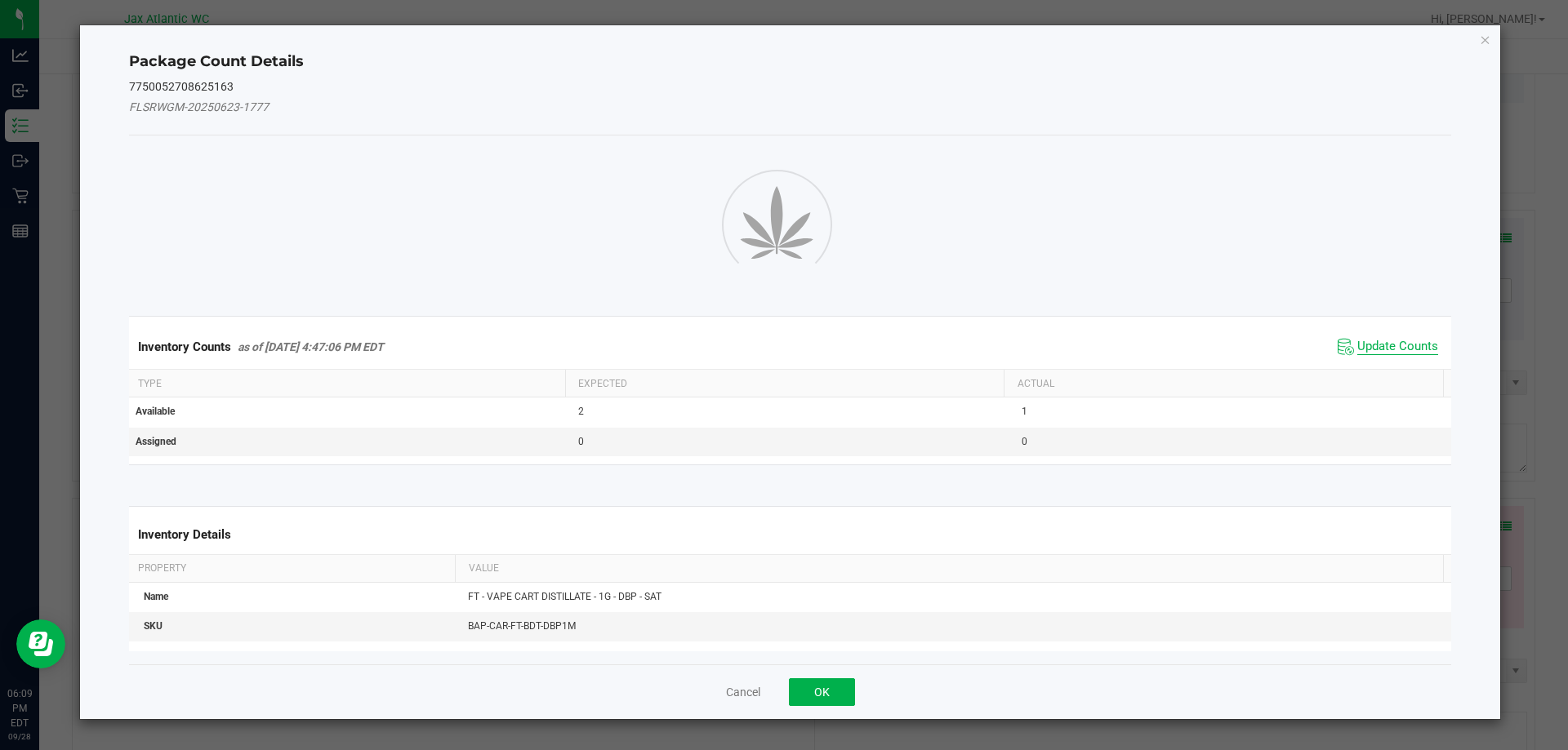
click at [1395, 342] on span "Update Counts" at bounding box center [1397, 346] width 81 height 17
click at [1395, 342] on div "Inventory Counts as of [DATE] 4:47:06 PM EDT Update Counts" at bounding box center [790, 346] width 1330 height 44
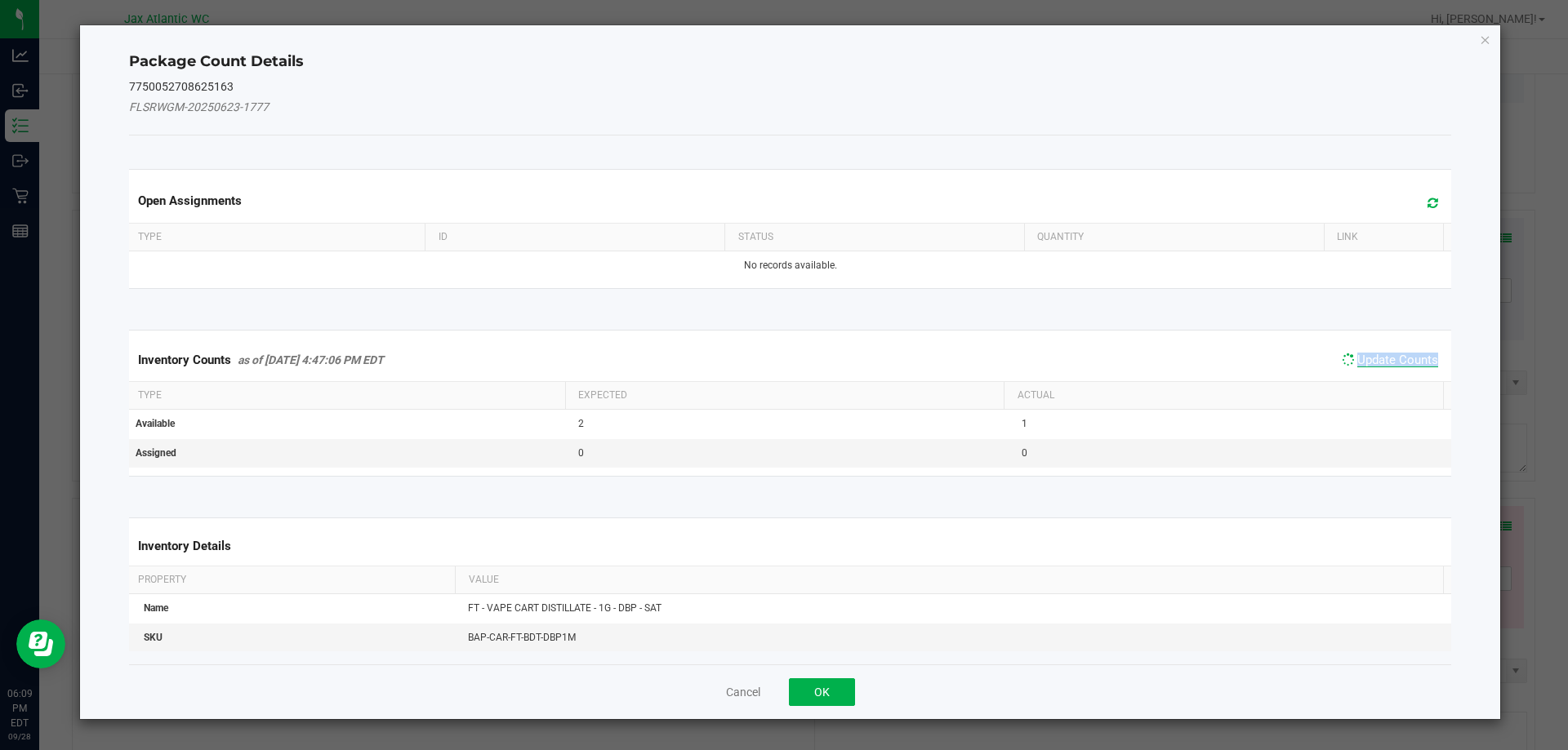
click at [1395, 342] on div "Inventory Counts as of [DATE] 4:47:06 PM EDT Update Counts" at bounding box center [790, 360] width 1330 height 43
click at [1396, 339] on div "Inventory Counts as of [DATE] 4:47:06 PM EDT Update Counts" at bounding box center [790, 360] width 1330 height 43
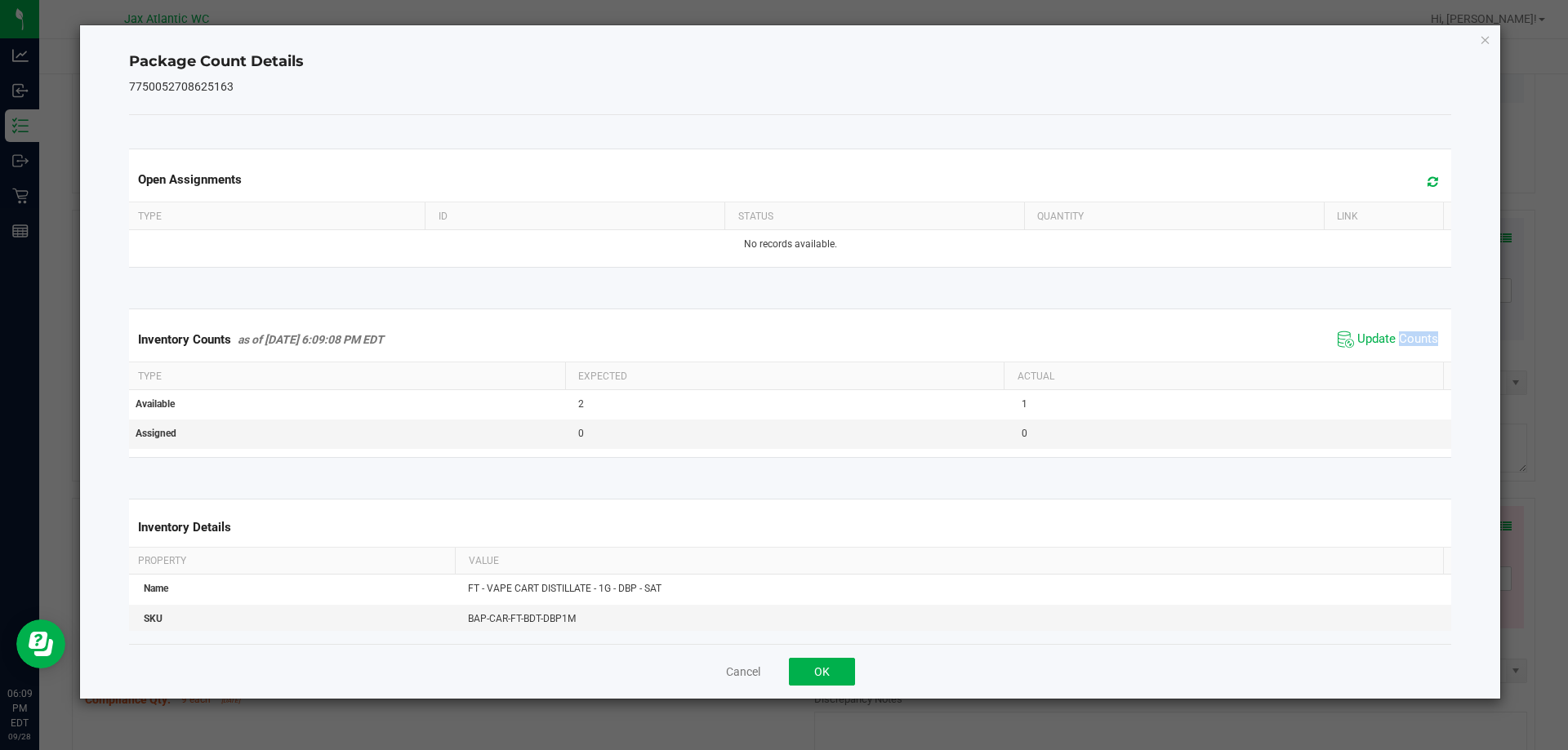
click at [1396, 339] on span "Update Counts" at bounding box center [1397, 339] width 81 height 17
click at [1386, 318] on div "Inventory Counts as of [DATE] 6:09:08 PM EDT Update Counts" at bounding box center [790, 339] width 1330 height 44
click at [1381, 335] on span "Update Counts" at bounding box center [1397, 339] width 81 height 17
click at [1381, 335] on span "Update Counts" at bounding box center [1397, 338] width 81 height 15
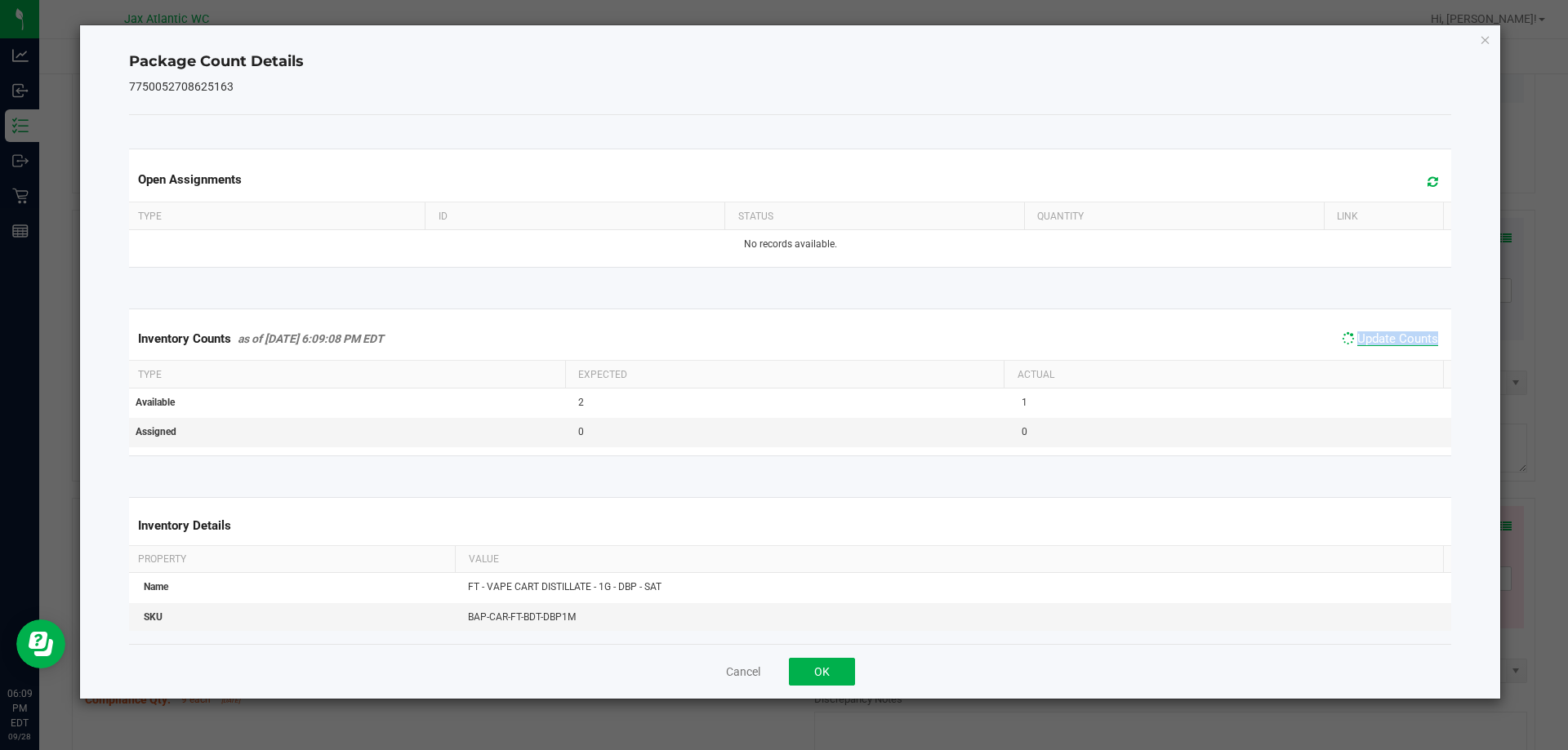
click at [1381, 335] on span "Update Counts" at bounding box center [1397, 338] width 81 height 15
click at [1381, 335] on span "Update Counts" at bounding box center [1397, 339] width 81 height 17
click at [818, 682] on button "OK" at bounding box center [823, 672] width 66 height 27
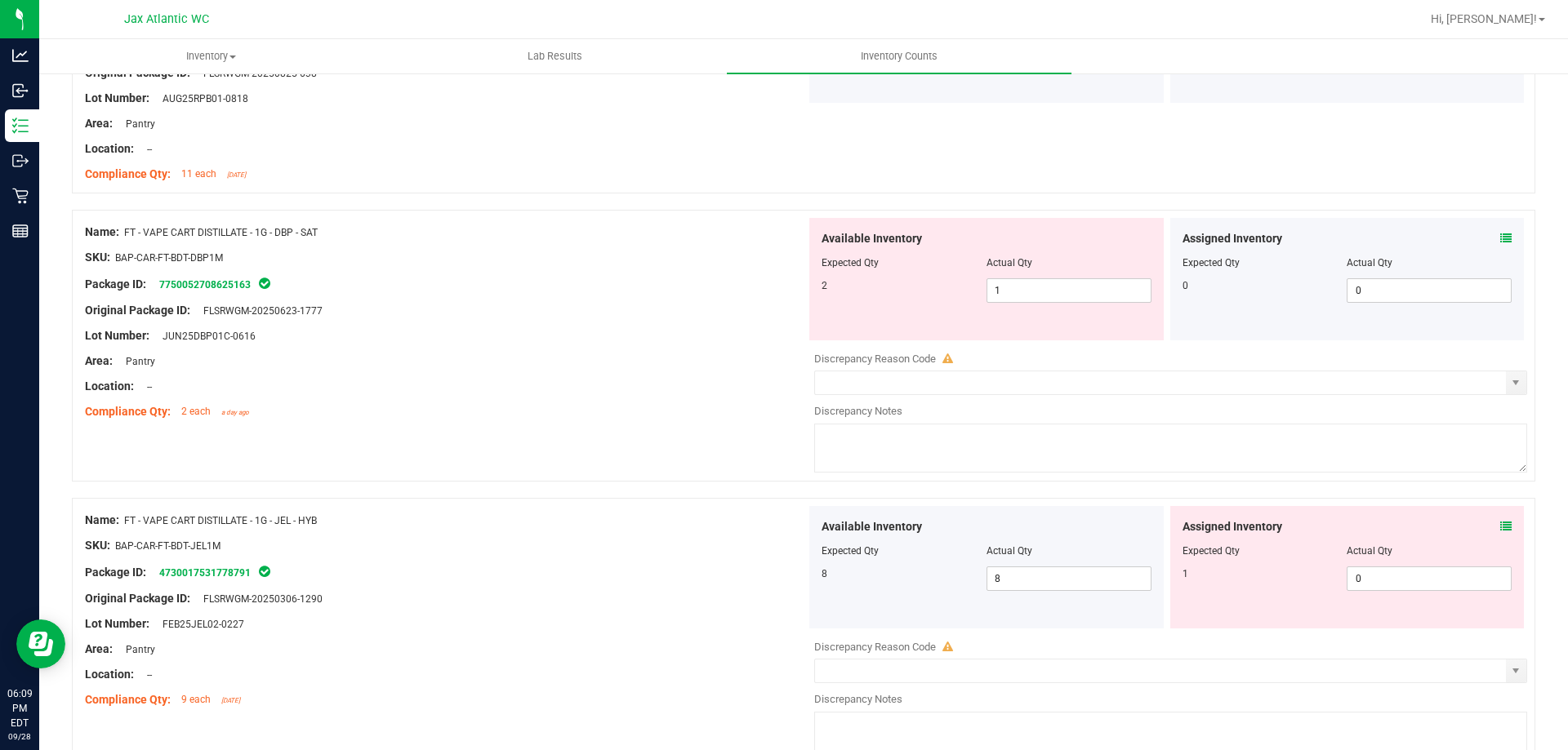
click at [1501, 525] on icon at bounding box center [1507, 527] width 12 height 12
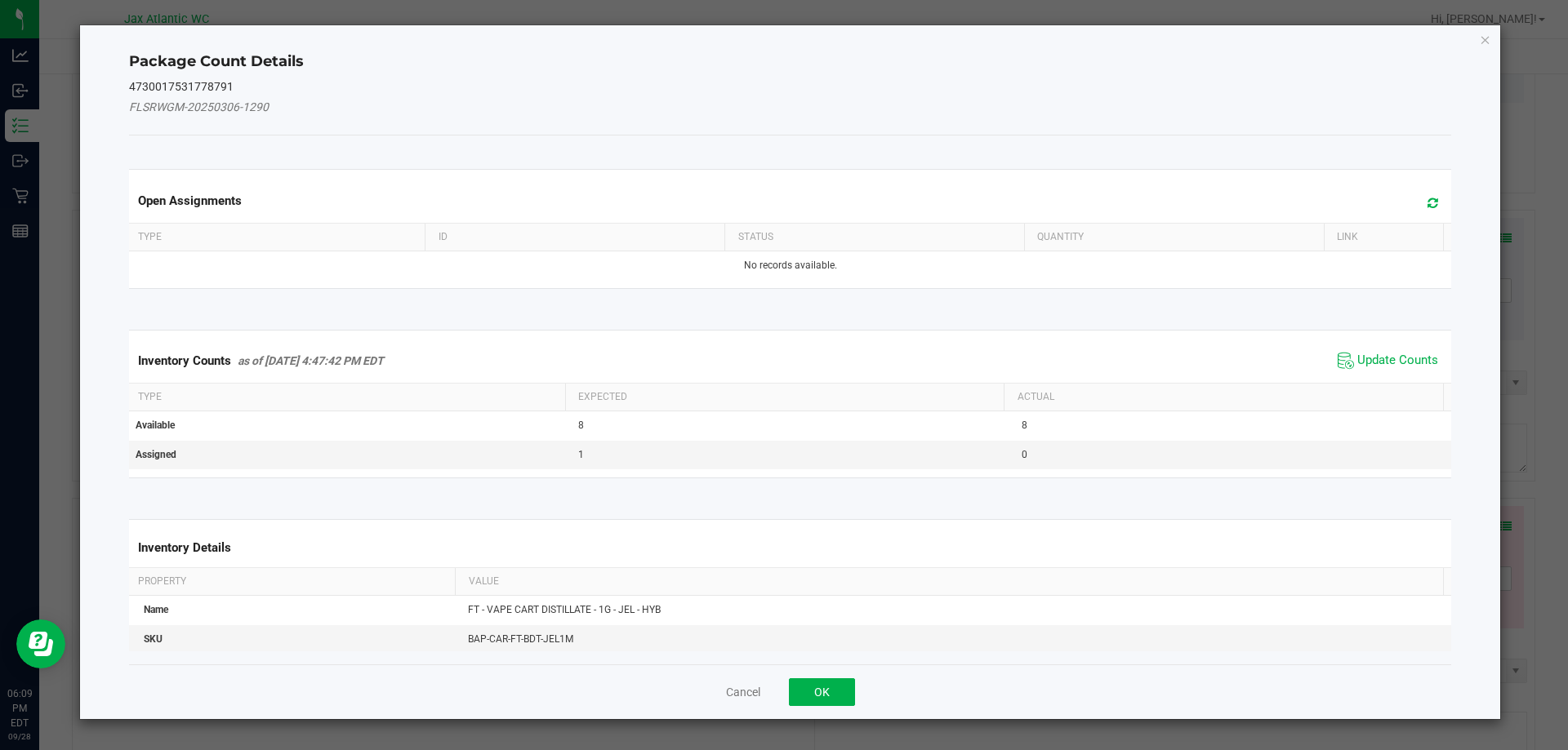
click at [1361, 342] on div "Inventory Counts as of [DATE] 4:47:42 PM EDT Update Counts" at bounding box center [790, 360] width 1330 height 44
click at [1365, 353] on span "Update Counts" at bounding box center [1397, 361] width 81 height 17
click at [1365, 353] on span "Update Counts" at bounding box center [1397, 360] width 81 height 15
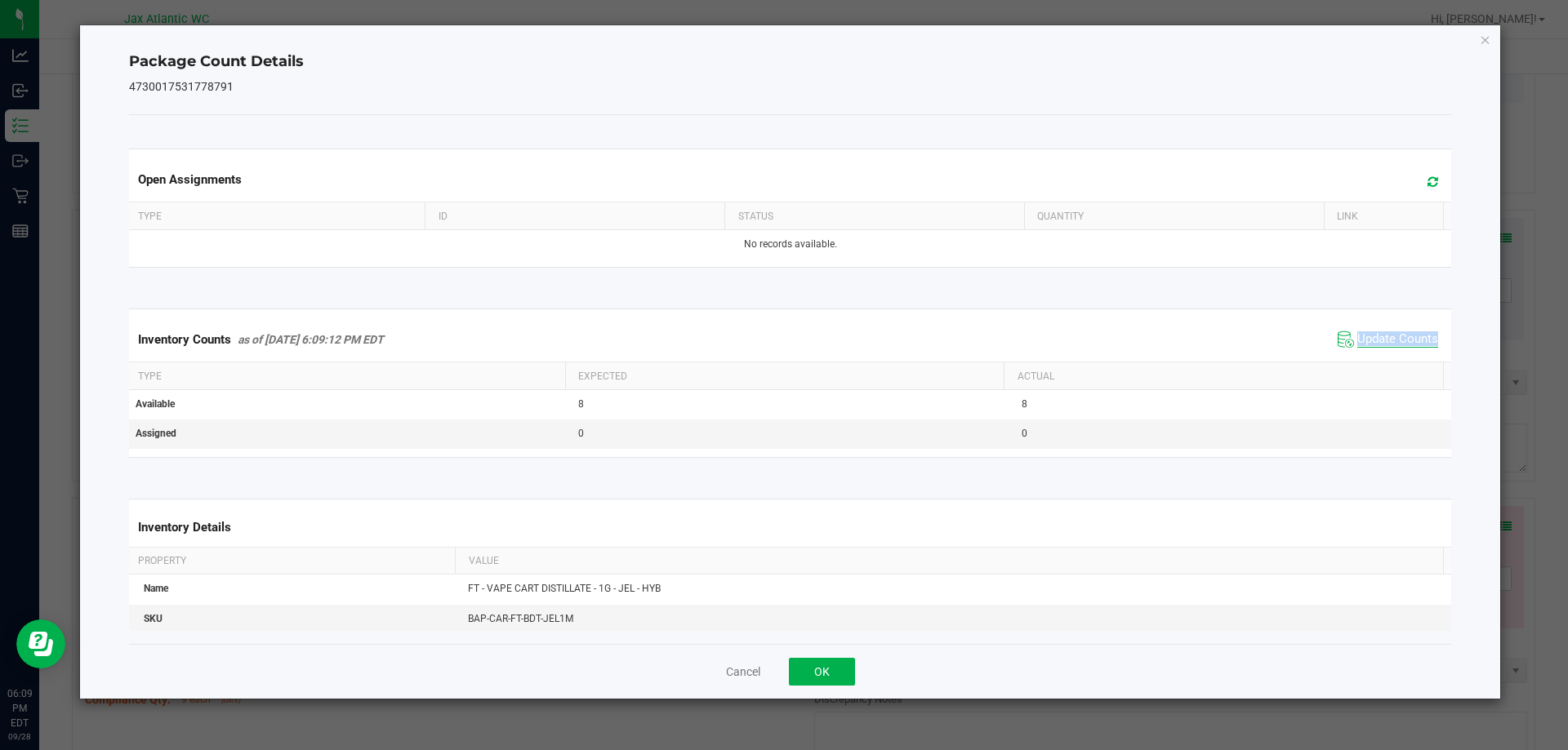
click at [1365, 353] on div "Inventory Counts as of [DATE] 6:09:12 PM EDT Update Counts" at bounding box center [790, 339] width 1330 height 44
click at [1368, 348] on span "Update Counts" at bounding box center [1397, 339] width 81 height 17
click at [1371, 345] on span "Update Counts" at bounding box center [1397, 338] width 81 height 15
click at [1371, 344] on span "Update Counts" at bounding box center [1397, 339] width 81 height 17
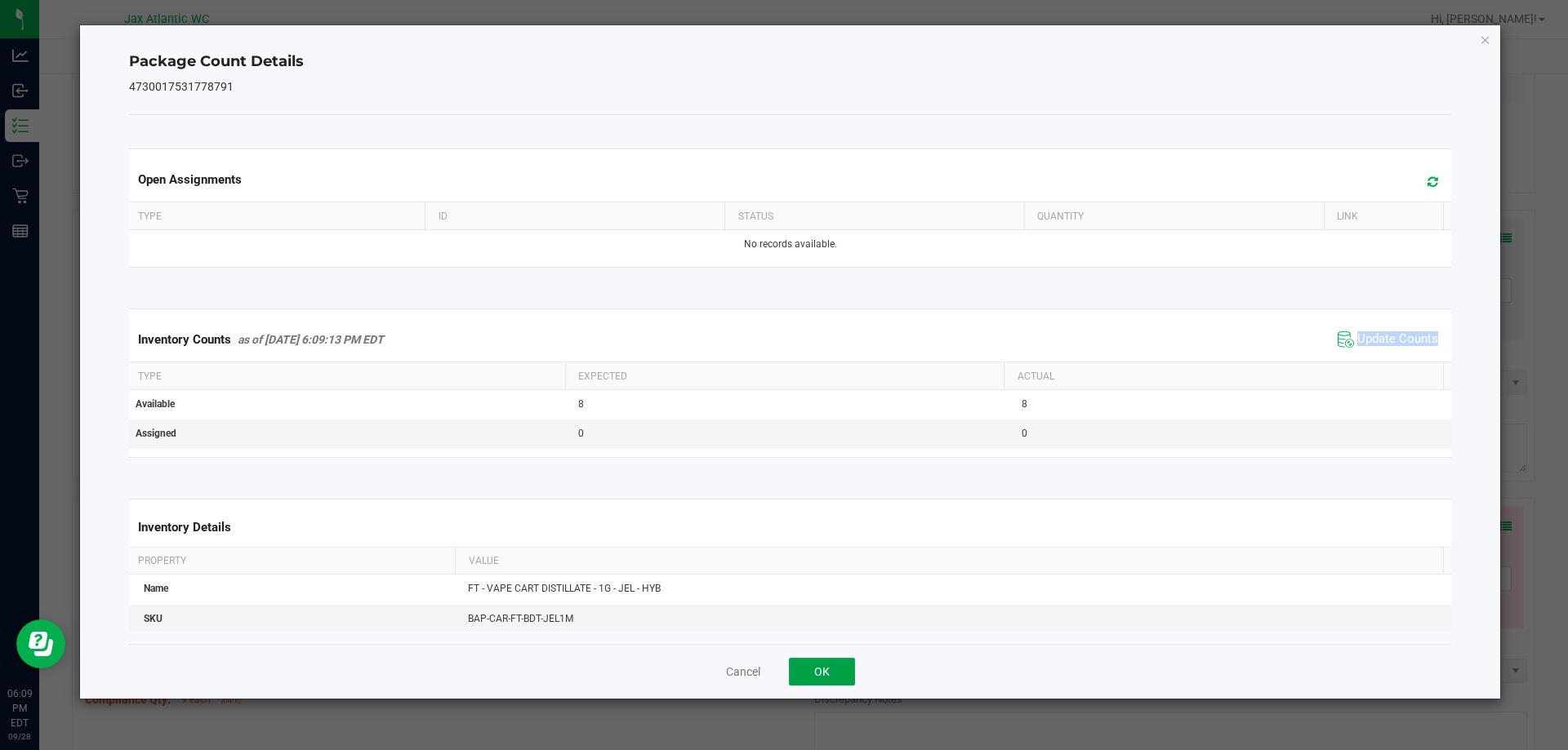
click at [820, 669] on button "OK" at bounding box center [823, 672] width 66 height 27
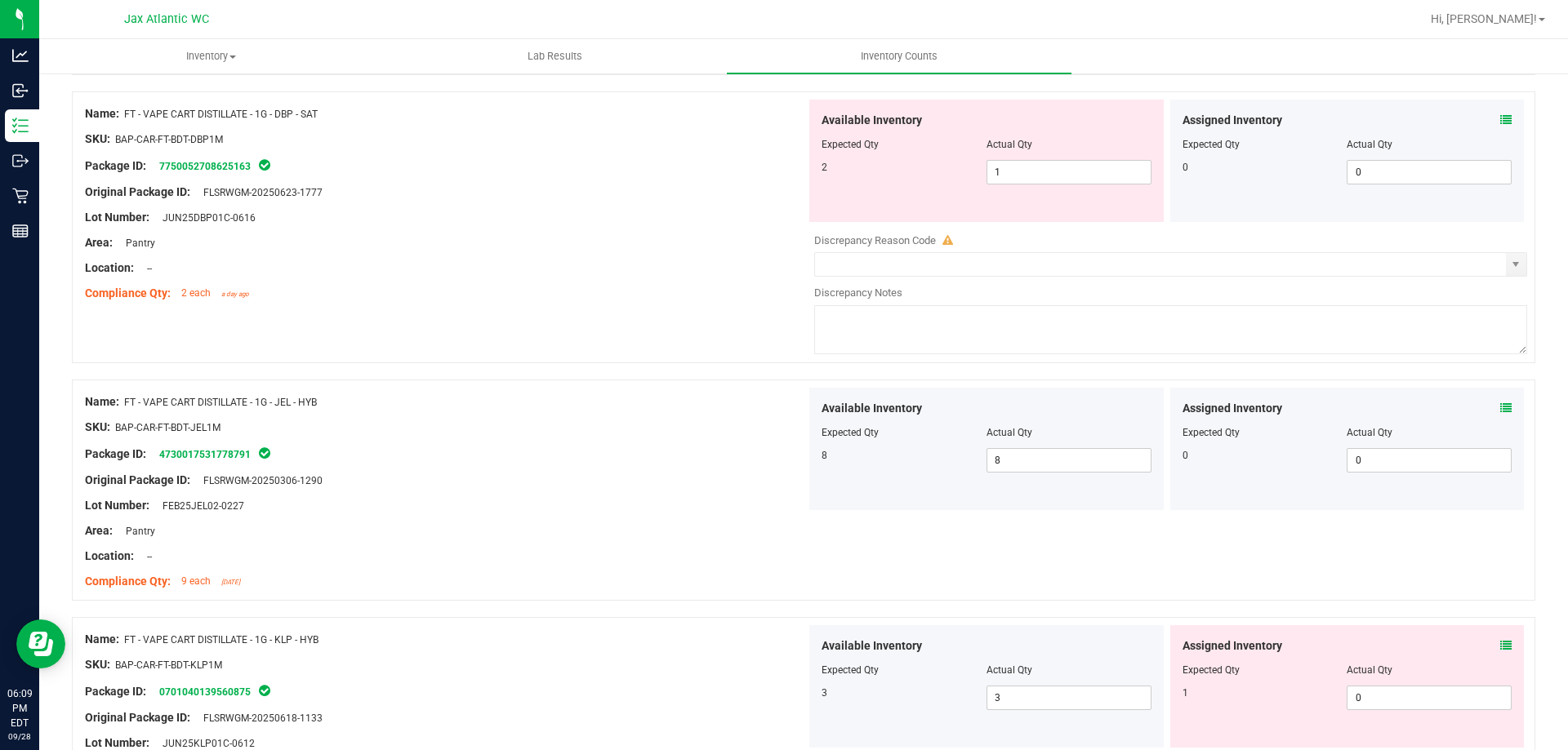
scroll to position [1877, 0]
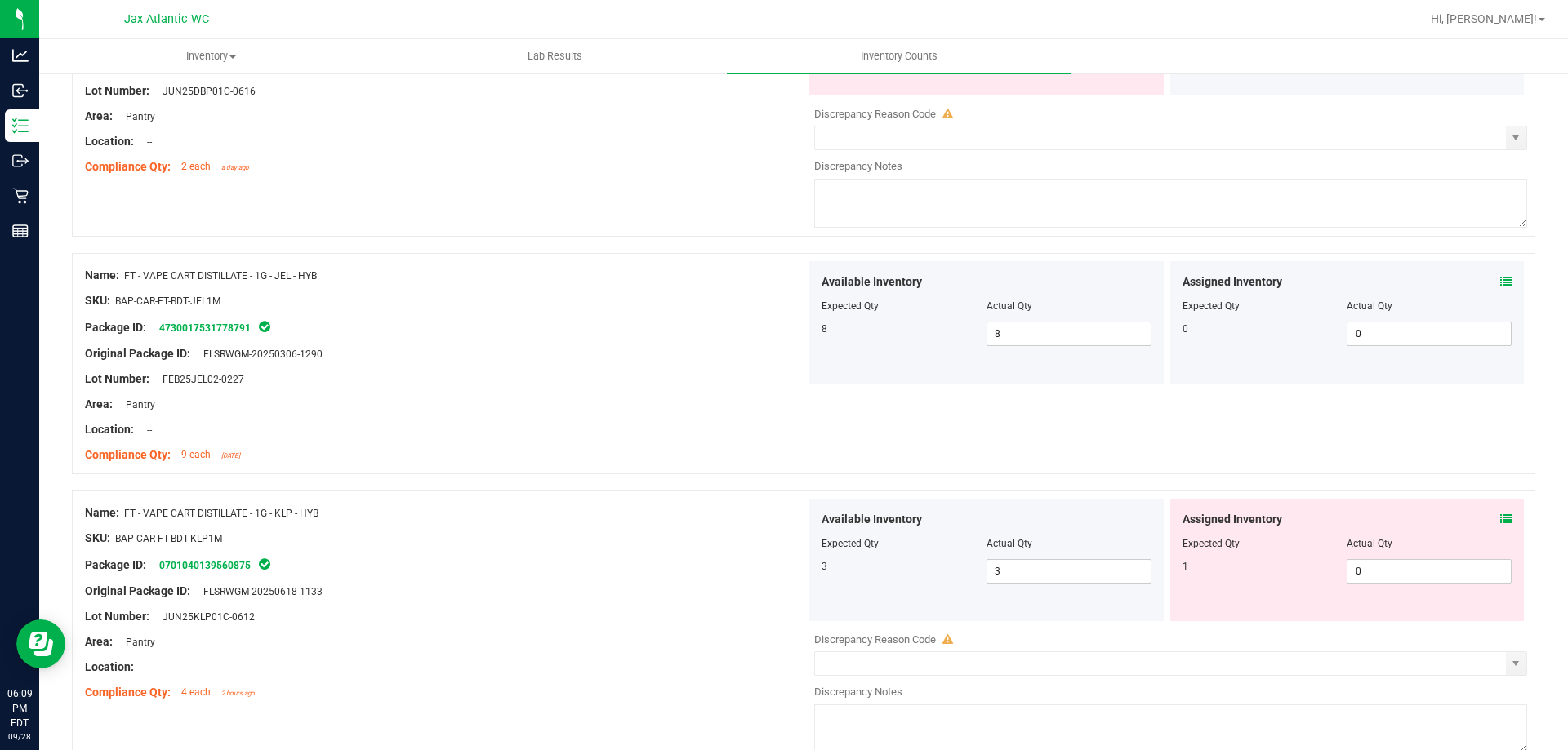
click at [1501, 522] on icon at bounding box center [1507, 520] width 12 height 12
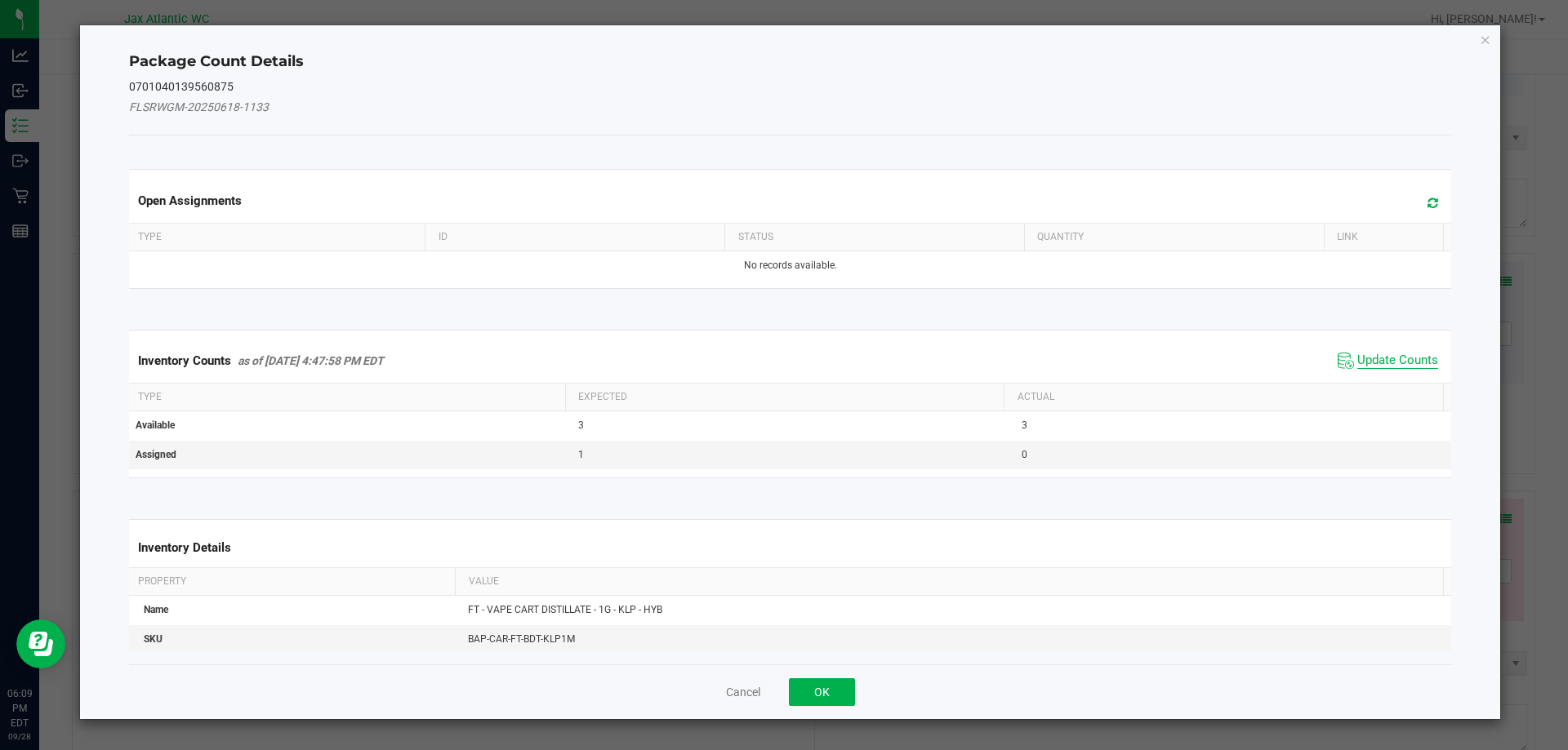
click at [1366, 356] on span "Update Counts" at bounding box center [1397, 361] width 81 height 17
click at [1366, 355] on div "Inventory Counts as of [DATE] 4:47:58 PM EDT Update Counts" at bounding box center [790, 360] width 1330 height 44
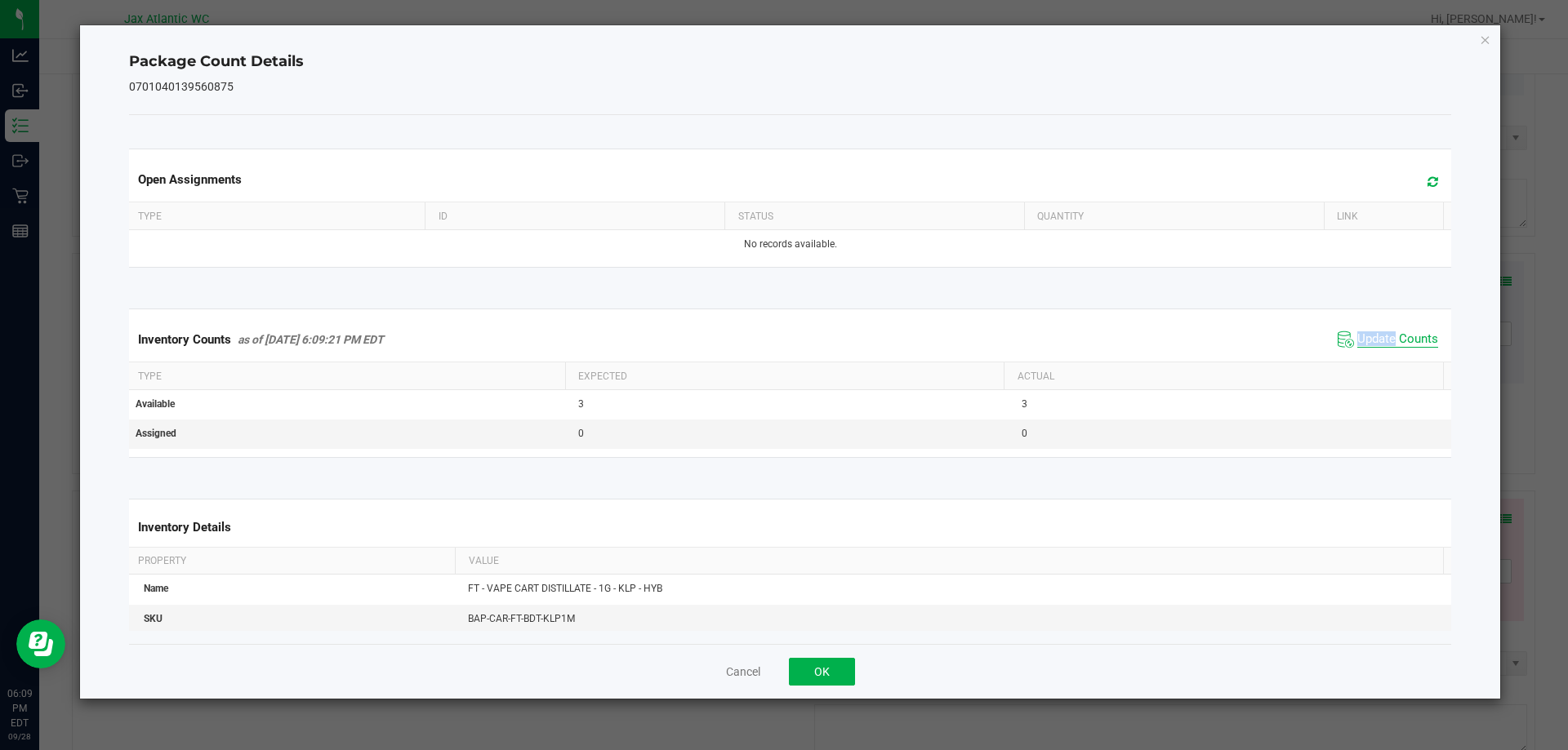
click at [1384, 342] on span "Update Counts" at bounding box center [1397, 339] width 81 height 17
click at [1387, 338] on span "Update Counts" at bounding box center [1397, 338] width 81 height 15
click at [1387, 338] on span "Update Counts" at bounding box center [1397, 339] width 81 height 17
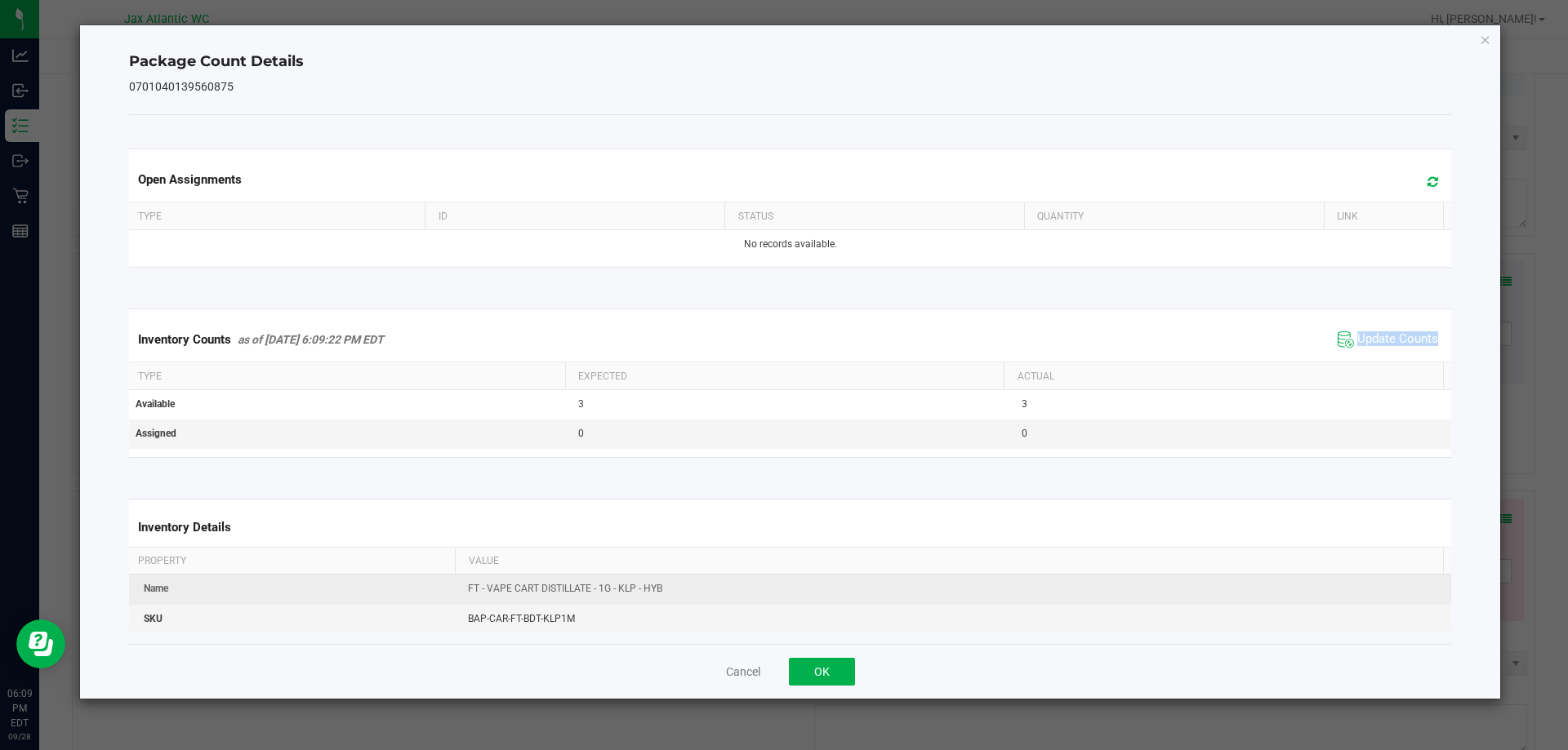
drag, startPoint x: 1387, startPoint y: 338, endPoint x: 941, endPoint y: 592, distance: 513.3
click at [1382, 341] on span "Update Counts" at bounding box center [1397, 339] width 81 height 17
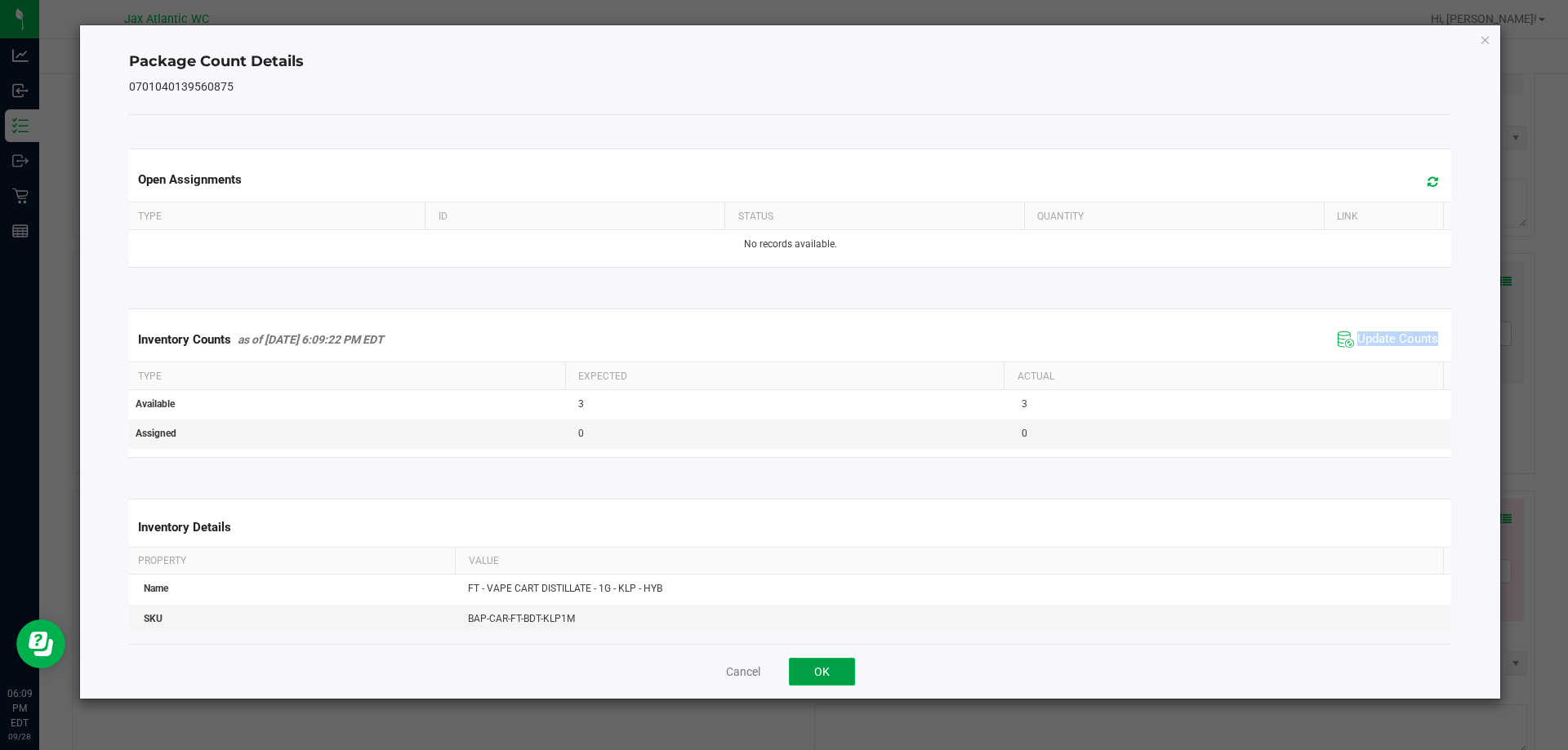
click at [829, 676] on button "OK" at bounding box center [823, 672] width 66 height 27
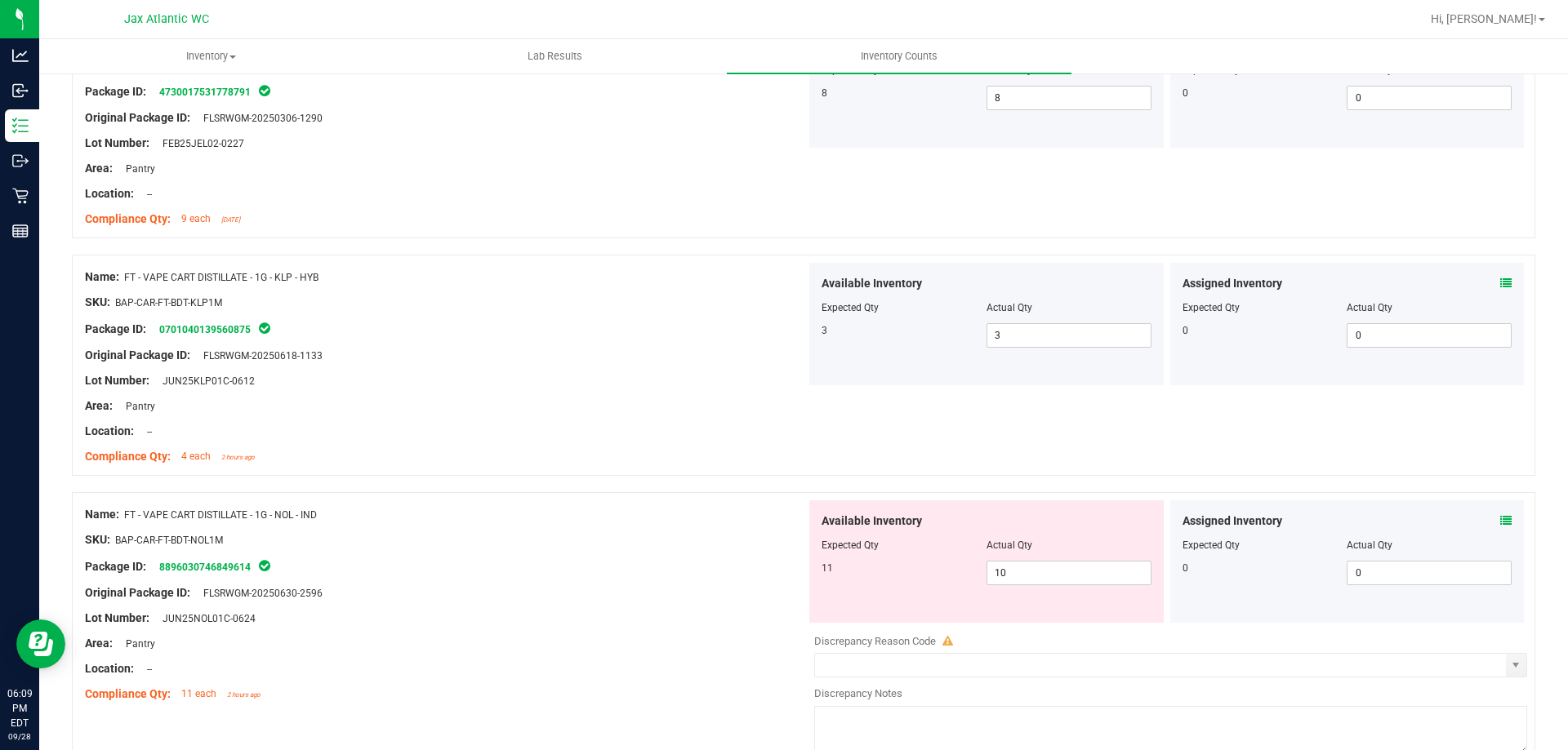
scroll to position [2122, 0]
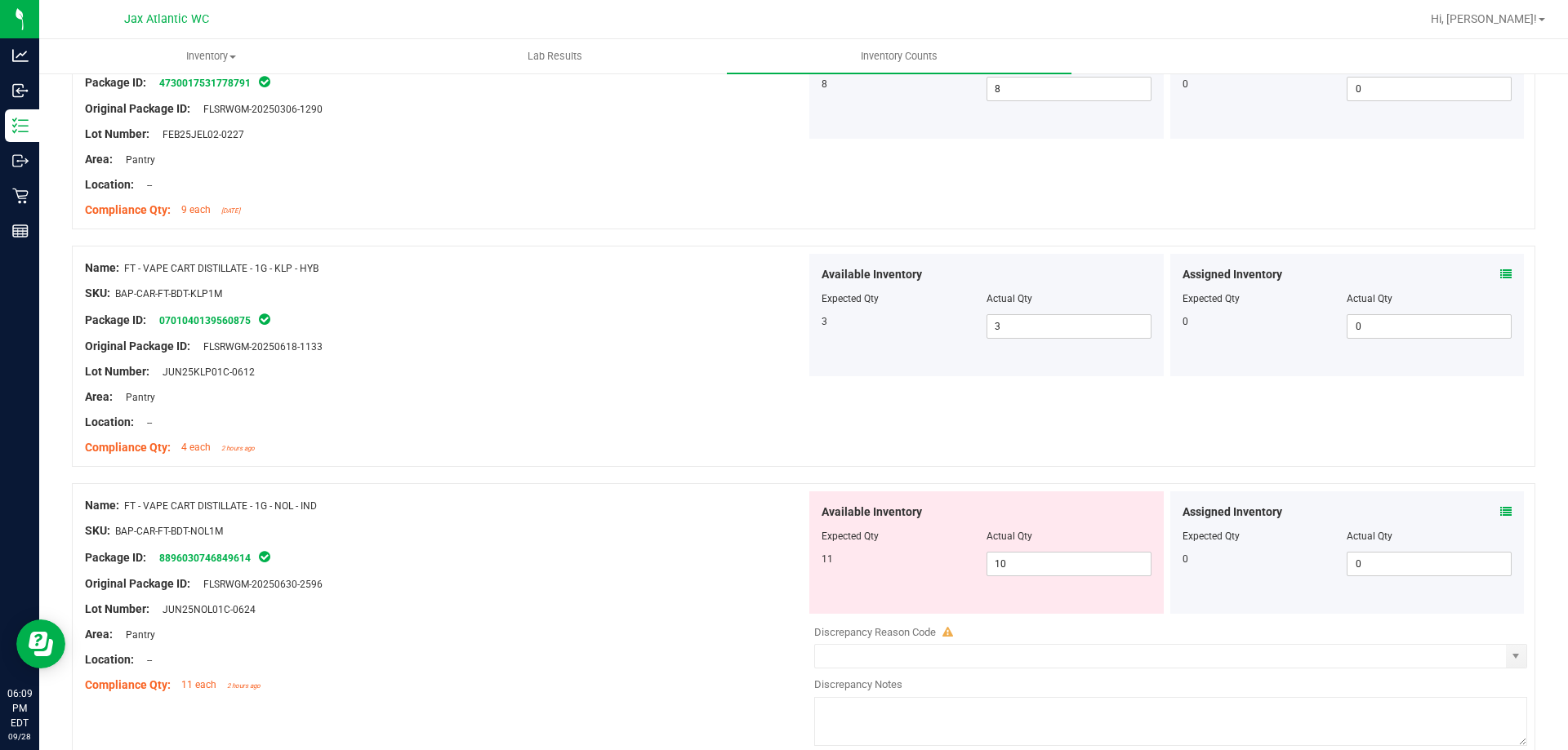
click at [1487, 507] on div "Assigned Inventory" at bounding box center [1347, 512] width 330 height 18
click at [1501, 508] on icon at bounding box center [1507, 512] width 12 height 12
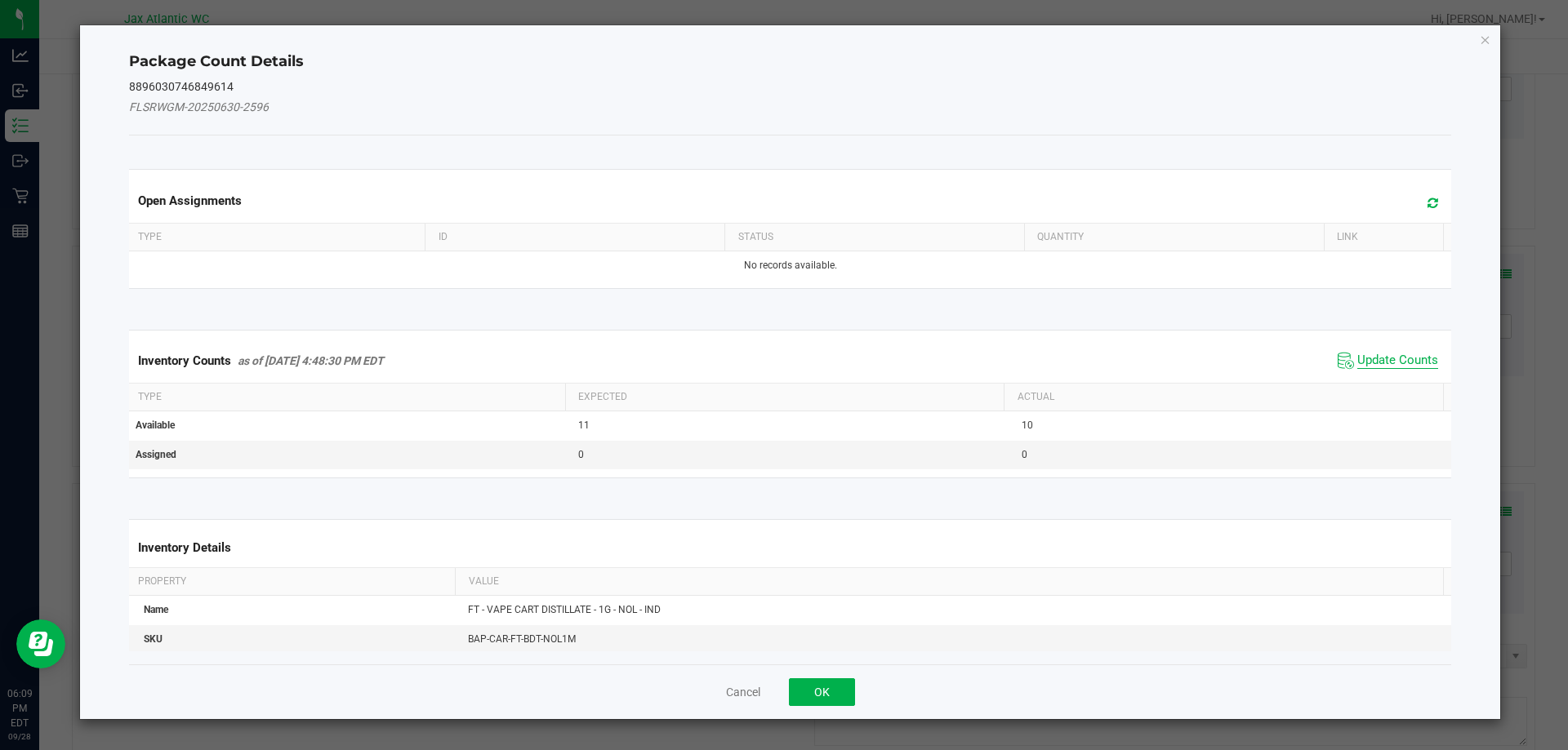
click at [1357, 365] on span "Update Counts" at bounding box center [1397, 361] width 81 height 17
click at [1364, 353] on div "Inventory Counts as of [DATE] 4:48:30 PM EDT Update Counts" at bounding box center [790, 360] width 1330 height 44
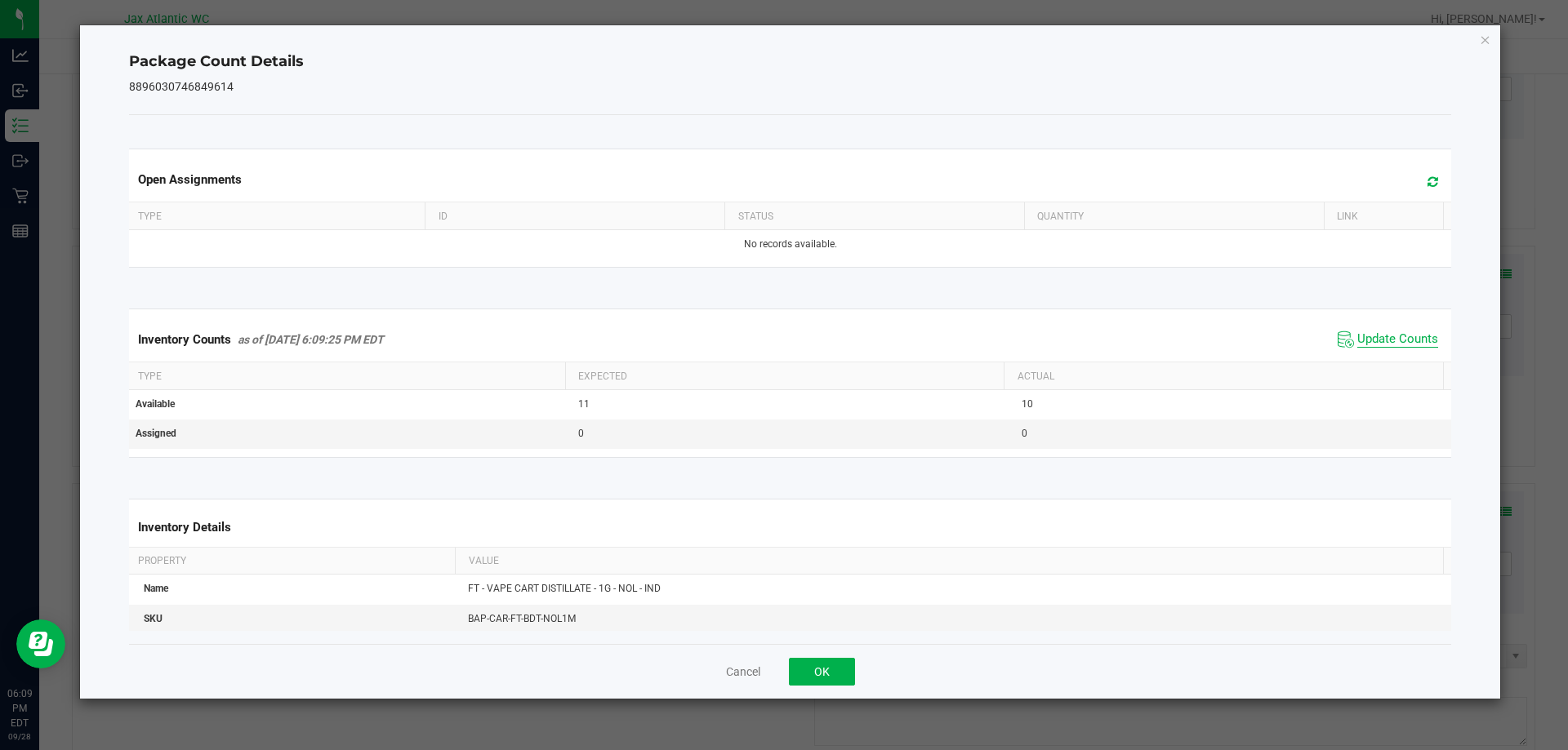
click at [1370, 348] on span "Update Counts" at bounding box center [1397, 339] width 81 height 17
click at [1374, 343] on span "Update Counts" at bounding box center [1397, 339] width 81 height 17
click at [1375, 343] on span "Update Counts" at bounding box center [1397, 338] width 81 height 15
click at [1376, 343] on span "Update Counts" at bounding box center [1397, 338] width 81 height 15
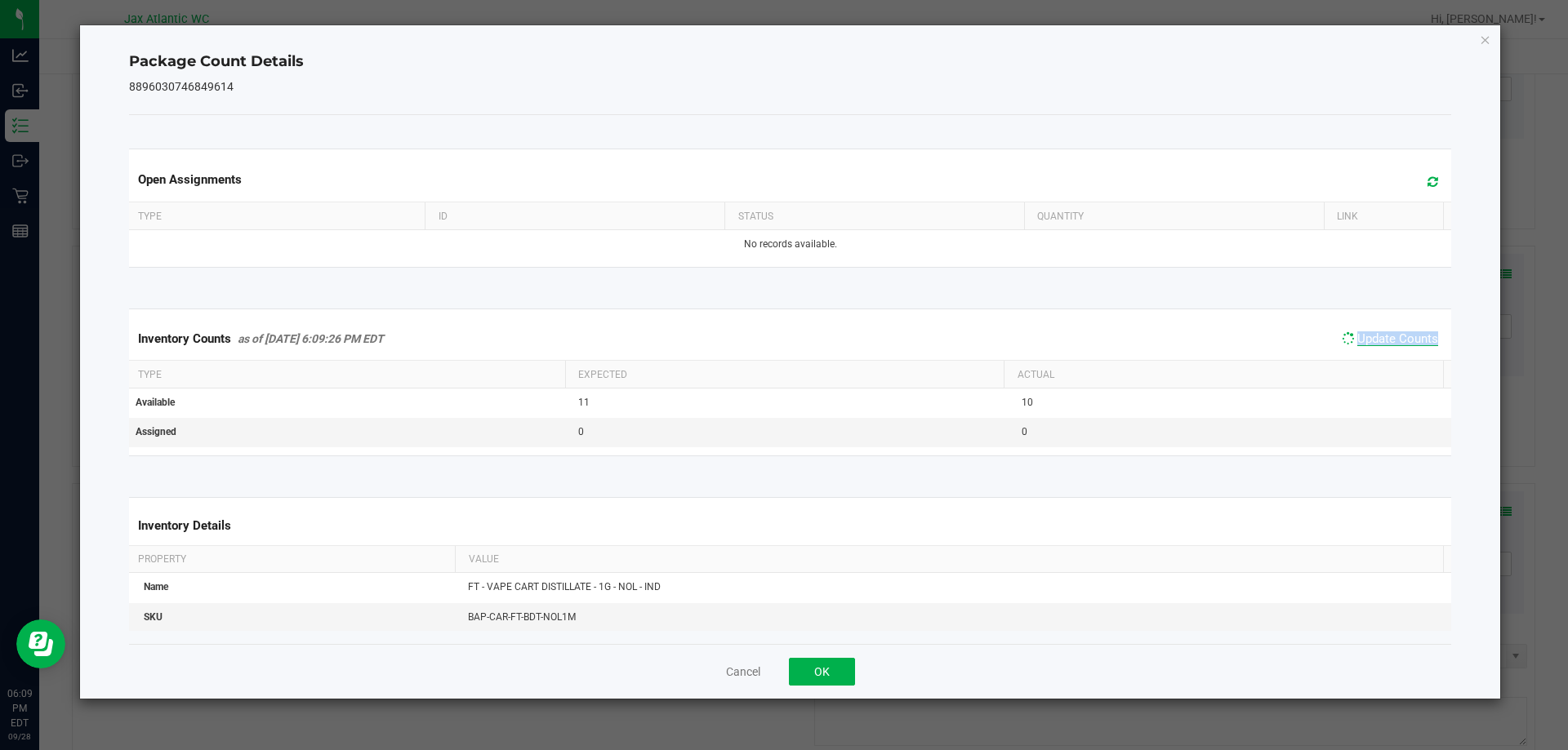
click at [1378, 342] on span "Update Counts" at bounding box center [1397, 338] width 81 height 15
click at [1380, 341] on span "Update Counts" at bounding box center [1397, 338] width 81 height 15
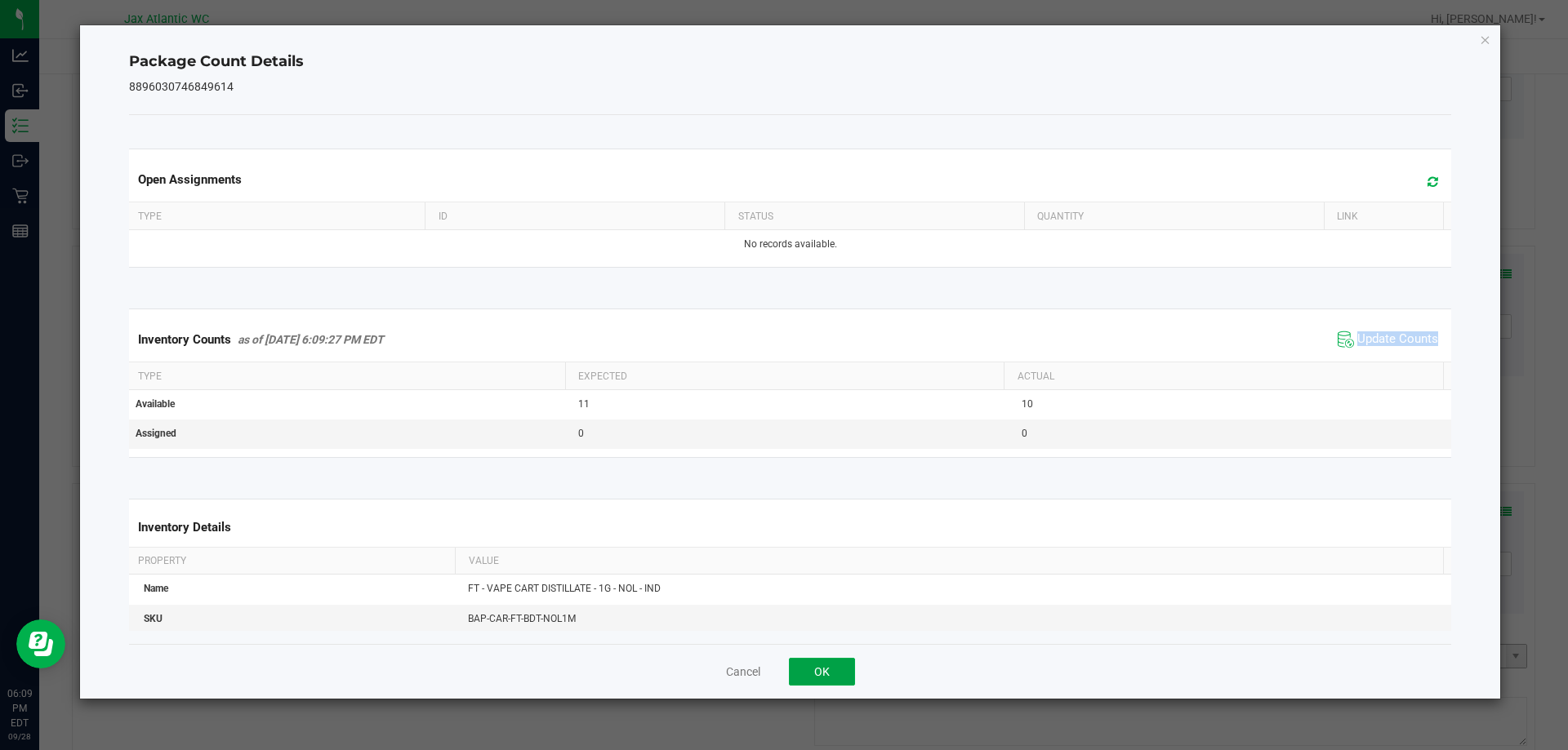
click at [822, 670] on button "OK" at bounding box center [823, 672] width 66 height 27
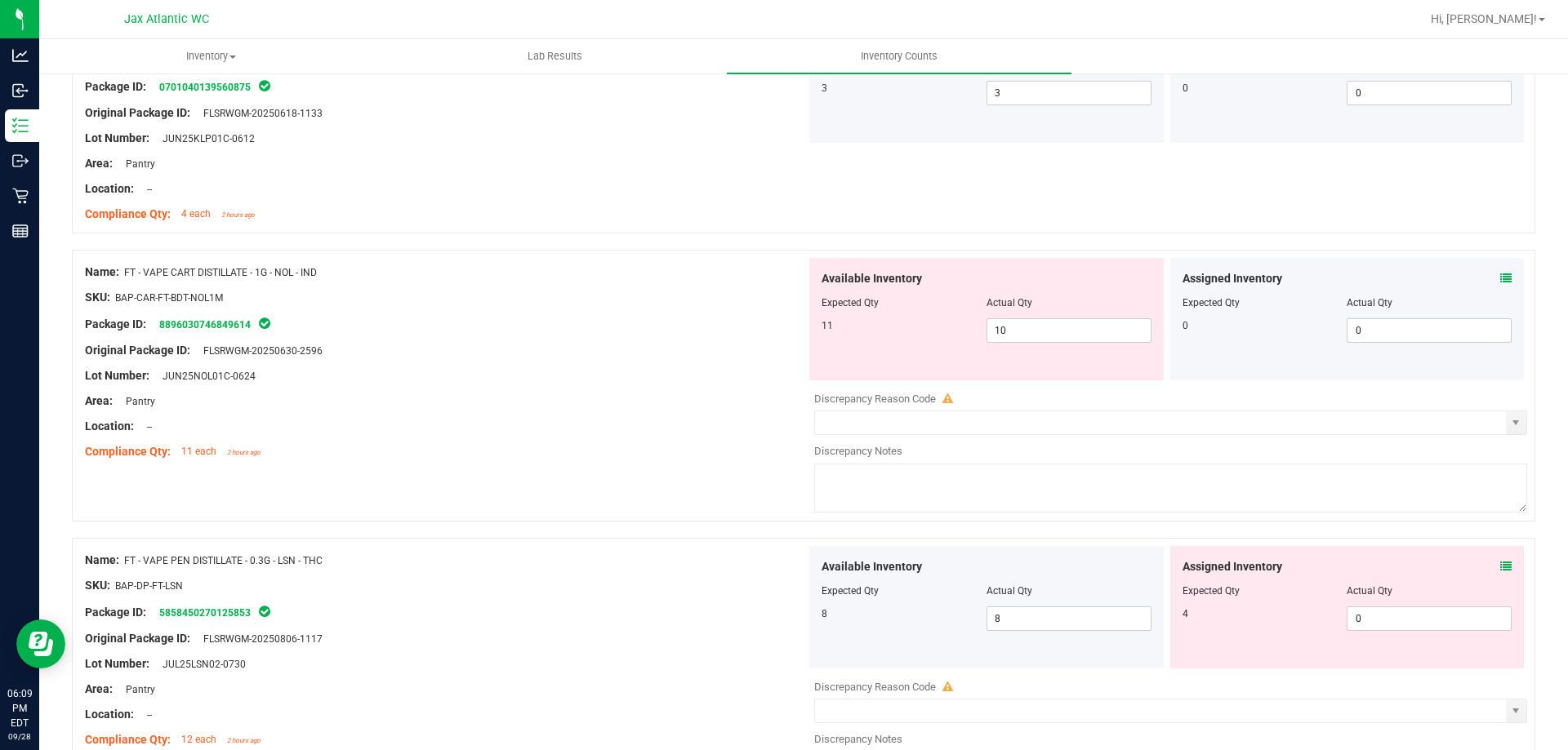
scroll to position [2449, 0]
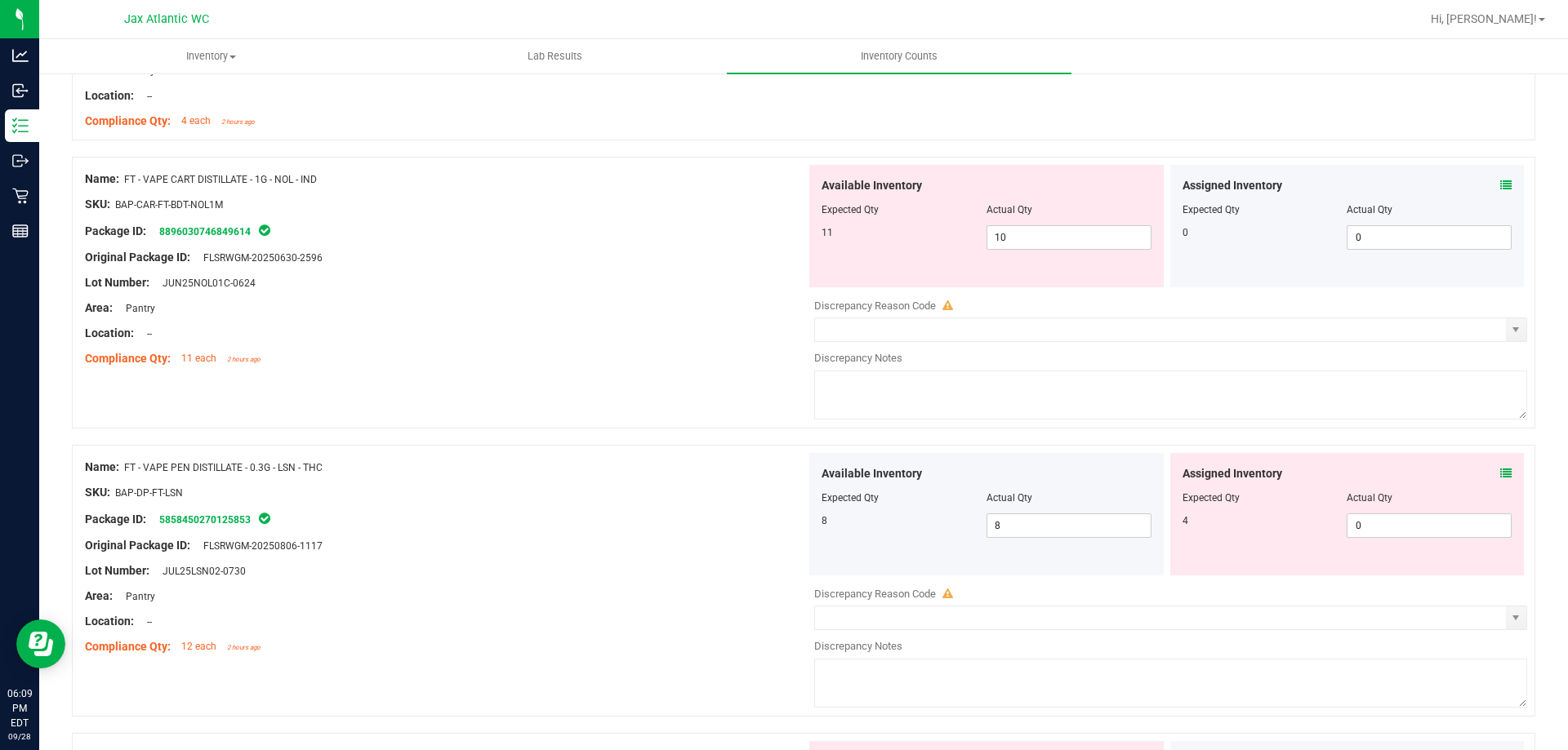
click at [1501, 477] on icon at bounding box center [1507, 474] width 12 height 12
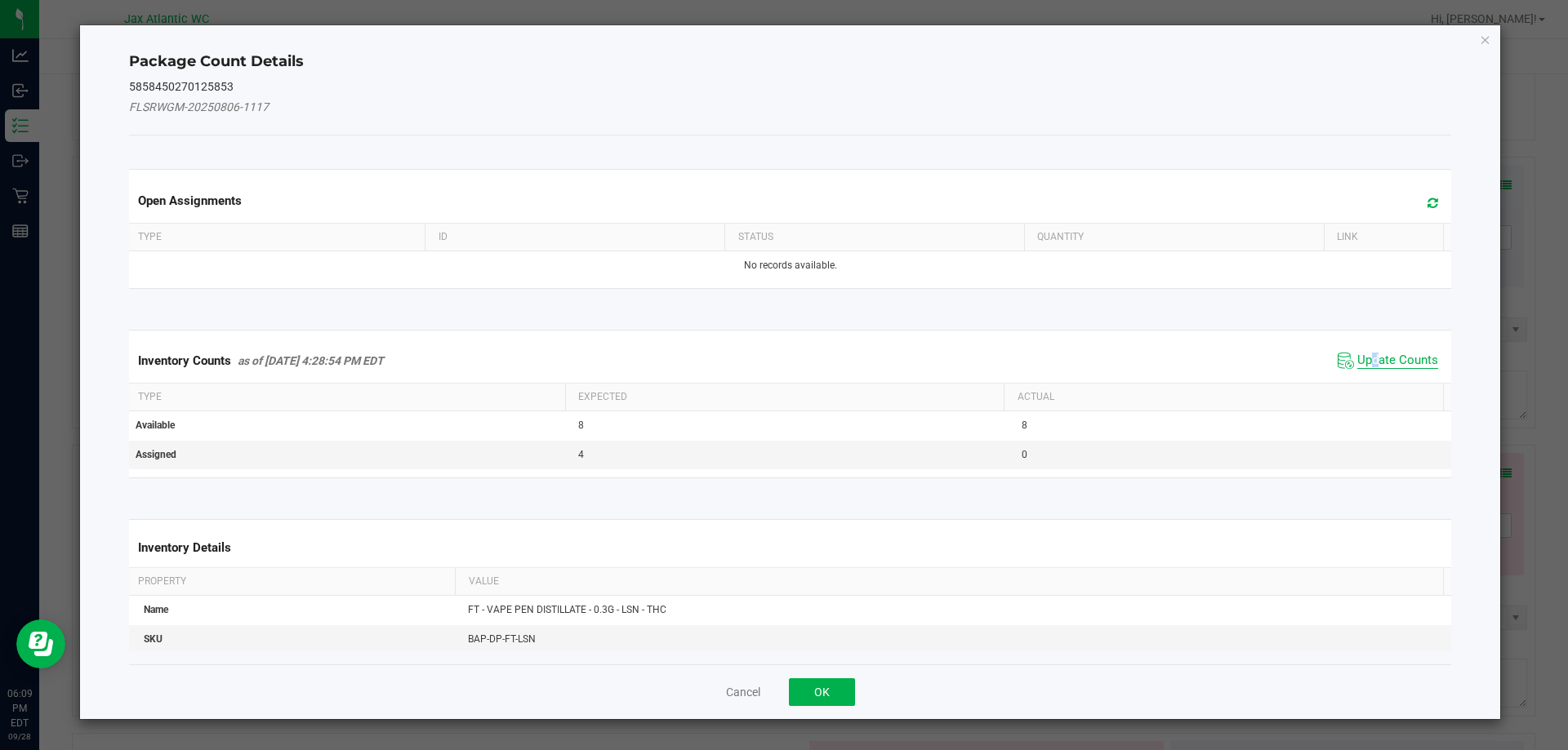
click at [1362, 355] on span "Update Counts" at bounding box center [1397, 361] width 81 height 17
click at [1362, 354] on div "Inventory Counts as of [DATE] 4:28:54 PM EDT Update Counts" at bounding box center [790, 360] width 1330 height 44
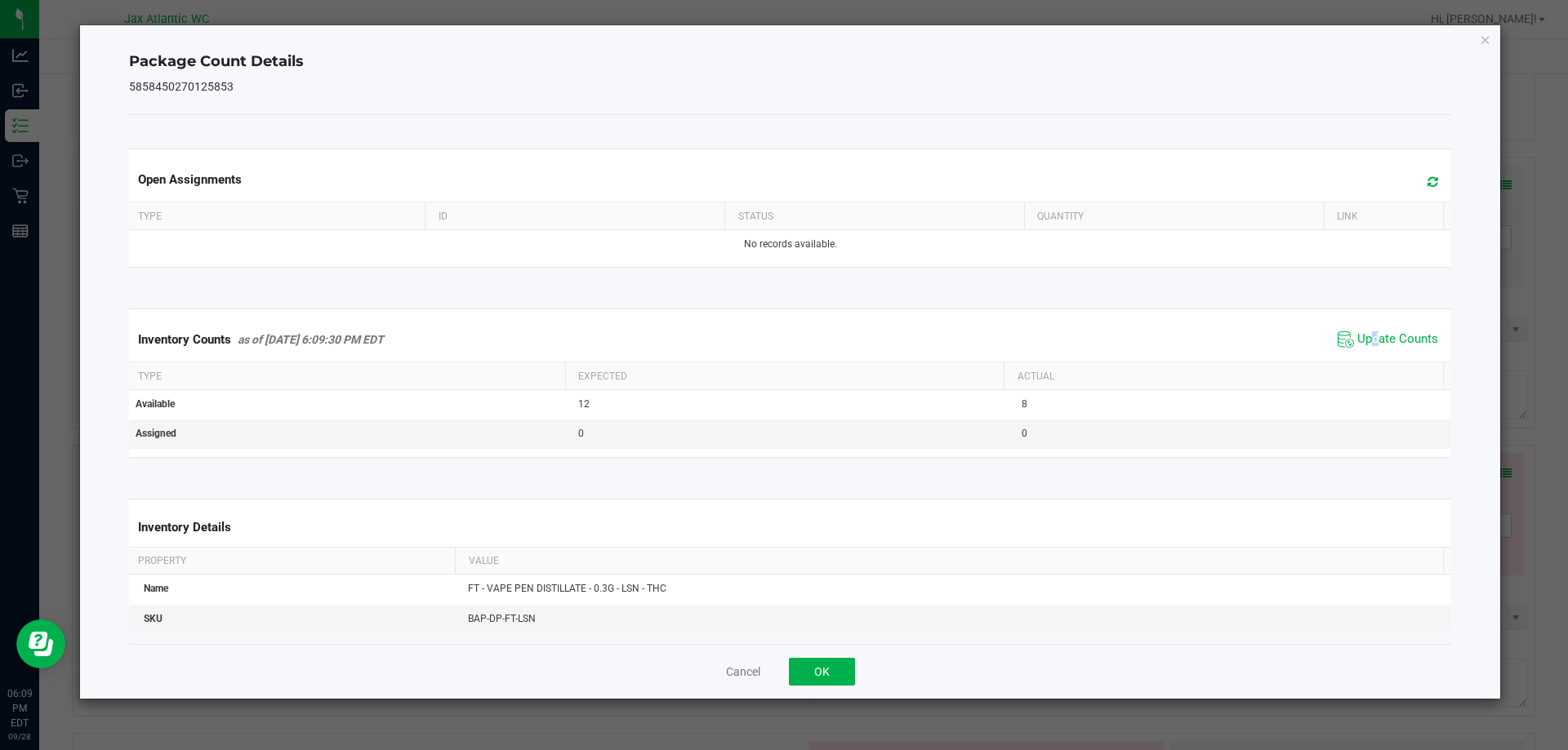
drag, startPoint x: 1366, startPoint y: 353, endPoint x: 1381, endPoint y: 346, distance: 16.6
click at [1367, 353] on div "Inventory Counts as of [DATE] 6:09:30 PM EDT Update Counts" at bounding box center [790, 339] width 1330 height 44
click at [1387, 343] on span "Update Counts" at bounding box center [1397, 339] width 81 height 17
click at [1389, 342] on span "Update Counts" at bounding box center [1397, 338] width 81 height 15
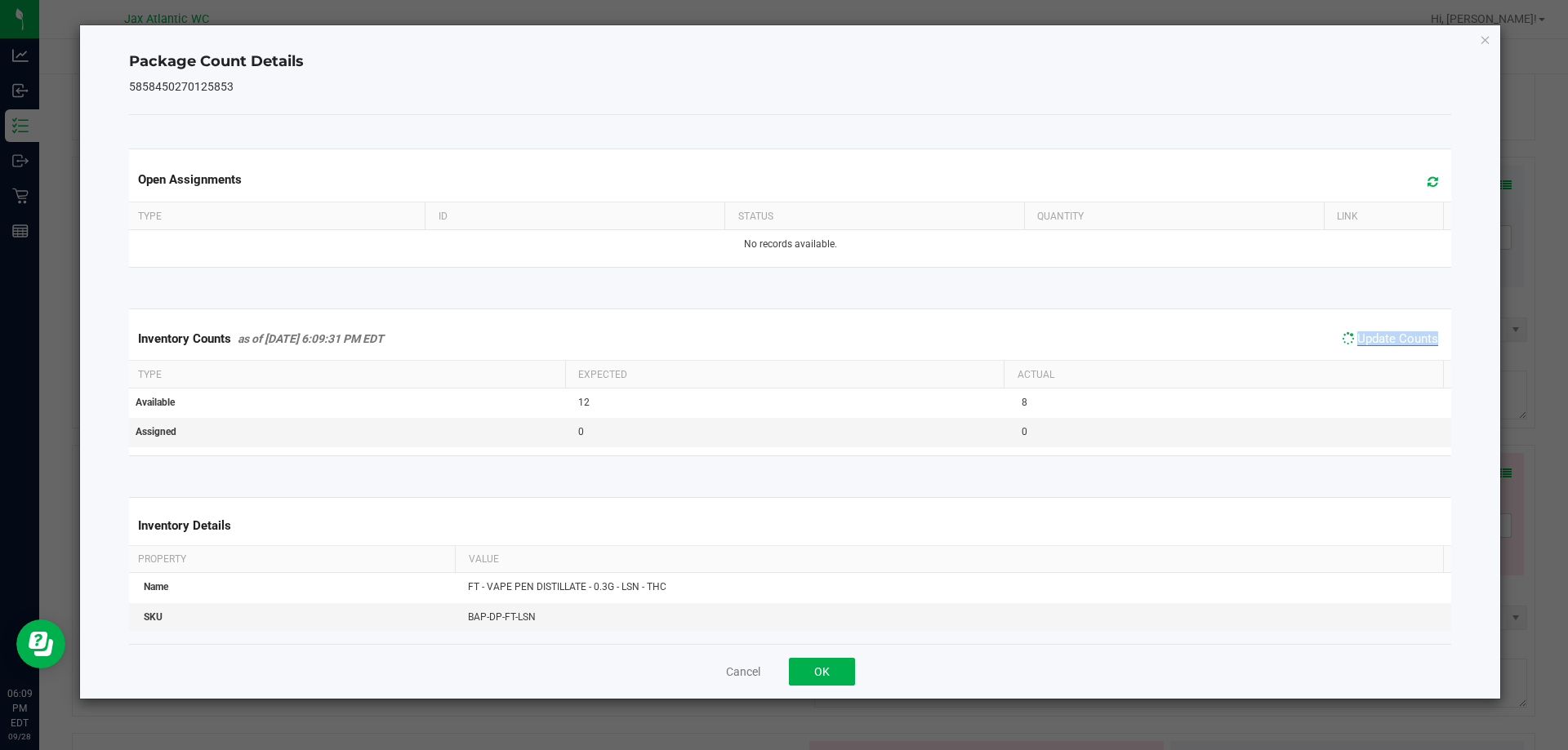
click at [1389, 342] on span "Update Counts" at bounding box center [1397, 338] width 81 height 15
click at [1389, 342] on span "Update Counts" at bounding box center [1397, 339] width 81 height 17
click at [799, 673] on button "OK" at bounding box center [823, 672] width 66 height 27
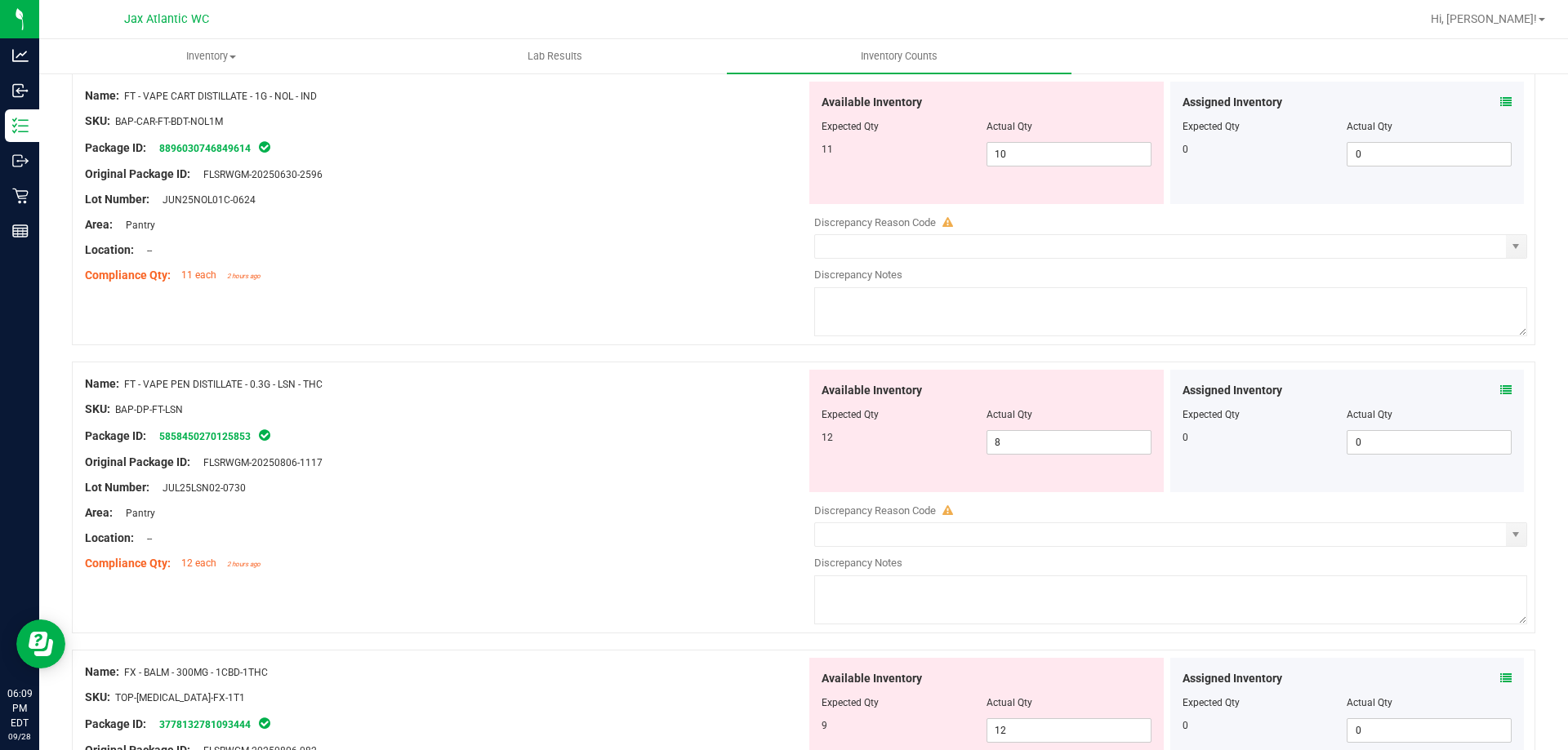
scroll to position [2613, 0]
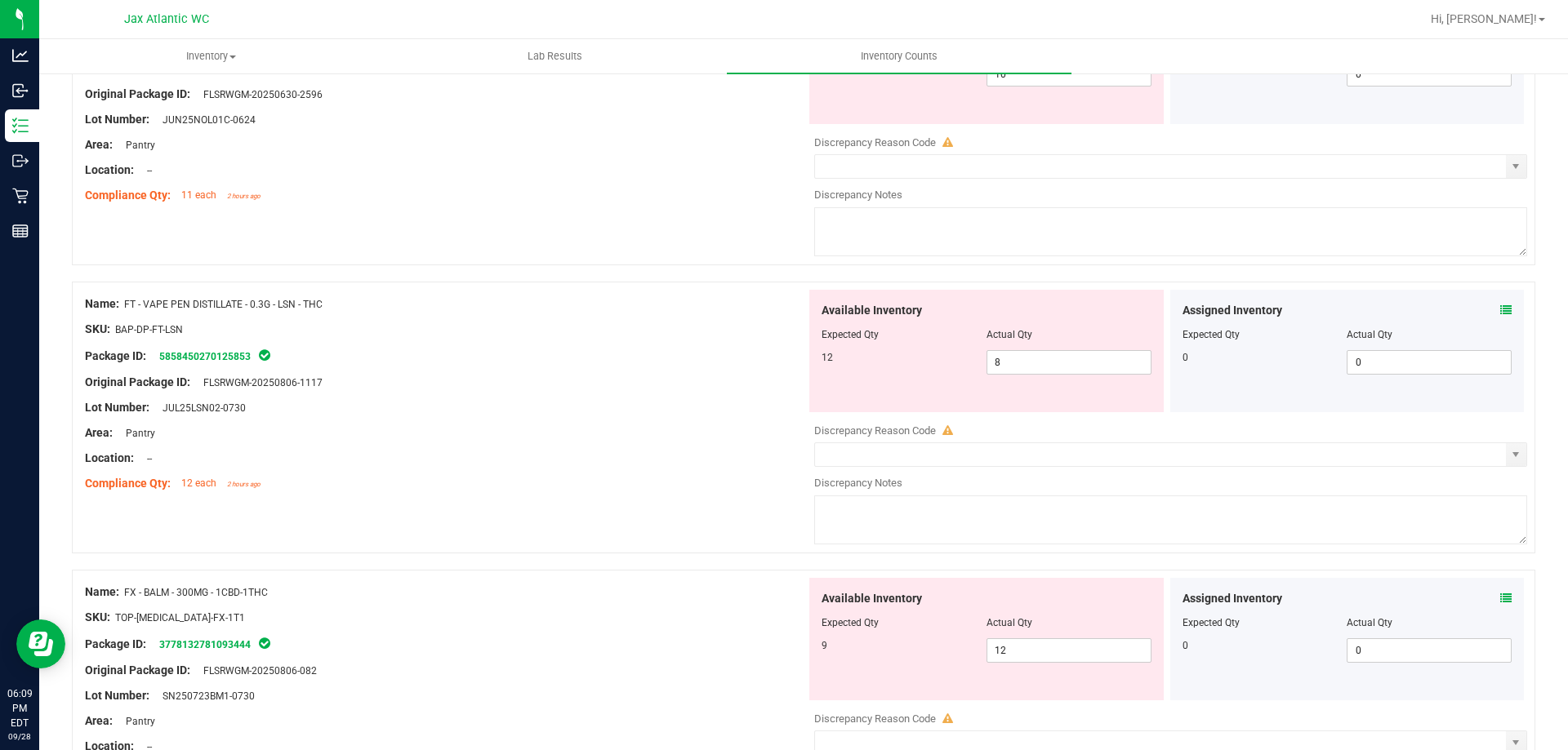
click at [1501, 596] on icon at bounding box center [1507, 599] width 12 height 12
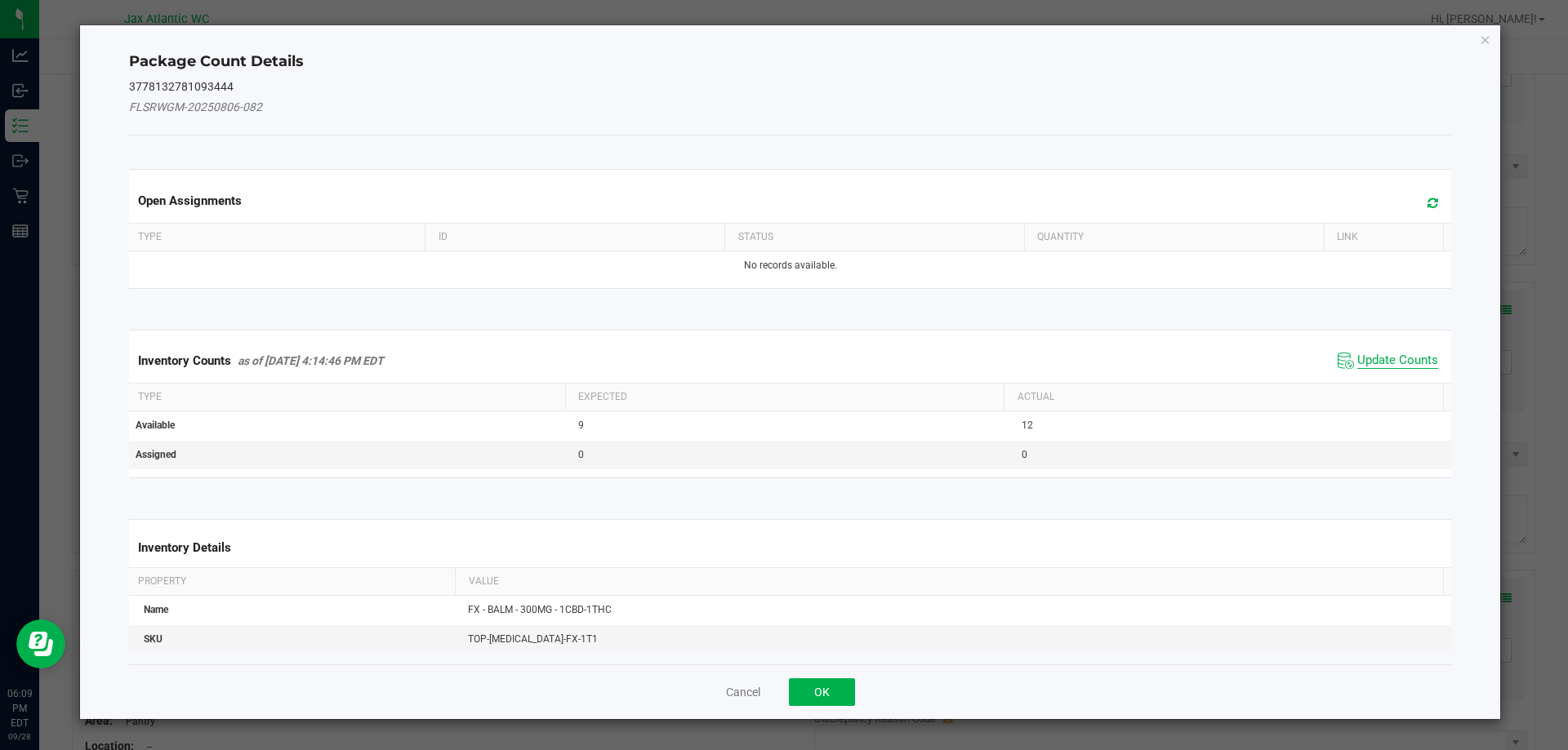
click at [1395, 357] on span "Update Counts" at bounding box center [1397, 361] width 81 height 17
click at [1394, 356] on div "Inventory Counts as of [DATE] 4:14:46 PM EDT Update Counts" at bounding box center [790, 360] width 1330 height 43
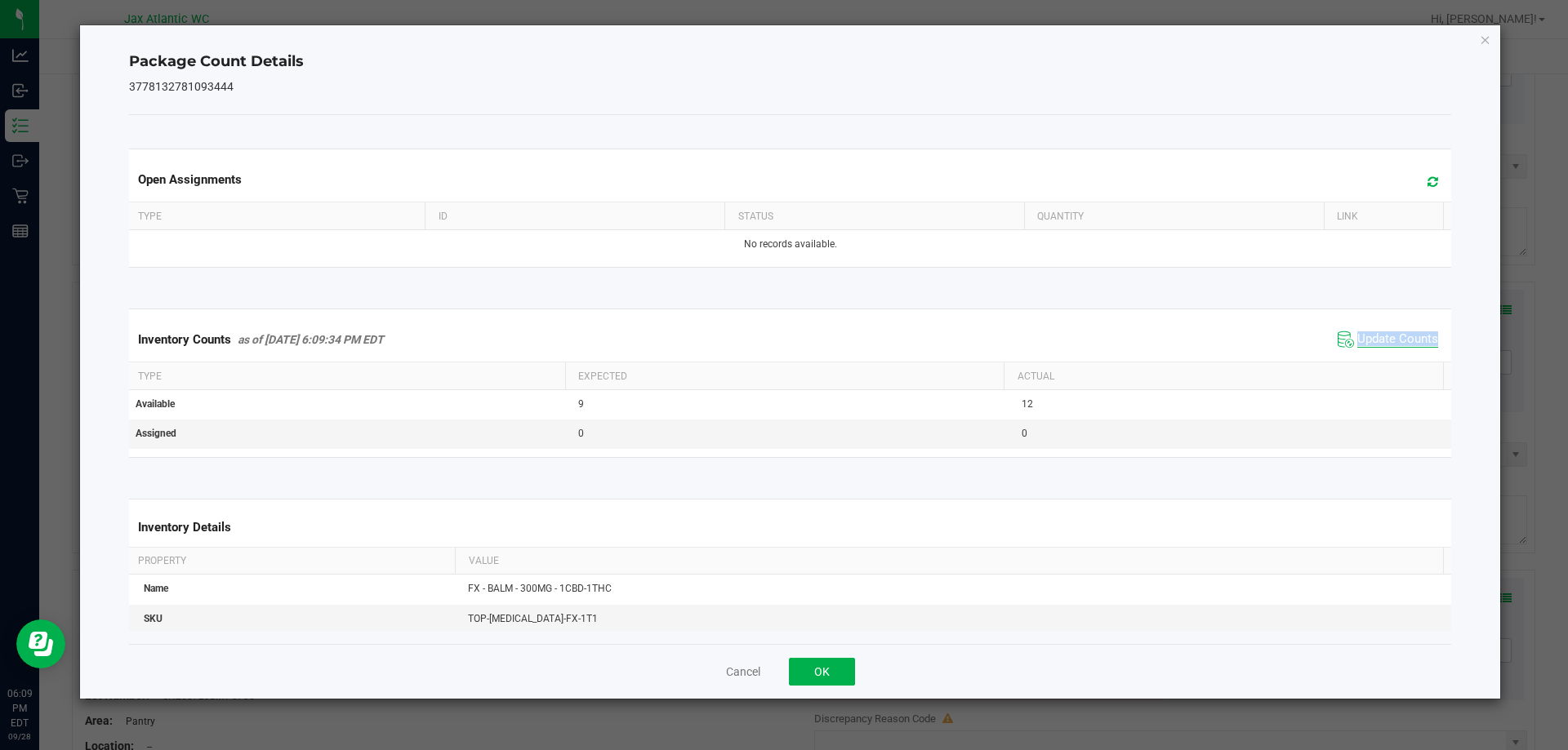
click at [1394, 356] on div "Inventory Counts as of [DATE] 6:09:34 PM EDT Update Counts" at bounding box center [790, 339] width 1330 height 44
click at [1394, 353] on div "Inventory Counts as of [DATE] 6:09:34 PM EDT Update Counts" at bounding box center [790, 339] width 1330 height 44
click at [1396, 351] on span "Update Counts" at bounding box center [1387, 339] width 108 height 24
click at [824, 659] on button "OK" at bounding box center [823, 672] width 66 height 27
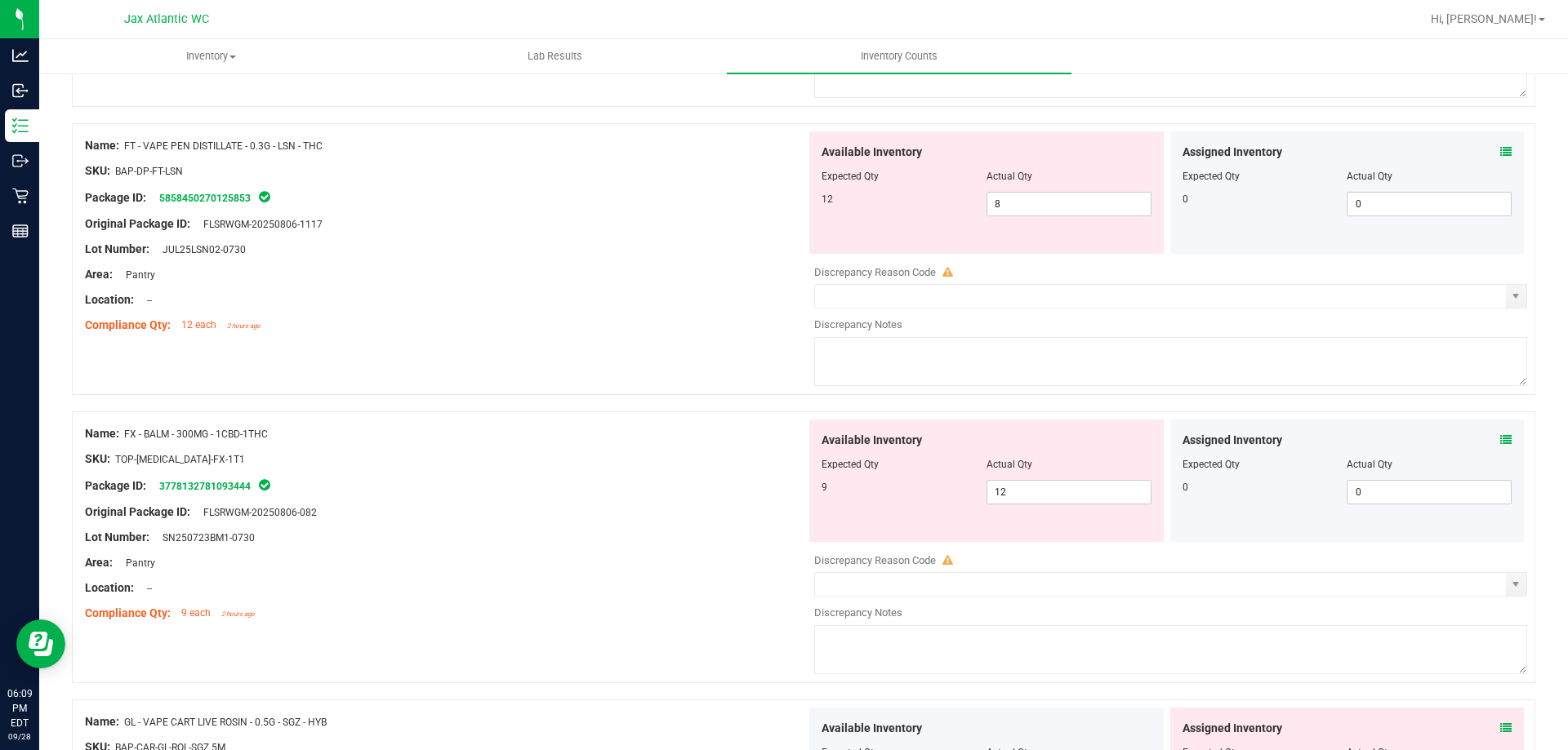
scroll to position [2858, 0]
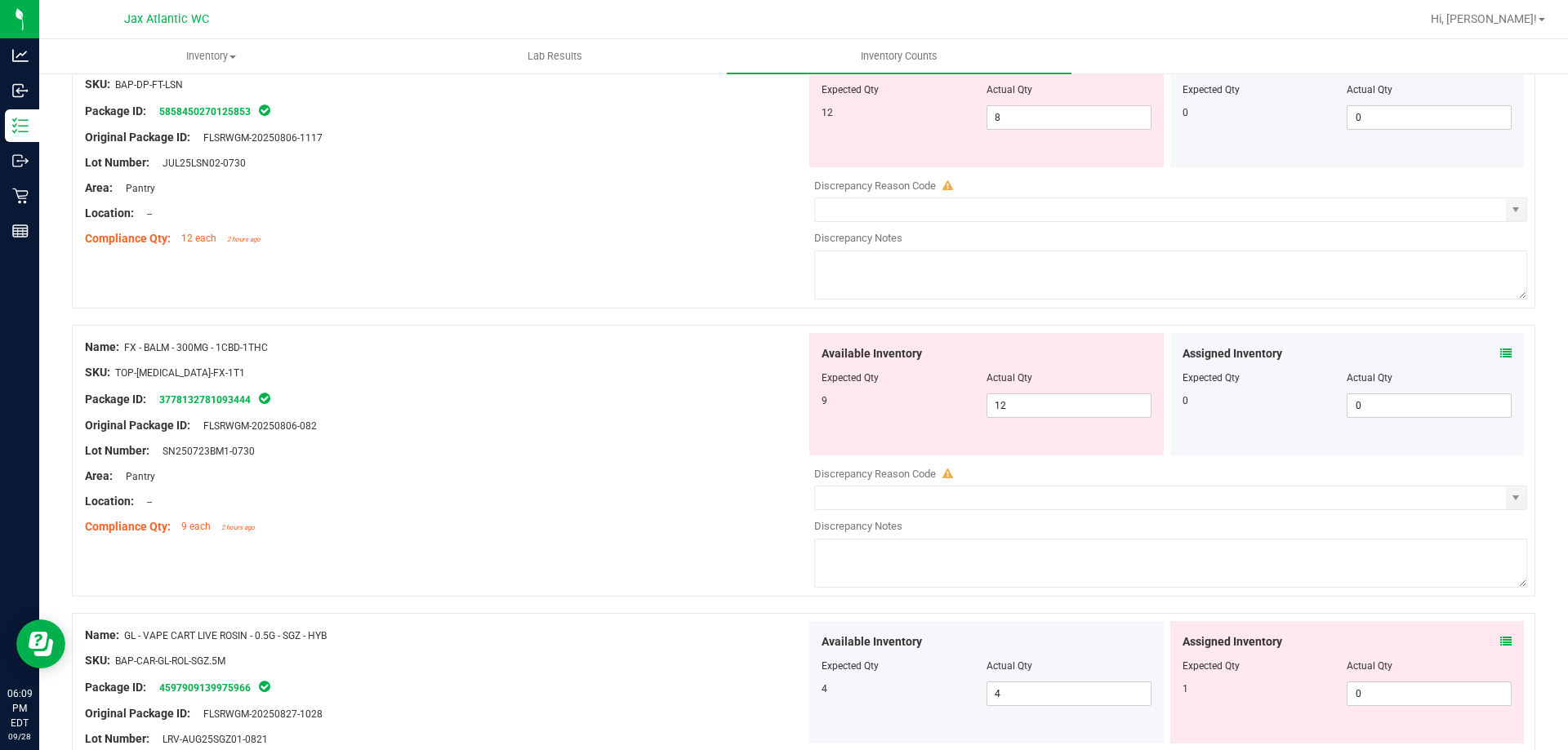
click at [1501, 639] on icon at bounding box center [1507, 642] width 12 height 12
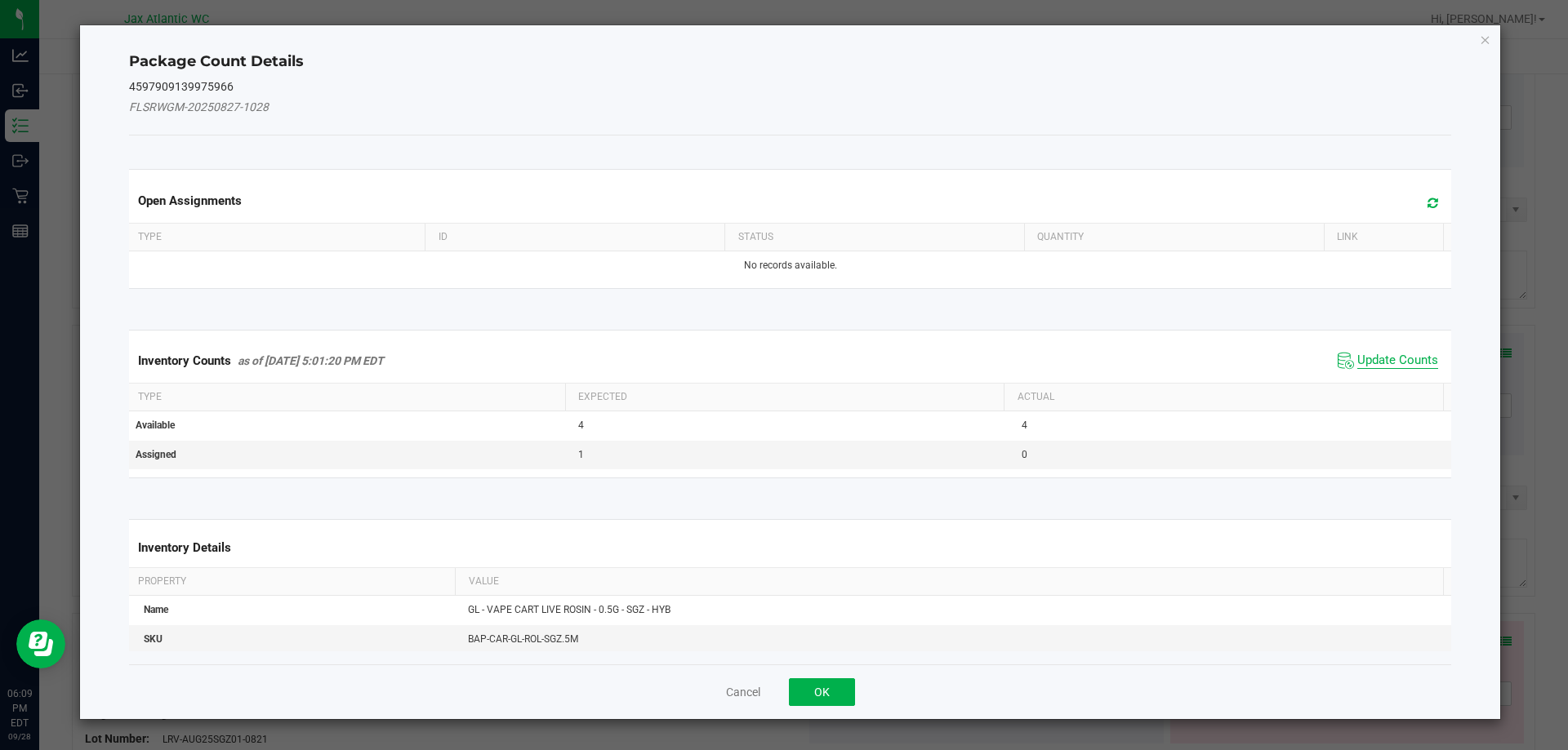
click at [1403, 359] on span "Update Counts" at bounding box center [1397, 361] width 81 height 17
click at [1394, 352] on span "Update Counts" at bounding box center [1387, 360] width 108 height 24
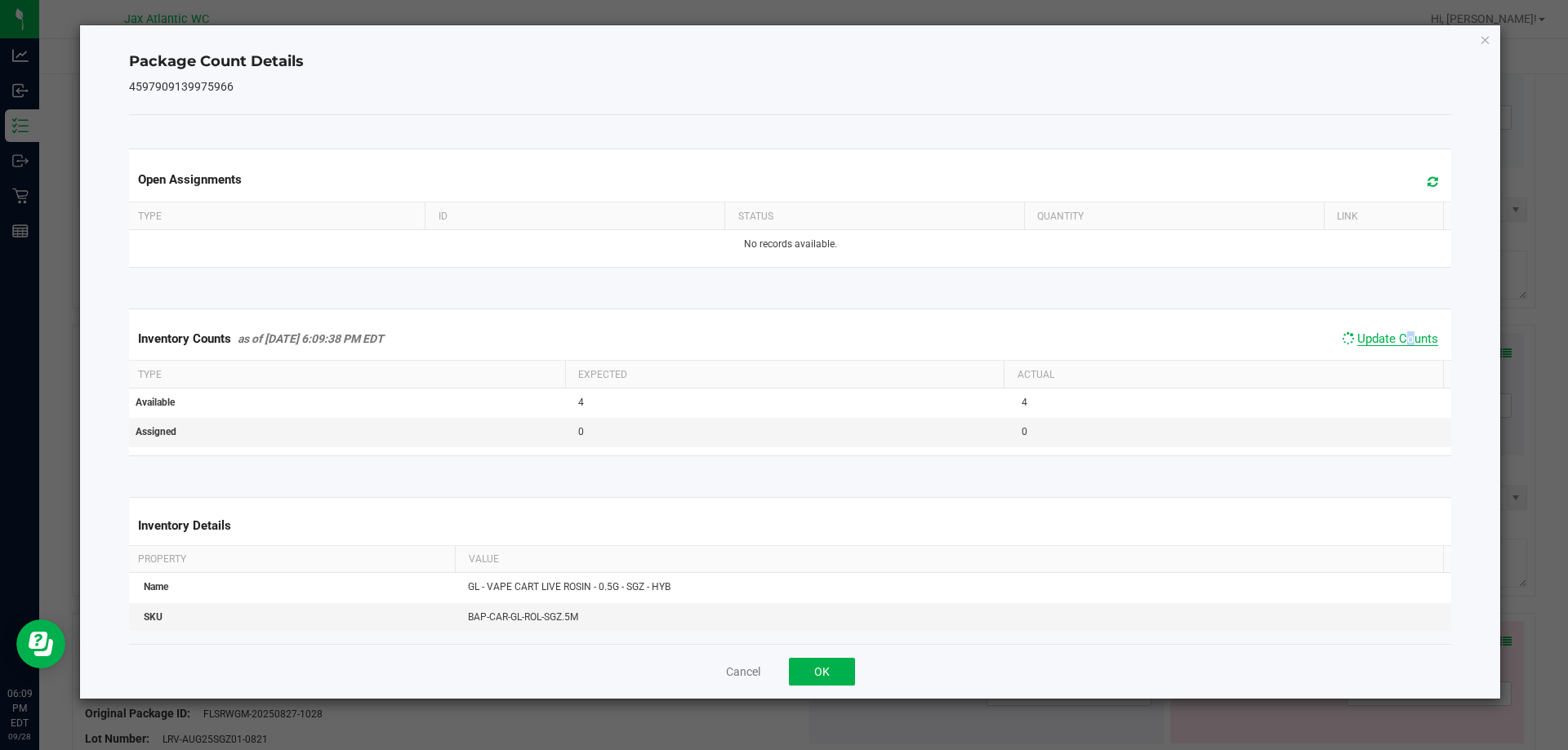
click at [1392, 348] on span "Update Counts" at bounding box center [1389, 338] width 104 height 22
click at [1393, 343] on span "Update Counts" at bounding box center [1397, 339] width 81 height 17
click at [836, 658] on button "OK" at bounding box center [823, 672] width 66 height 27
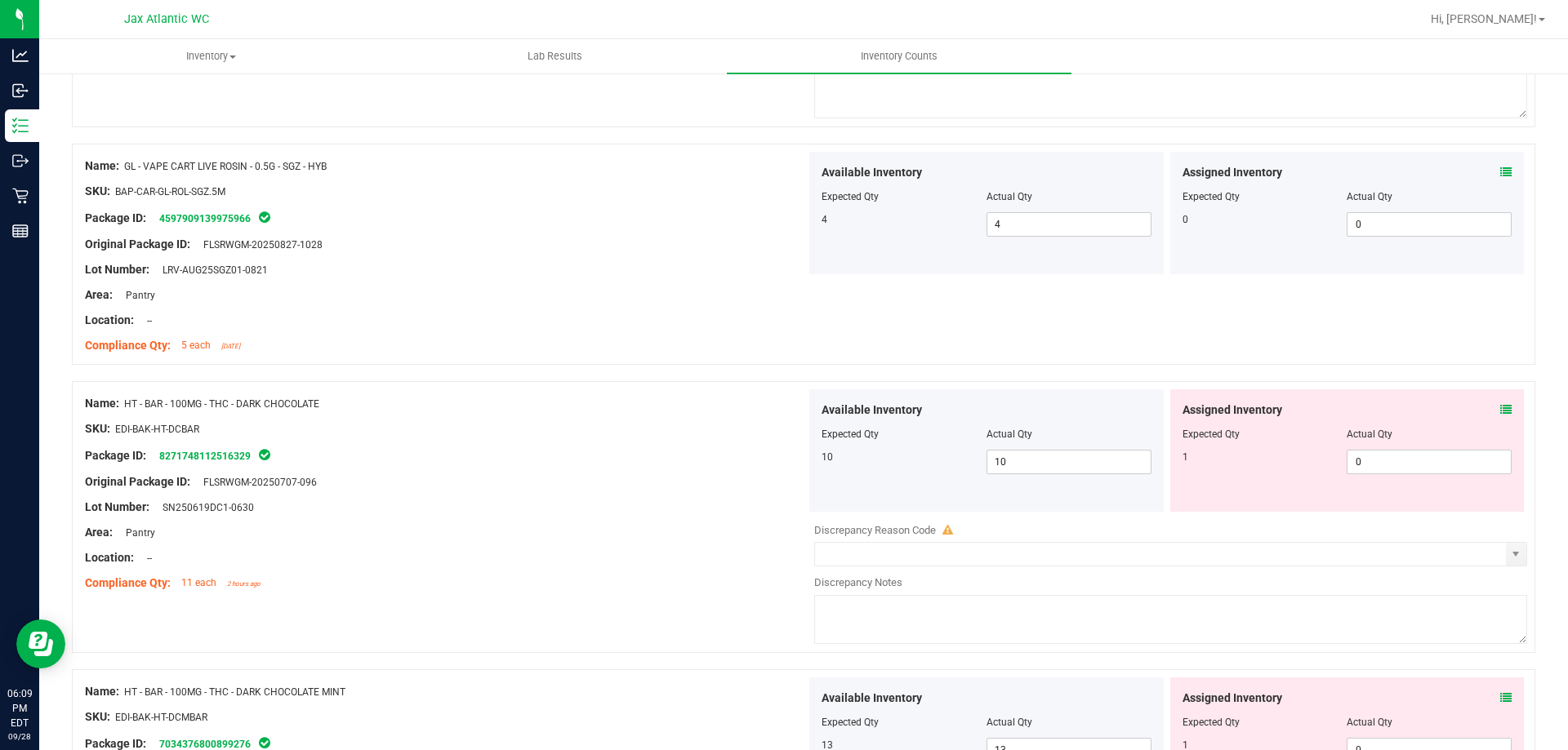
scroll to position [3347, 0]
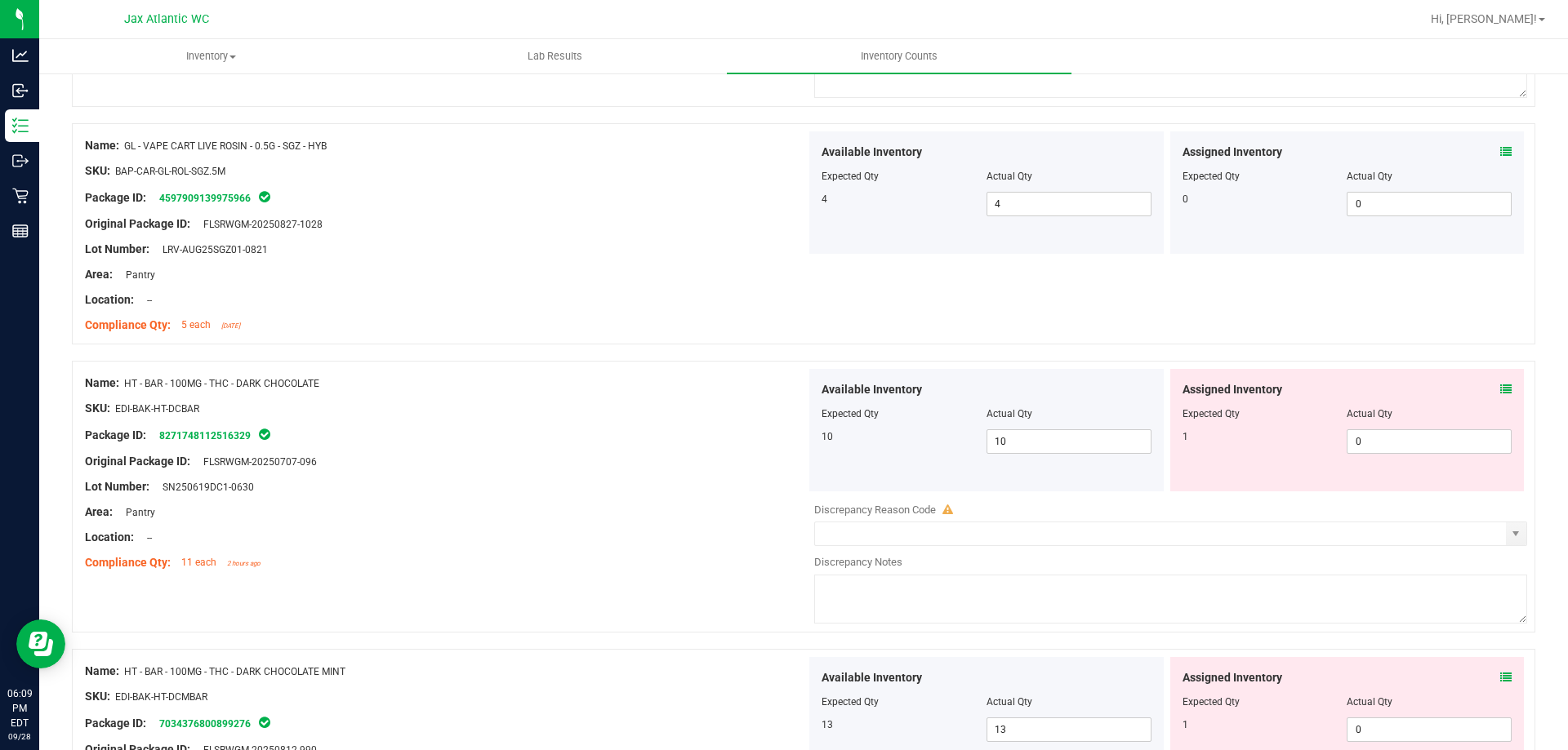
click at [1501, 383] on icon at bounding box center [1507, 389] width 12 height 12
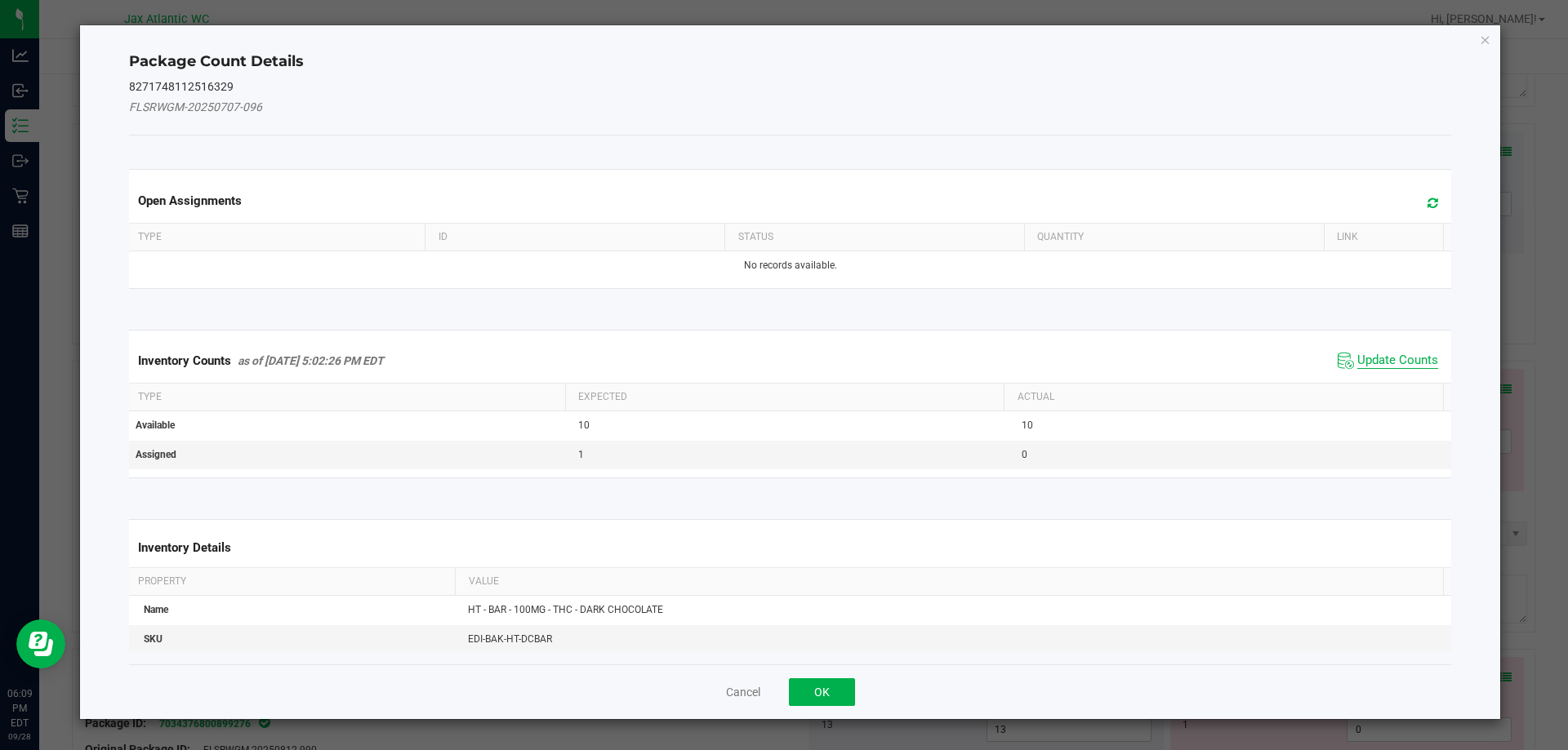
click at [1386, 360] on span "Update Counts" at bounding box center [1397, 361] width 81 height 17
click at [1386, 359] on div "Inventory Counts as of [DATE] 5:02:26 PM EDT Update Counts" at bounding box center [790, 360] width 1330 height 43
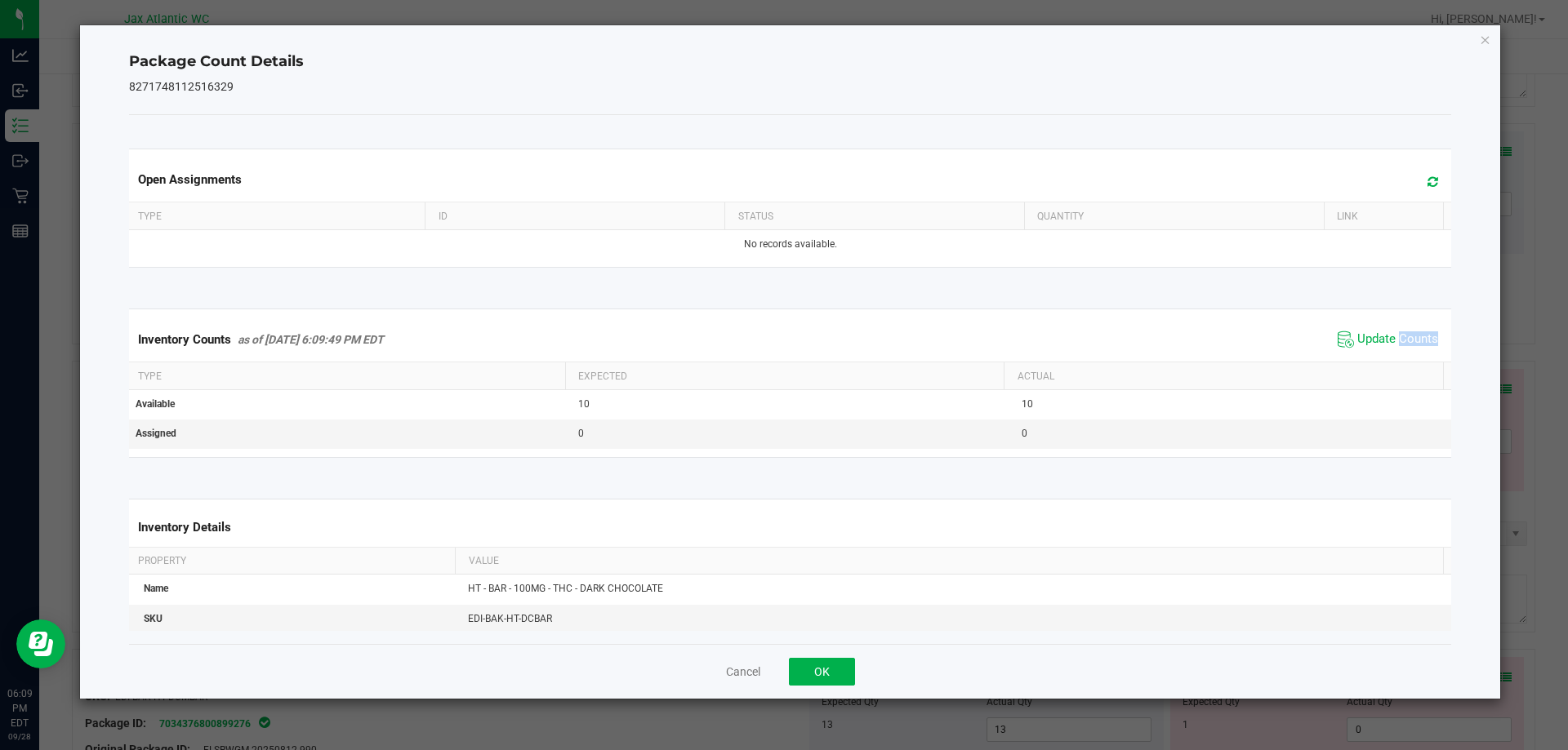
click at [1387, 353] on div "Inventory Counts as of [DATE] 6:09:49 PM EDT Update Counts" at bounding box center [790, 339] width 1330 height 44
click at [1387, 352] on span "Update Counts" at bounding box center [1387, 339] width 108 height 24
click at [1388, 351] on div "Inventory Counts as of [DATE] 6:09:49 PM EDT Update Counts" at bounding box center [790, 339] width 1330 height 43
drag, startPoint x: 1388, startPoint y: 351, endPoint x: 770, endPoint y: 591, distance: 663.0
click at [1387, 352] on span "Update Counts" at bounding box center [1387, 339] width 108 height 24
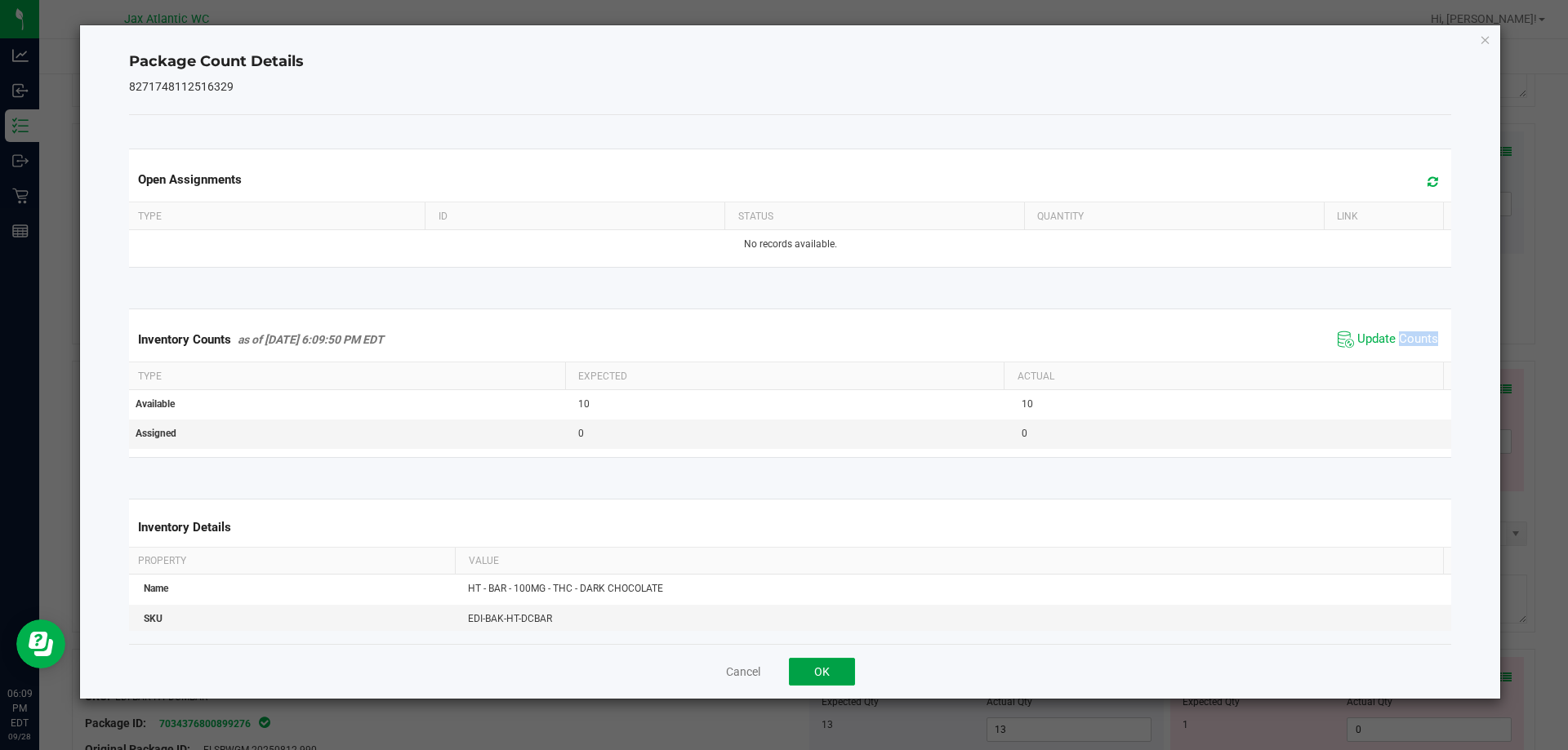
click at [835, 663] on button "OK" at bounding box center [823, 672] width 66 height 27
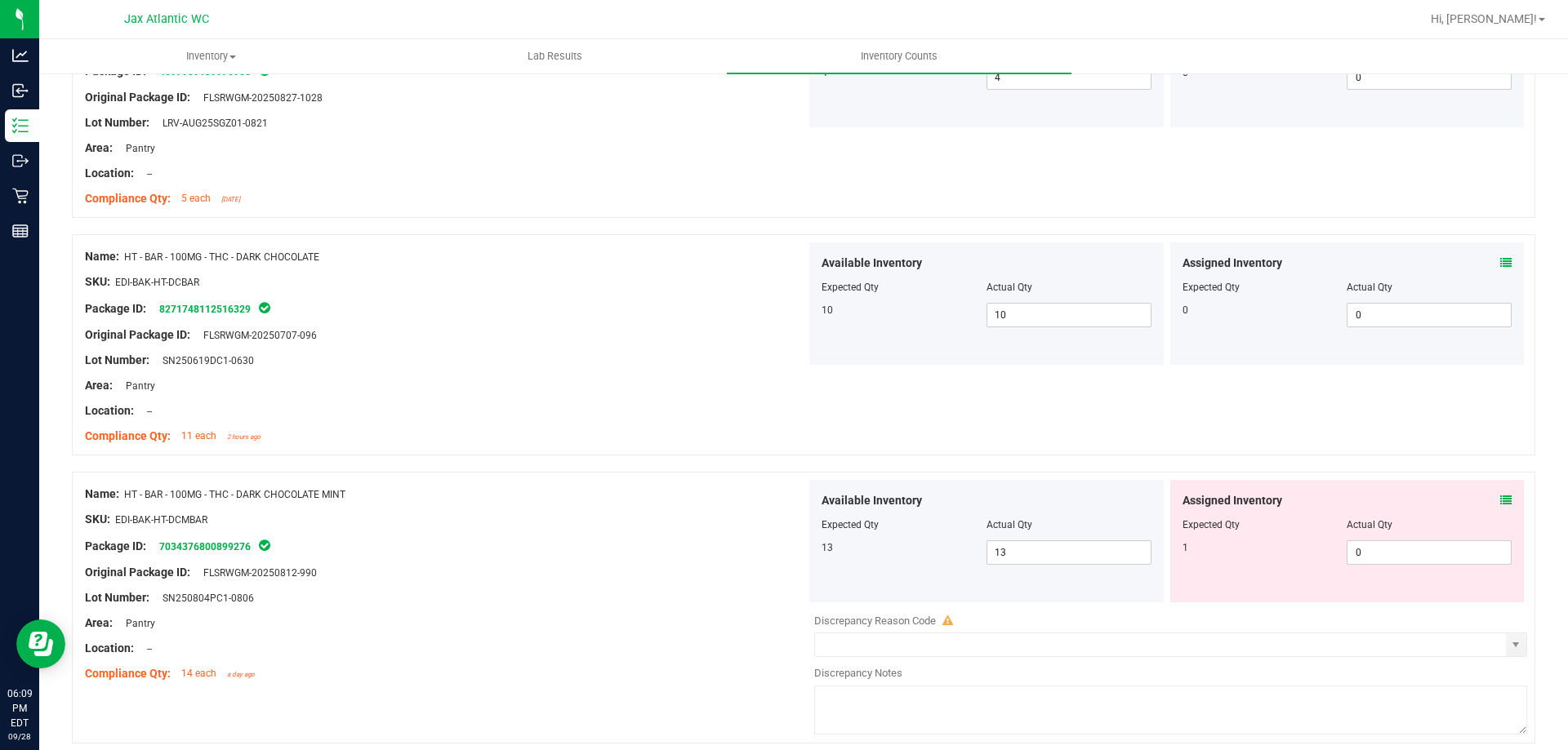
scroll to position [3592, 0]
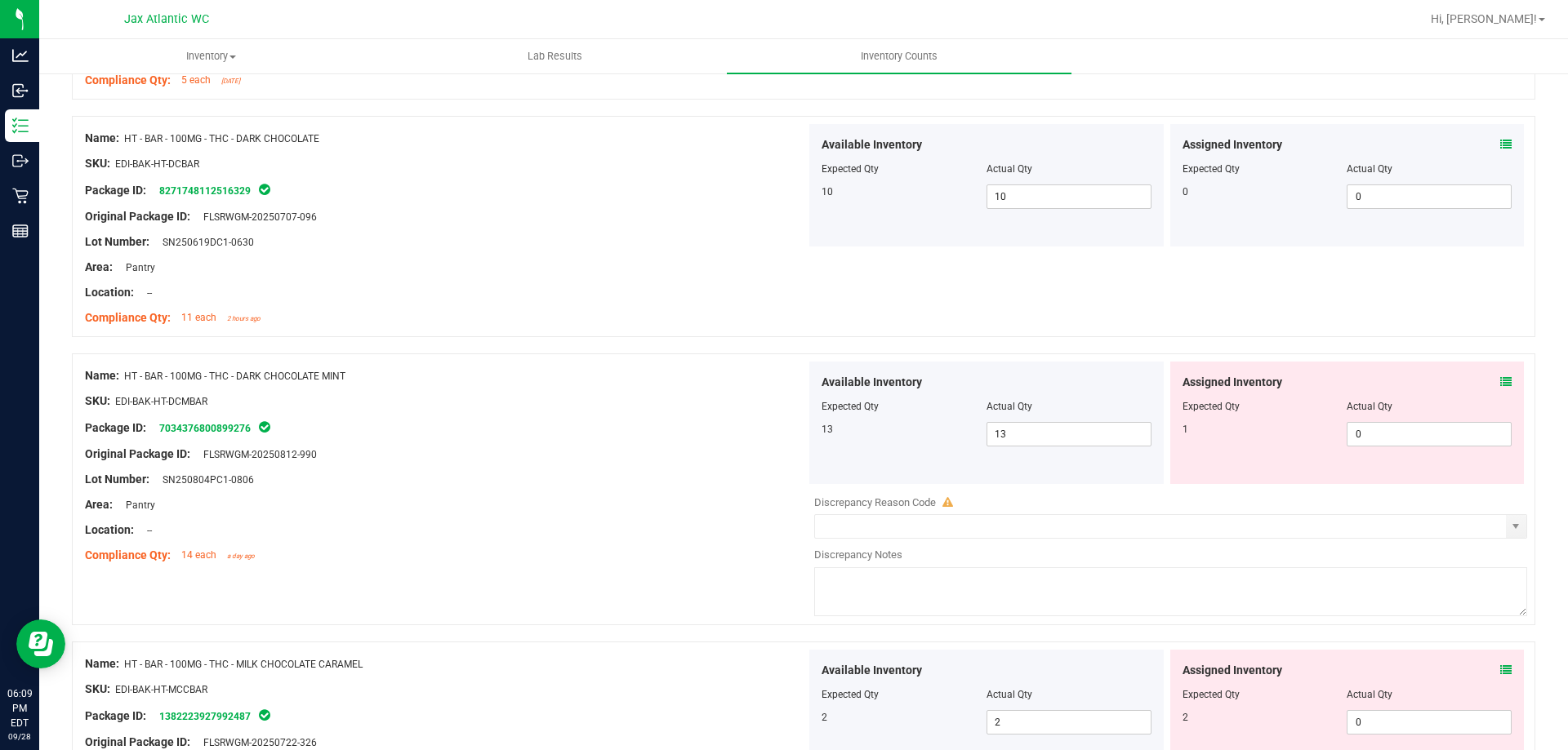
click at [1487, 386] on div "Assigned Inventory" at bounding box center [1347, 382] width 330 height 18
click at [1501, 383] on icon at bounding box center [1507, 382] width 12 height 12
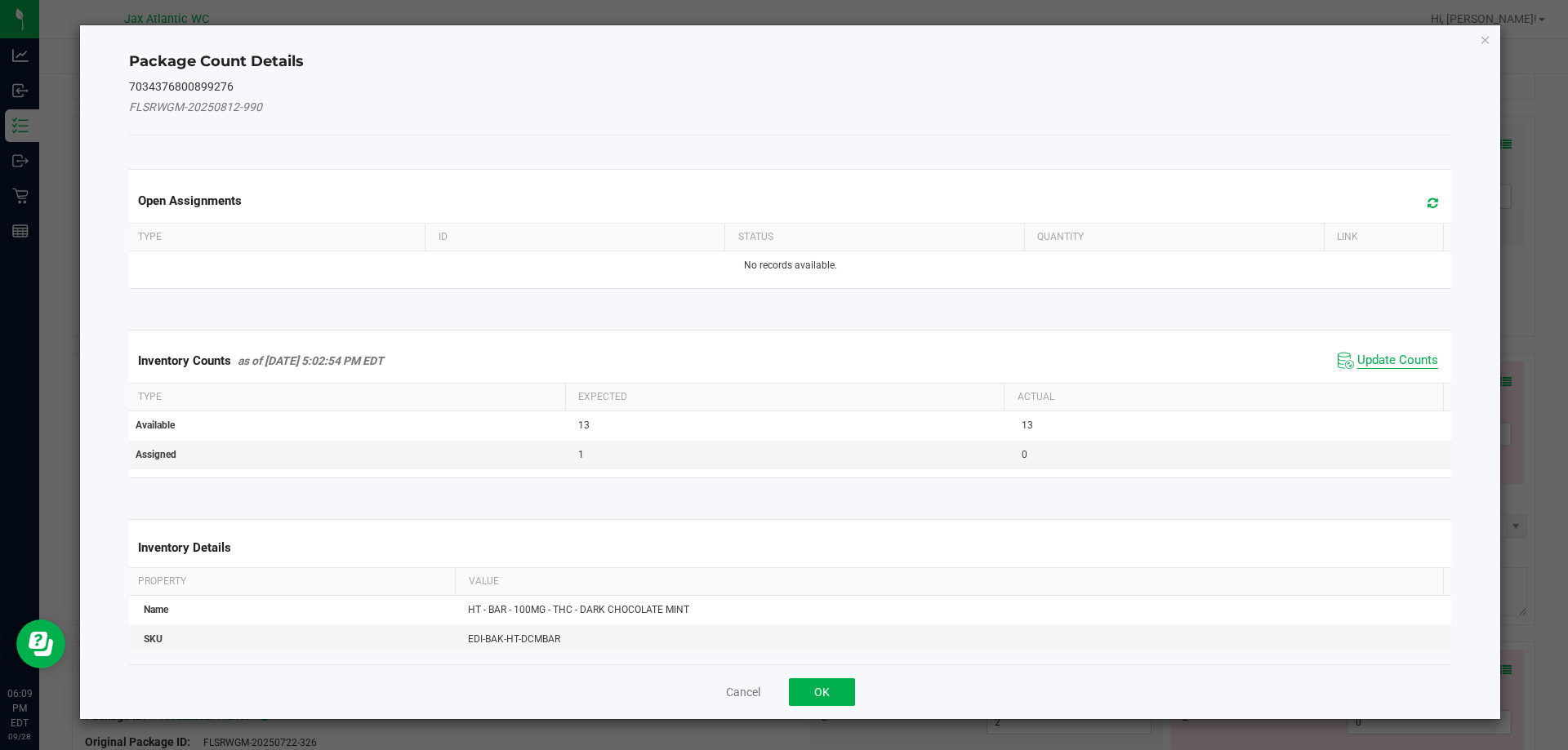
click at [1357, 369] on span "Update Counts" at bounding box center [1397, 361] width 81 height 17
click at [1362, 358] on div "Inventory Counts as of [DATE] 5:02:54 PM EDT Update Counts" at bounding box center [790, 360] width 1330 height 43
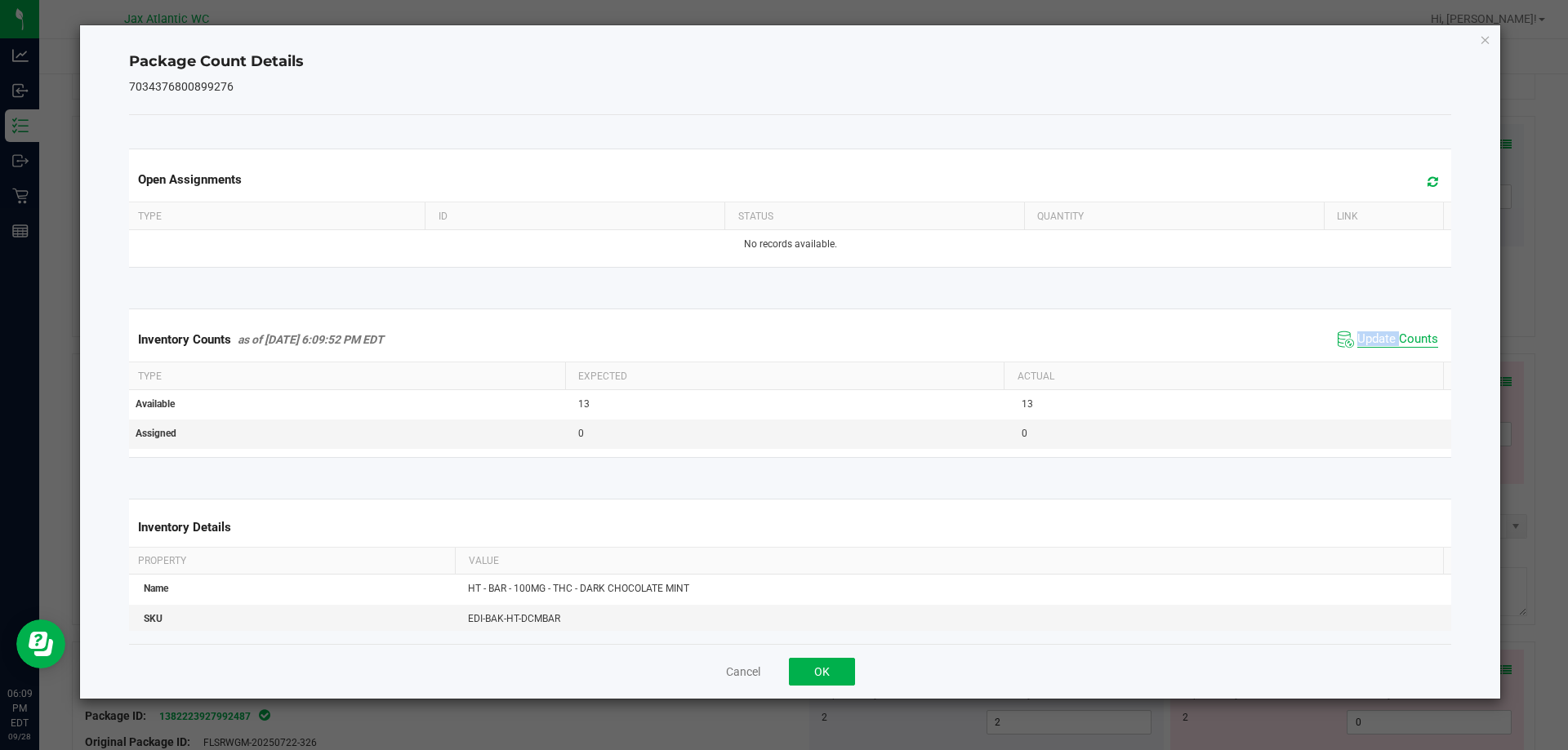
click at [1363, 357] on div "Inventory Counts as of [DATE] 6:09:52 PM EDT Update Counts" at bounding box center [790, 339] width 1330 height 44
click at [1372, 344] on span "Update Counts" at bounding box center [1397, 339] width 81 height 17
click at [1373, 343] on span "Update Counts" at bounding box center [1397, 338] width 81 height 15
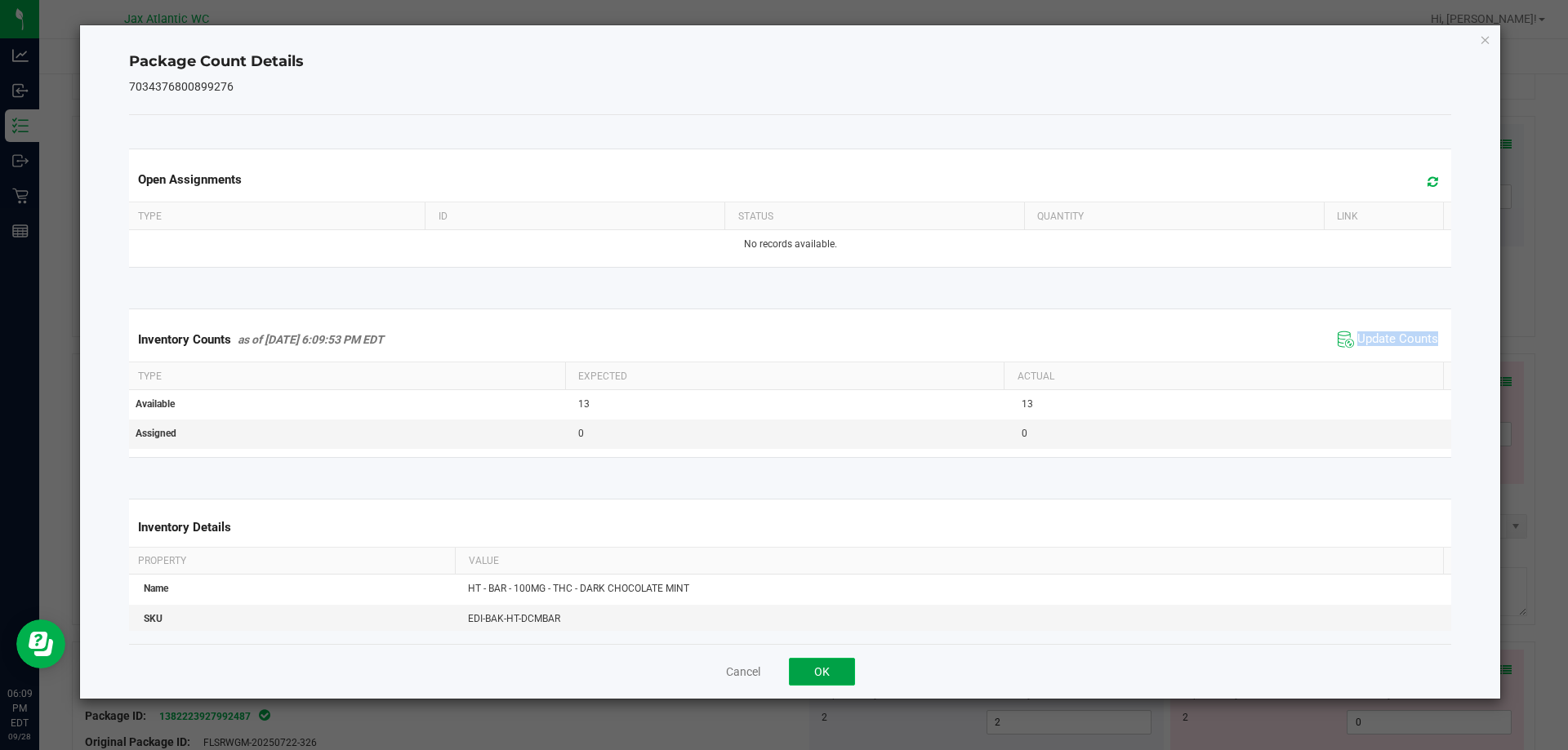
click at [842, 673] on button "OK" at bounding box center [823, 672] width 66 height 27
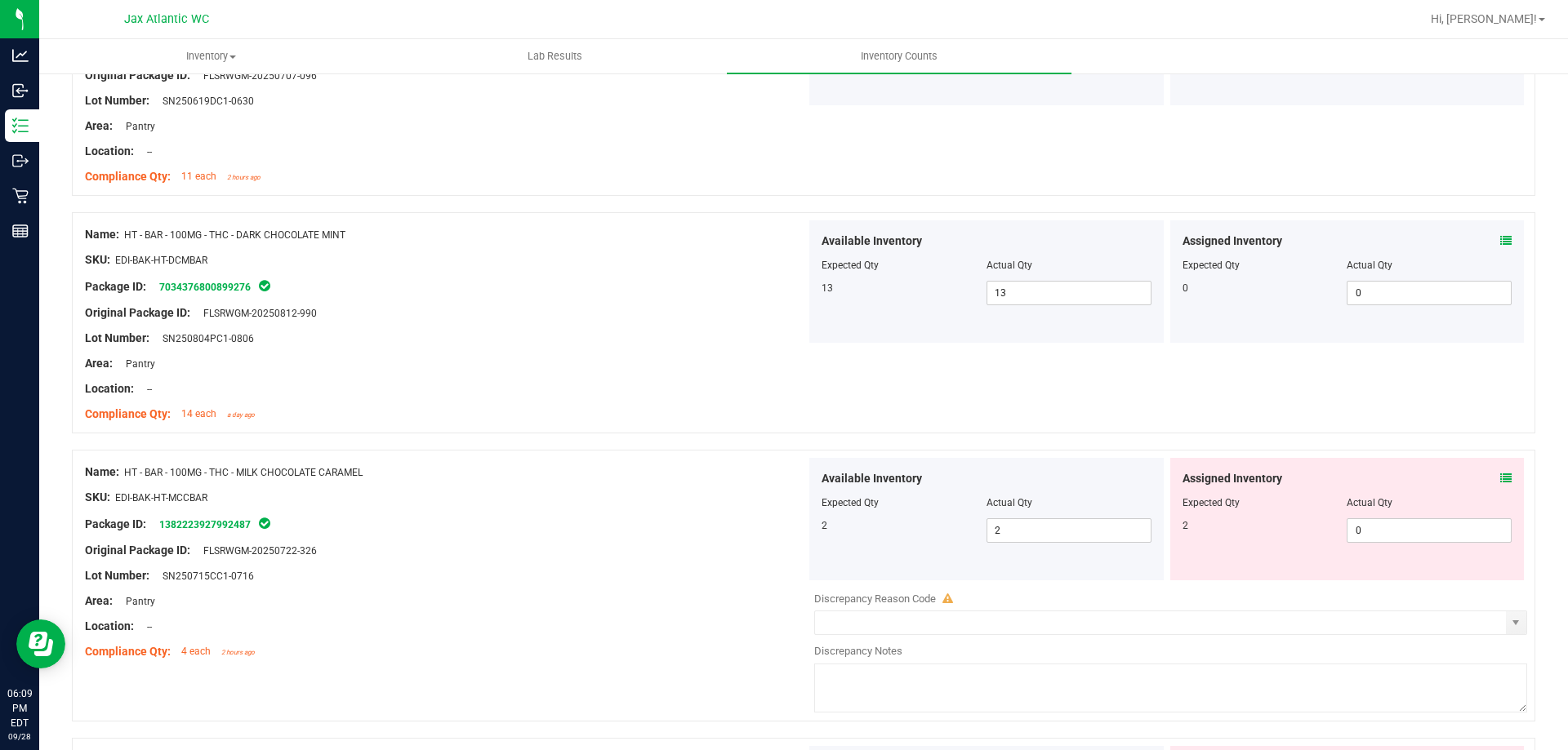
scroll to position [3755, 0]
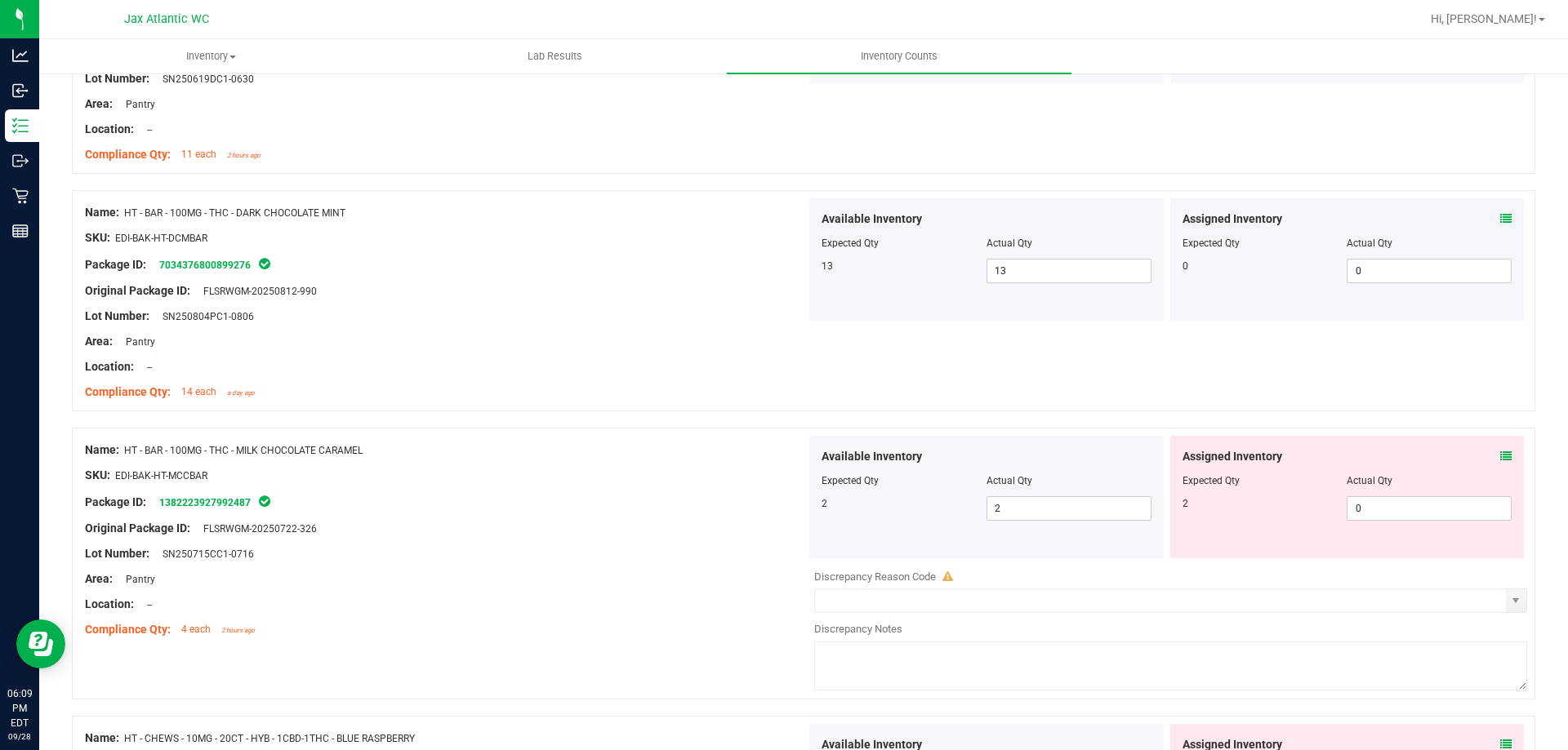
click at [1501, 449] on span at bounding box center [1507, 457] width 12 height 18
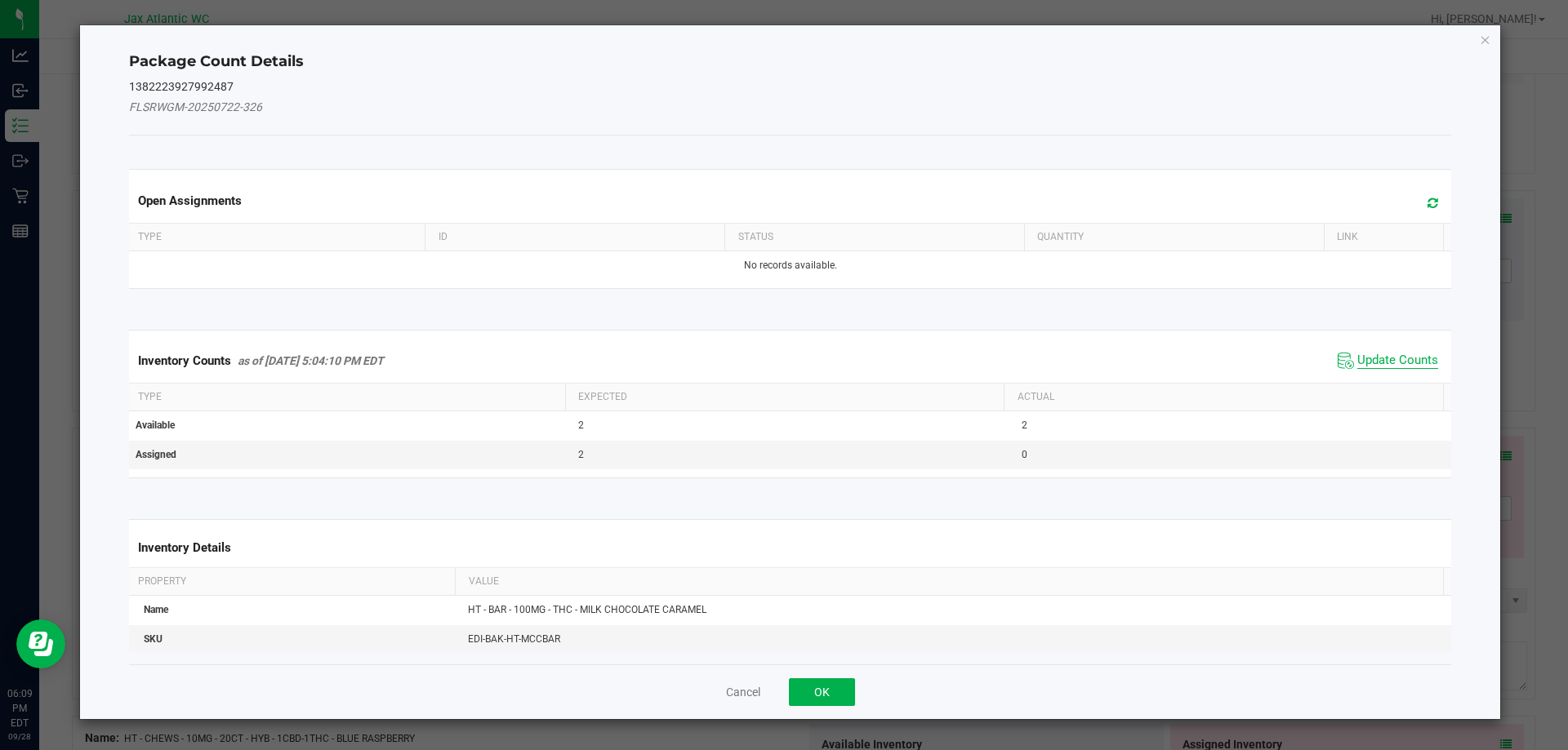
click at [1377, 353] on span "Update Counts" at bounding box center [1397, 361] width 81 height 17
click at [1377, 353] on div "Inventory Counts as of [DATE] 5:04:10 PM EDT Update Counts" at bounding box center [790, 360] width 1330 height 43
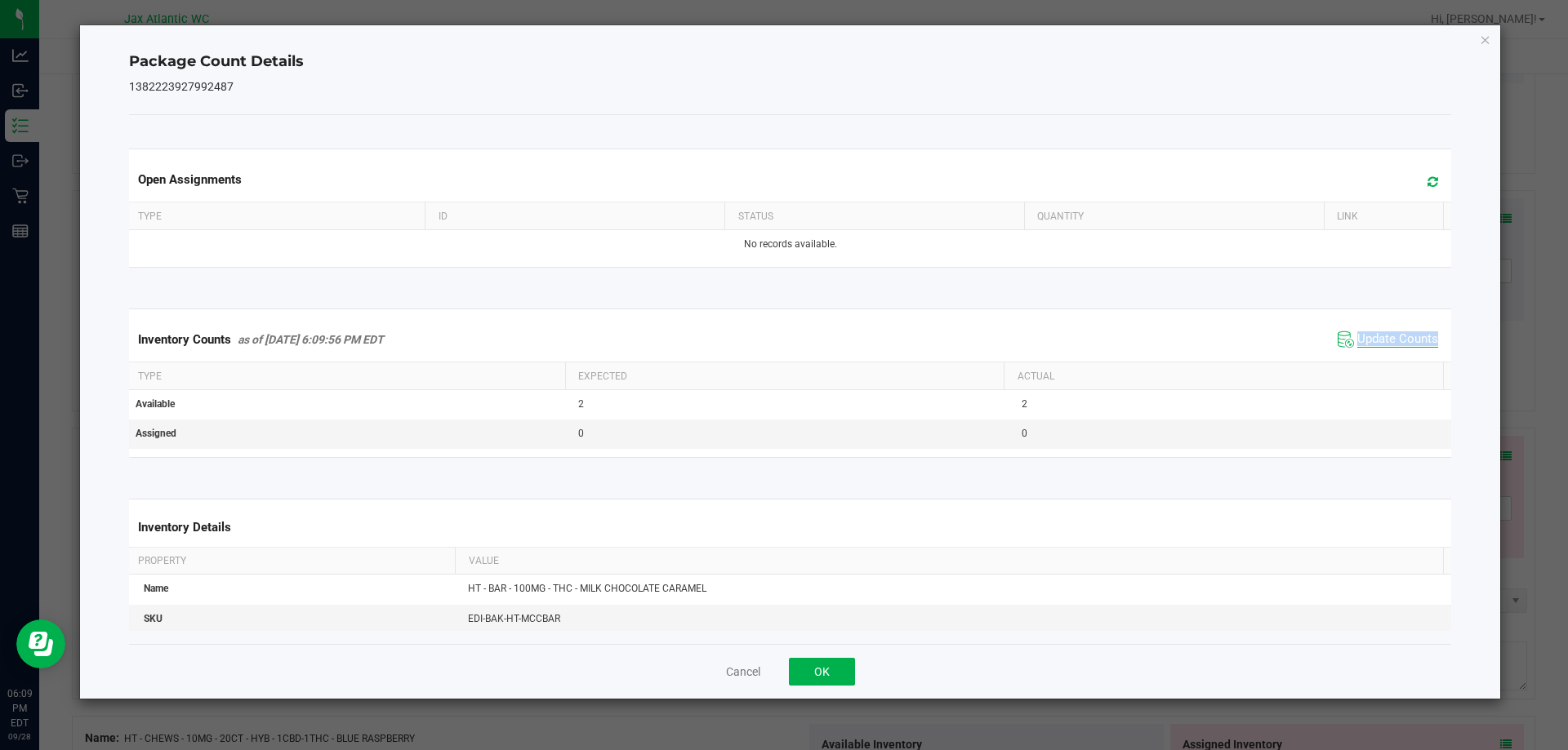
drag, startPoint x: 1377, startPoint y: 353, endPoint x: 1384, endPoint y: 347, distance: 9.2
click at [1379, 351] on div "Inventory Counts as of [DATE] 6:09:56 PM EDT Update Counts" at bounding box center [790, 339] width 1330 height 44
click at [1384, 347] on span "Update Counts" at bounding box center [1397, 339] width 81 height 17
click at [1384, 347] on span "Update Counts" at bounding box center [1389, 338] width 104 height 22
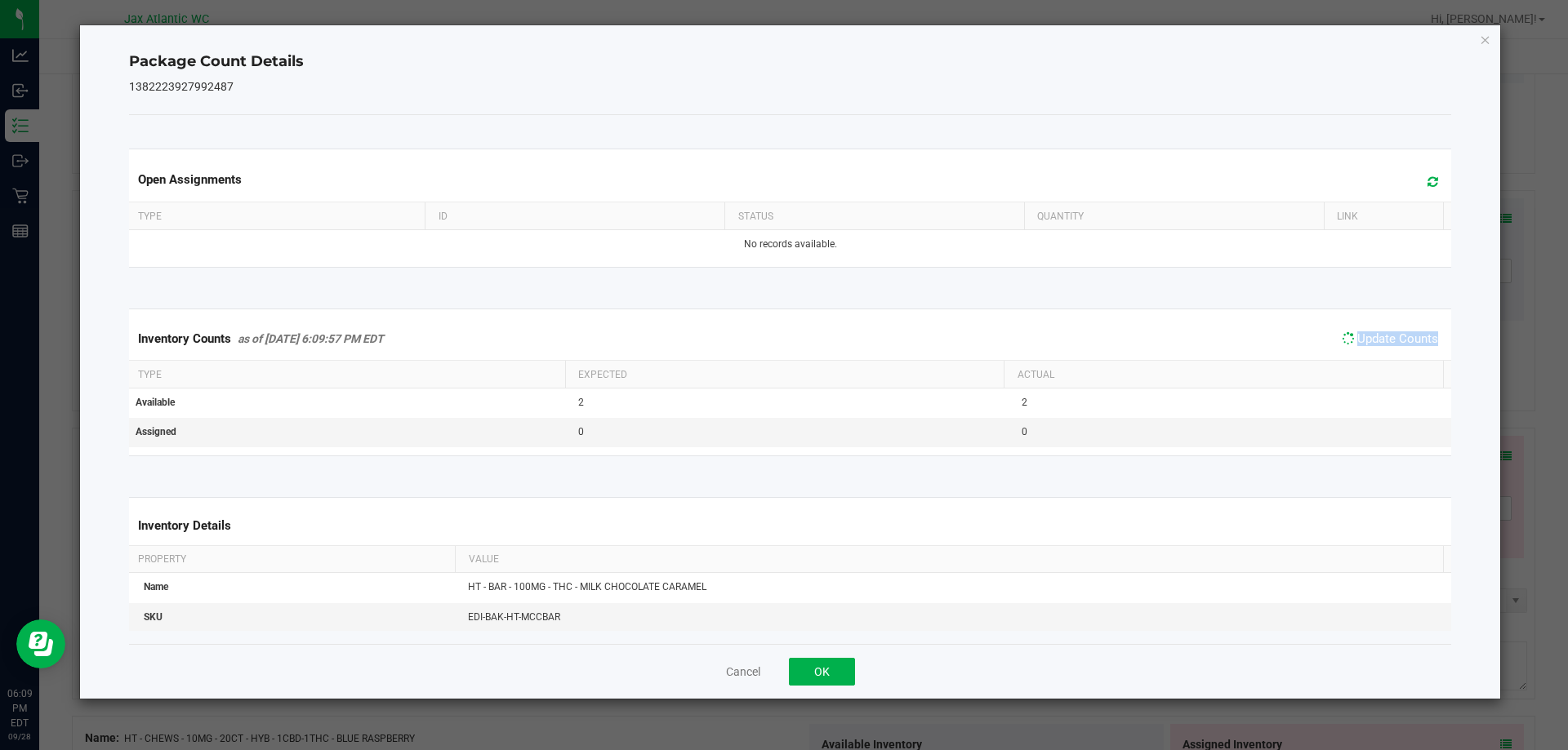
click at [1383, 347] on span "Update Counts" at bounding box center [1389, 338] width 104 height 22
click at [1381, 347] on span "Update Counts" at bounding box center [1389, 338] width 104 height 22
click at [1381, 347] on span "Update Counts" at bounding box center [1397, 339] width 81 height 17
click at [815, 662] on button "OK" at bounding box center [823, 672] width 66 height 27
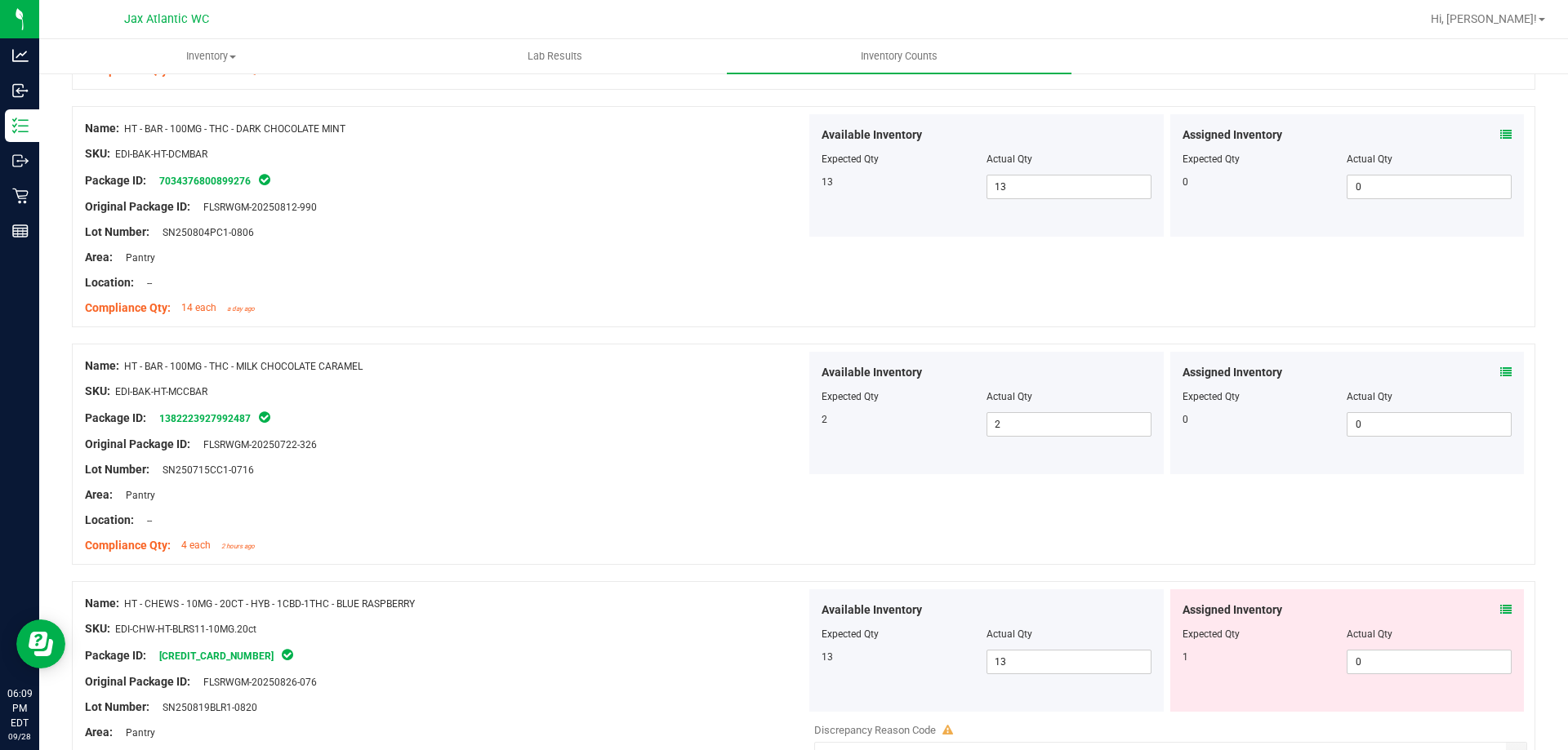
scroll to position [3919, 0]
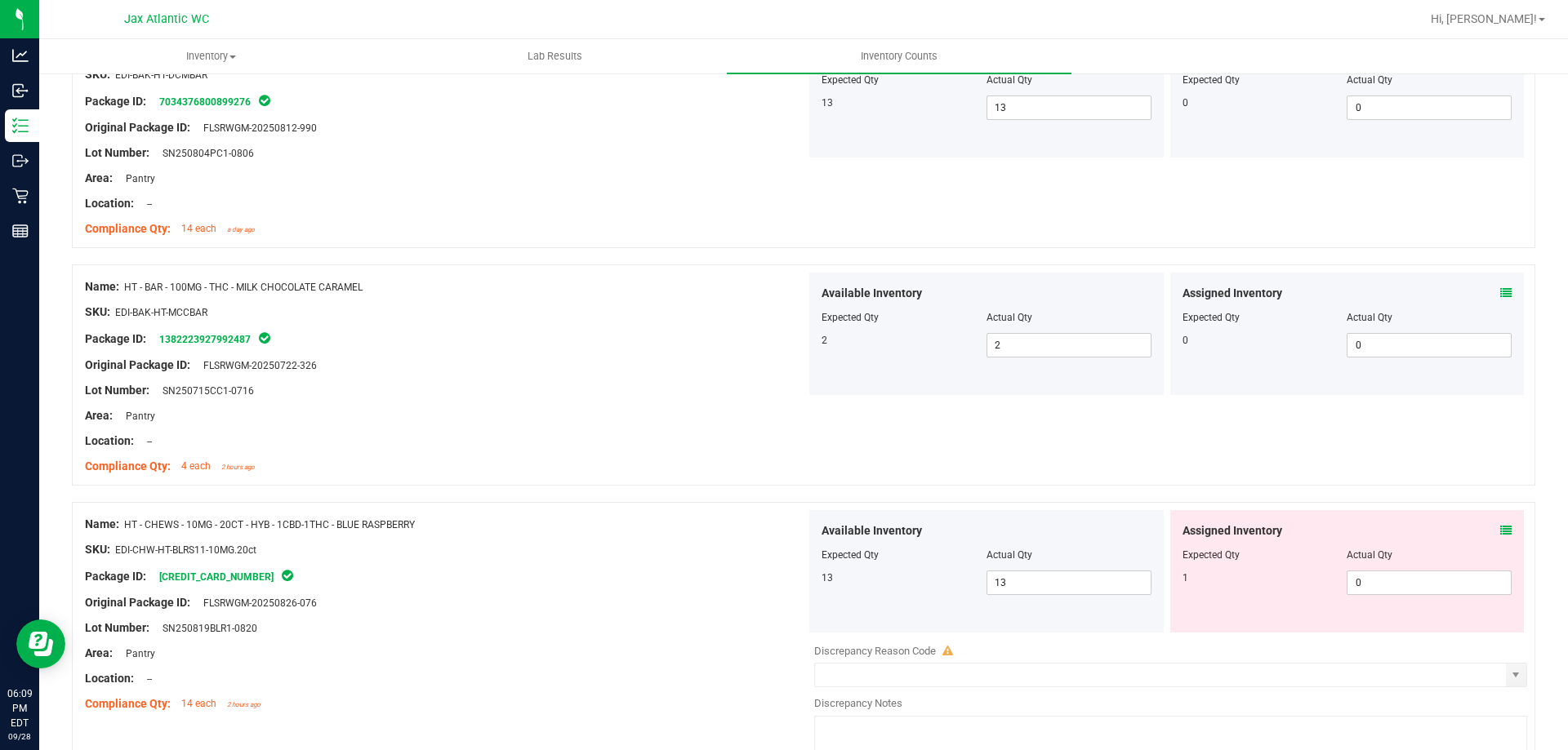
click at [1501, 527] on icon at bounding box center [1507, 531] width 12 height 12
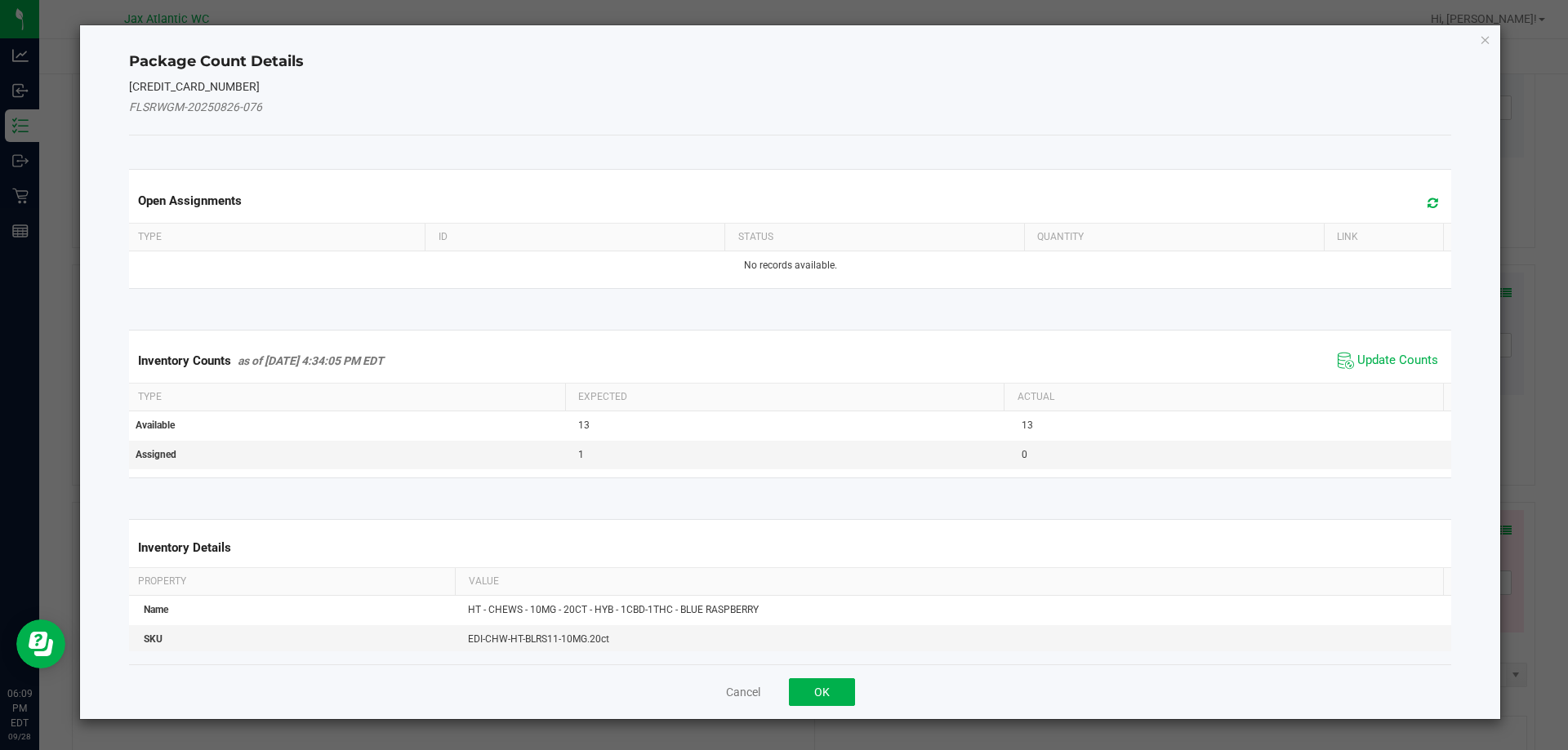
click at [1395, 343] on div "Inventory Counts as of [DATE] 4:34:05 PM EDT Update Counts" at bounding box center [790, 360] width 1330 height 44
click at [1382, 355] on span "Update Counts" at bounding box center [1397, 361] width 81 height 17
click at [1382, 355] on div "Inventory Counts as of [DATE] 4:34:05 PM EDT Update Counts" at bounding box center [790, 360] width 1330 height 44
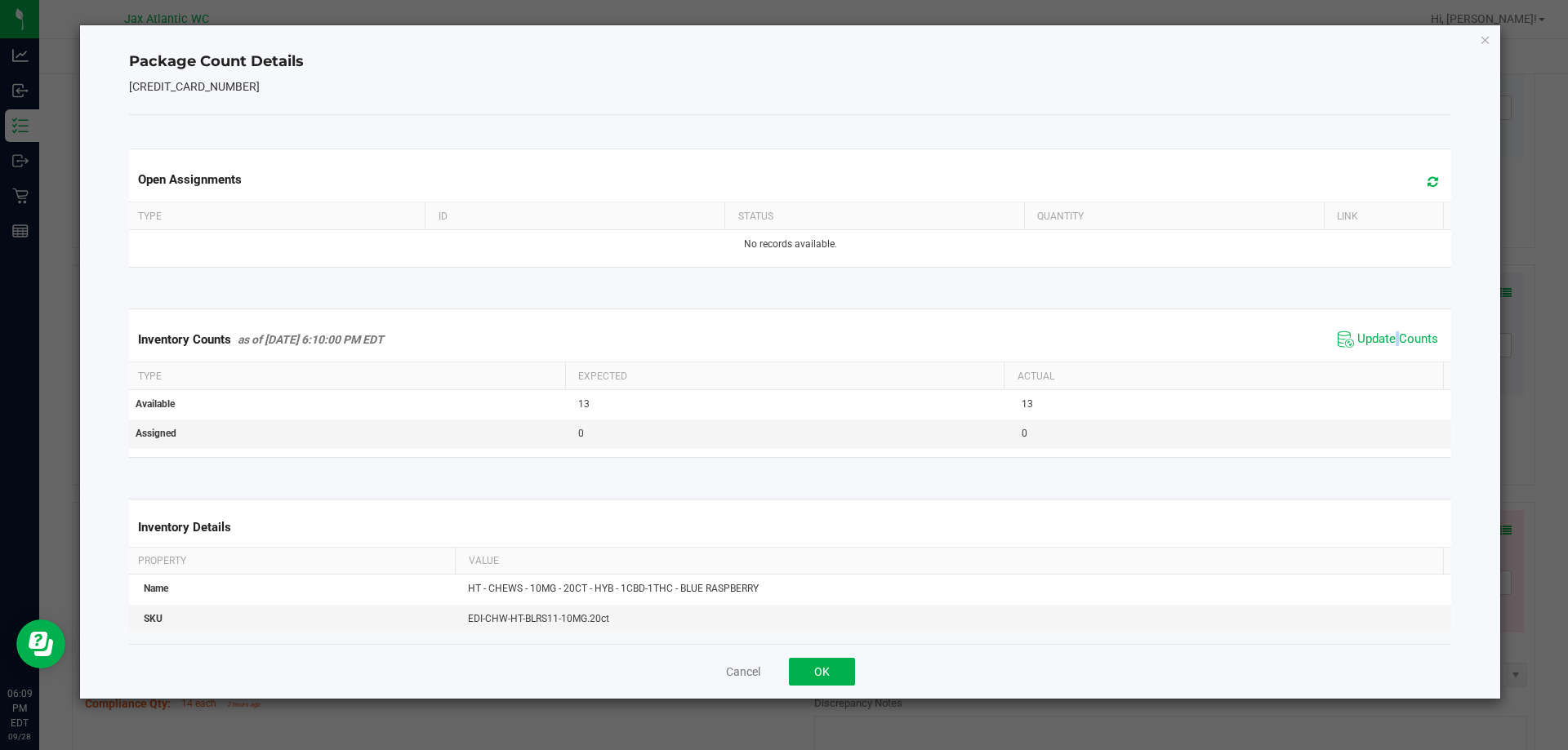
click at [1385, 351] on div "Inventory Counts as of [DATE] 6:10:00 PM EDT Update Counts" at bounding box center [790, 339] width 1330 height 44
click at [1388, 347] on span "Update Counts" at bounding box center [1397, 339] width 81 height 17
click at [1388, 347] on span "Update Counts" at bounding box center [1387, 339] width 108 height 24
click at [1388, 347] on span "Update Counts" at bounding box center [1397, 339] width 81 height 17
click at [1388, 347] on span "Update Counts" at bounding box center [1389, 338] width 104 height 22
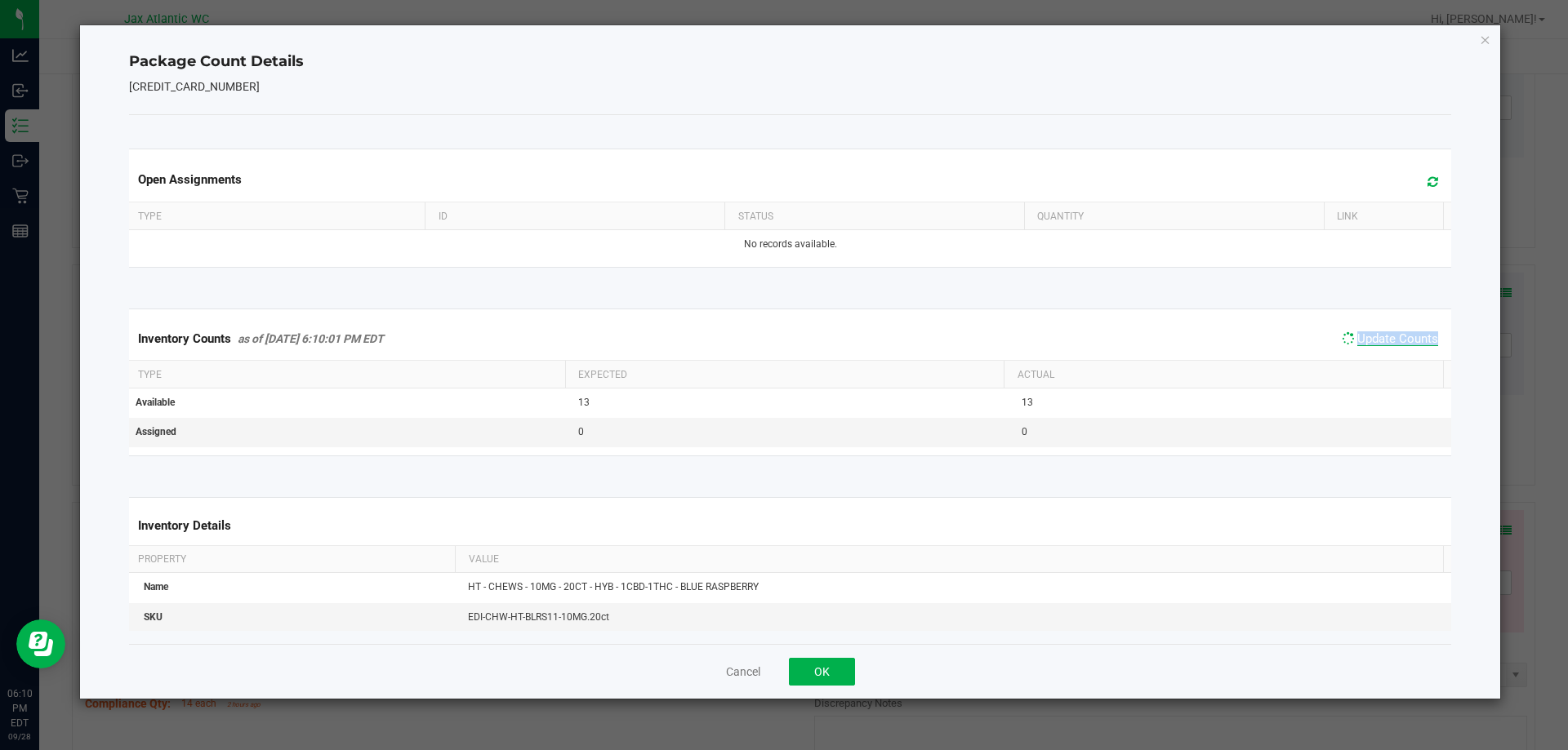
click at [1388, 347] on span "Update Counts" at bounding box center [1389, 338] width 104 height 22
click at [830, 666] on button "OK" at bounding box center [823, 672] width 66 height 27
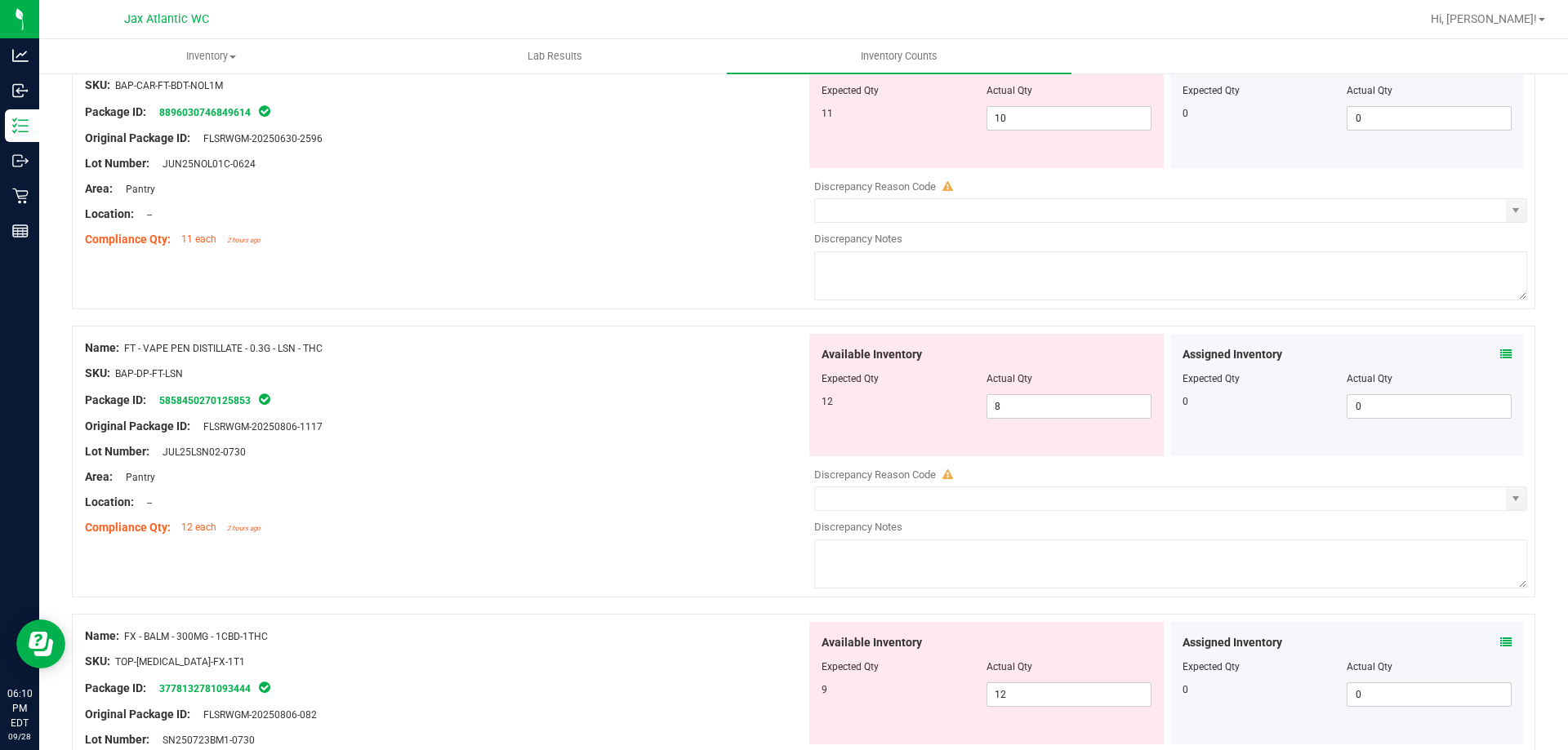
scroll to position [2531, 0]
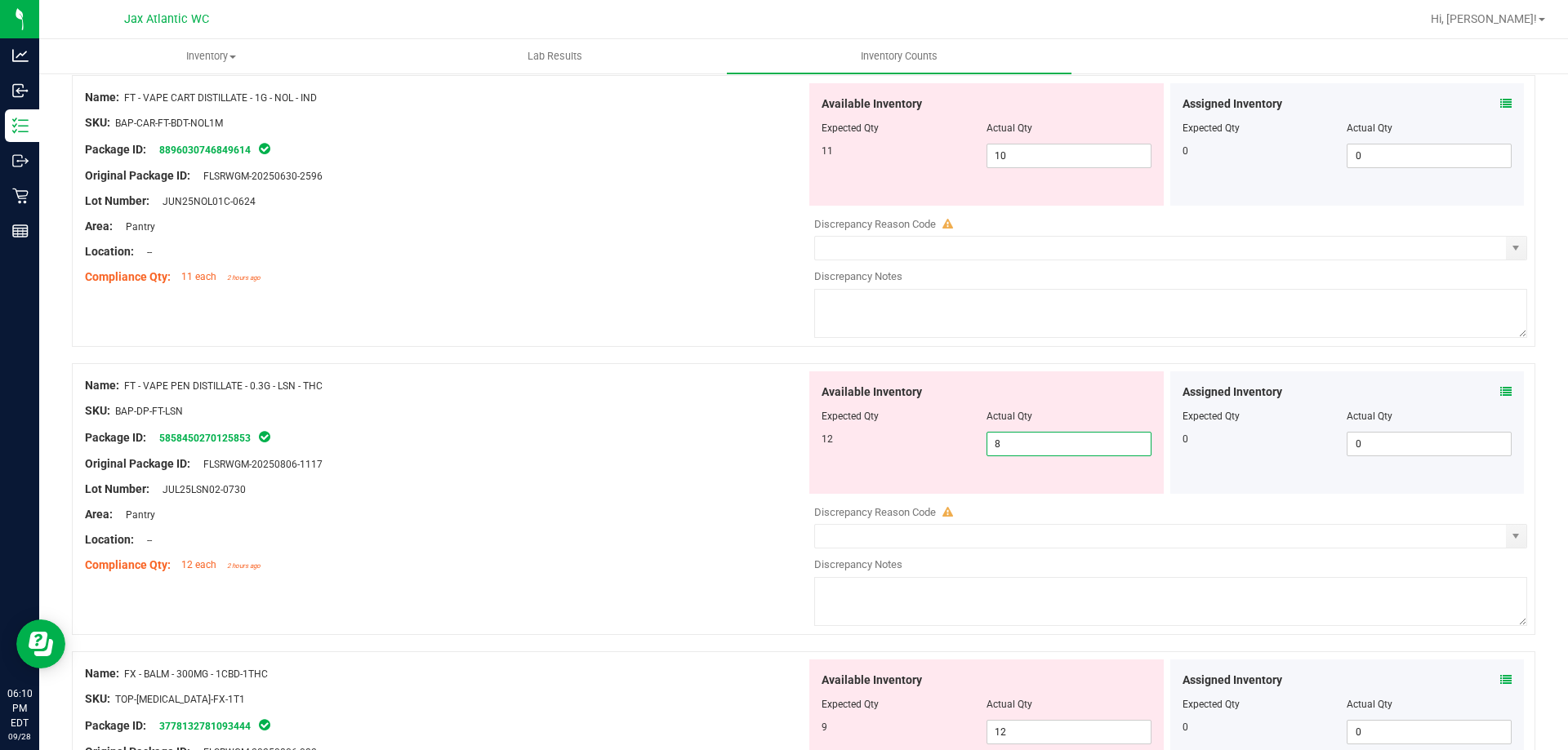
click at [1046, 440] on span "8 8" at bounding box center [1068, 444] width 165 height 24
click at [1046, 440] on input "8" at bounding box center [1068, 444] width 163 height 22
type input "12"
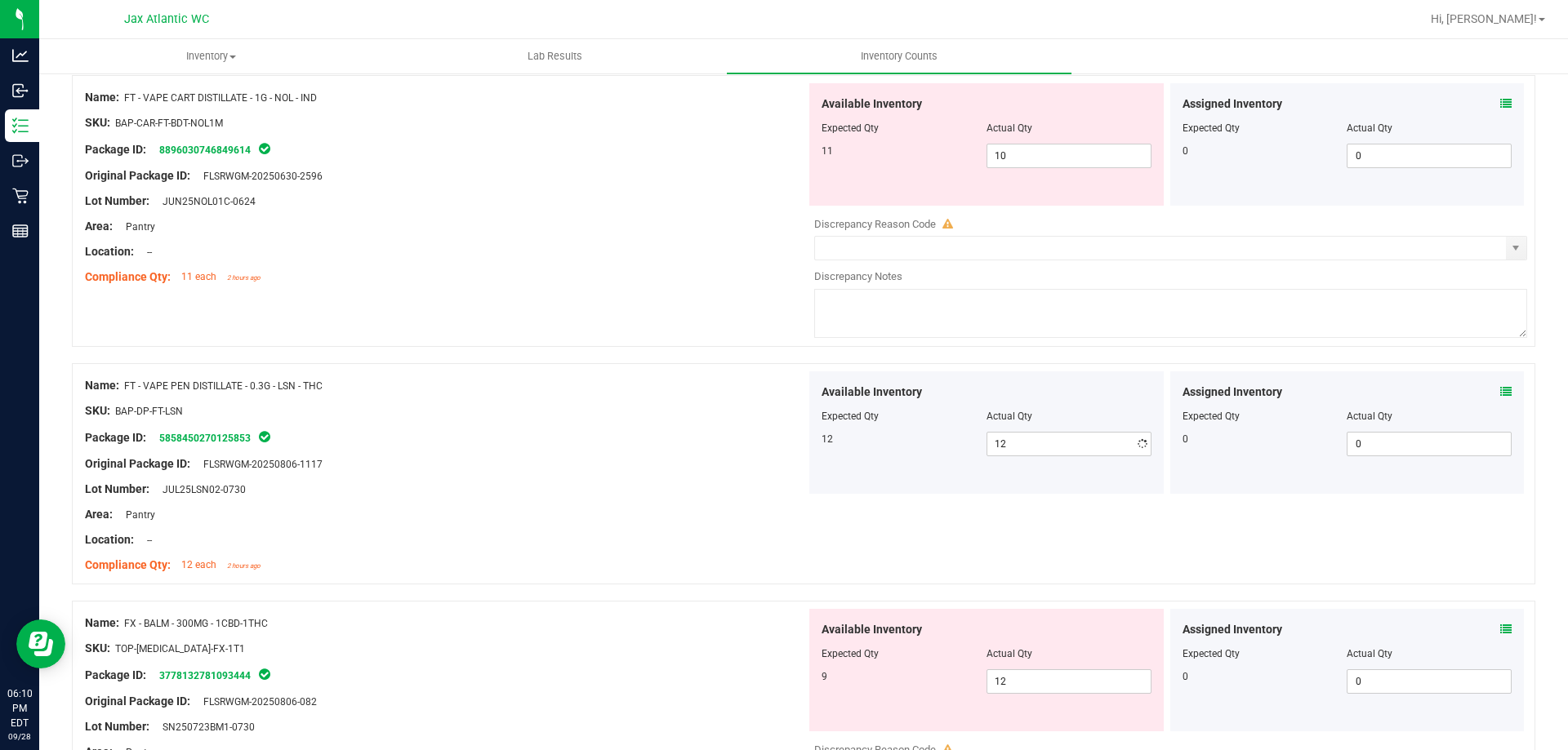
click at [534, 455] on div "Original Package ID: FLSRWGM-20250806-1117" at bounding box center [445, 464] width 721 height 18
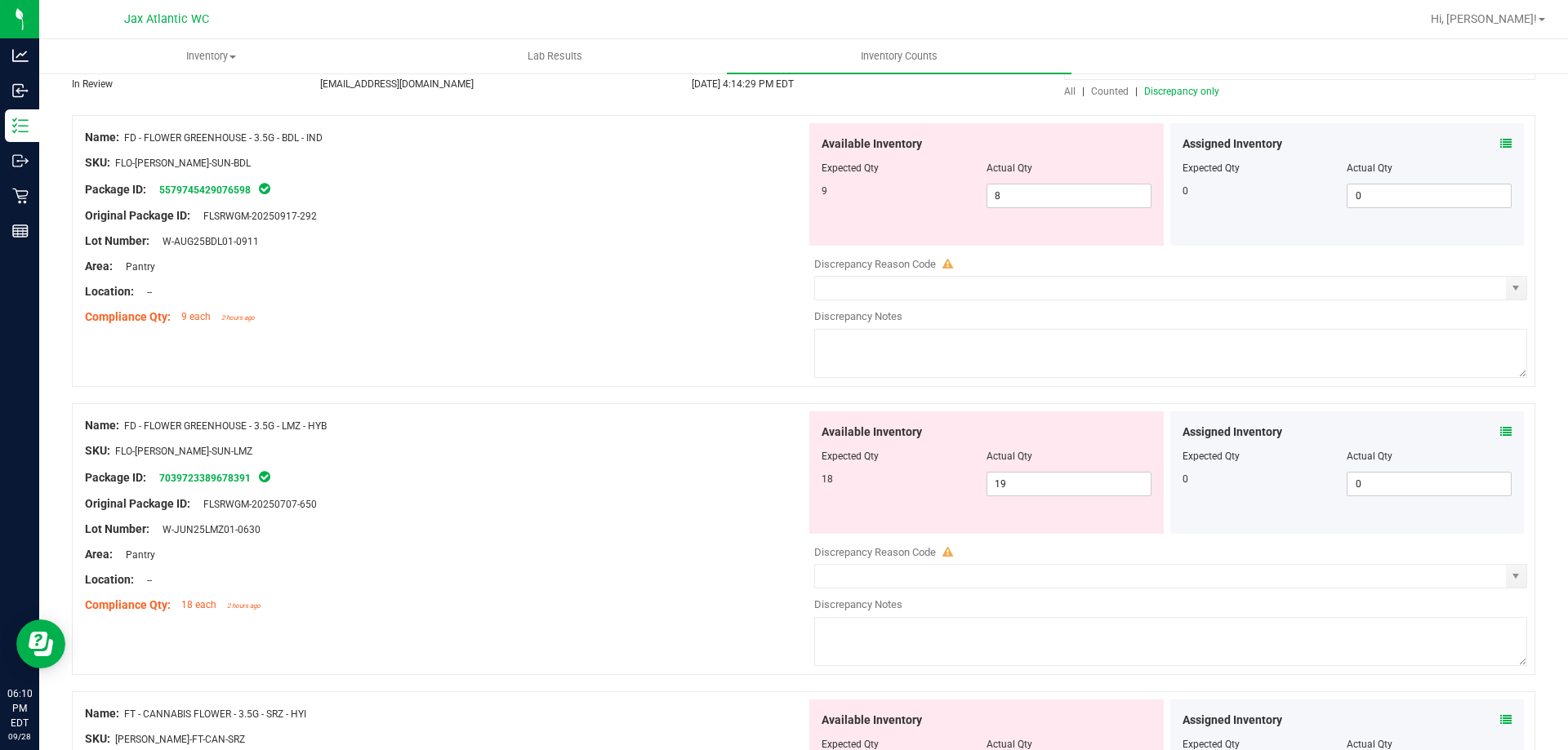
scroll to position [0, 0]
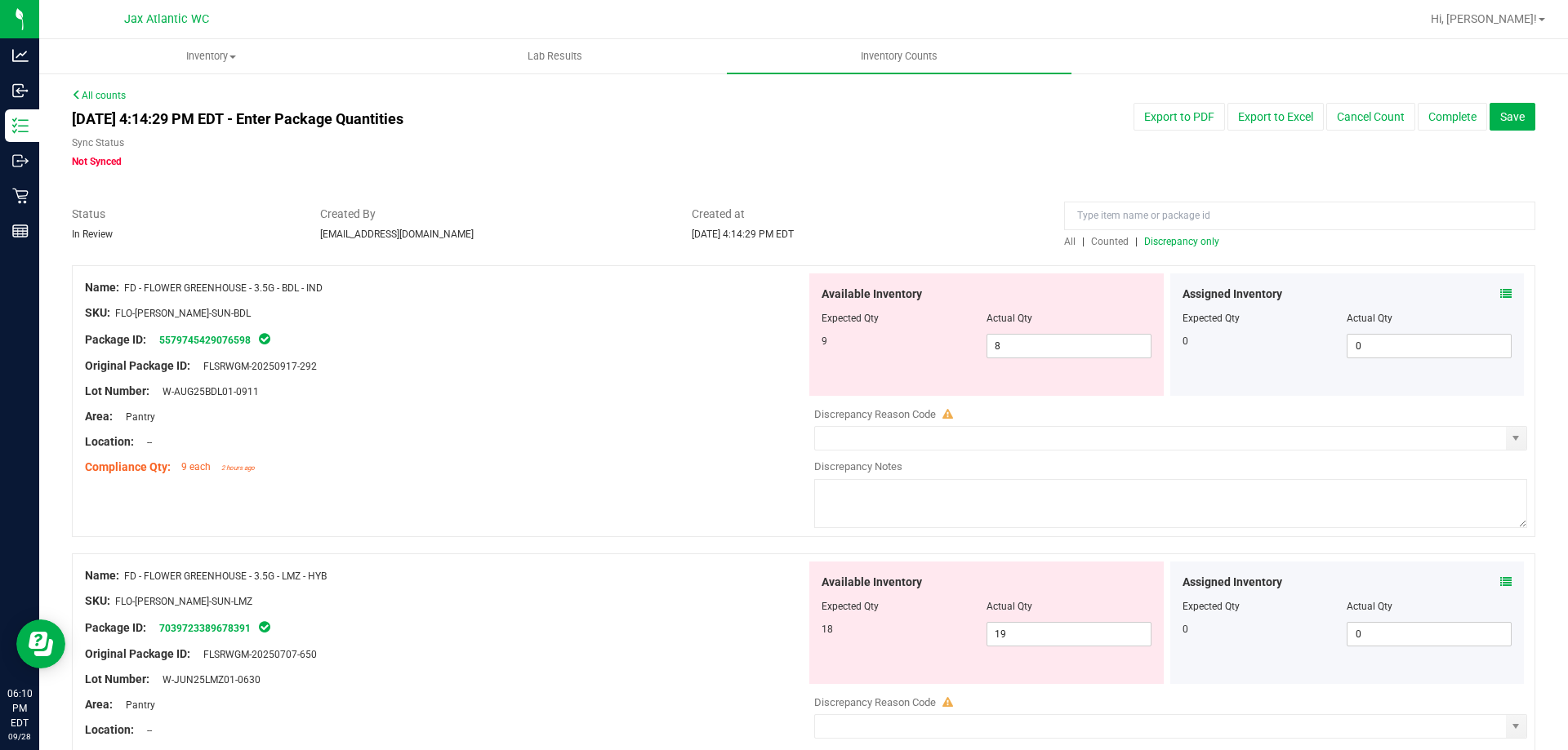
click at [1162, 232] on div at bounding box center [1300, 219] width 471 height 28
click at [1162, 237] on span "Discrepancy only" at bounding box center [1182, 242] width 75 height 12
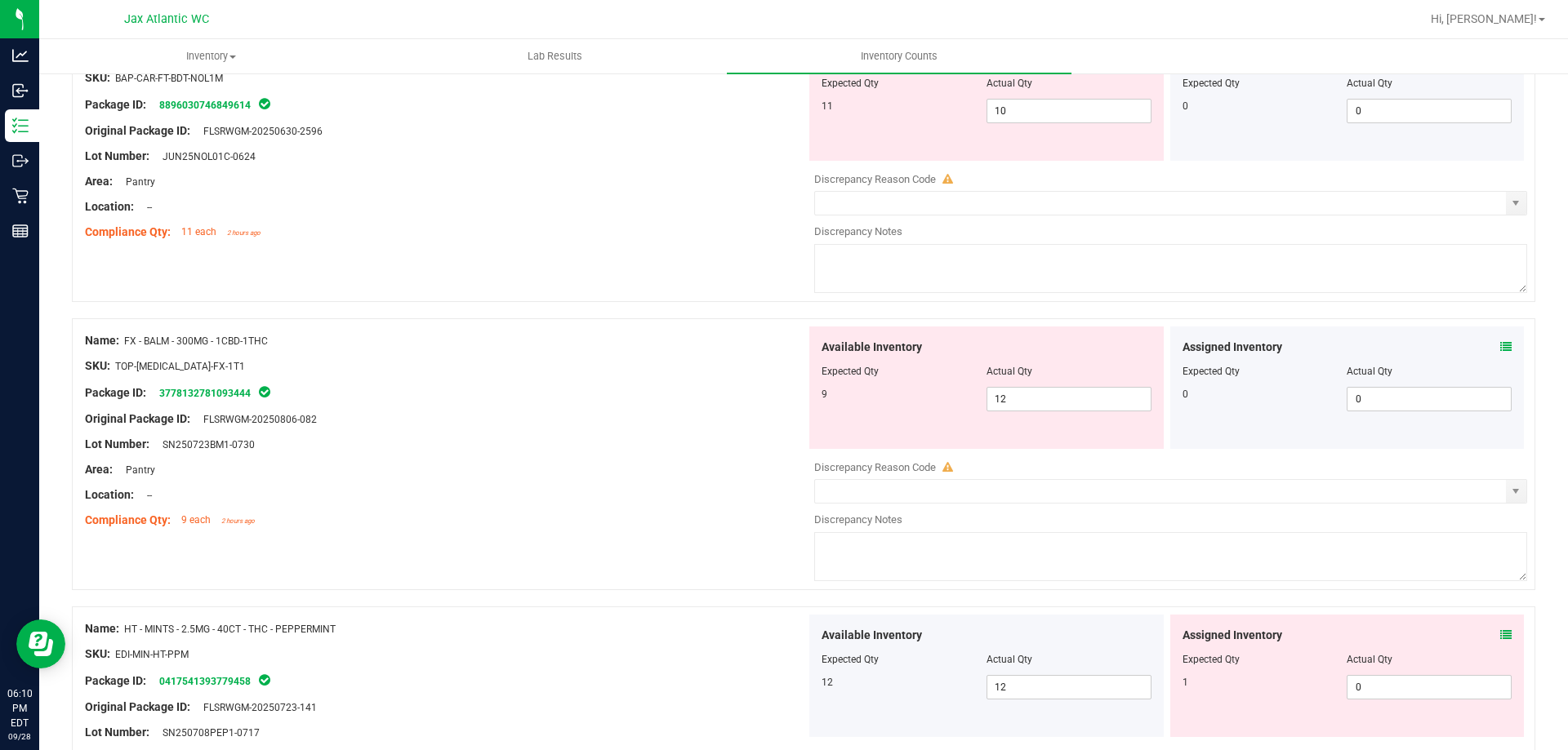
scroll to position [1551, 0]
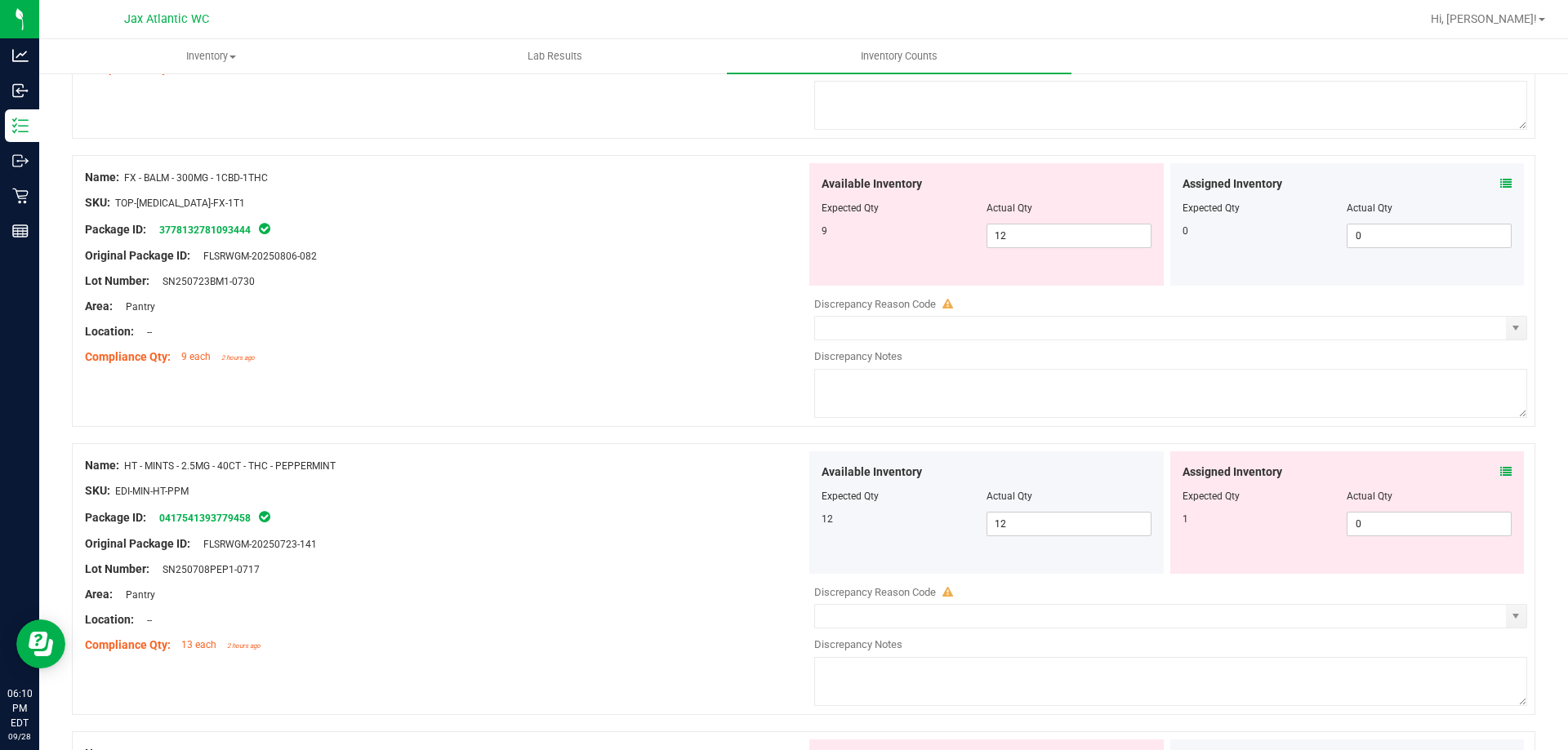
click at [1501, 475] on icon at bounding box center [1507, 472] width 12 height 12
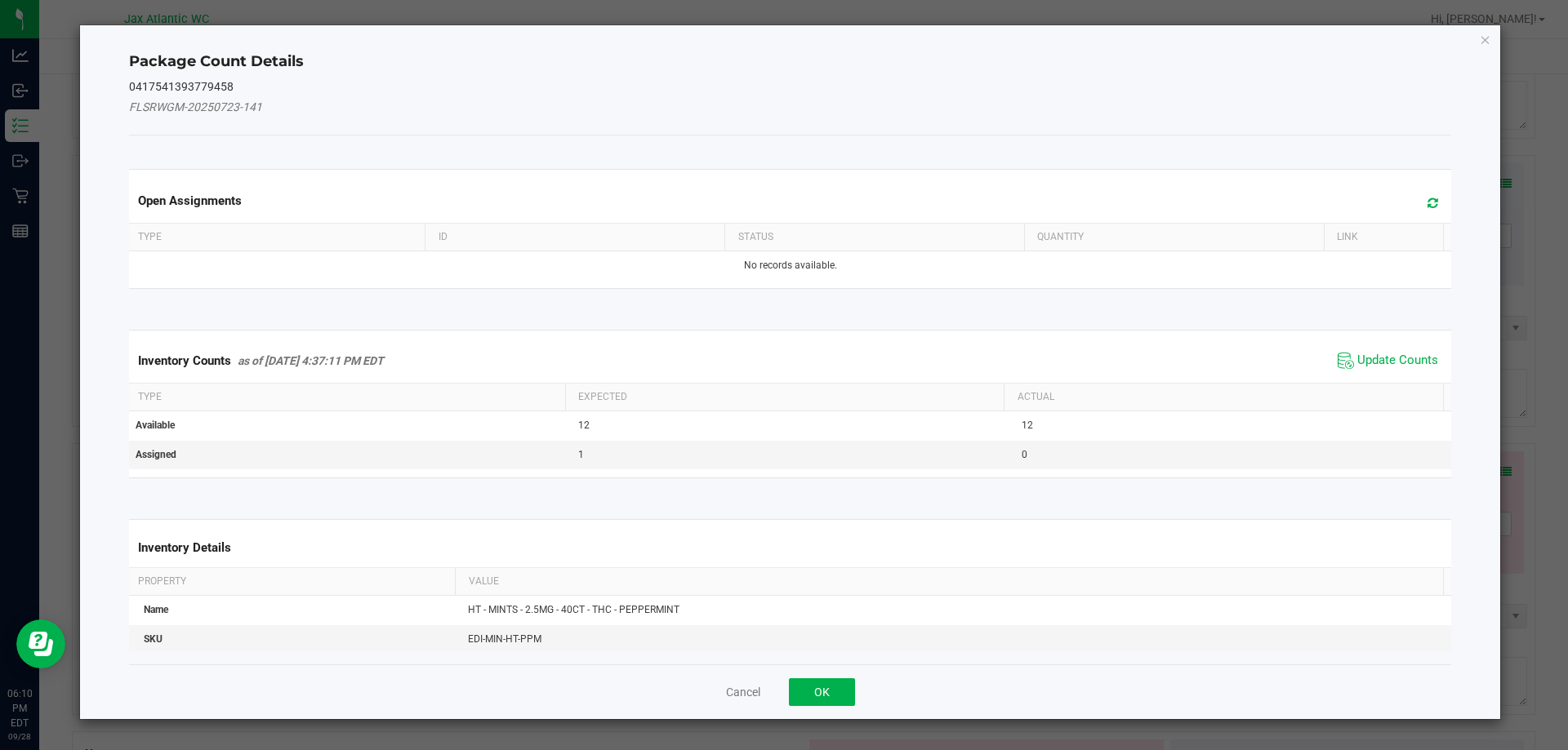
click at [1324, 362] on div "Inventory Counts as of [DATE] 4:37:11 PM EDT Update Counts" at bounding box center [790, 360] width 1330 height 44
click at [1358, 357] on span "Update Counts" at bounding box center [1397, 361] width 81 height 17
click at [1370, 353] on span "Update Counts" at bounding box center [1397, 360] width 81 height 15
click at [1372, 351] on span "Update Counts" at bounding box center [1389, 359] width 104 height 22
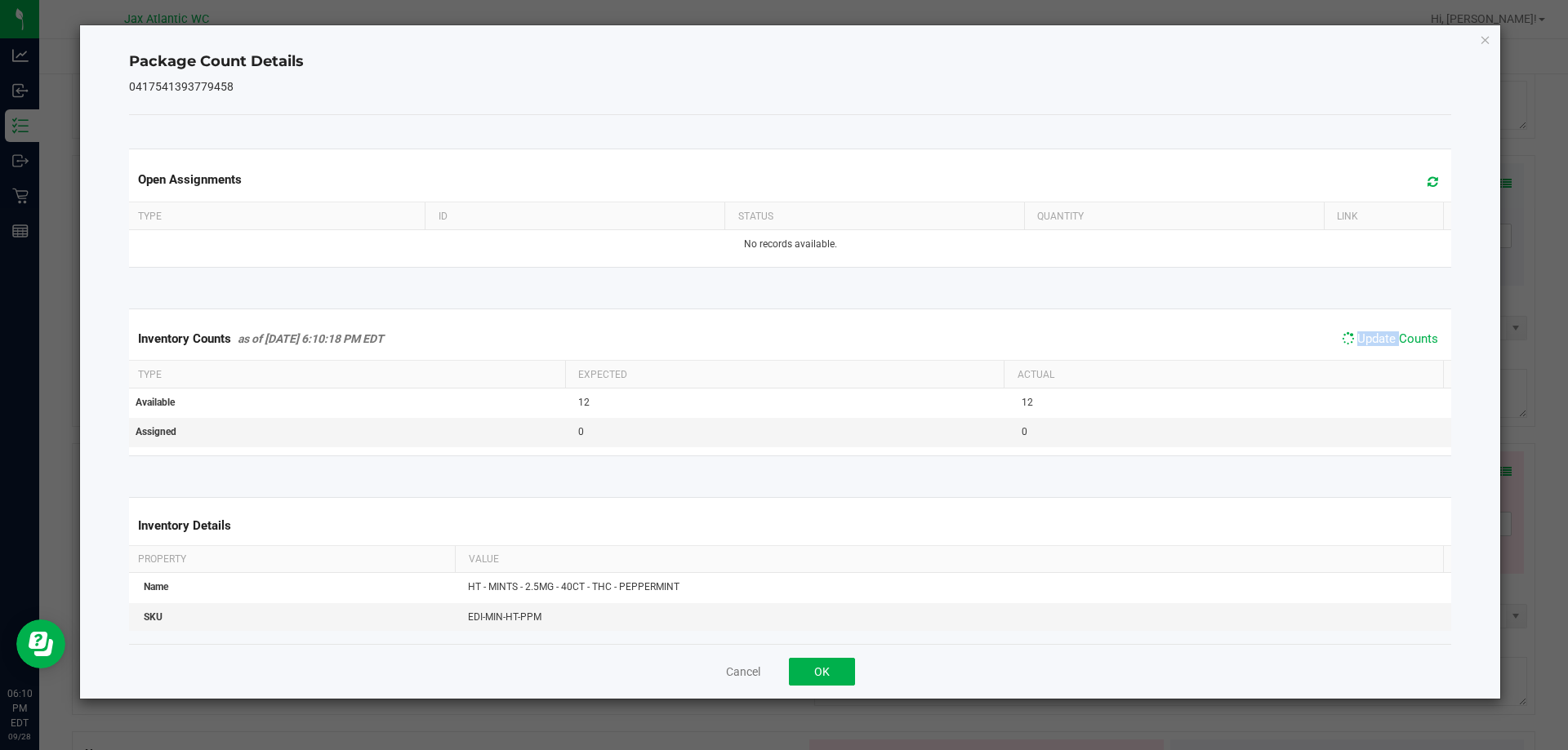
click at [1373, 351] on div "Inventory Counts as of [DATE] 6:10:18 PM EDT Update Counts" at bounding box center [790, 339] width 1330 height 43
click at [1374, 351] on span "Update Counts" at bounding box center [1387, 339] width 108 height 24
click at [1374, 351] on div "Inventory Counts as of [DATE] 6:10:18 PM EDT Update Counts" at bounding box center [790, 339] width 1330 height 44
click at [1374, 351] on span "Update Counts" at bounding box center [1387, 339] width 108 height 24
click at [840, 677] on button "OK" at bounding box center [823, 672] width 66 height 27
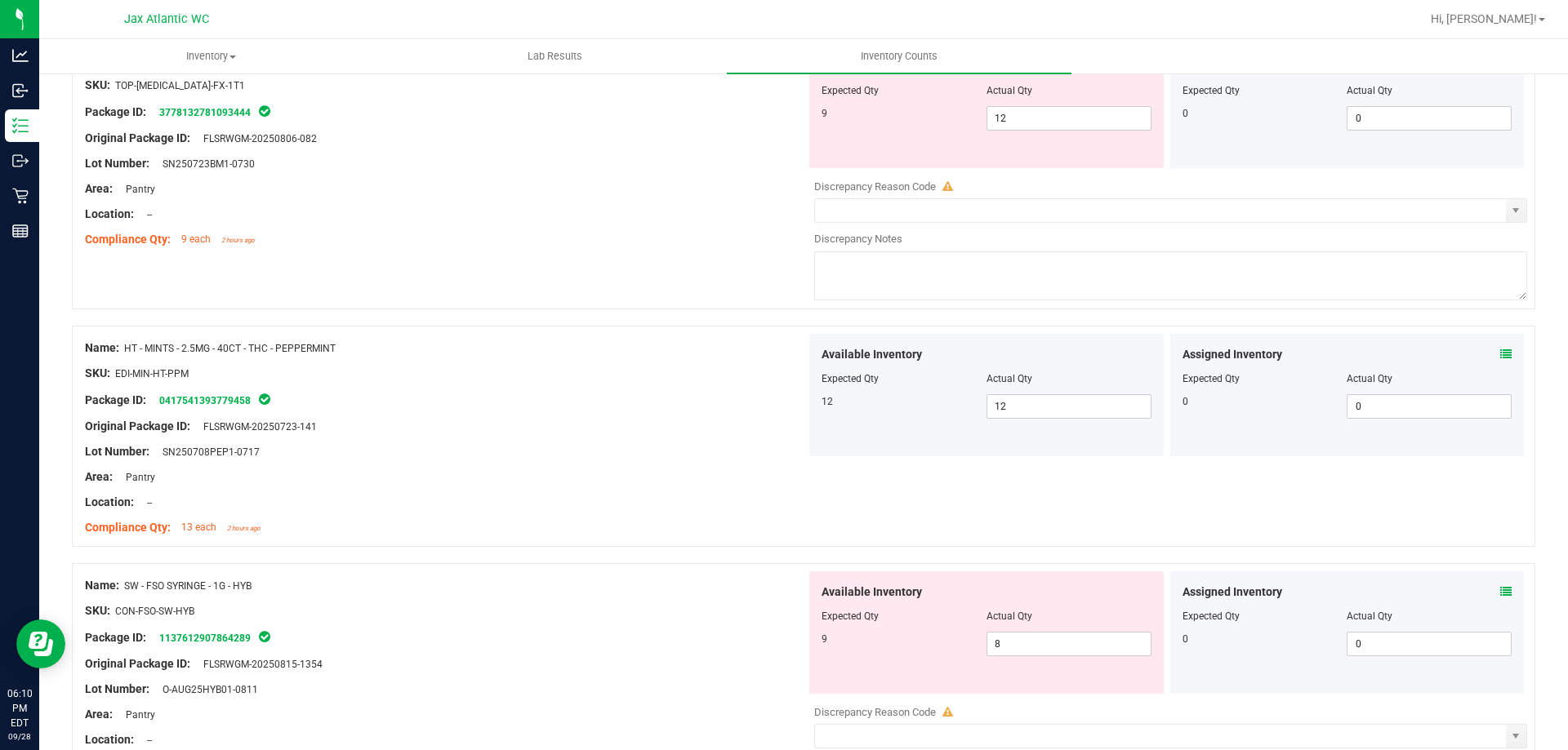
scroll to position [1796, 0]
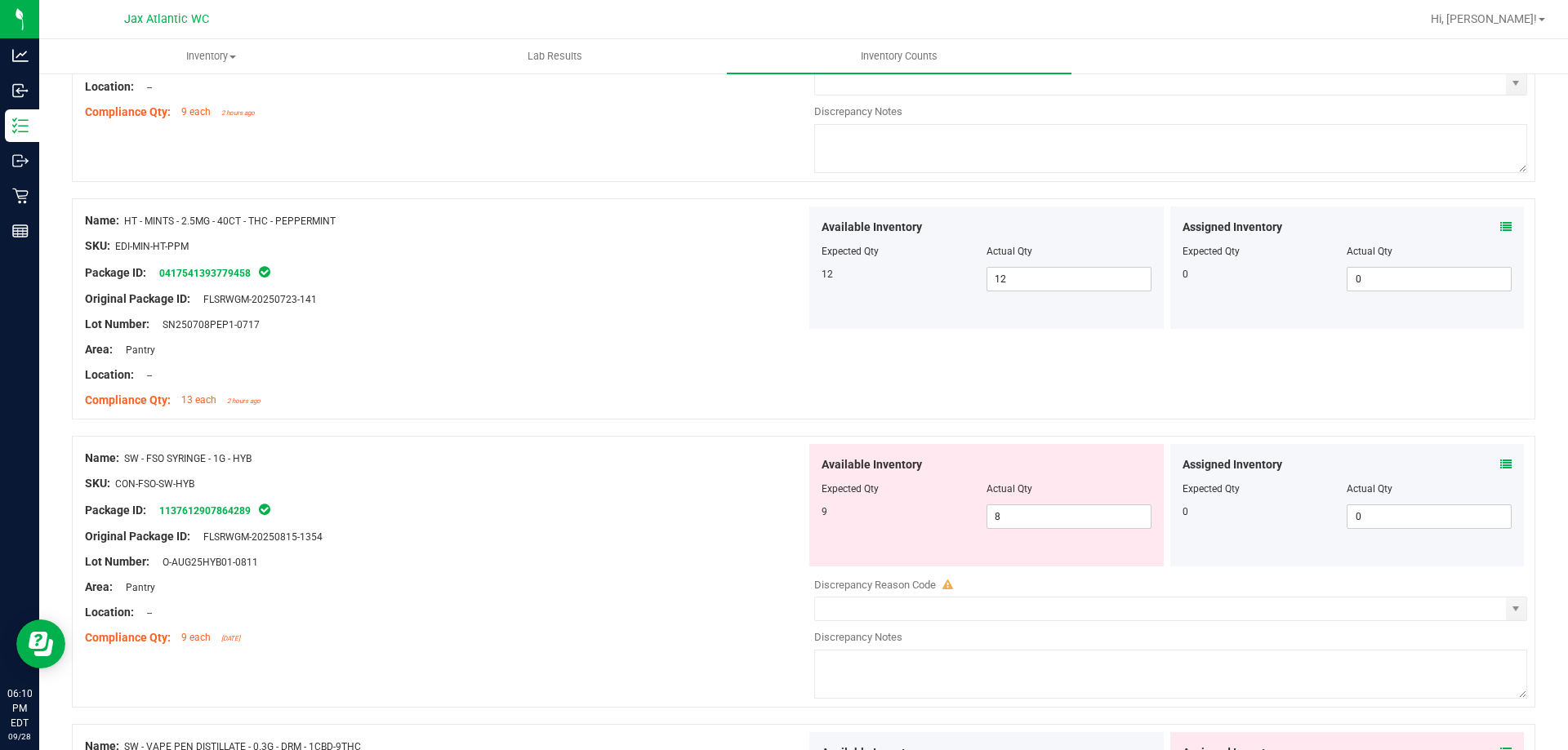
click at [1500, 469] on div "Assigned Inventory Expected Qty Actual Qty 0 0 0" at bounding box center [1347, 505] width 354 height 123
click at [1501, 465] on icon at bounding box center [1507, 464] width 12 height 12
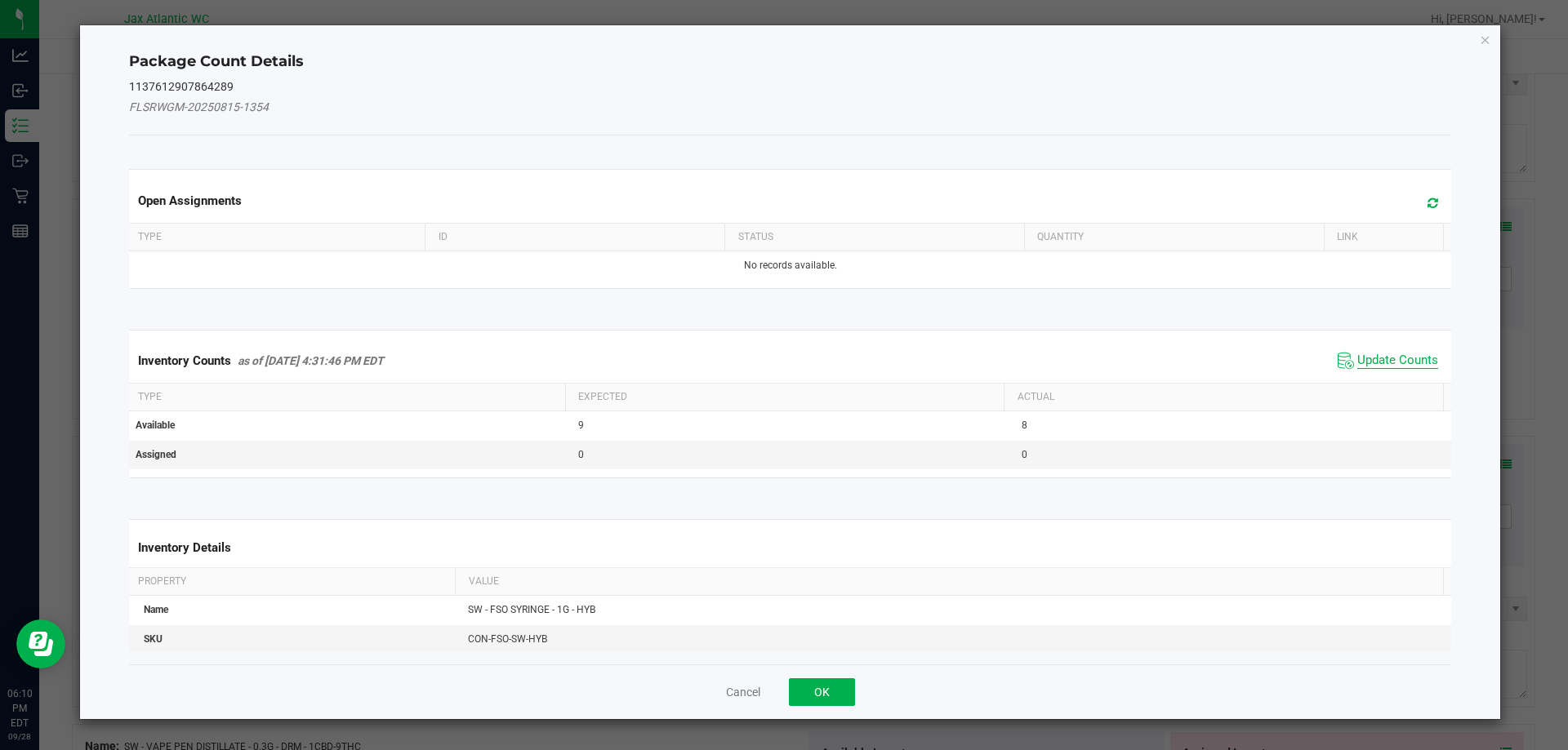
click at [1390, 363] on span "Update Counts" at bounding box center [1397, 361] width 81 height 17
click at [1387, 358] on span "Update Counts" at bounding box center [1397, 360] width 81 height 15
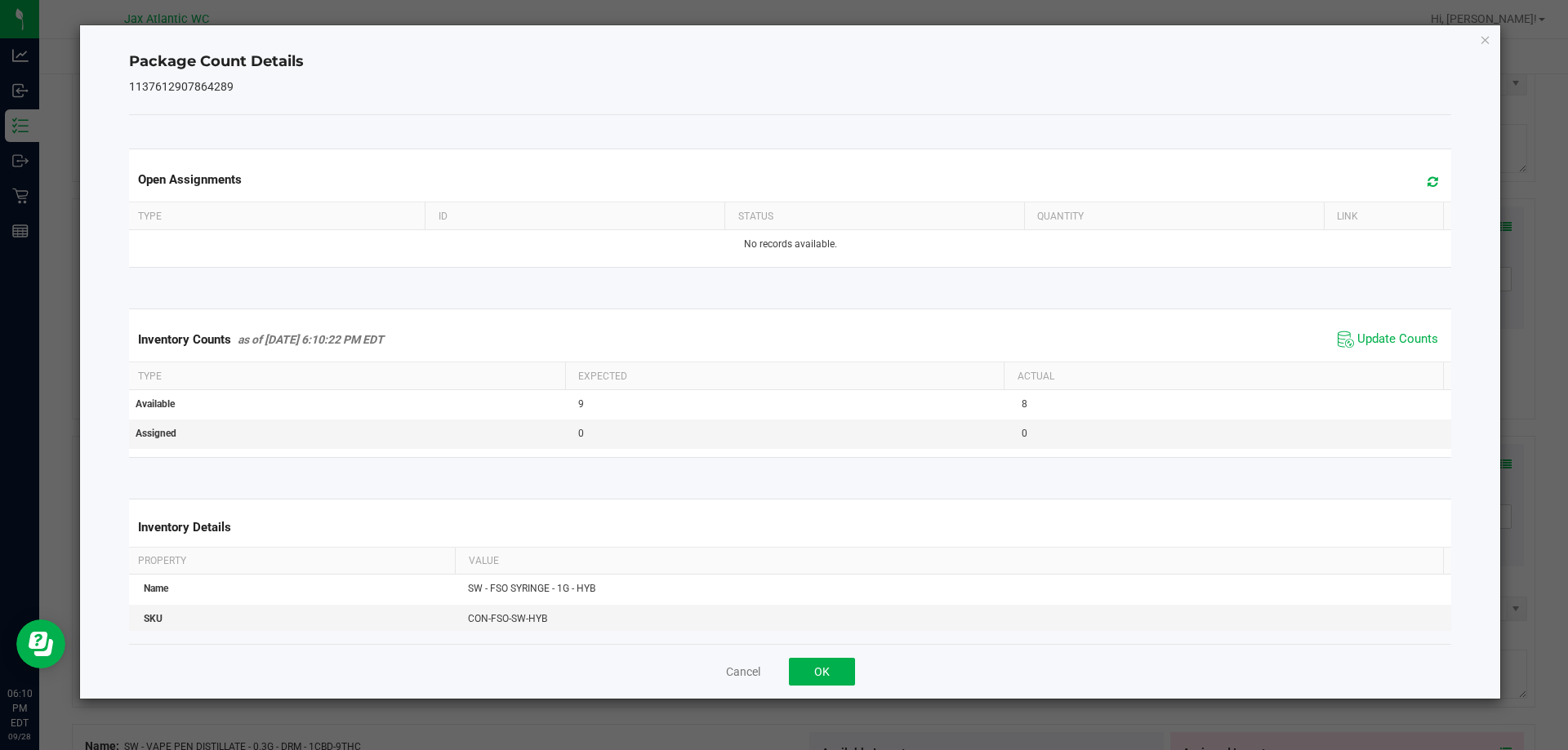
click at [1383, 350] on span "Update Counts" at bounding box center [1387, 339] width 108 height 24
click at [1383, 350] on span "Update Counts" at bounding box center [1389, 338] width 104 height 22
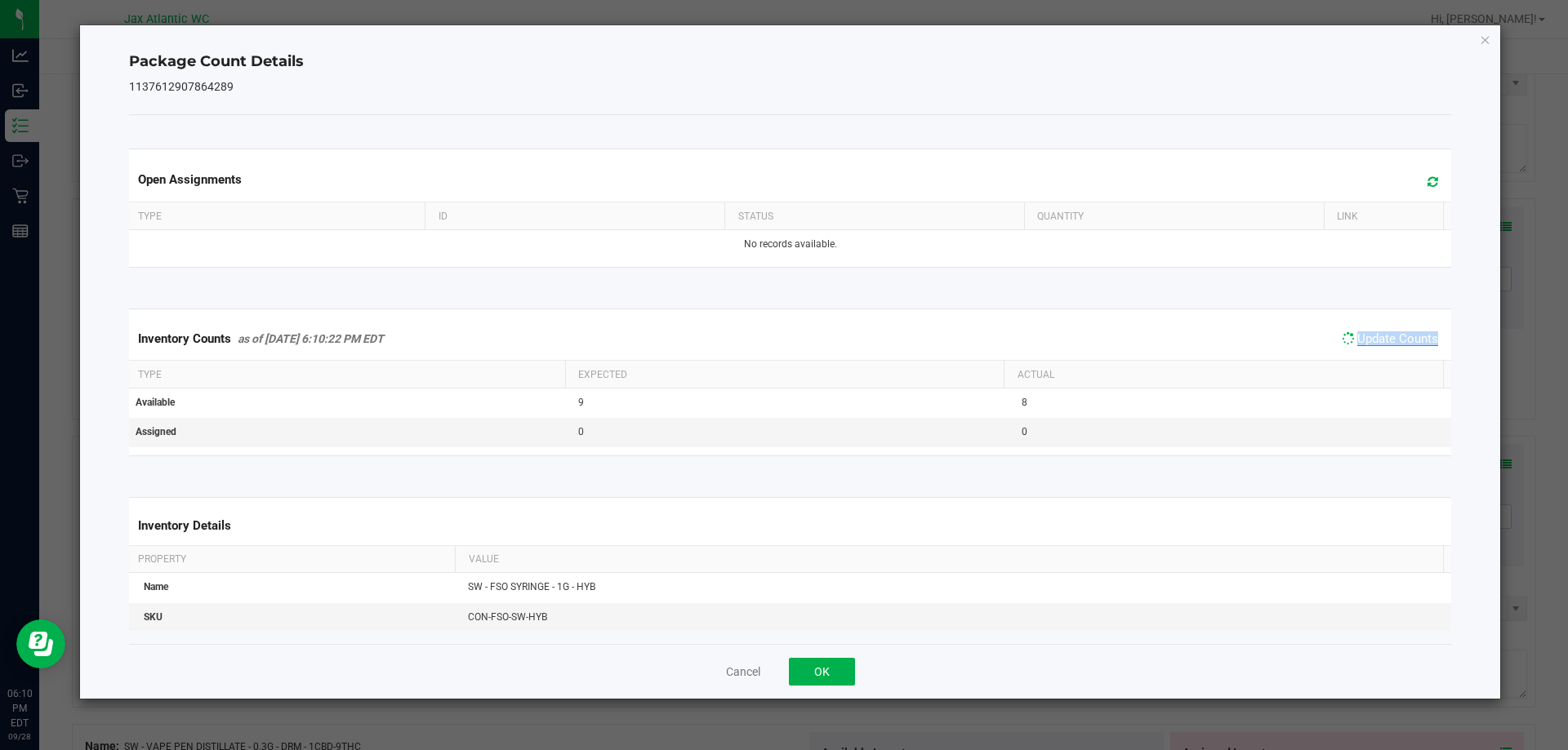
click at [1382, 346] on span "Update Counts" at bounding box center [1397, 338] width 81 height 15
click at [1384, 341] on span "Update Counts" at bounding box center [1397, 338] width 81 height 15
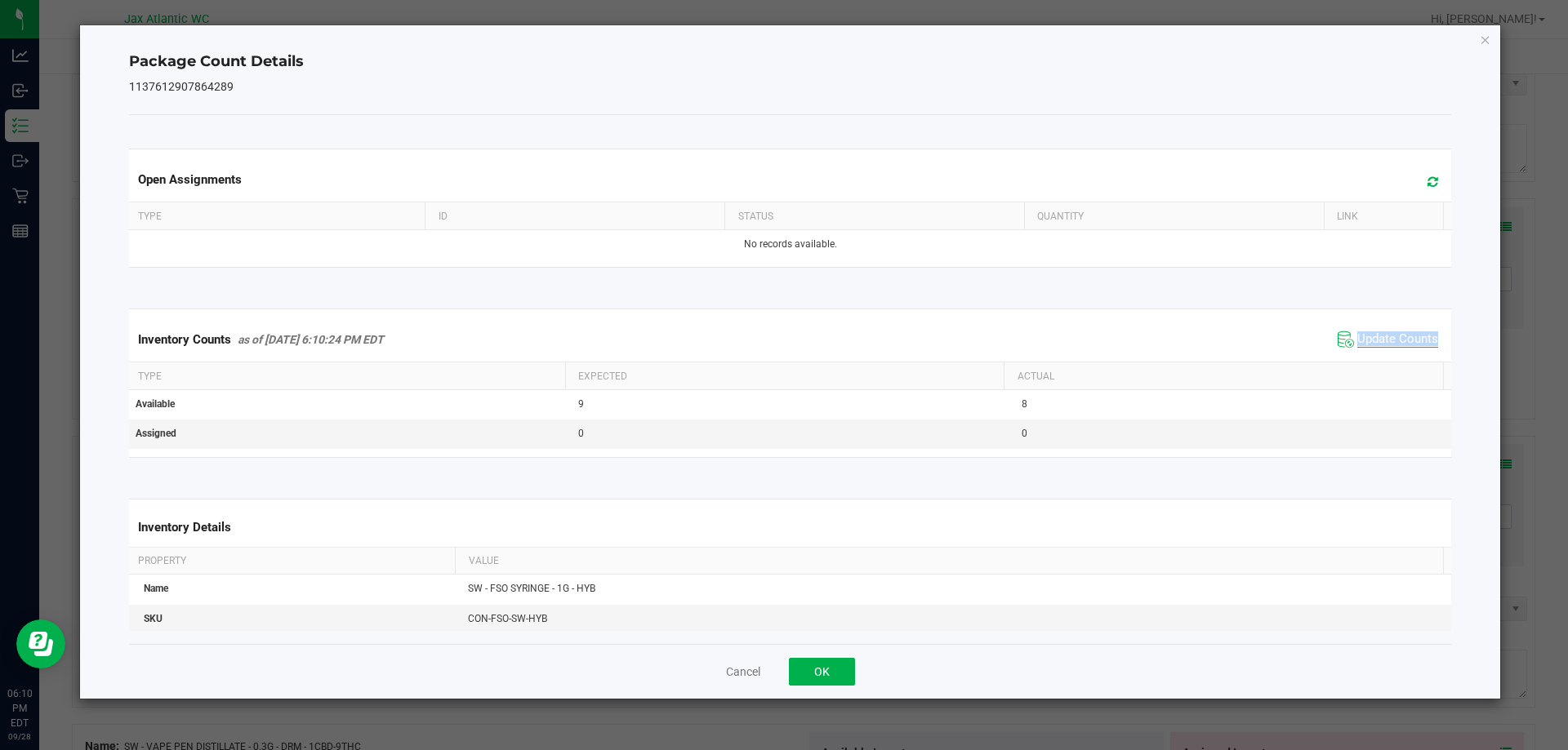
click at [1384, 341] on span "Update Counts" at bounding box center [1397, 339] width 81 height 17
drag, startPoint x: 801, startPoint y: 681, endPoint x: 869, endPoint y: 639, distance: 79.9
click at [802, 681] on button "OK" at bounding box center [823, 672] width 66 height 27
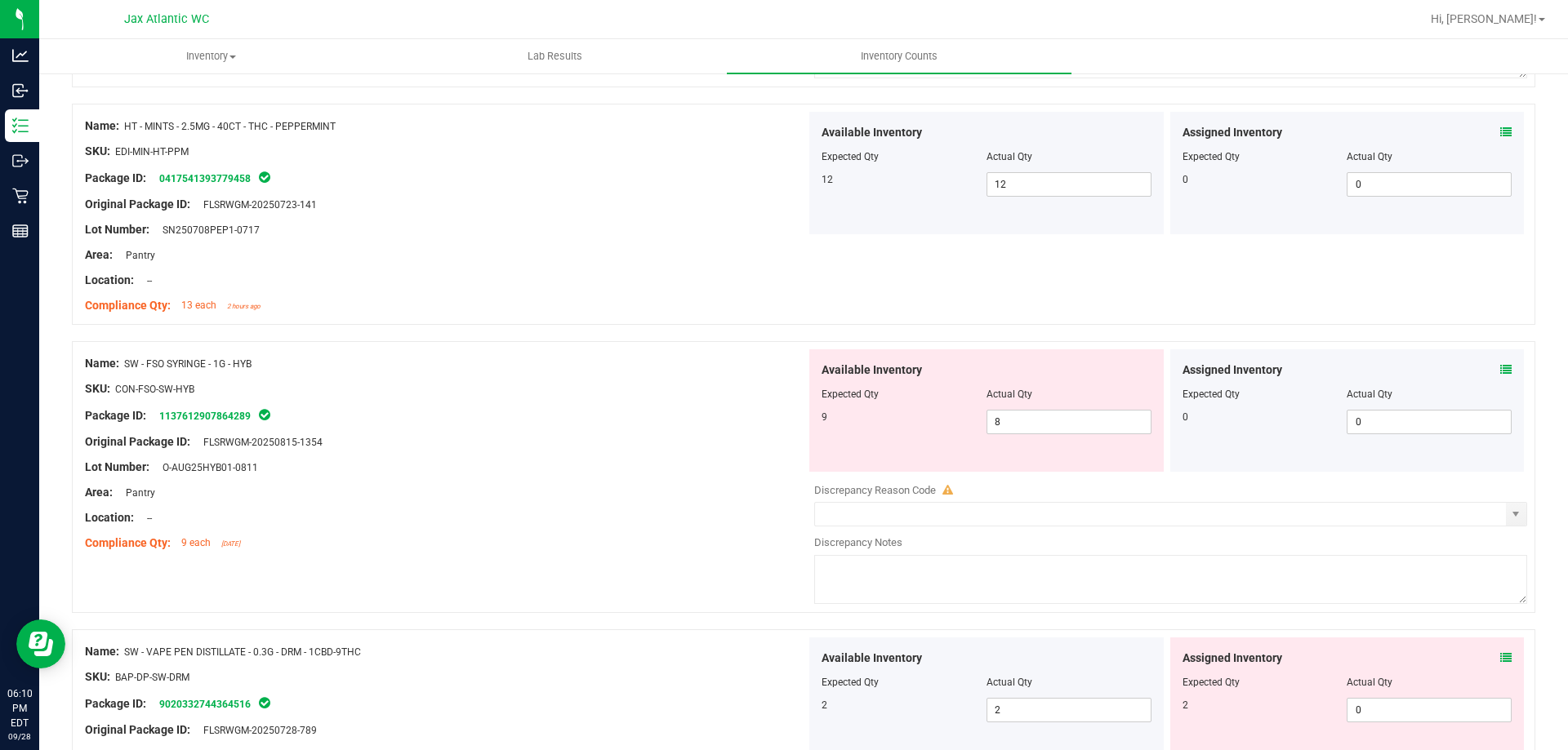
scroll to position [2041, 0]
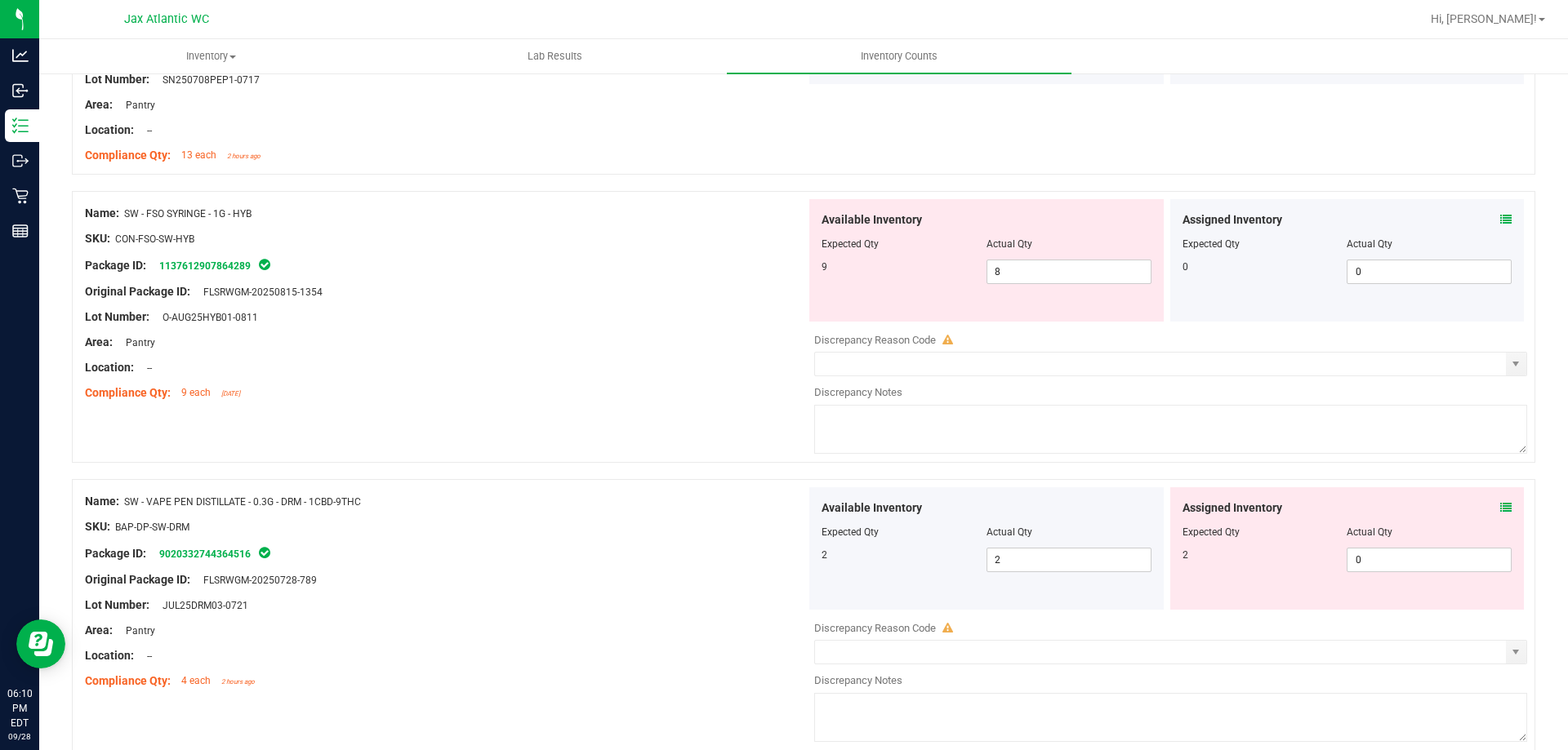
click at [1501, 505] on icon at bounding box center [1507, 508] width 12 height 12
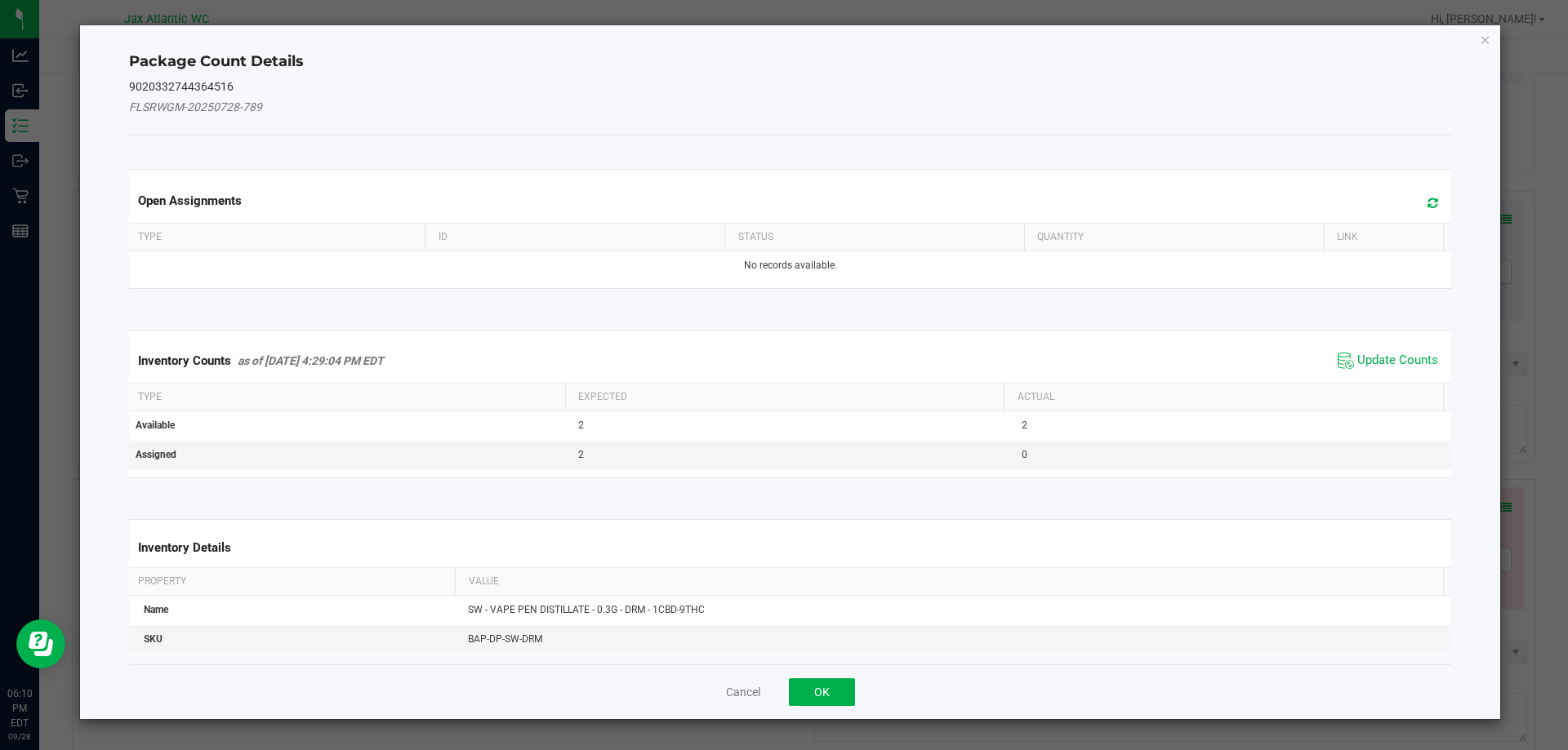
click at [1388, 376] on div "Inventory Counts as of [DATE] 4:29:04 PM EDT Update Counts" at bounding box center [790, 360] width 1330 height 44
click at [1376, 356] on span "Update Counts" at bounding box center [1397, 361] width 81 height 17
click at [1376, 356] on div "Inventory Counts as of [DATE] 4:29:04 PM EDT Update Counts" at bounding box center [790, 360] width 1330 height 43
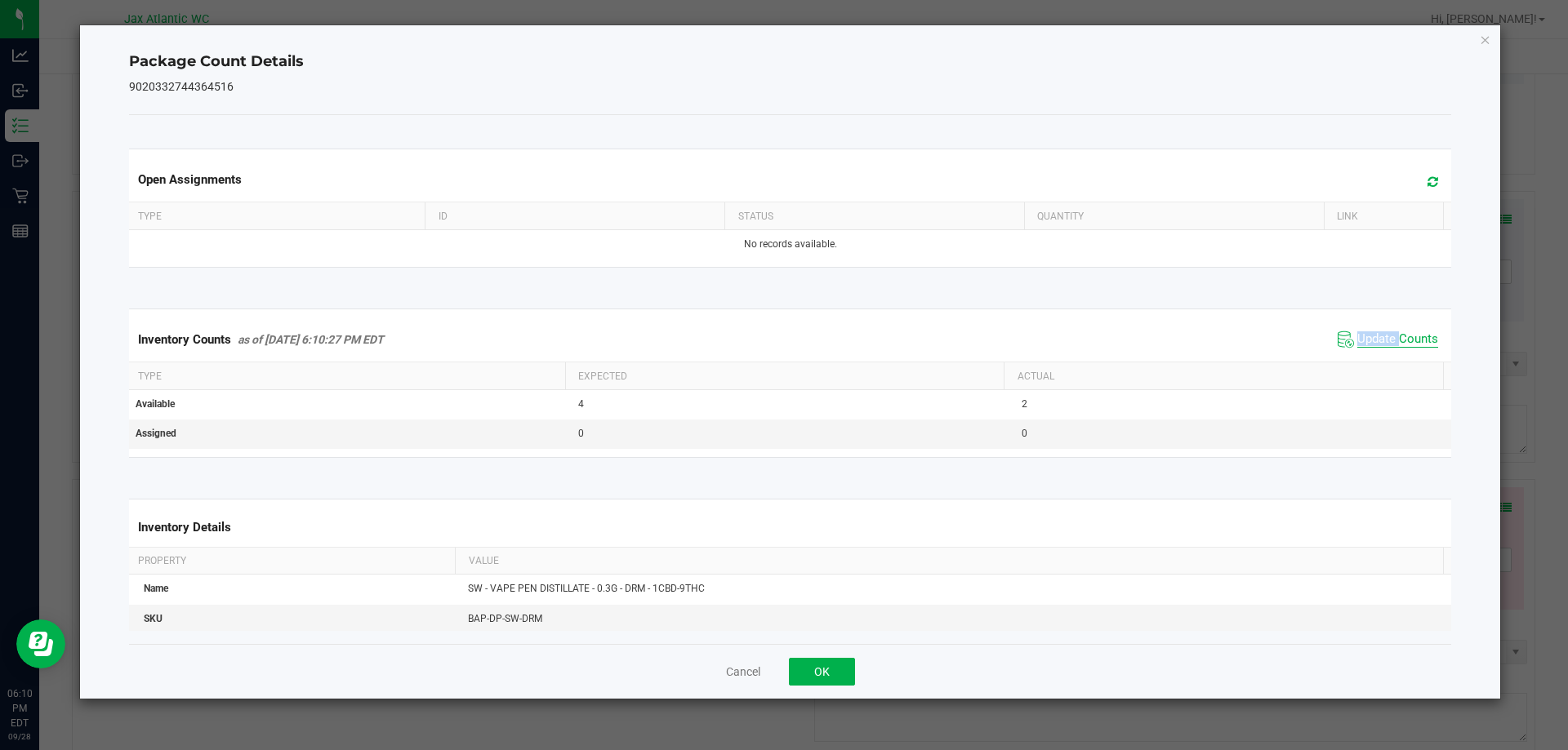
click at [1387, 345] on span "Update Counts" at bounding box center [1397, 339] width 81 height 17
click at [1387, 345] on span "Update Counts" at bounding box center [1397, 338] width 81 height 15
click at [823, 667] on button "OK" at bounding box center [823, 672] width 66 height 27
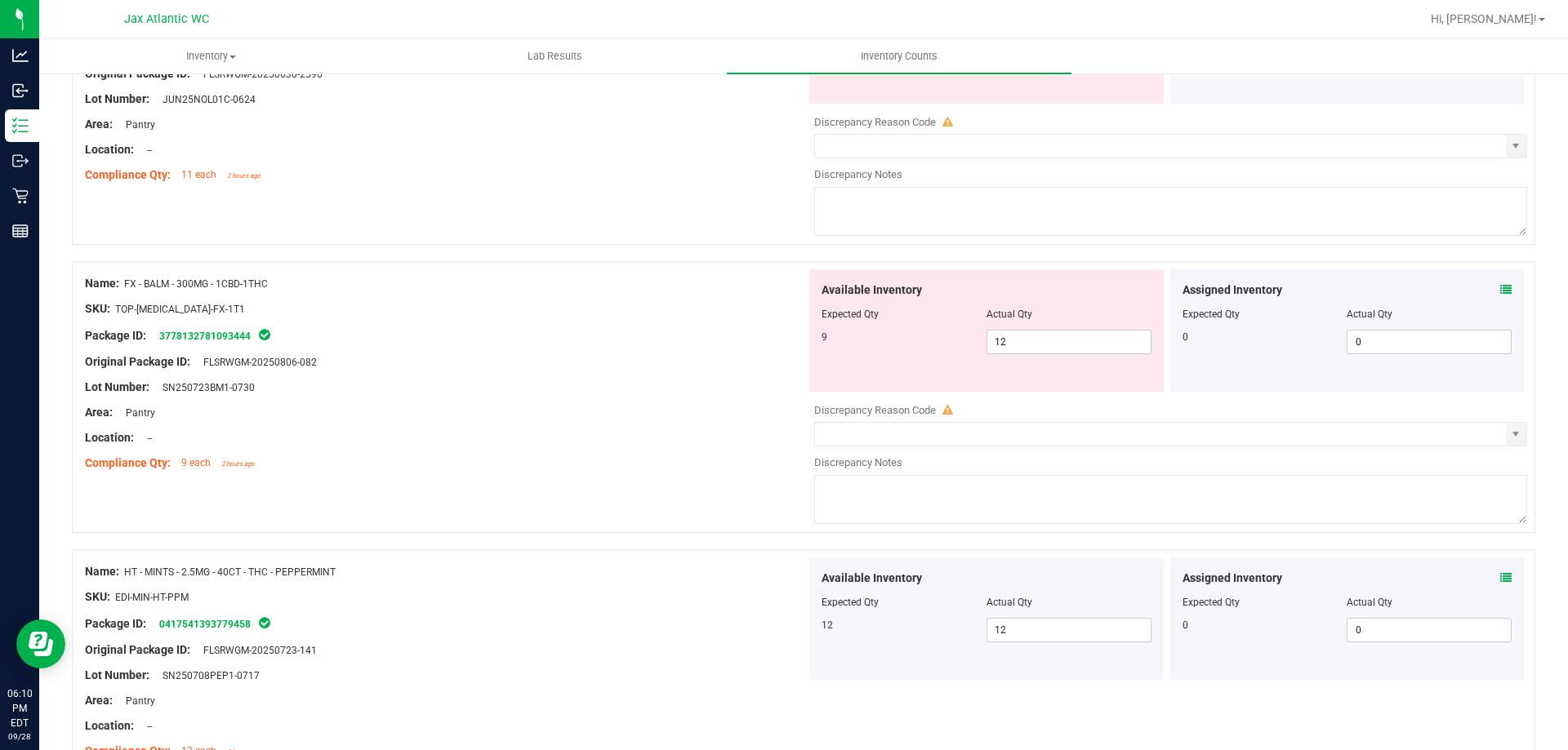
scroll to position [1306, 0]
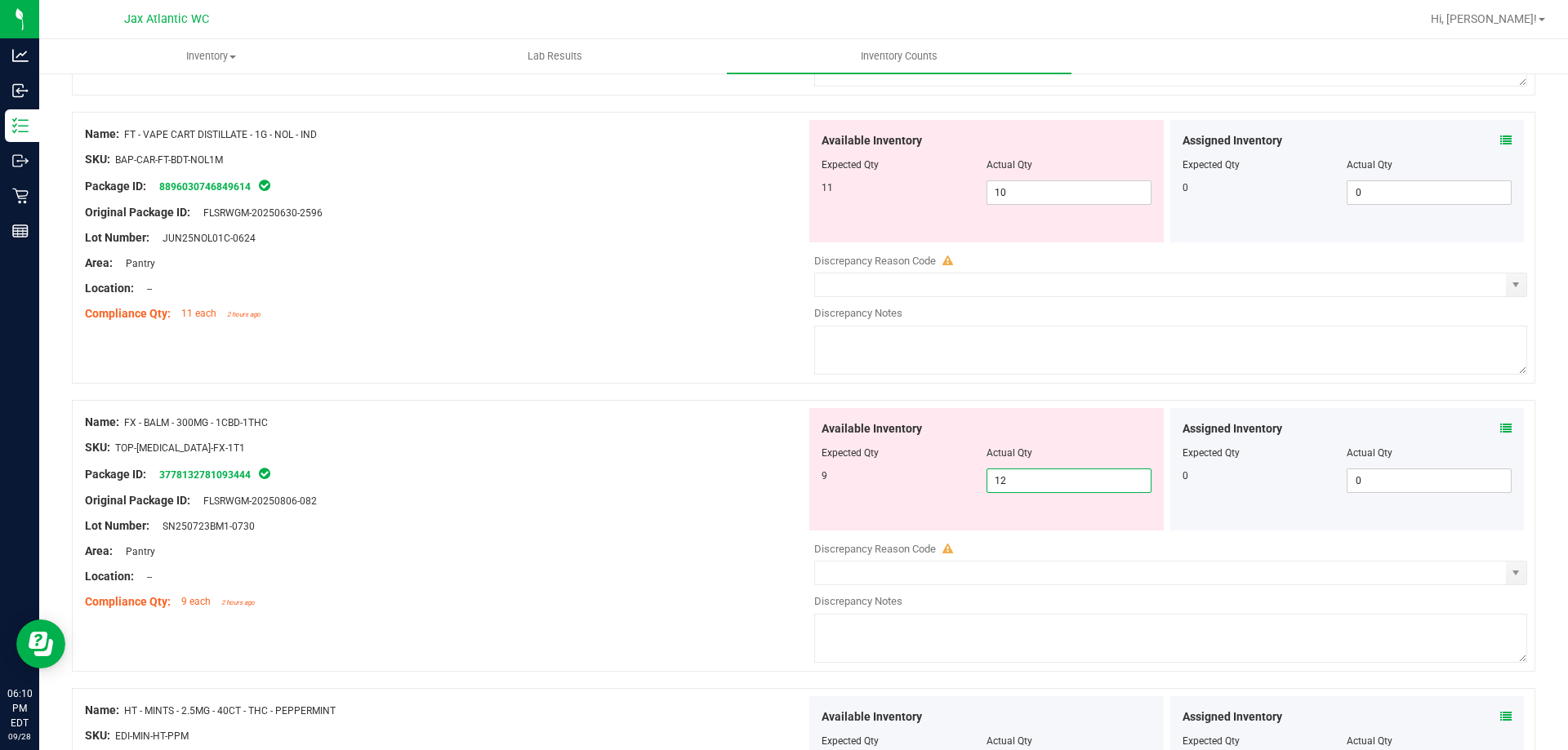
click at [1040, 479] on span "12 12" at bounding box center [1068, 480] width 165 height 24
click at [1040, 479] on input "12" at bounding box center [1068, 480] width 163 height 22
type input "9"
click at [436, 590] on div at bounding box center [445, 589] width 721 height 8
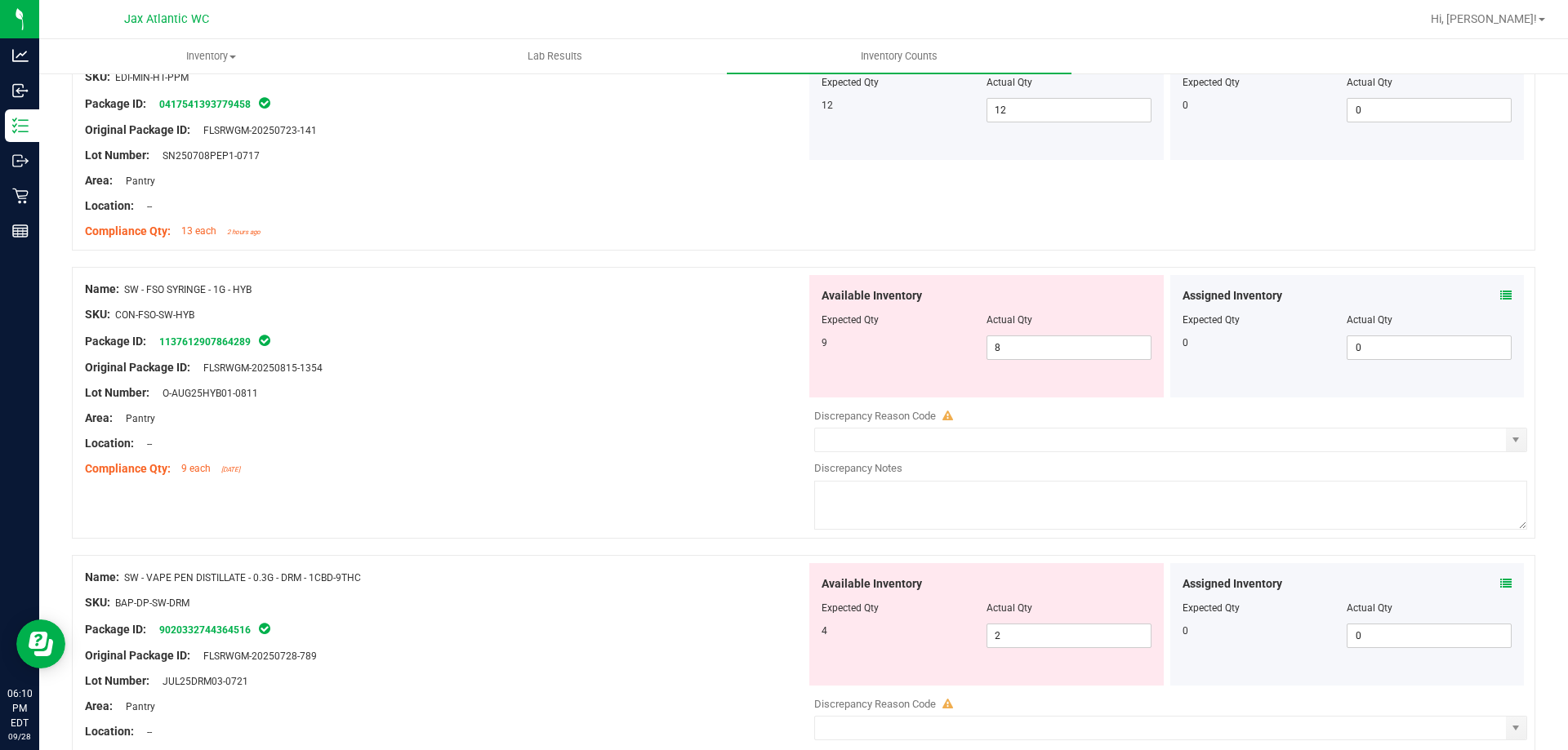
scroll to position [2041, 0]
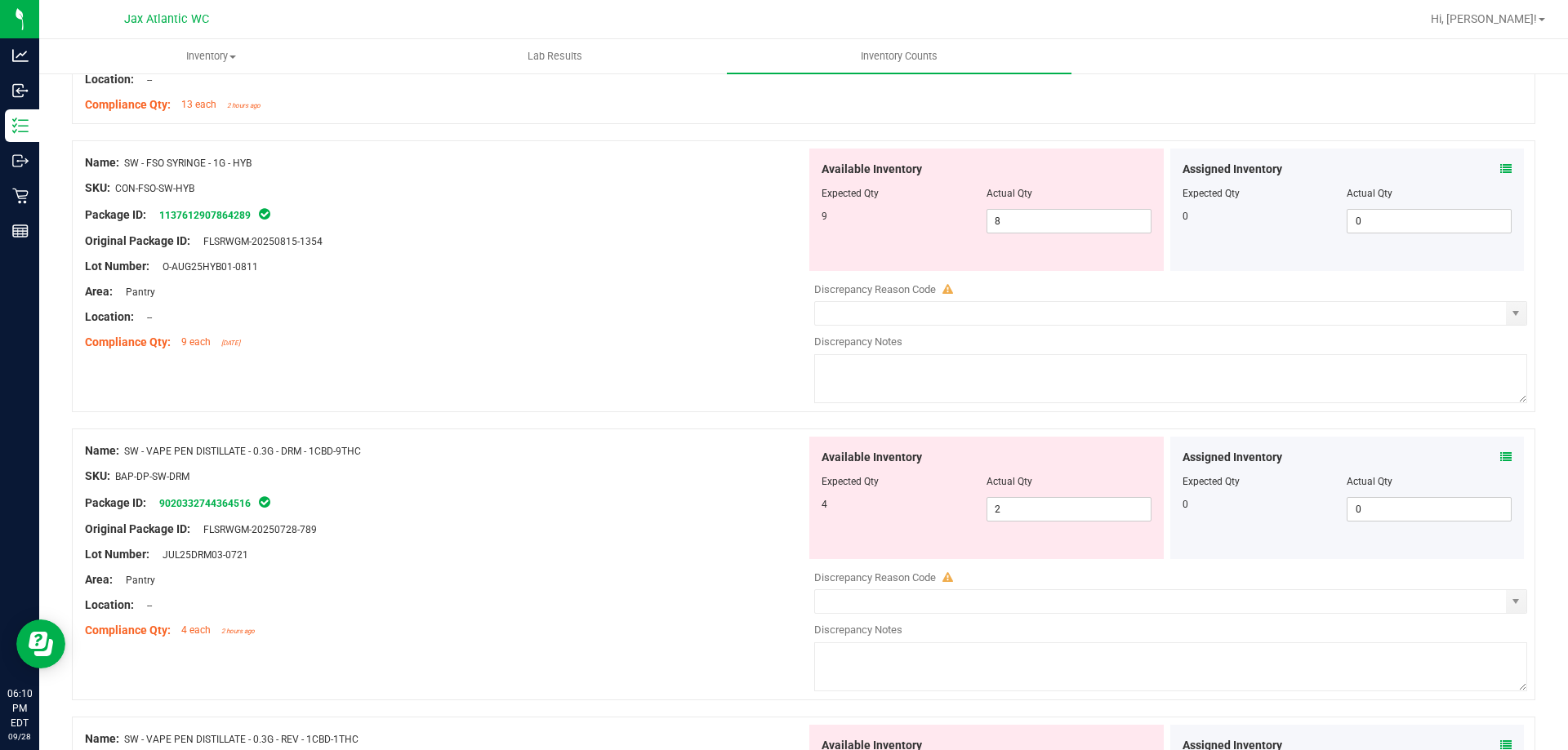
click at [1501, 456] on icon at bounding box center [1507, 457] width 12 height 12
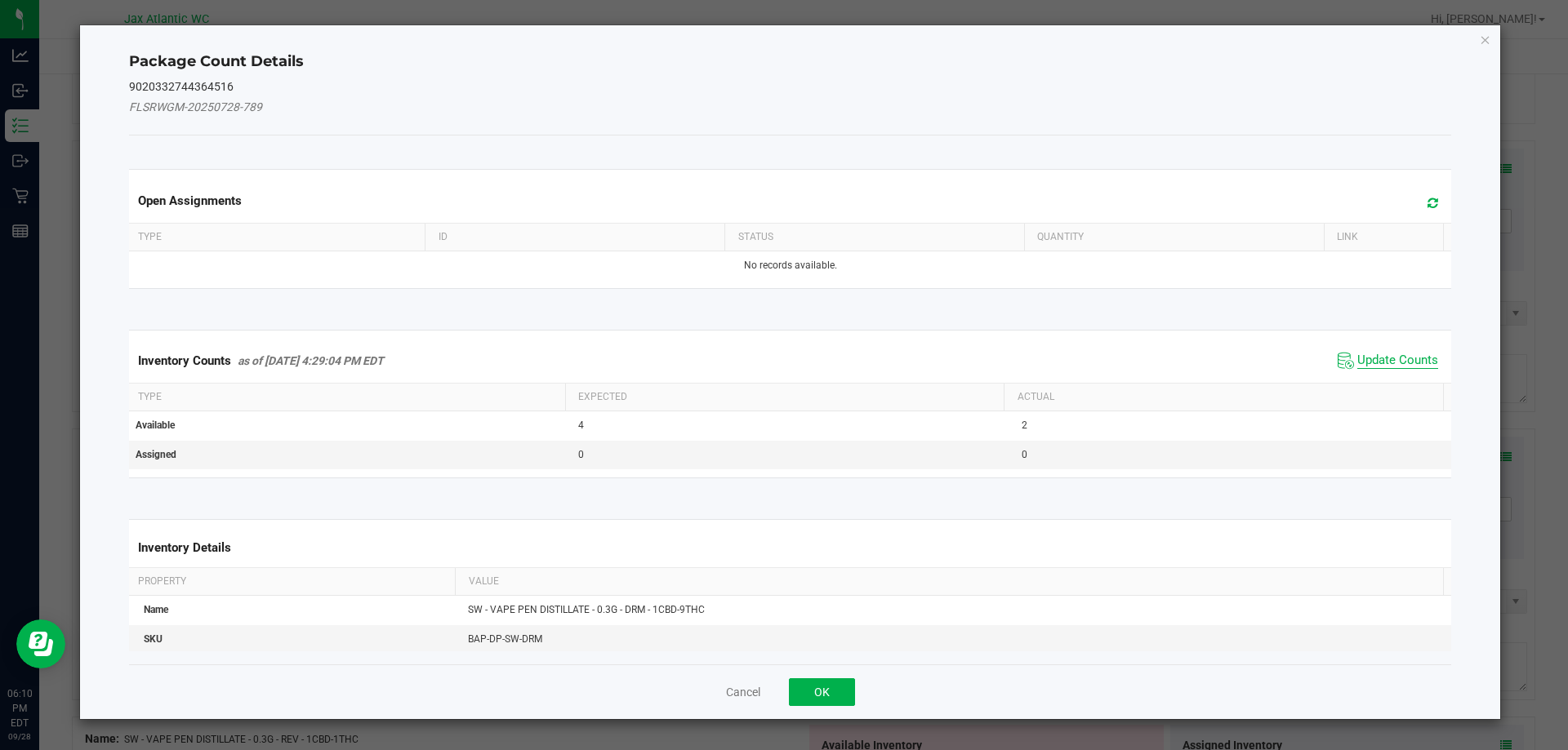
click at [1367, 353] on span "Update Counts" at bounding box center [1397, 361] width 81 height 17
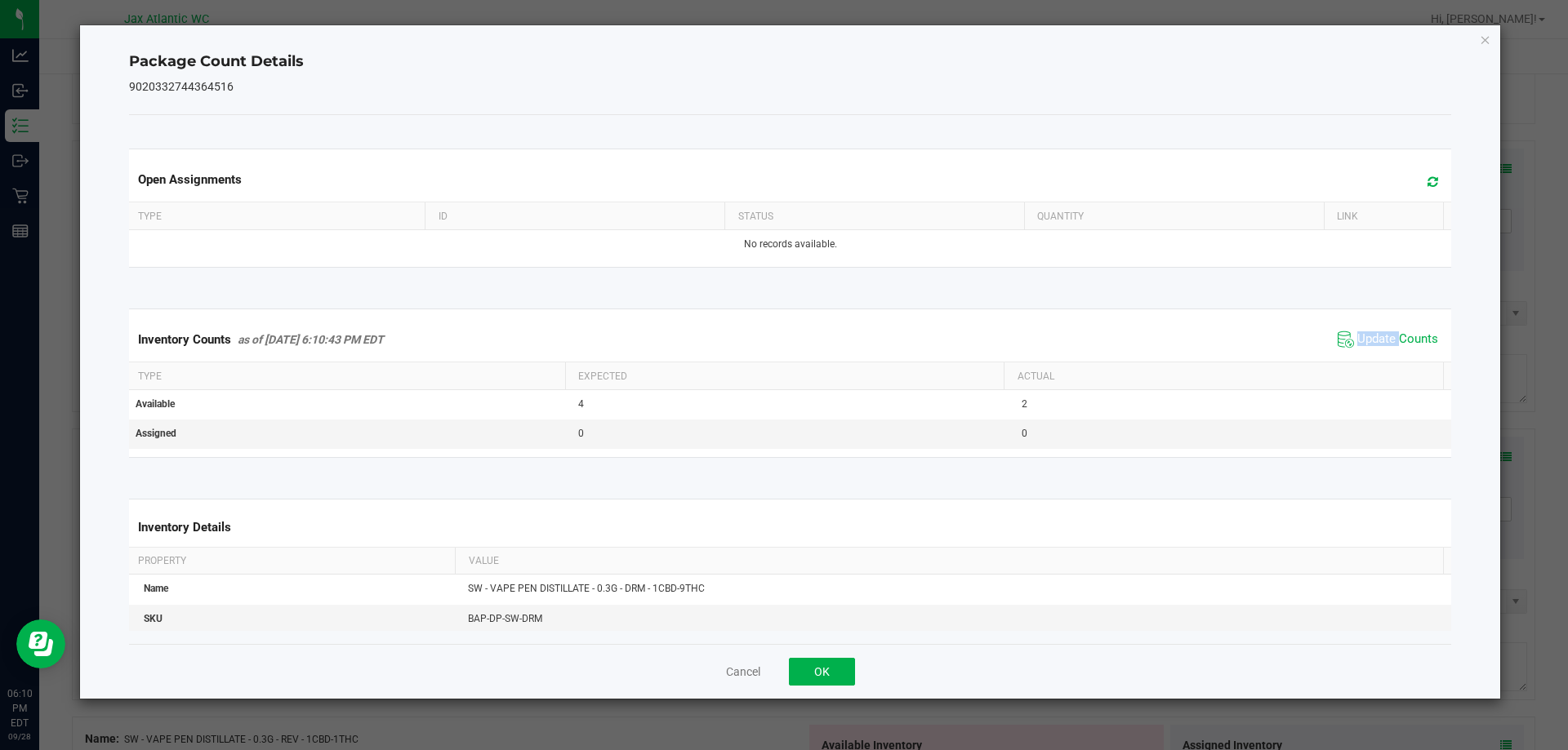
click at [1370, 351] on span "Update Counts" at bounding box center [1387, 339] width 108 height 24
click at [1371, 350] on span "Update Counts" at bounding box center [1387, 339] width 108 height 24
click at [1371, 349] on span "Update Counts" at bounding box center [1387, 339] width 108 height 24
click at [1374, 345] on span "Update Counts" at bounding box center [1397, 338] width 81 height 15
click at [1376, 343] on span "Update Counts" at bounding box center [1397, 339] width 81 height 17
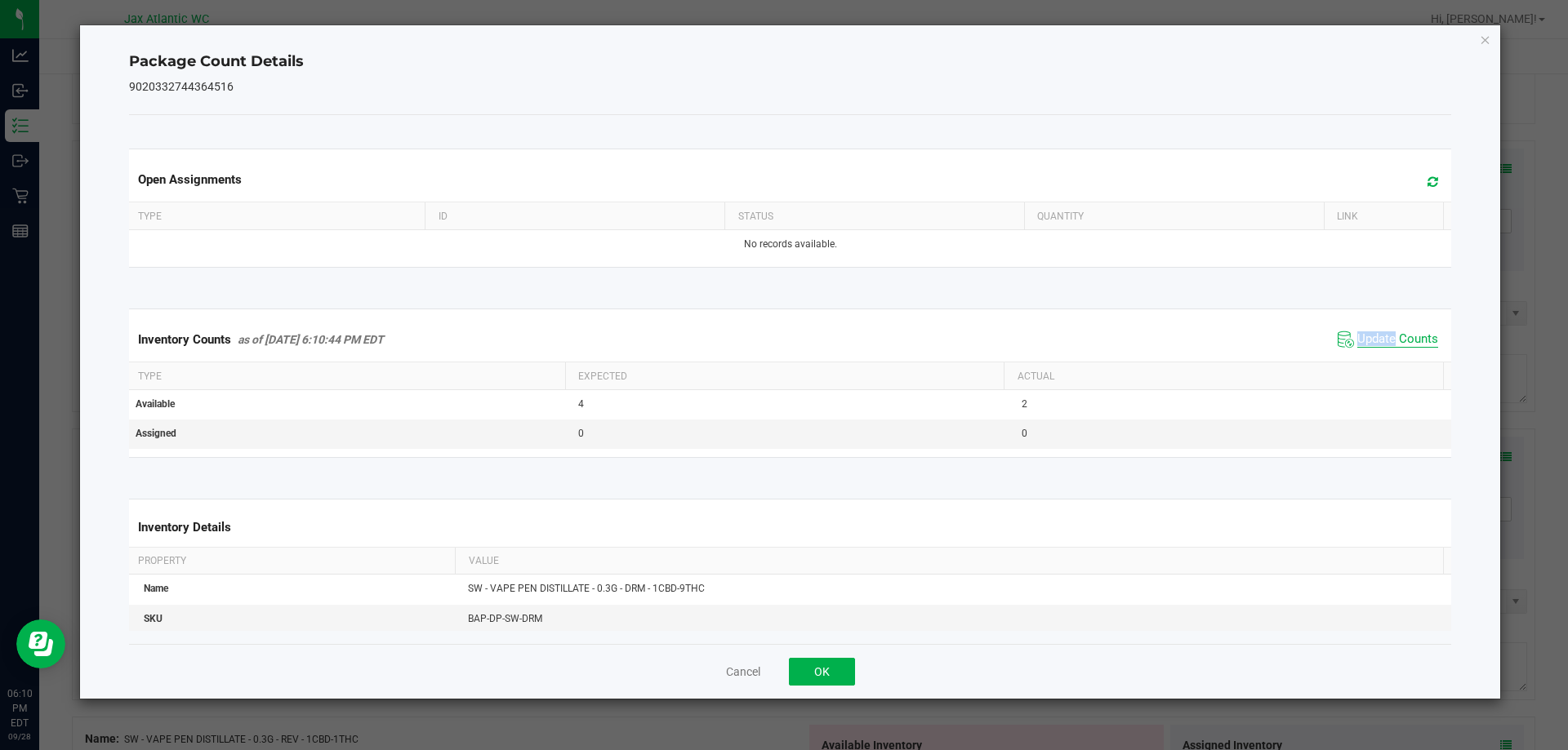
click at [1378, 340] on span "Update Counts" at bounding box center [1397, 339] width 81 height 17
click at [843, 652] on div "Cancel OK" at bounding box center [790, 671] width 1323 height 55
click at [828, 669] on button "OK" at bounding box center [823, 672] width 66 height 27
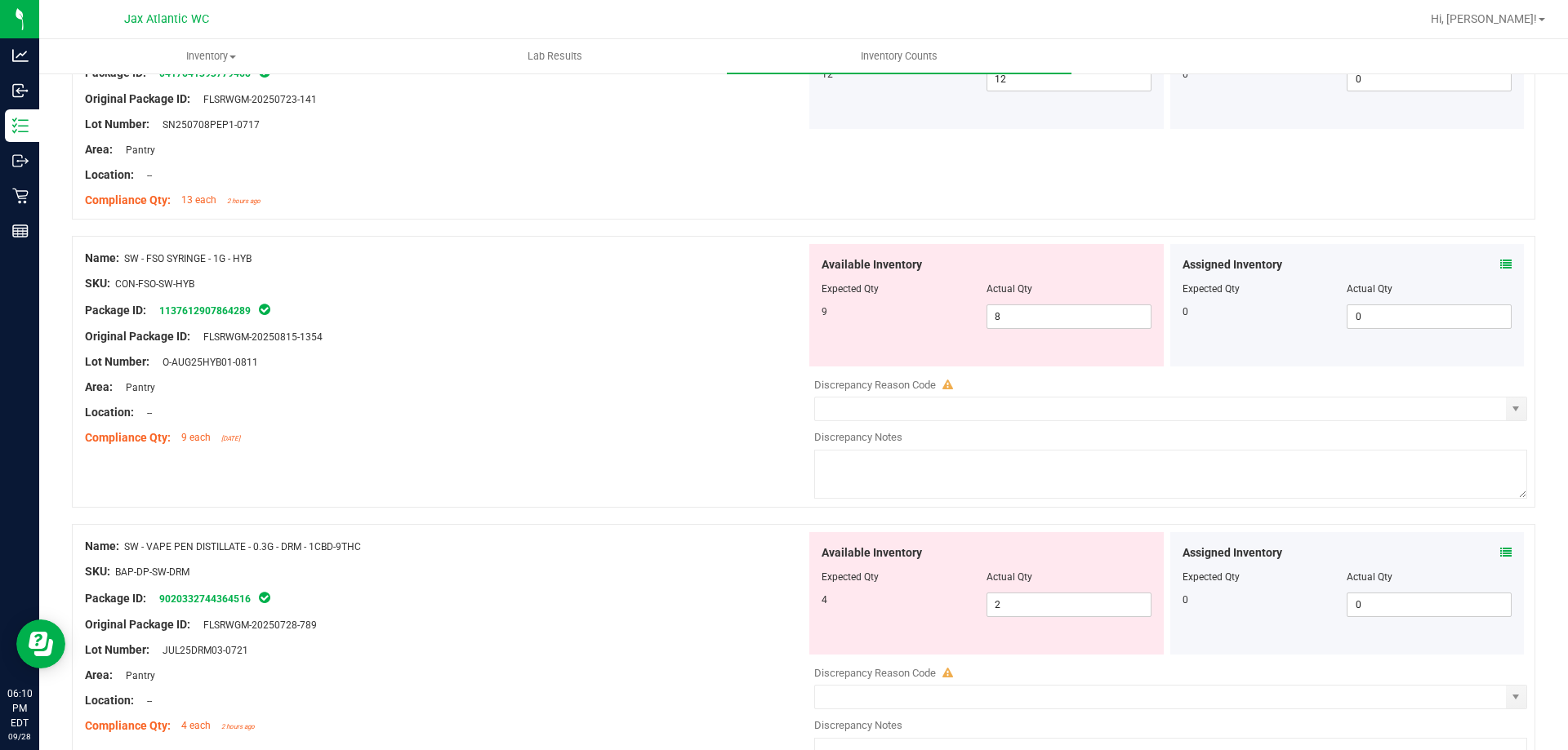
scroll to position [1796, 0]
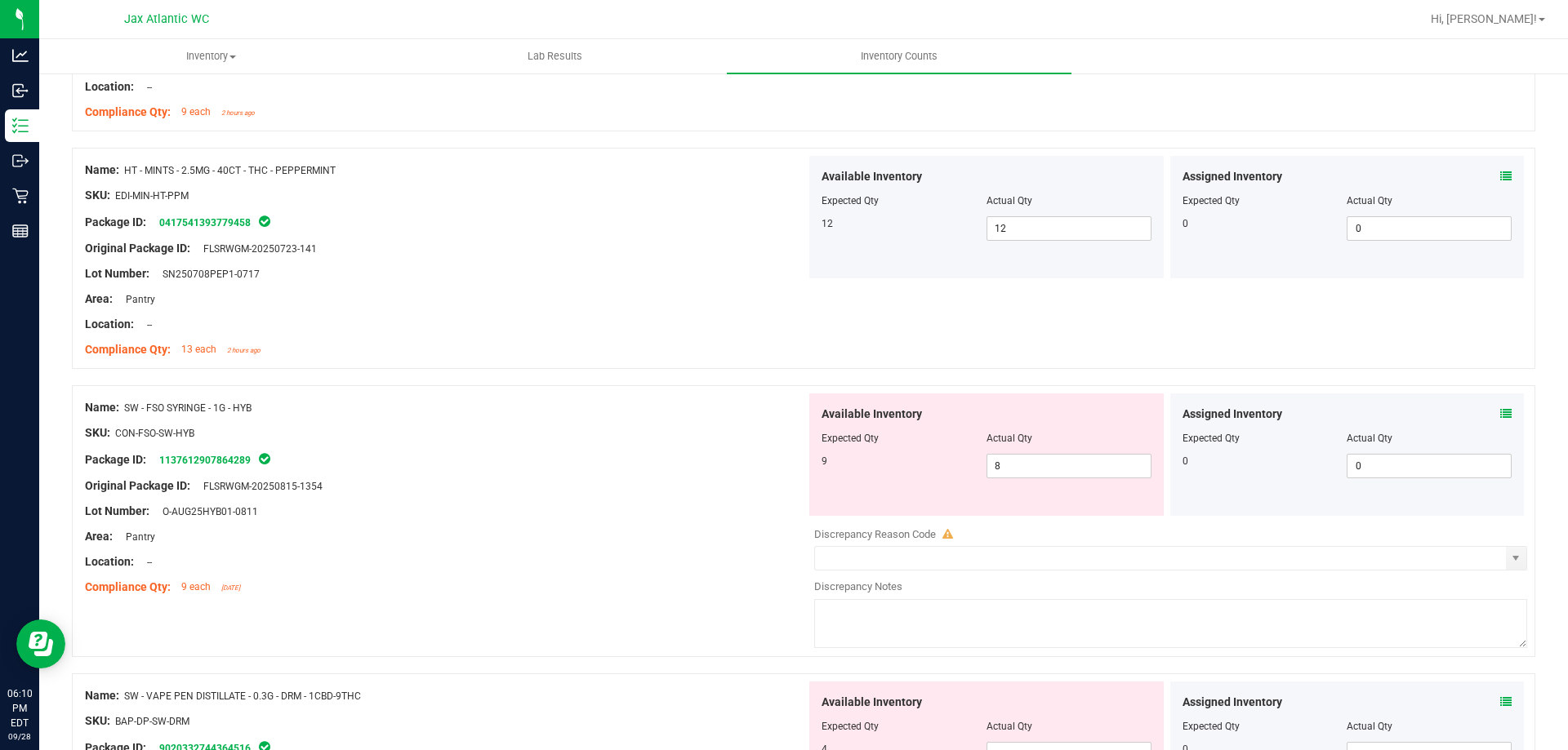
click at [1501, 416] on icon at bounding box center [1507, 414] width 12 height 12
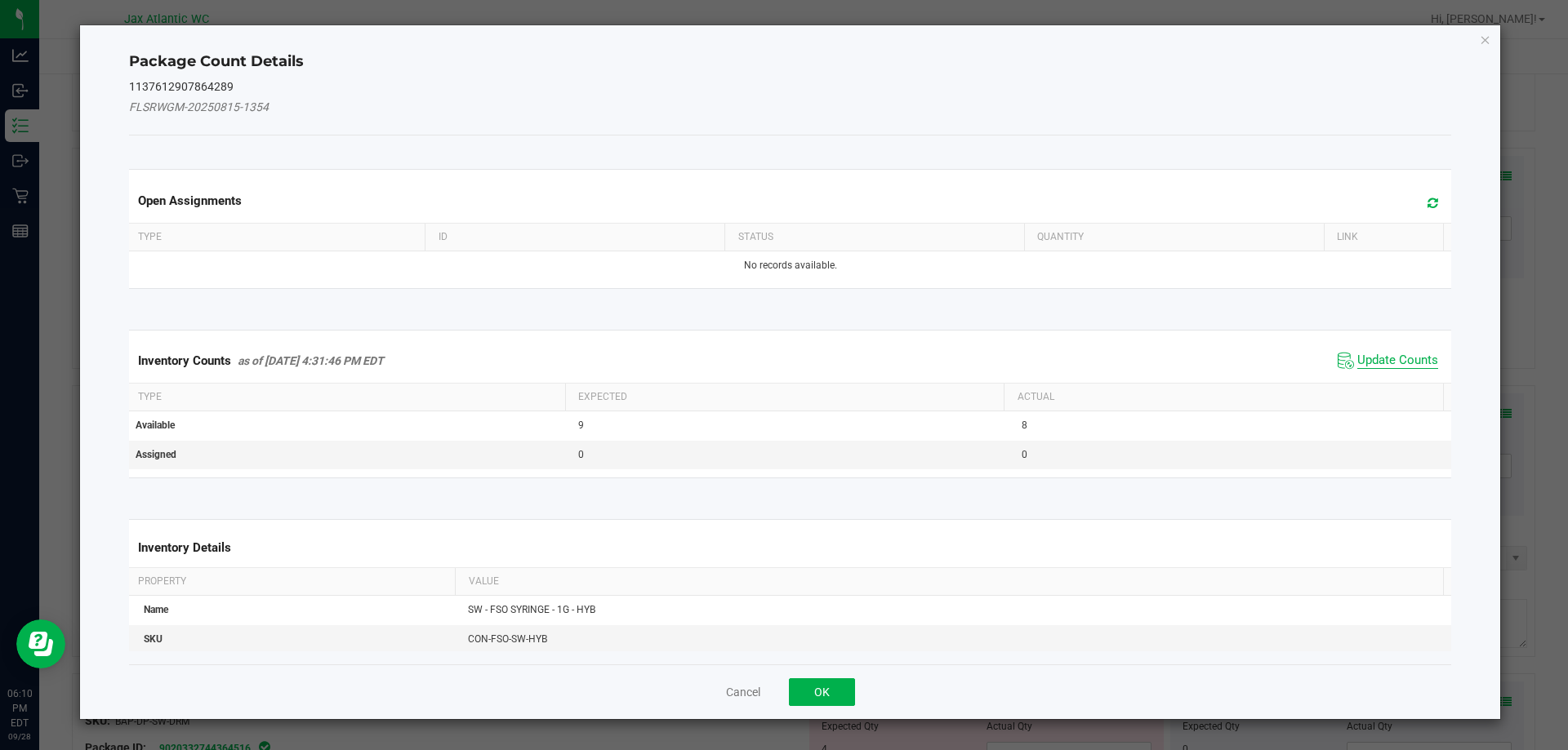
click at [1385, 360] on span "Update Counts" at bounding box center [1397, 361] width 81 height 17
click at [1385, 359] on div "Inventory Counts as of [DATE] 4:31:46 PM EDT Update Counts" at bounding box center [790, 360] width 1330 height 44
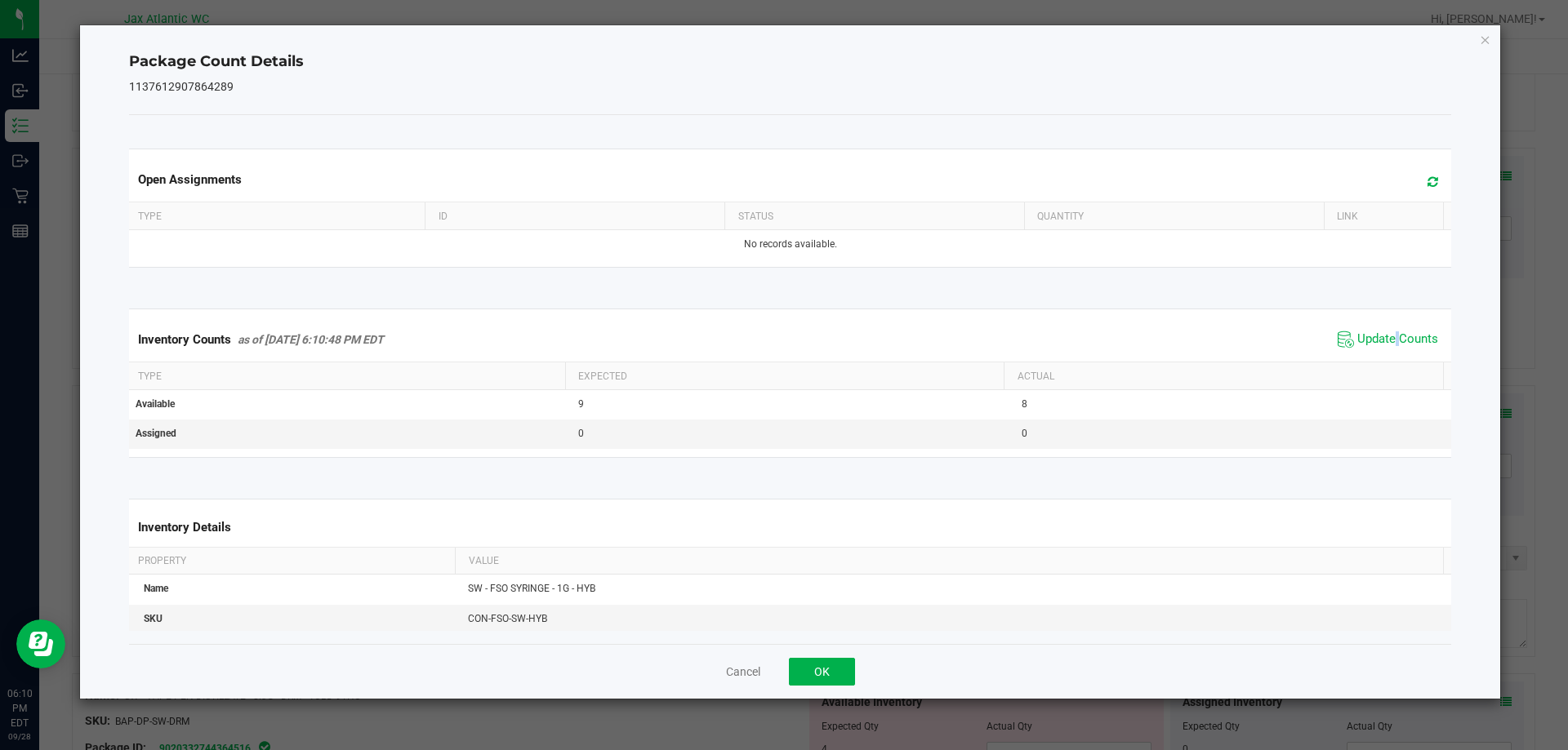
click at [1387, 355] on div "Inventory Counts as of [DATE] 6:10:48 PM EDT Update Counts" at bounding box center [790, 339] width 1330 height 44
click at [1388, 353] on div "Inventory Counts as of [DATE] 6:10:48 PM EDT Update Counts" at bounding box center [790, 339] width 1330 height 44
click at [1390, 353] on div "Inventory Counts as of [DATE] 6:10:48 PM EDT Update Counts" at bounding box center [790, 339] width 1330 height 44
click at [1378, 341] on span "Update Counts" at bounding box center [1397, 339] width 81 height 17
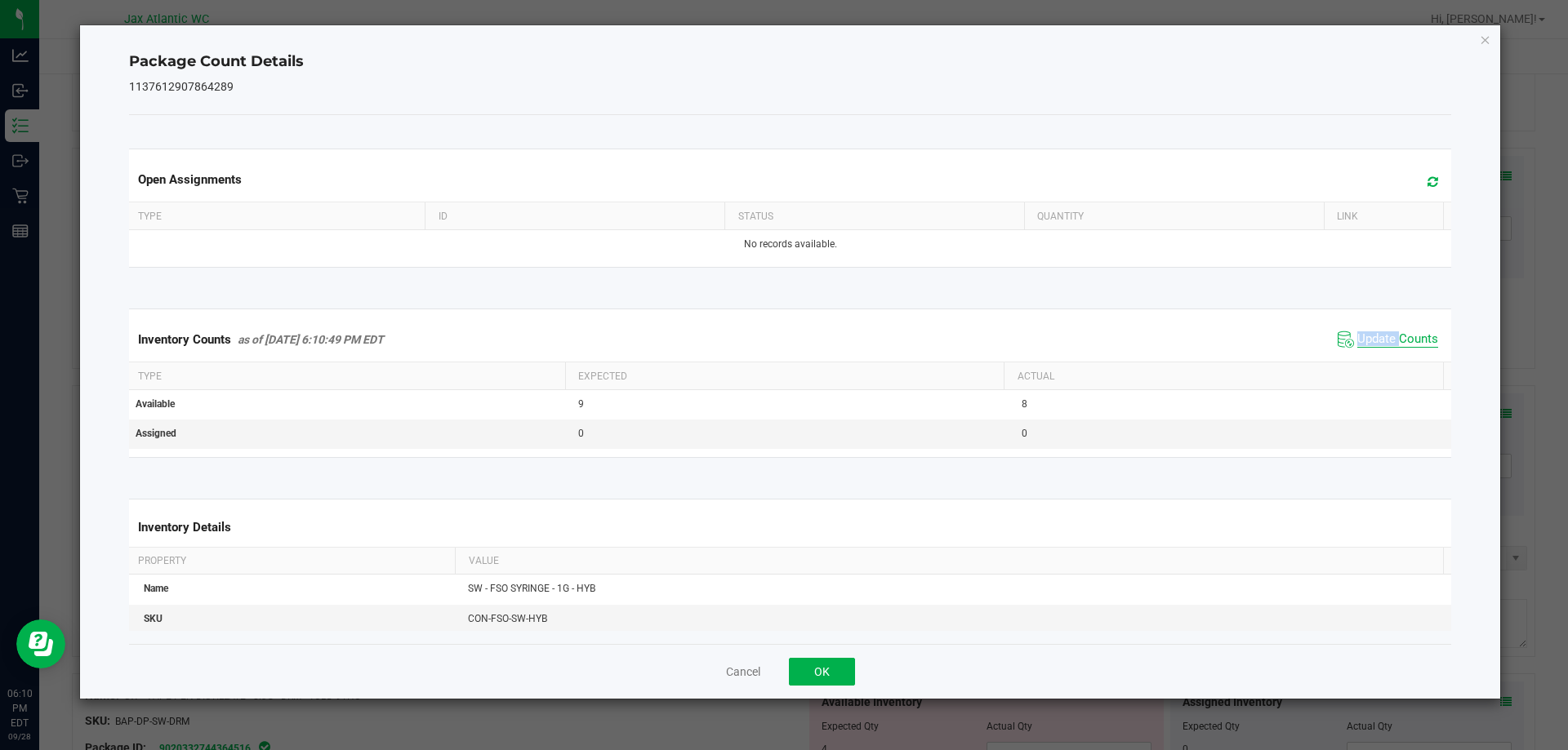
click at [1378, 341] on span "Update Counts" at bounding box center [1397, 339] width 81 height 17
click at [839, 665] on button "OK" at bounding box center [823, 672] width 66 height 27
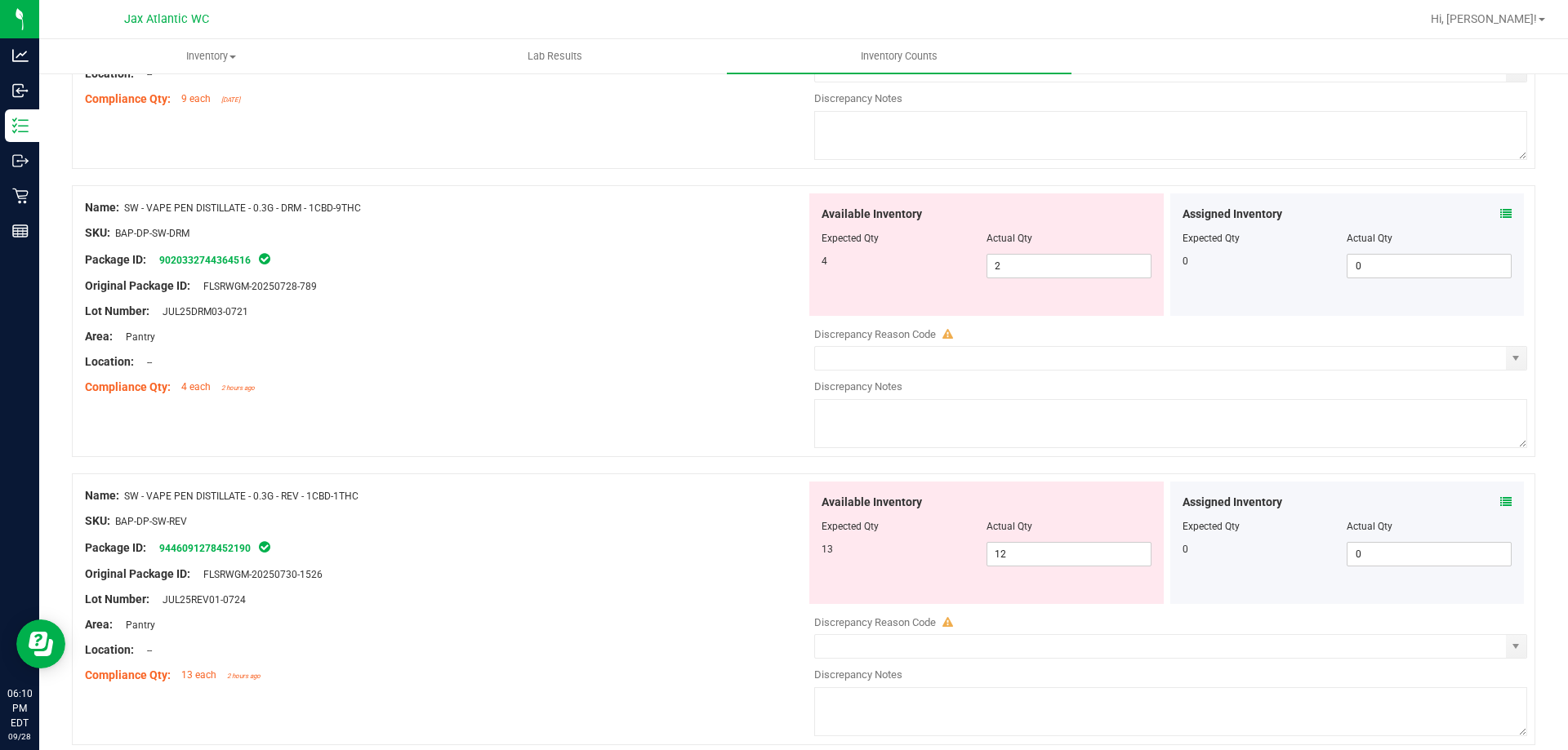
scroll to position [2286, 0]
click at [1501, 503] on icon at bounding box center [1507, 500] width 12 height 12
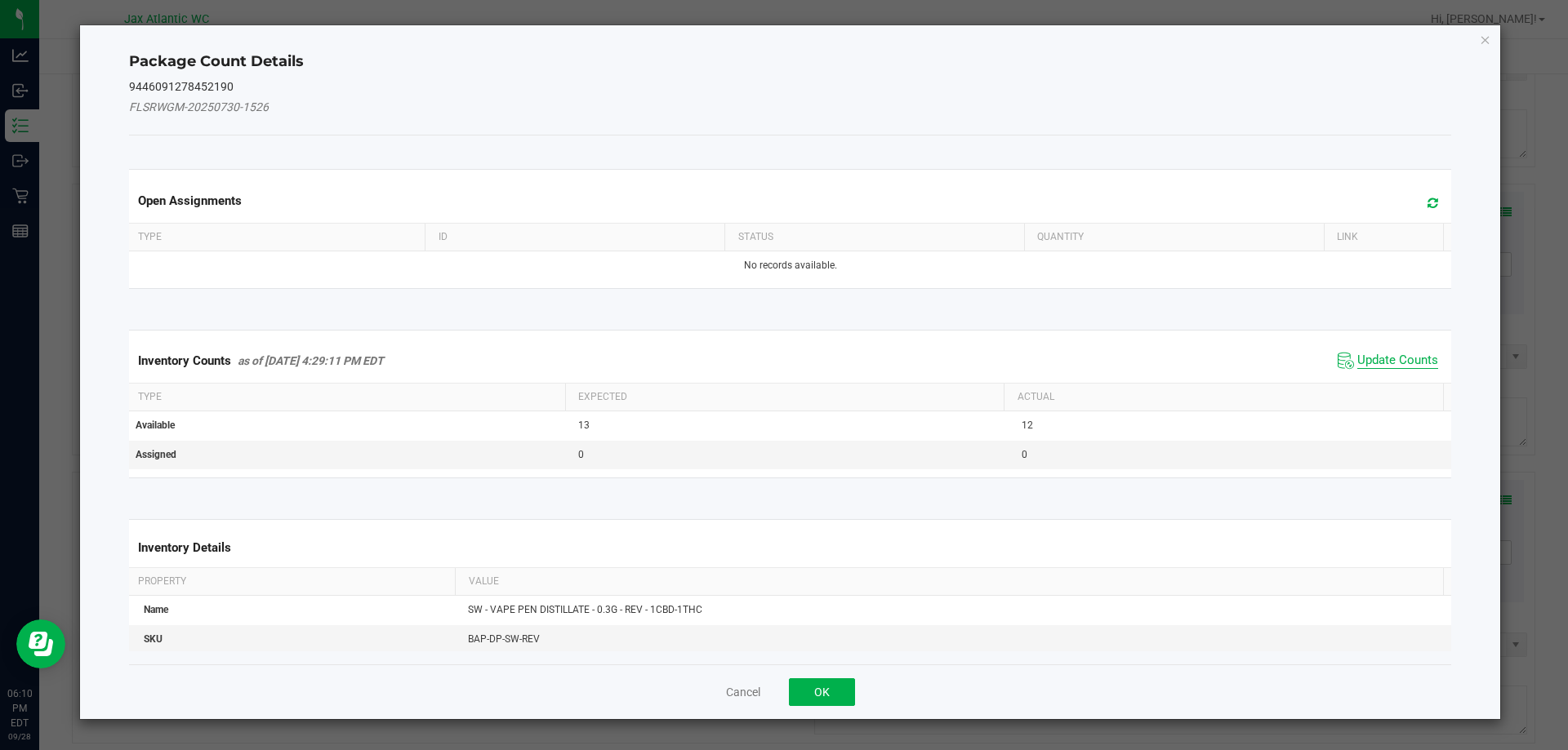
click at [1396, 367] on span "Update Counts" at bounding box center [1397, 361] width 81 height 17
click at [1395, 363] on kendo-grid "Inventory Counts as of [DATE] 4:29:11 PM EDT Update Counts Type Expected Actual…" at bounding box center [790, 403] width 1347 height 147
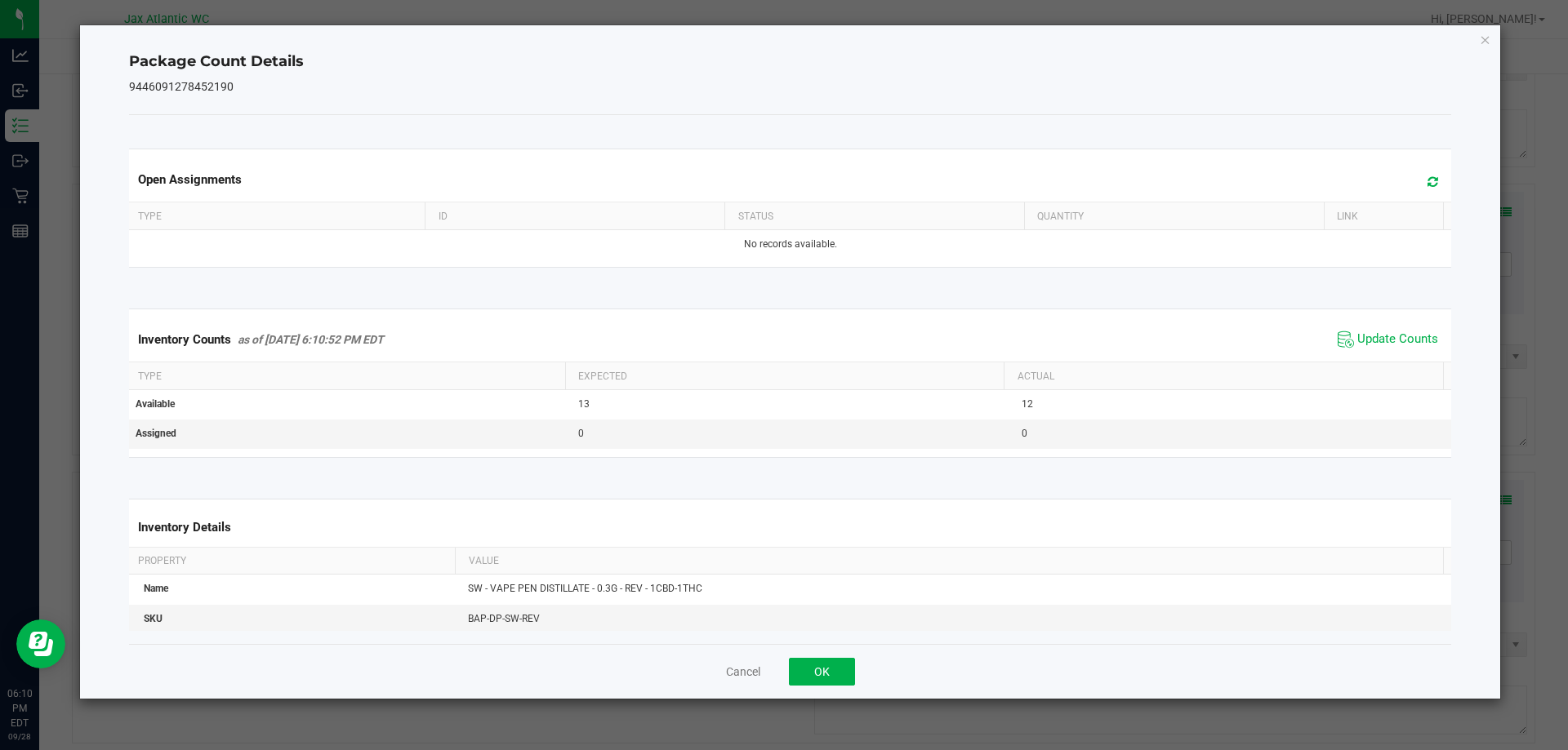
click at [1394, 358] on div "Inventory Counts as of [DATE] 6:10:52 PM EDT Update Counts" at bounding box center [790, 339] width 1330 height 44
click at [1392, 339] on span "Update Counts" at bounding box center [1397, 339] width 81 height 17
click at [1392, 338] on span "Update Counts" at bounding box center [1397, 339] width 81 height 17
click at [1392, 338] on span "Update Counts" at bounding box center [1397, 338] width 81 height 15
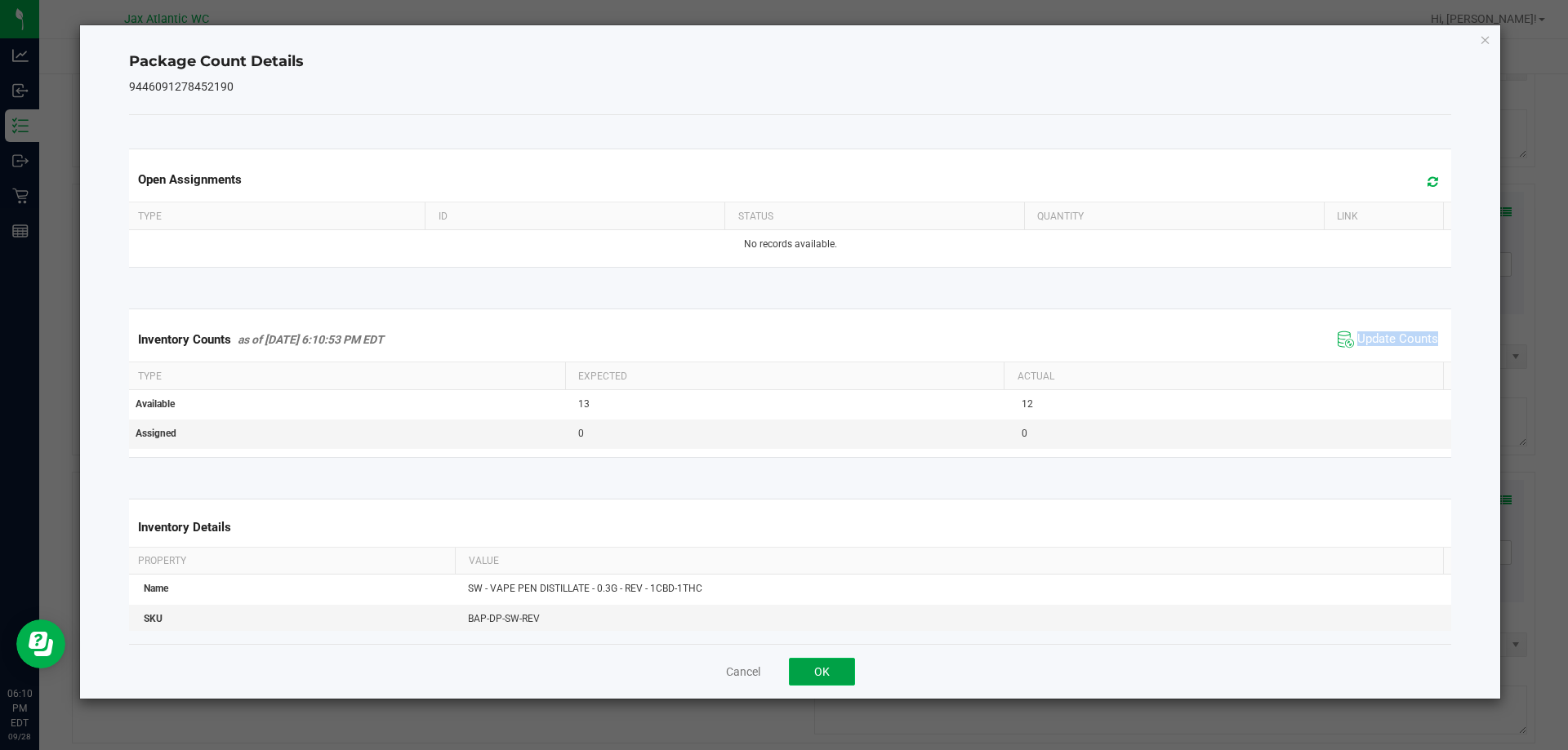
click at [835, 675] on button "OK" at bounding box center [823, 672] width 66 height 27
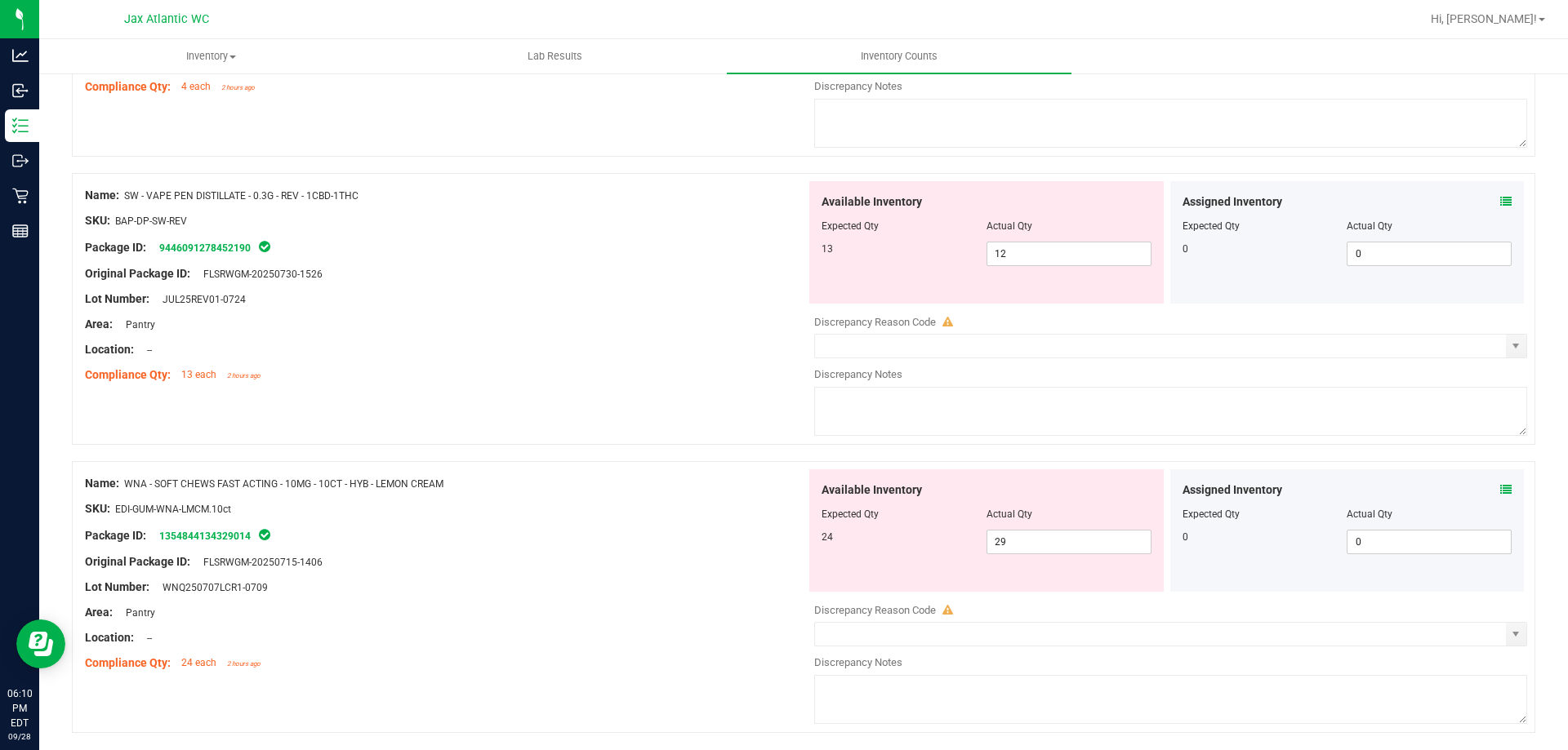
scroll to position [2639, 0]
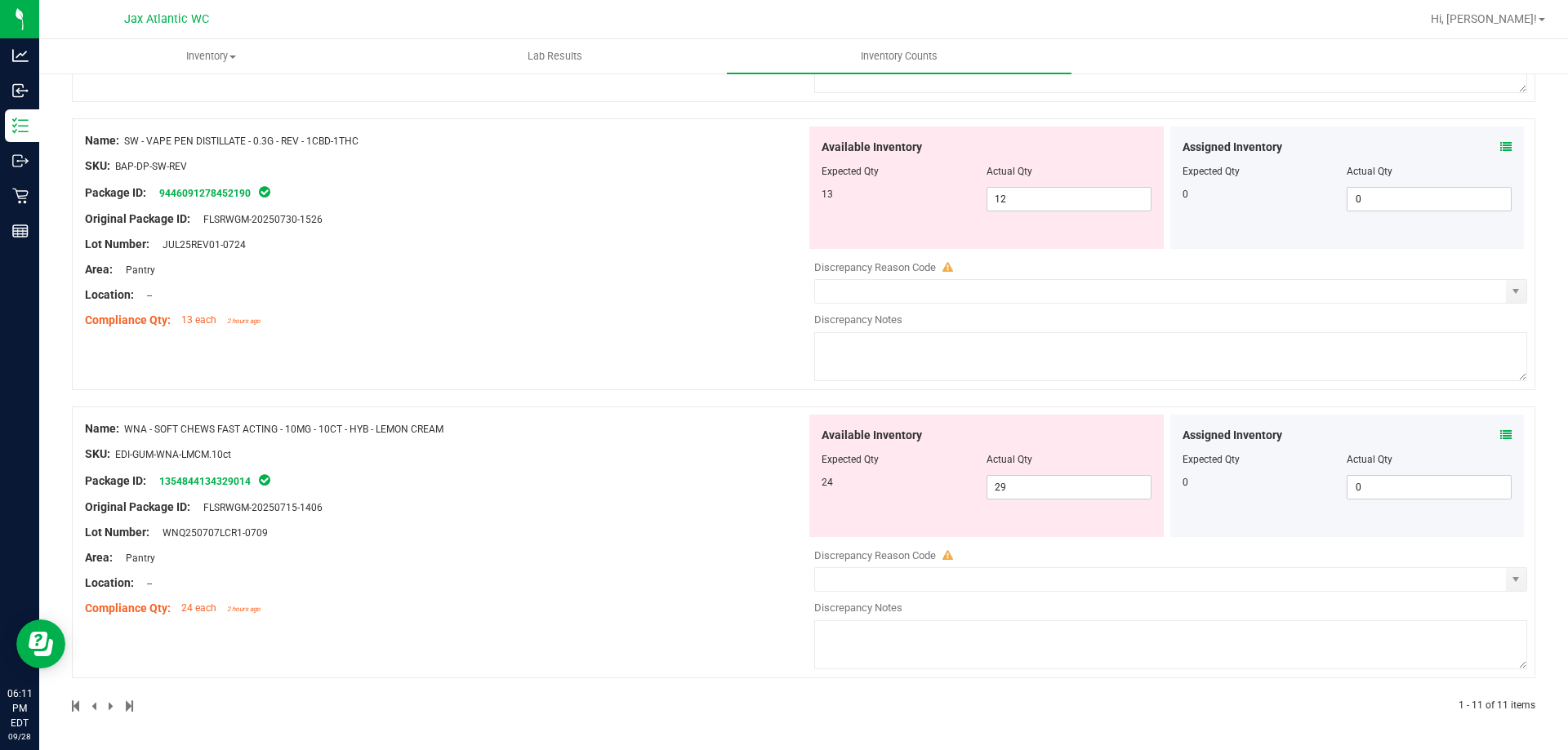
click at [1501, 433] on icon at bounding box center [1507, 435] width 12 height 12
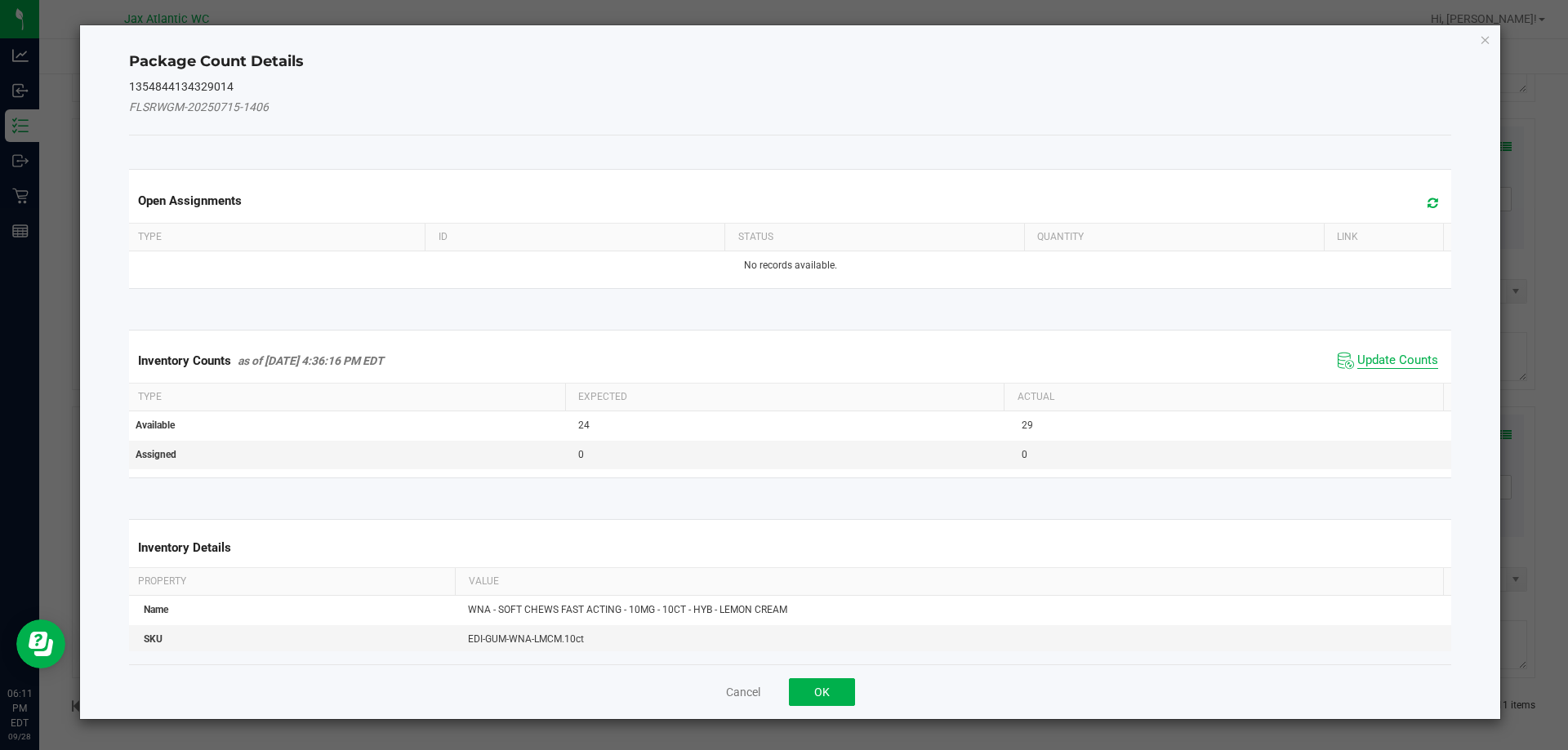
click at [1362, 366] on span "Update Counts" at bounding box center [1397, 361] width 81 height 17
drag, startPoint x: 1366, startPoint y: 361, endPoint x: 1380, endPoint y: 347, distance: 19.8
click at [1369, 358] on div "Inventory Counts as of [DATE] 4:36:16 PM EDT Update Counts" at bounding box center [790, 360] width 1330 height 43
click at [1380, 353] on span "Update Counts" at bounding box center [1397, 360] width 81 height 15
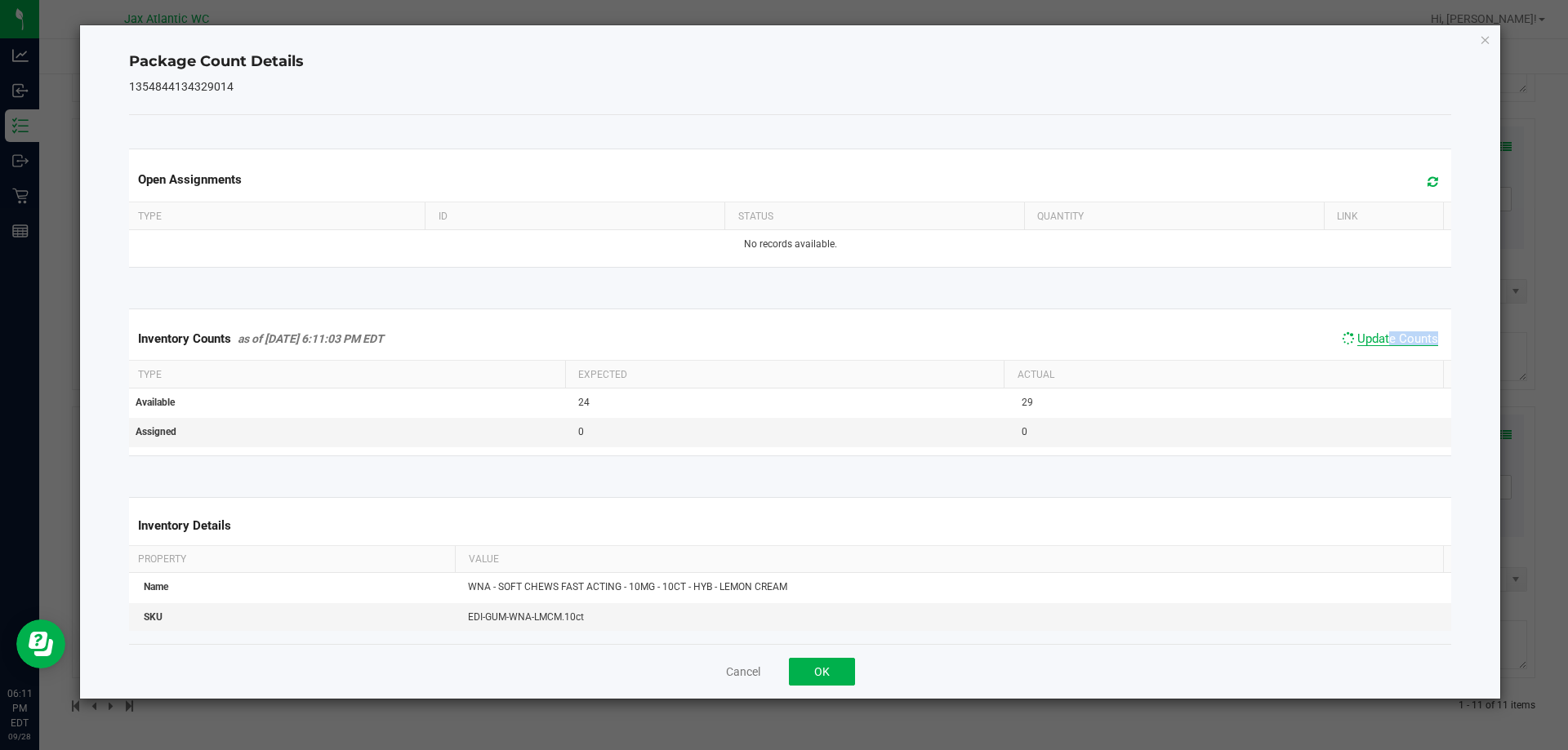
click at [1382, 337] on span "Update Counts" at bounding box center [1397, 338] width 81 height 15
click at [1382, 336] on span "Update Counts" at bounding box center [1397, 338] width 81 height 15
click at [1381, 337] on span "Update Counts" at bounding box center [1397, 338] width 81 height 15
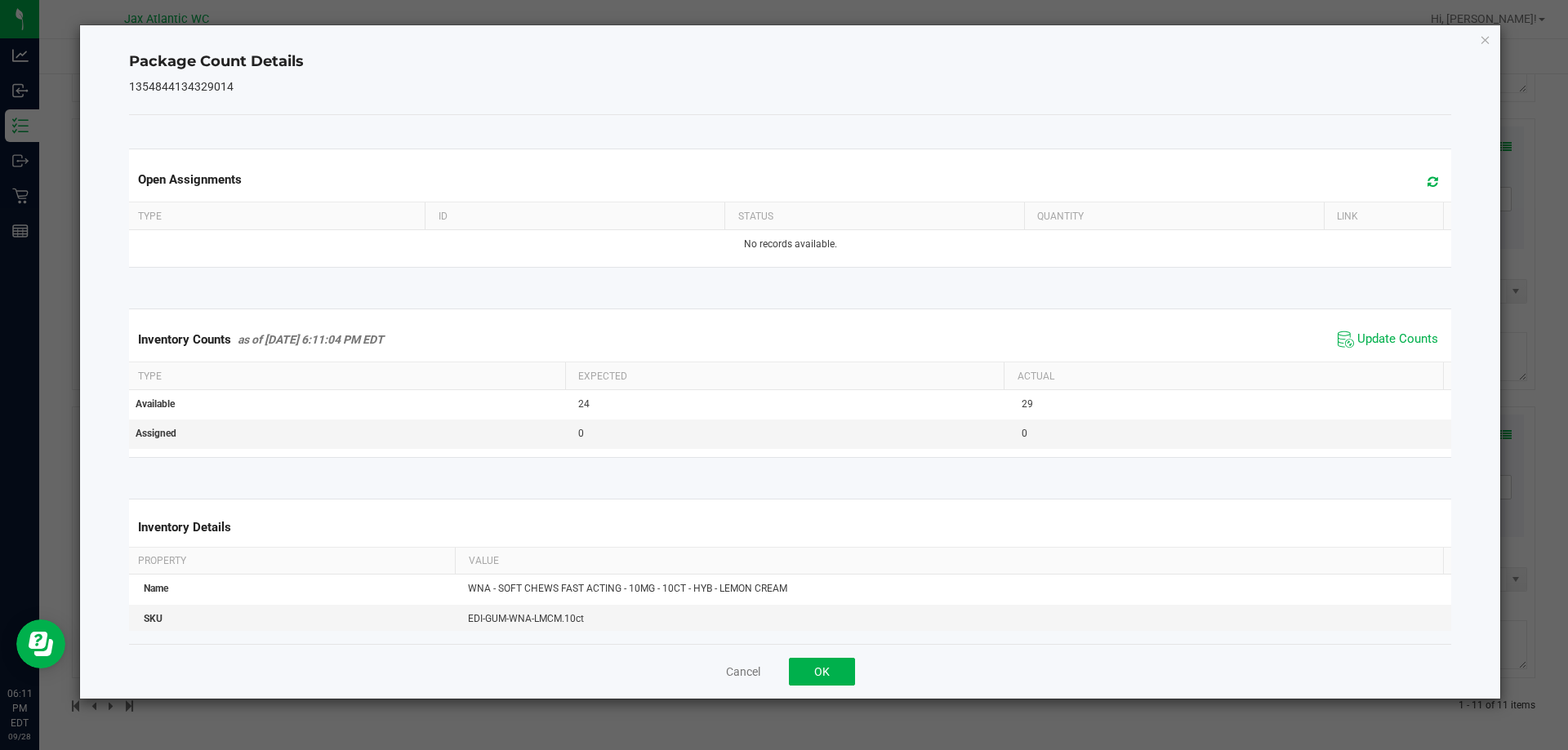
click at [785, 681] on div "Cancel OK" at bounding box center [790, 671] width 1323 height 55
click at [818, 669] on button "OK" at bounding box center [823, 672] width 66 height 27
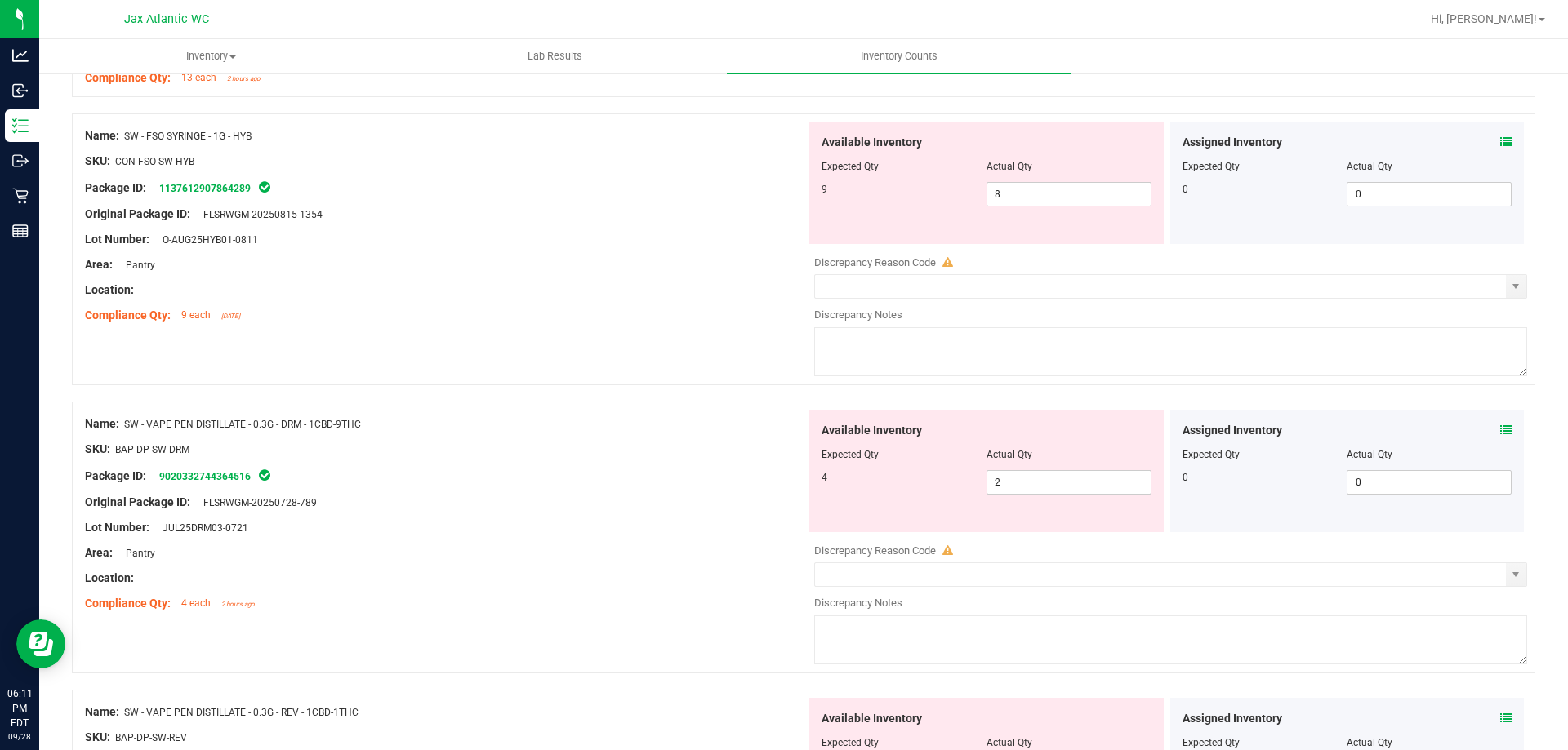
scroll to position [1905, 0]
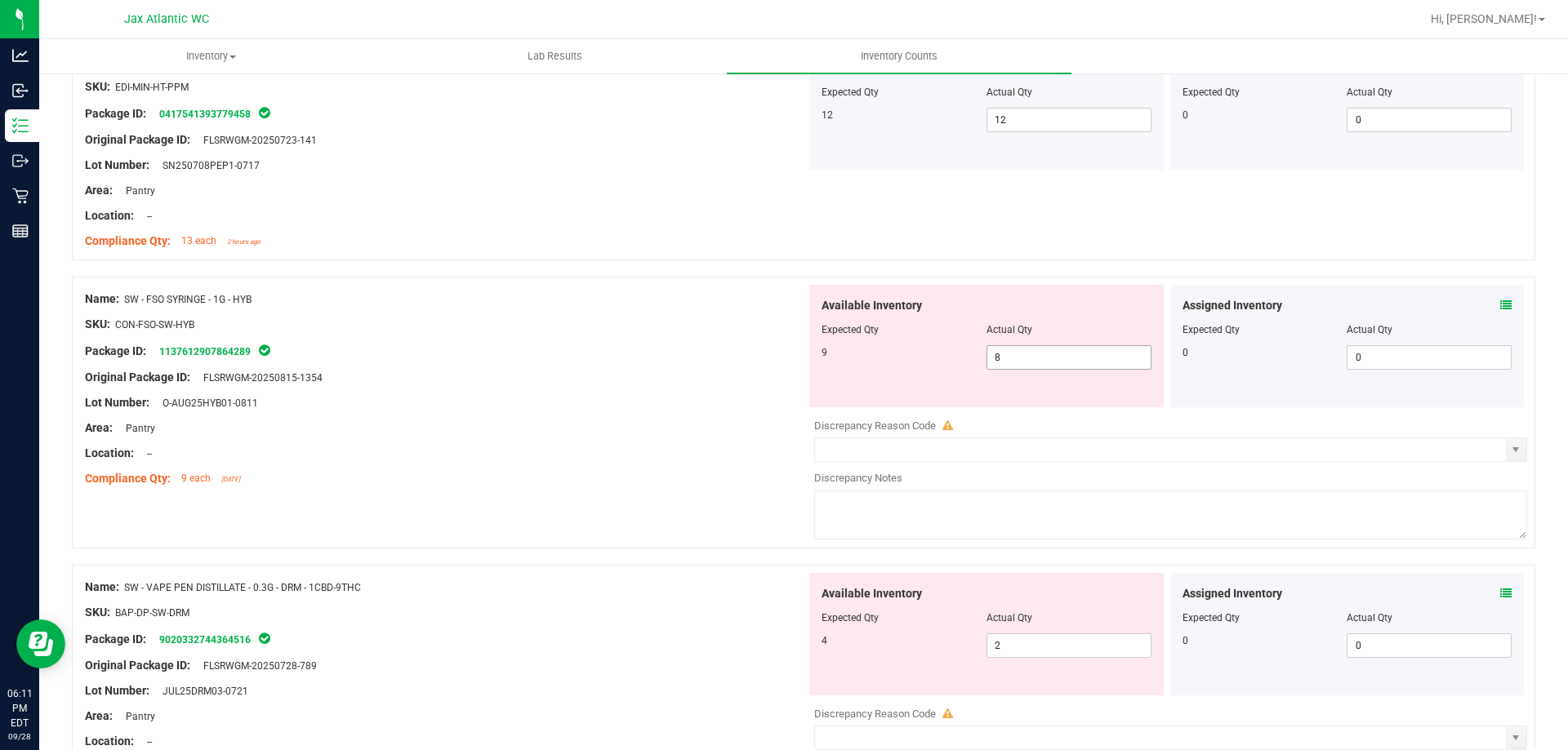
click at [1065, 363] on span "8 8" at bounding box center [1068, 357] width 165 height 24
click at [1065, 363] on input "8" at bounding box center [1068, 357] width 163 height 22
type input "9"
click at [758, 399] on div "Lot Number: O-AUG25HYB01-0811" at bounding box center [445, 403] width 721 height 18
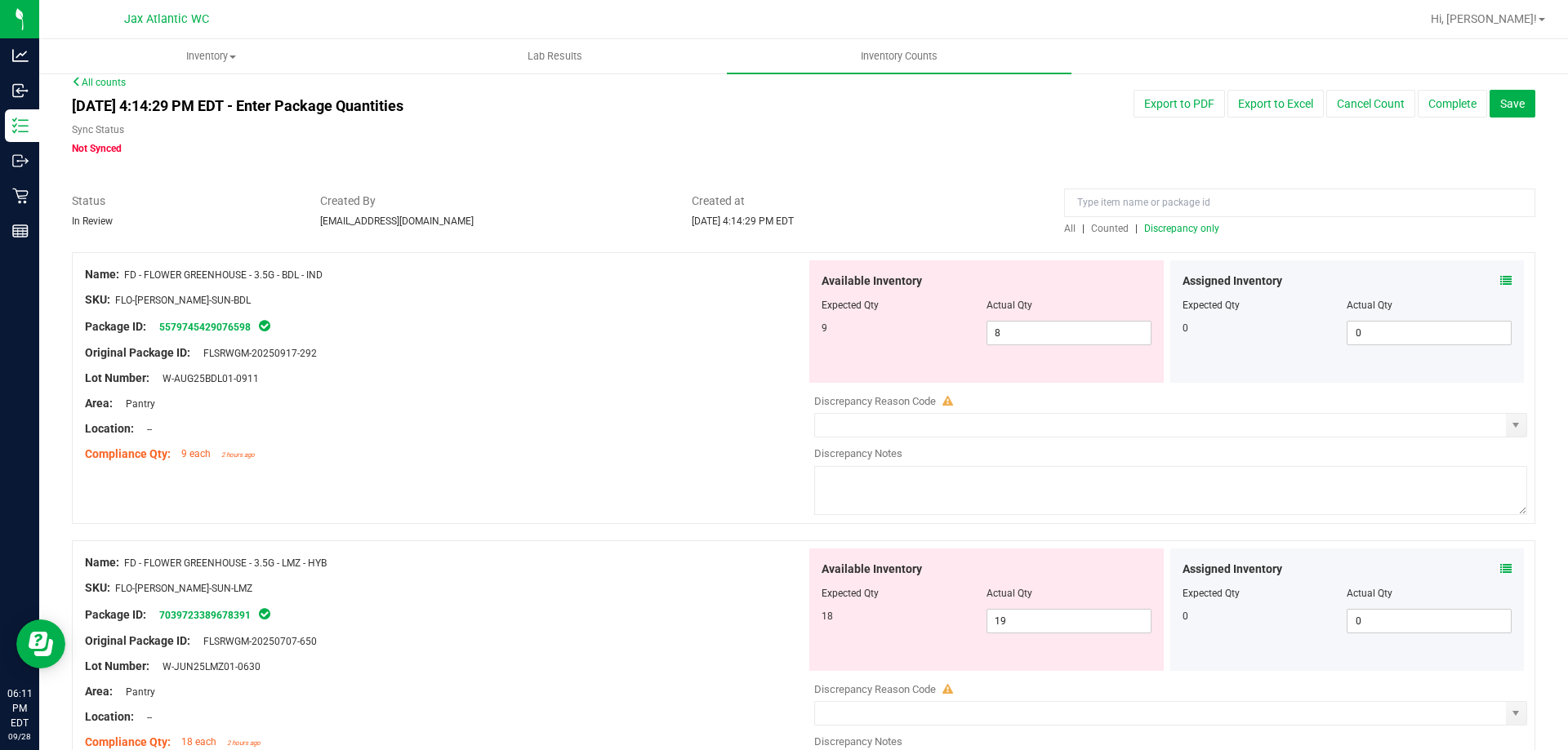
scroll to position [0, 0]
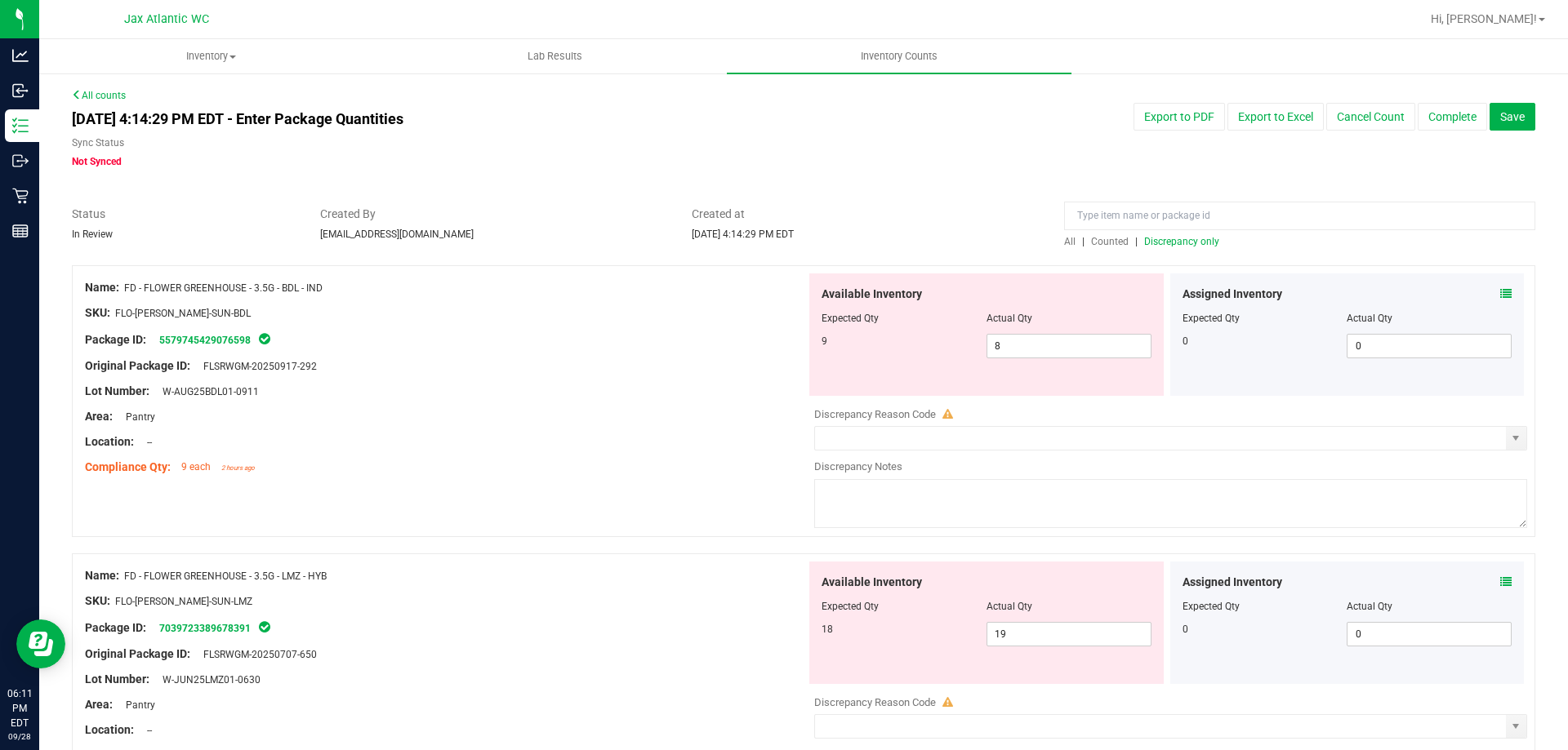
click at [1179, 244] on span "Discrepancy only" at bounding box center [1182, 242] width 75 height 12
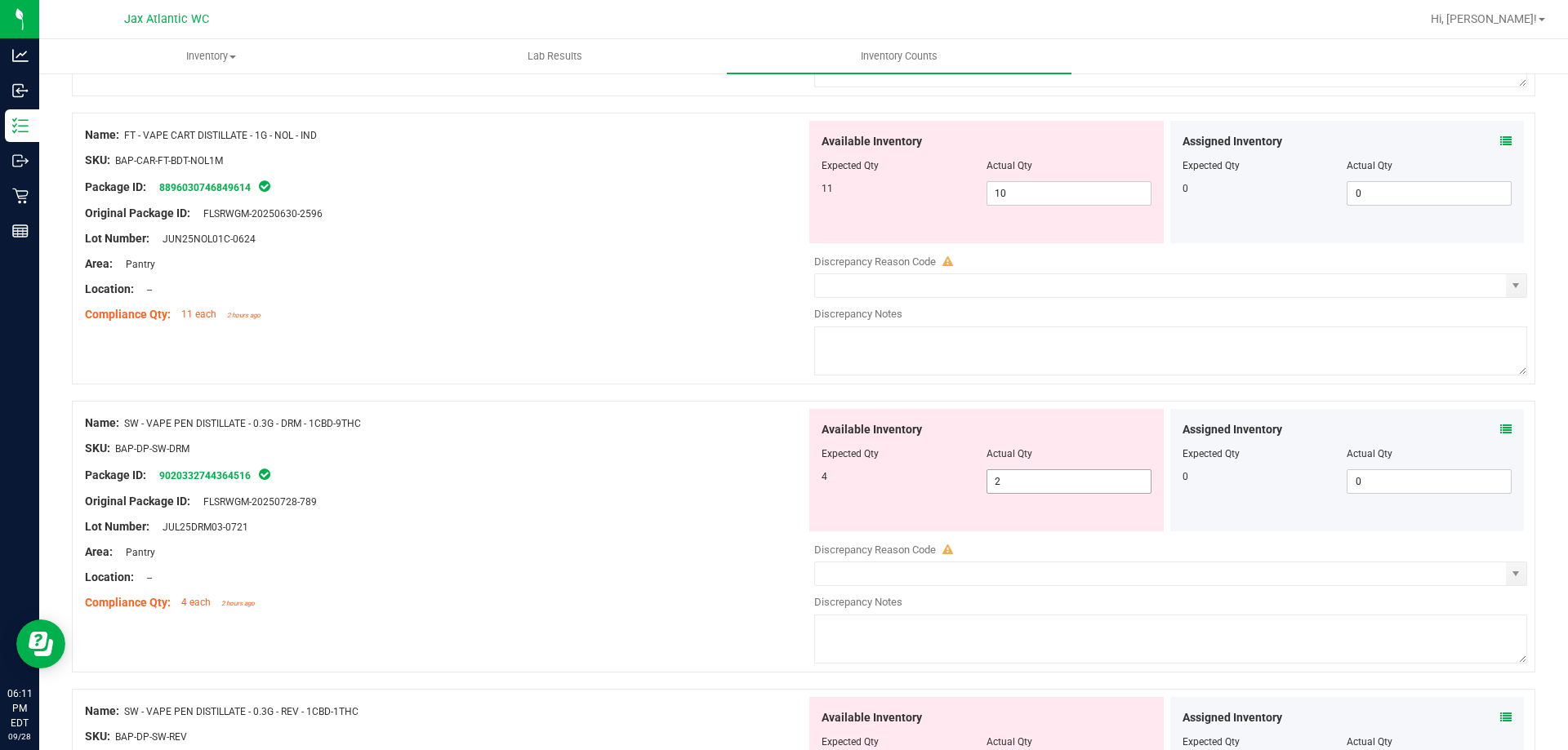
scroll to position [1306, 0]
click at [1050, 490] on span "2 2" at bounding box center [1068, 480] width 165 height 24
click at [1049, 490] on input "2" at bounding box center [1068, 480] width 163 height 22
type input "4"
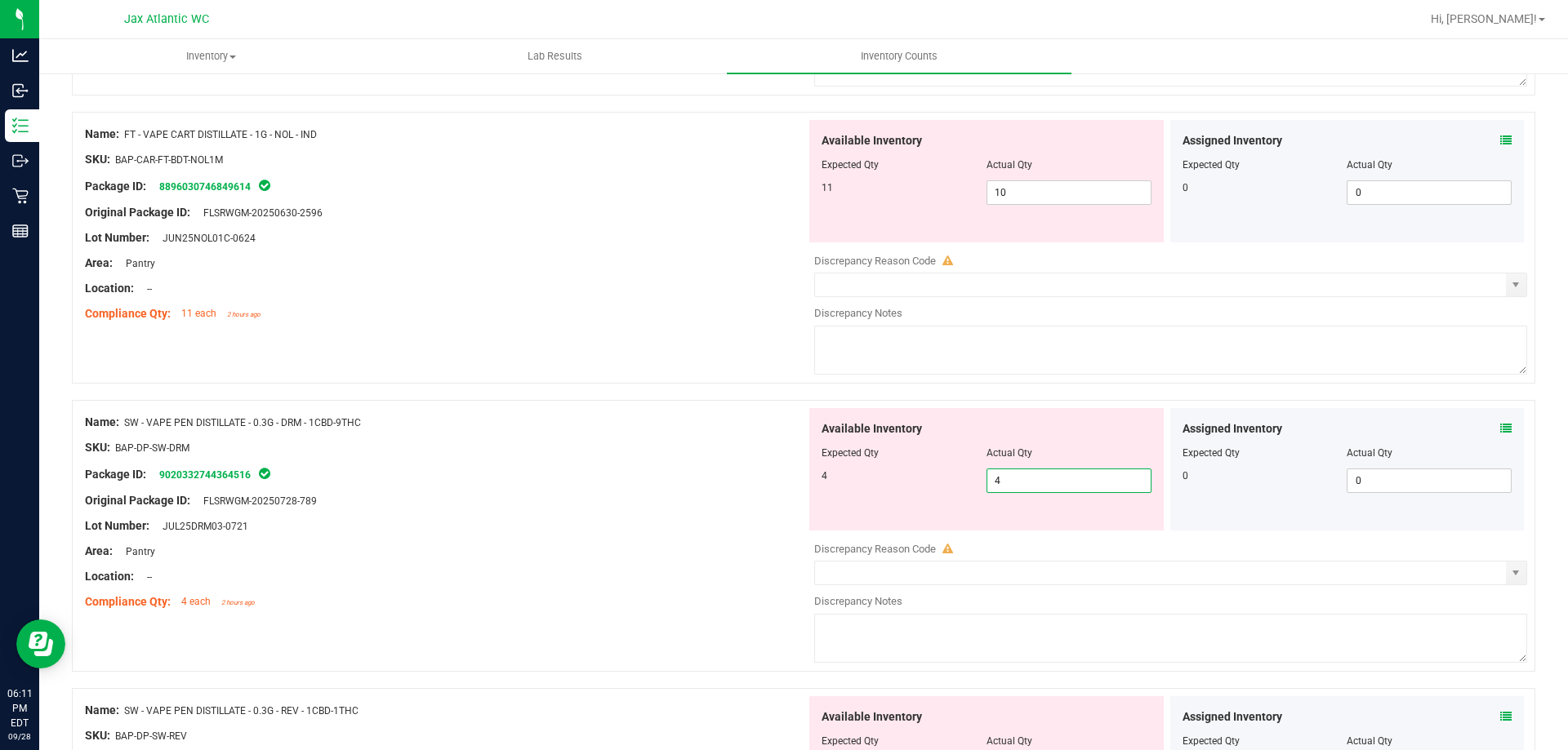
click at [756, 538] on div at bounding box center [445, 538] width 721 height 8
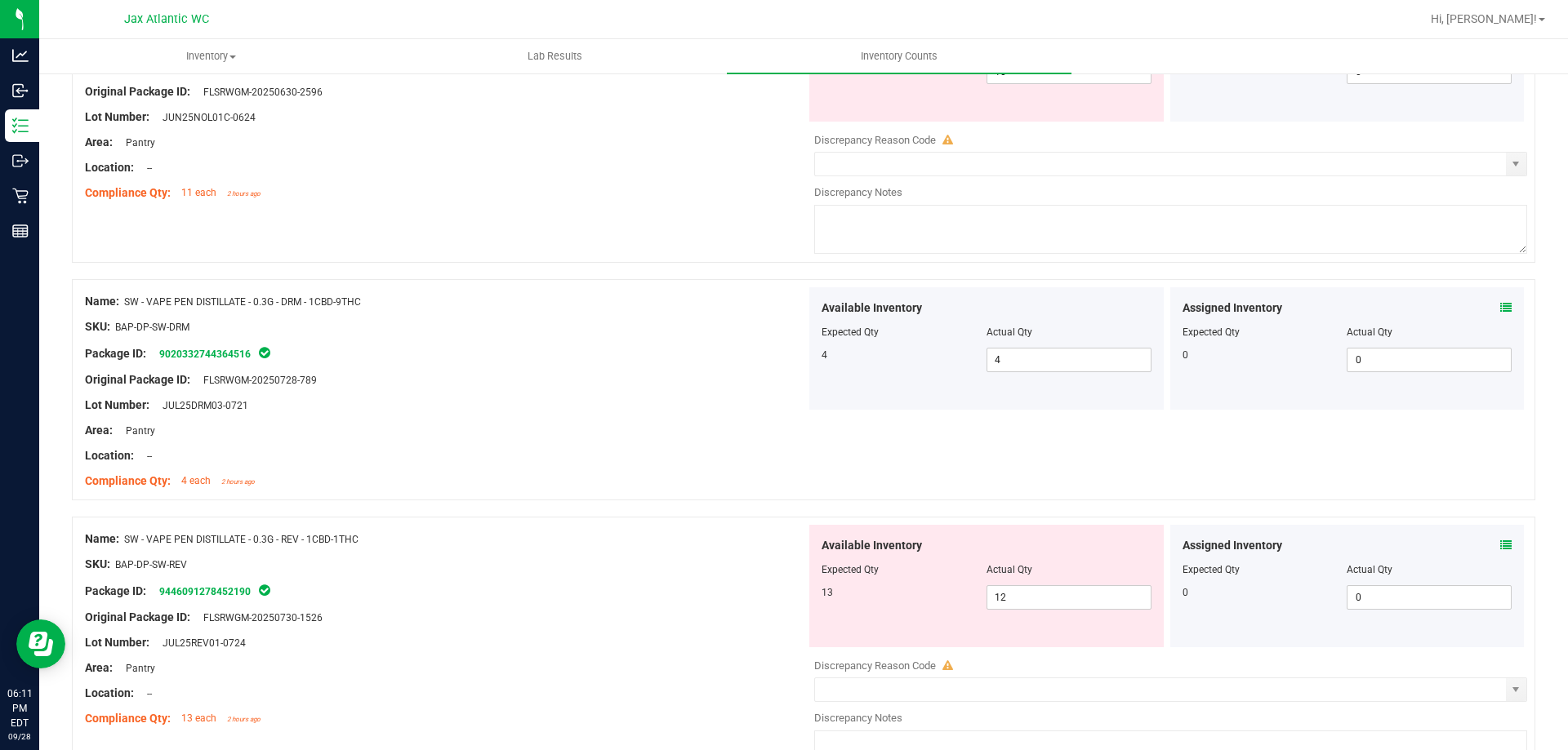
scroll to position [1551, 0]
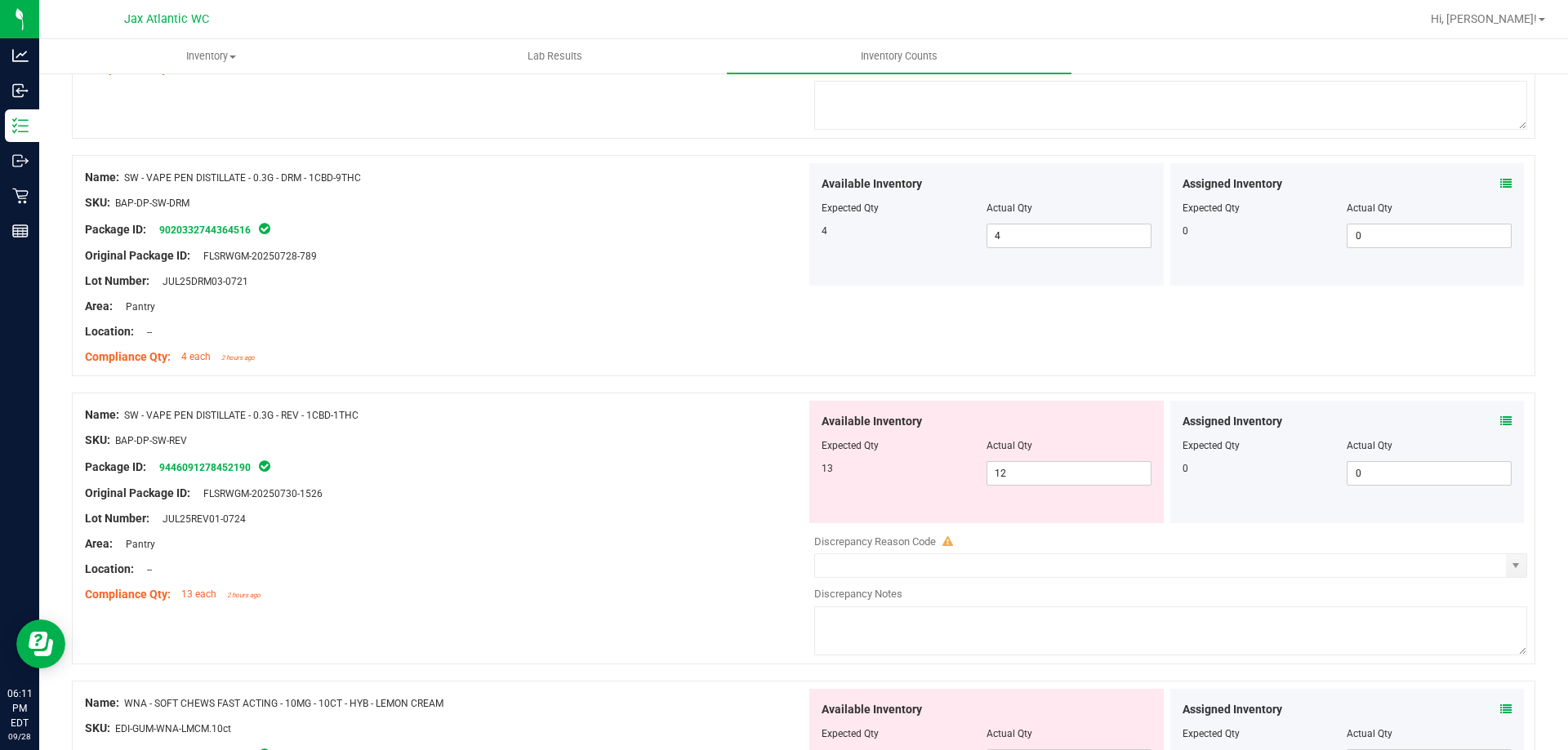
click at [1501, 420] on icon at bounding box center [1507, 421] width 12 height 12
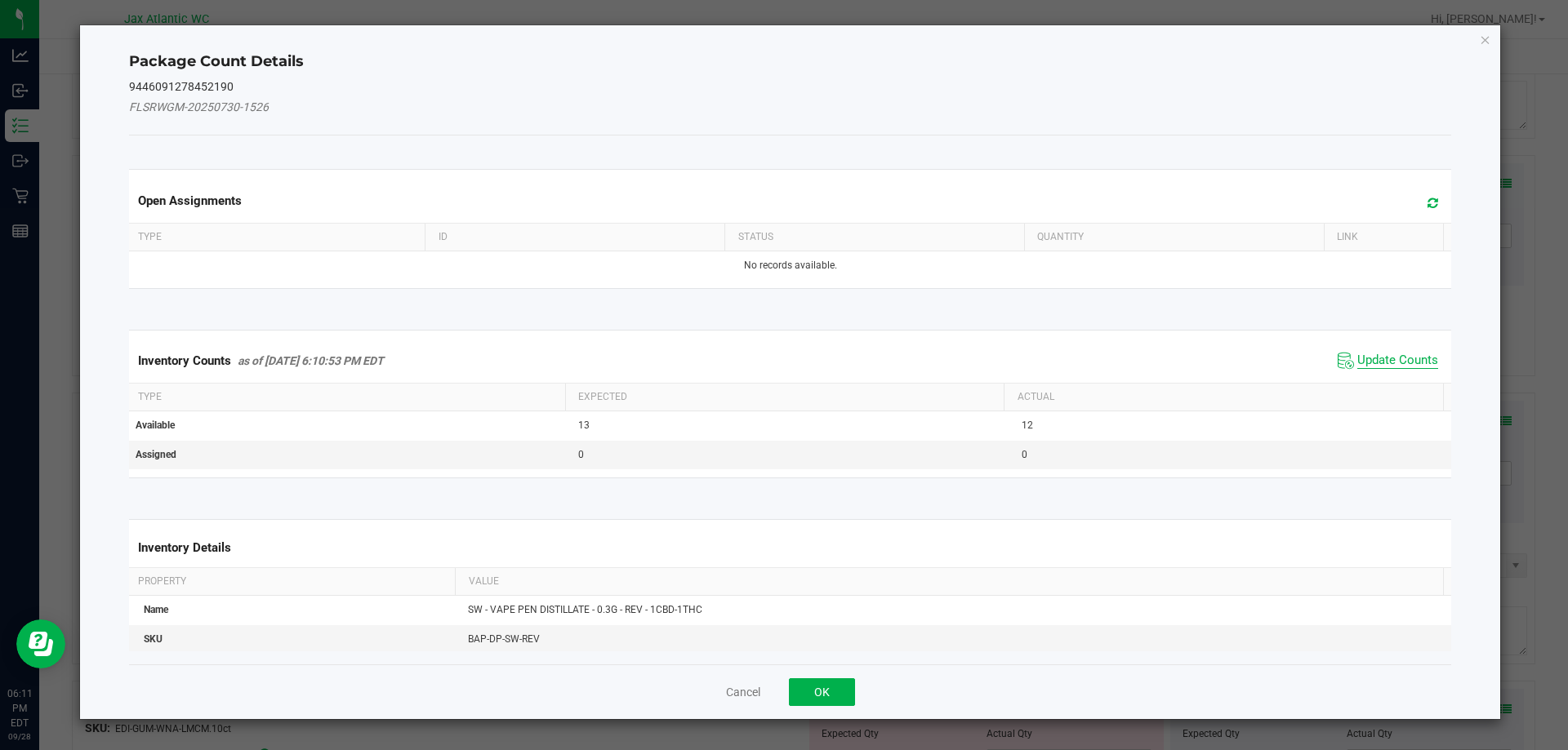
click at [1377, 361] on span "Update Counts" at bounding box center [1397, 361] width 81 height 17
click at [1377, 360] on div "Inventory Counts as of [DATE] 6:10:53 PM EDT Update Counts" at bounding box center [790, 360] width 1330 height 44
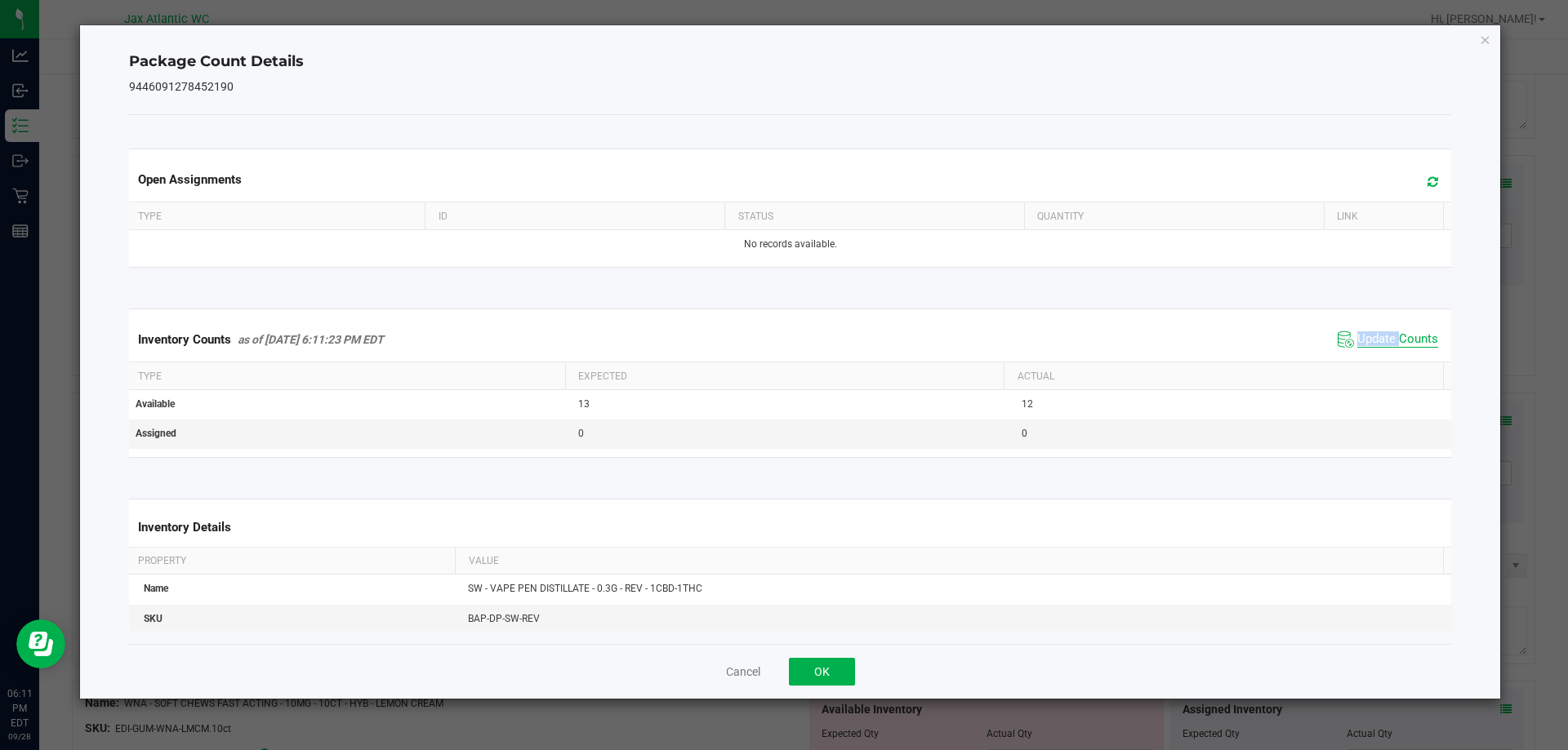
drag, startPoint x: 1384, startPoint y: 353, endPoint x: 1391, endPoint y: 348, distance: 8.6
click at [1386, 352] on div "Inventory Counts as of [DATE] 6:11:23 PM EDT Update Counts" at bounding box center [790, 339] width 1330 height 44
click at [1391, 348] on span "Update Counts" at bounding box center [1397, 339] width 81 height 17
click at [1392, 347] on span "Update Counts" at bounding box center [1387, 339] width 108 height 24
click at [1392, 347] on span "Update Counts" at bounding box center [1389, 338] width 104 height 22
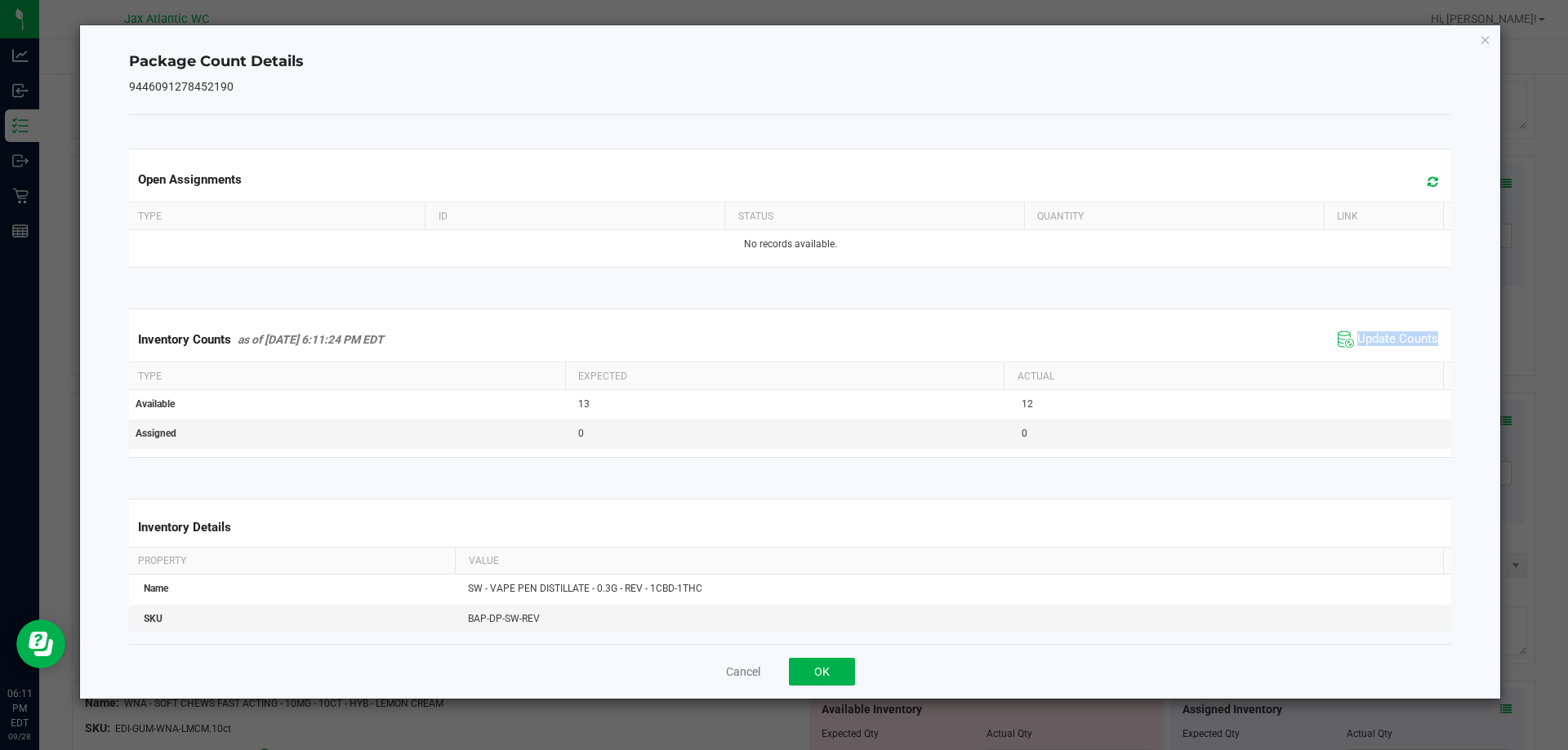
click at [1392, 347] on span "Update Counts" at bounding box center [1397, 339] width 81 height 17
click at [1392, 347] on span "Update Counts" at bounding box center [1387, 339] width 108 height 24
click at [1392, 347] on span "Update Counts" at bounding box center [1389, 338] width 104 height 22
click at [823, 676] on button "OK" at bounding box center [823, 672] width 66 height 27
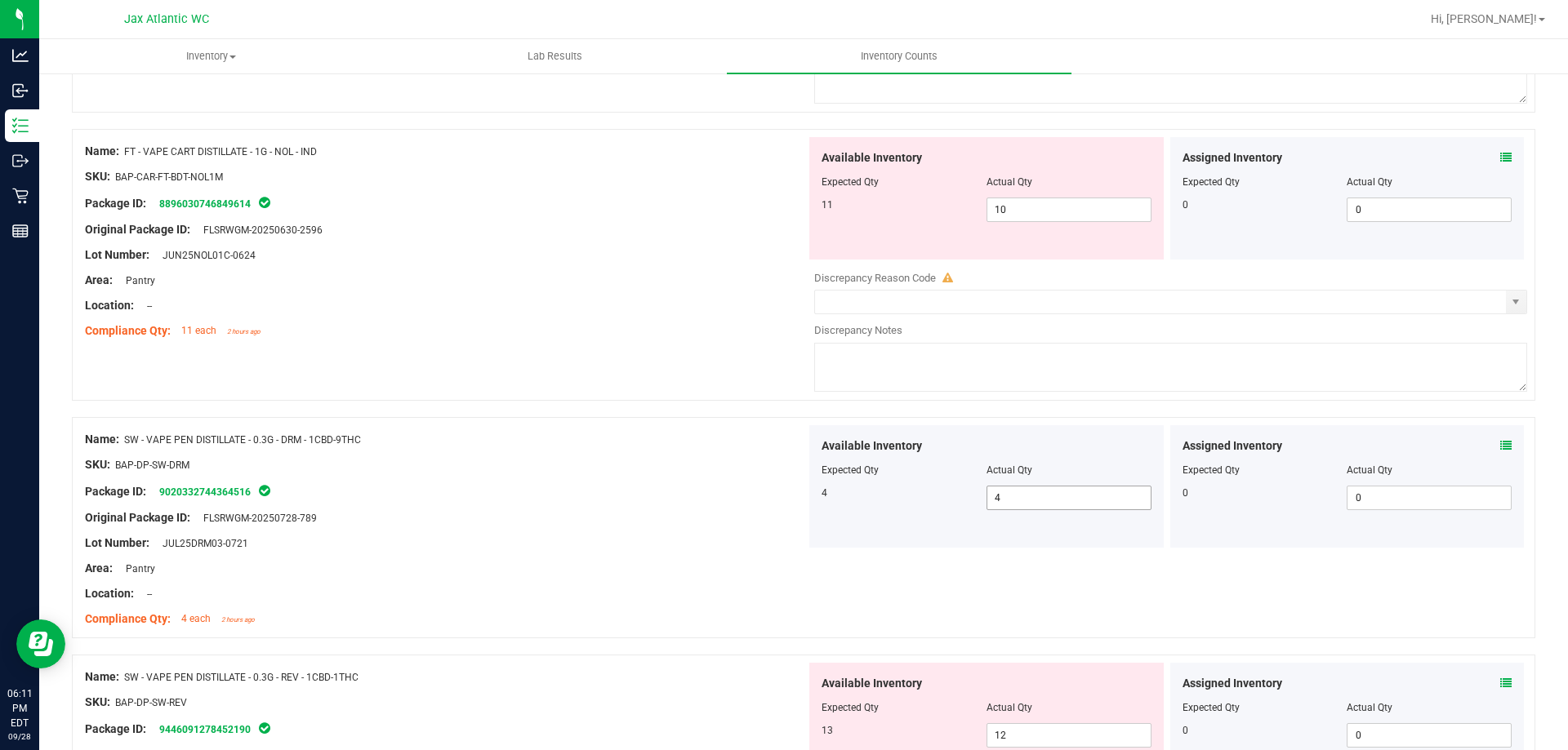
scroll to position [1388, 0]
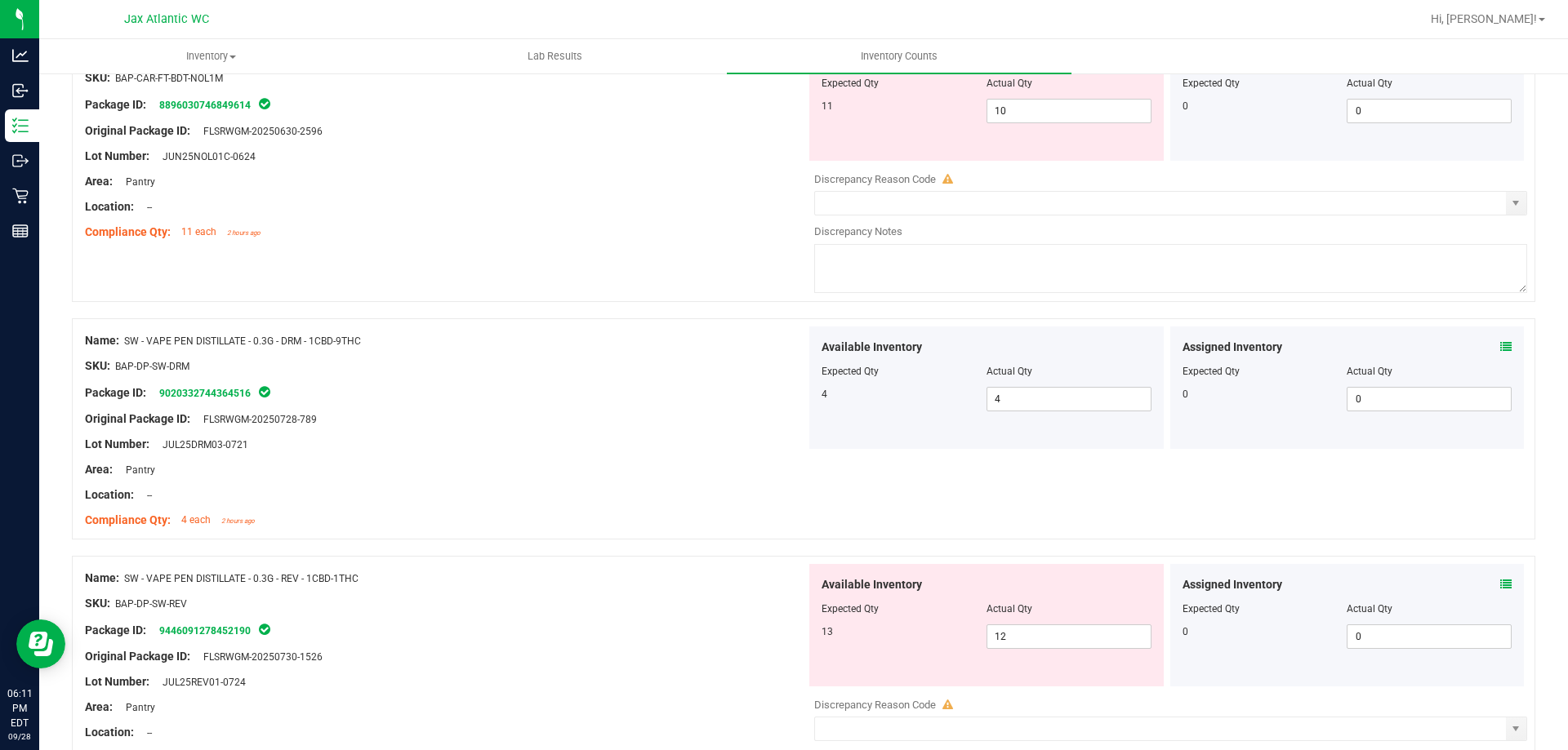
click at [1064, 620] on div at bounding box center [986, 620] width 330 height 8
click at [1055, 634] on span "12 12" at bounding box center [1068, 636] width 165 height 24
click at [1055, 634] on input "12" at bounding box center [1068, 636] width 163 height 22
type input "13"
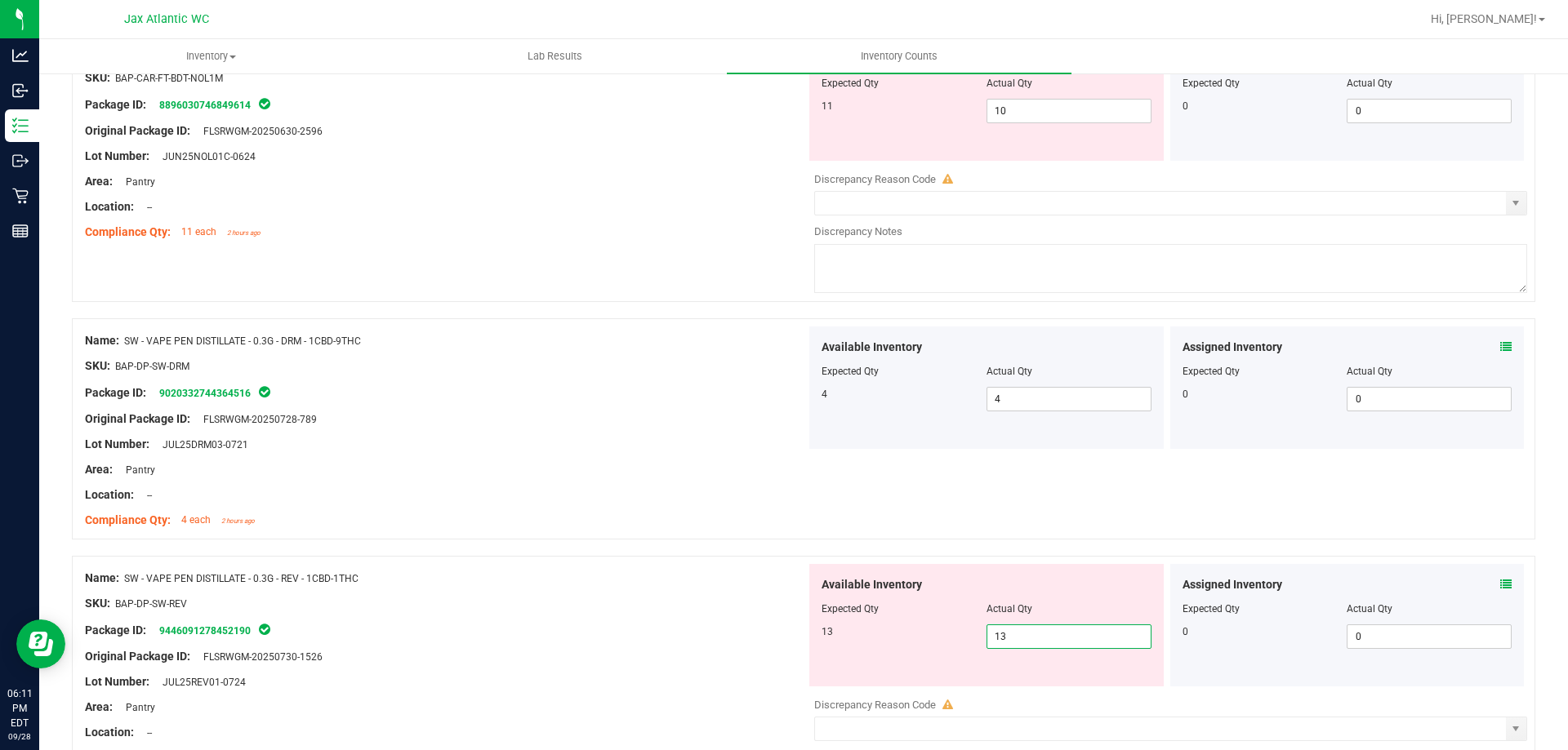
type input "13"
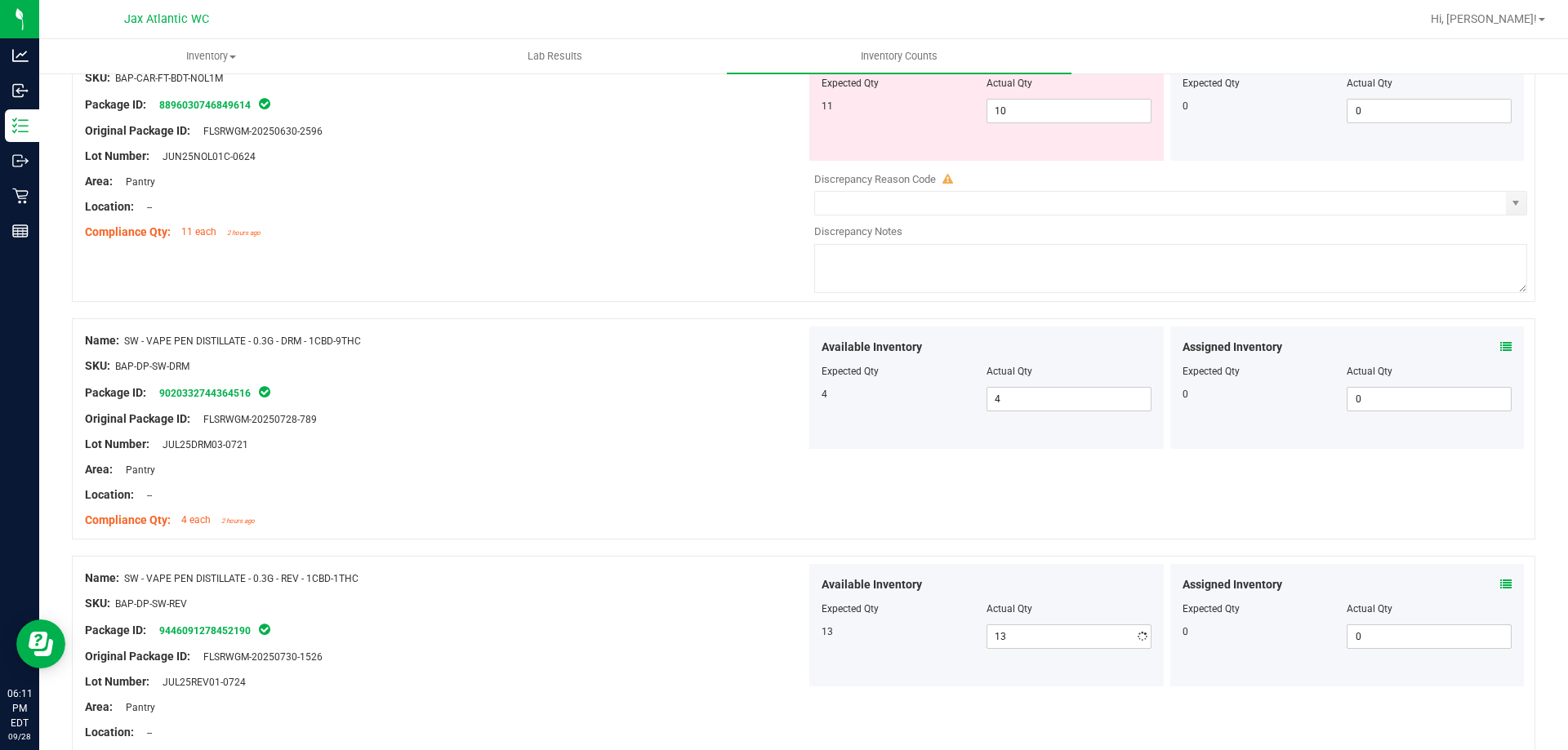
click at [664, 539] on div at bounding box center [804, 547] width 1464 height 17
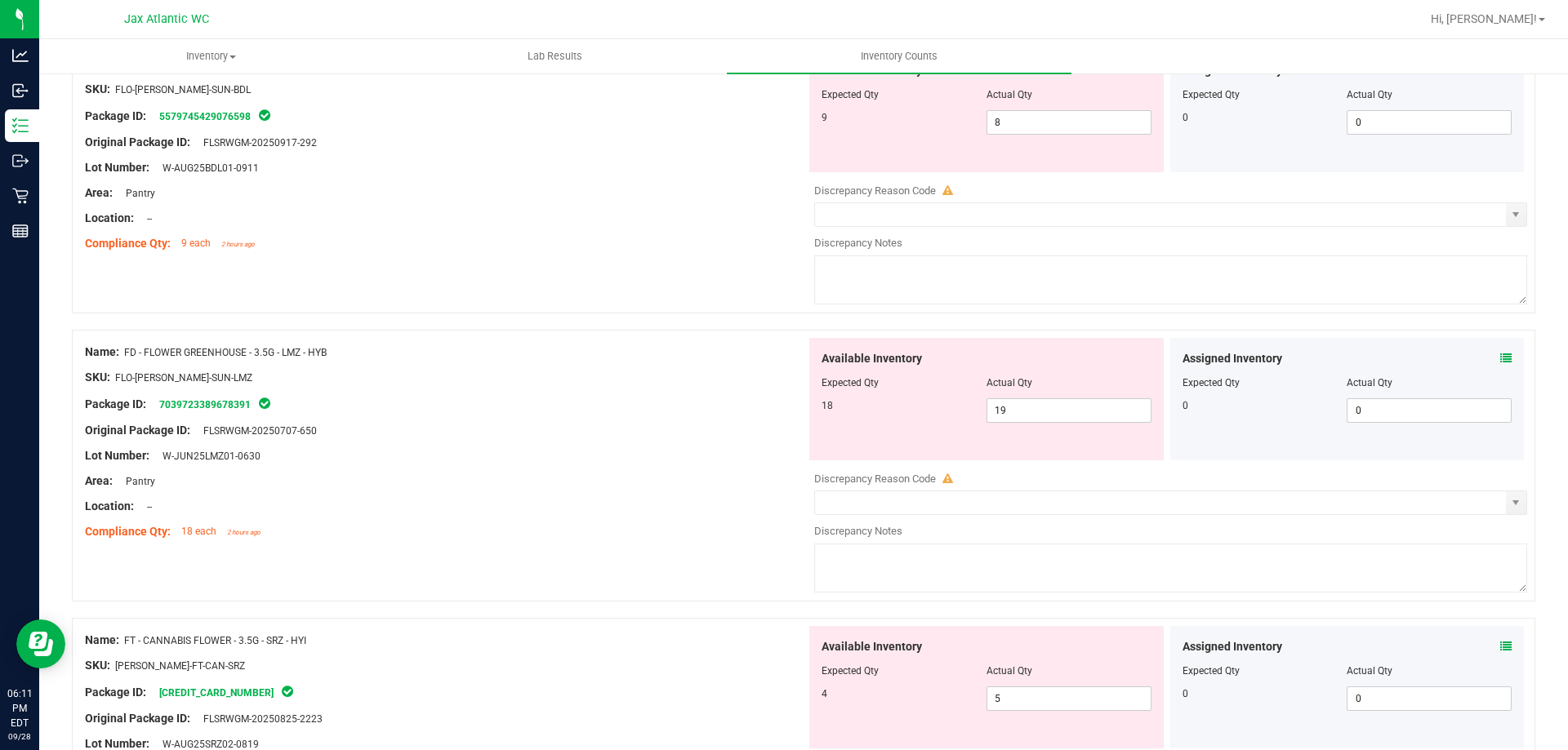
scroll to position [0, 0]
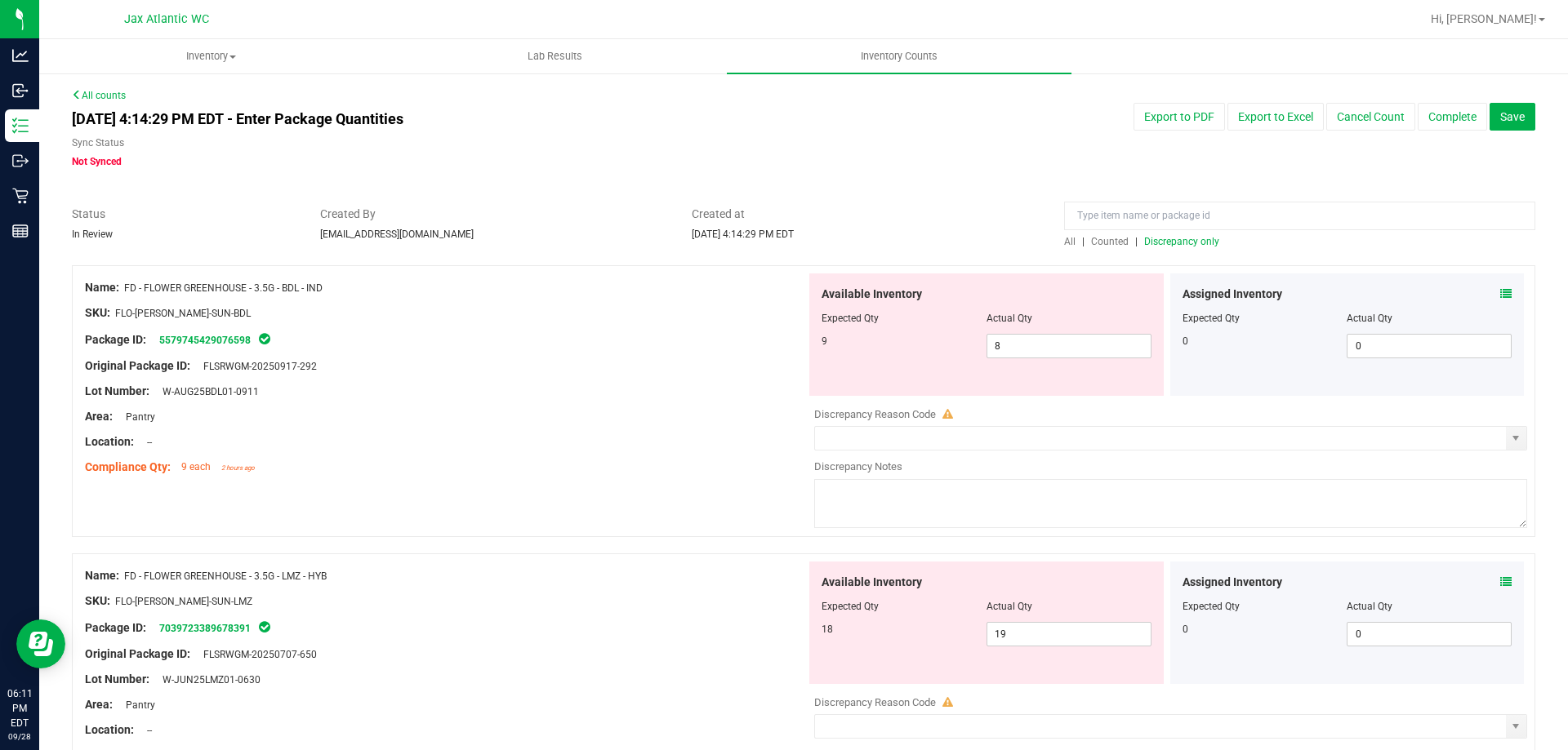
click at [1152, 250] on div at bounding box center [804, 257] width 1464 height 17
click at [1157, 245] on span "Discrepancy only" at bounding box center [1182, 242] width 75 height 12
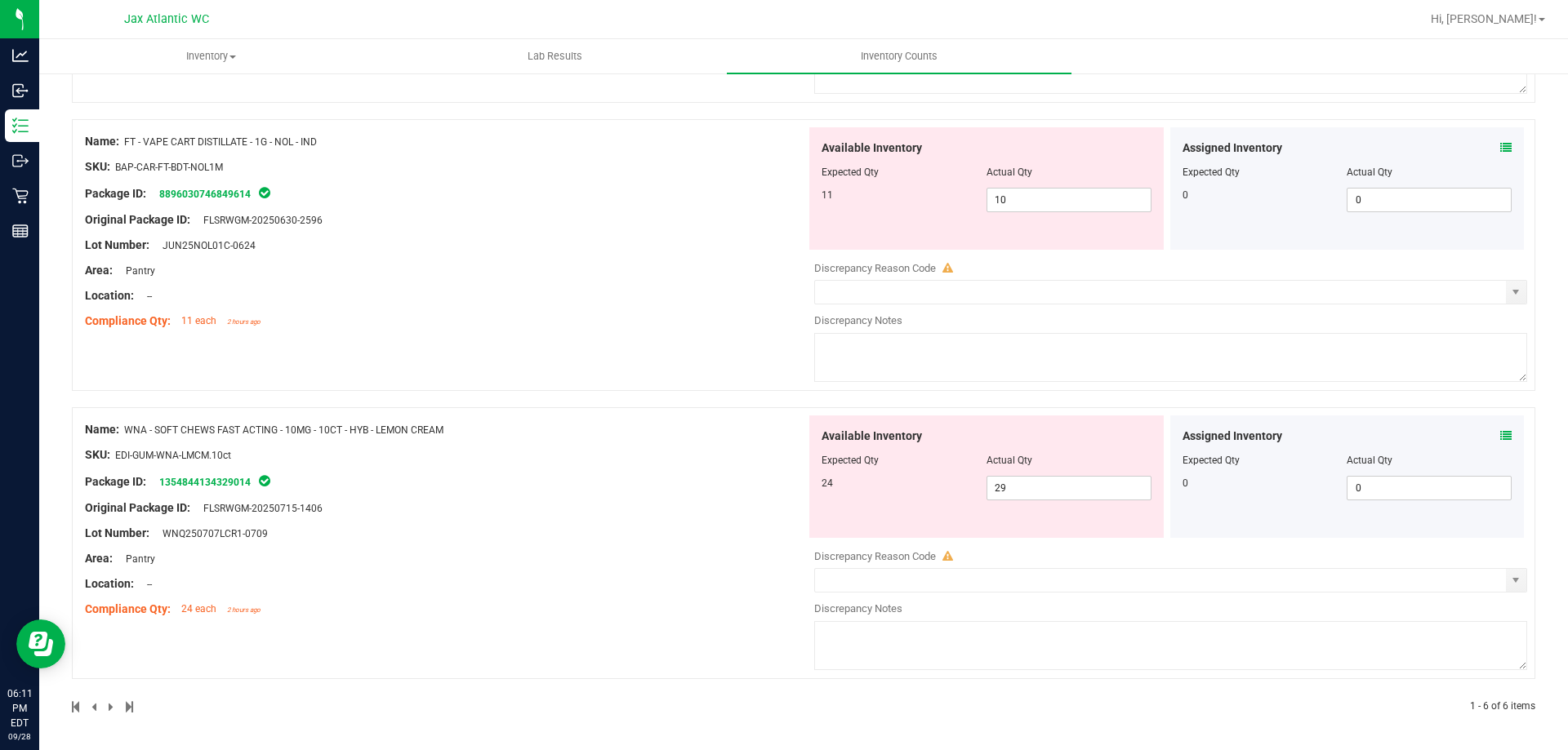
scroll to position [1300, 0]
click at [1106, 488] on span "29 29" at bounding box center [1068, 487] width 165 height 24
click at [1106, 488] on input "29" at bounding box center [1068, 487] width 163 height 22
type input "24"
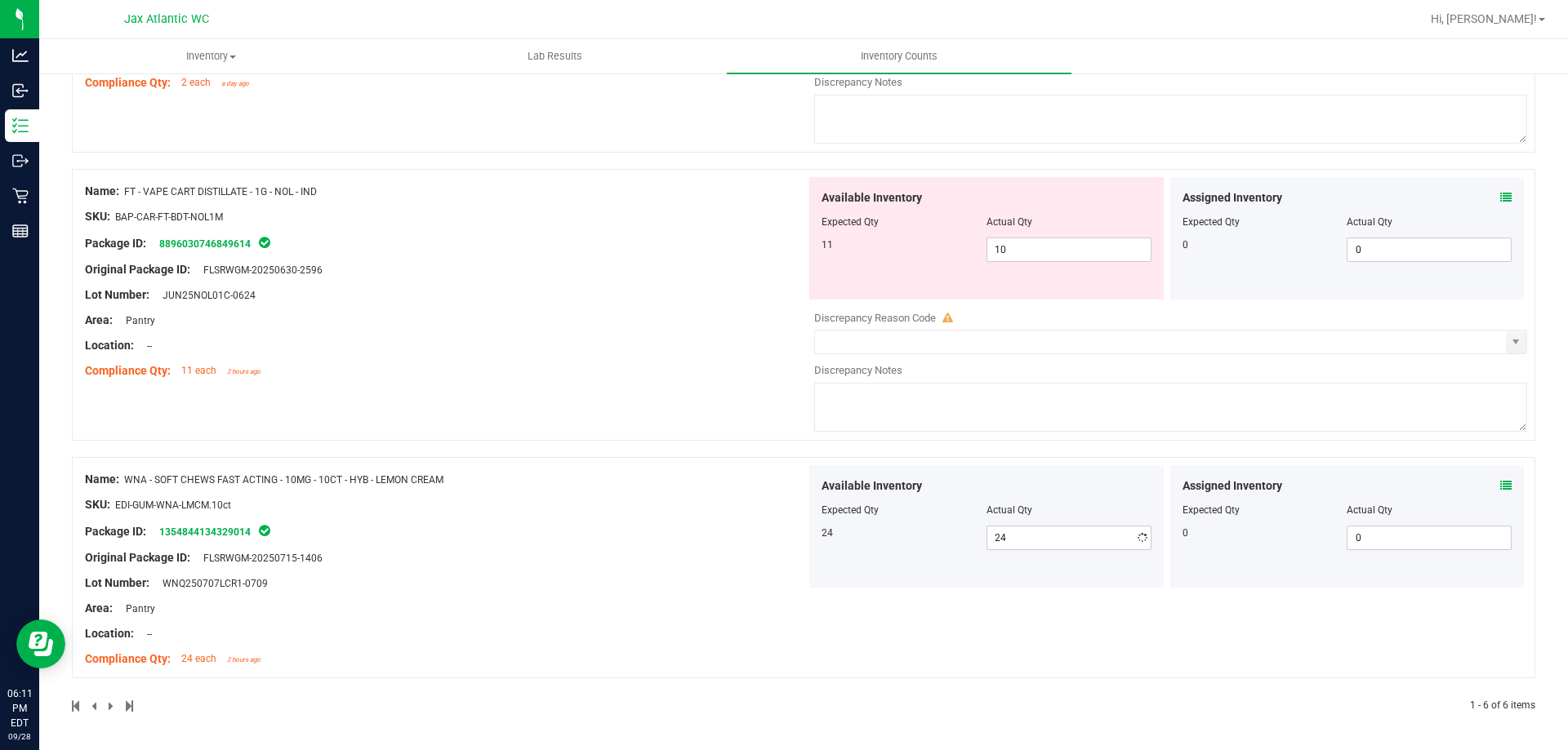
click at [642, 534] on div "Name: WNA - SOFT CHEWS FAST ACTING - 10MG - 10CT - HYB - LEMON CREAM SKU: EDI-G…" at bounding box center [445, 569] width 721 height 208
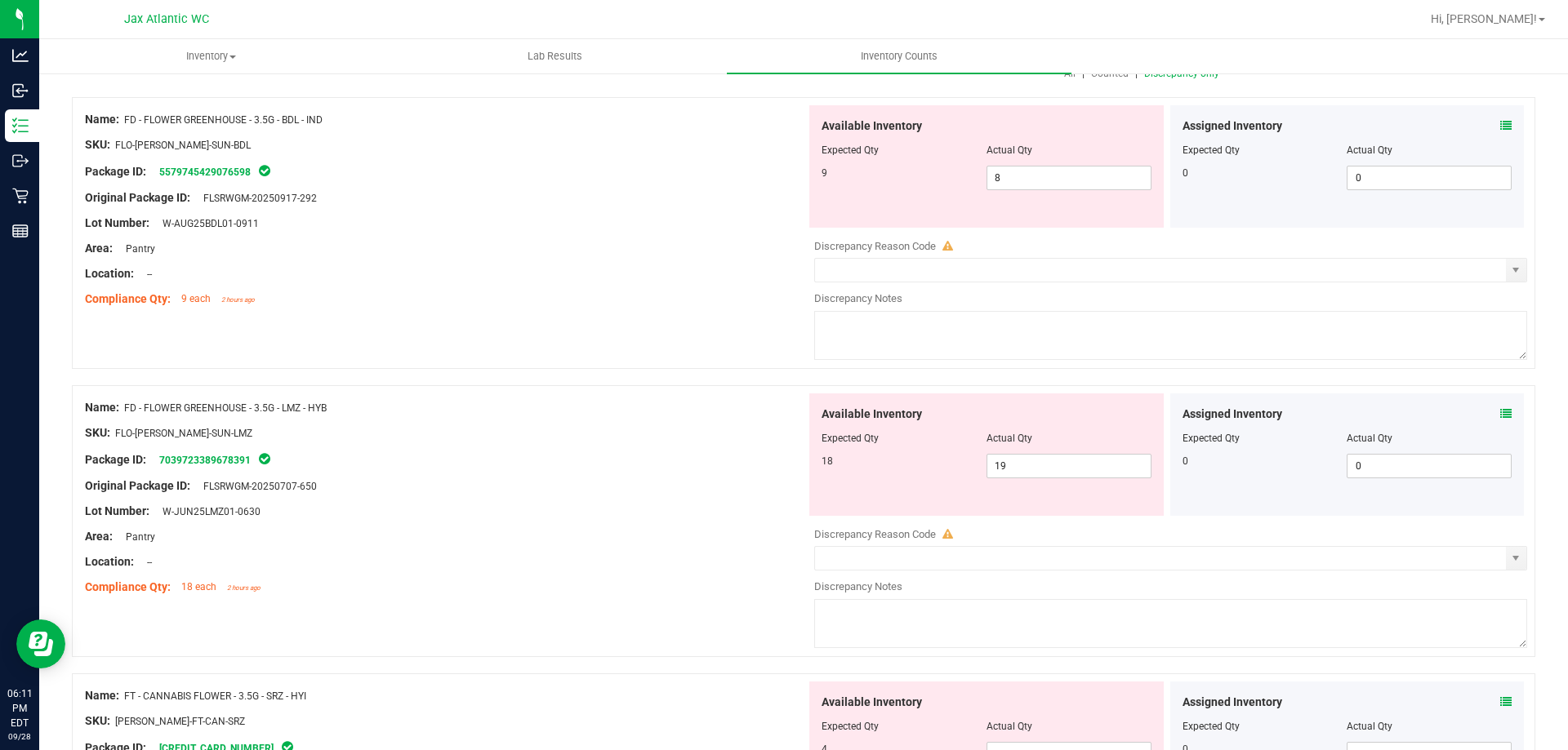
scroll to position [0, 0]
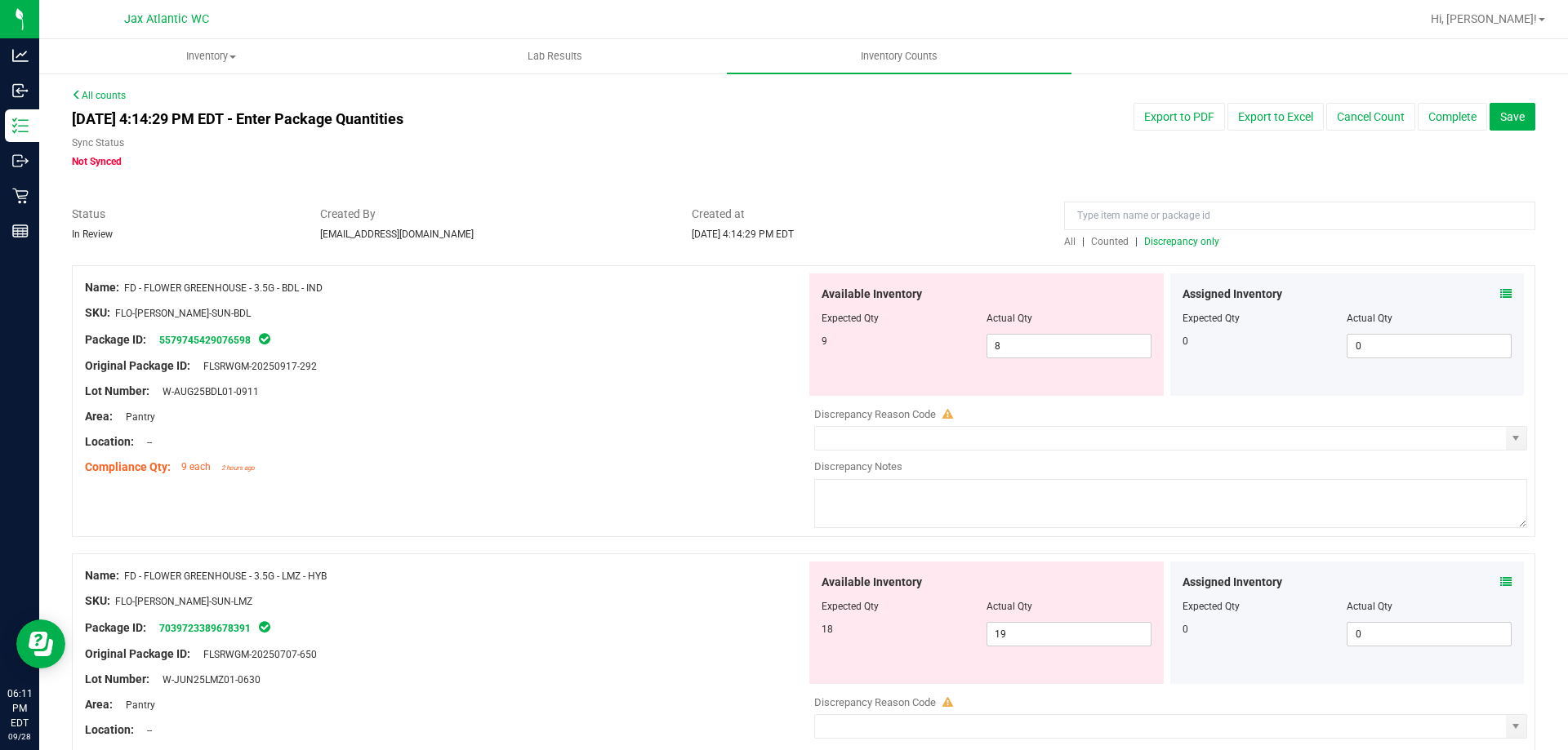
click at [1146, 236] on span "Discrepancy only" at bounding box center [1182, 242] width 75 height 12
click at [1501, 295] on icon at bounding box center [1507, 294] width 12 height 12
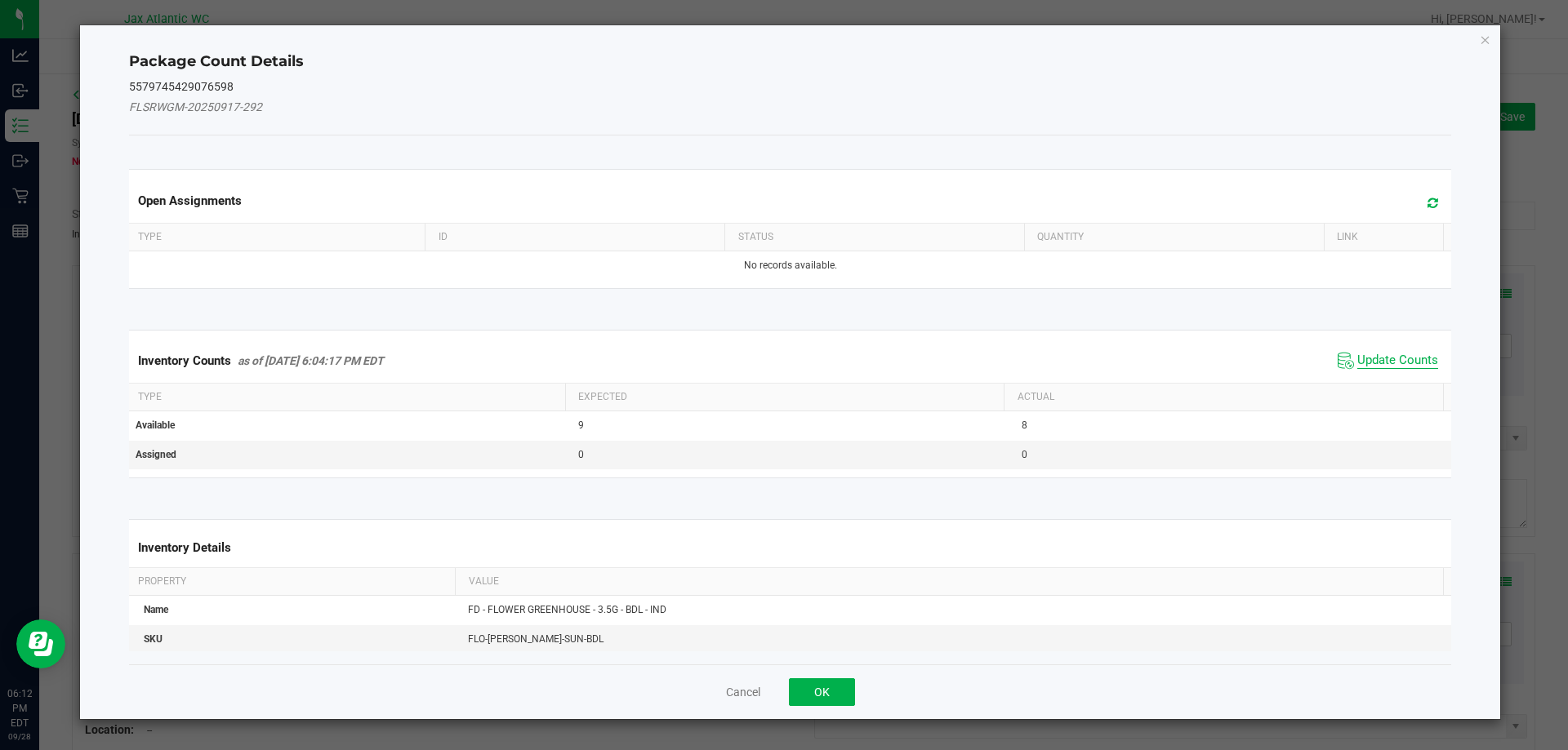
click at [1376, 359] on span "Update Counts" at bounding box center [1397, 361] width 81 height 17
click at [1376, 359] on div "Inventory Counts as of [DATE] 6:04:17 PM EDT Update Counts" at bounding box center [790, 360] width 1330 height 44
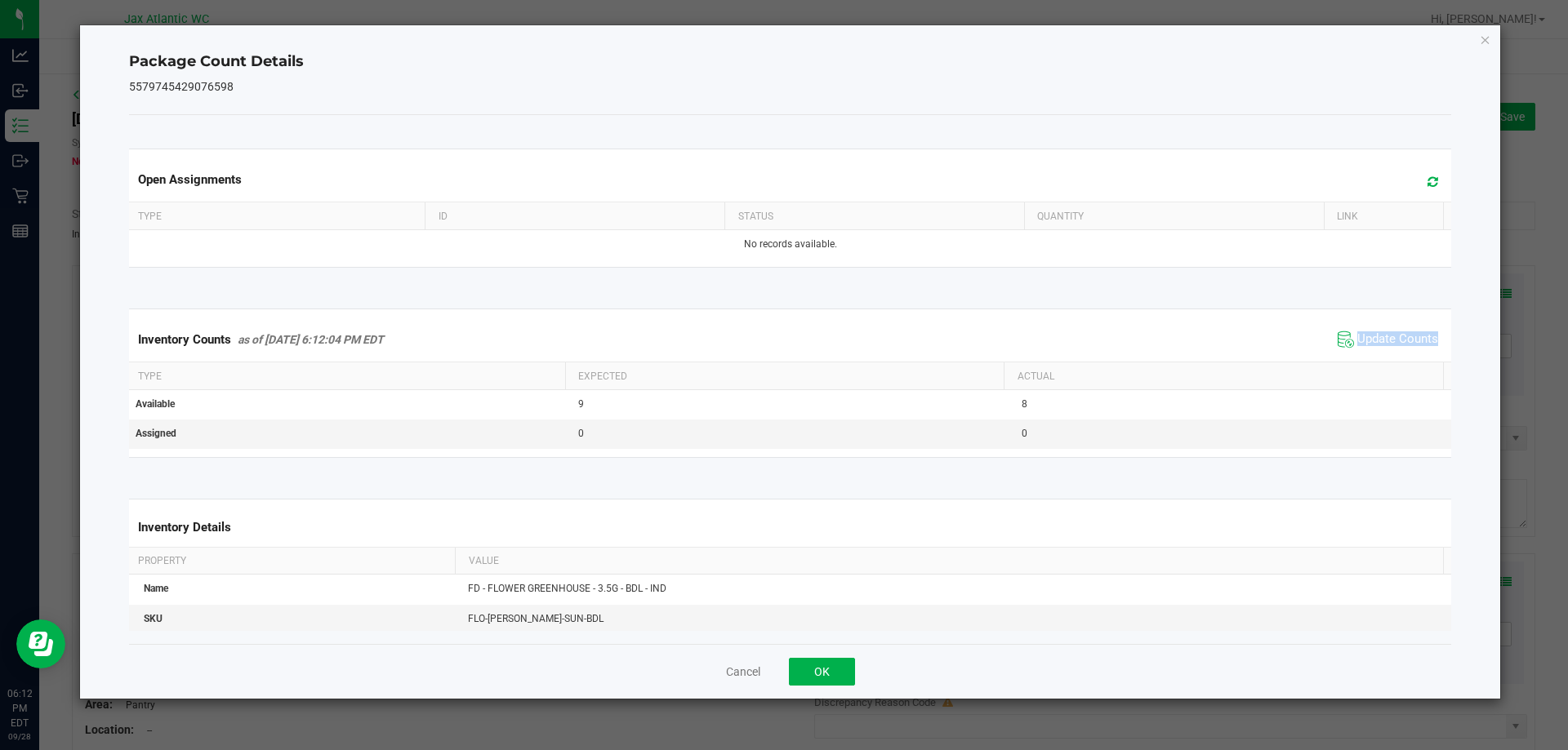
click at [1374, 358] on div "Inventory Counts as of [DATE] 6:12:04 PM EDT Update Counts" at bounding box center [790, 339] width 1330 height 44
click at [1368, 334] on span "Update Counts" at bounding box center [1397, 339] width 81 height 17
click at [1368, 334] on span "Update Counts" at bounding box center [1397, 338] width 81 height 15
drag, startPoint x: 1368, startPoint y: 334, endPoint x: 1005, endPoint y: 463, distance: 385.2
click at [1366, 334] on span "Update Counts" at bounding box center [1397, 338] width 81 height 15
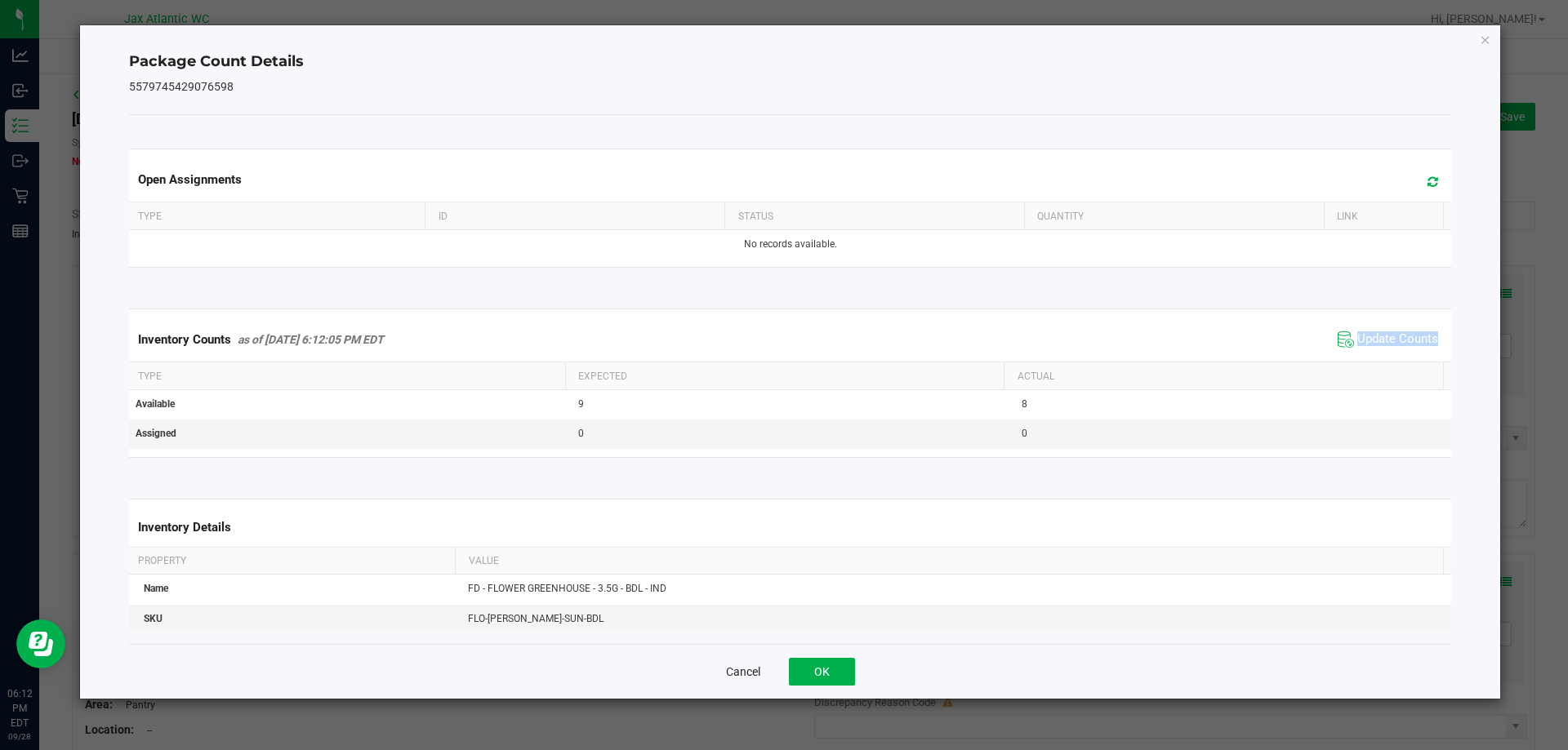
click at [756, 672] on button "Cancel" at bounding box center [743, 672] width 34 height 17
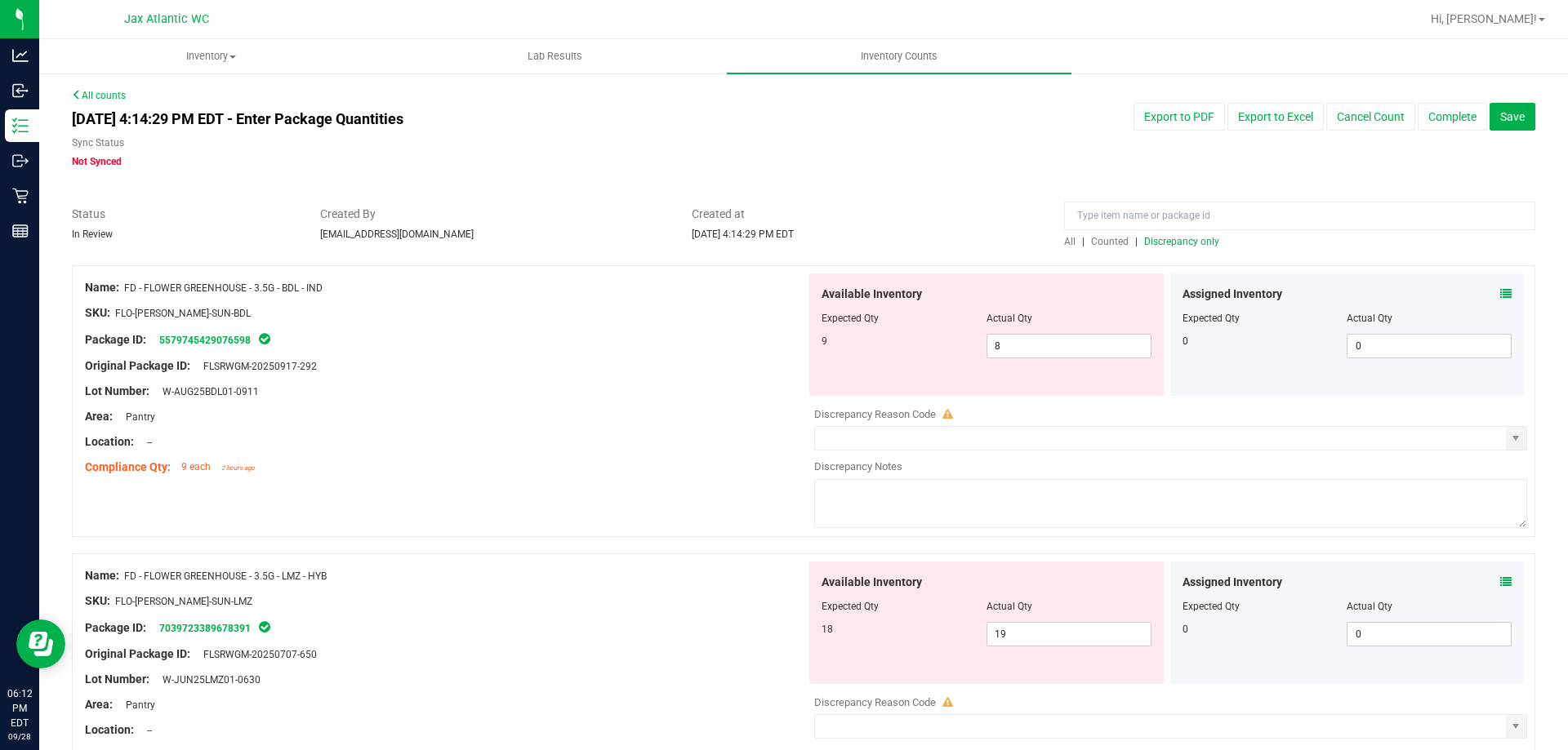
click at [623, 454] on div at bounding box center [445, 454] width 721 height 8
click at [1134, 248] on div "All | Counted | Discrepancy only" at bounding box center [1300, 241] width 471 height 15
click at [1146, 240] on span "Discrepancy only" at bounding box center [1182, 242] width 75 height 12
click at [1058, 342] on span "8 8" at bounding box center [1068, 345] width 165 height 24
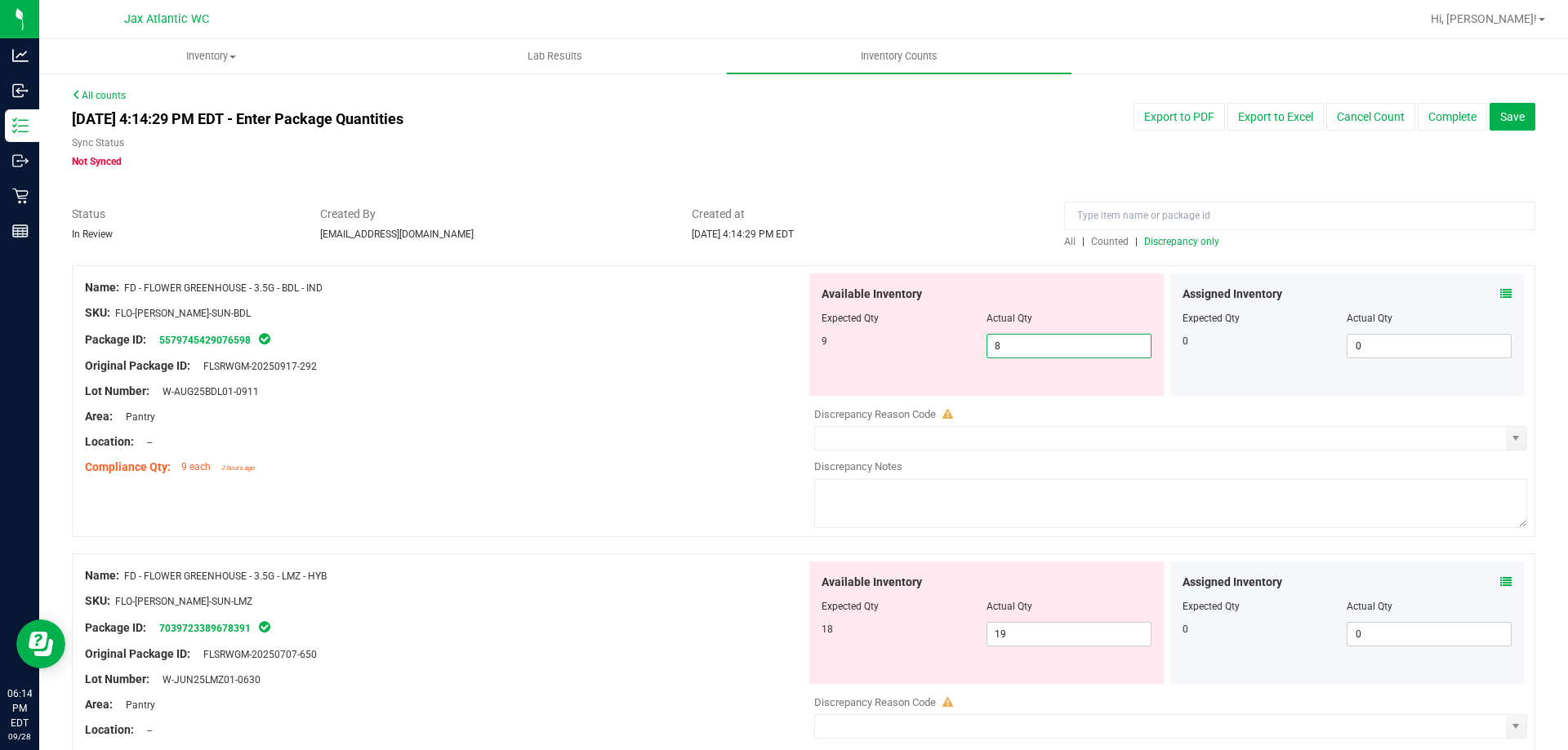
click at [1058, 342] on input "8" at bounding box center [1068, 345] width 163 height 22
type input "9"
drag, startPoint x: 660, startPoint y: 368, endPoint x: 674, endPoint y: 371, distance: 14.3
click at [664, 369] on div "Original Package ID: FLSRWGM-20250917-292" at bounding box center [445, 367] width 721 height 18
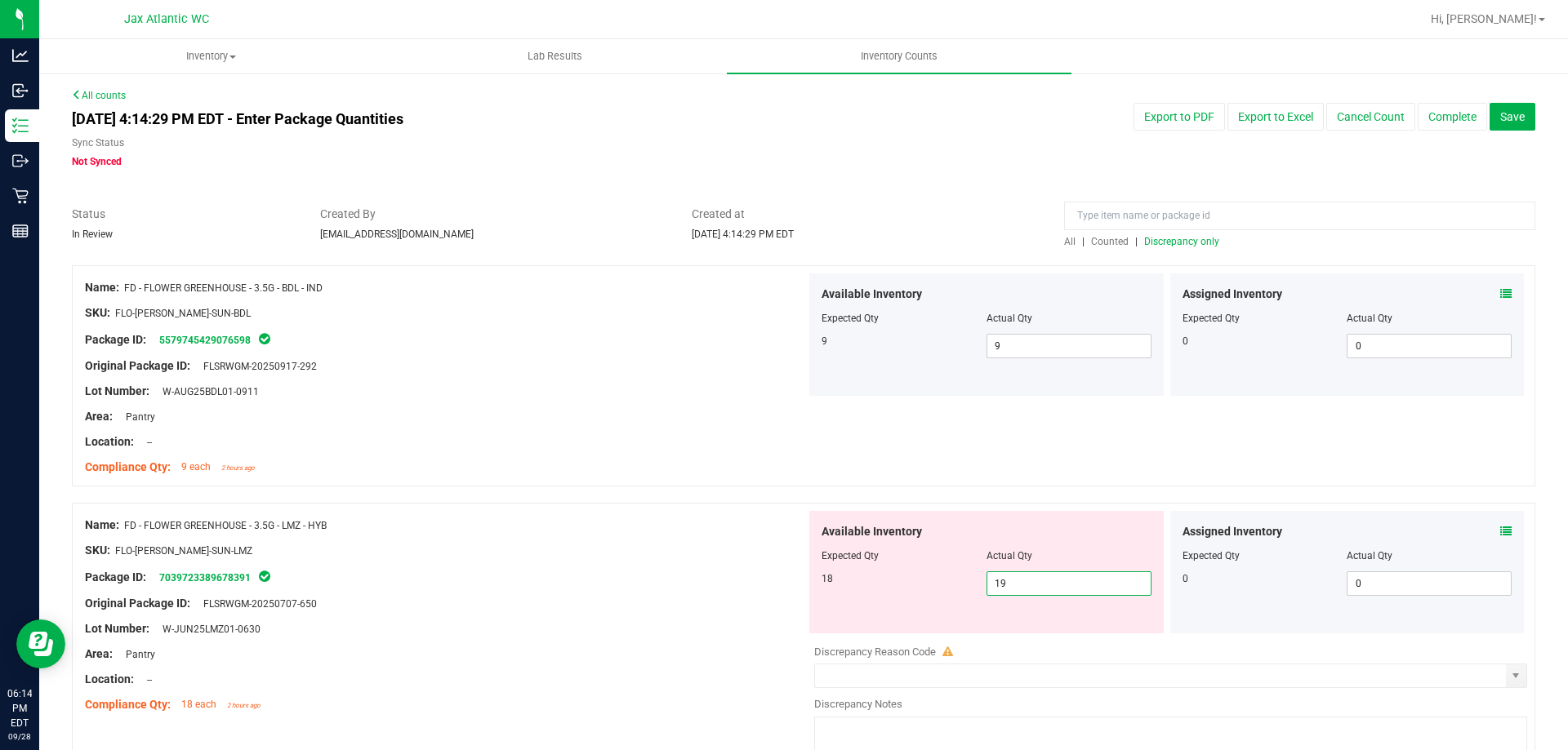
click at [1013, 583] on span "19 19" at bounding box center [1068, 583] width 165 height 24
click at [1012, 583] on input "19" at bounding box center [1068, 583] width 163 height 22
type input "18"
click at [485, 472] on div "Compliance Qty: 9 each 2 hours ago" at bounding box center [445, 467] width 721 height 18
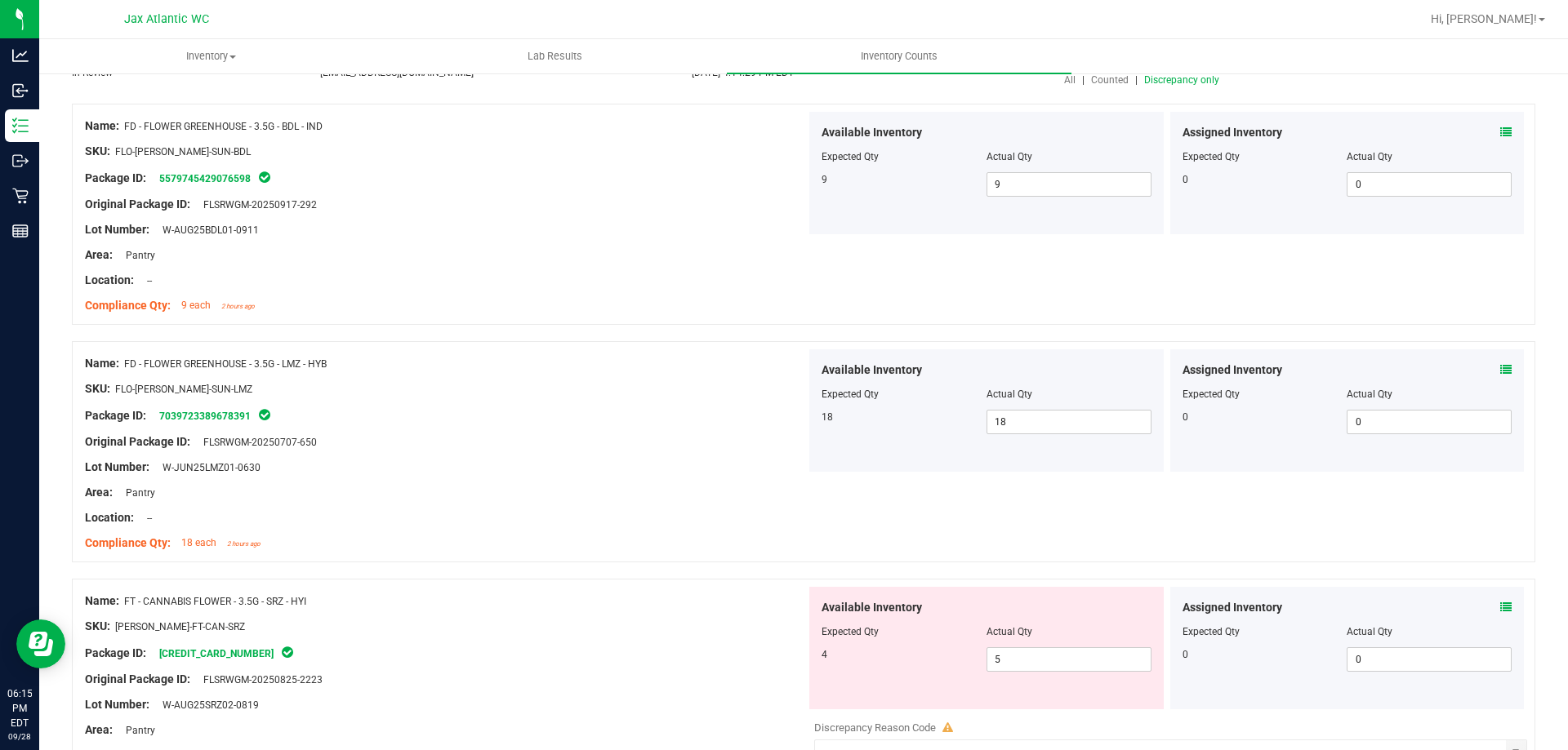
scroll to position [245, 0]
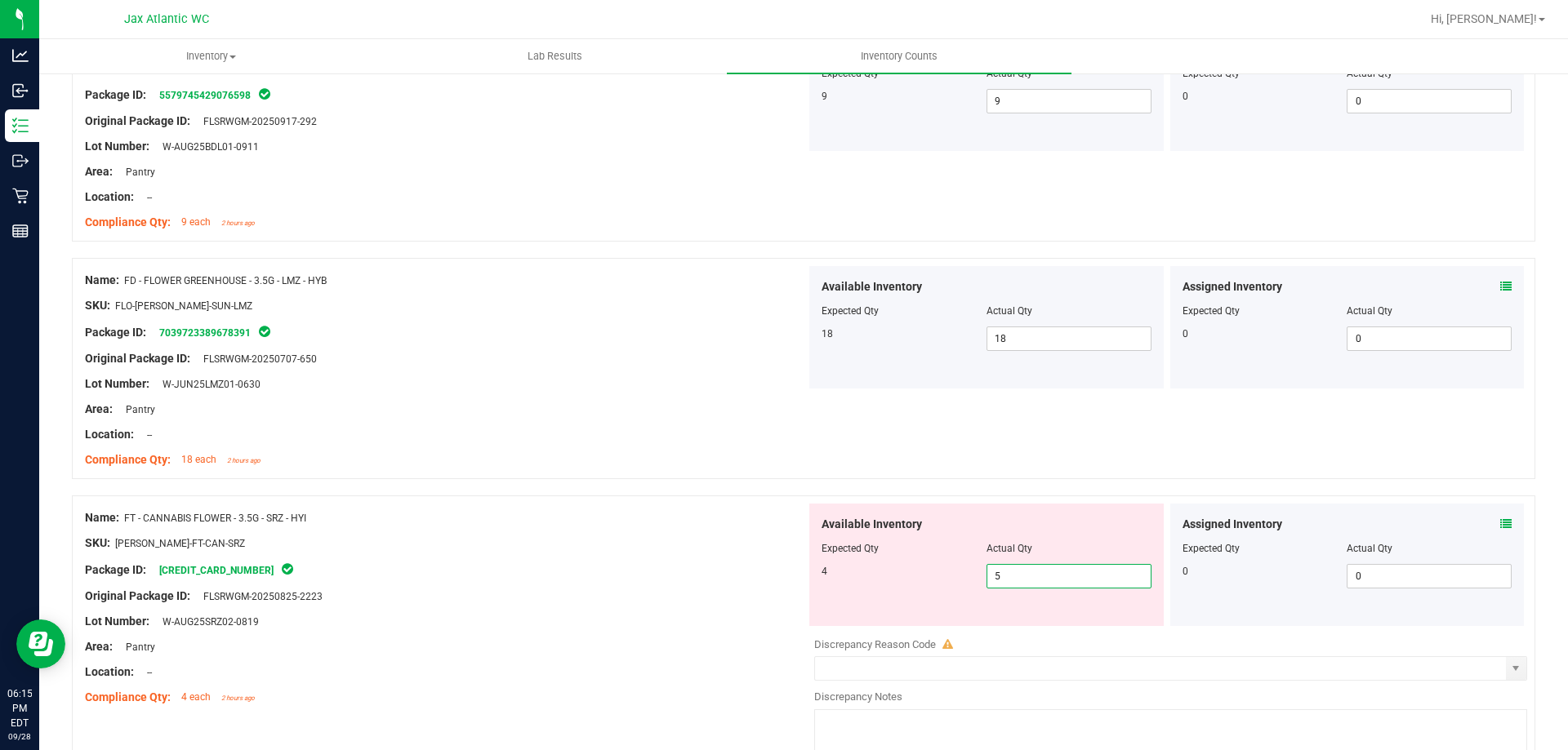
click at [1030, 573] on span "5 5" at bounding box center [1068, 575] width 165 height 24
click at [1030, 577] on input "5" at bounding box center [1068, 575] width 163 height 22
click at [1035, 578] on input "5" at bounding box center [1068, 575] width 163 height 22
type input "4"
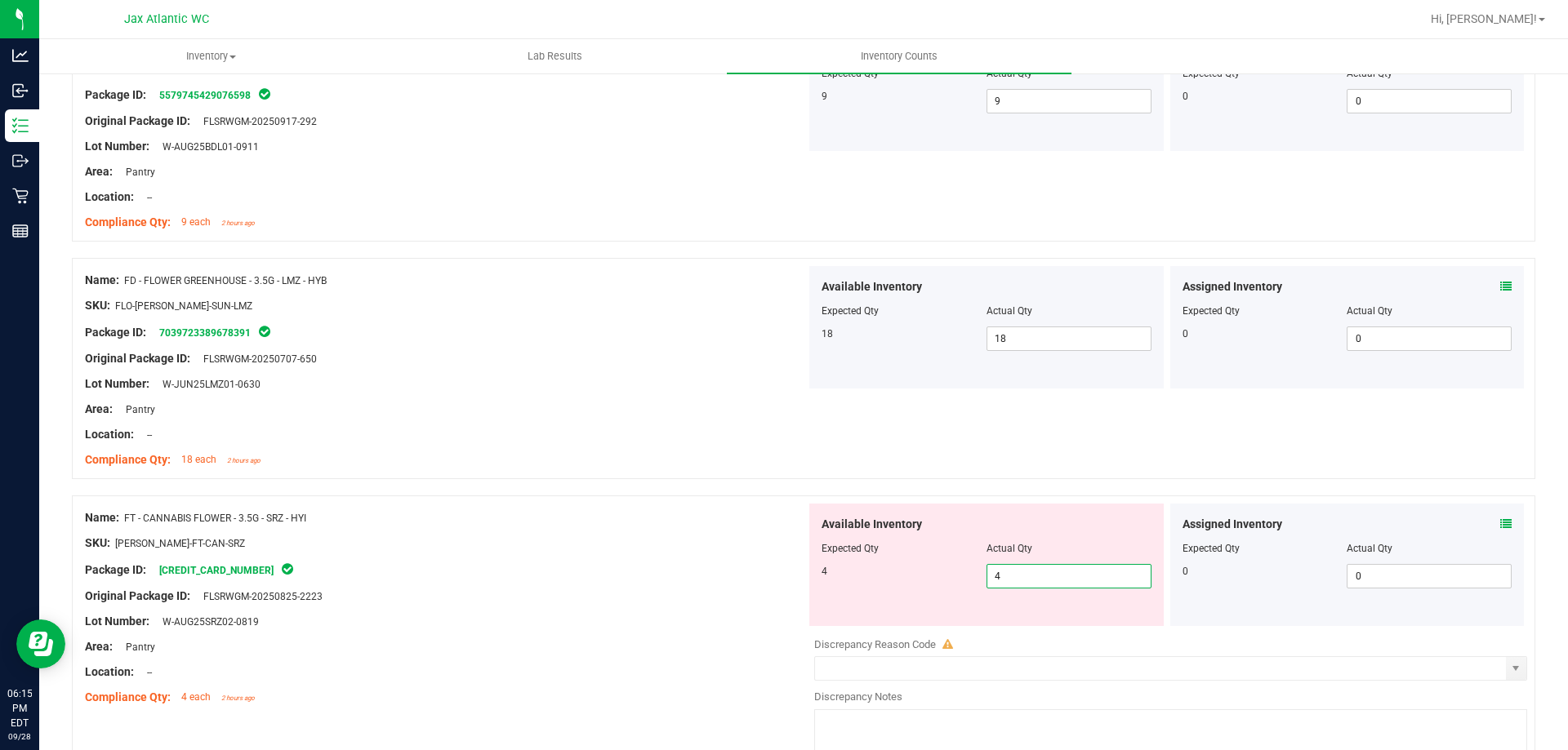
type input "4"
click at [562, 519] on div "Name: FT - CANNABIS FLOWER - 3.5G - SRZ - HYI" at bounding box center [445, 518] width 721 height 18
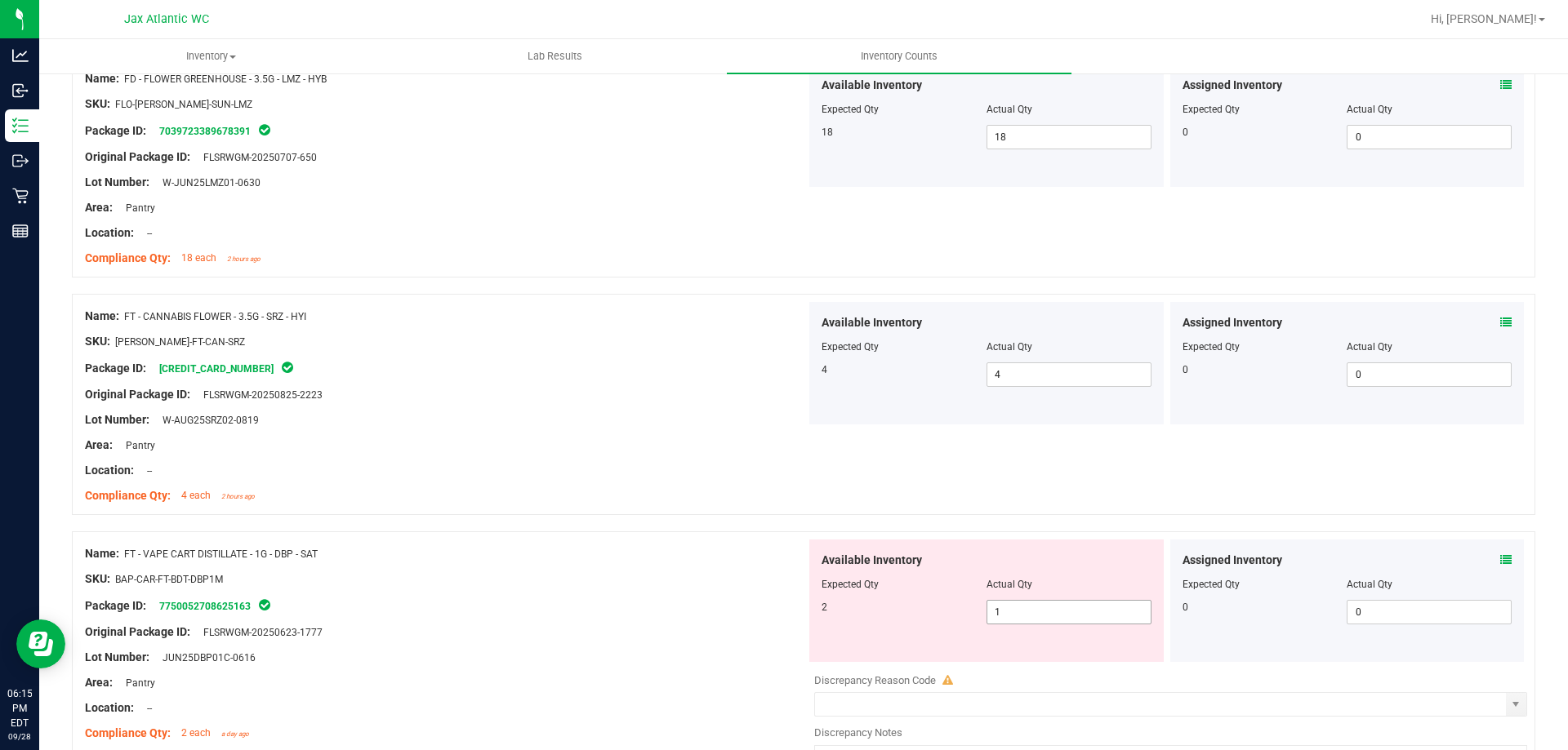
scroll to position [572, 0]
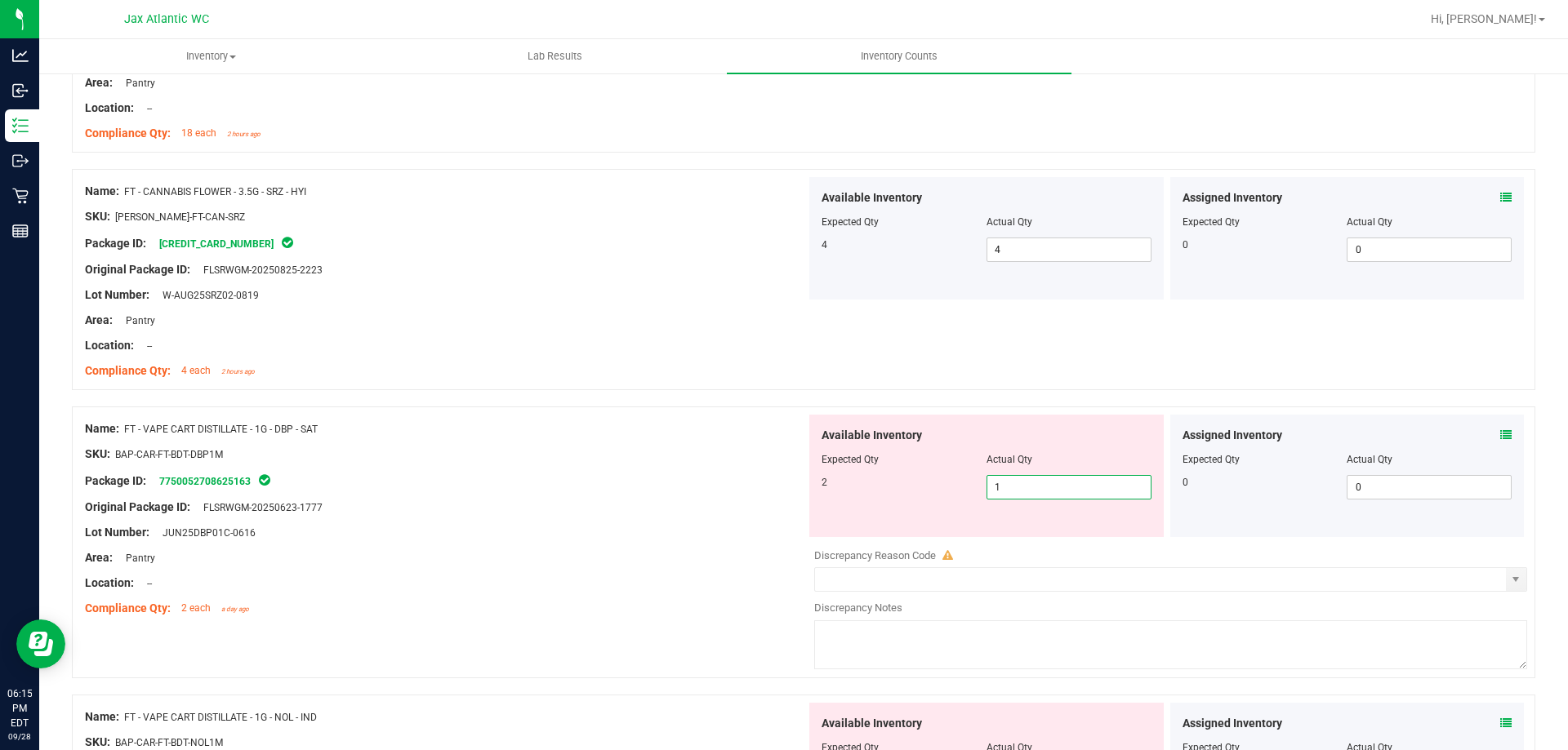
click at [1072, 484] on span "1 1" at bounding box center [1068, 487] width 165 height 24
click at [1072, 484] on input "1" at bounding box center [1068, 487] width 163 height 22
type input "2"
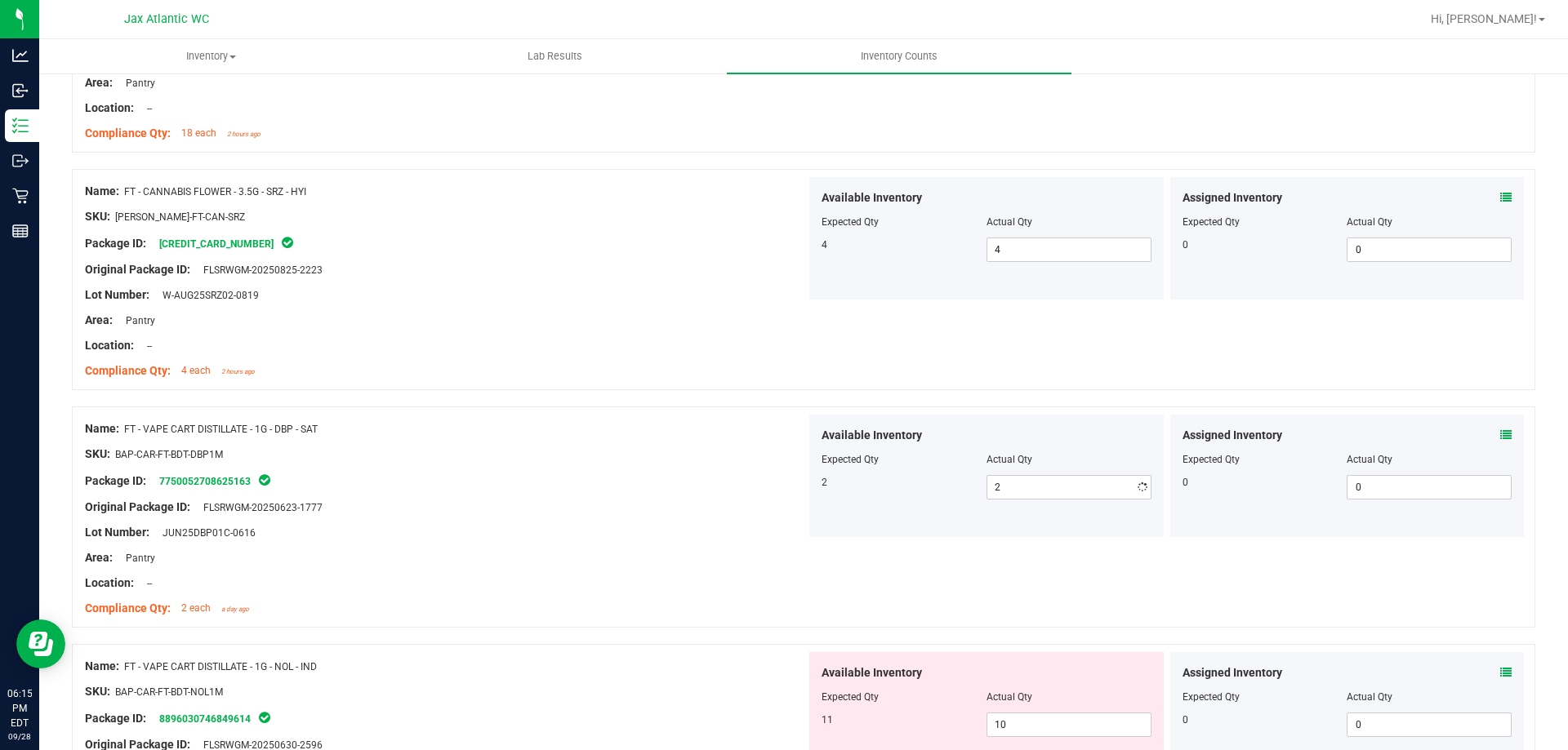
click at [529, 460] on div "SKU: BAP-CAR-FT-BDT-DBP1M" at bounding box center [445, 454] width 721 height 18
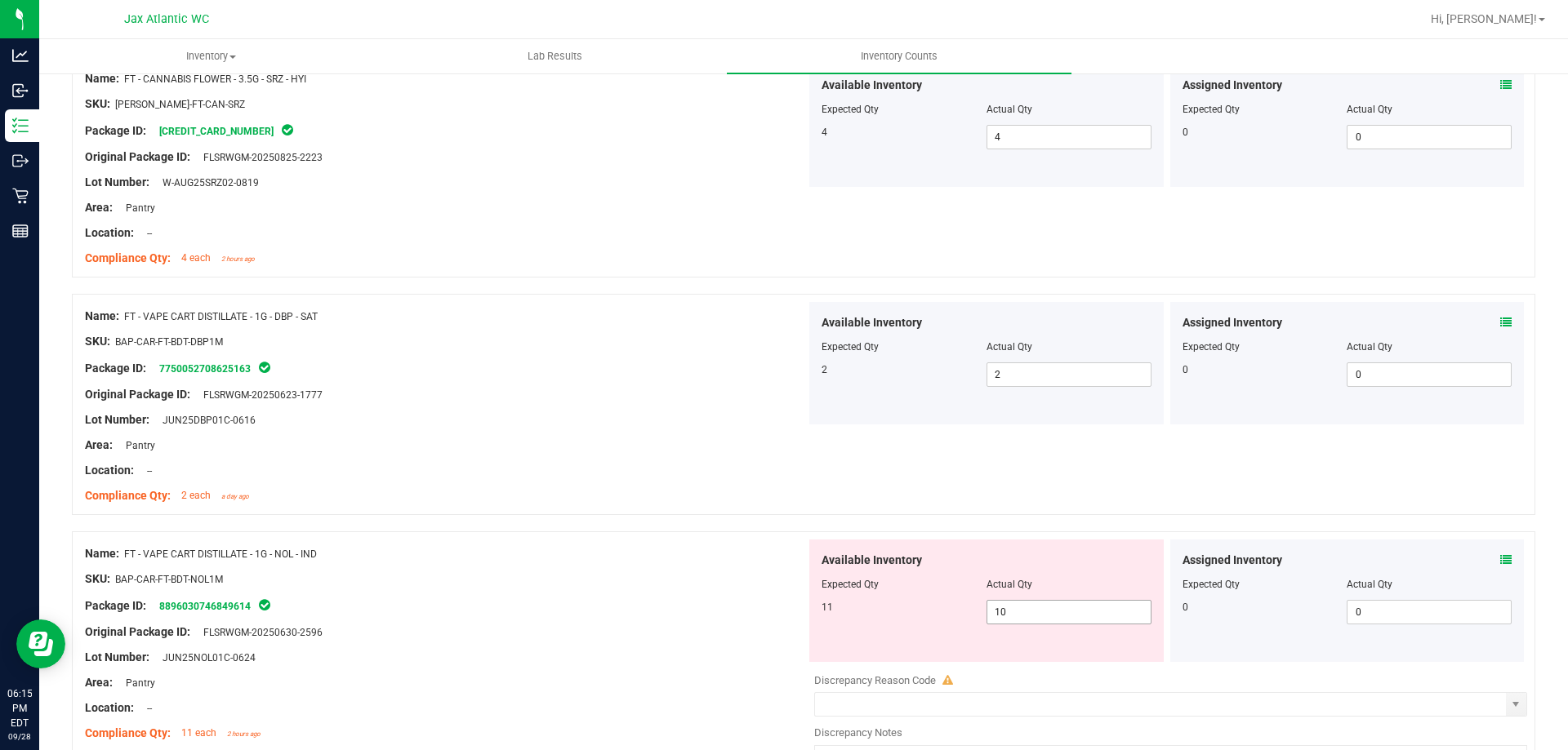
scroll to position [809, 0]
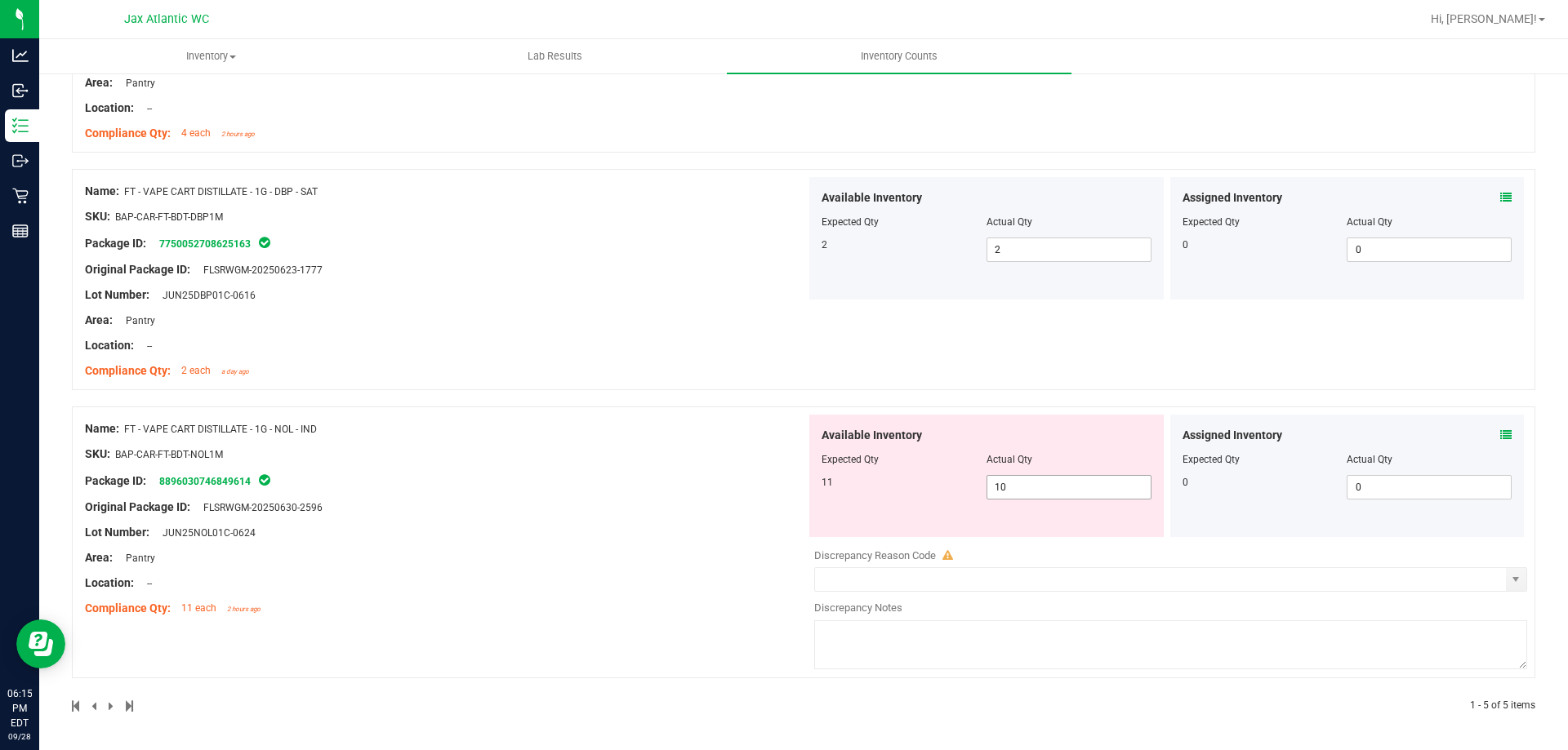
click at [1041, 494] on span "10 10" at bounding box center [1068, 487] width 165 height 24
drag, startPoint x: 1041, startPoint y: 494, endPoint x: 1051, endPoint y: 493, distance: 10.0
click at [1045, 494] on input "10" at bounding box center [1068, 487] width 163 height 22
type input "11"
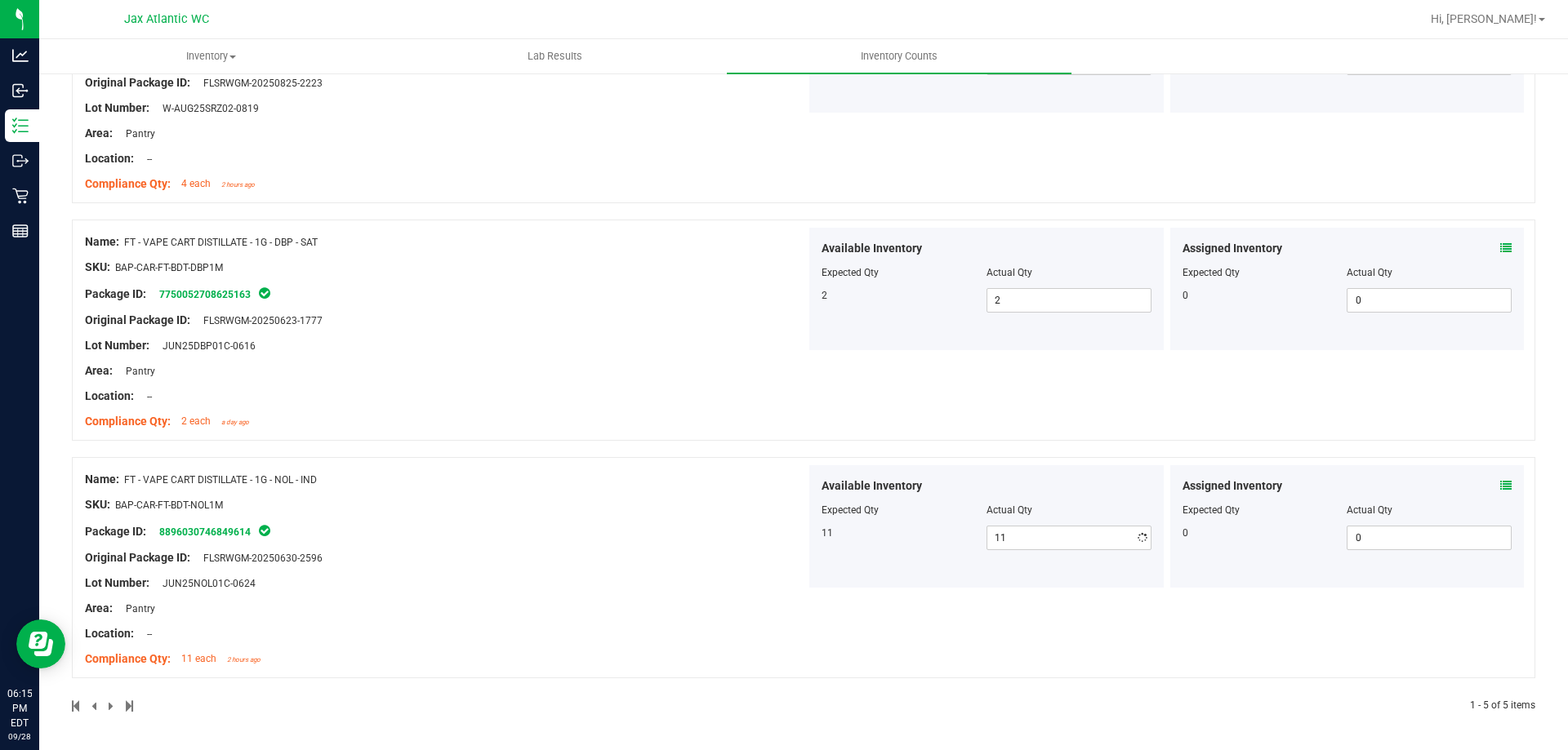
click at [608, 548] on div "Name: FT - VAPE CART DISTILLATE - 1G - NOL - IND SKU: BAP-CAR-FT-BDT-NOL1M Pack…" at bounding box center [445, 569] width 721 height 208
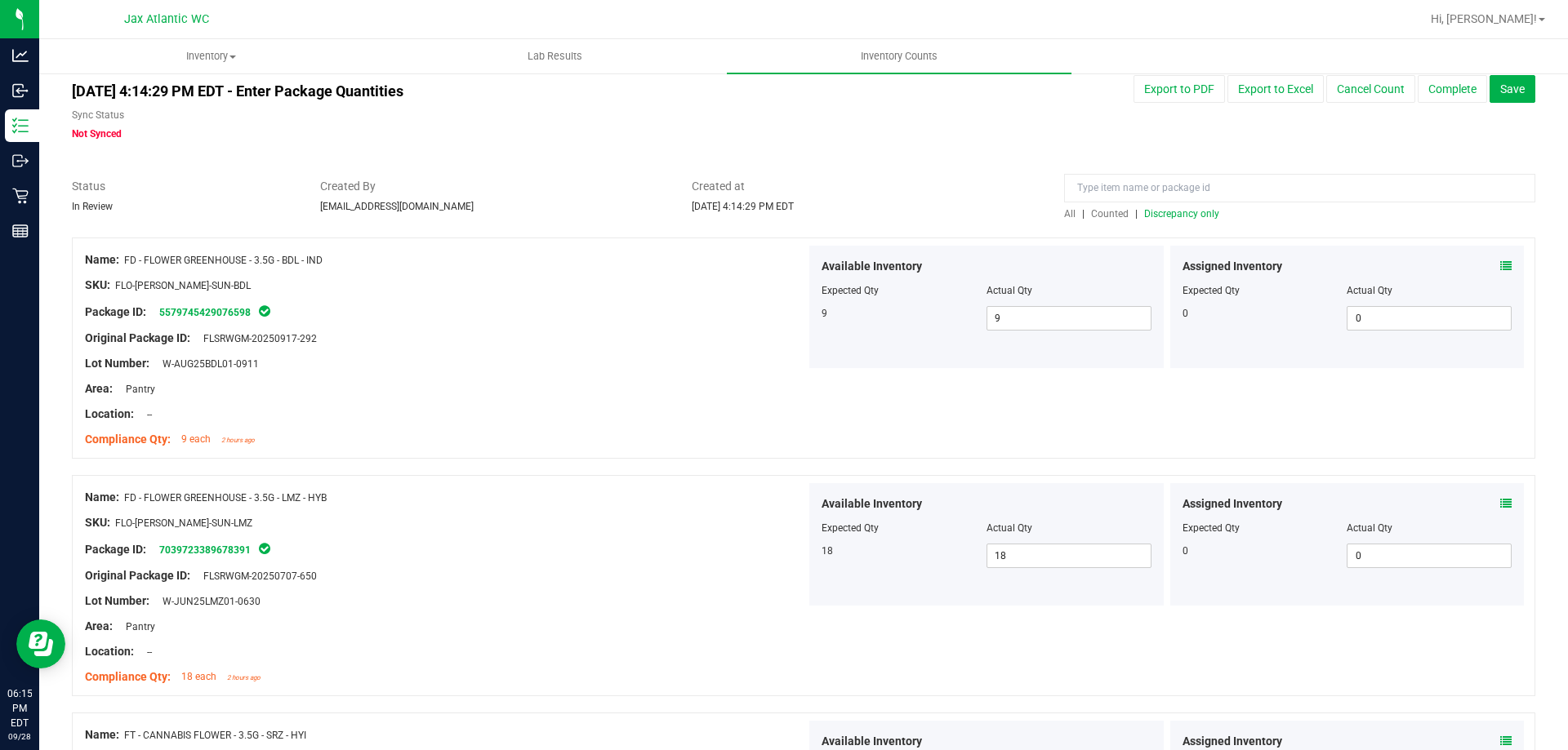
scroll to position [0, 0]
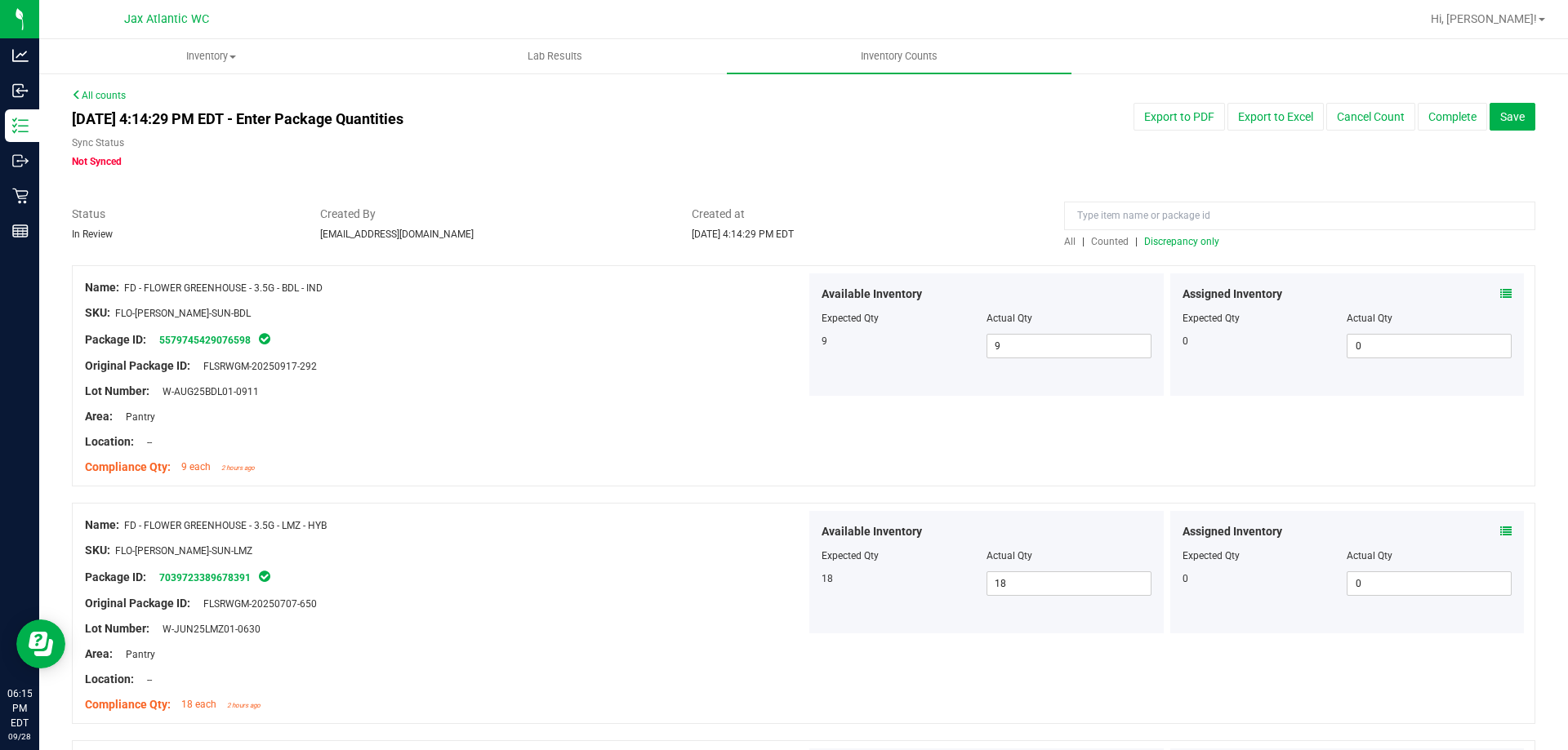
click at [1189, 245] on span "Discrepancy only" at bounding box center [1182, 242] width 75 height 12
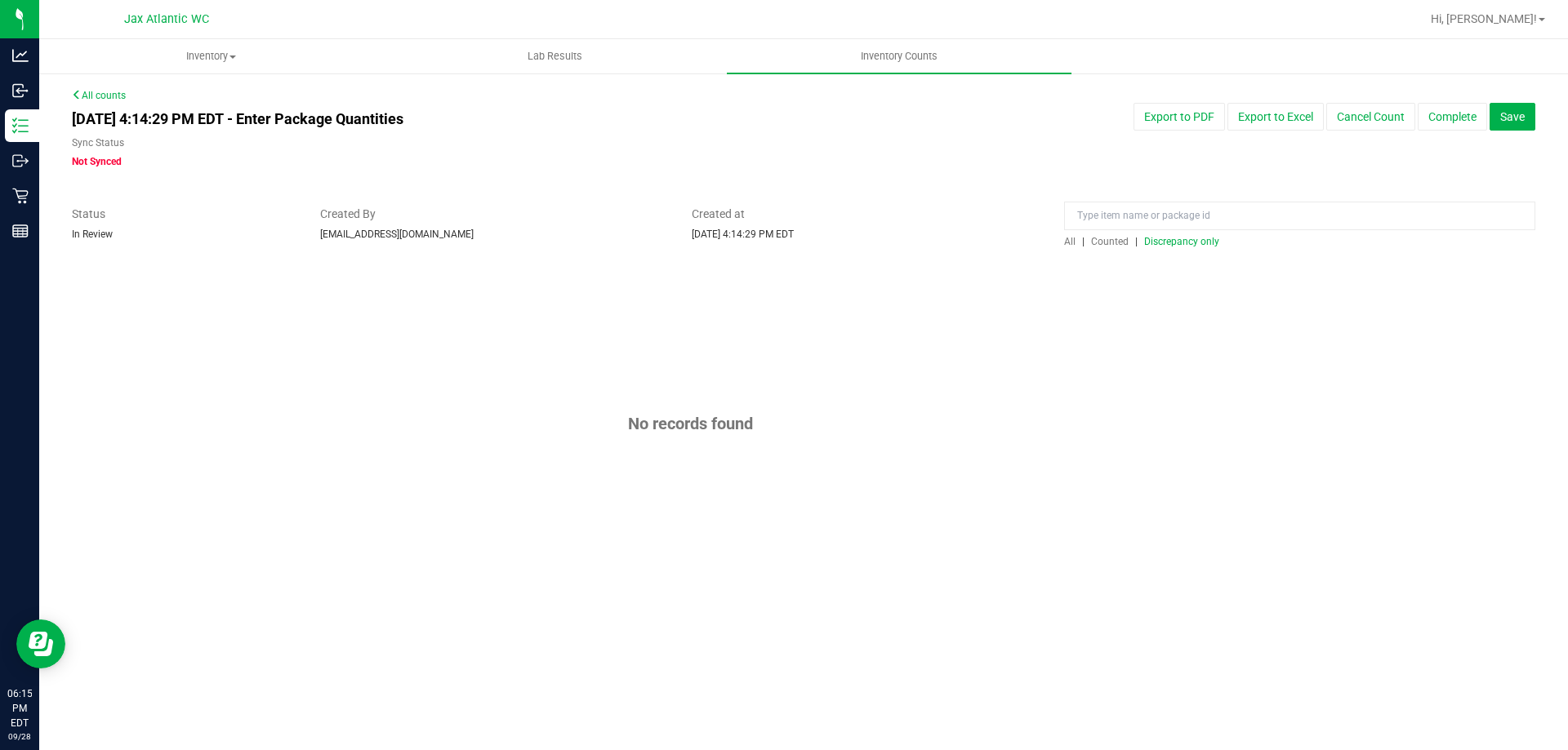
click at [1189, 245] on span "Discrepancy only" at bounding box center [1182, 242] width 75 height 12
click at [1192, 242] on span "Discrepancy only" at bounding box center [1182, 242] width 75 height 12
click at [1527, 119] on button "Save" at bounding box center [1512, 116] width 46 height 27
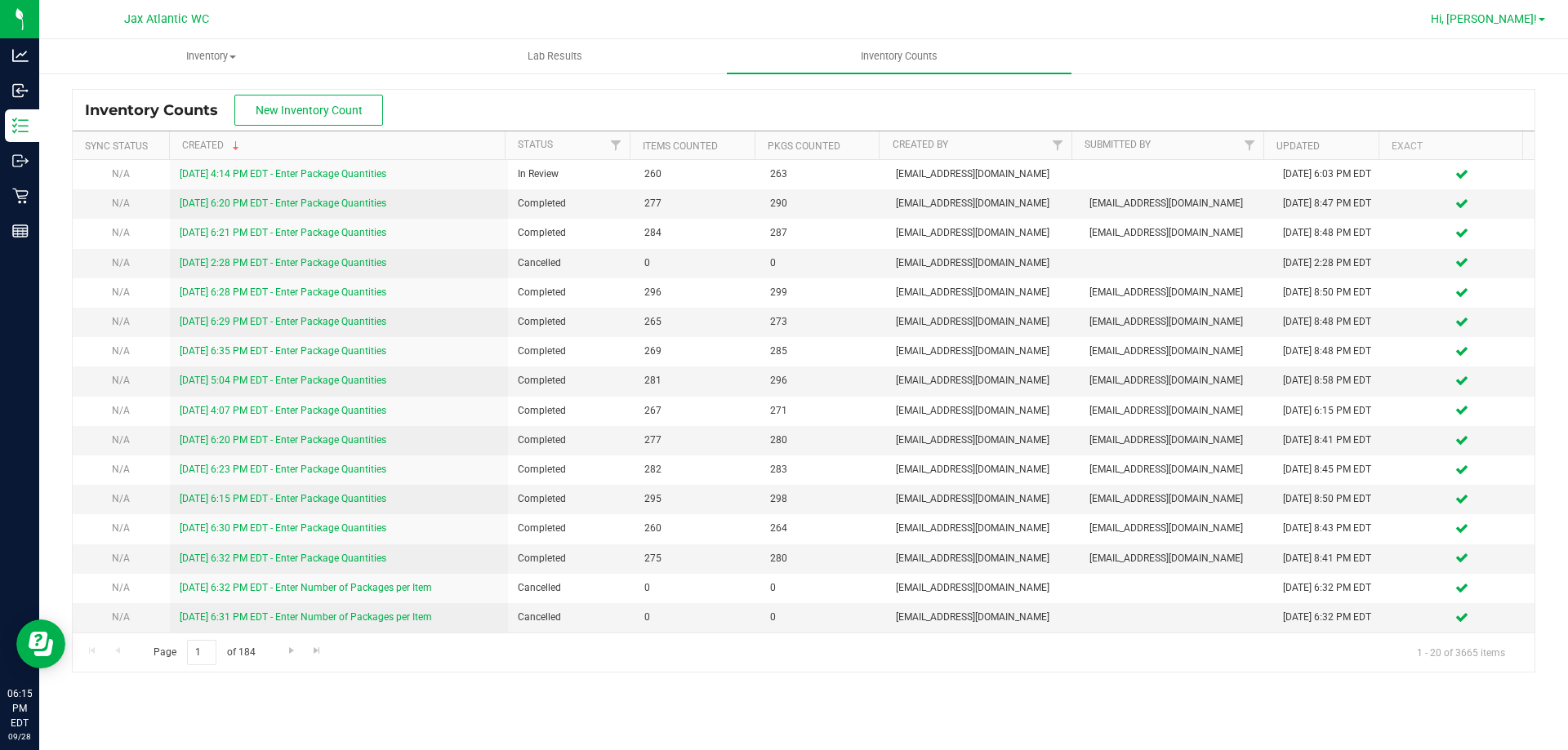
click at [1526, 20] on span "Hi, [PERSON_NAME]!" at bounding box center [1484, 19] width 106 height 13
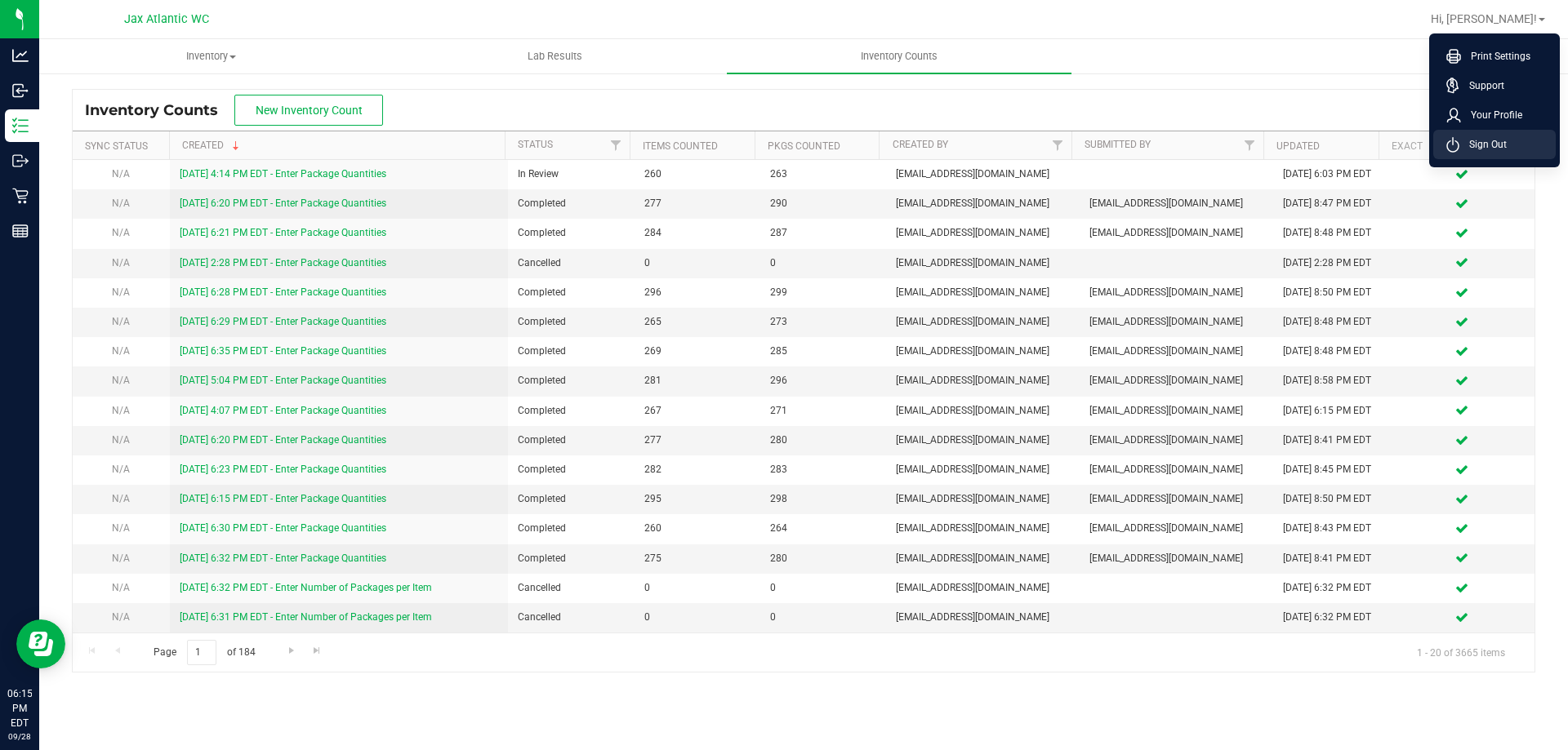
click at [1465, 143] on span "Sign Out" at bounding box center [1483, 144] width 48 height 17
